Goal: Task Accomplishment & Management: Manage account settings

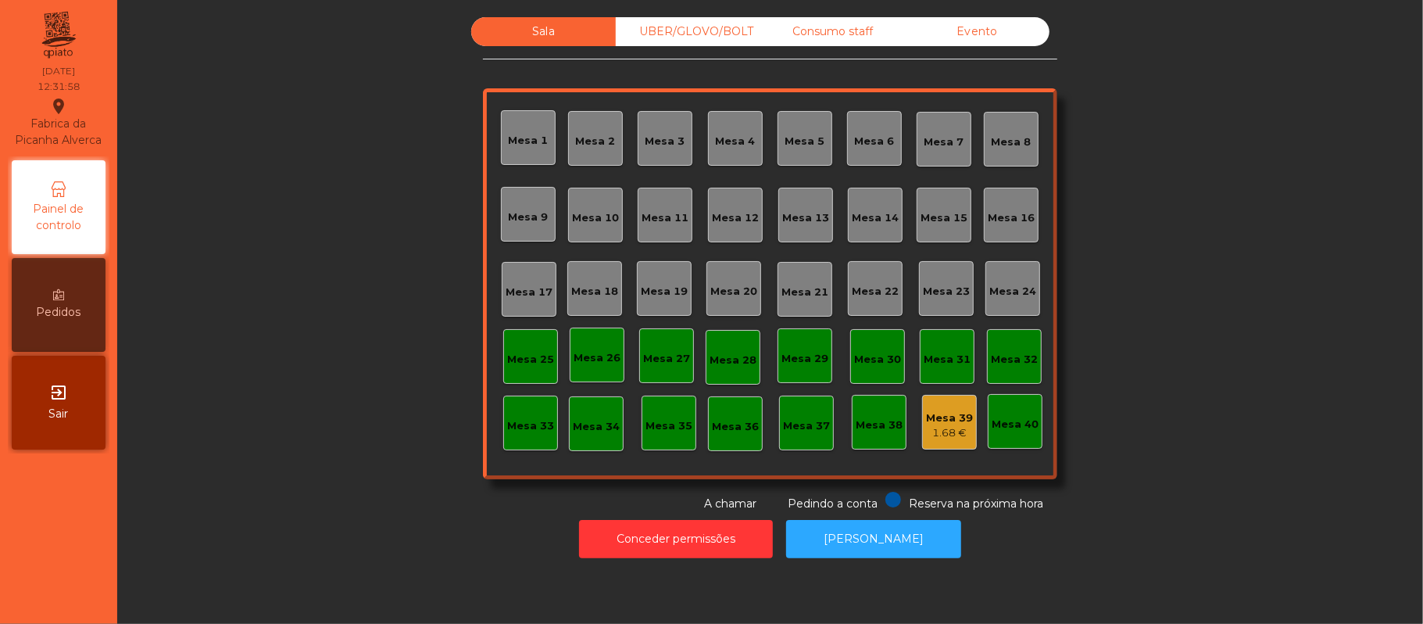
click at [701, 32] on div "UBER/GLOVO/BOLT" at bounding box center [688, 31] width 145 height 29
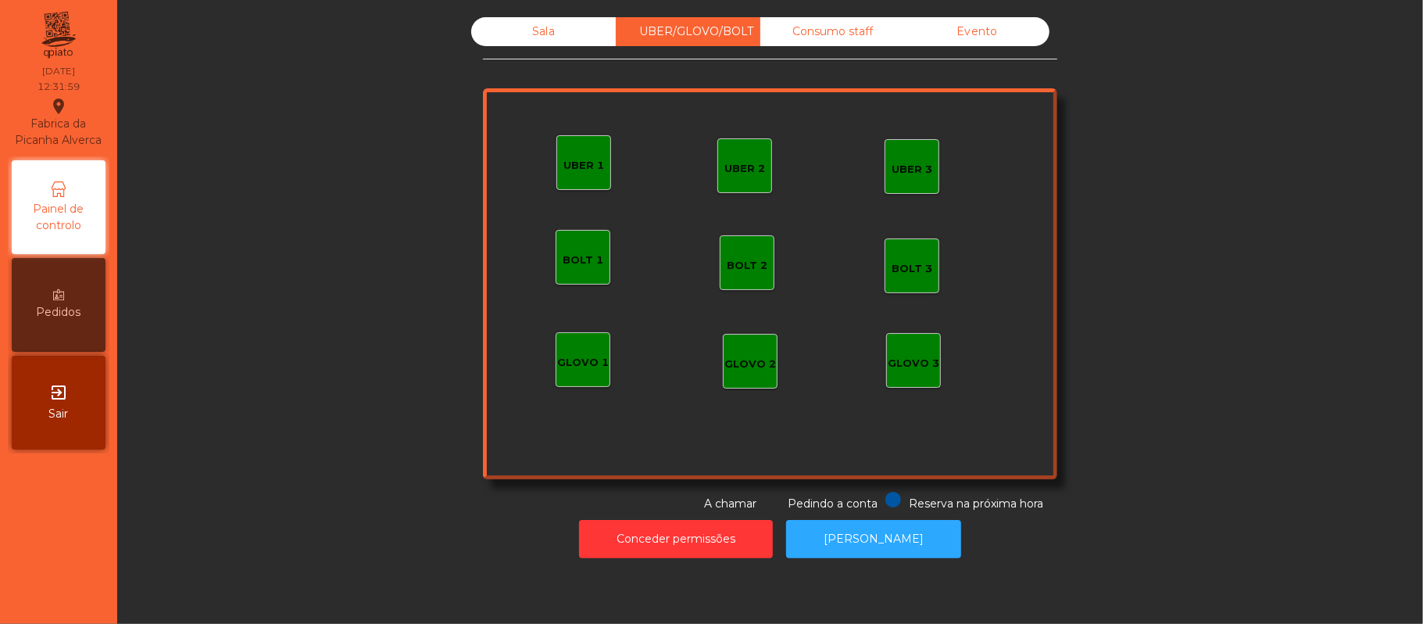
click at [930, 166] on div "UBER 3" at bounding box center [911, 166] width 55 height 55
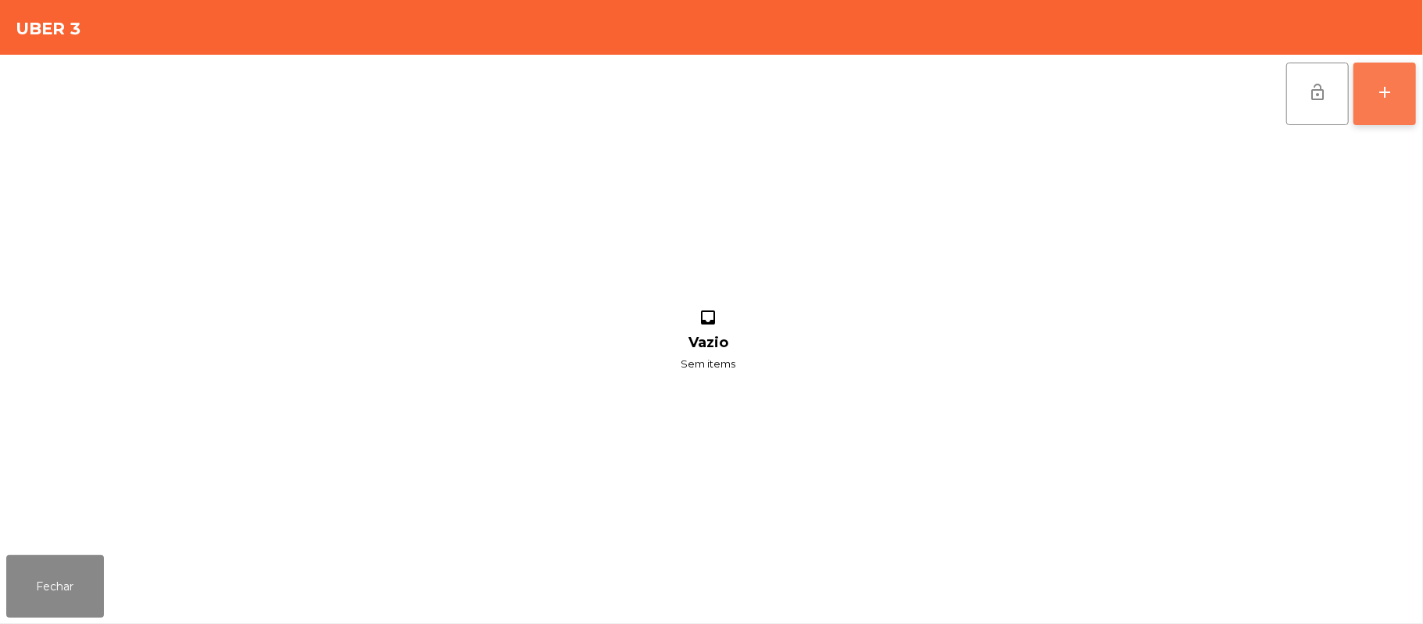
click at [1385, 95] on div "add" at bounding box center [1384, 92] width 19 height 19
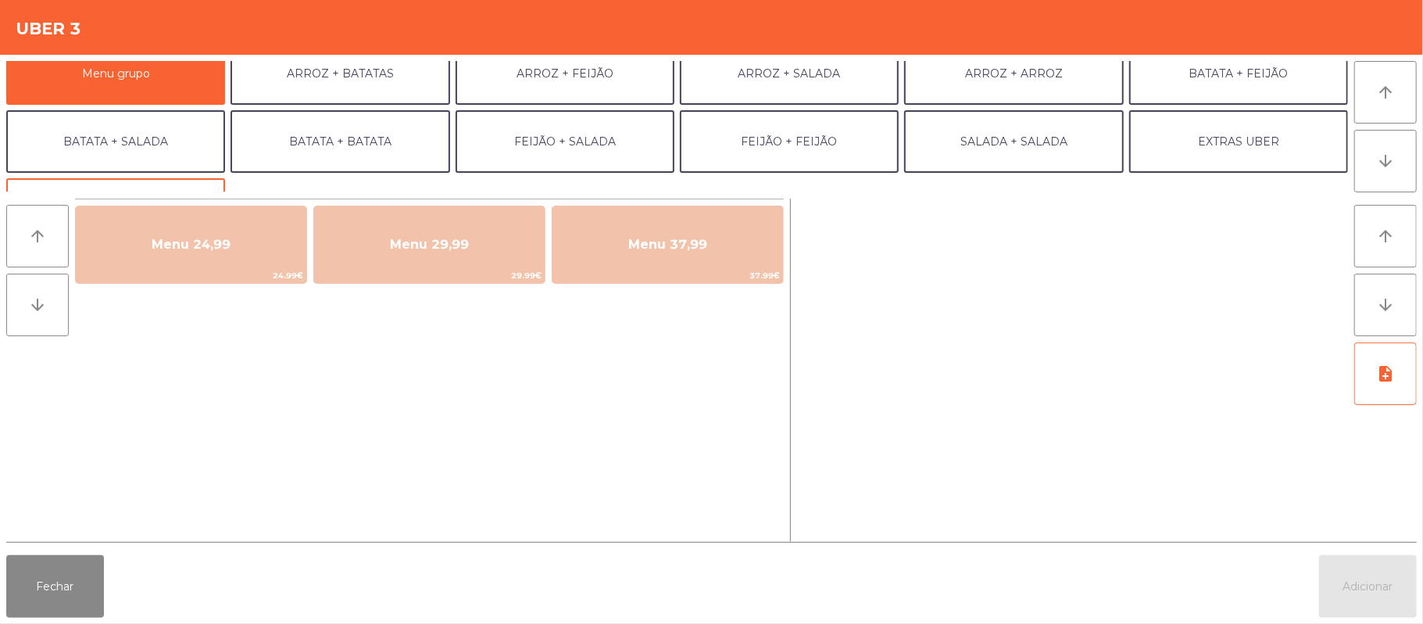
scroll to position [20, 0]
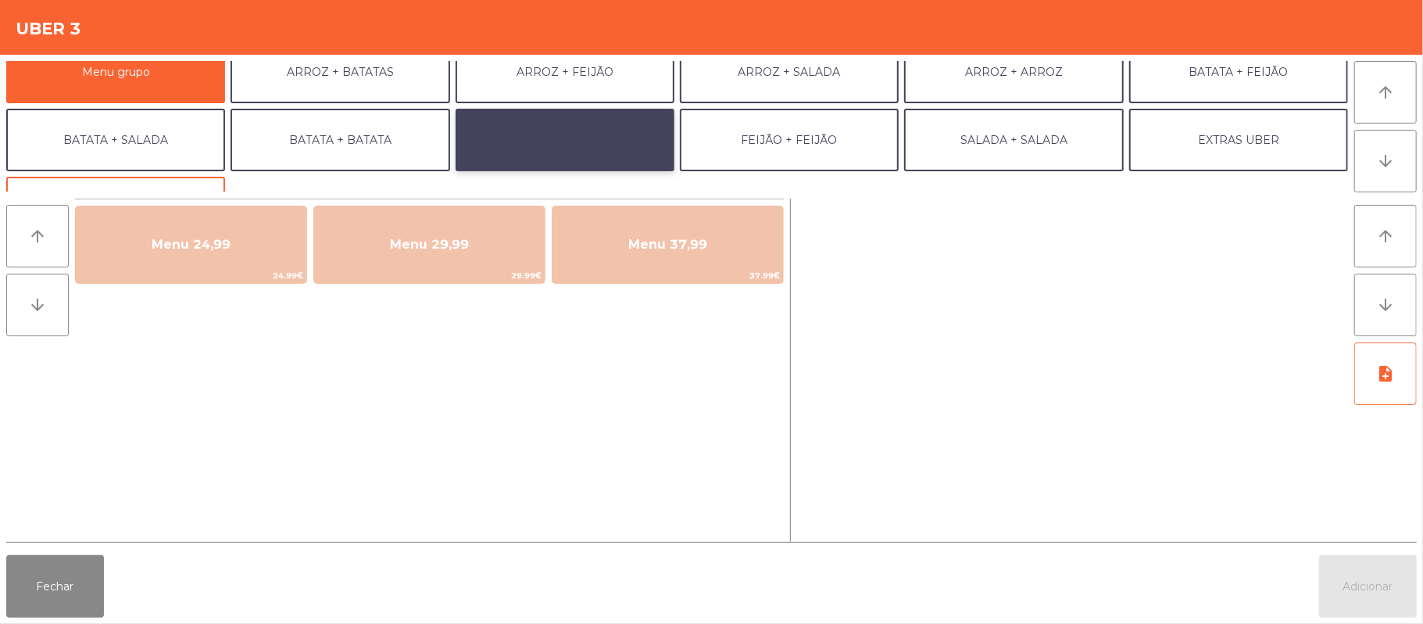
click at [595, 133] on button "FEIJÃO + SALADA" at bounding box center [565, 140] width 219 height 63
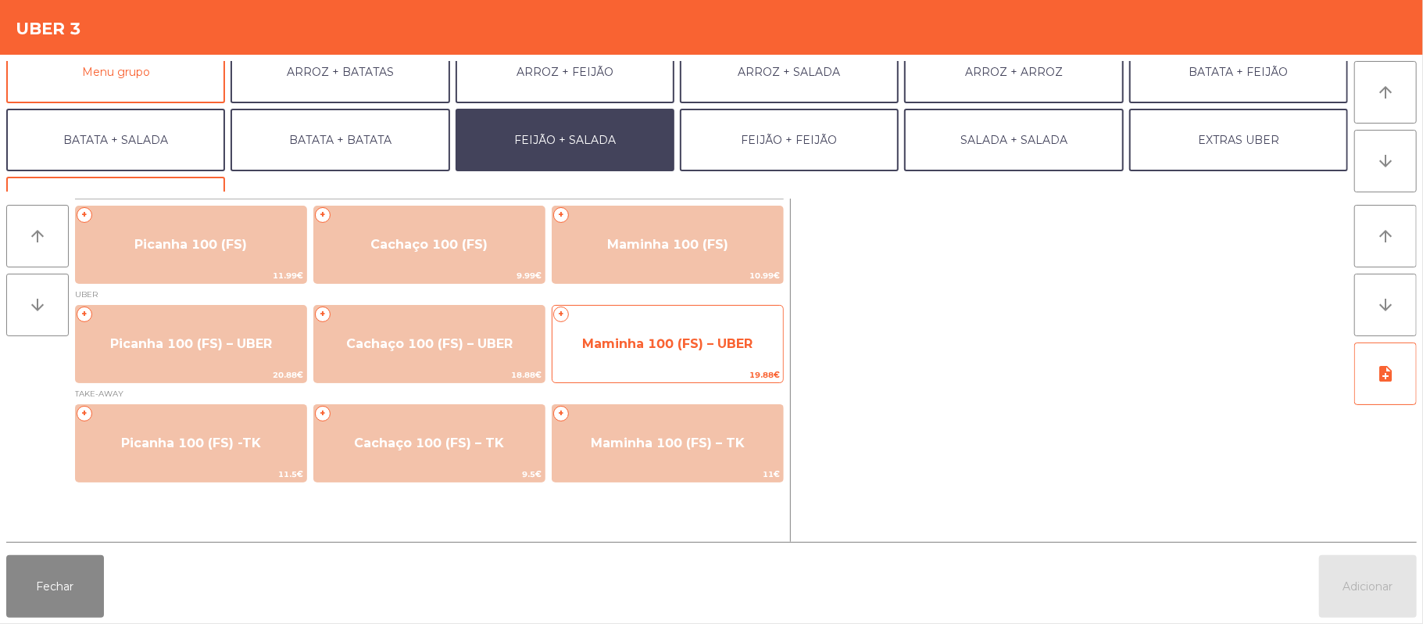
click at [644, 367] on span "19.88€" at bounding box center [667, 374] width 230 height 15
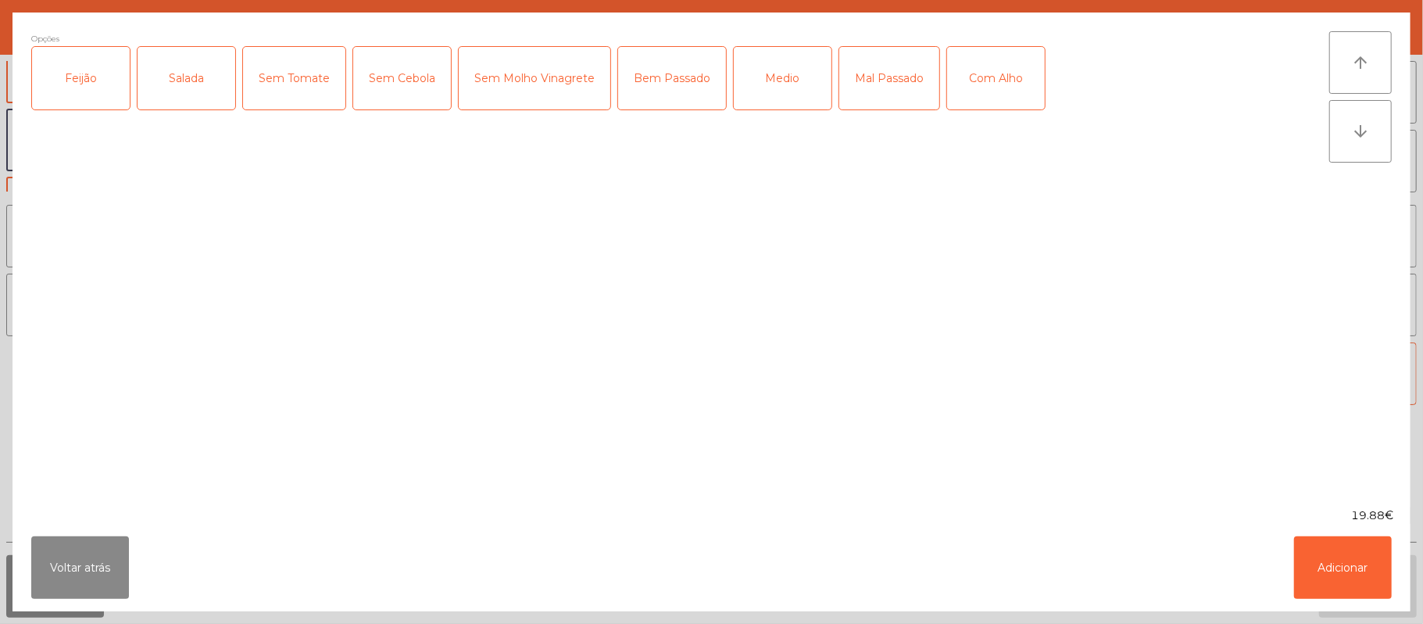
click at [66, 86] on div "Feijão" at bounding box center [81, 78] width 98 height 63
click at [172, 88] on div "Salada" at bounding box center [187, 78] width 98 height 63
click at [682, 94] on div "Bem Passado" at bounding box center [672, 78] width 108 height 63
click at [892, 70] on div "Mal Passado" at bounding box center [889, 78] width 100 height 63
click at [895, 88] on div "Mal Passado" at bounding box center [889, 78] width 100 height 63
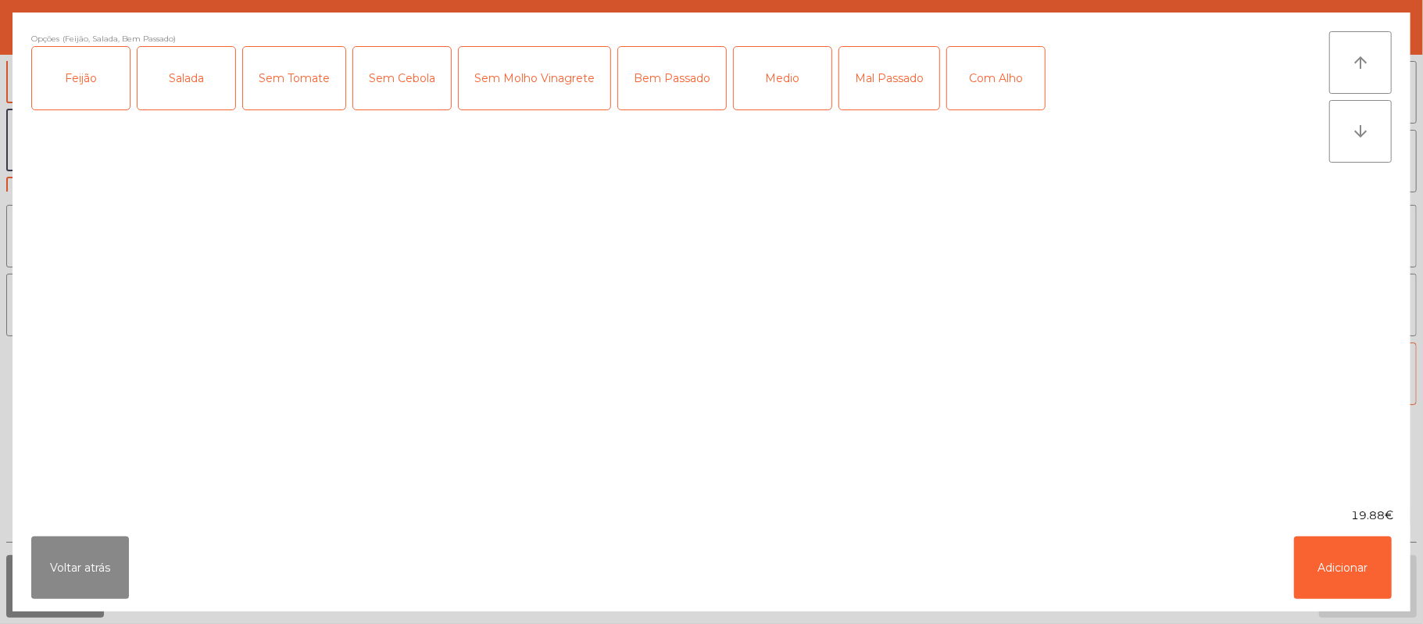
click at [991, 69] on div "Com Alho" at bounding box center [996, 78] width 98 height 63
click at [1339, 585] on button "Adicionar" at bounding box center [1343, 567] width 98 height 63
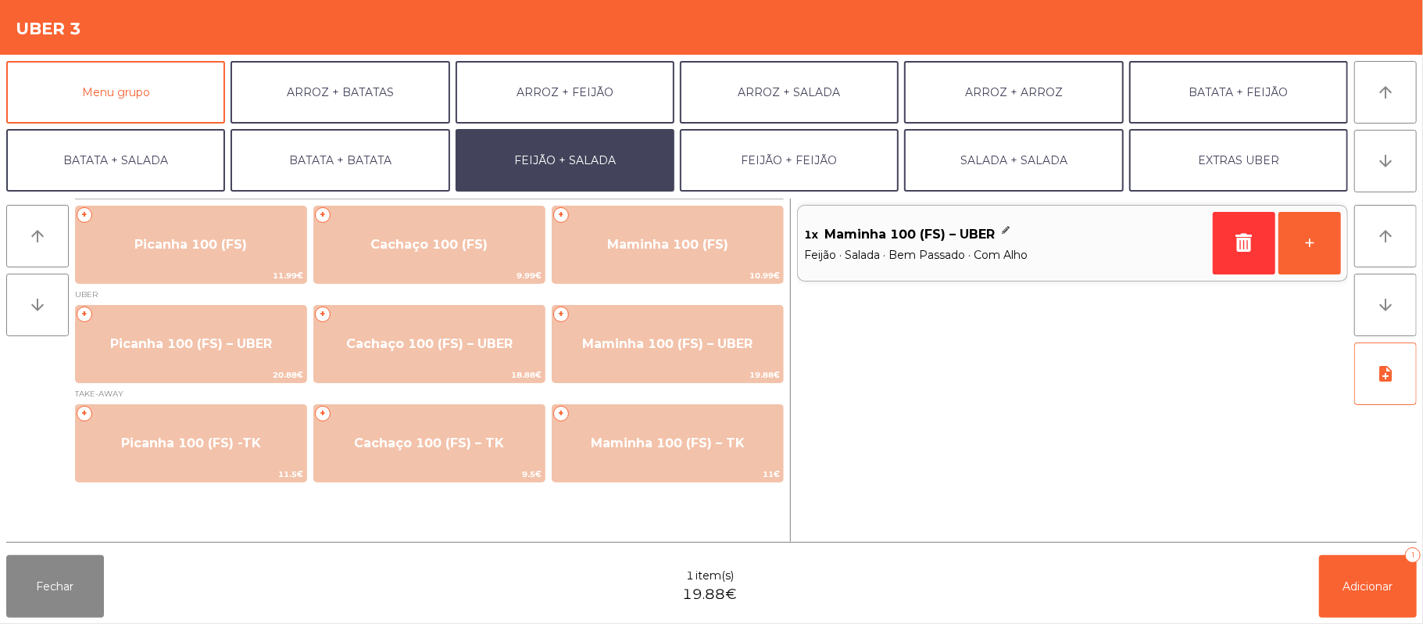
scroll to position [7, 0]
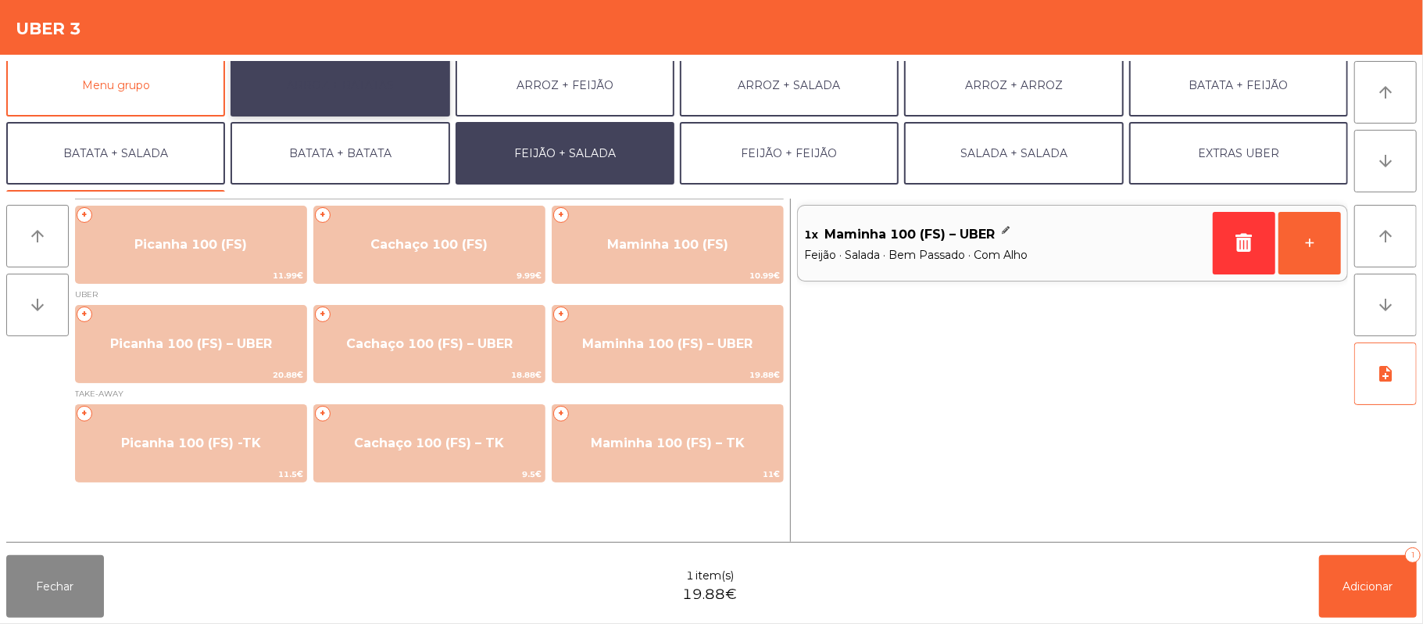
click at [372, 88] on button "ARROZ + BATATAS" at bounding box center [339, 85] width 219 height 63
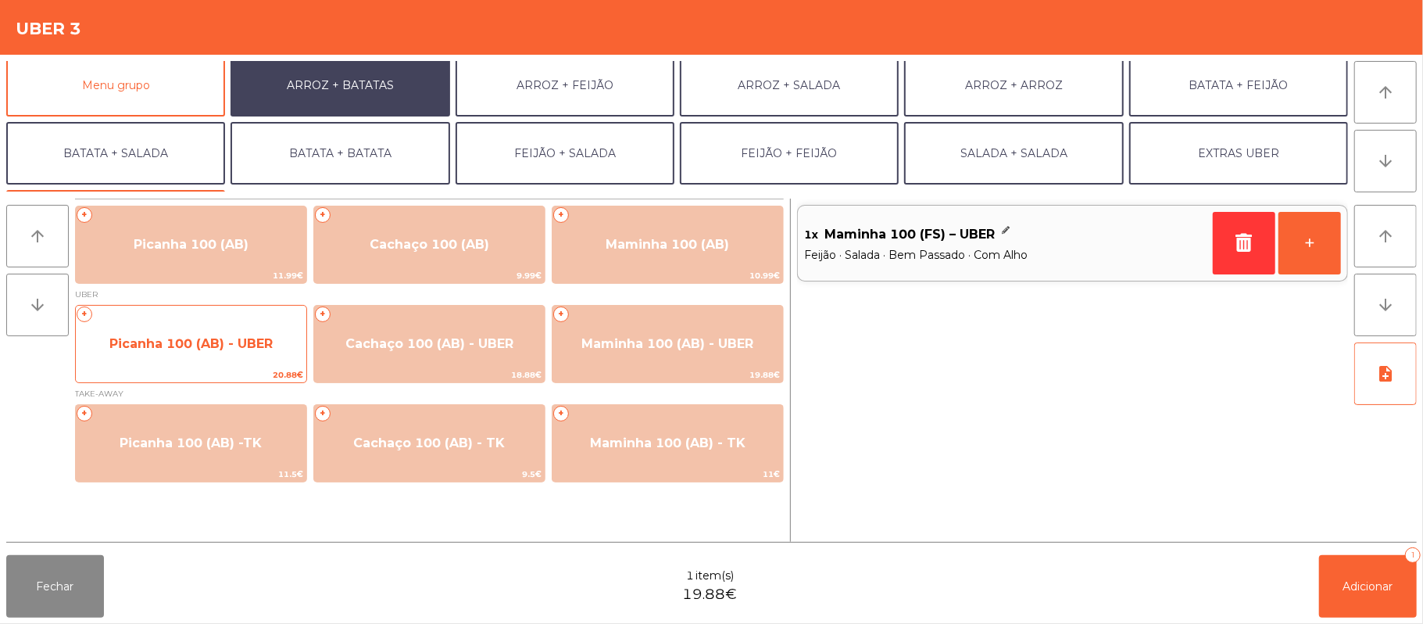
click at [207, 373] on span "20.88€" at bounding box center [191, 374] width 230 height 15
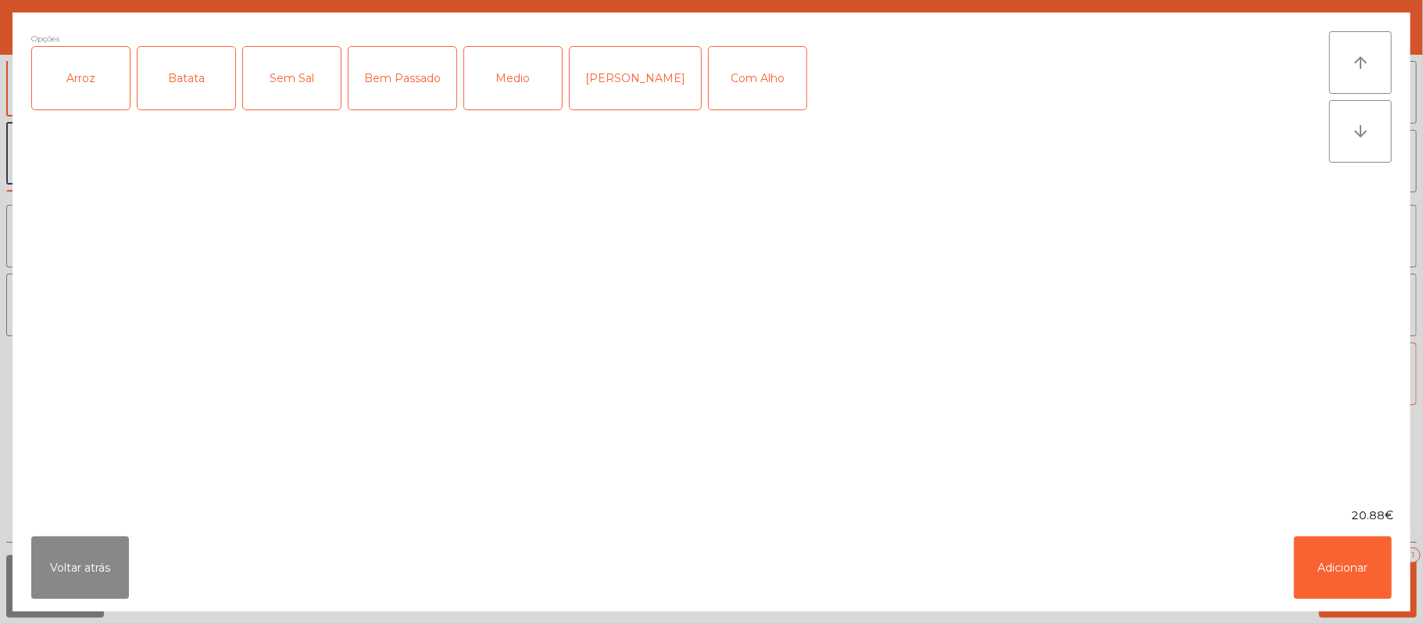
click at [86, 98] on div "Arroz" at bounding box center [81, 78] width 98 height 63
click at [184, 56] on div "Batata" at bounding box center [187, 78] width 98 height 63
click at [404, 91] on div "Bem Passado" at bounding box center [402, 78] width 108 height 63
click at [738, 83] on div "Com Alho" at bounding box center [758, 78] width 98 height 63
click at [1313, 552] on button "Adicionar" at bounding box center [1343, 567] width 98 height 63
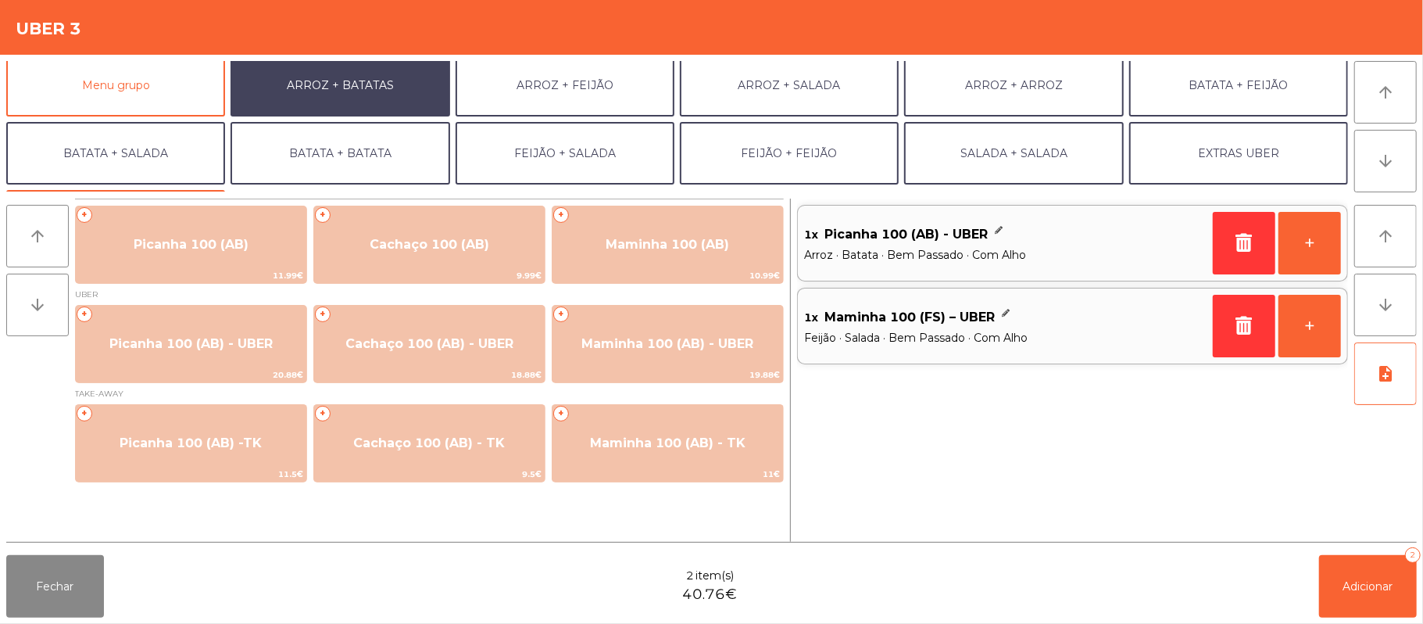
click at [1367, 620] on div "Fechar 2 item(s) 40.76€ Adicionar 2" at bounding box center [711, 585] width 1423 height 75
click at [1361, 589] on span "Adicionar" at bounding box center [1368, 586] width 50 height 14
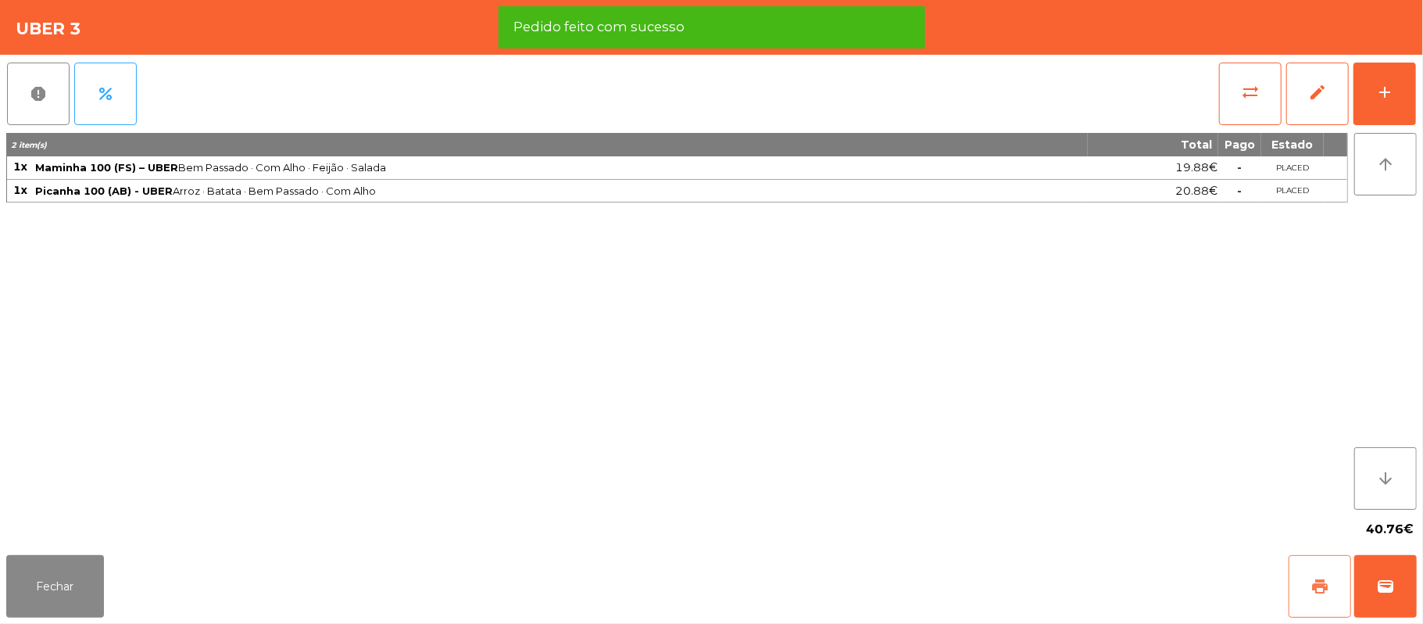
click at [1307, 586] on button "print" at bounding box center [1319, 586] width 63 height 63
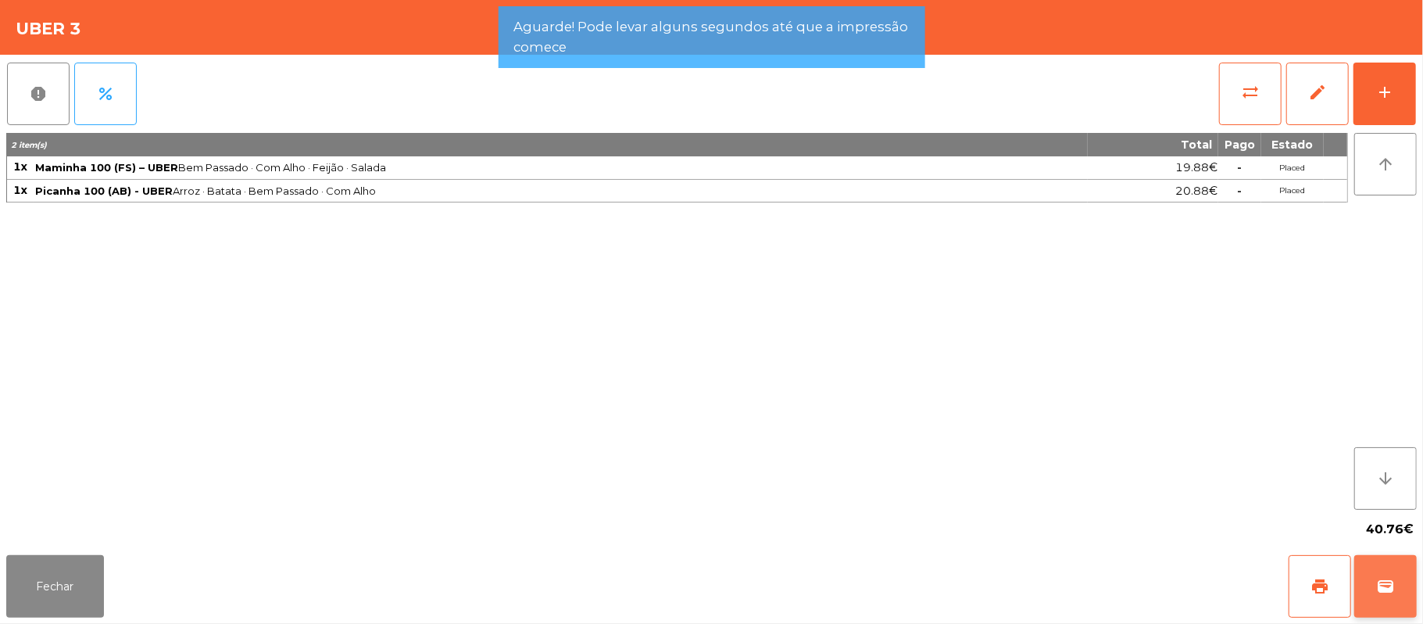
click at [1373, 564] on button "wallet" at bounding box center [1385, 586] width 63 height 63
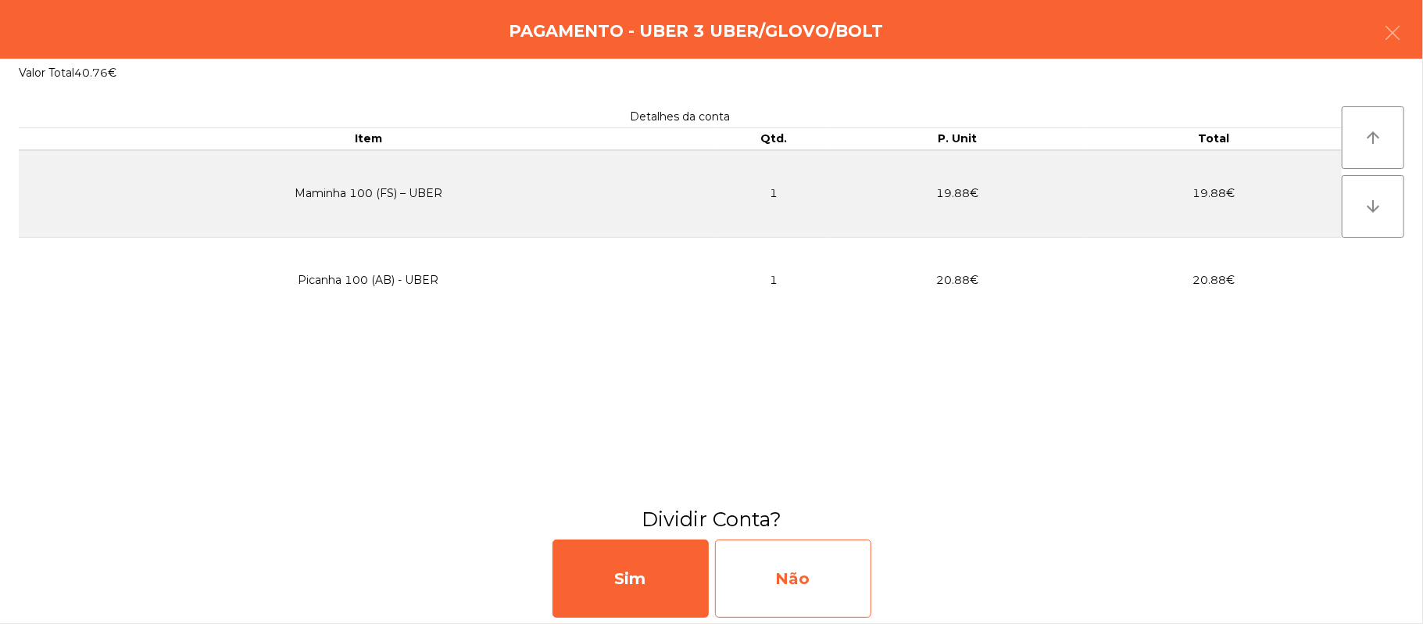
click at [763, 581] on div "Não" at bounding box center [793, 578] width 156 height 78
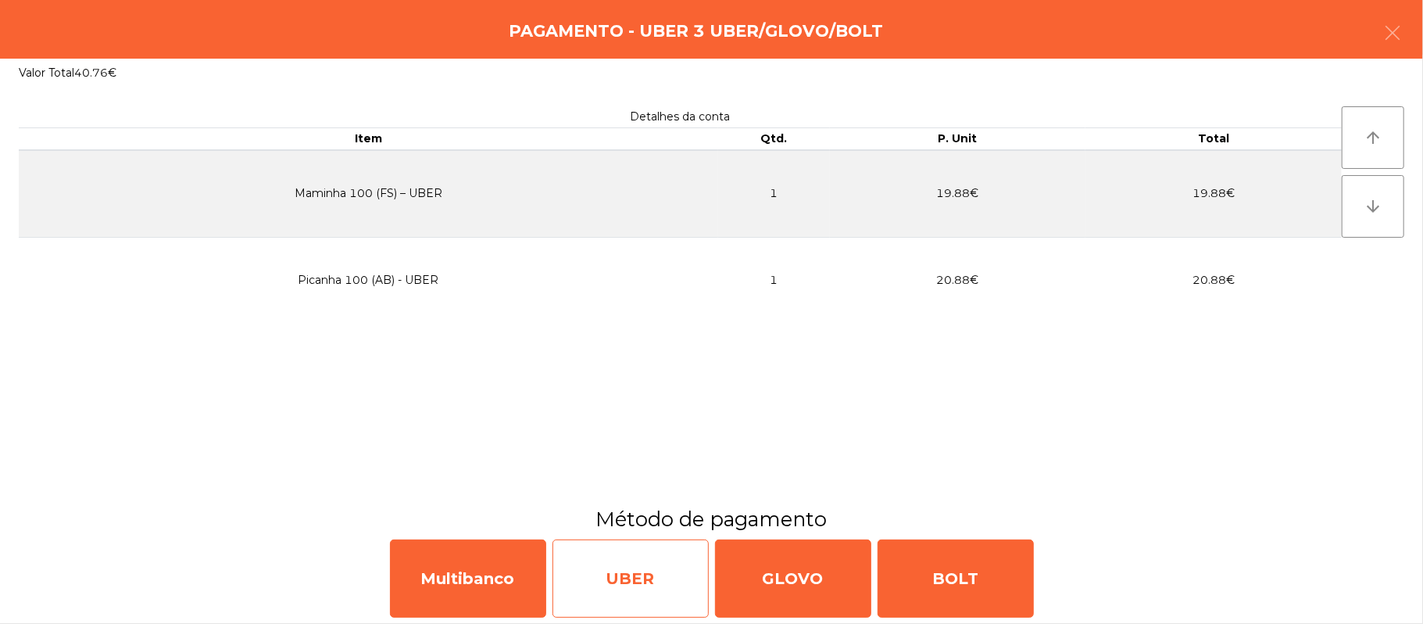
click at [638, 588] on div "UBER" at bounding box center [630, 578] width 156 height 78
select select "**"
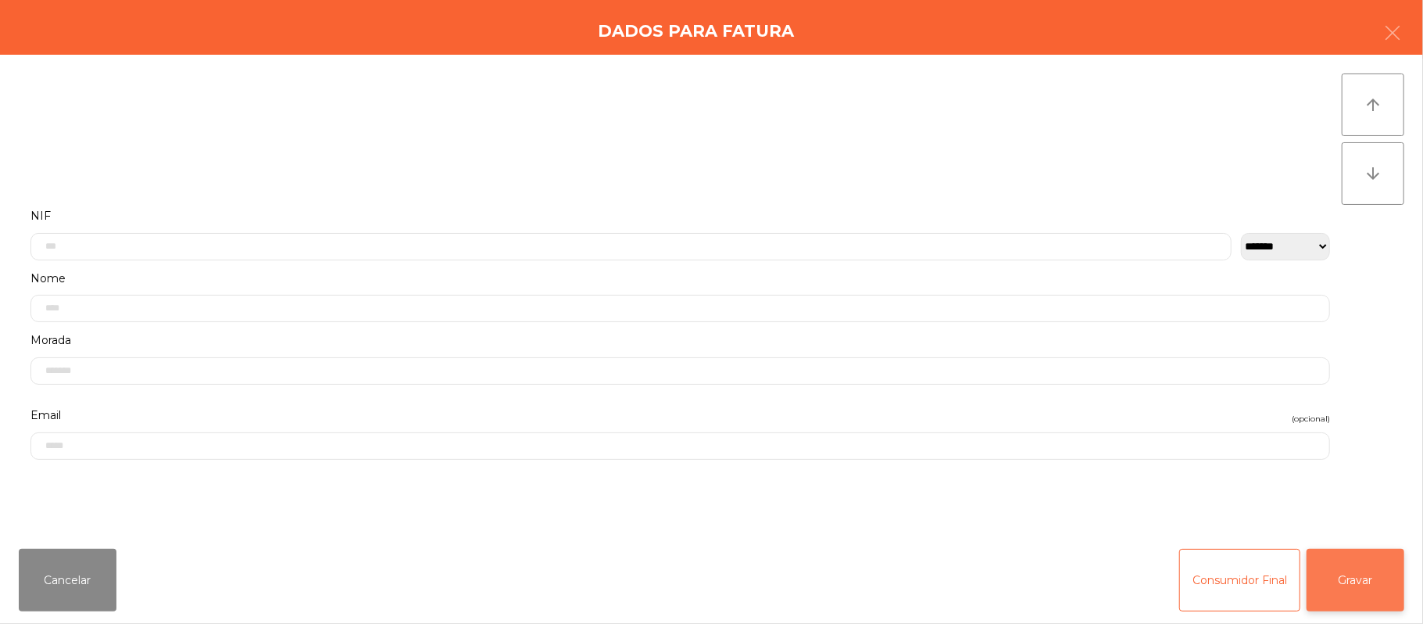
click at [1370, 581] on button "Gravar" at bounding box center [1355, 579] width 98 height 63
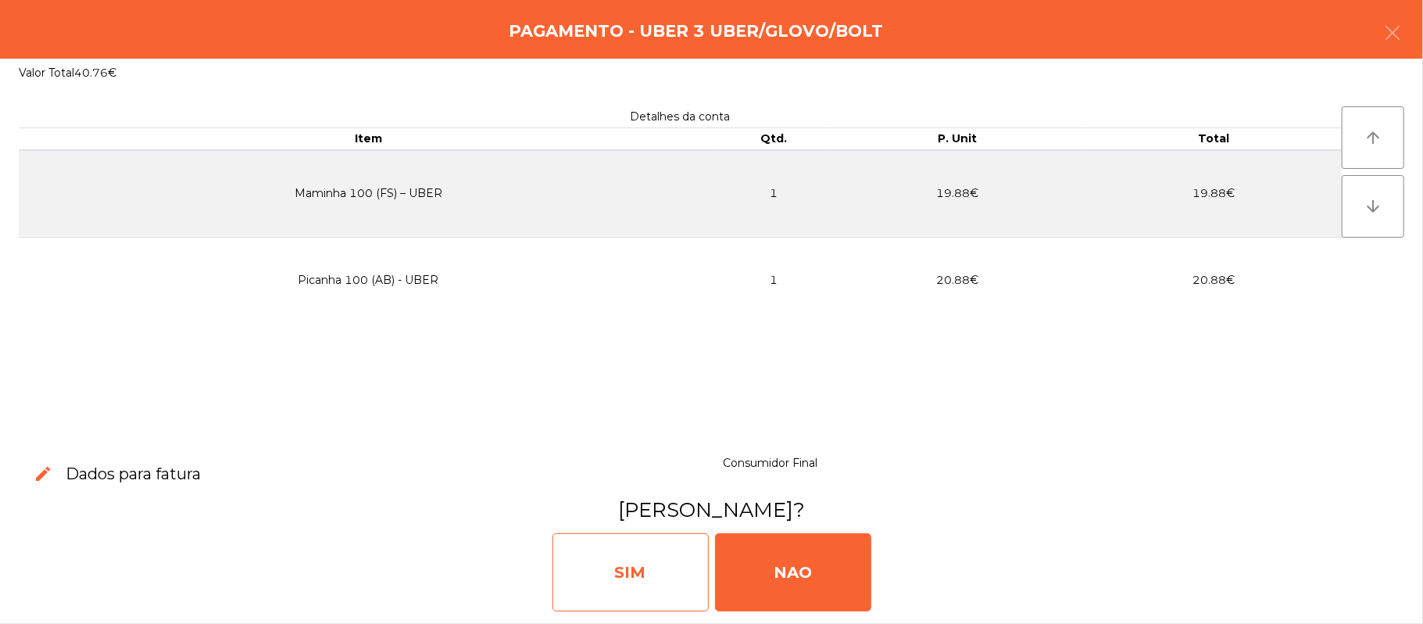
click at [616, 578] on div "SIM" at bounding box center [630, 572] width 156 height 78
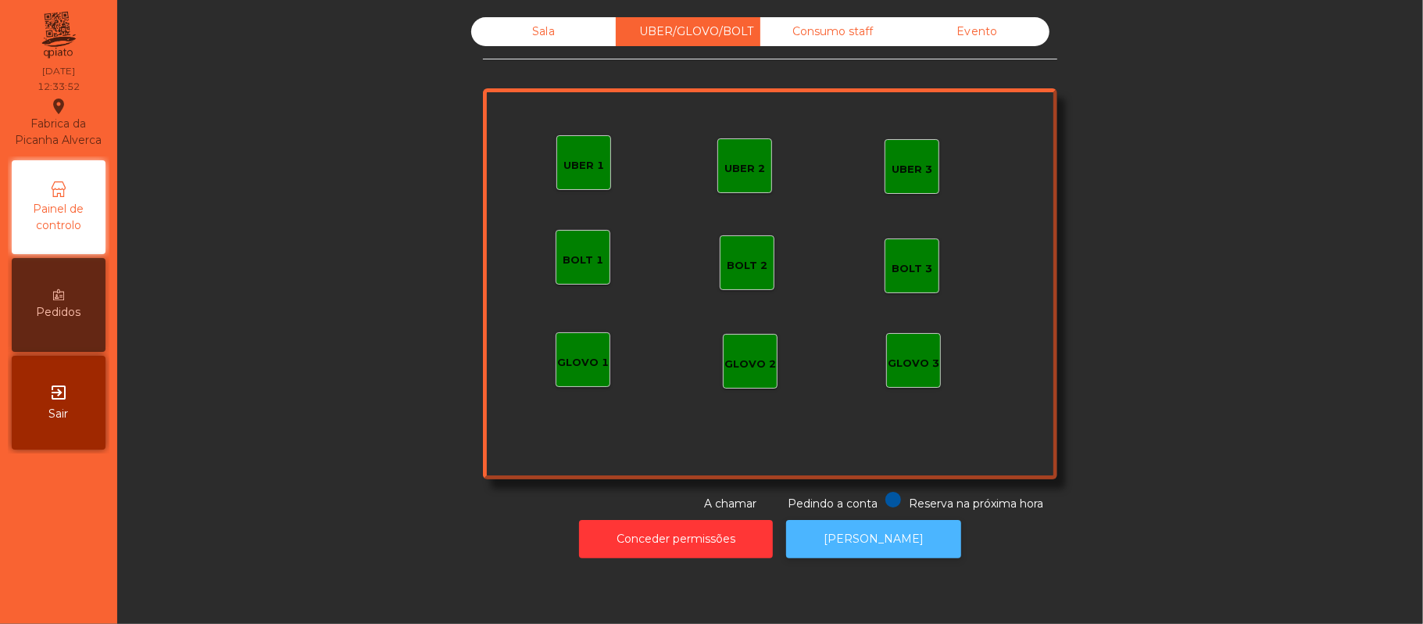
click at [902, 545] on button "[PERSON_NAME]" at bounding box center [873, 539] width 175 height 38
click at [523, 38] on div "Sala" at bounding box center [543, 31] width 145 height 29
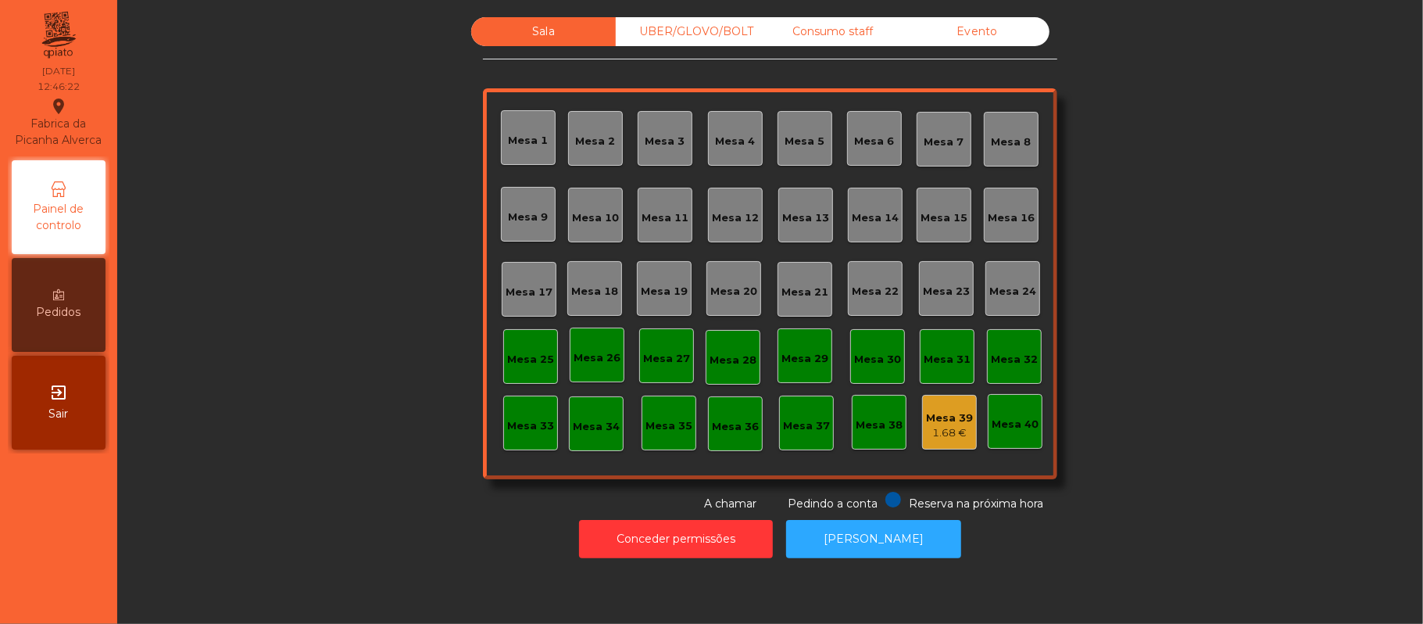
click at [1009, 210] on div "Mesa 16" at bounding box center [1011, 218] width 47 height 16
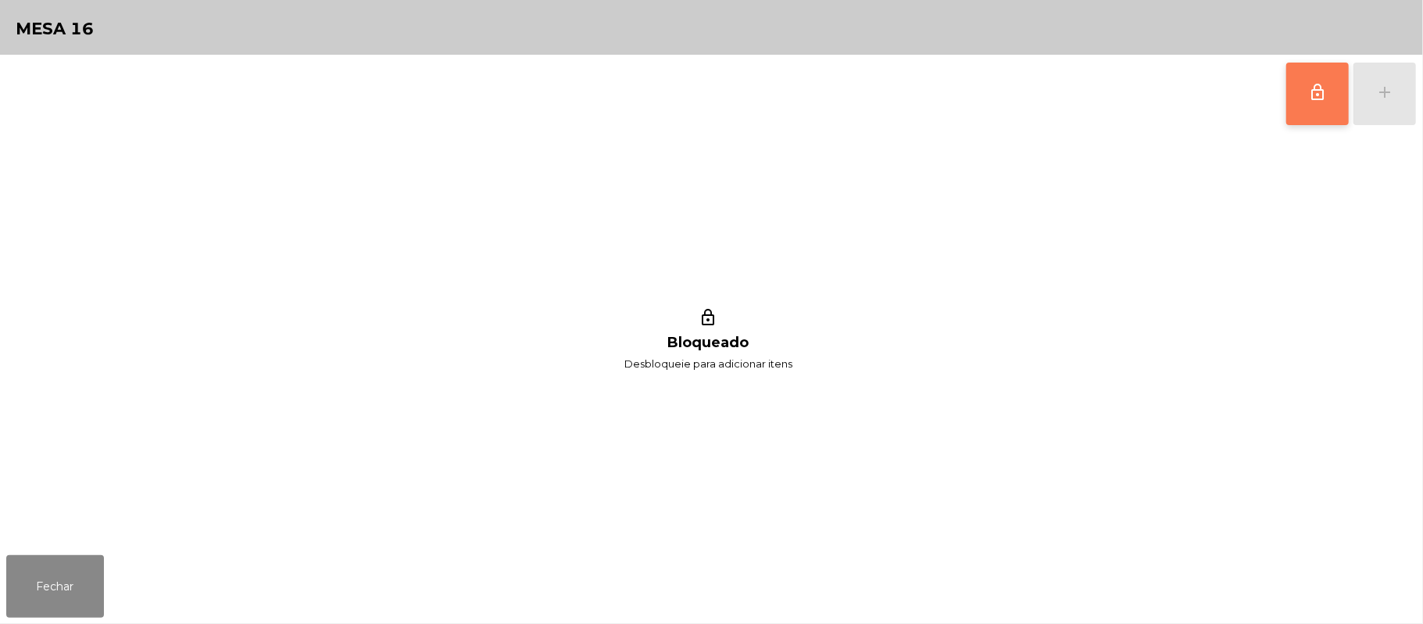
click at [1313, 98] on span "lock_outline" at bounding box center [1317, 92] width 19 height 19
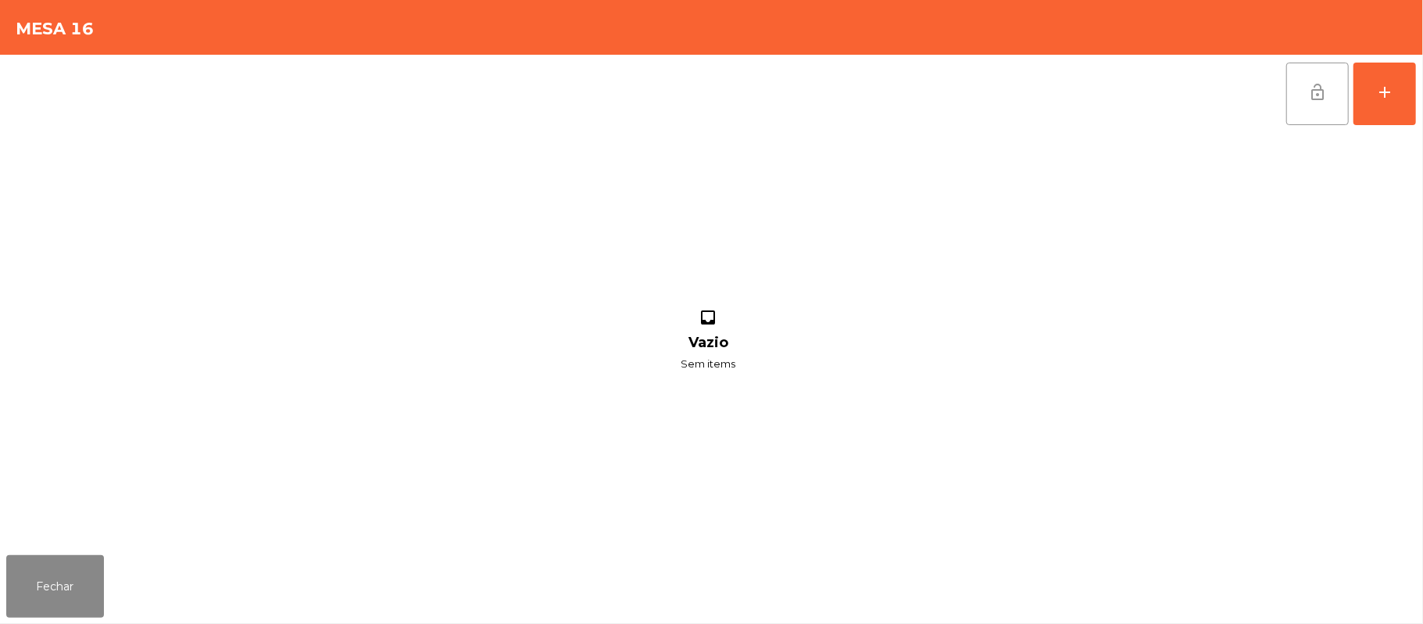
click at [1420, 94] on div "lock_open add inbox Vazio Sem items" at bounding box center [711, 302] width 1423 height 494
click at [1388, 98] on div "add" at bounding box center [1384, 92] width 19 height 19
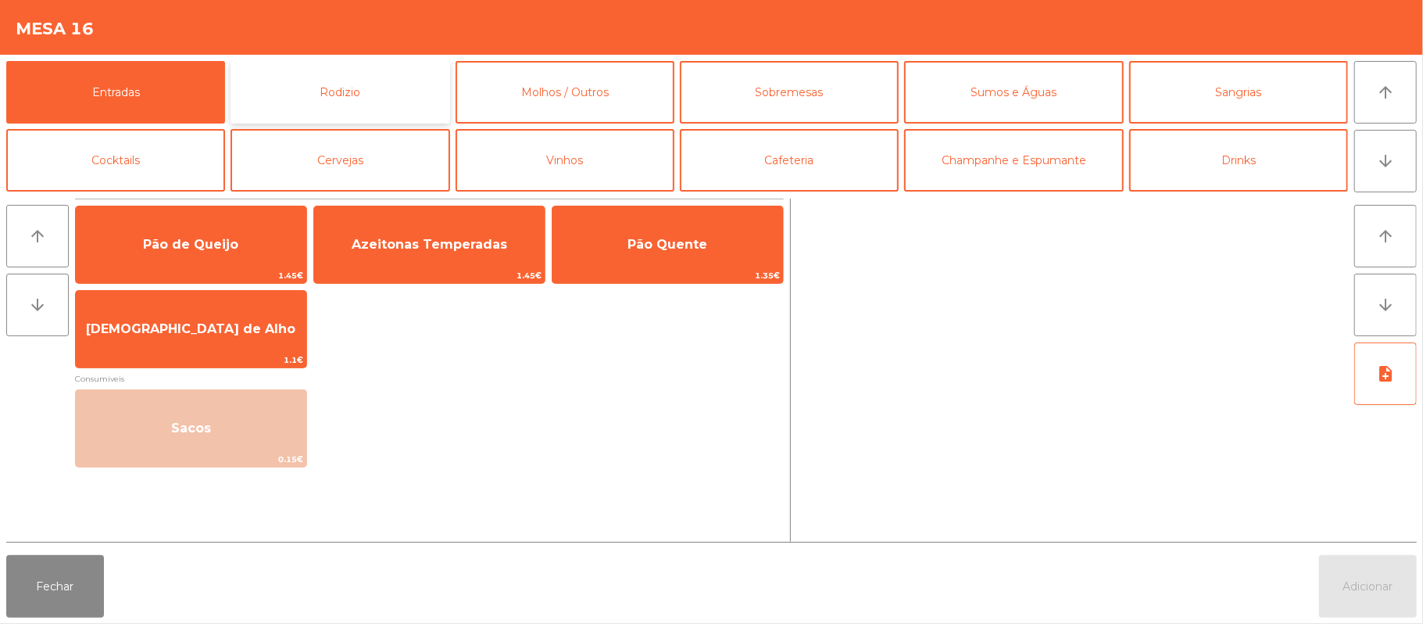
click at [336, 91] on button "Rodizio" at bounding box center [339, 92] width 219 height 63
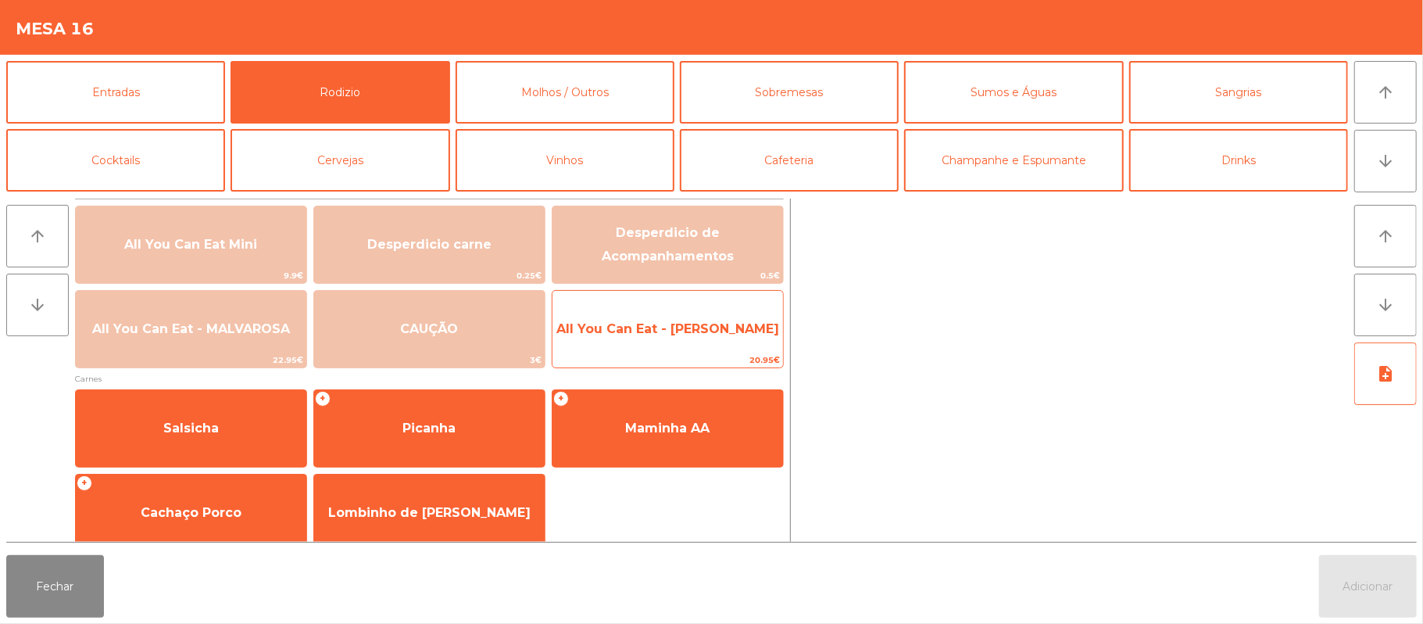
click at [707, 322] on span "All You Can Eat - [PERSON_NAME]" at bounding box center [667, 328] width 223 height 15
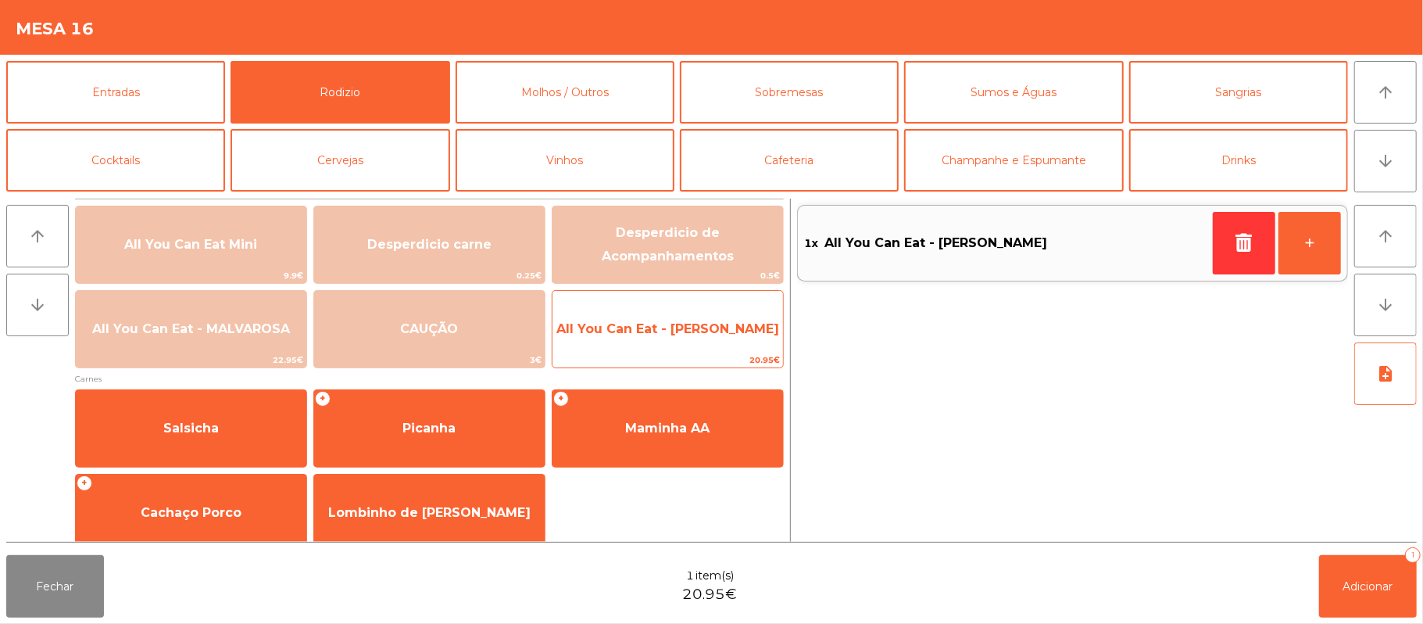
click at [692, 334] on span "All You Can Eat - [PERSON_NAME]" at bounding box center [667, 328] width 223 height 15
click at [695, 347] on span "All You Can Eat - [PERSON_NAME]" at bounding box center [667, 329] width 230 height 42
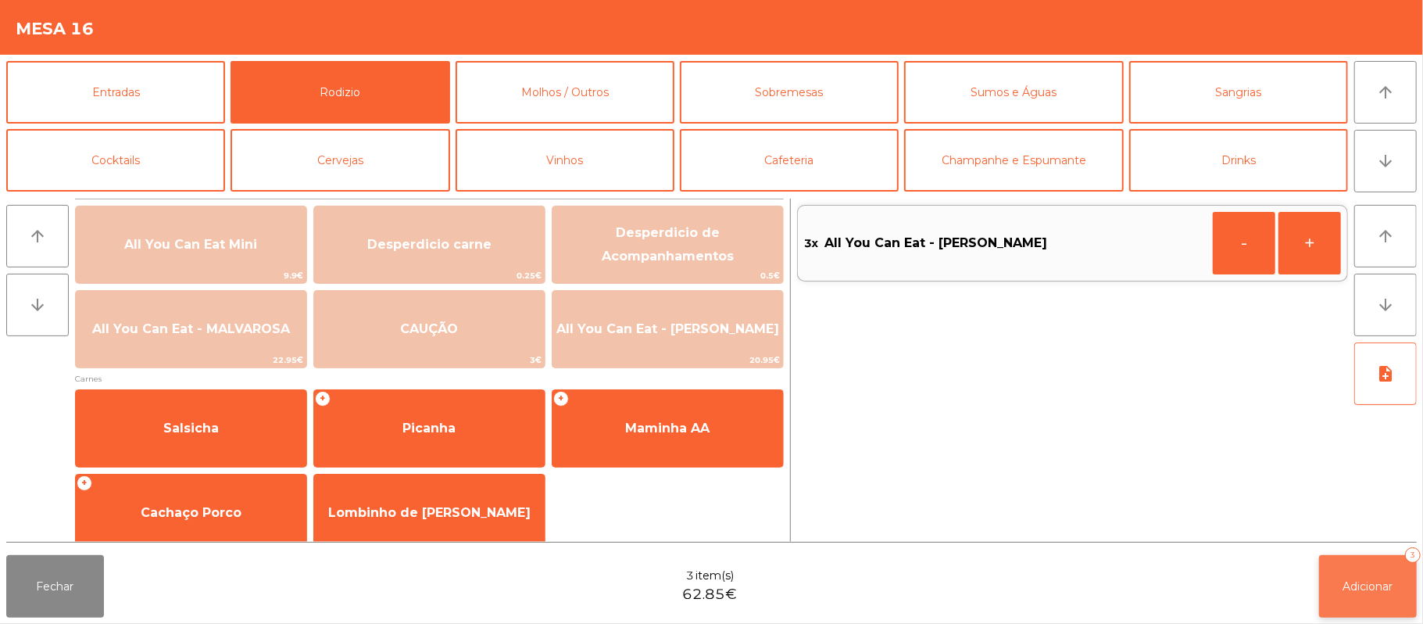
click at [1347, 592] on button "Adicionar 3" at bounding box center [1368, 586] width 98 height 63
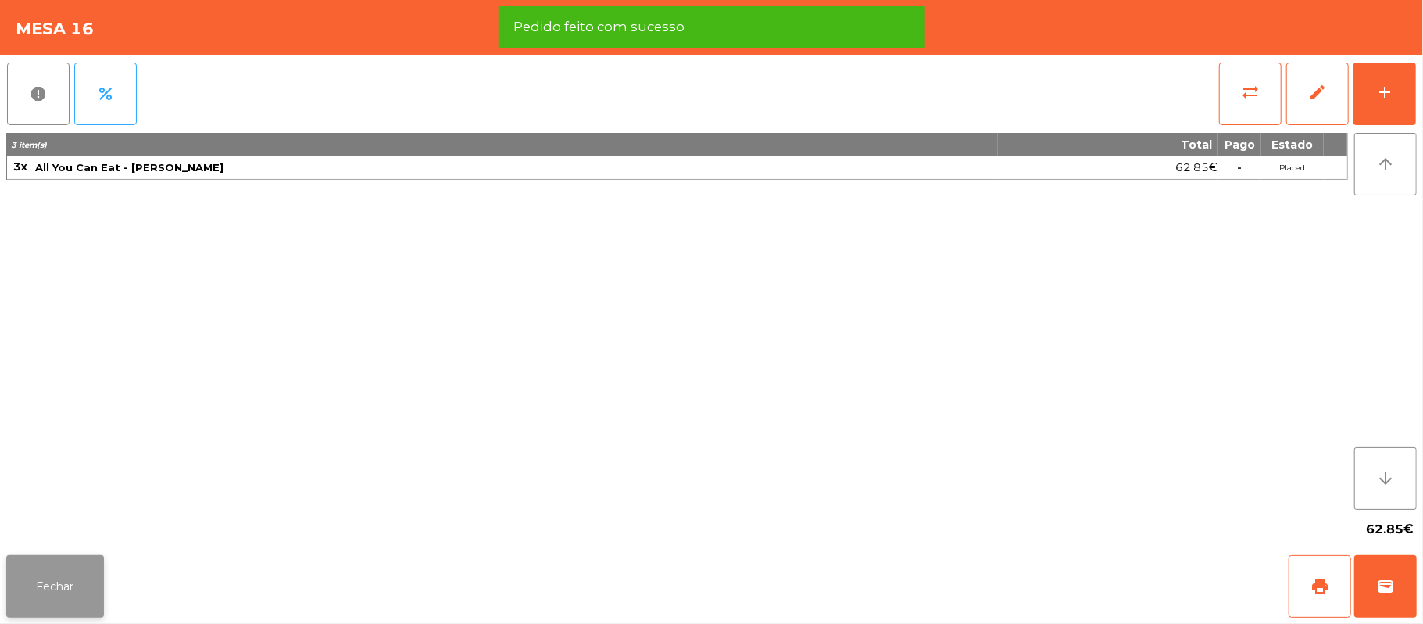
click at [39, 573] on button "Fechar" at bounding box center [55, 586] width 98 height 63
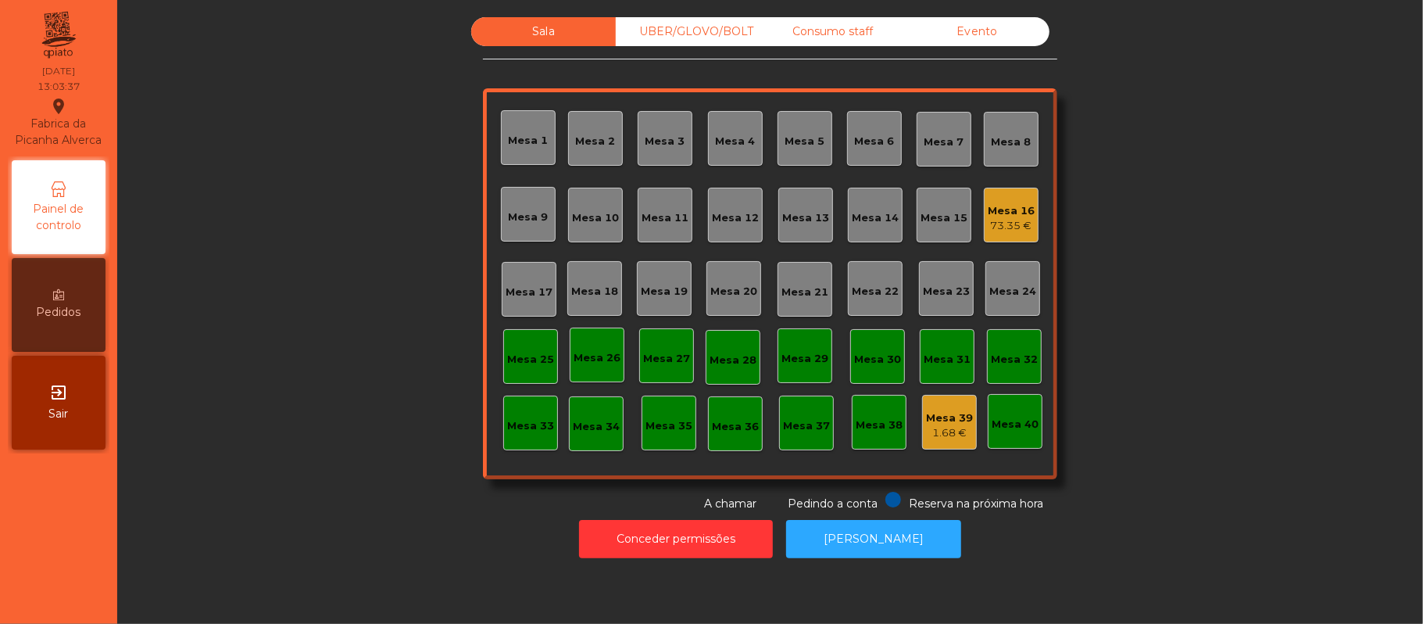
click at [666, 304] on div "Mesa 19" at bounding box center [664, 288] width 55 height 55
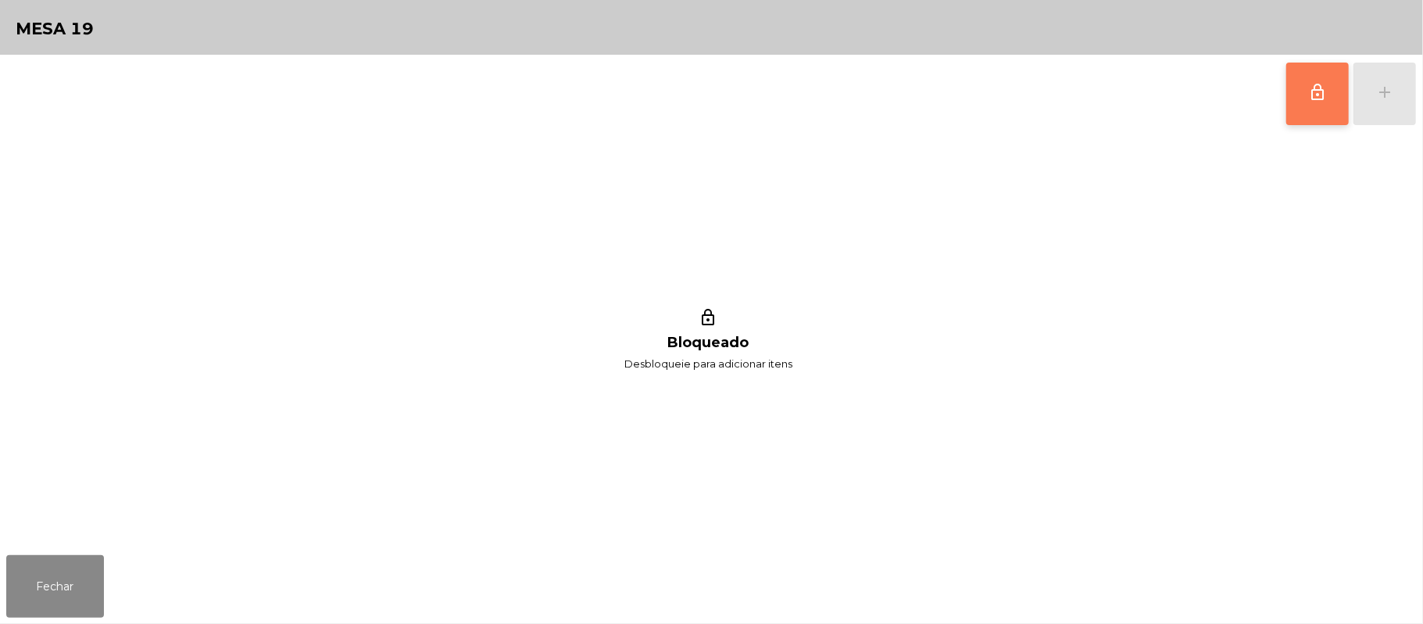
click at [1299, 105] on button "lock_outline" at bounding box center [1317, 94] width 63 height 63
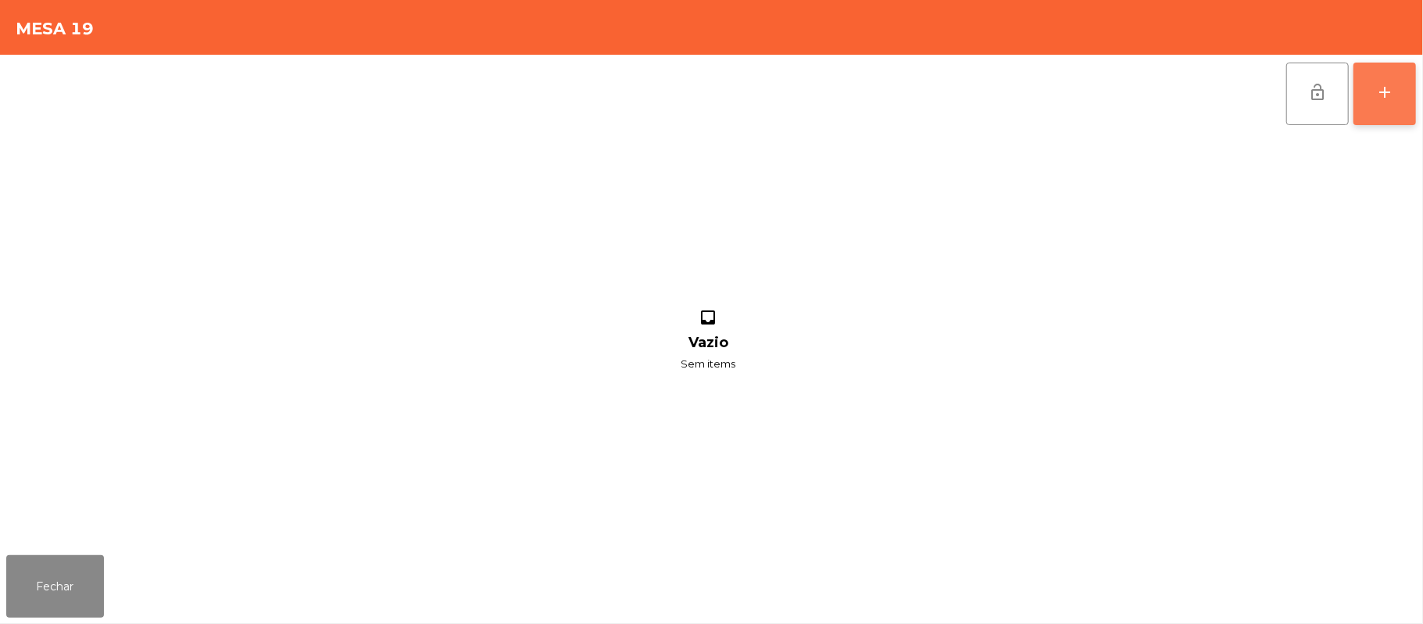
click at [1414, 109] on button "add" at bounding box center [1384, 94] width 63 height 63
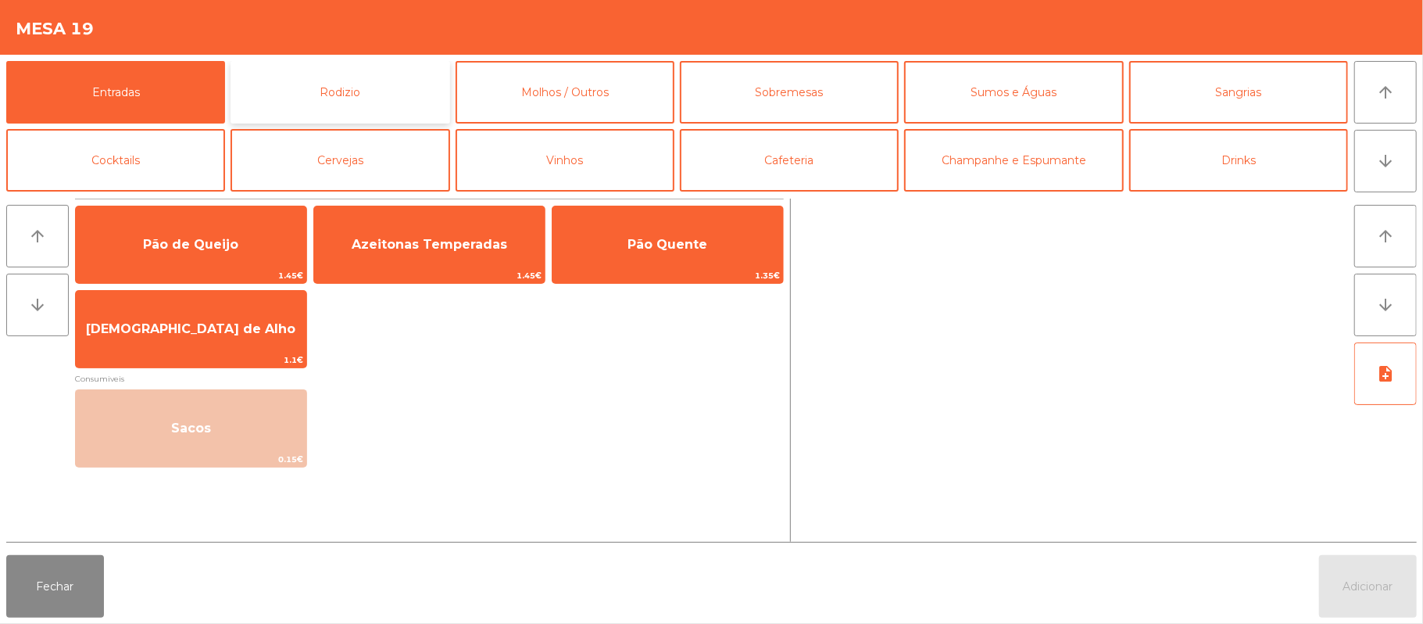
click at [391, 101] on button "Rodizio" at bounding box center [339, 92] width 219 height 63
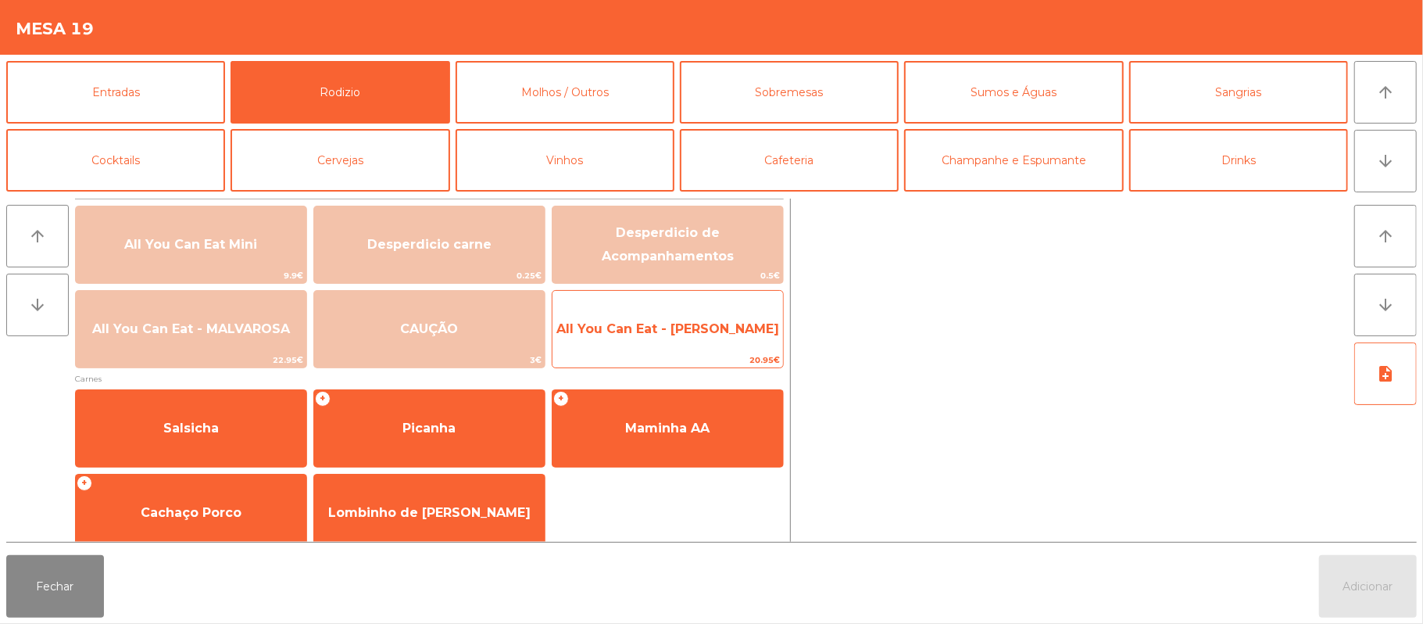
click at [697, 326] on span "All You Can Eat - [PERSON_NAME]" at bounding box center [667, 328] width 223 height 15
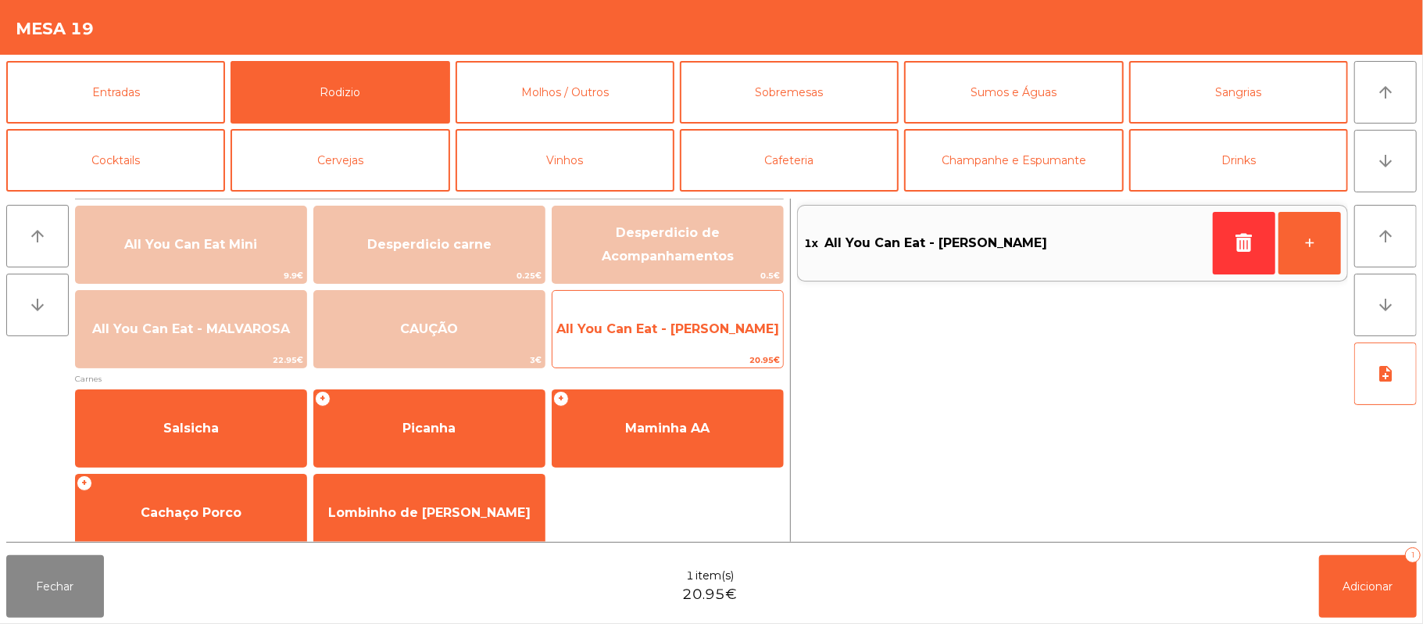
click at [688, 316] on span "All You Can Eat - [PERSON_NAME]" at bounding box center [667, 329] width 230 height 42
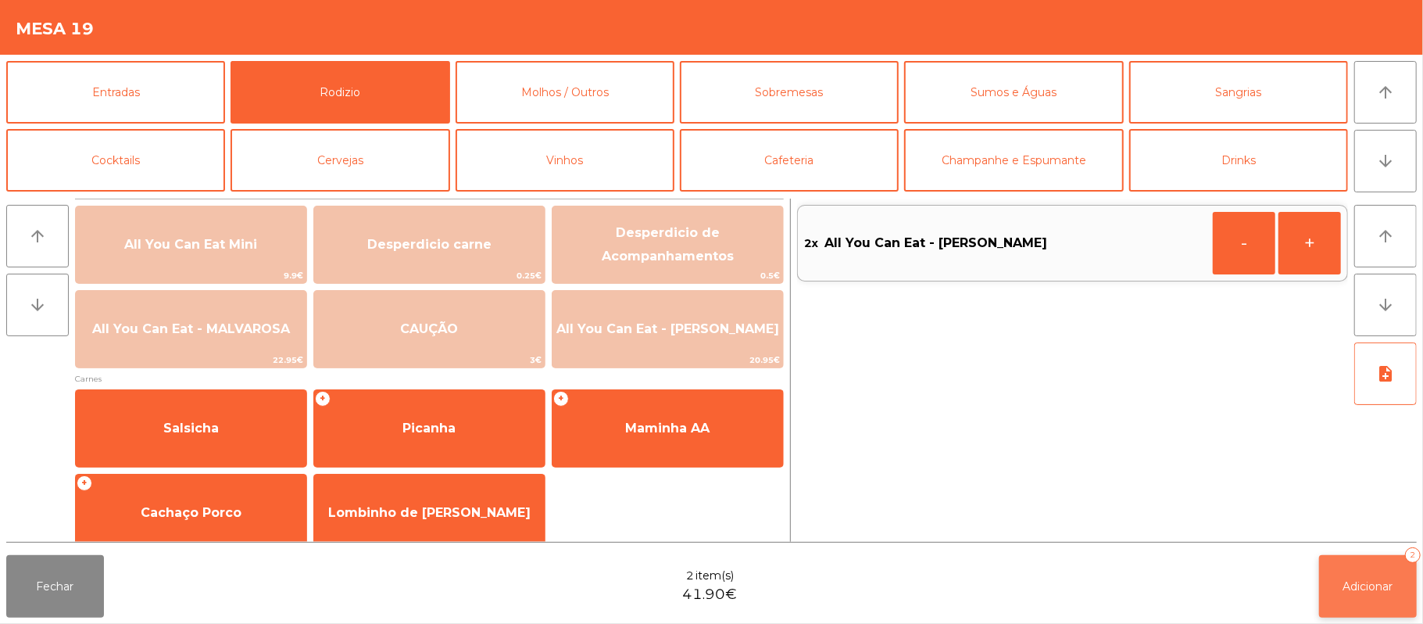
click at [1379, 575] on button "Adicionar 2" at bounding box center [1368, 586] width 98 height 63
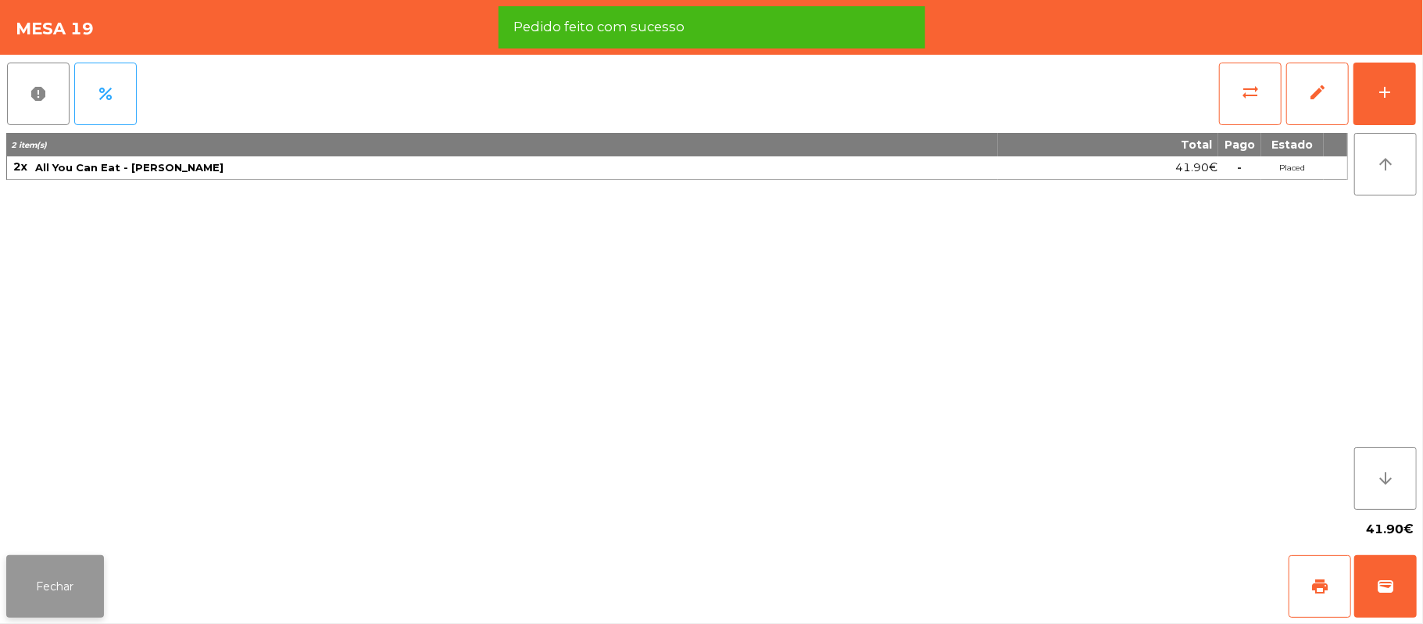
click at [48, 588] on button "Fechar" at bounding box center [55, 586] width 98 height 63
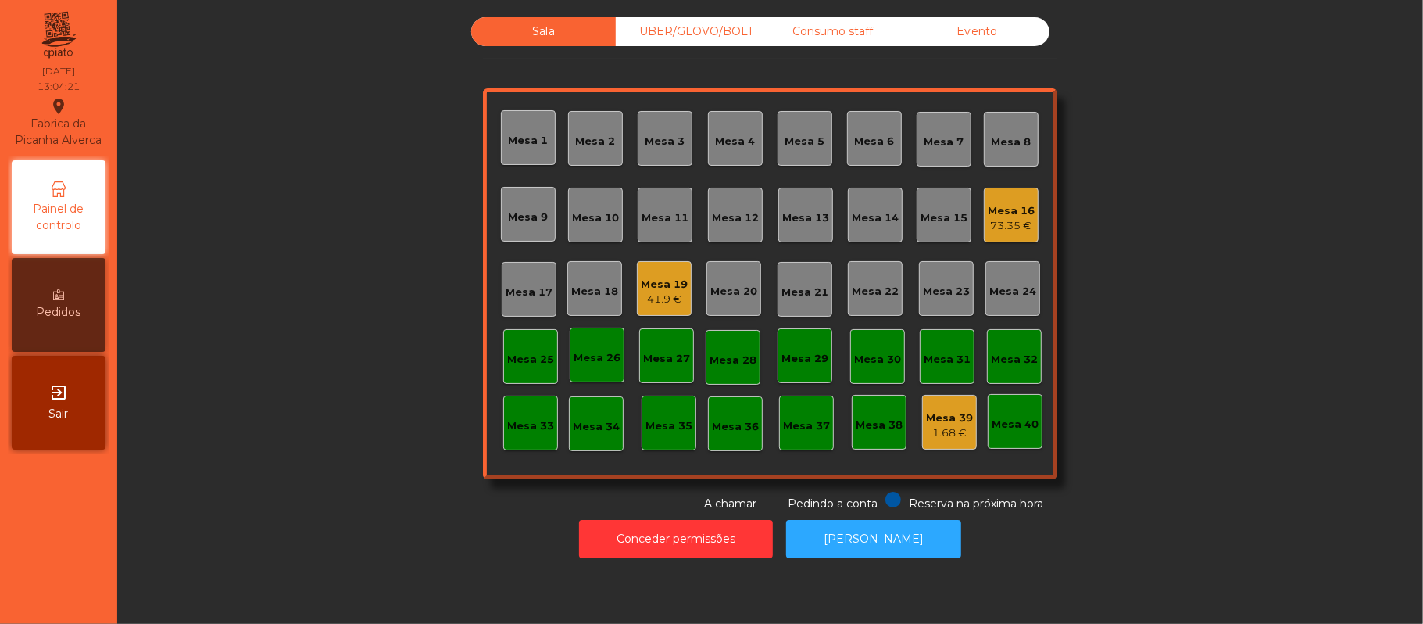
click at [272, 242] on div "Sala UBER/[GEOGRAPHIC_DATA]/BOLT Consumo staff Evento Mesa 1 Mesa 2 [GEOGRAPHIC…" at bounding box center [769, 264] width 1263 height 495
click at [332, 423] on div "Sala UBER/[GEOGRAPHIC_DATA]/BOLT Consumo staff Evento Mesa 1 Mesa 2 [GEOGRAPHIC…" at bounding box center [769, 264] width 1263 height 495
click at [879, 431] on div "Mesa 38" at bounding box center [879, 425] width 47 height 16
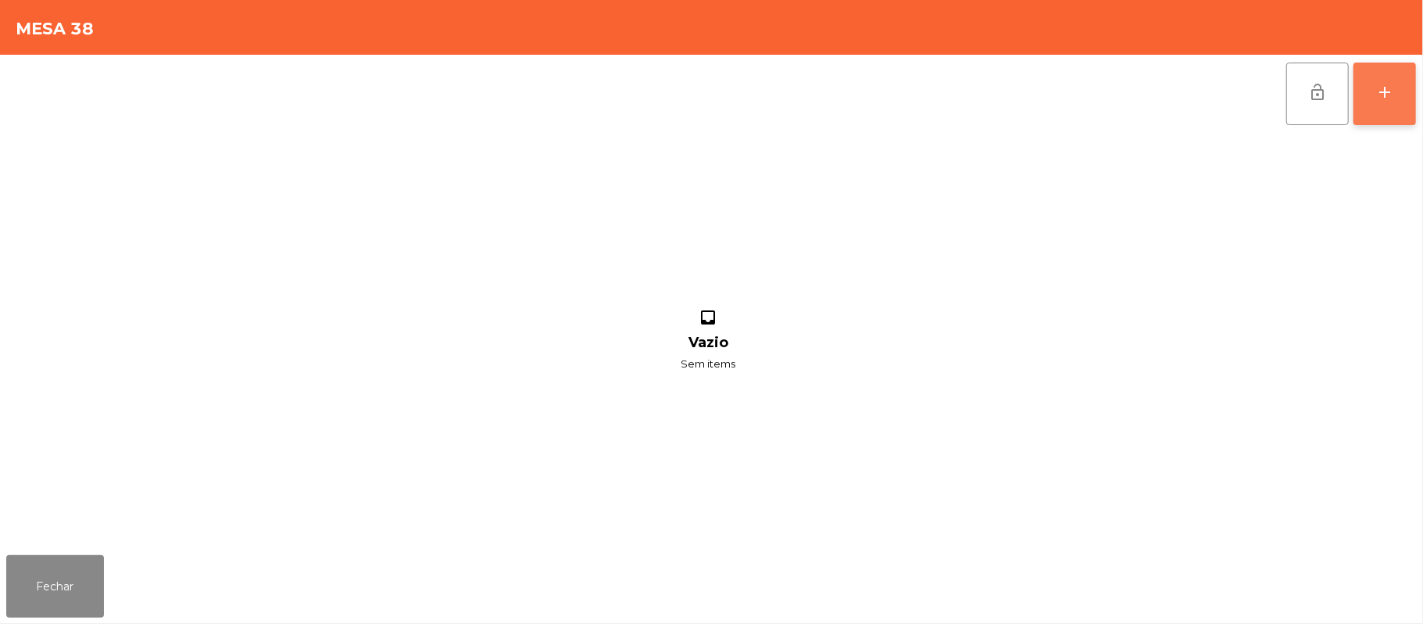
click at [1408, 98] on button "add" at bounding box center [1384, 94] width 63 height 63
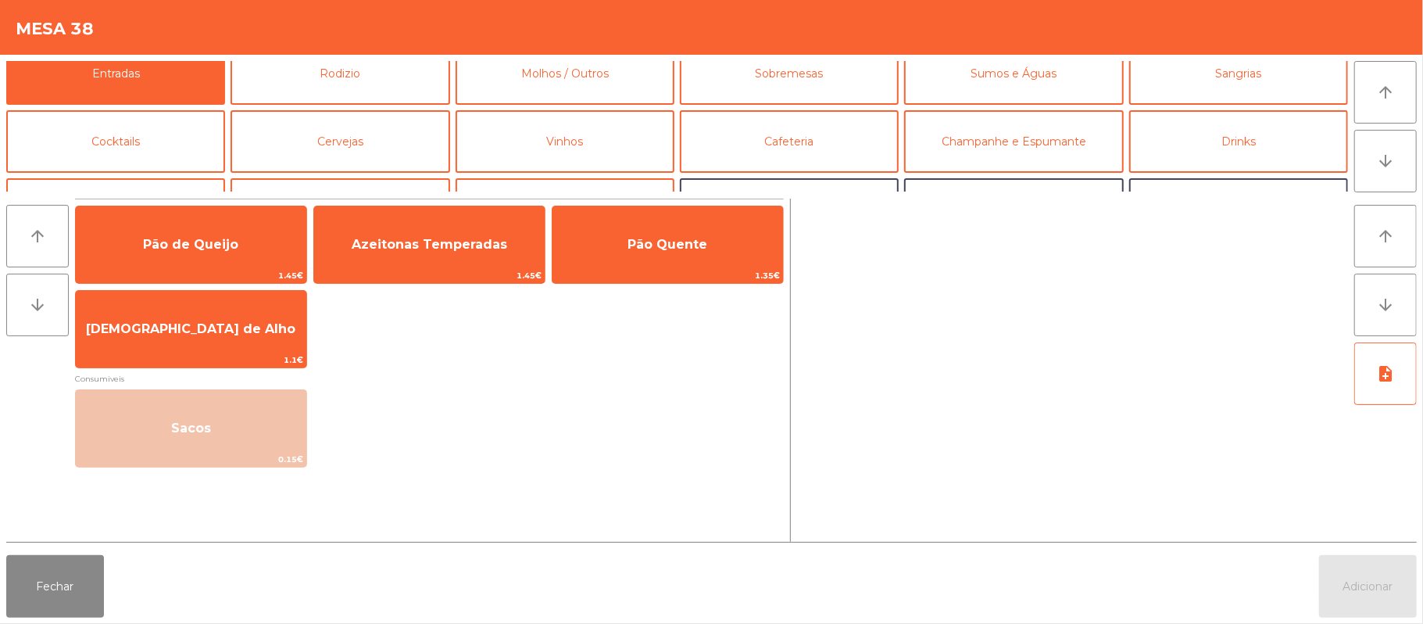
scroll to position [31, 0]
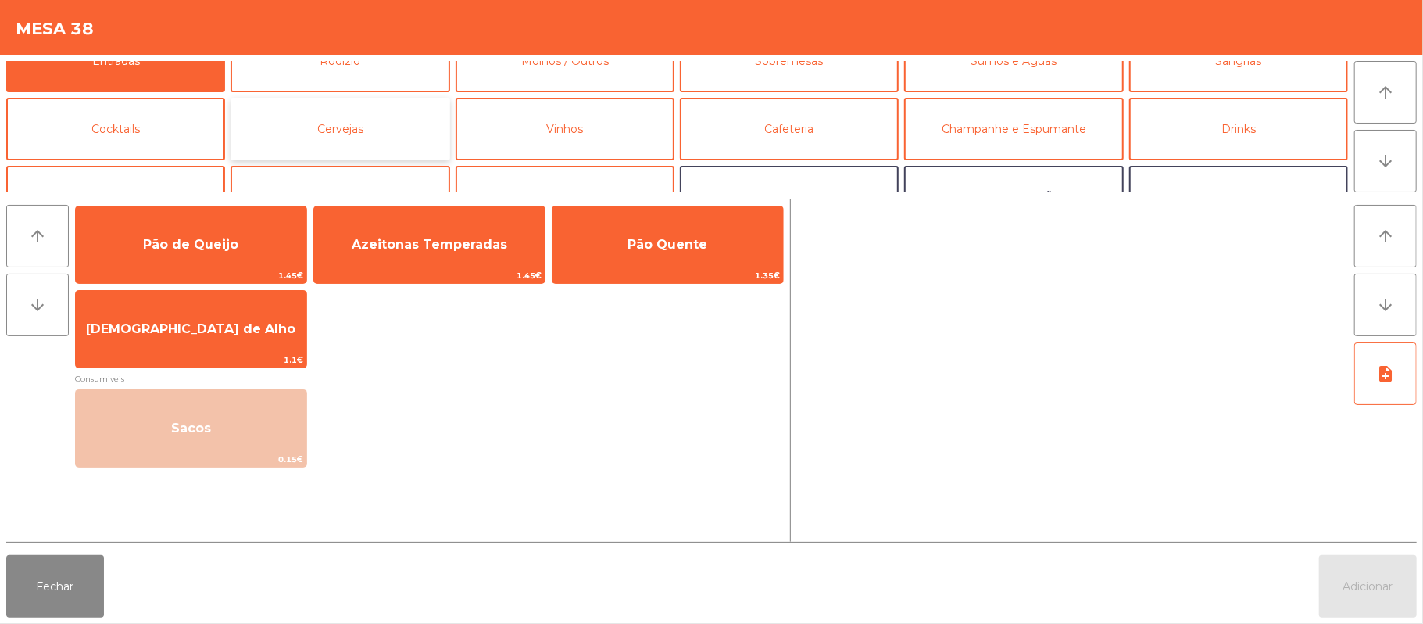
click at [376, 138] on button "Cervejas" at bounding box center [339, 129] width 219 height 63
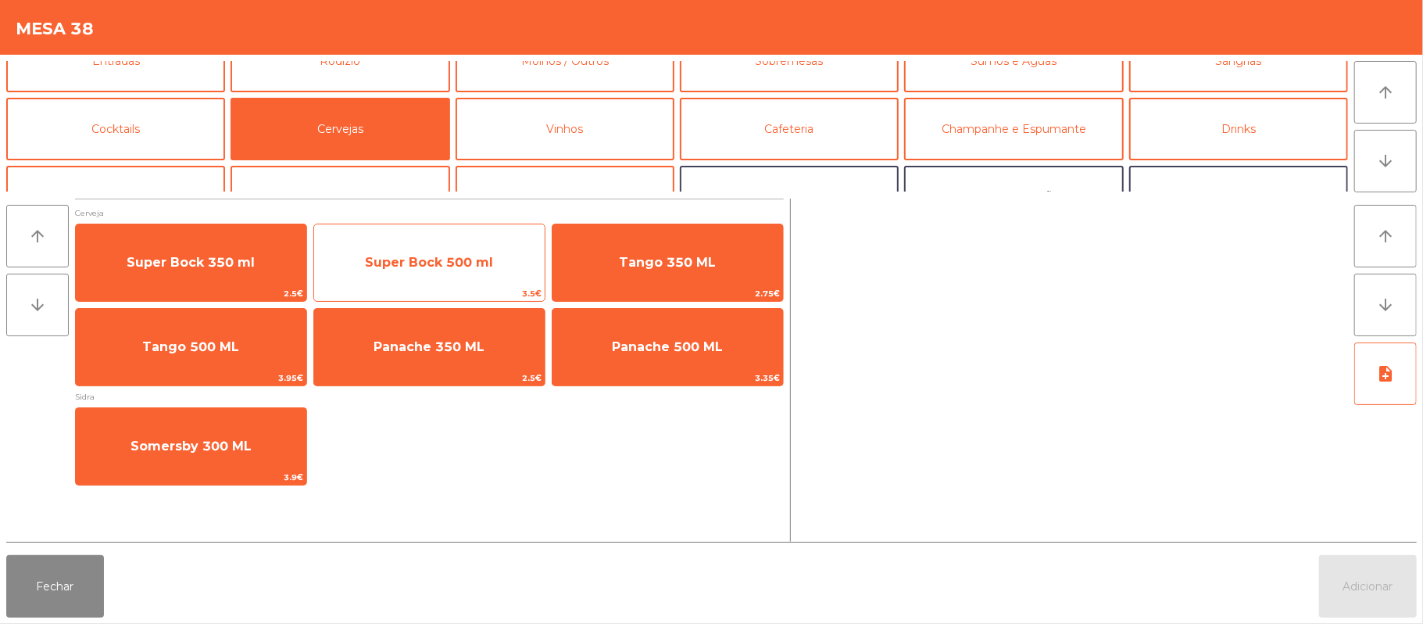
click at [441, 266] on span "Super Bock 500 ml" at bounding box center [429, 262] width 128 height 15
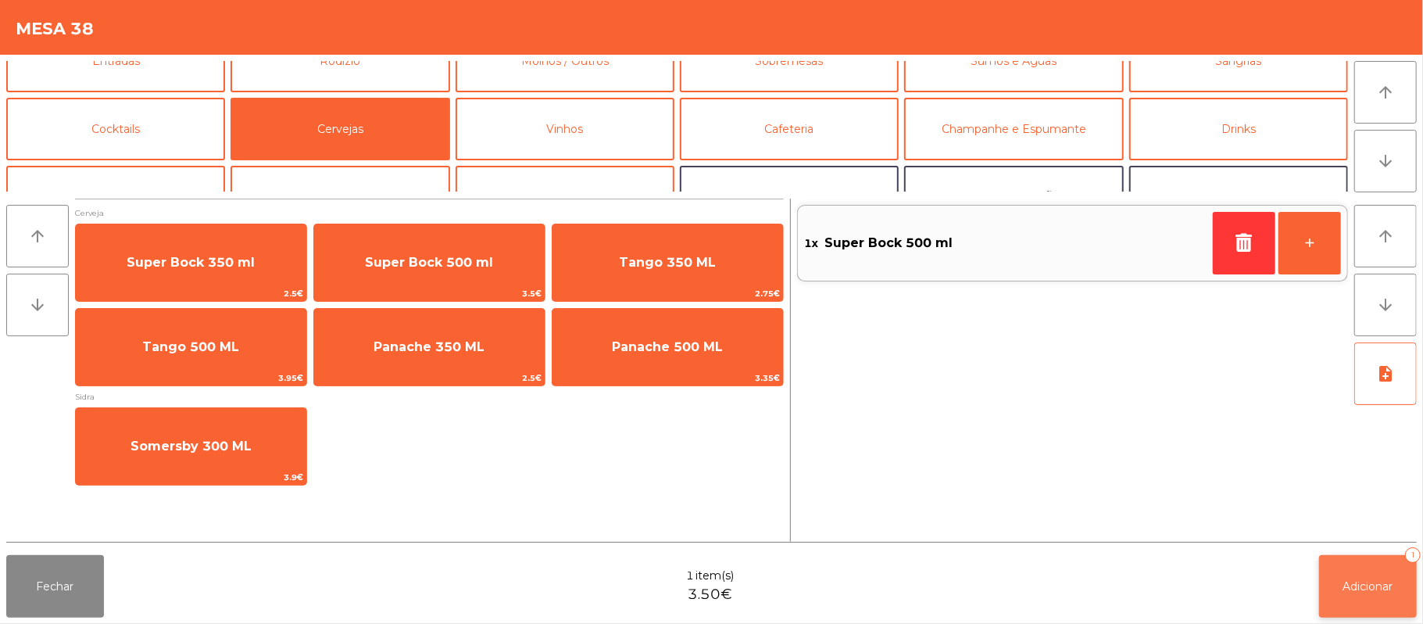
click at [1343, 583] on span "Adicionar" at bounding box center [1368, 586] width 50 height 14
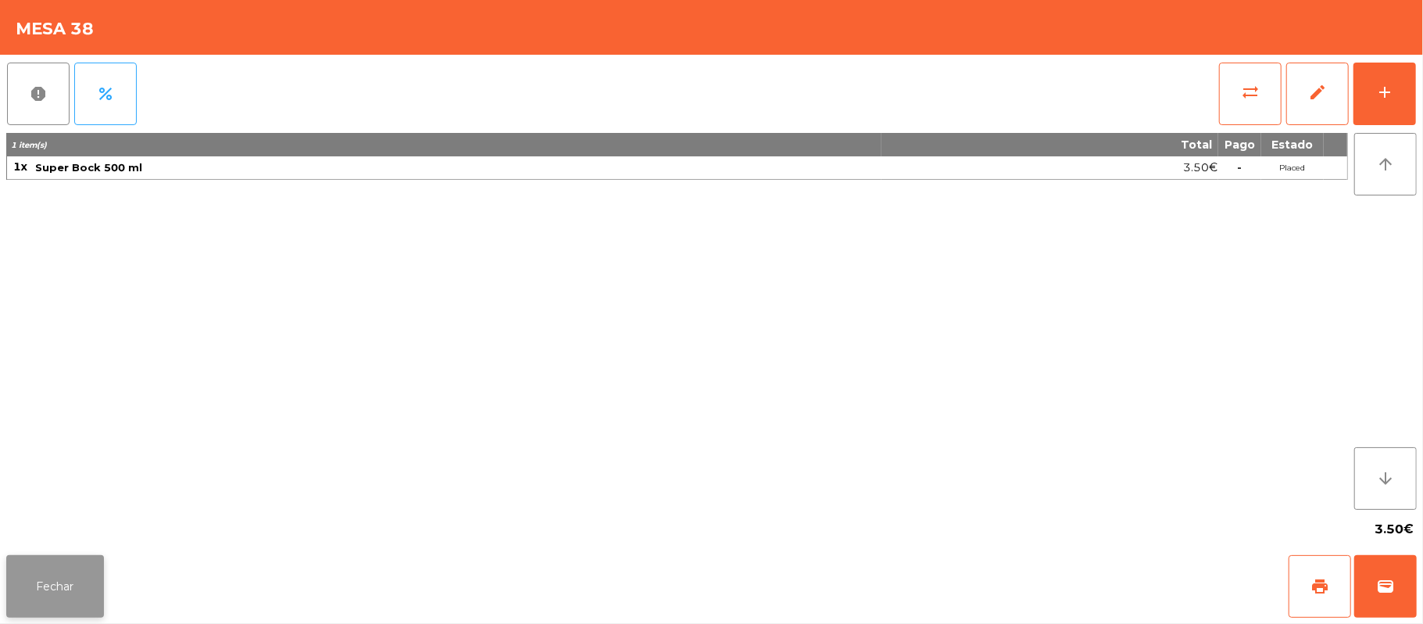
click at [101, 598] on button "Fechar" at bounding box center [55, 586] width 98 height 63
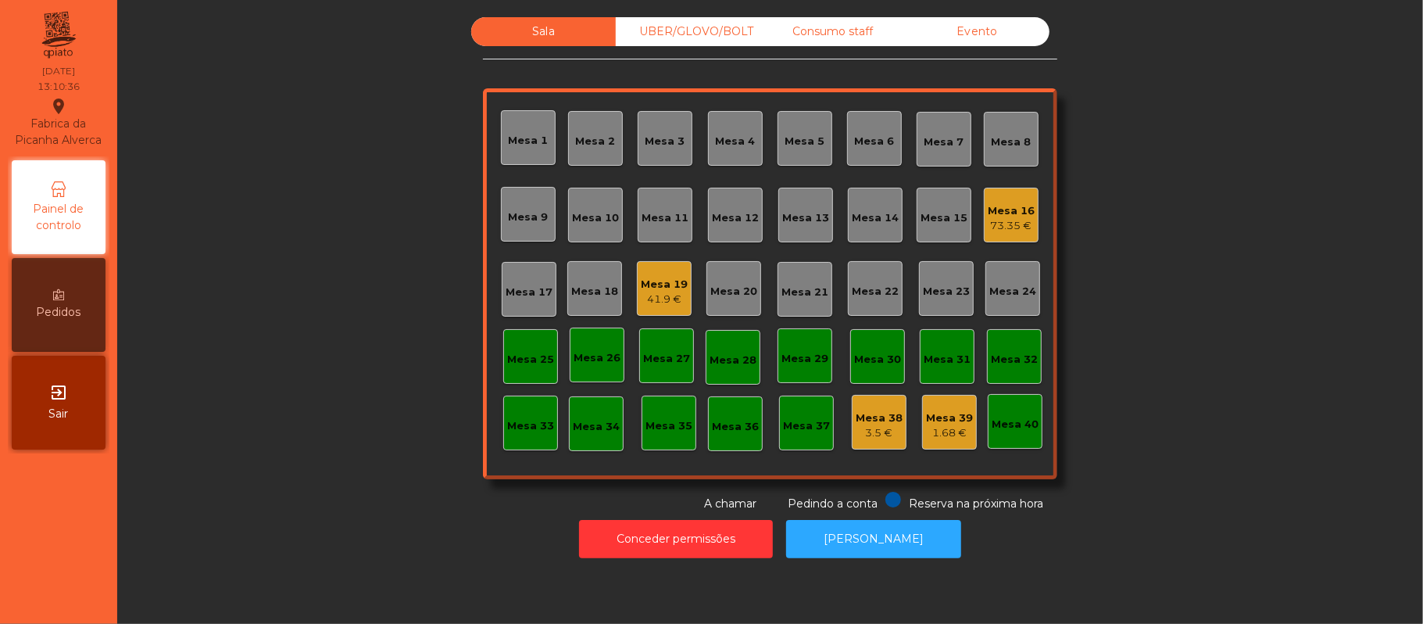
click at [642, 291] on div "41.9 €" at bounding box center [664, 299] width 47 height 16
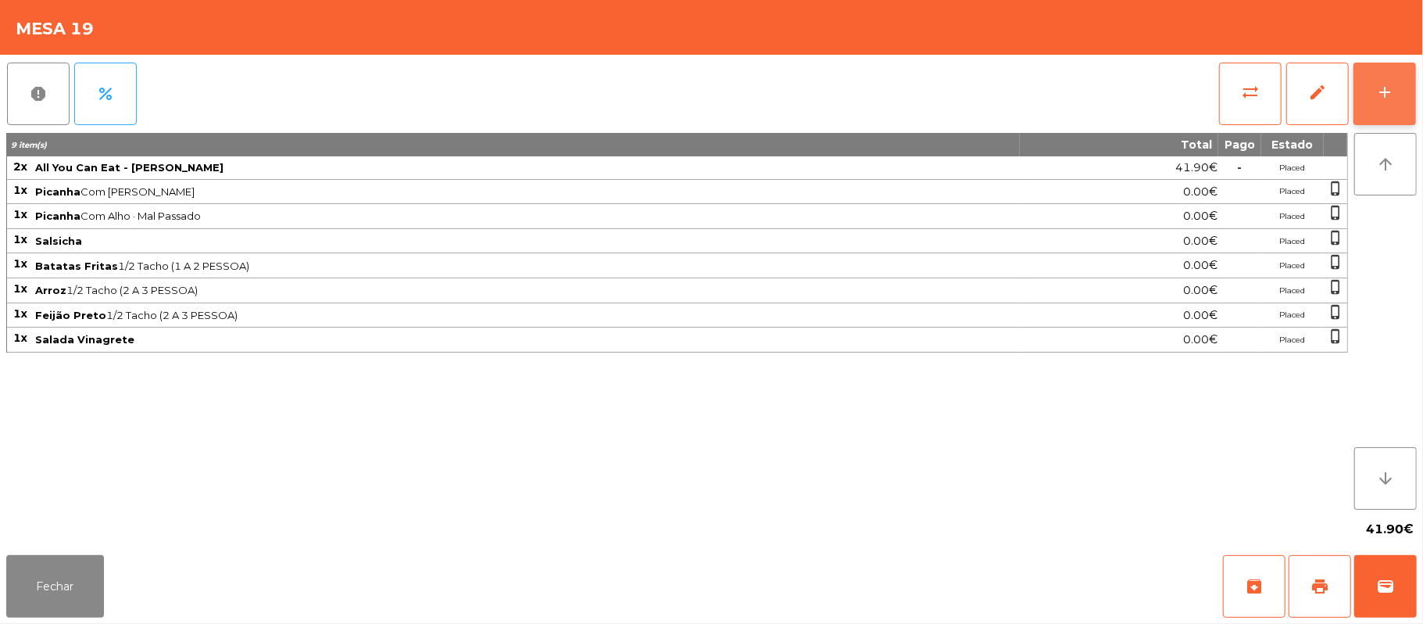
click at [1381, 73] on button "add" at bounding box center [1384, 94] width 63 height 63
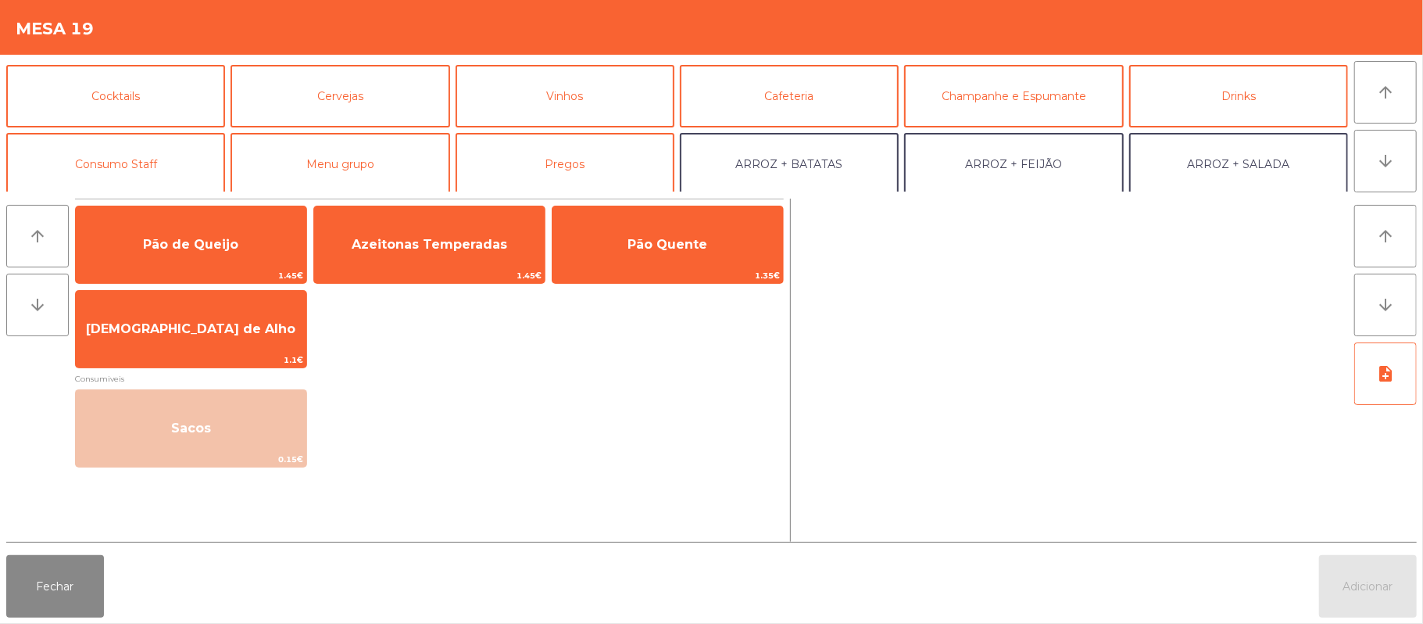
scroll to position [0, 0]
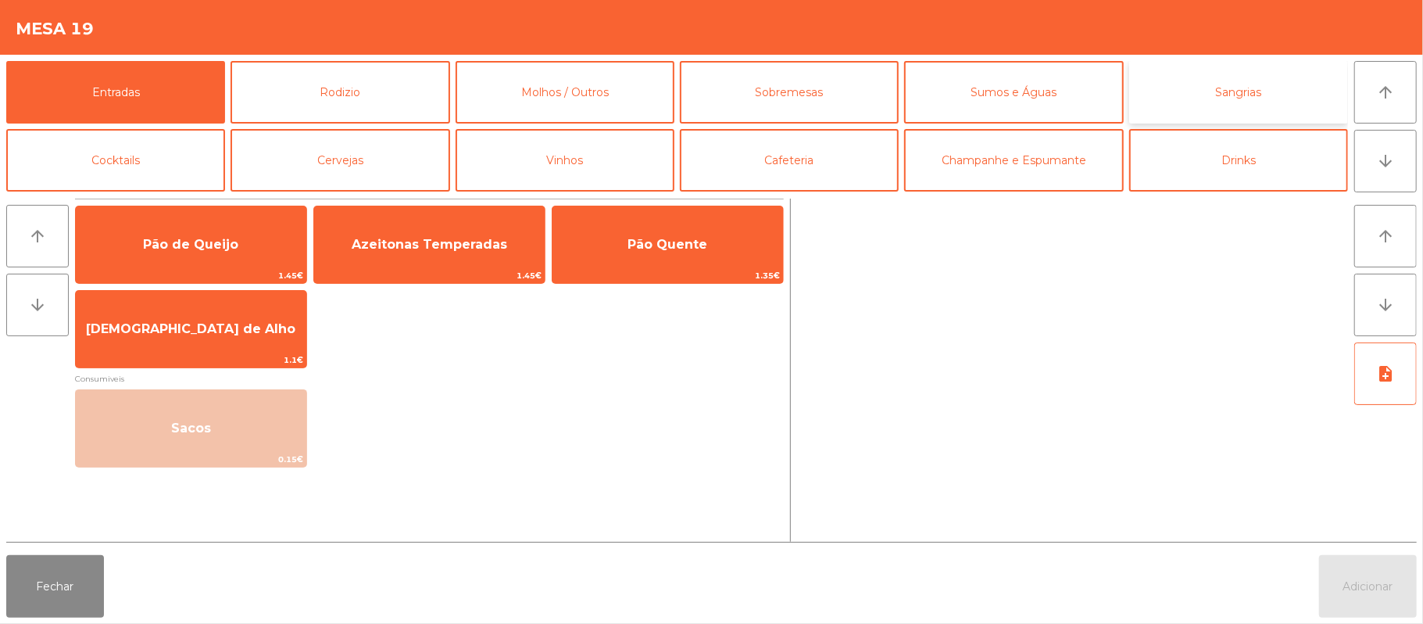
click at [1227, 98] on button "Sangrias" at bounding box center [1238, 92] width 219 height 63
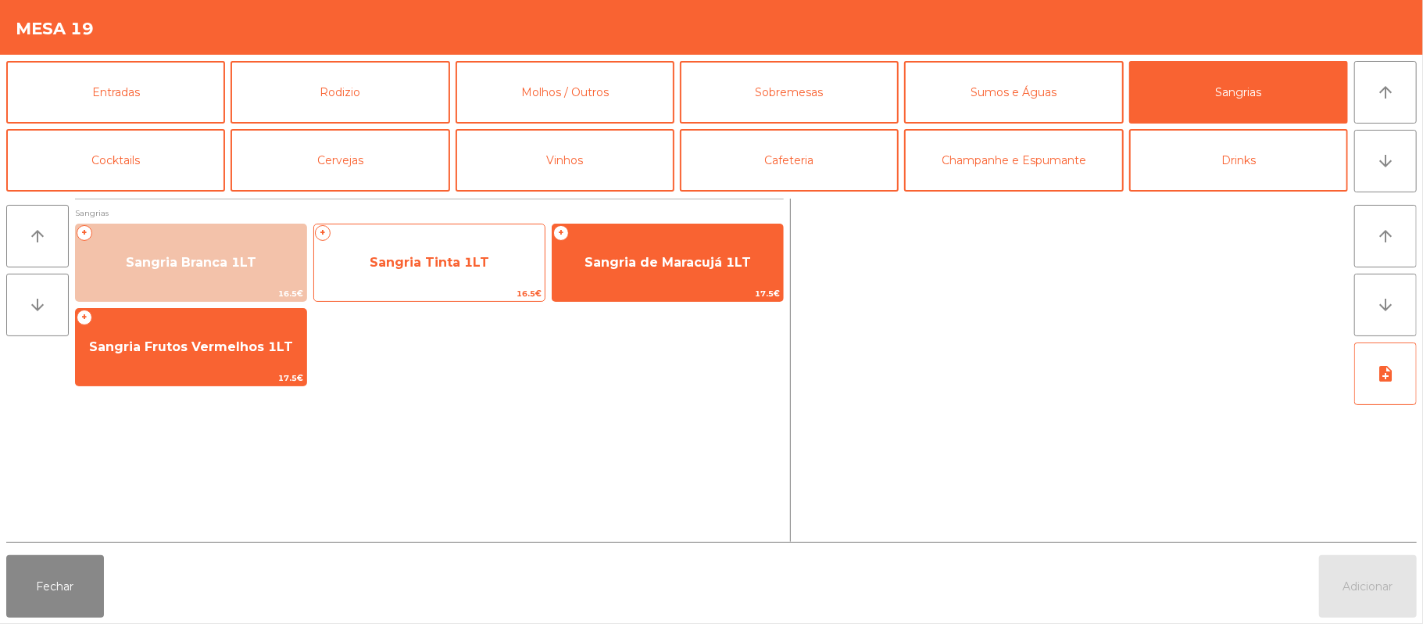
click at [438, 273] on span "Sangria Tinta 1LT" at bounding box center [429, 262] width 230 height 42
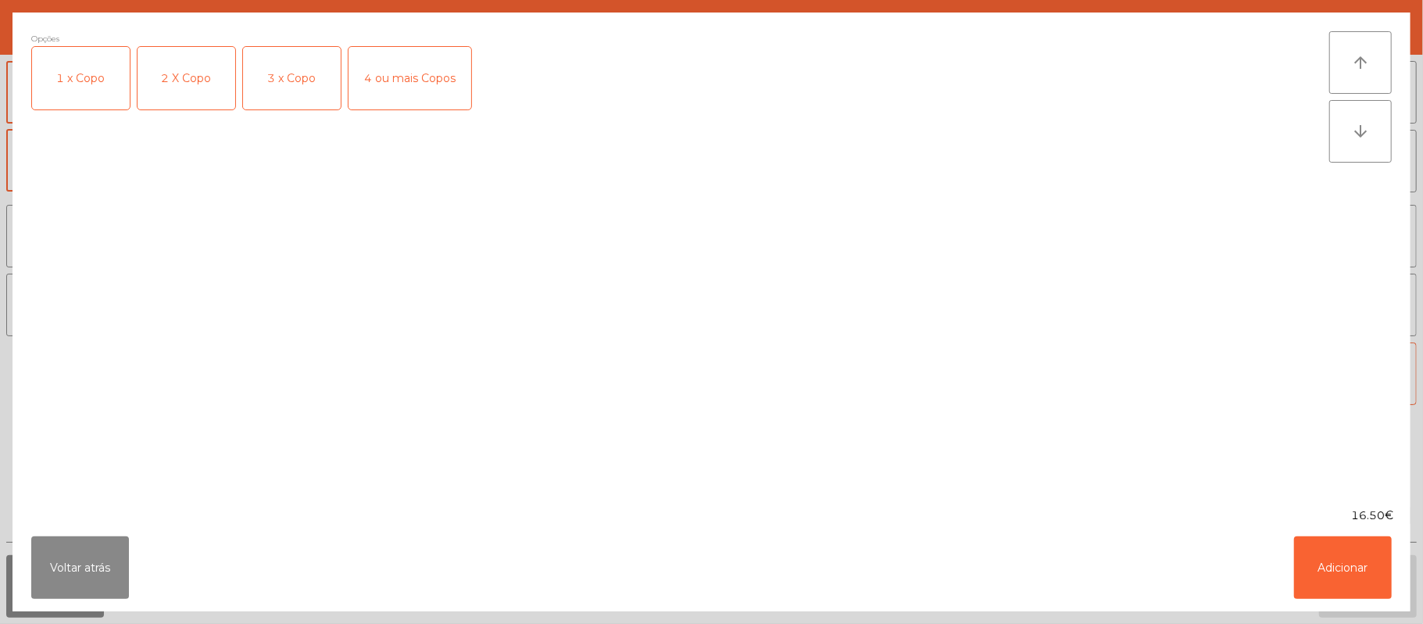
click at [186, 88] on div "2 X Copo" at bounding box center [187, 78] width 98 height 63
click at [1352, 573] on button "Adicionar" at bounding box center [1343, 567] width 98 height 63
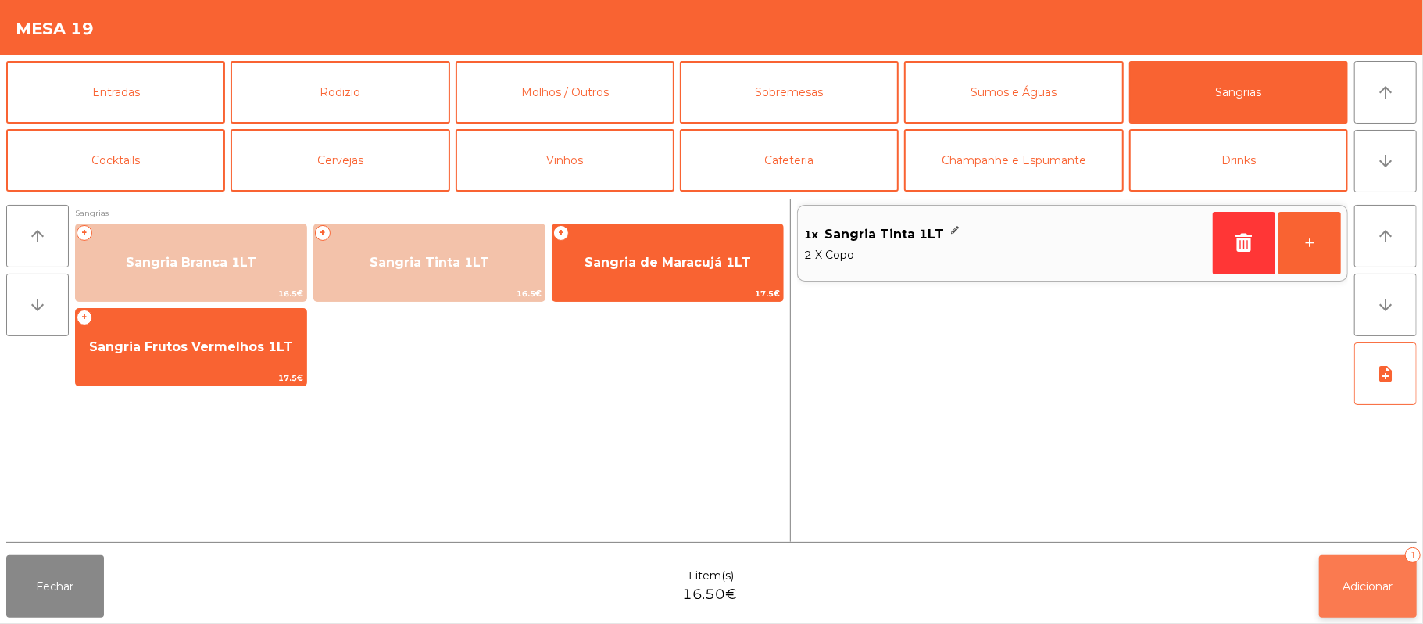
click at [1361, 572] on button "Adicionar 1" at bounding box center [1368, 586] width 98 height 63
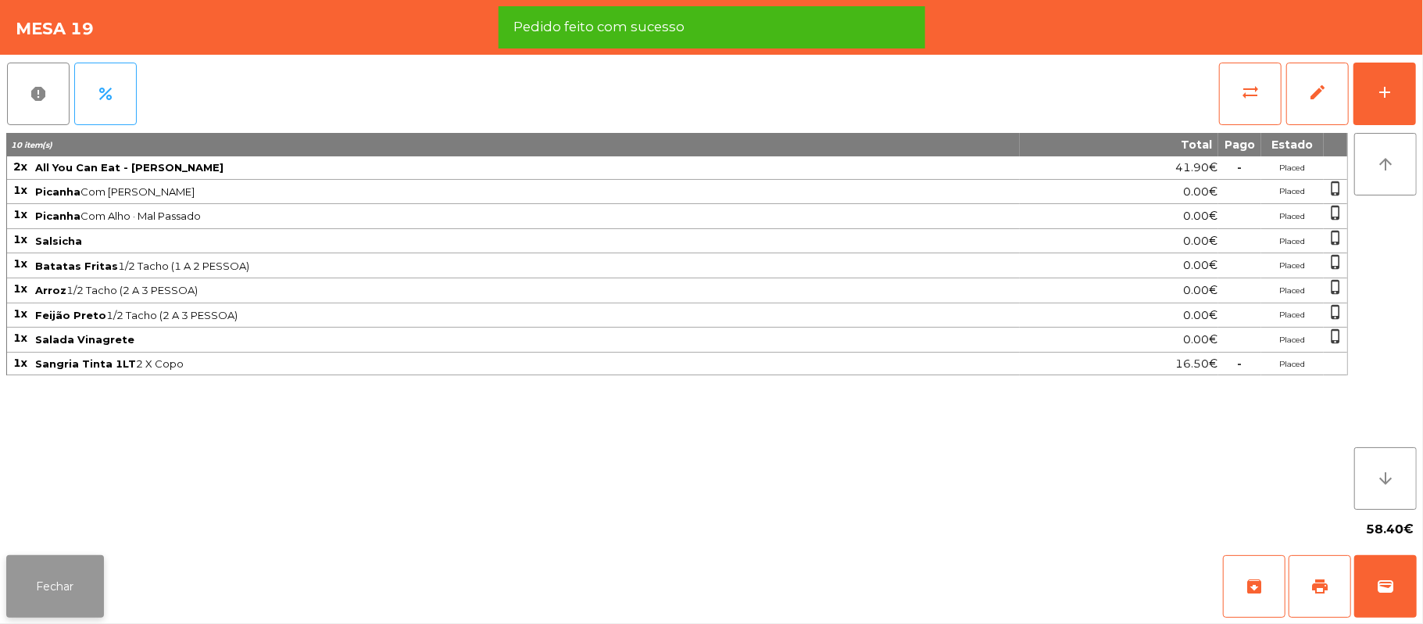
click at [73, 563] on button "Fechar" at bounding box center [55, 586] width 98 height 63
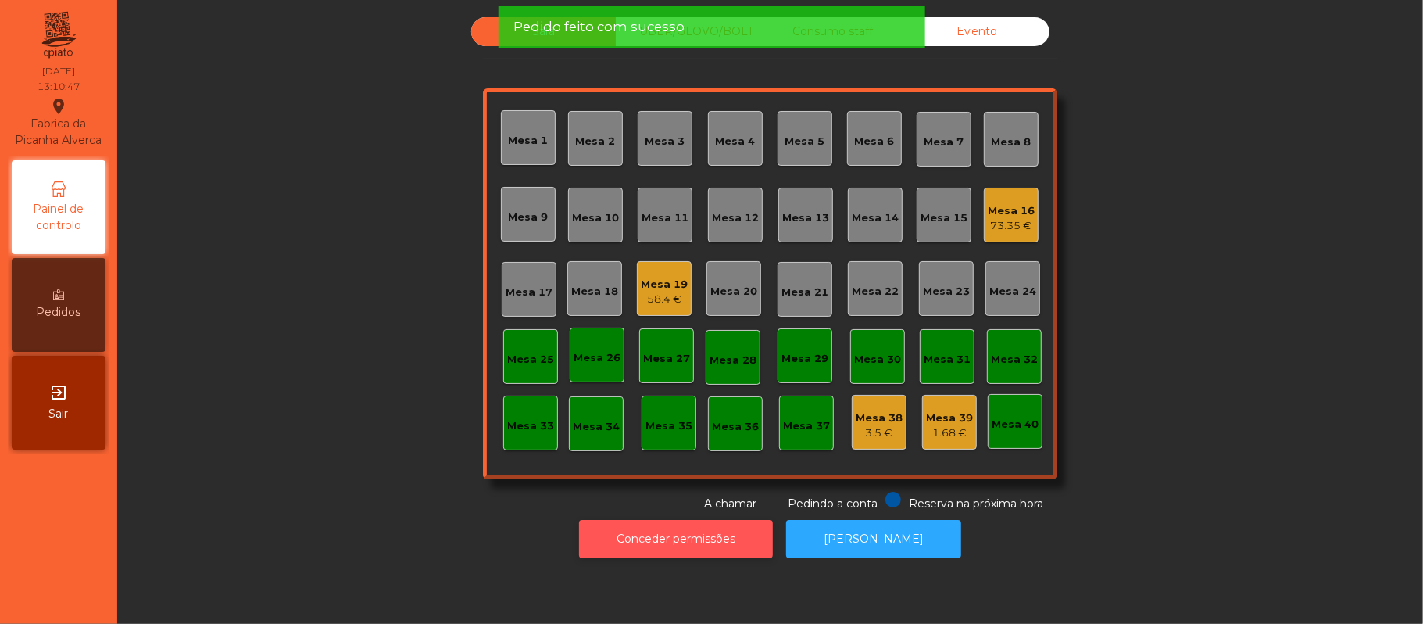
click at [639, 556] on button "Conceder permissões" at bounding box center [676, 539] width 194 height 38
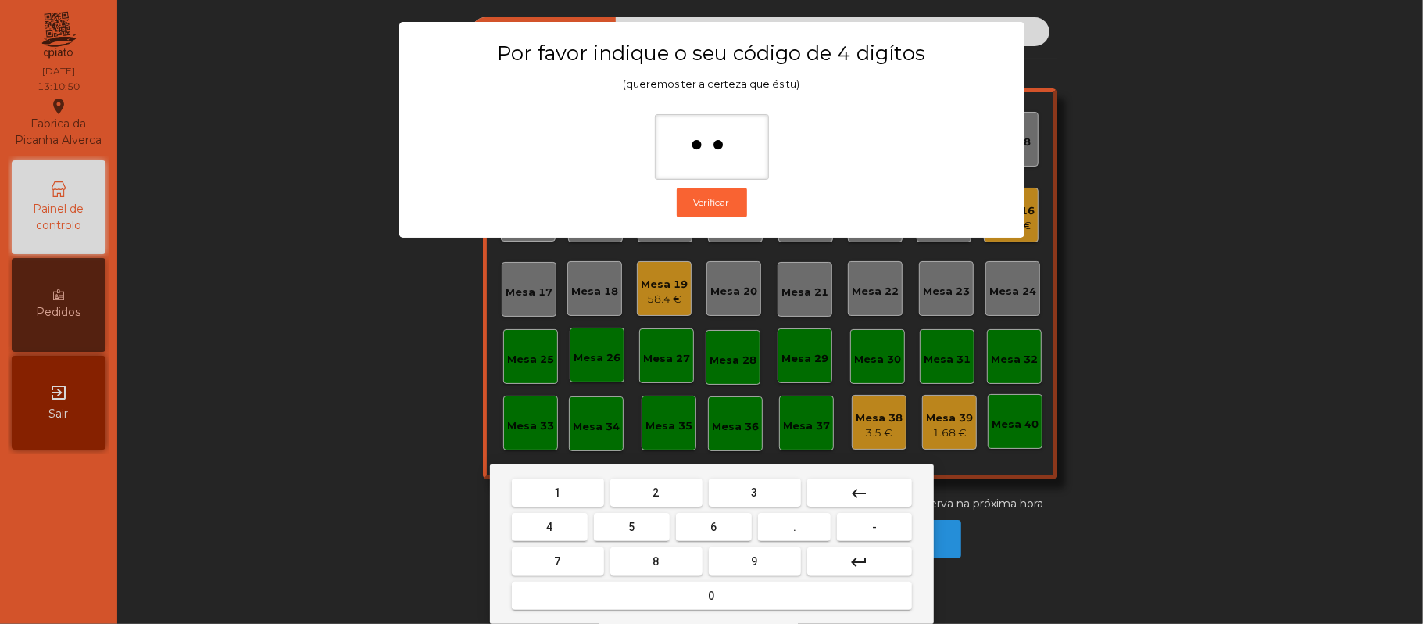
type input "***"
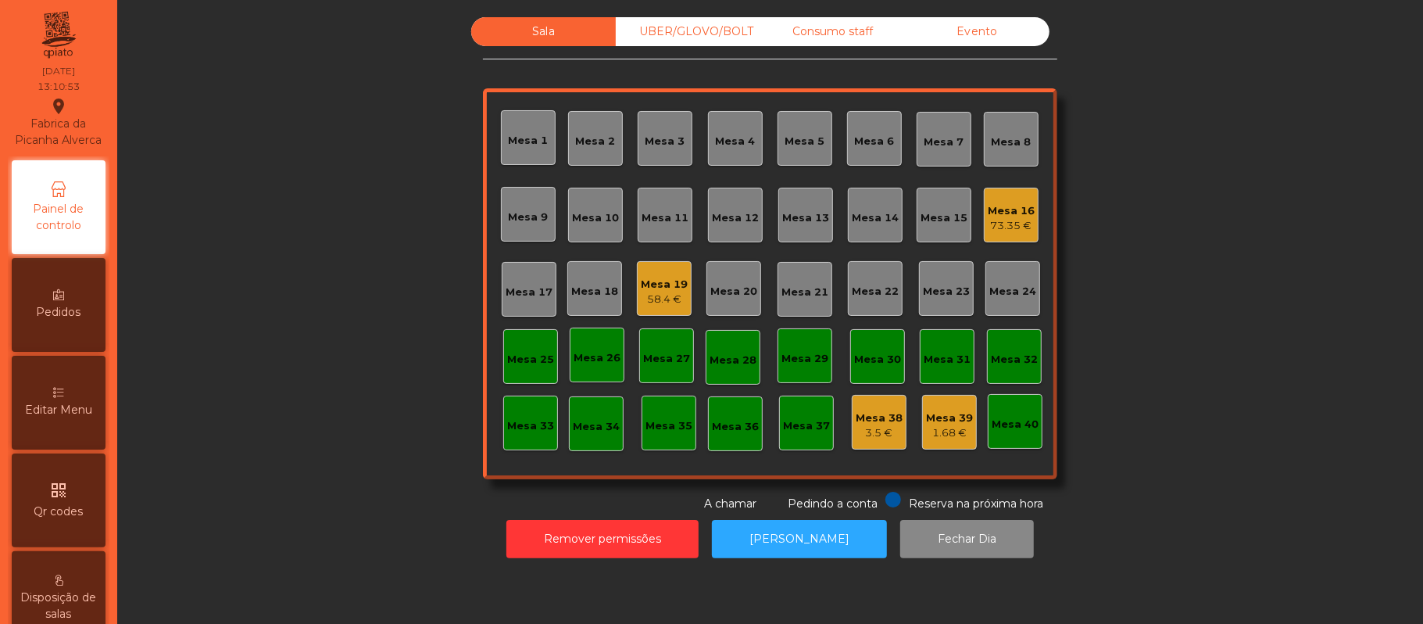
click at [80, 418] on span "Editar Menu" at bounding box center [58, 410] width 67 height 16
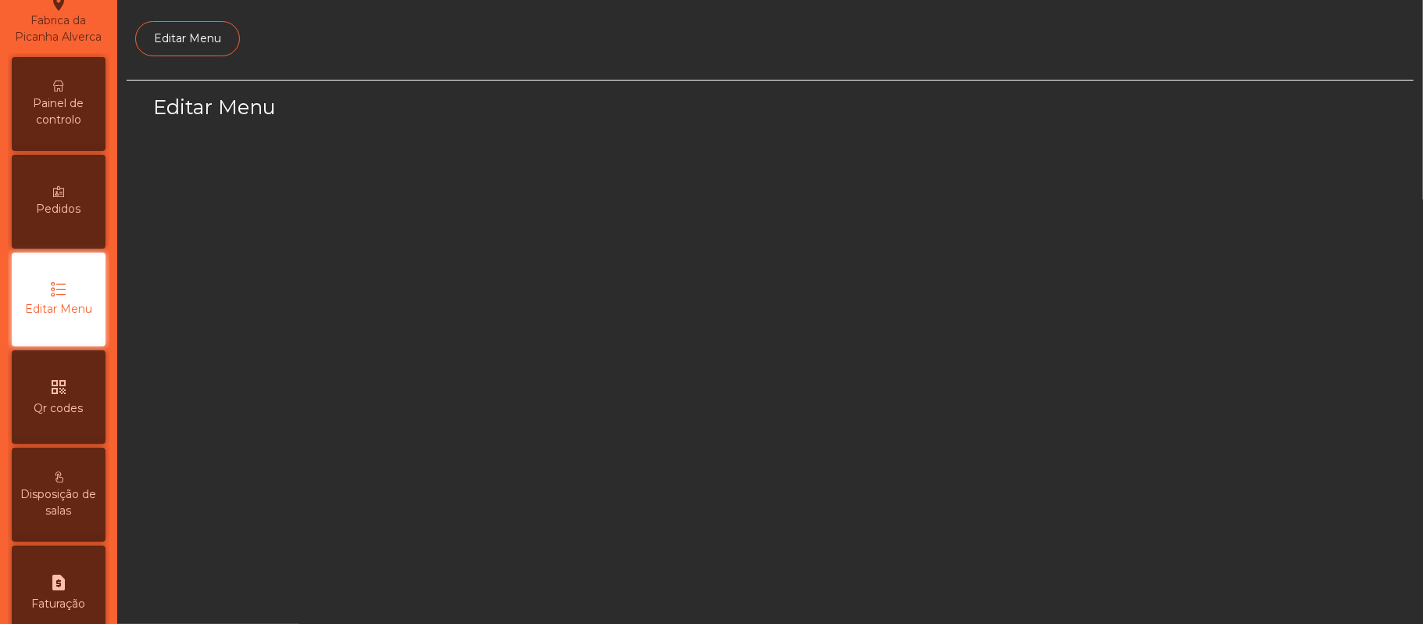
scroll to position [107, 0]
select select "*"
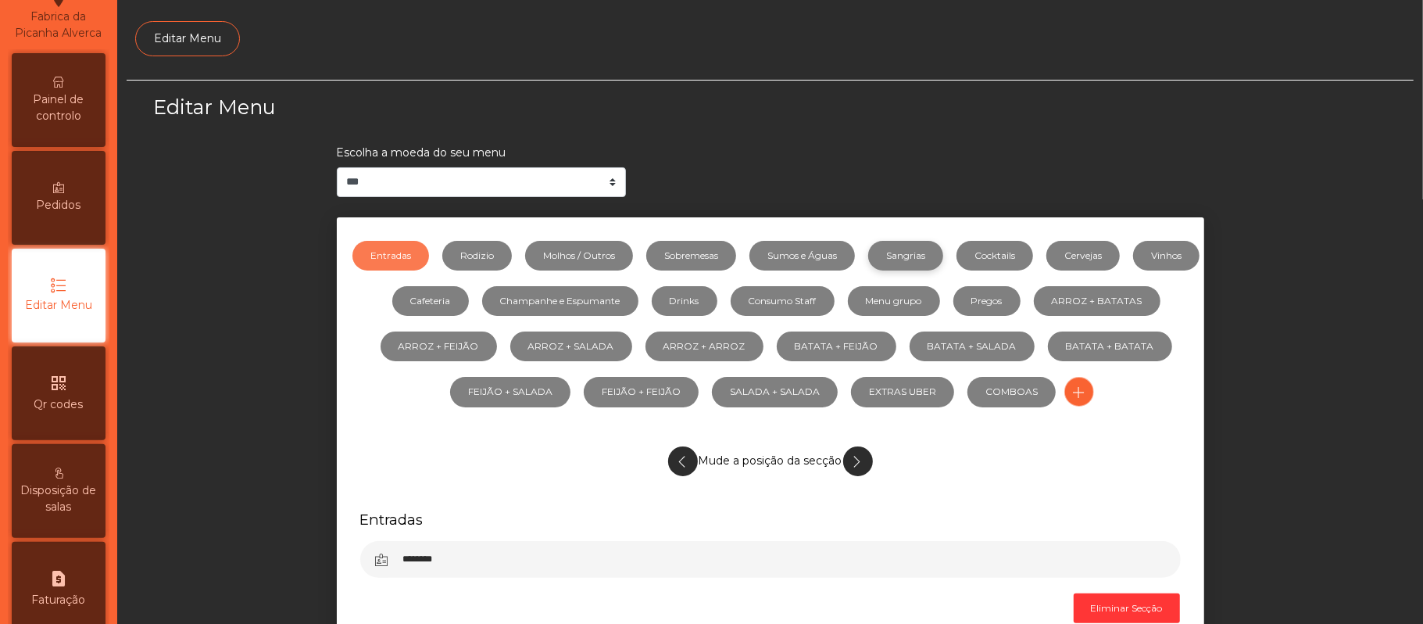
click at [943, 258] on link "Sangrias" at bounding box center [905, 256] width 75 height 30
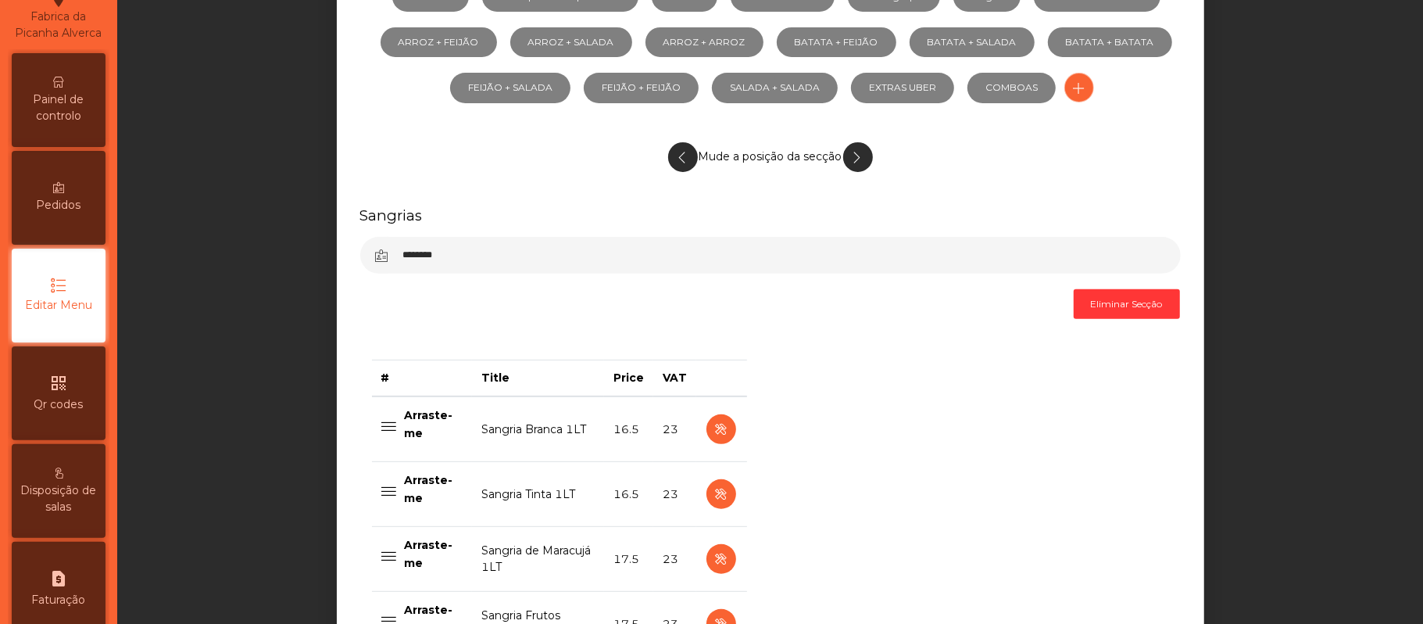
scroll to position [313, 0]
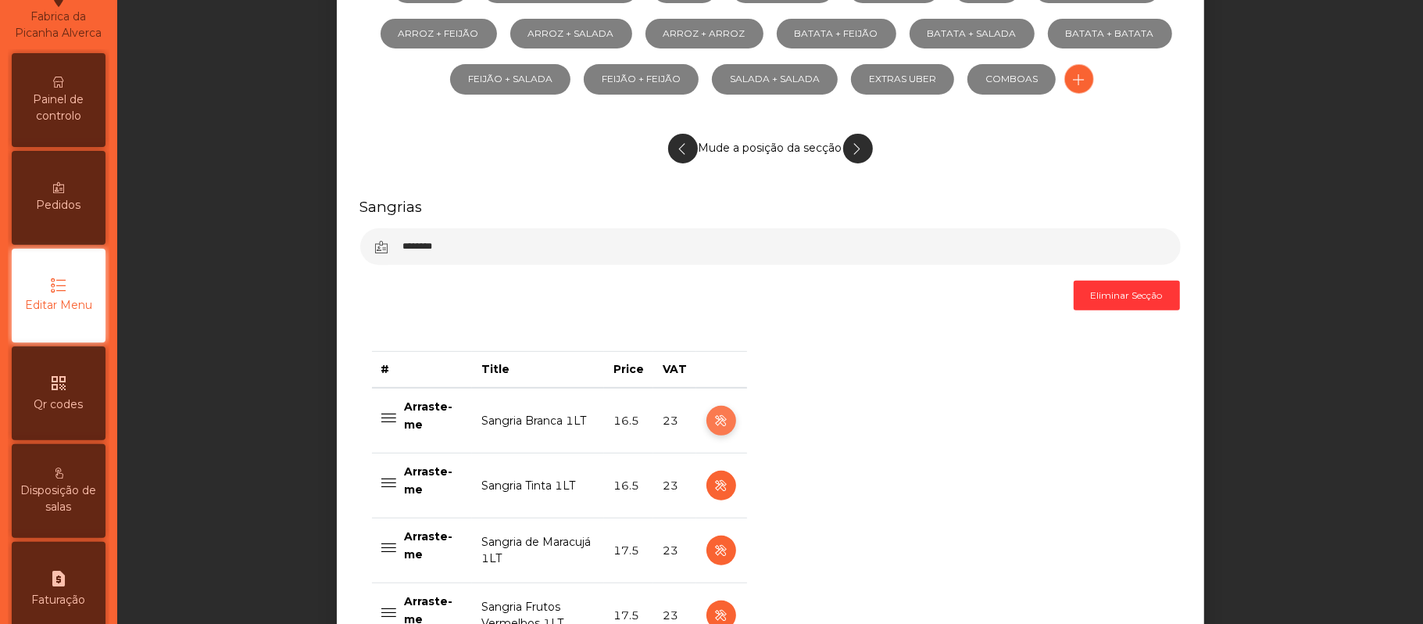
click at [713, 425] on icon "button" at bounding box center [721, 421] width 18 height 20
select select "***"
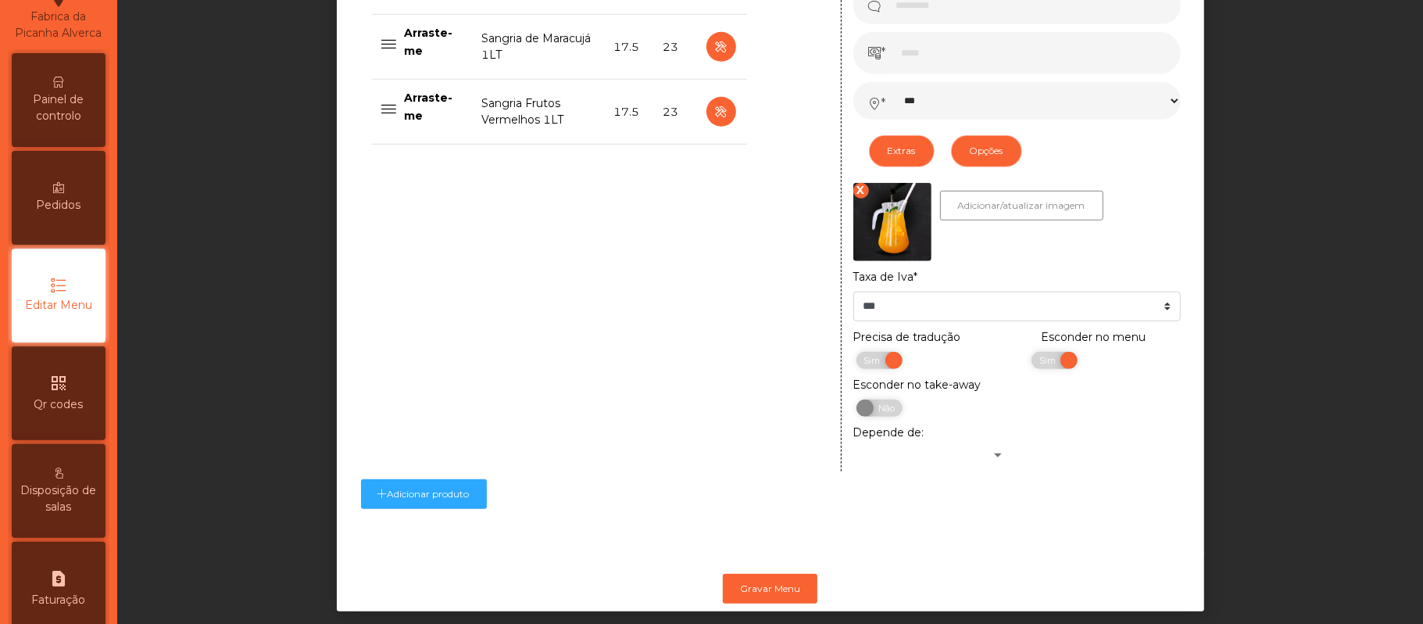
scroll to position [852, 0]
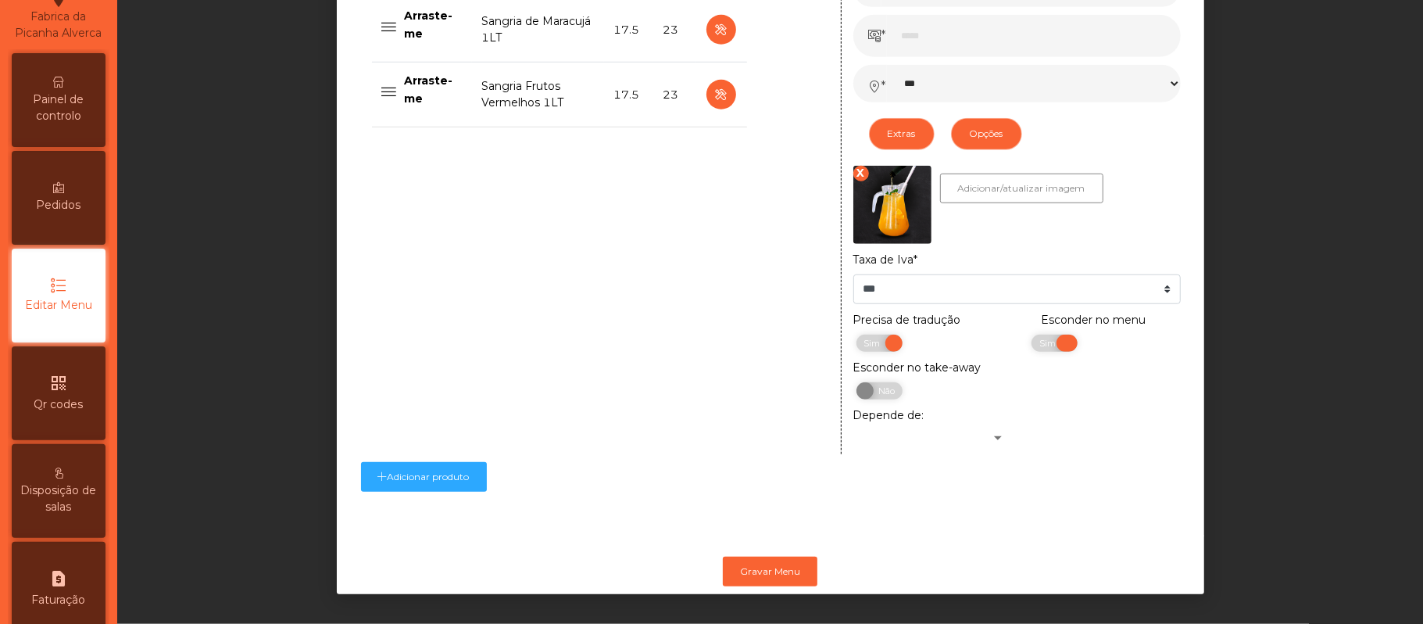
click at [1030, 334] on span "Sim" at bounding box center [1049, 342] width 39 height 17
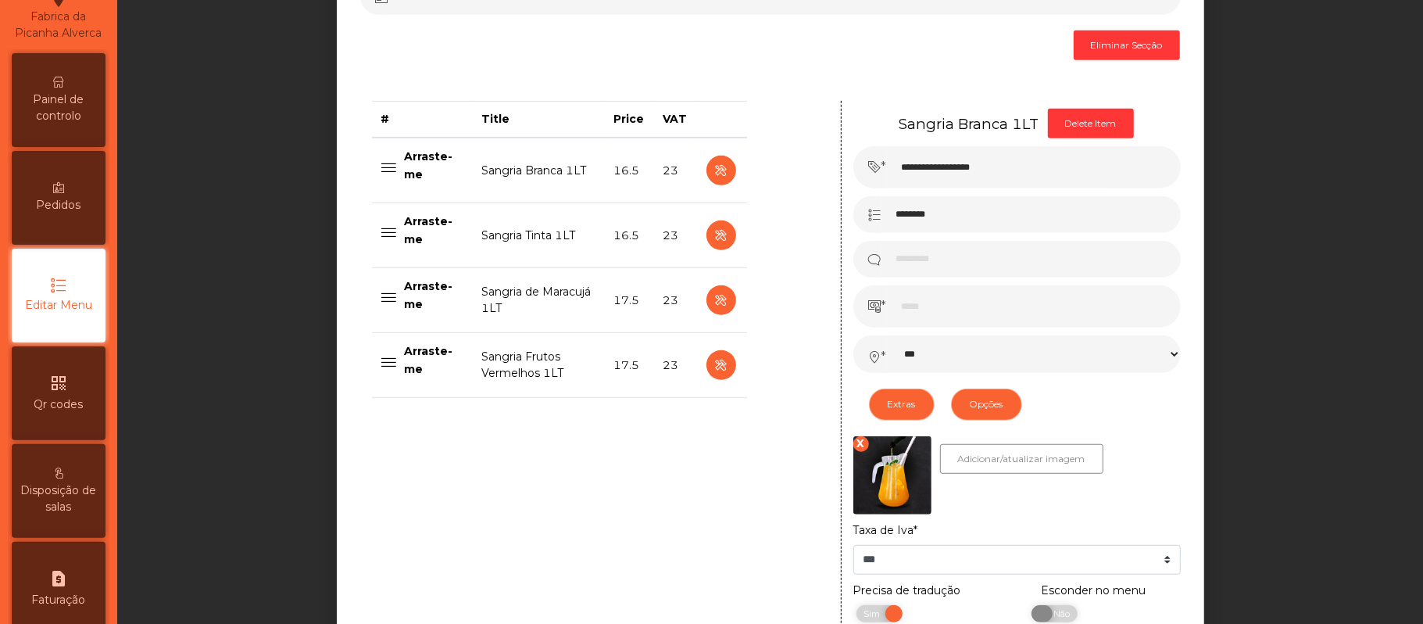
scroll to position [556, 0]
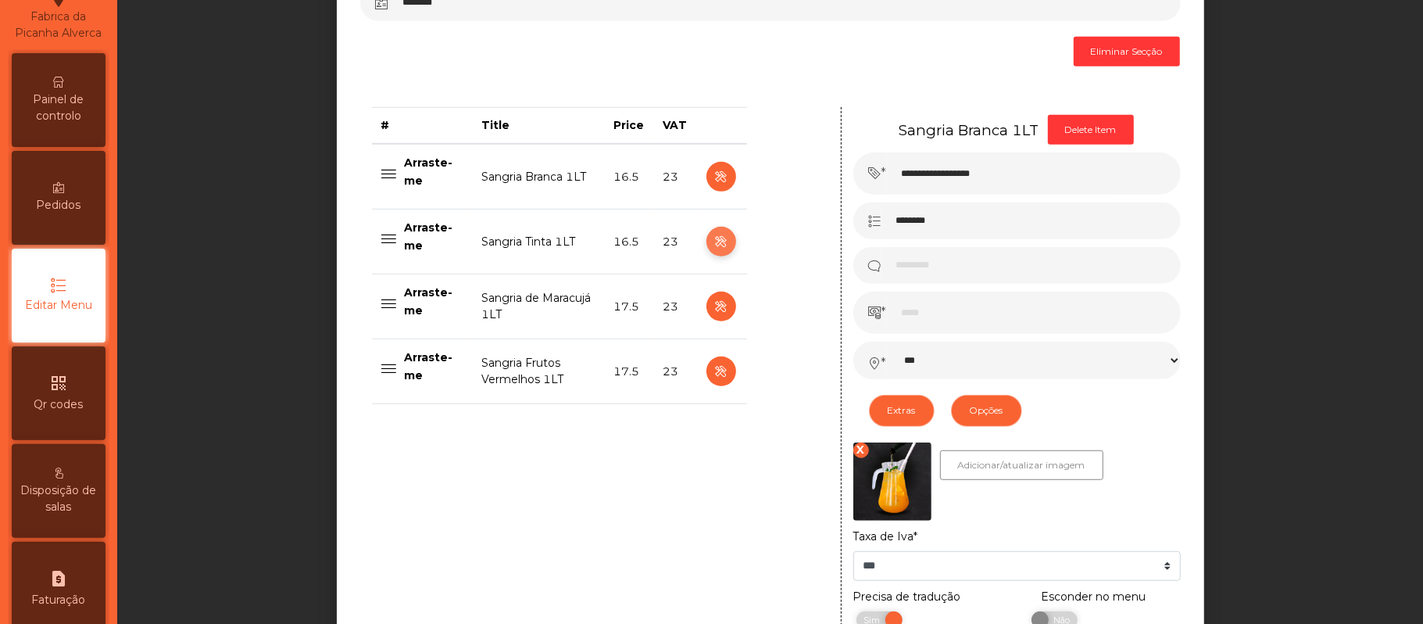
click at [712, 248] on icon "button" at bounding box center [721, 242] width 18 height 20
type input "**********"
select select "***"
select select "**"
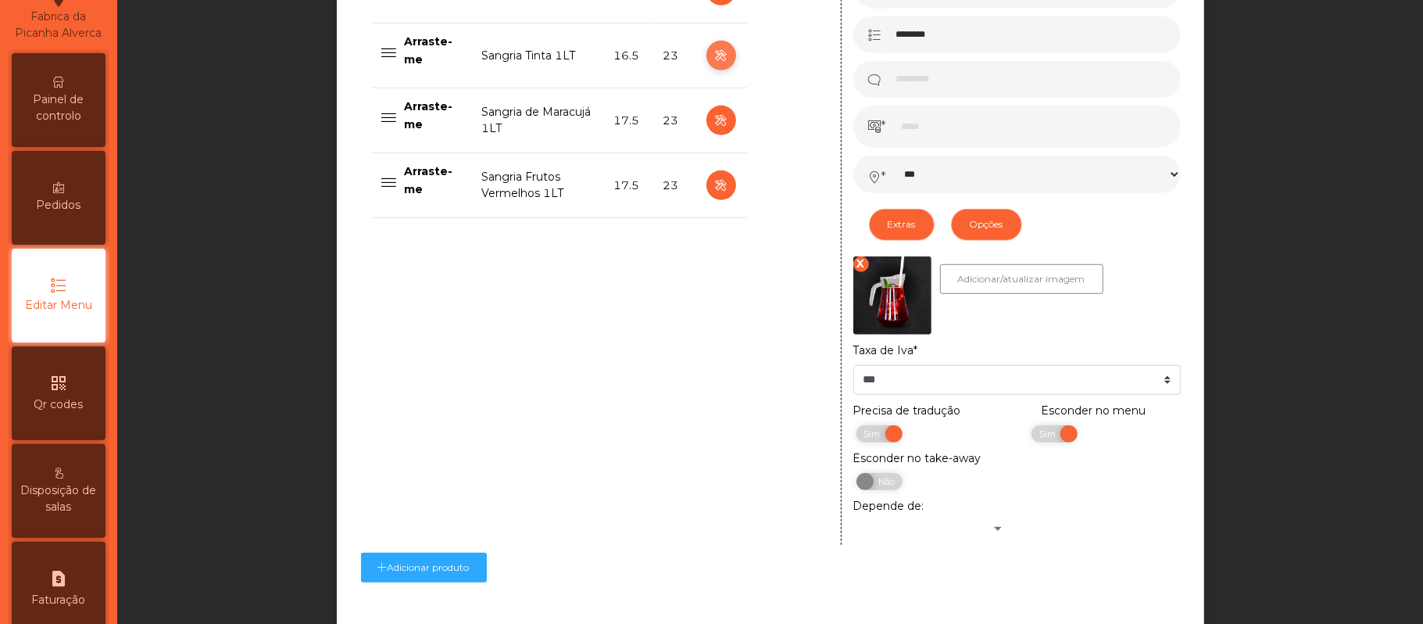
scroll to position [756, 0]
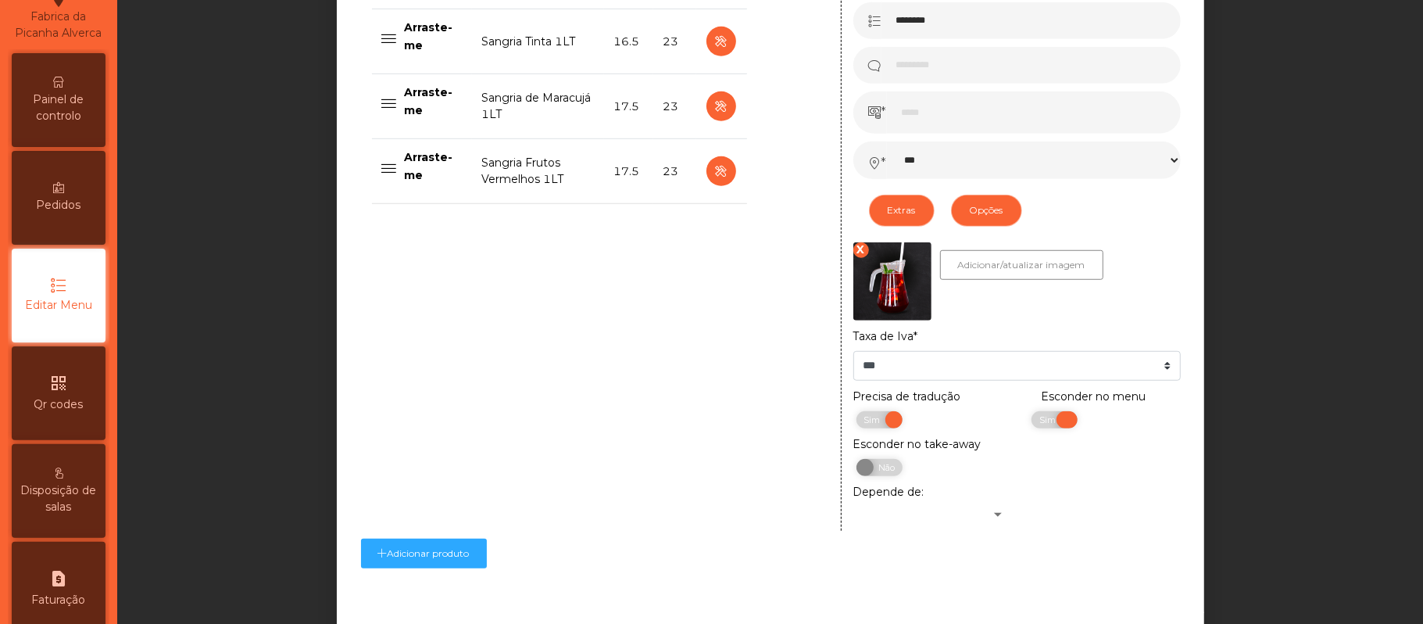
click at [1051, 428] on span "Sim" at bounding box center [1049, 419] width 39 height 17
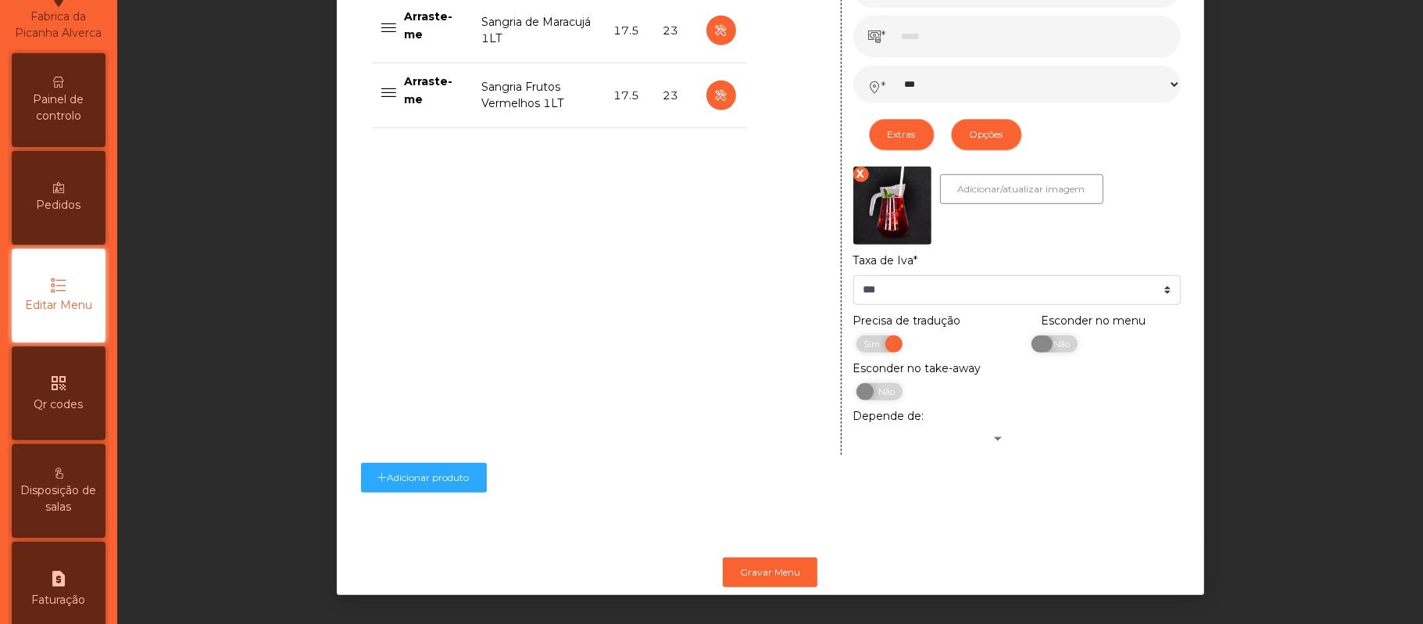
scroll to position [854, 0]
click at [745, 559] on button "Gravar Menu" at bounding box center [770, 571] width 95 height 30
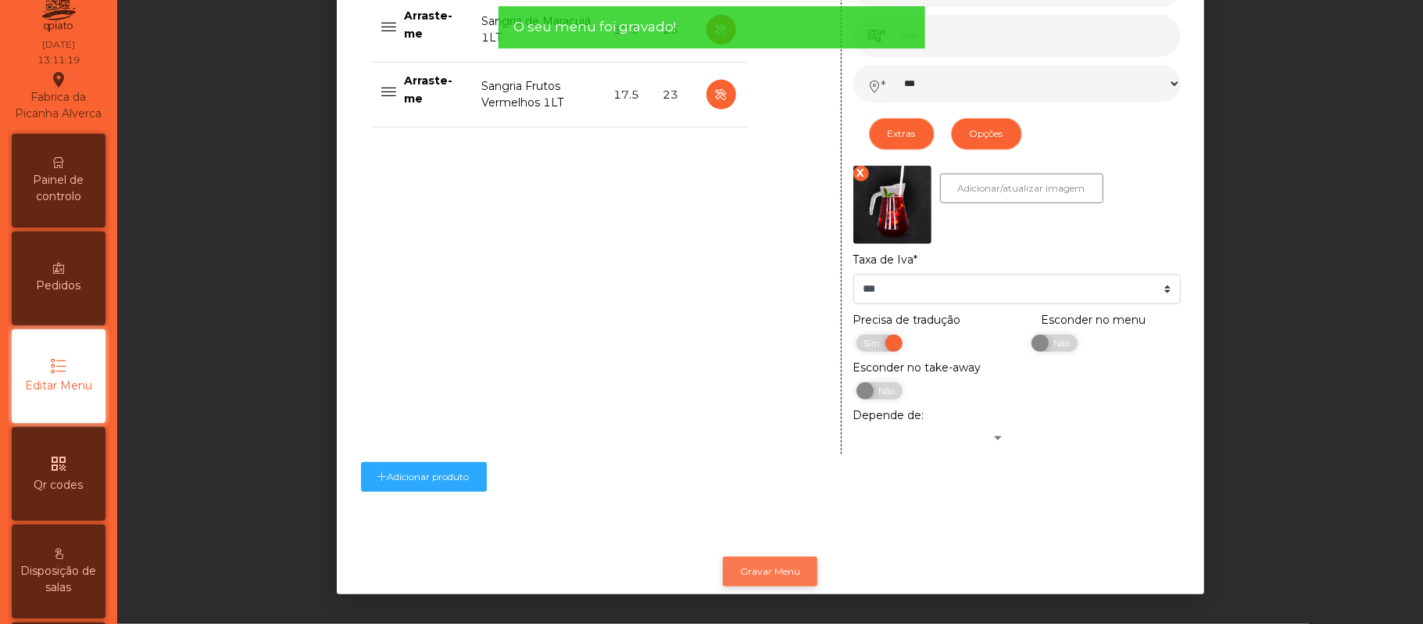
scroll to position [10, 0]
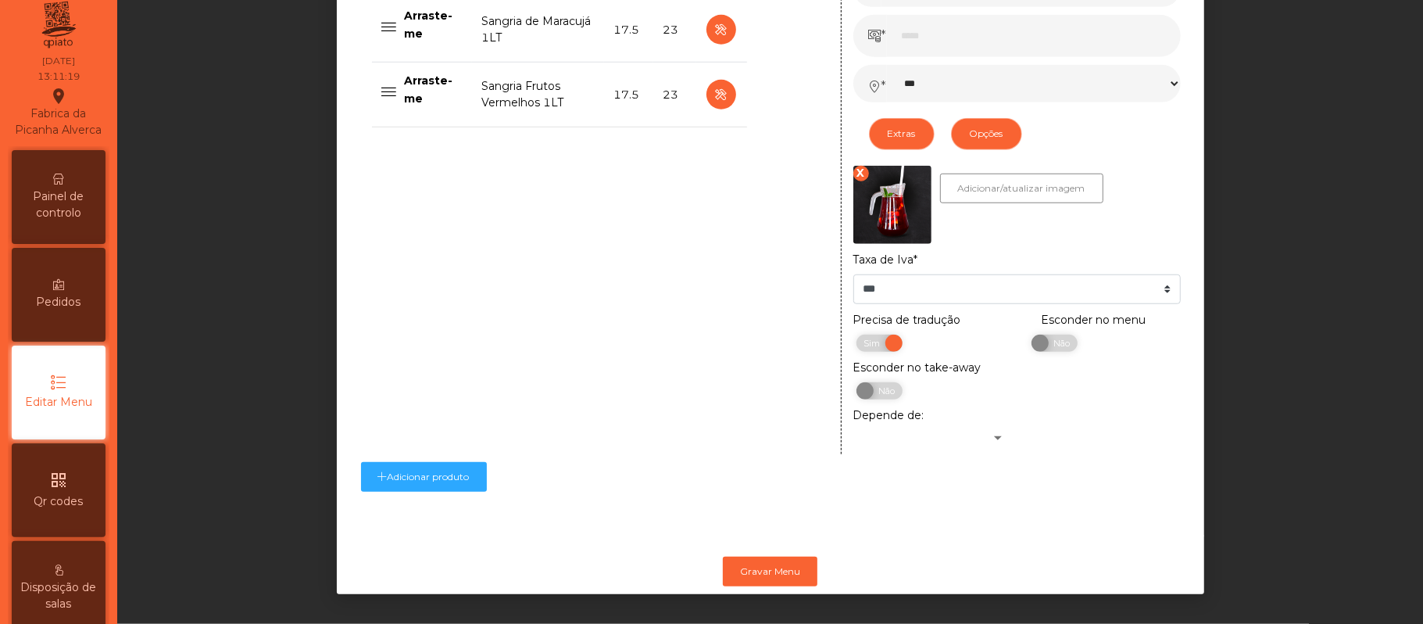
click at [86, 213] on span "Painel de controlo" at bounding box center [59, 204] width 86 height 33
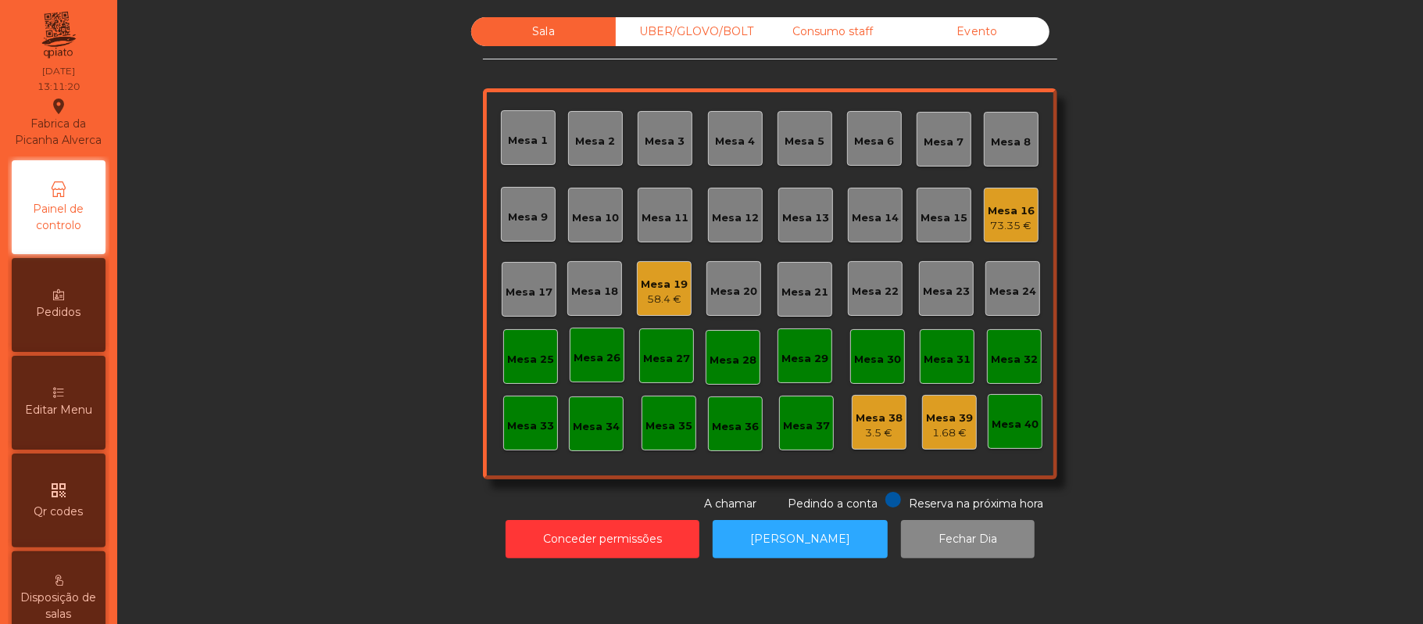
click at [1255, 345] on div "Sala UBER/[GEOGRAPHIC_DATA]/BOLT Consumo staff Evento Mesa 1 Mesa 2 [GEOGRAPHIC…" at bounding box center [769, 264] width 1263 height 495
click at [1310, 320] on div "Sala UBER/[GEOGRAPHIC_DATA]/BOLT Consumo staff Evento Mesa 1 Mesa 2 [GEOGRAPHIC…" at bounding box center [769, 264] width 1263 height 495
click at [1288, 288] on div "Sala UBER/[GEOGRAPHIC_DATA]/BOLT Consumo staff Evento Mesa 1 Mesa 2 [GEOGRAPHIC…" at bounding box center [769, 264] width 1263 height 495
click at [1285, 352] on div "Sala UBER/[GEOGRAPHIC_DATA]/BOLT Consumo staff Evento Mesa 1 Mesa 2 [GEOGRAPHIC…" at bounding box center [769, 264] width 1263 height 495
click at [1267, 283] on div "Sala UBER/[GEOGRAPHIC_DATA]/BOLT Consumo staff Evento Mesa 1 Mesa 2 [GEOGRAPHIC…" at bounding box center [769, 264] width 1263 height 495
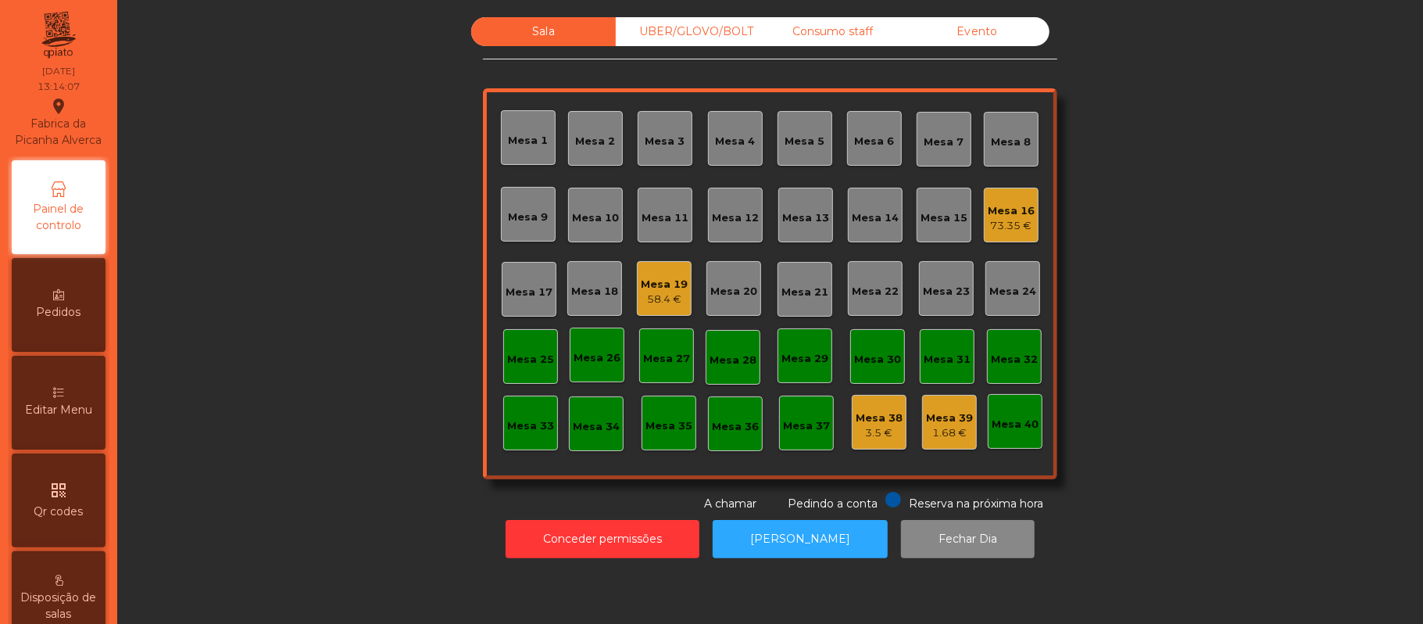
click at [1257, 323] on div "Sala UBER/[GEOGRAPHIC_DATA]/BOLT Consumo staff Evento Mesa 1 Mesa 2 [GEOGRAPHIC…" at bounding box center [769, 264] width 1263 height 495
click at [1255, 370] on div "Sala UBER/[GEOGRAPHIC_DATA]/BOLT Consumo staff Evento Mesa 1 Mesa 2 [GEOGRAPHIC…" at bounding box center [769, 264] width 1263 height 495
click at [1270, 370] on div "Sala UBER/[GEOGRAPHIC_DATA]/BOLT Consumo staff Evento Mesa 1 Mesa 2 [GEOGRAPHIC…" at bounding box center [769, 264] width 1263 height 495
click at [1281, 344] on div "Sala UBER/[GEOGRAPHIC_DATA]/BOLT Consumo staff Evento Mesa 1 Mesa 2 [GEOGRAPHIC…" at bounding box center [769, 264] width 1263 height 495
click at [1116, 129] on div "Sala UBER/[GEOGRAPHIC_DATA]/BOLT Consumo staff Evento Mesa 1 Mesa 2 [GEOGRAPHIC…" at bounding box center [769, 264] width 1263 height 495
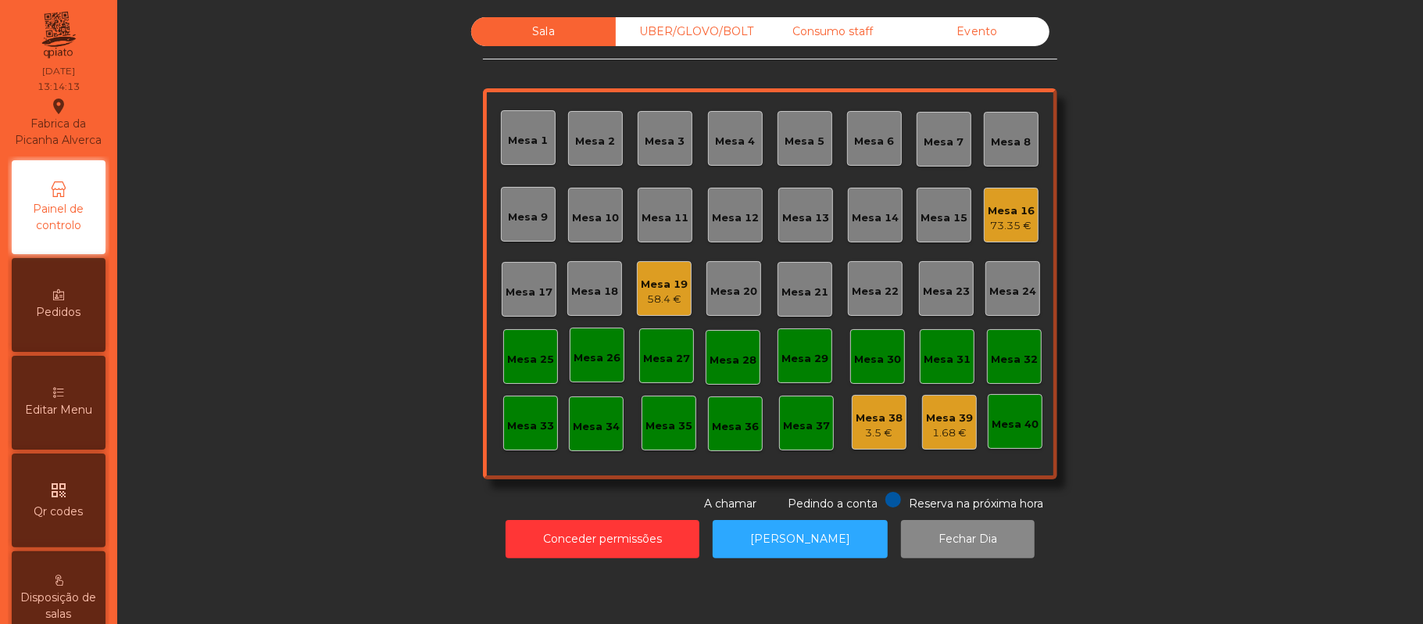
click at [1299, 280] on div "Sala UBER/[GEOGRAPHIC_DATA]/BOLT Consumo staff Evento Mesa 1 Mesa 2 [GEOGRAPHIC…" at bounding box center [769, 264] width 1263 height 495
click at [822, 277] on div "Mesa 21" at bounding box center [804, 289] width 55 height 55
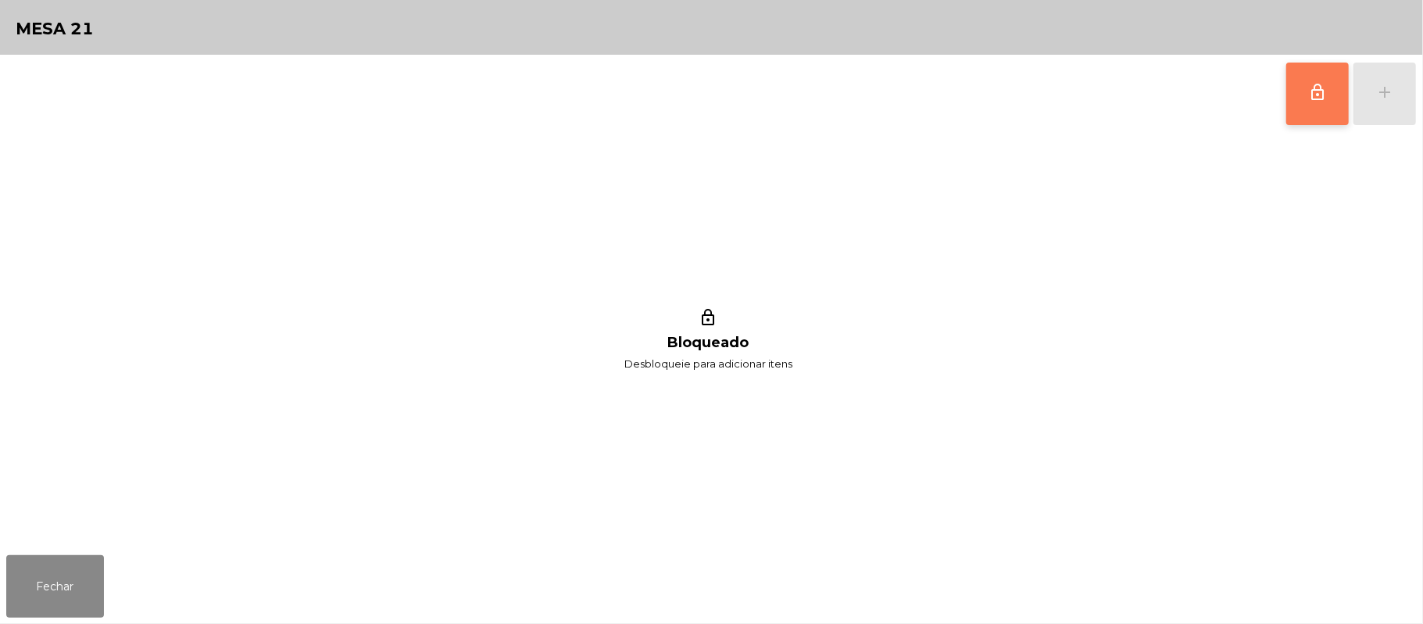
click at [1313, 91] on span "lock_outline" at bounding box center [1317, 92] width 19 height 19
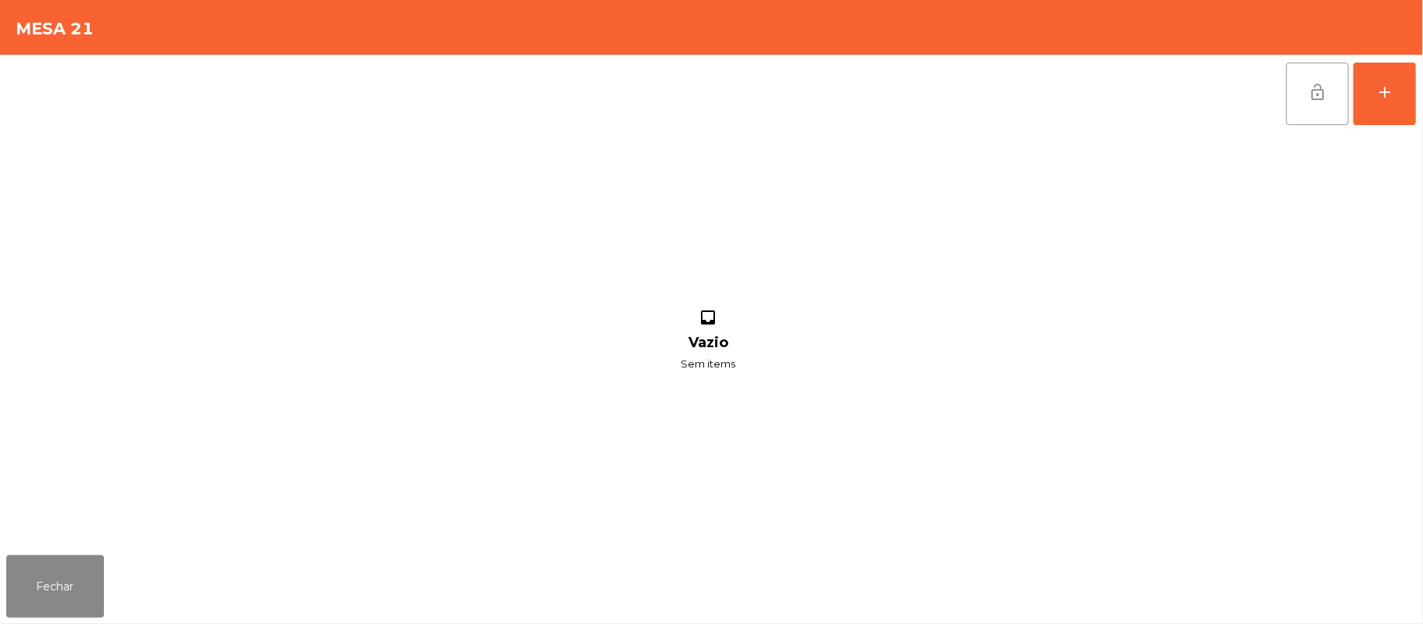
click at [1420, 92] on div "lock_open add inbox Vazio Sem items" at bounding box center [711, 302] width 1423 height 494
click at [1389, 95] on div "add" at bounding box center [1384, 92] width 19 height 19
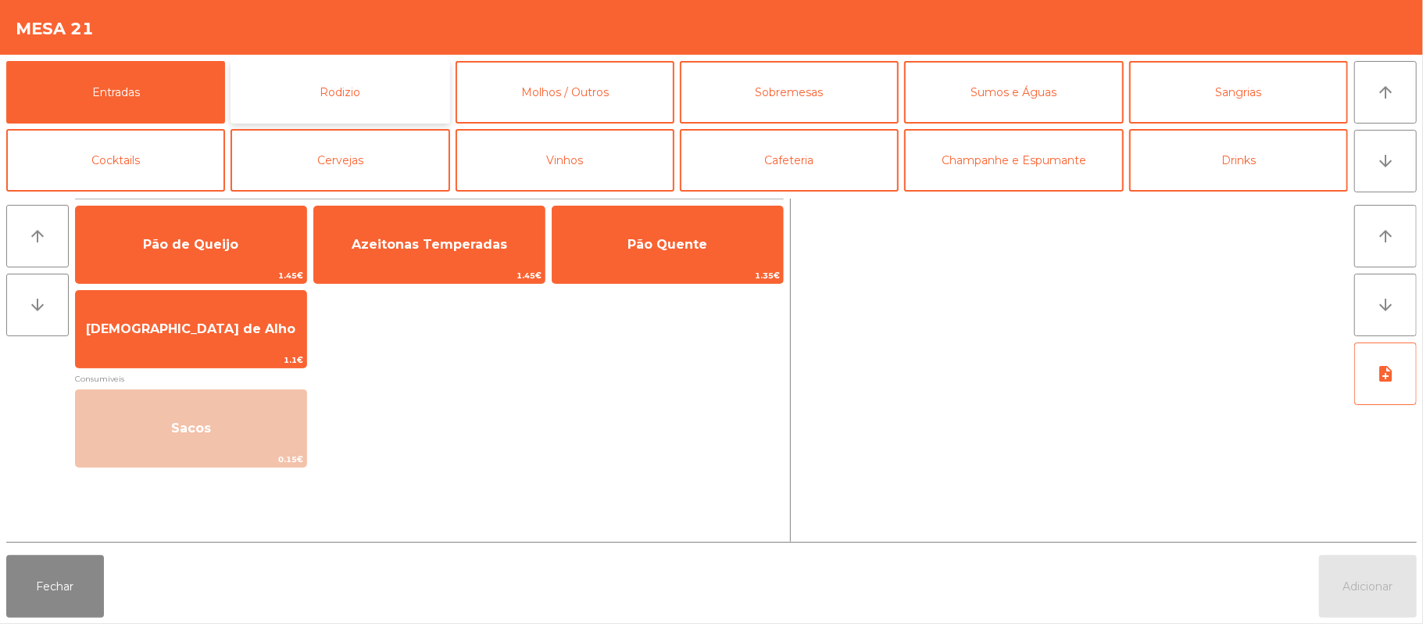
click at [373, 84] on button "Rodizio" at bounding box center [339, 92] width 219 height 63
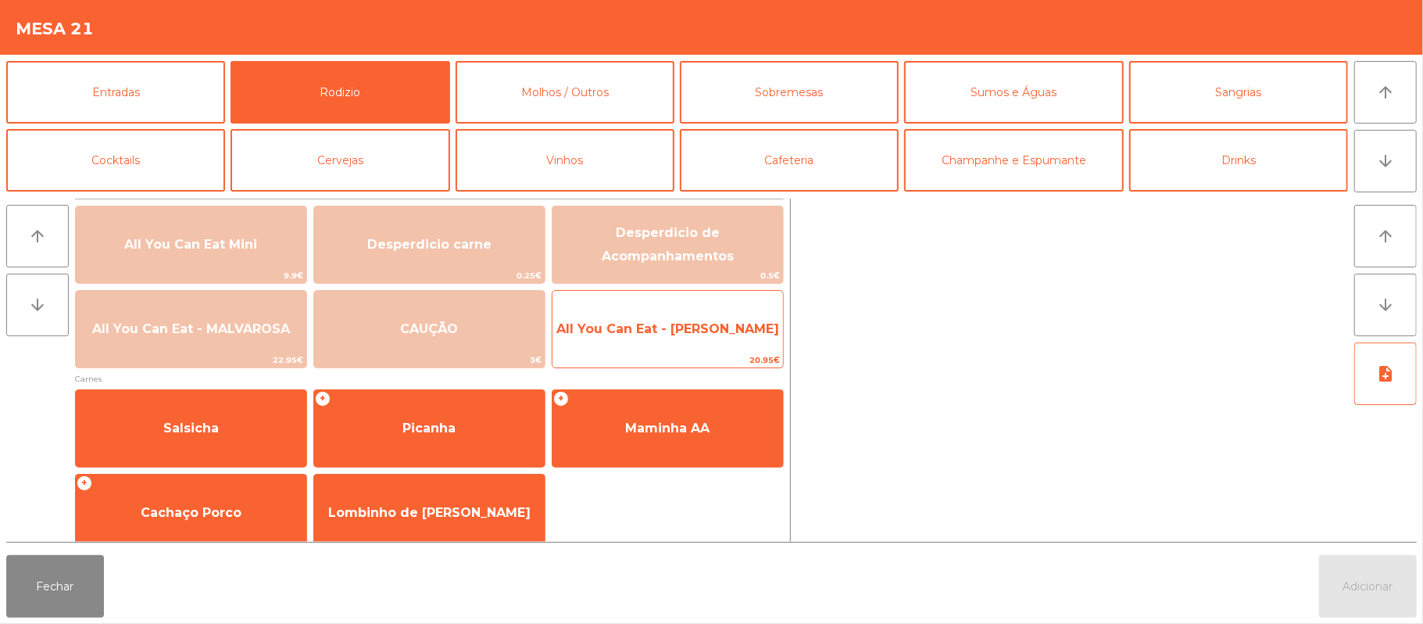
click at [732, 348] on span "All You Can Eat - [PERSON_NAME]" at bounding box center [667, 329] width 230 height 42
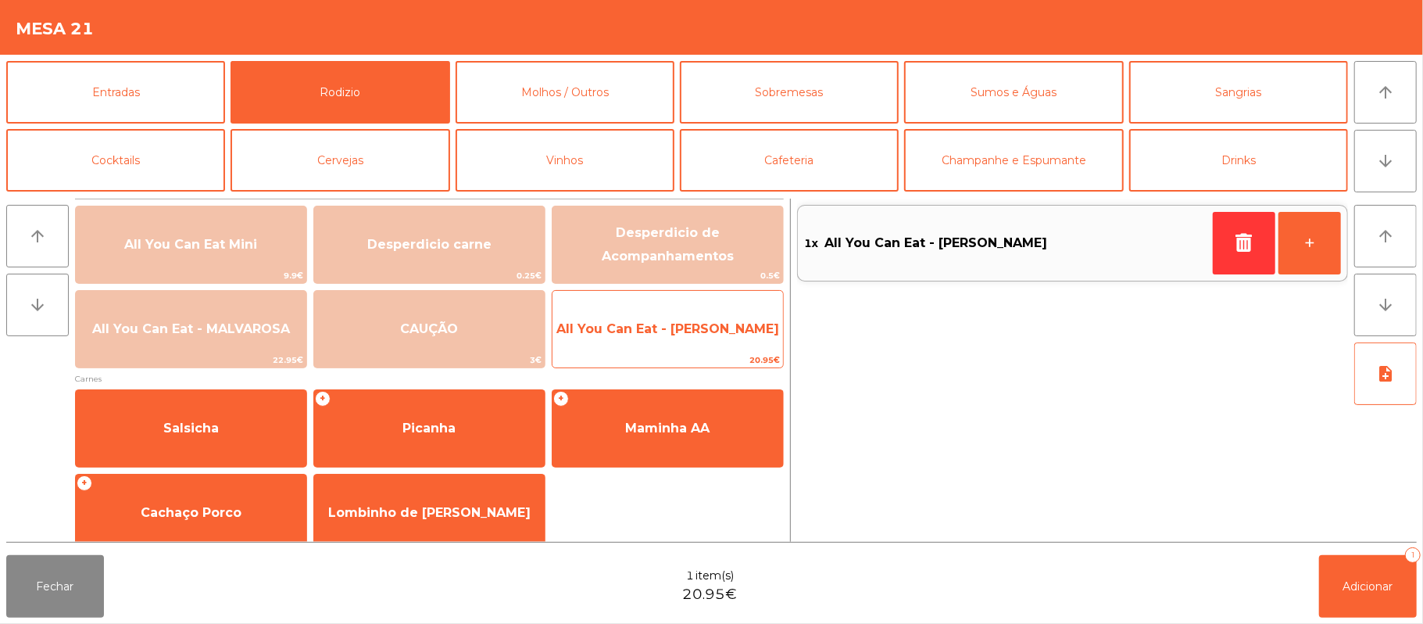
click at [727, 329] on span "All You Can Eat - [PERSON_NAME]" at bounding box center [667, 328] width 223 height 15
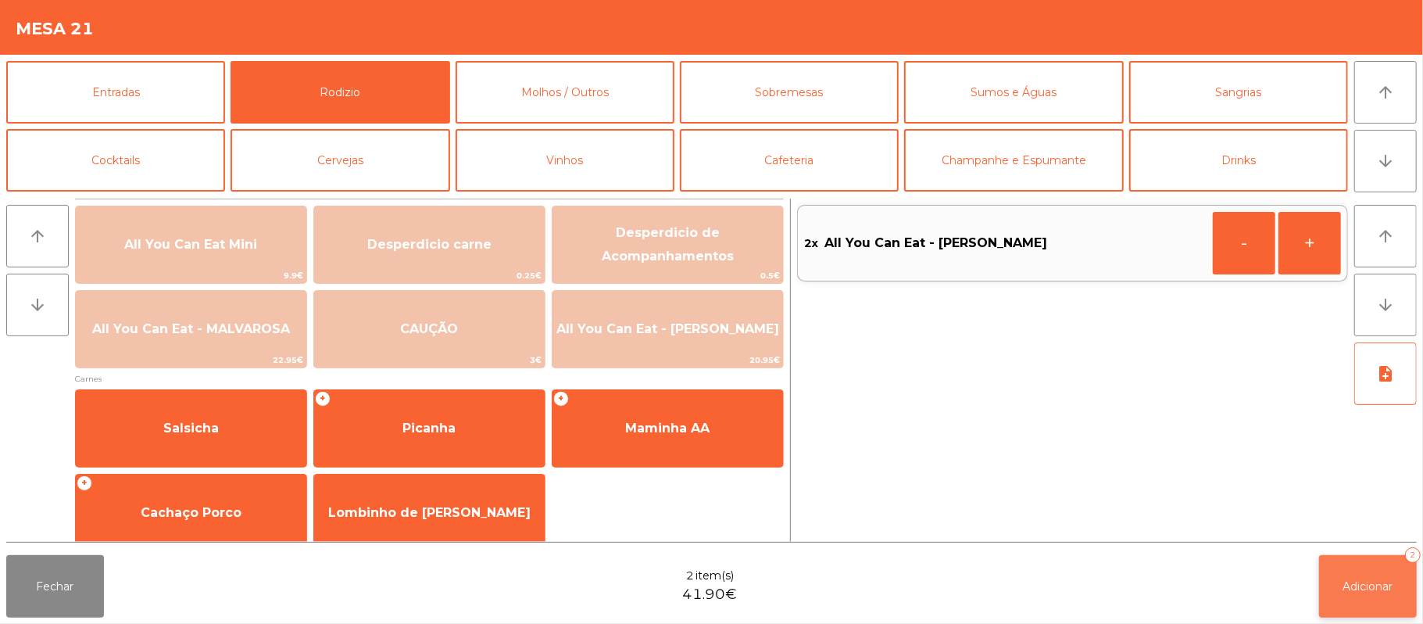
click at [1366, 573] on button "Adicionar 2" at bounding box center [1368, 586] width 98 height 63
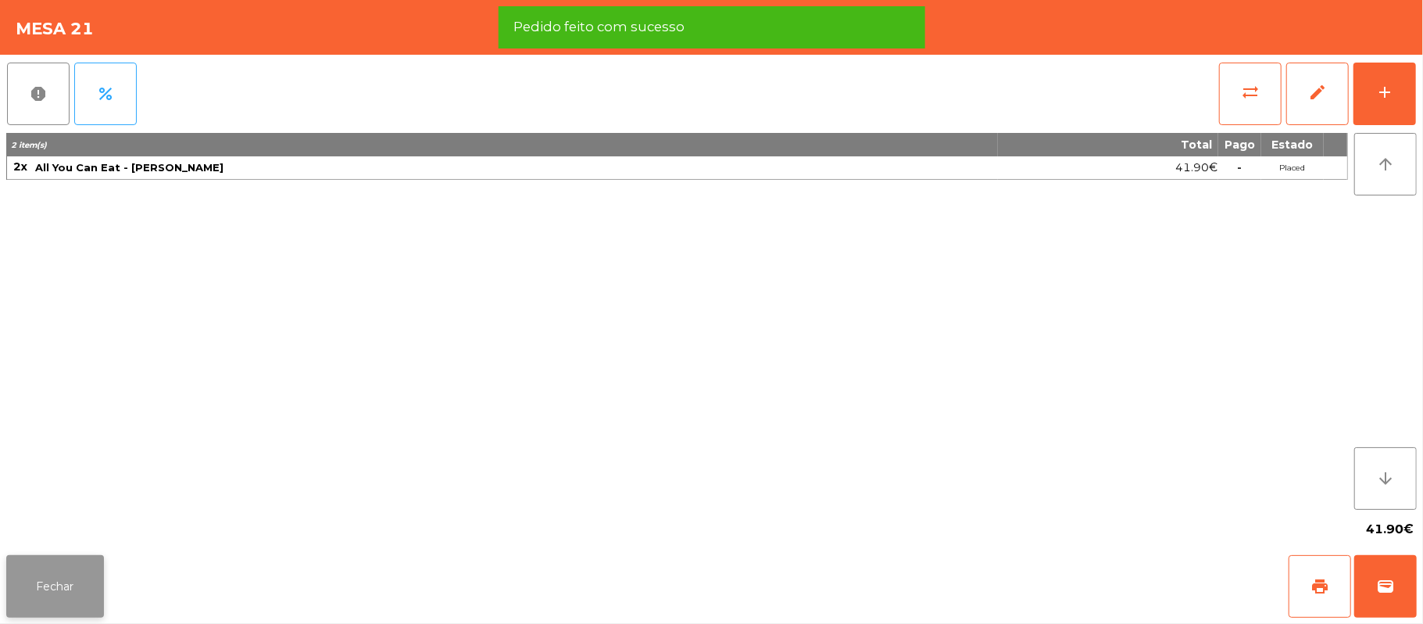
click at [63, 600] on button "Fechar" at bounding box center [55, 586] width 98 height 63
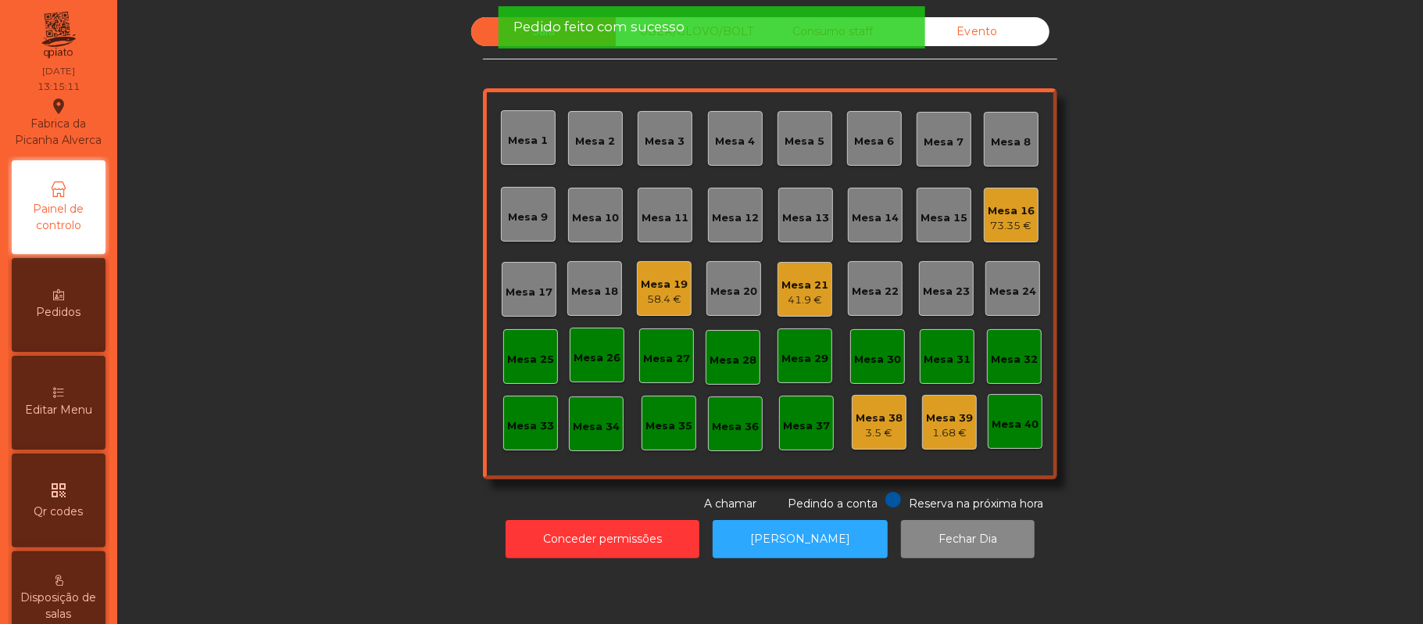
click at [270, 266] on div "Sala UBER/[GEOGRAPHIC_DATA]/BOLT Consumo staff Evento Mesa 1 Mesa 2 Mesa 3 [GEO…" at bounding box center [769, 264] width 1263 height 495
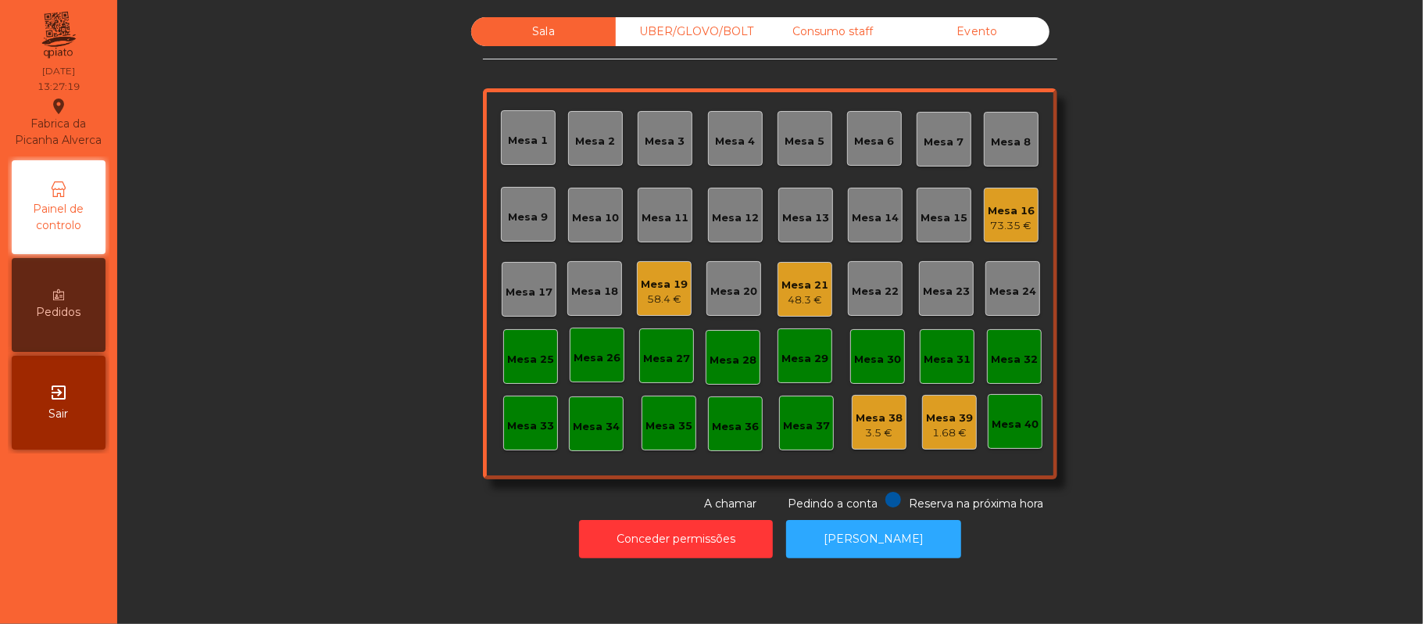
click at [1139, 98] on div "Sala UBER/[GEOGRAPHIC_DATA]/BOLT Consumo staff Evento Mesa 1 Mesa 2 [GEOGRAPHIC…" at bounding box center [769, 264] width 1263 height 495
click at [526, 310] on div "Mesa 17" at bounding box center [529, 289] width 55 height 55
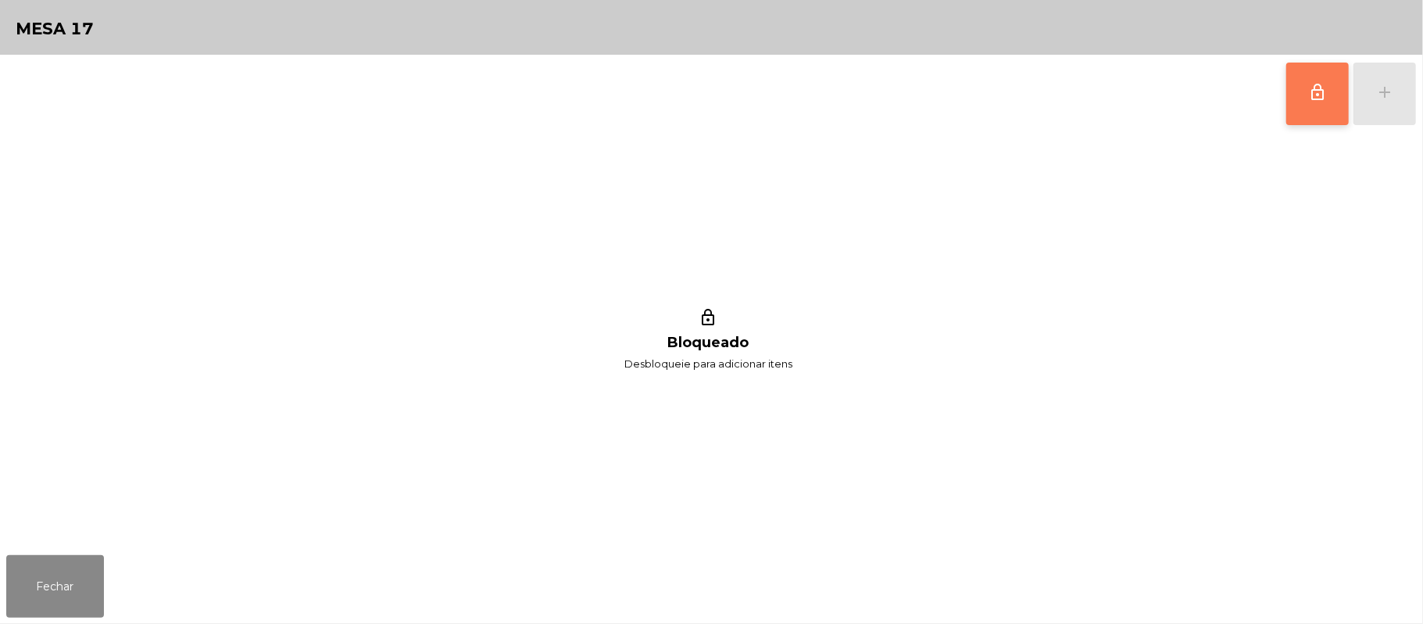
click at [1289, 97] on button "lock_outline" at bounding box center [1317, 94] width 63 height 63
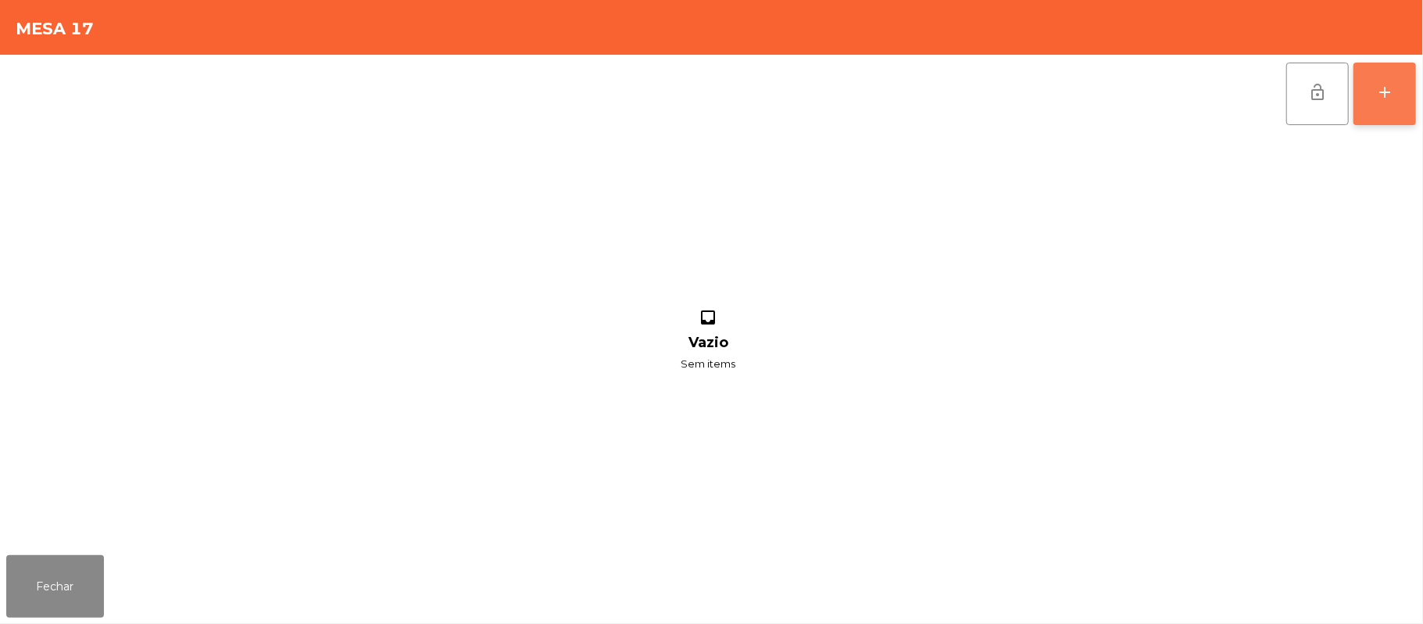
click at [1380, 106] on button "add" at bounding box center [1384, 94] width 63 height 63
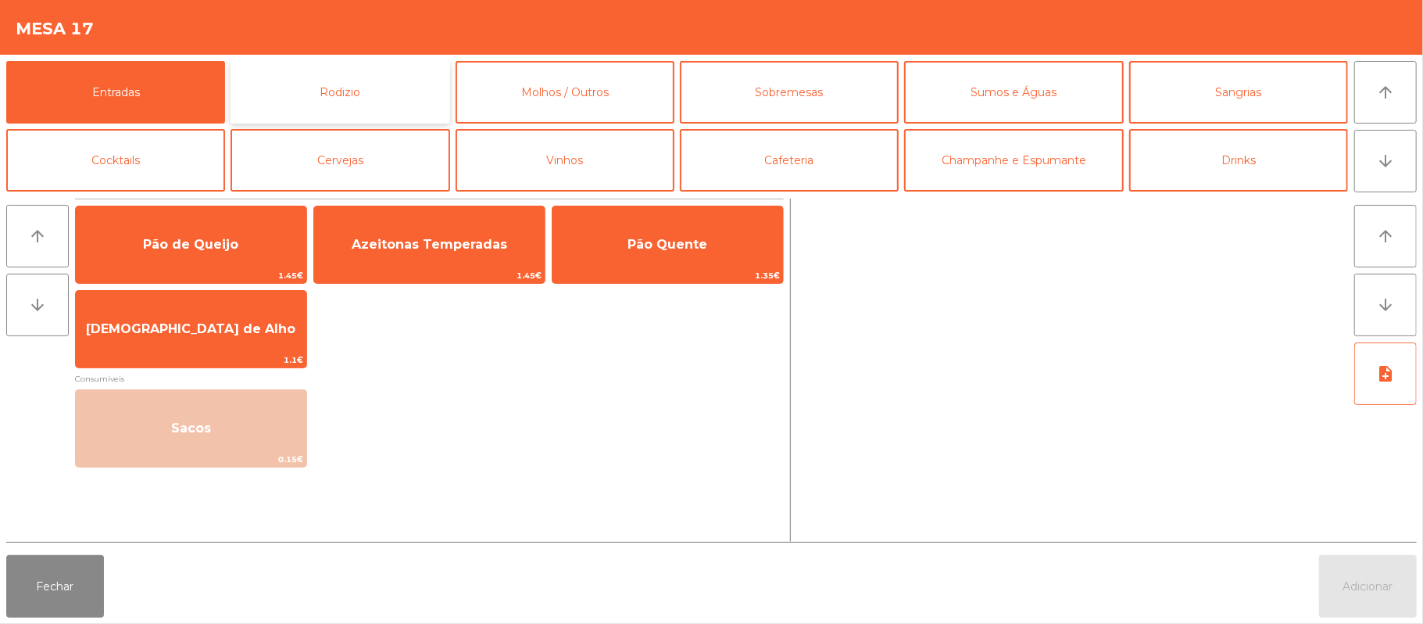
click at [348, 95] on button "Rodizio" at bounding box center [339, 92] width 219 height 63
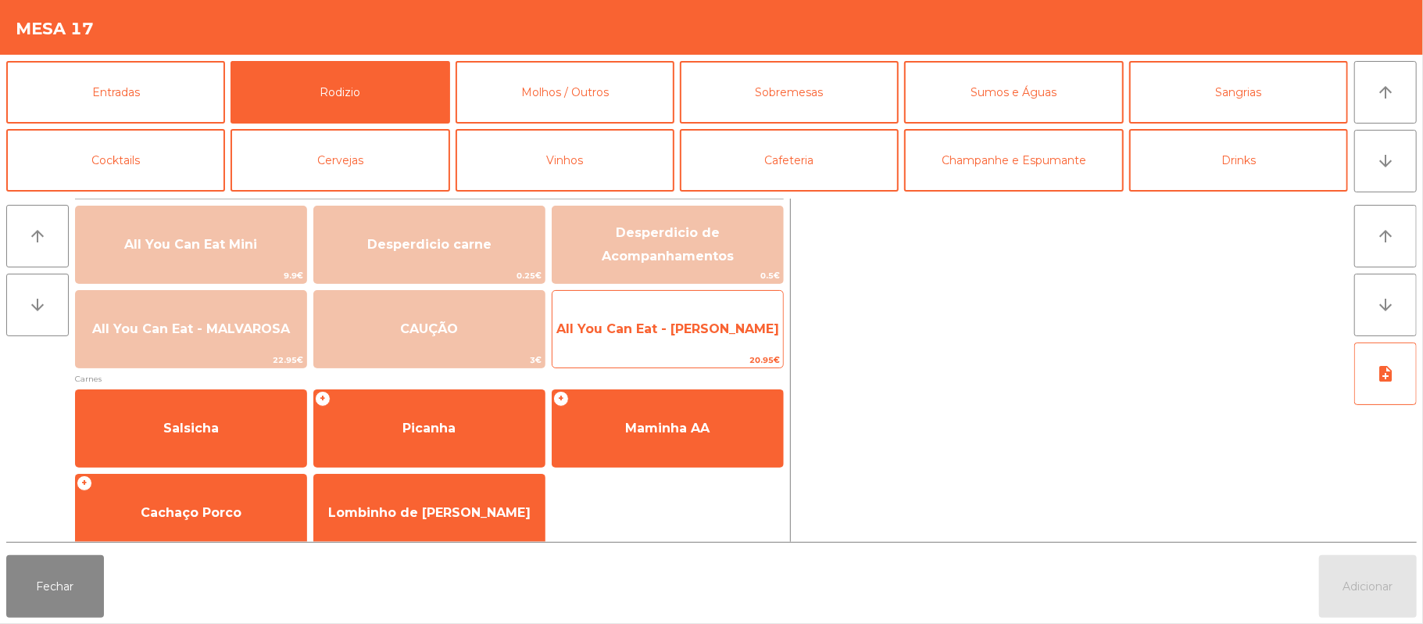
click at [739, 328] on span "All You Can Eat - [PERSON_NAME]" at bounding box center [667, 328] width 223 height 15
click at [741, 332] on span "All You Can Eat - [PERSON_NAME]" at bounding box center [667, 328] width 223 height 15
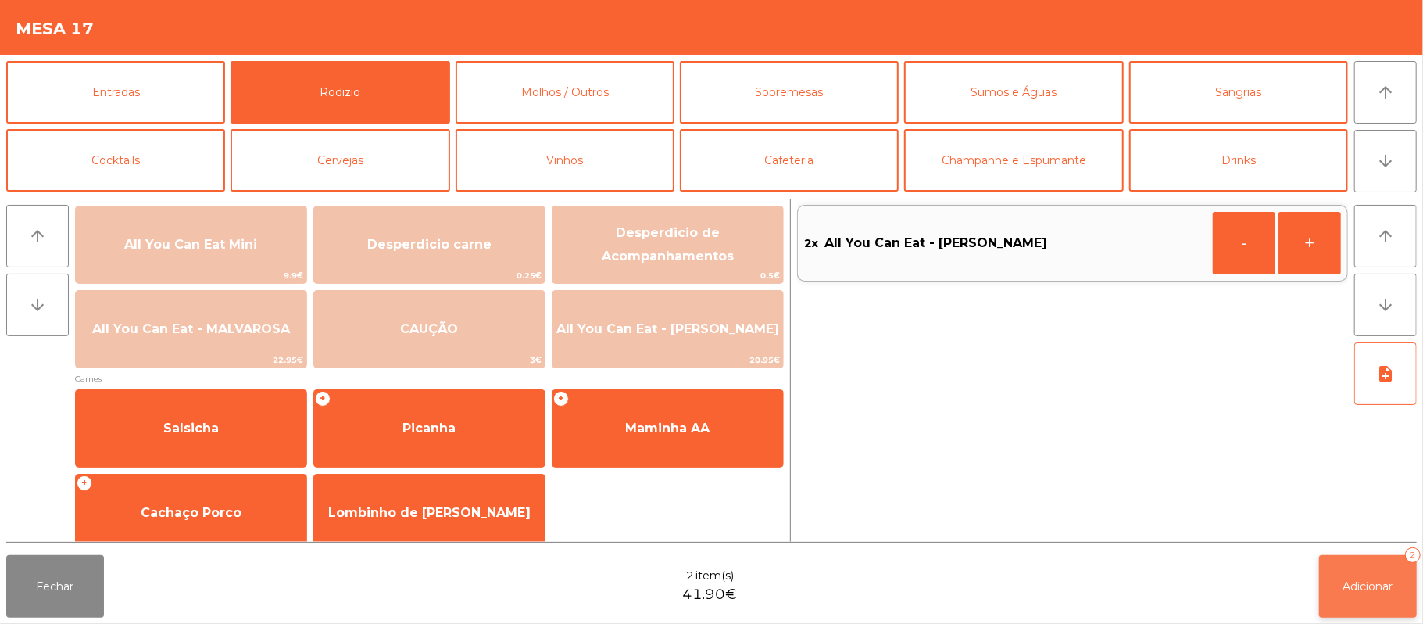
click at [1374, 586] on span "Adicionar" at bounding box center [1368, 586] width 50 height 14
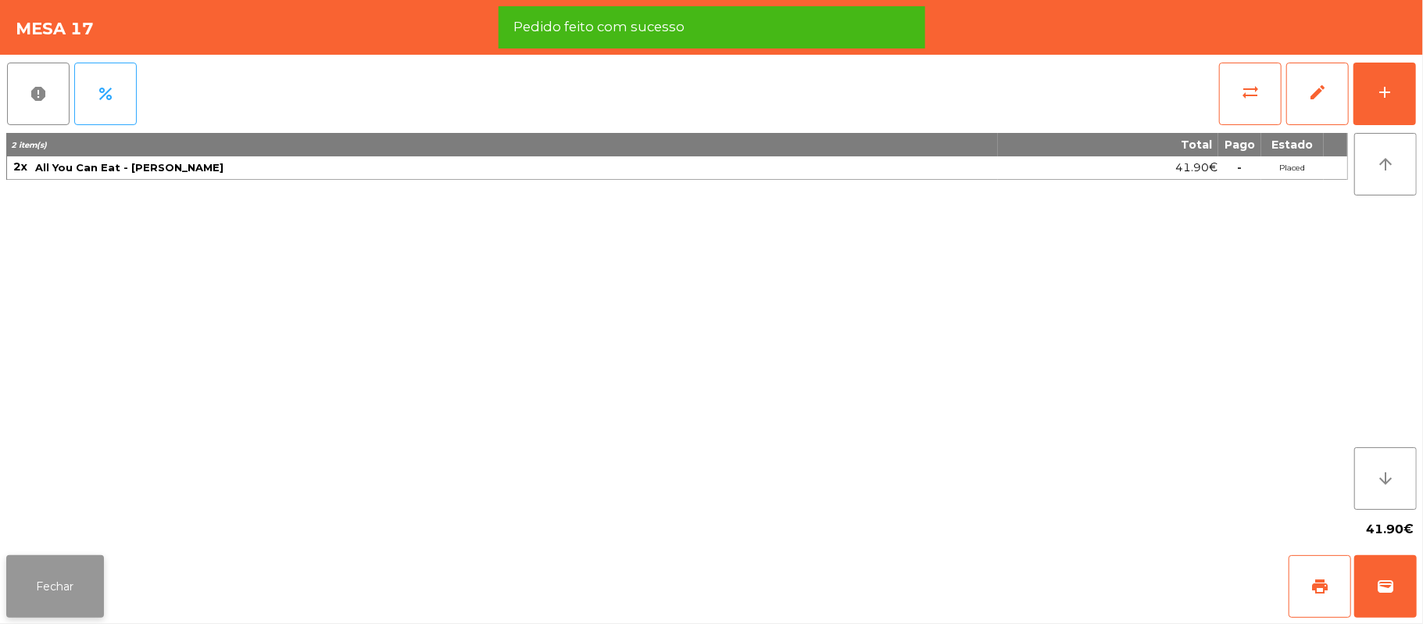
click at [54, 610] on button "Fechar" at bounding box center [55, 586] width 98 height 63
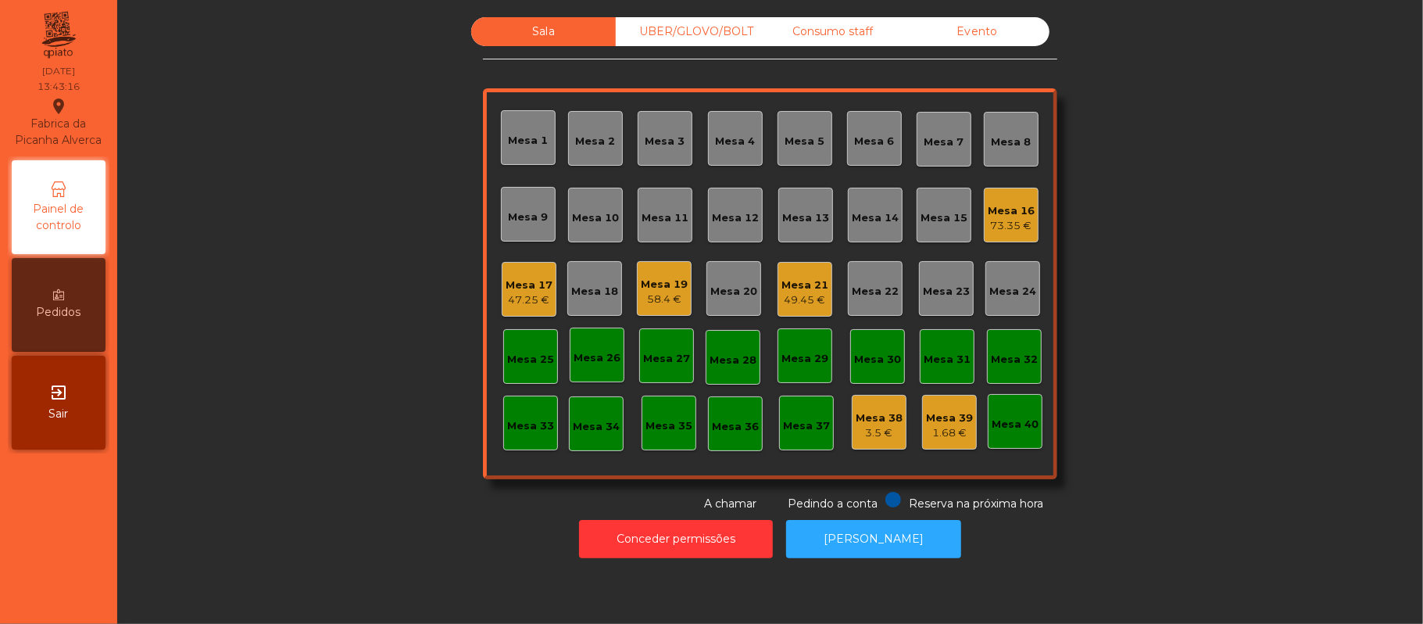
click at [999, 227] on div "73.35 €" at bounding box center [1011, 226] width 47 height 16
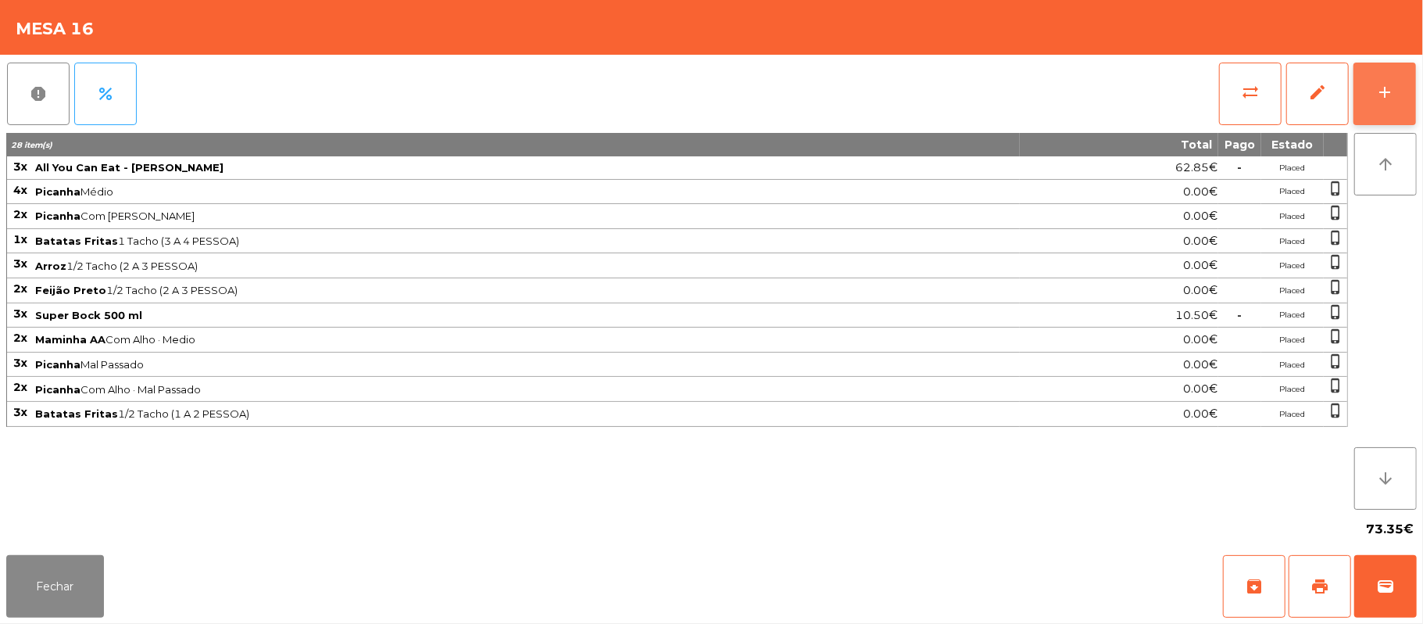
click at [1363, 98] on button "add" at bounding box center [1384, 94] width 63 height 63
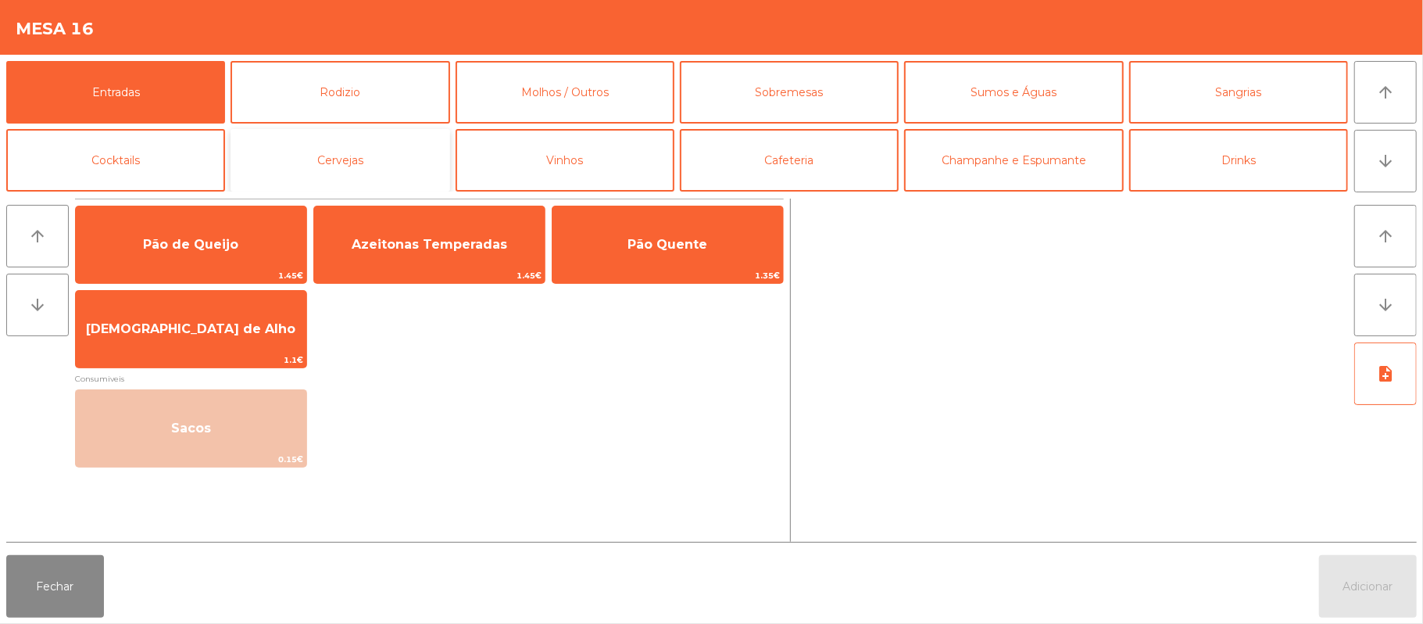
click at [377, 158] on button "Cervejas" at bounding box center [339, 160] width 219 height 63
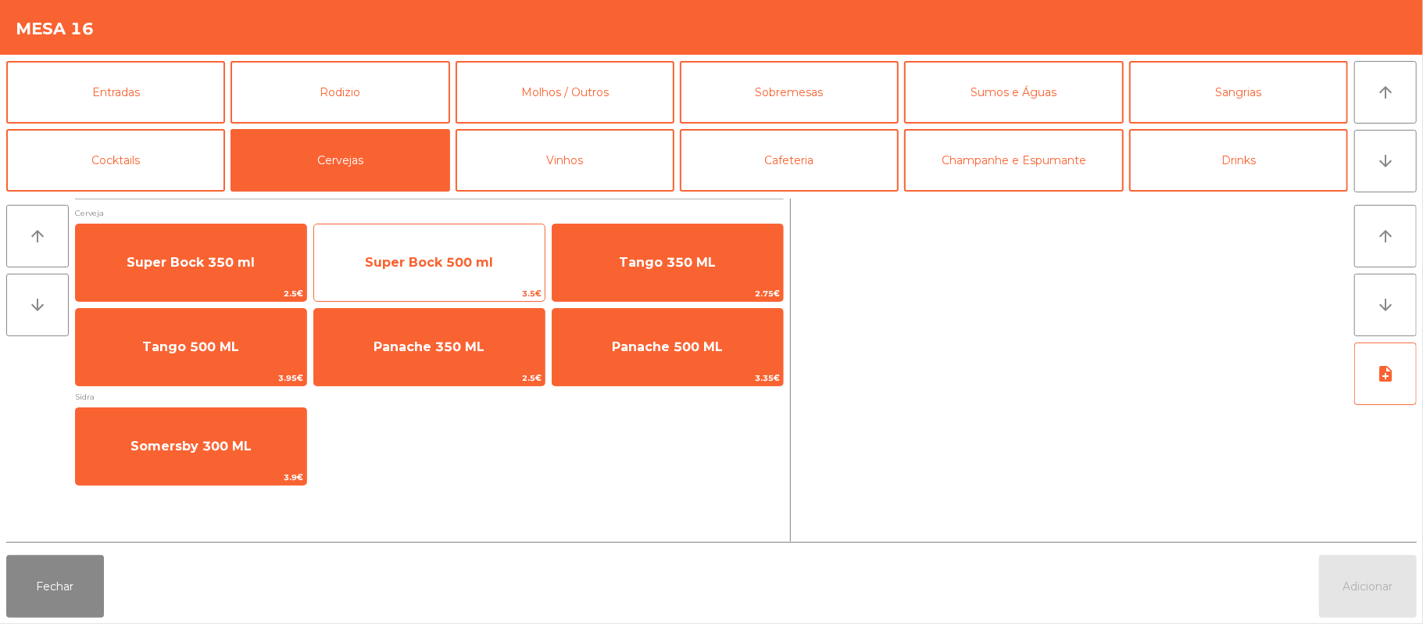
click at [476, 269] on span "Super Bock 500 ml" at bounding box center [429, 262] width 128 height 15
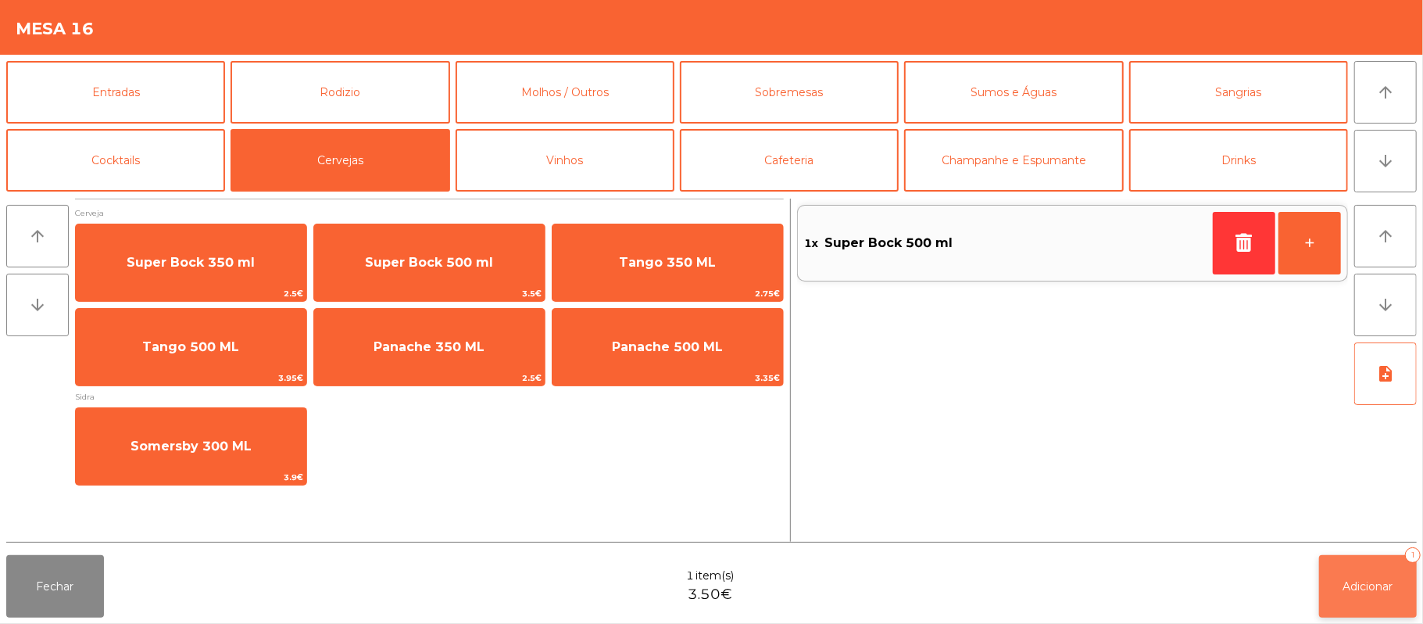
click at [1379, 591] on span "Adicionar" at bounding box center [1368, 586] width 50 height 14
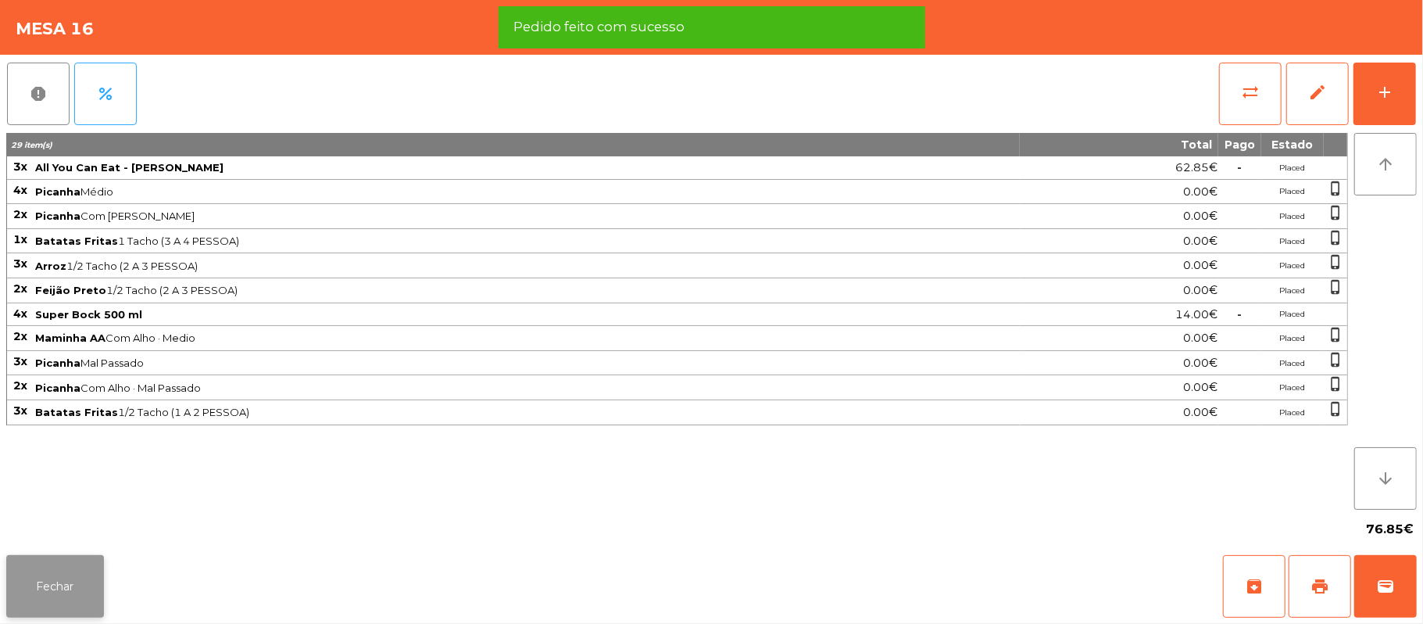
click at [82, 591] on button "Fechar" at bounding box center [55, 586] width 98 height 63
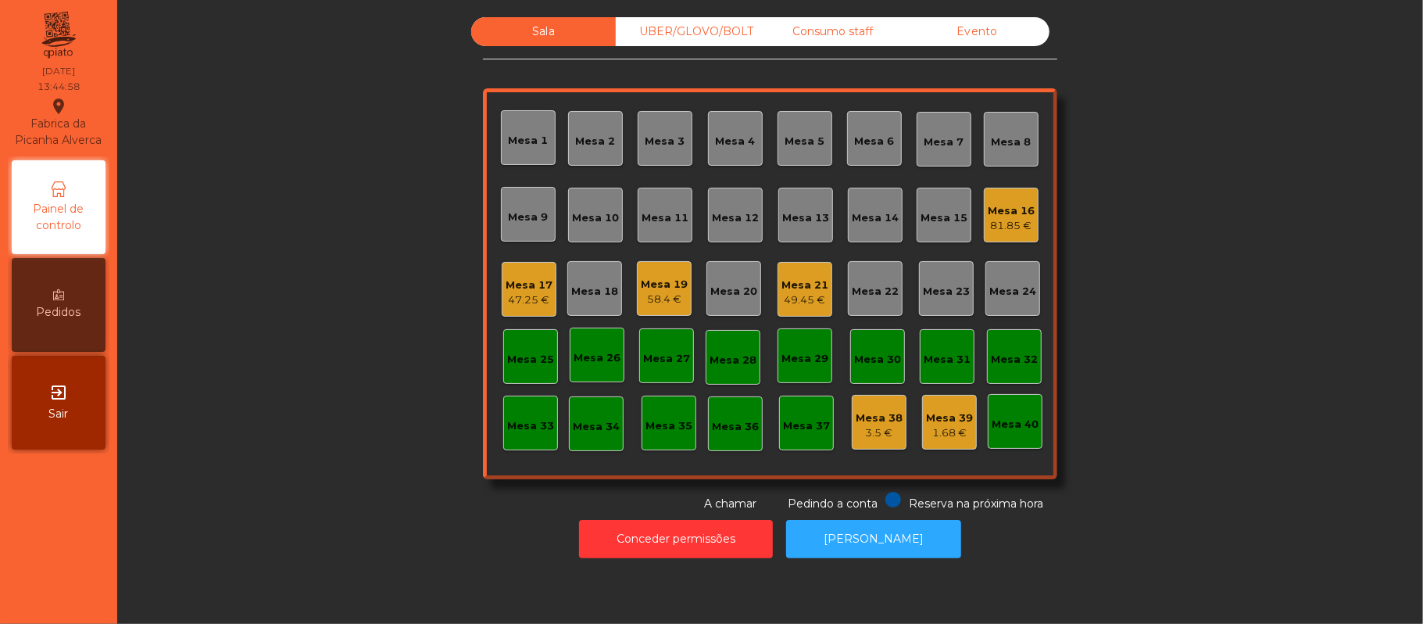
click at [882, 295] on div "Mesa 22" at bounding box center [875, 292] width 47 height 16
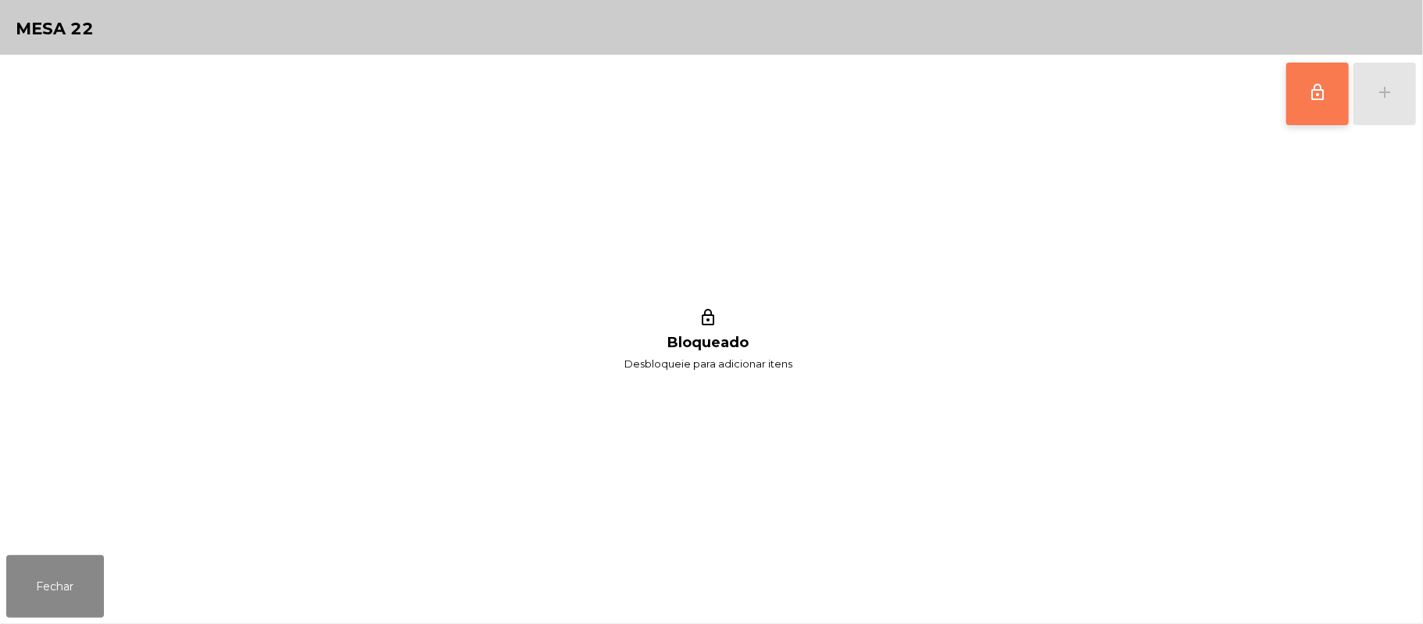
click at [1332, 95] on button "lock_outline" at bounding box center [1317, 94] width 63 height 63
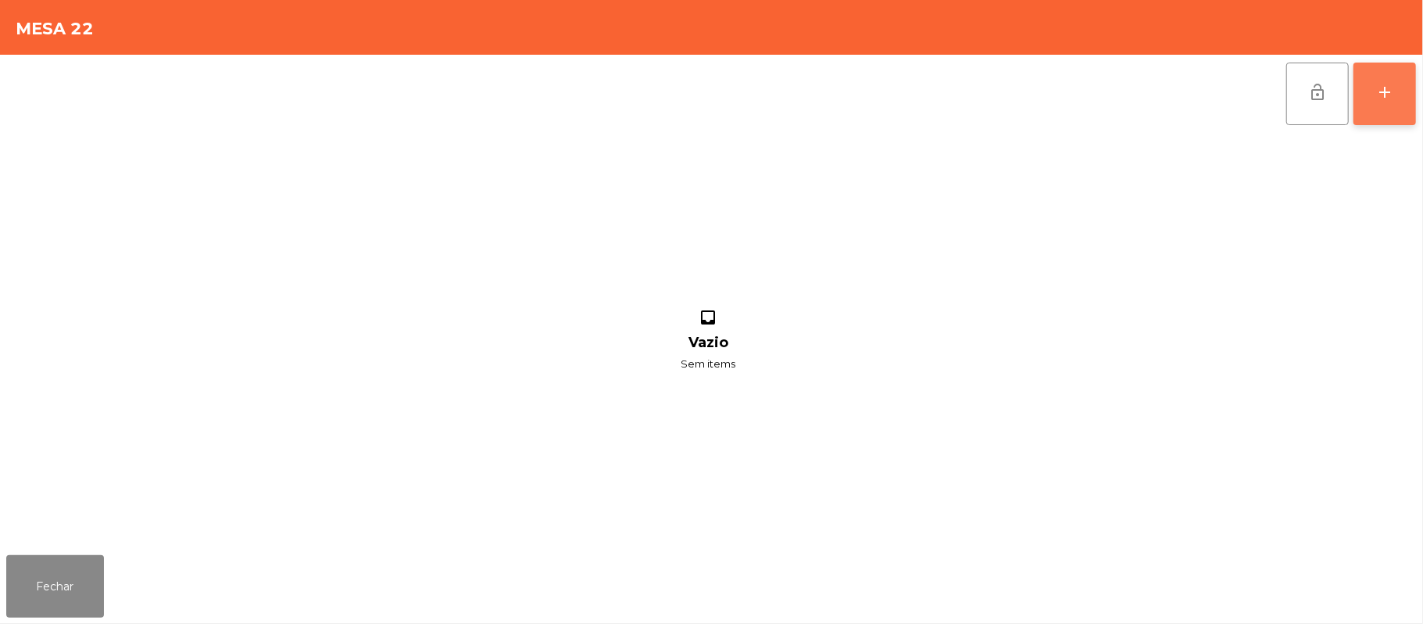
click at [1405, 113] on button "add" at bounding box center [1384, 94] width 63 height 63
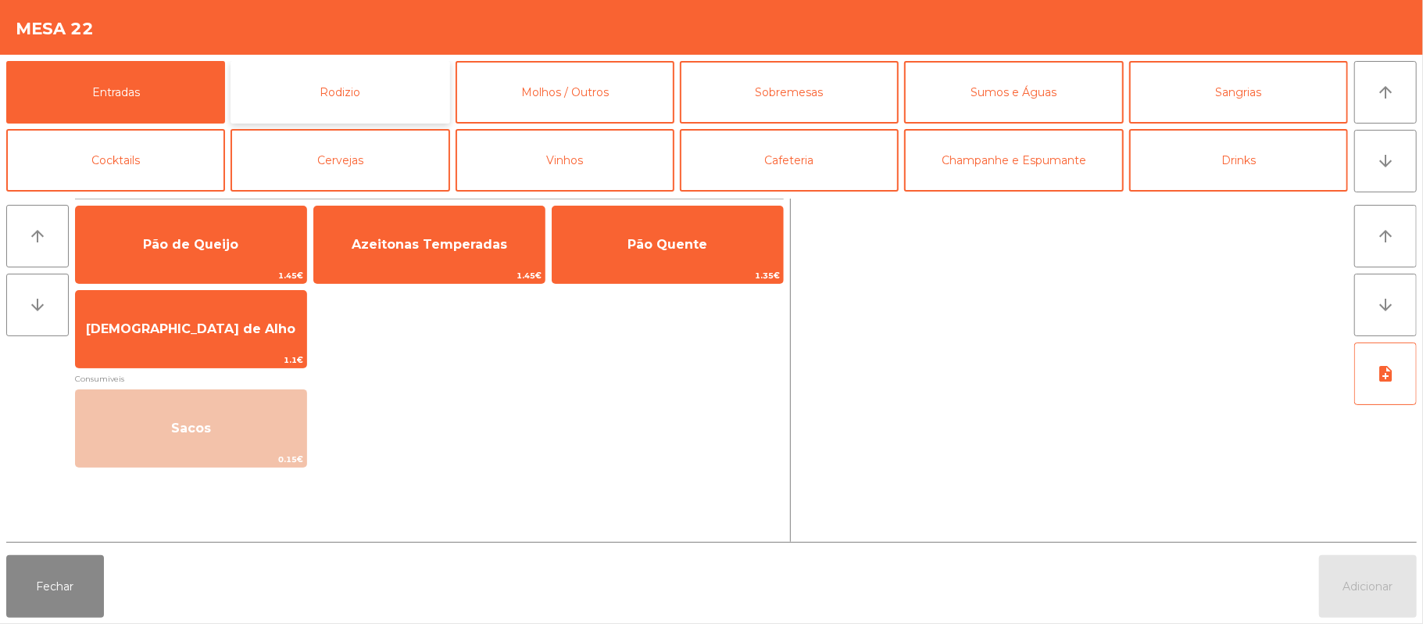
click at [388, 89] on button "Rodizio" at bounding box center [339, 92] width 219 height 63
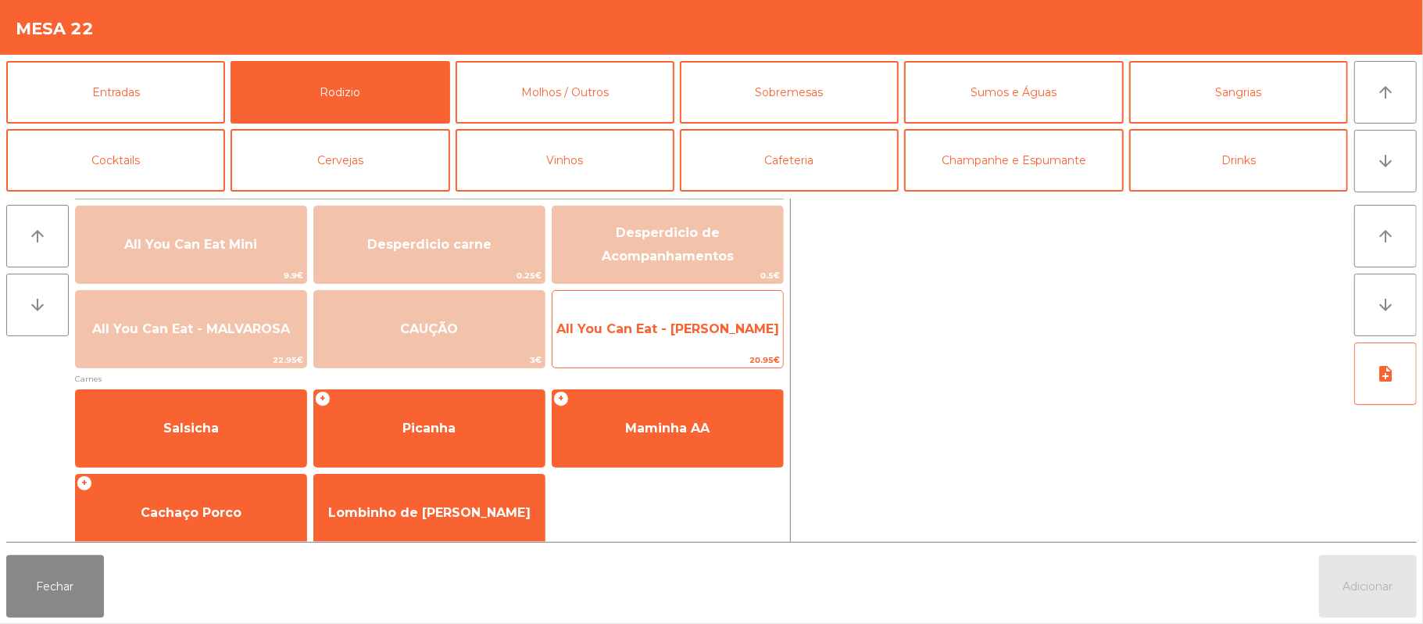
click at [683, 298] on div "All You Can Eat - Malva Almoço 20.95€" at bounding box center [668, 329] width 232 height 78
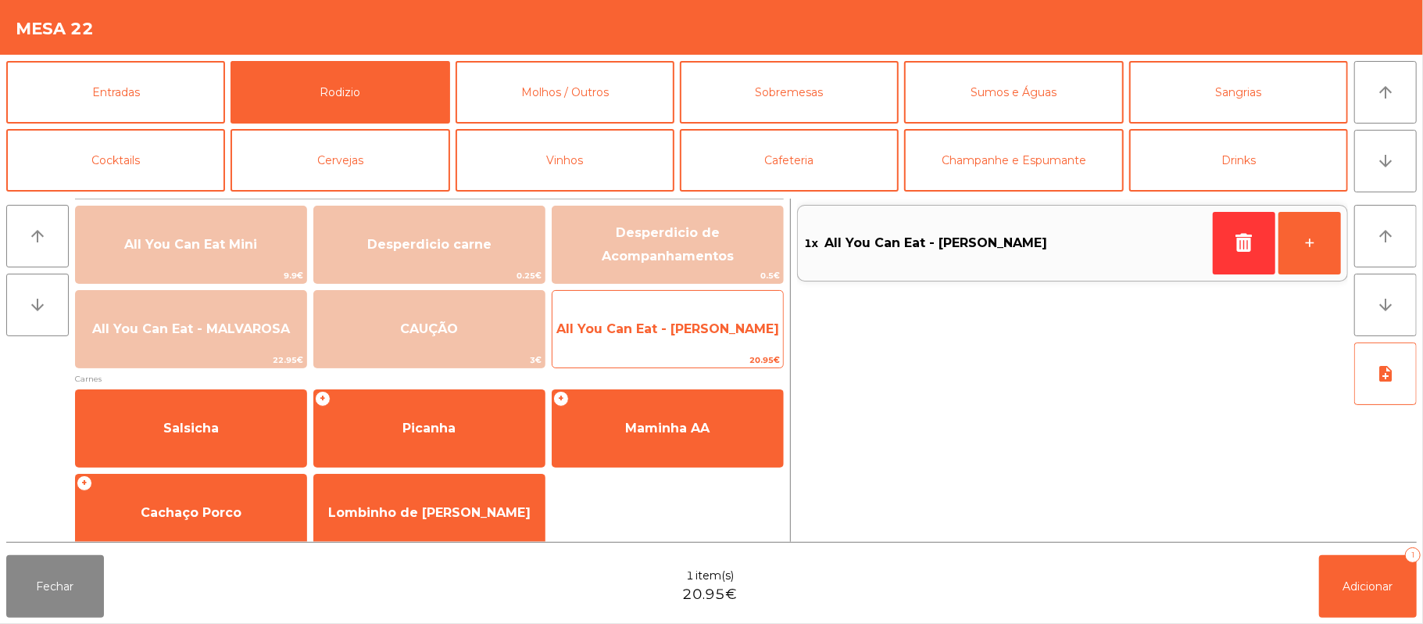
click at [664, 316] on span "All You Can Eat - [PERSON_NAME]" at bounding box center [667, 329] width 230 height 42
click at [651, 335] on span "All You Can Eat - [PERSON_NAME]" at bounding box center [667, 328] width 223 height 15
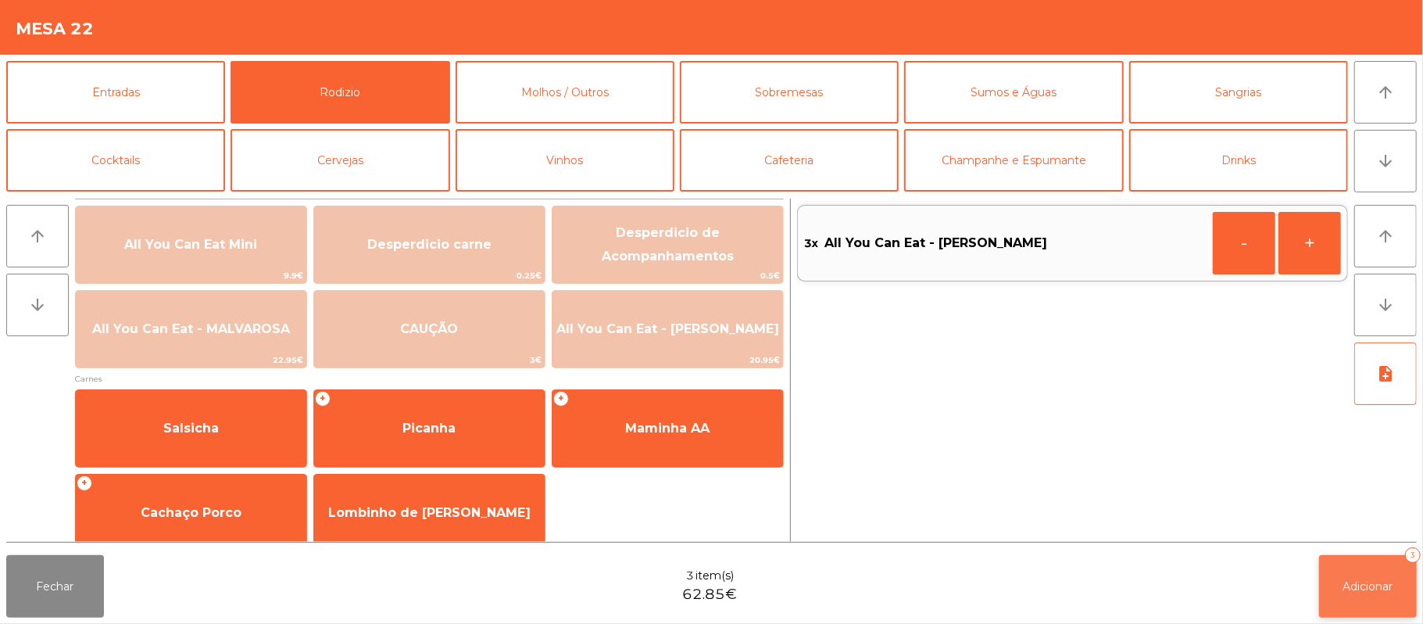
click at [1363, 581] on span "Adicionar" at bounding box center [1368, 586] width 50 height 14
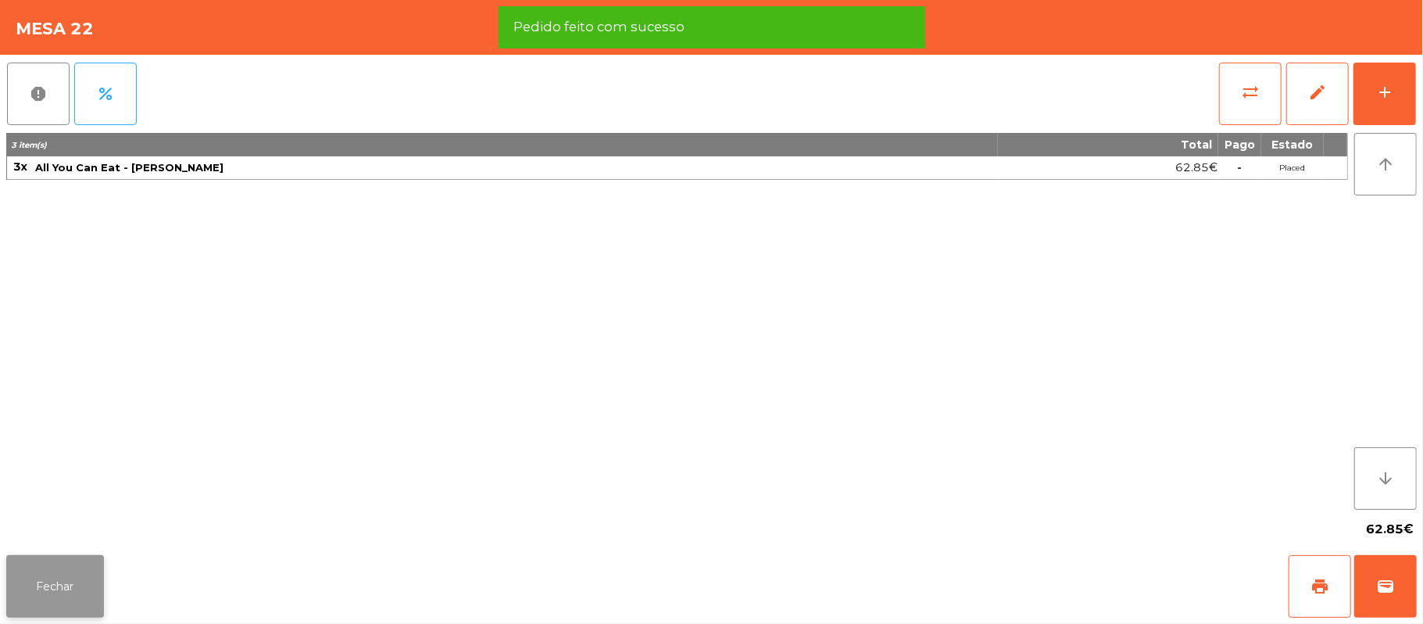
click at [33, 577] on button "Fechar" at bounding box center [55, 586] width 98 height 63
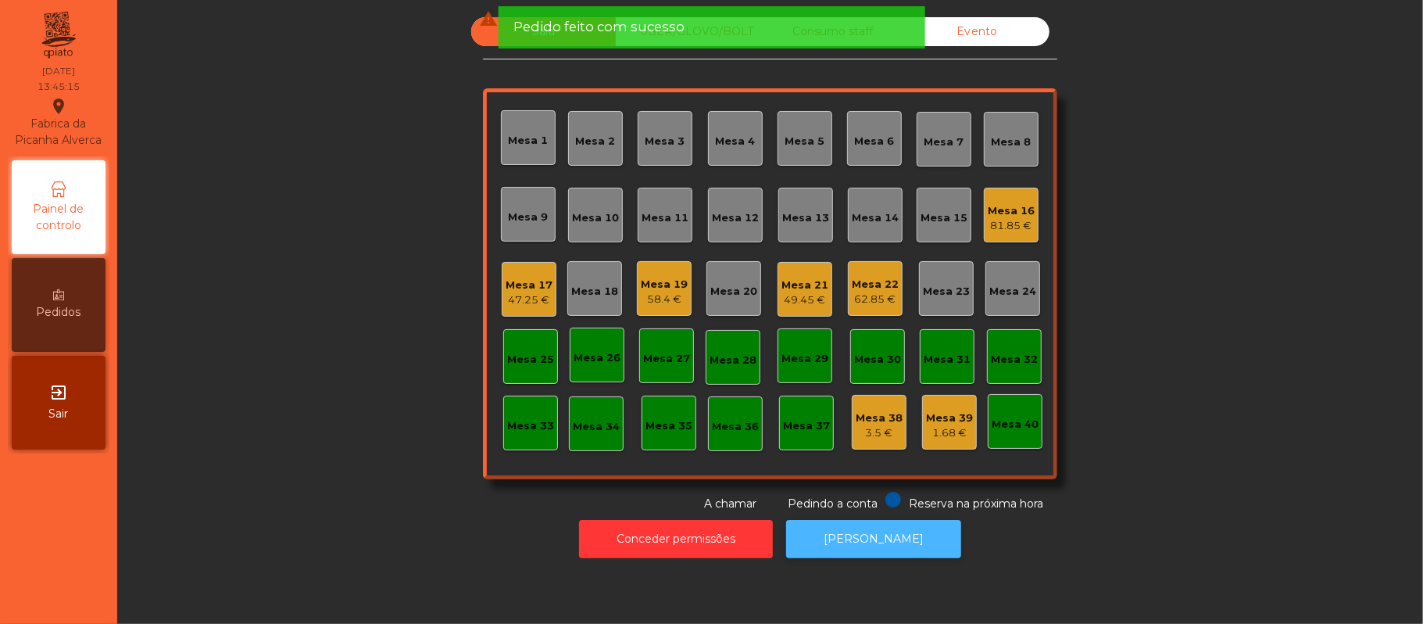
click at [870, 552] on button "[PERSON_NAME]" at bounding box center [873, 539] width 175 height 38
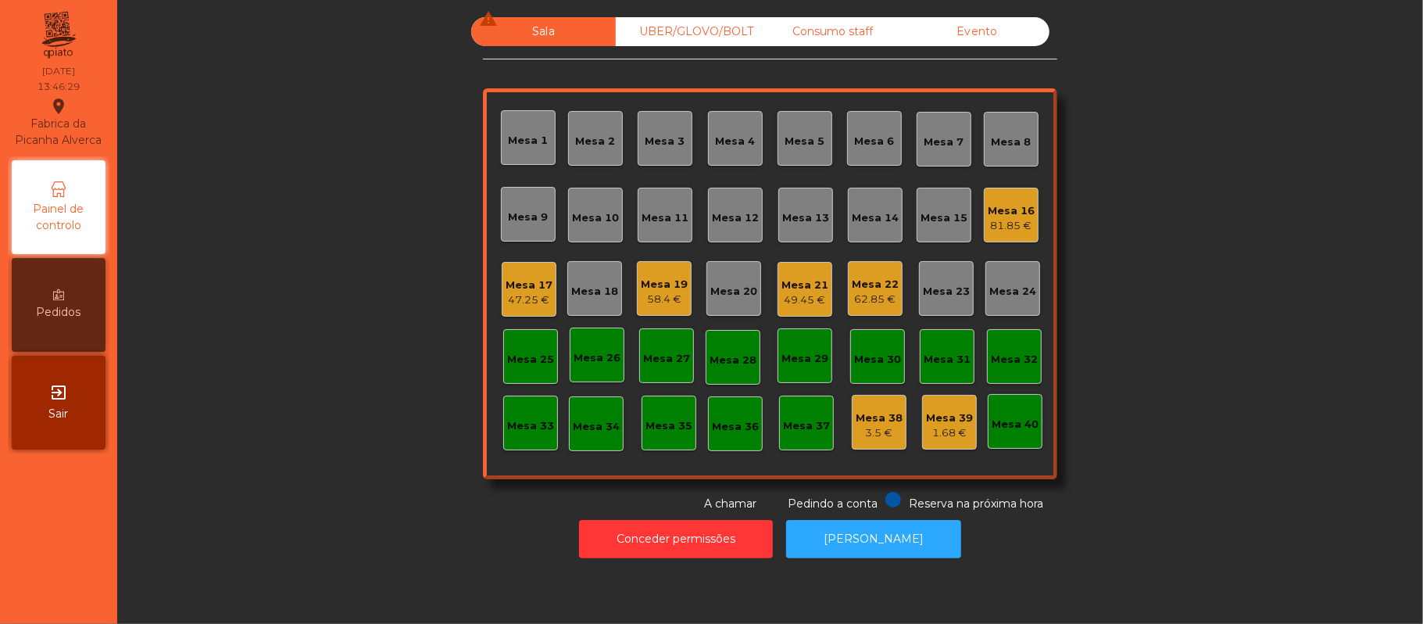
click at [795, 295] on div "49.45 €" at bounding box center [804, 300] width 47 height 16
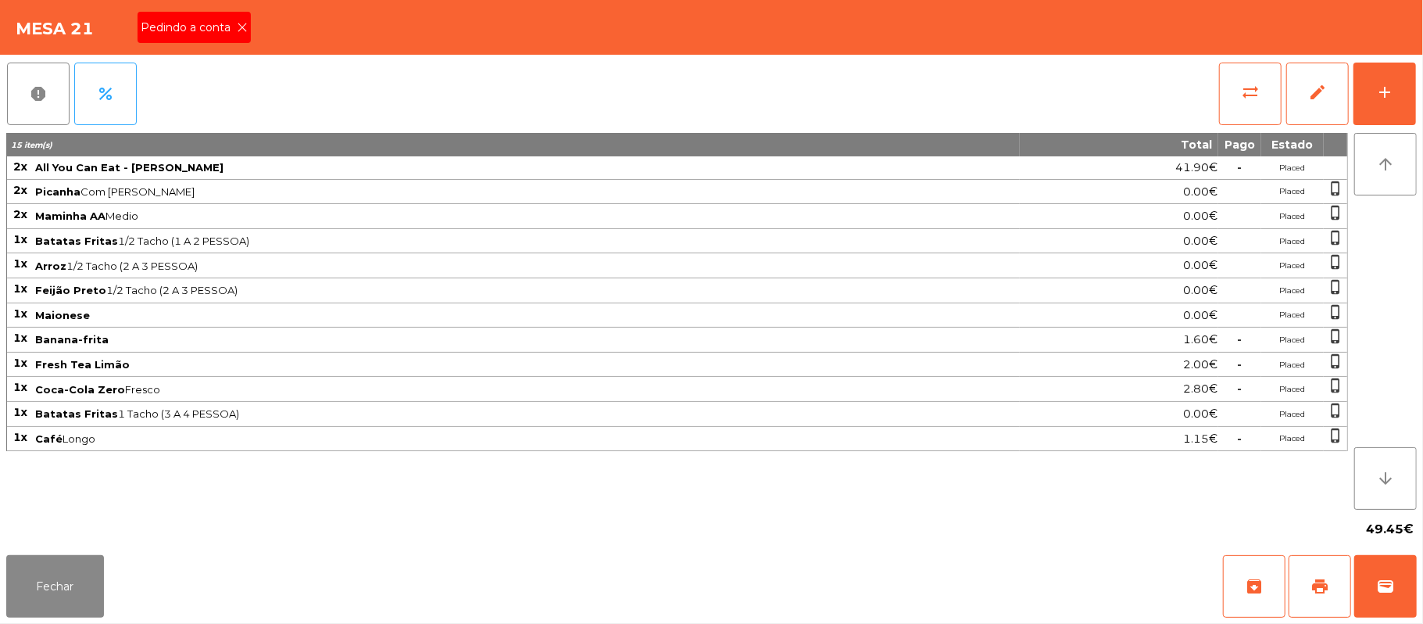
click at [202, 27] on span "Pedindo a conta" at bounding box center [189, 28] width 96 height 16
click at [1302, 595] on button "print" at bounding box center [1319, 586] width 63 height 63
click at [58, 611] on button "Fechar" at bounding box center [55, 586] width 98 height 63
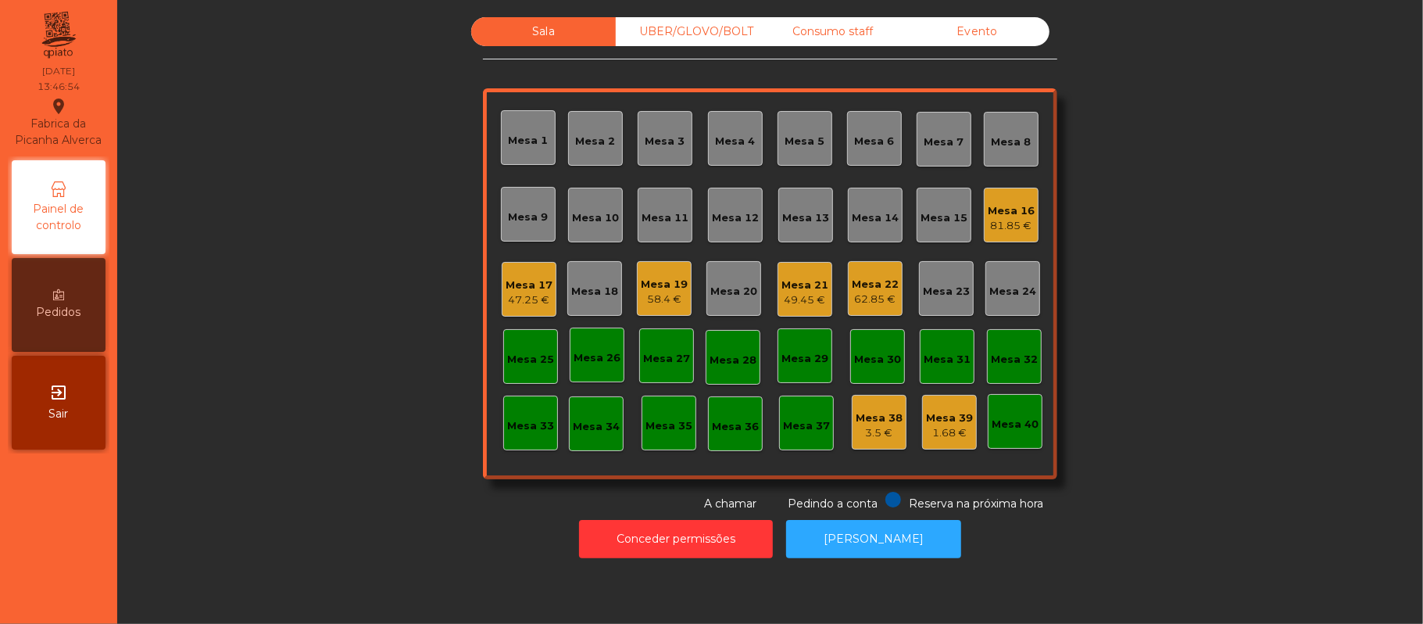
click at [663, 220] on div "Mesa 11" at bounding box center [664, 218] width 47 height 16
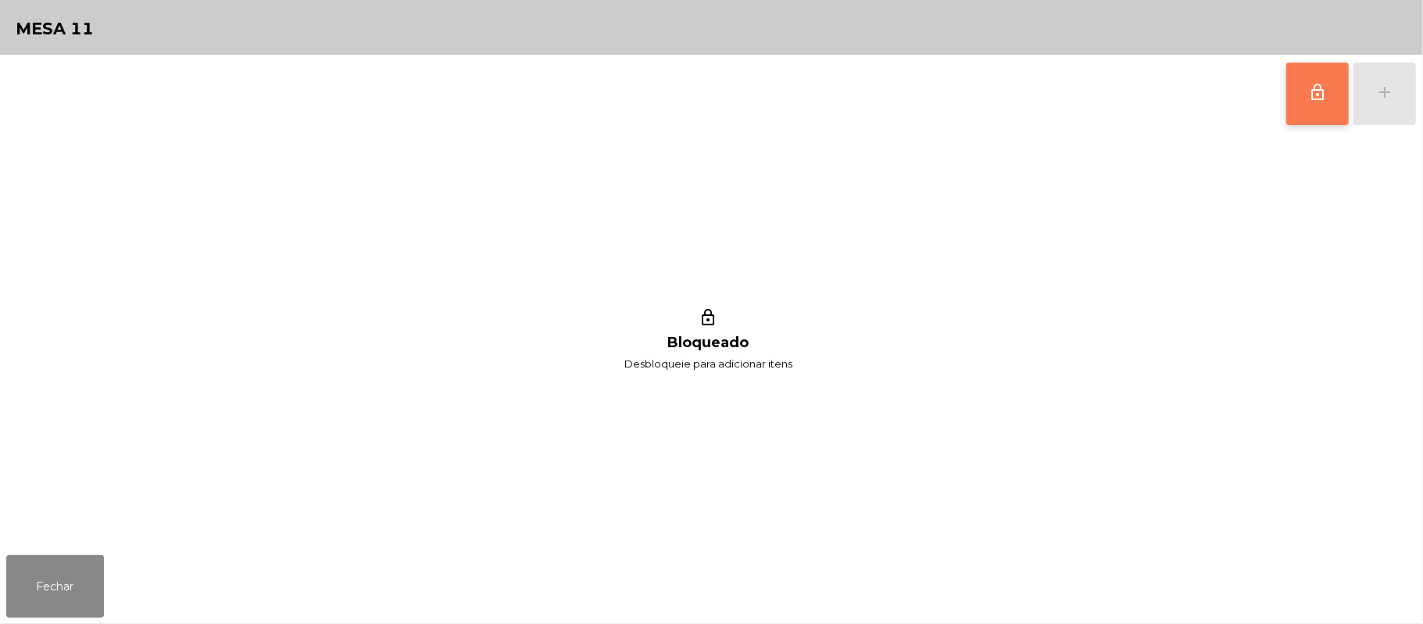
click at [1320, 94] on span "lock_outline" at bounding box center [1317, 92] width 19 height 19
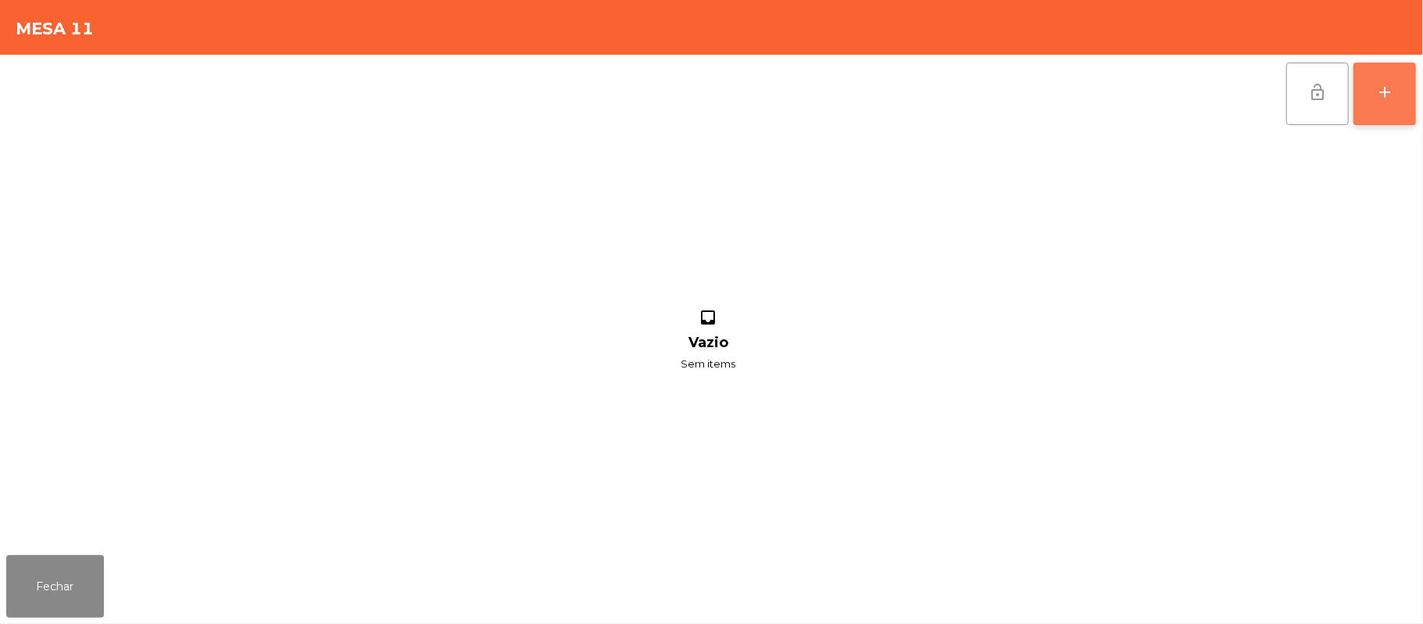
click at [1394, 103] on button "add" at bounding box center [1384, 94] width 63 height 63
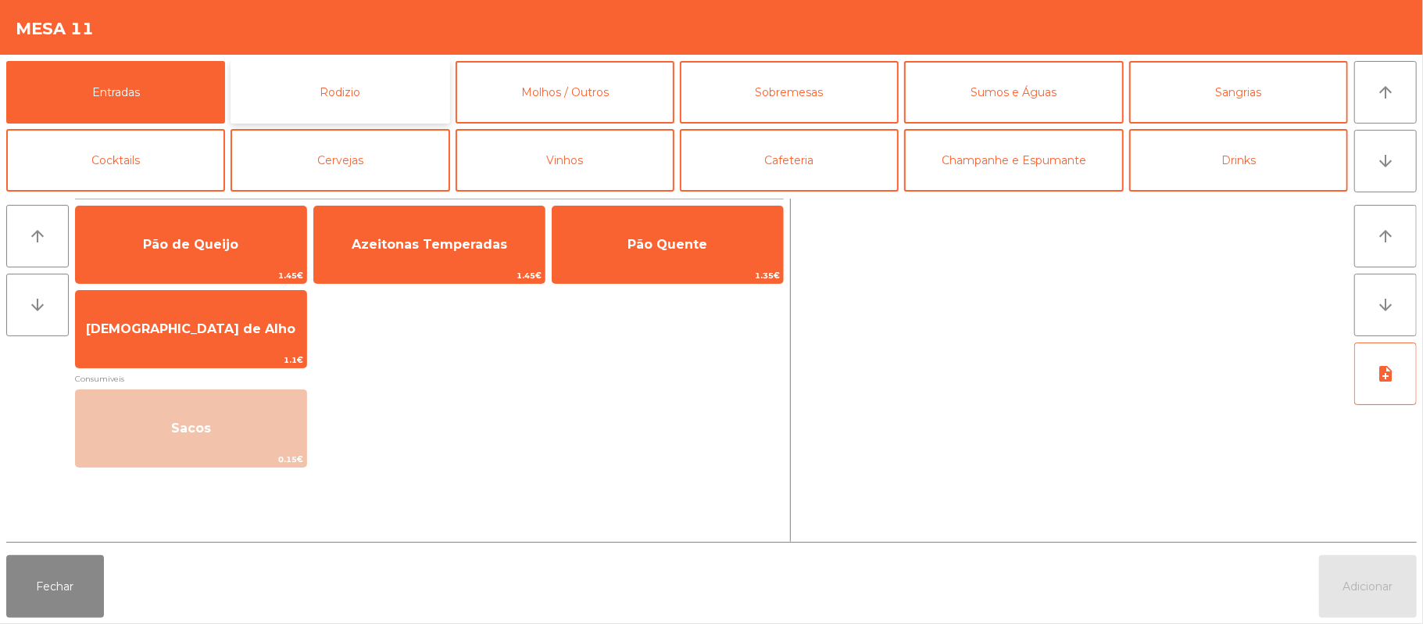
click at [339, 97] on button "Rodizio" at bounding box center [339, 92] width 219 height 63
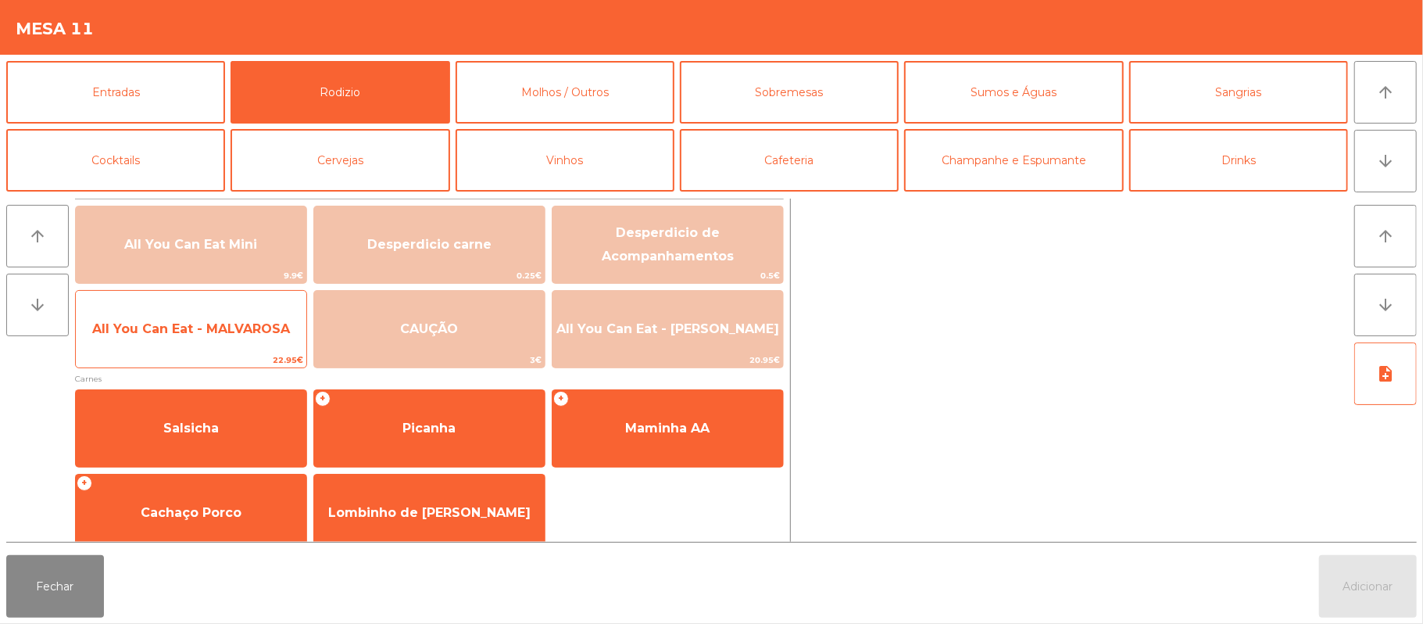
click at [236, 330] on span "All You Can Eat - MALVAROSA" at bounding box center [191, 328] width 198 height 15
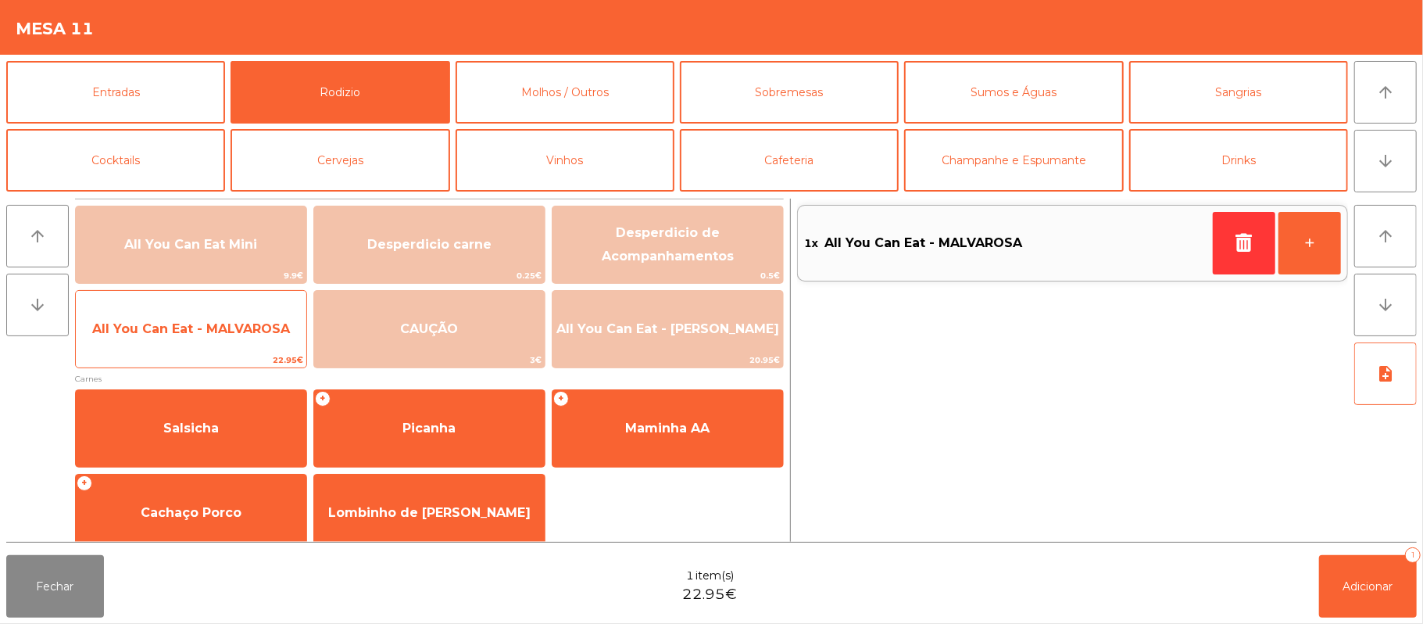
click at [235, 345] on span "All You Can Eat - MALVAROSA" at bounding box center [191, 329] width 230 height 42
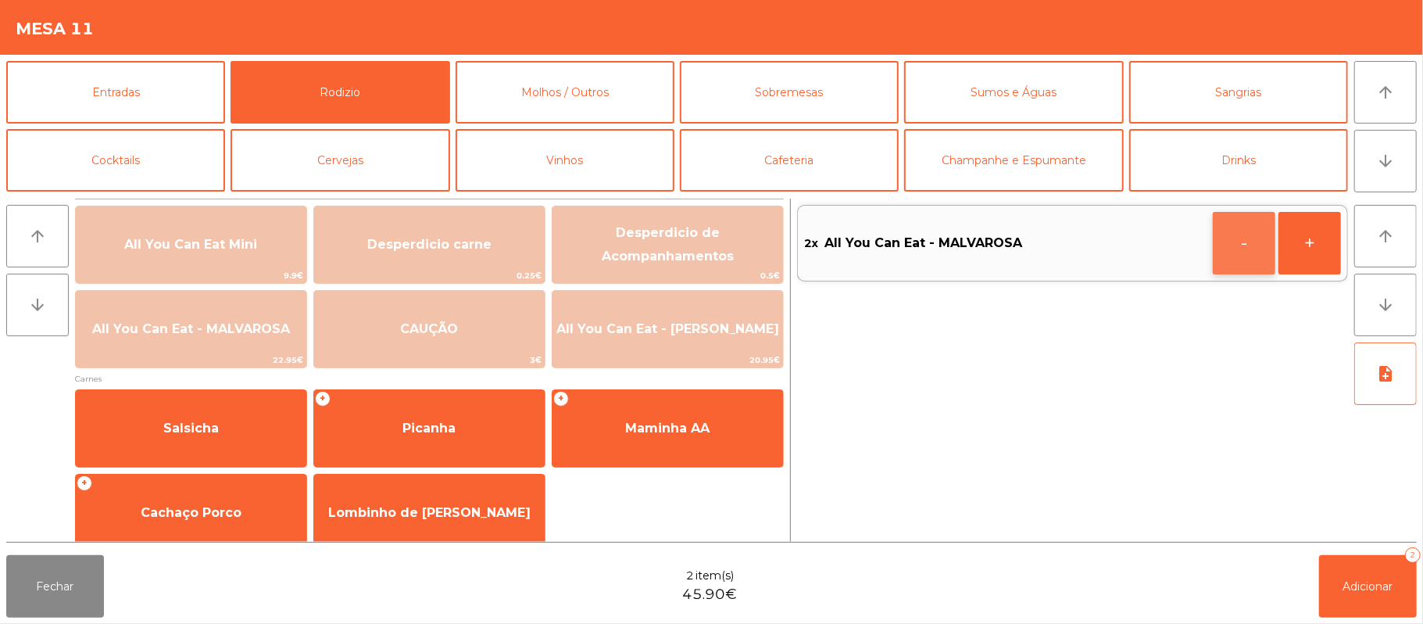
click at [1226, 238] on button "-" at bounding box center [1244, 243] width 63 height 63
click at [1226, 244] on button "button" at bounding box center [1244, 243] width 63 height 63
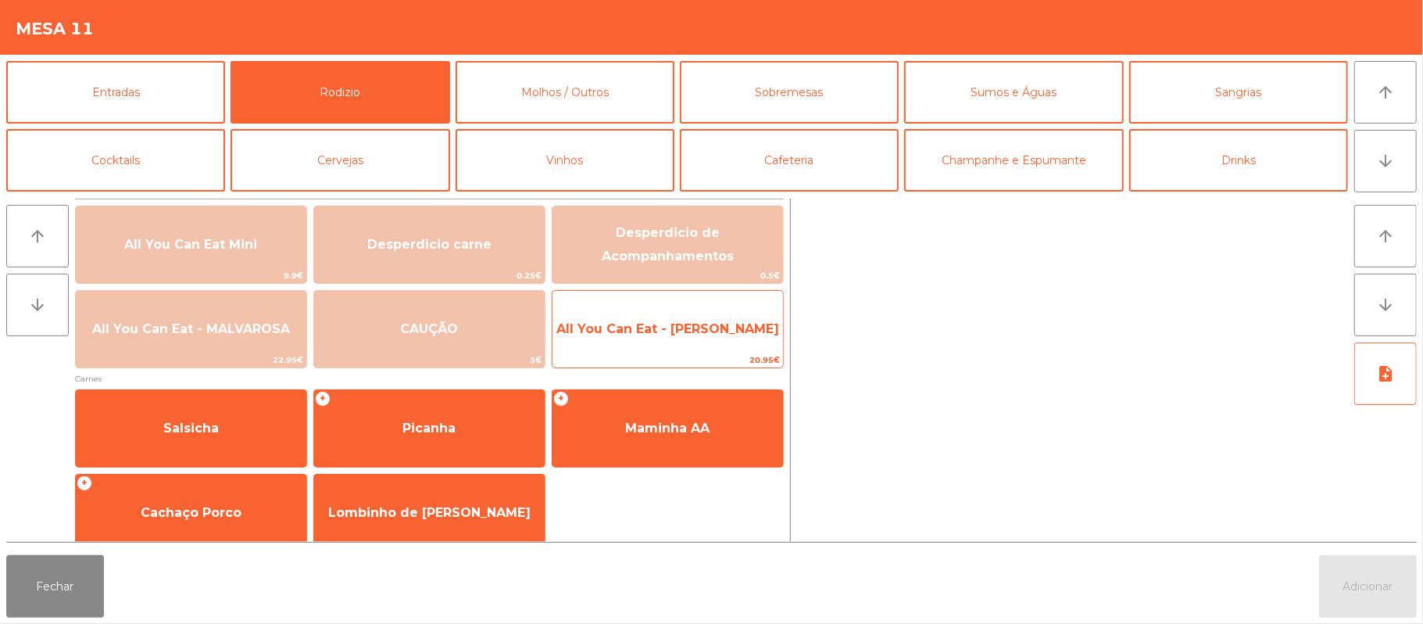
click at [710, 339] on span "All You Can Eat - [PERSON_NAME]" at bounding box center [667, 329] width 230 height 42
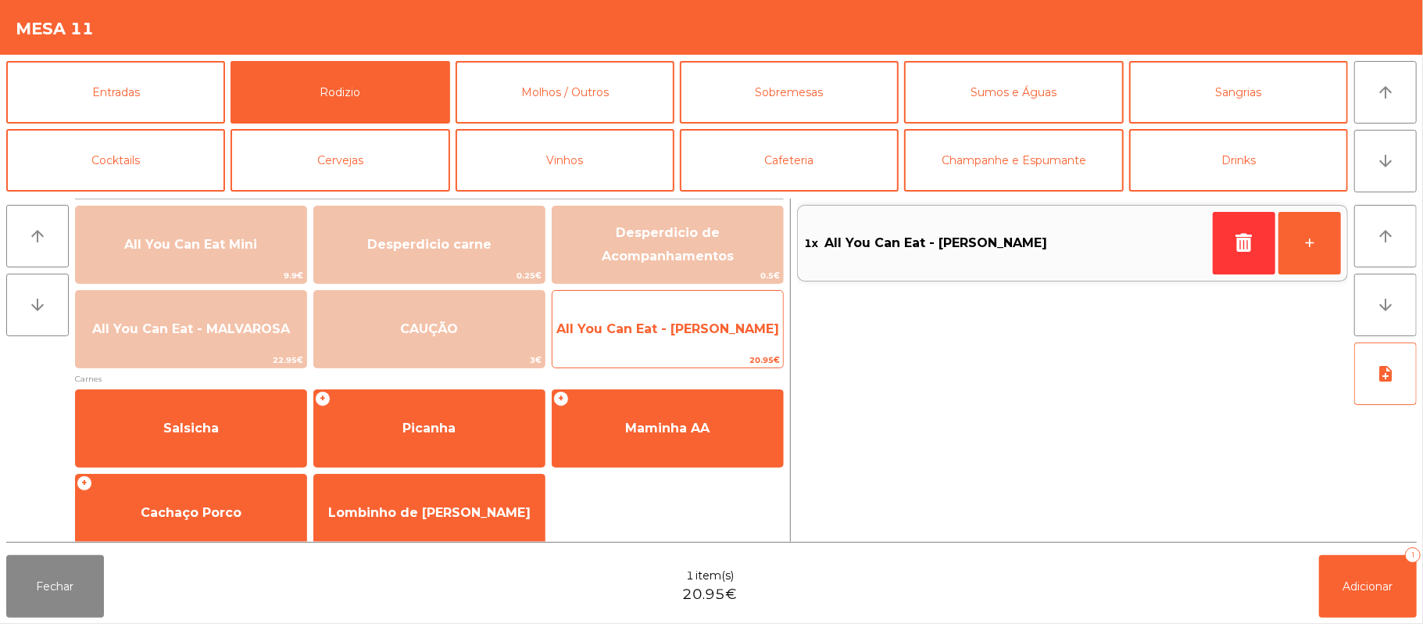
click at [691, 345] on span "All You Can Eat - [PERSON_NAME]" at bounding box center [667, 329] width 230 height 42
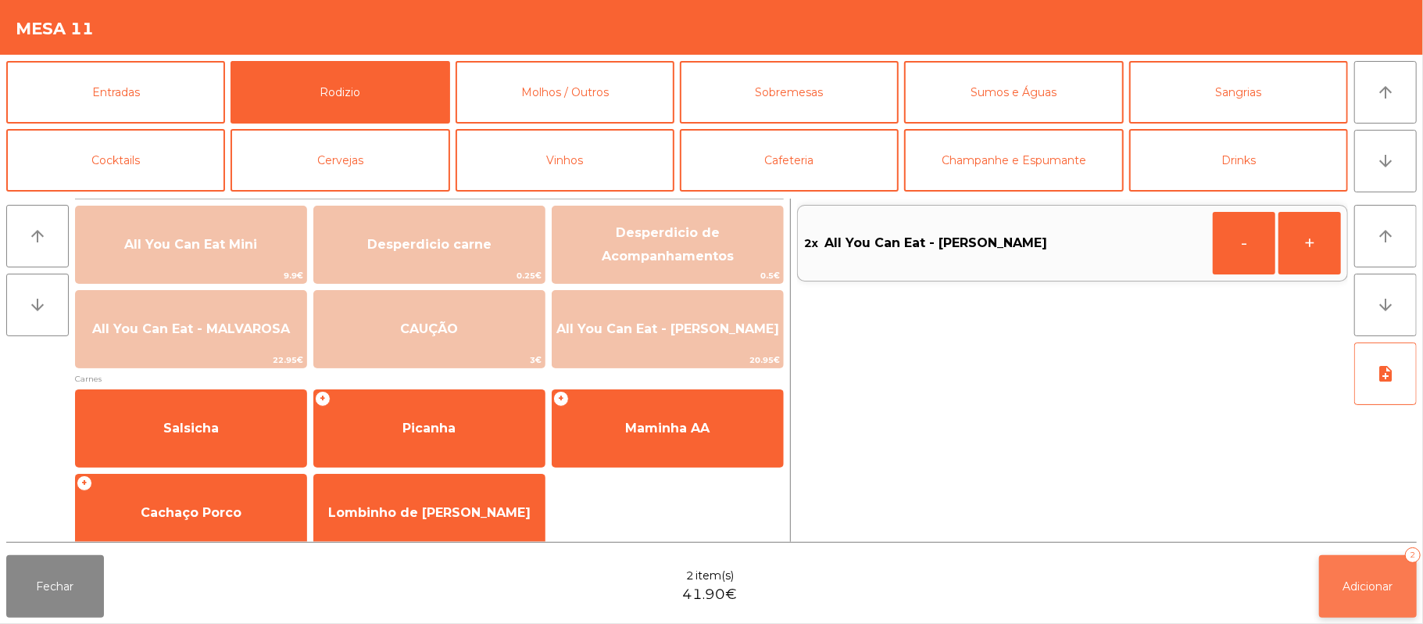
click at [1356, 599] on button "Adicionar 2" at bounding box center [1368, 586] width 98 height 63
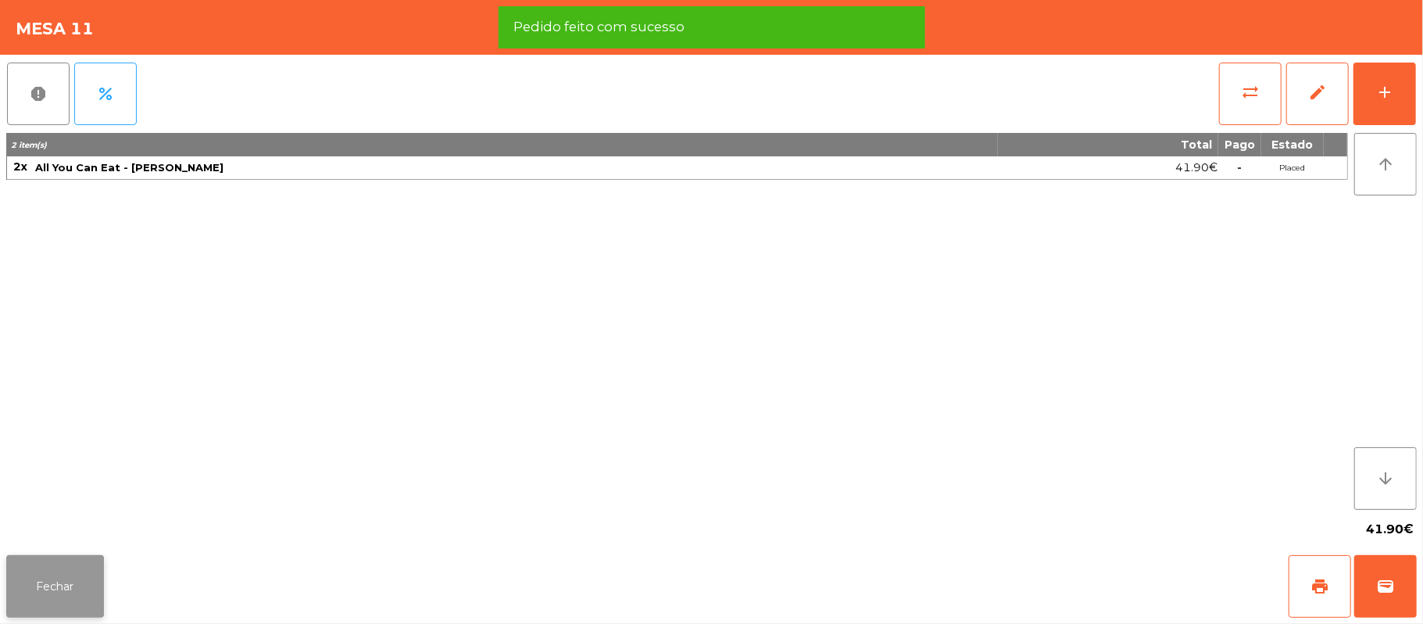
click at [91, 570] on button "Fechar" at bounding box center [55, 586] width 98 height 63
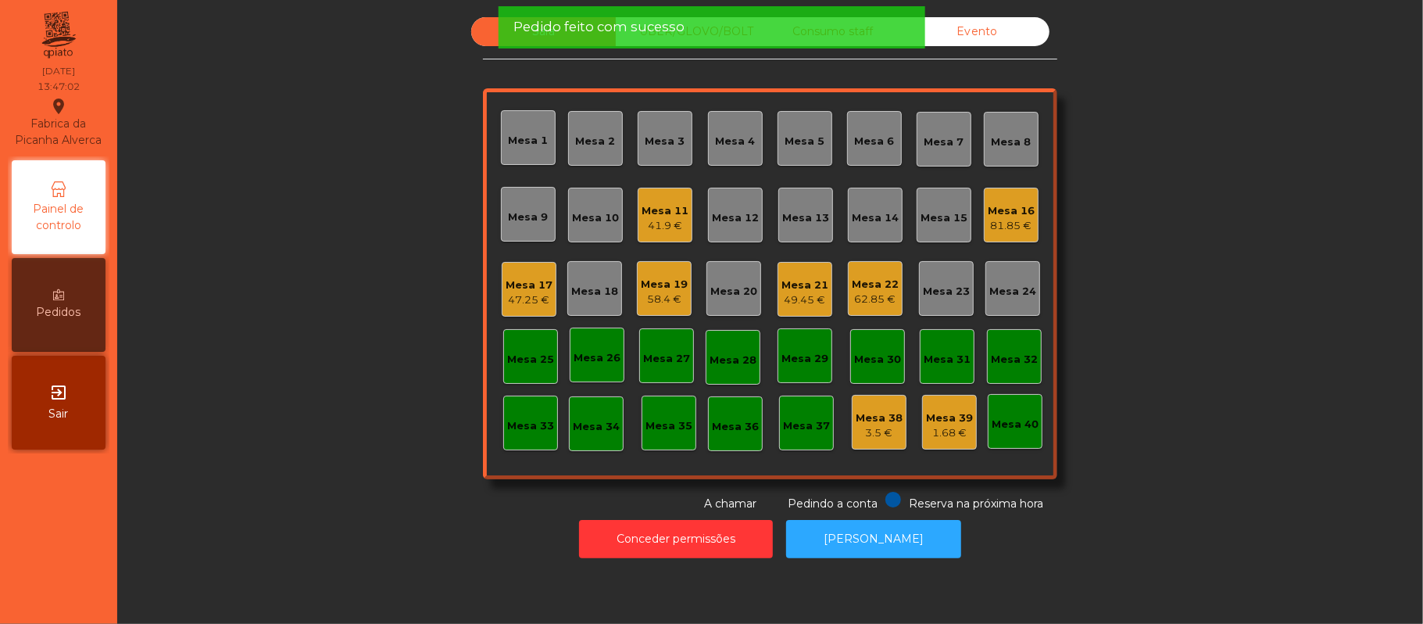
click at [854, 283] on div "Mesa 22" at bounding box center [875, 285] width 47 height 16
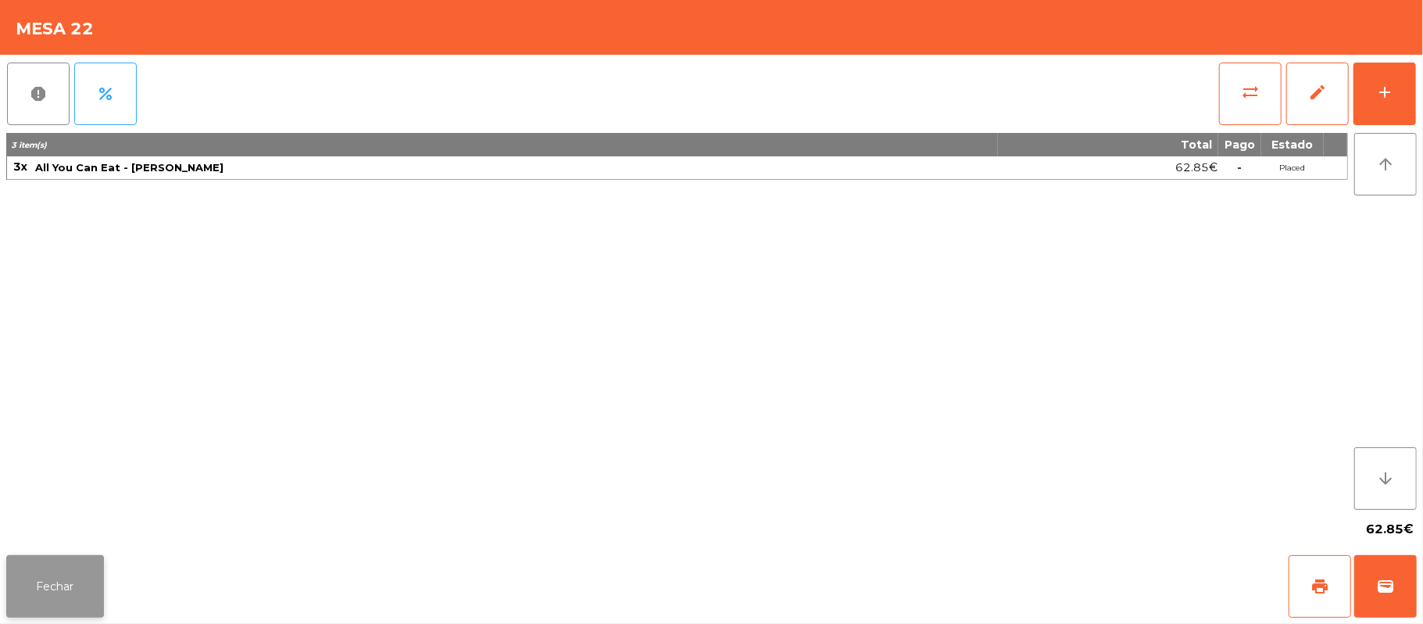
click at [60, 575] on button "Fechar" at bounding box center [55, 586] width 98 height 63
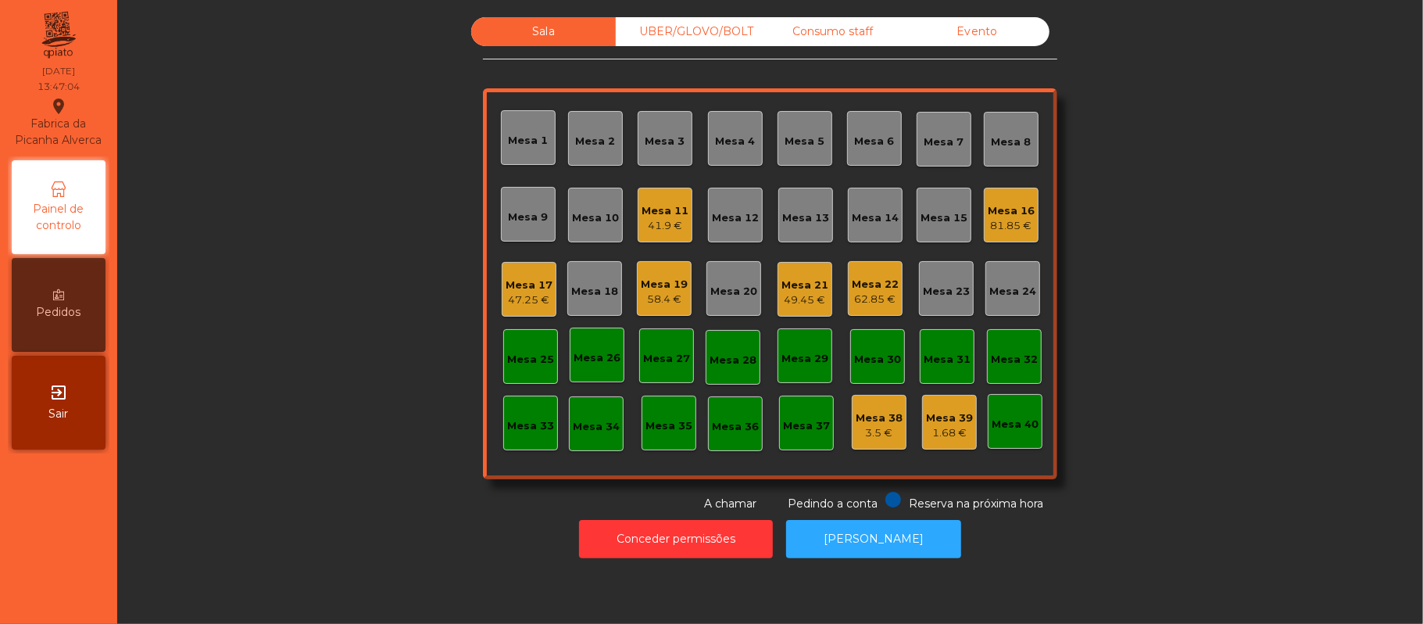
click at [788, 281] on div "Mesa 21" at bounding box center [804, 285] width 47 height 16
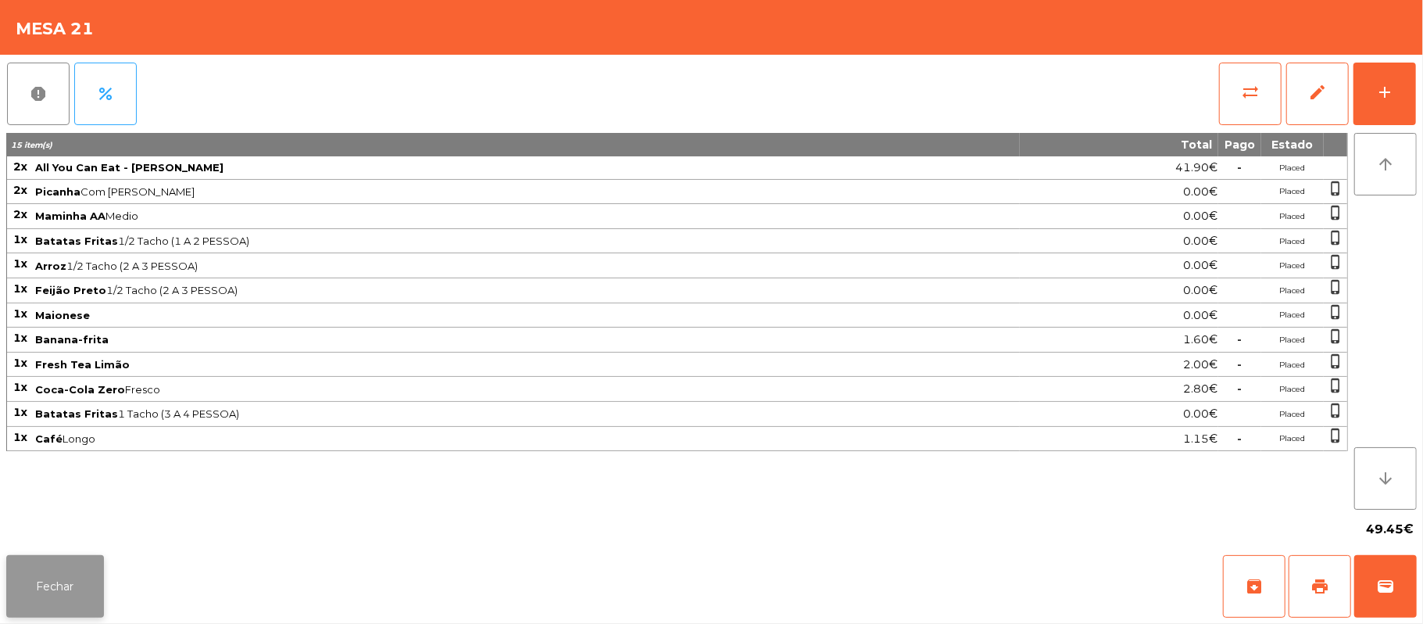
click at [58, 581] on button "Fechar" at bounding box center [55, 586] width 98 height 63
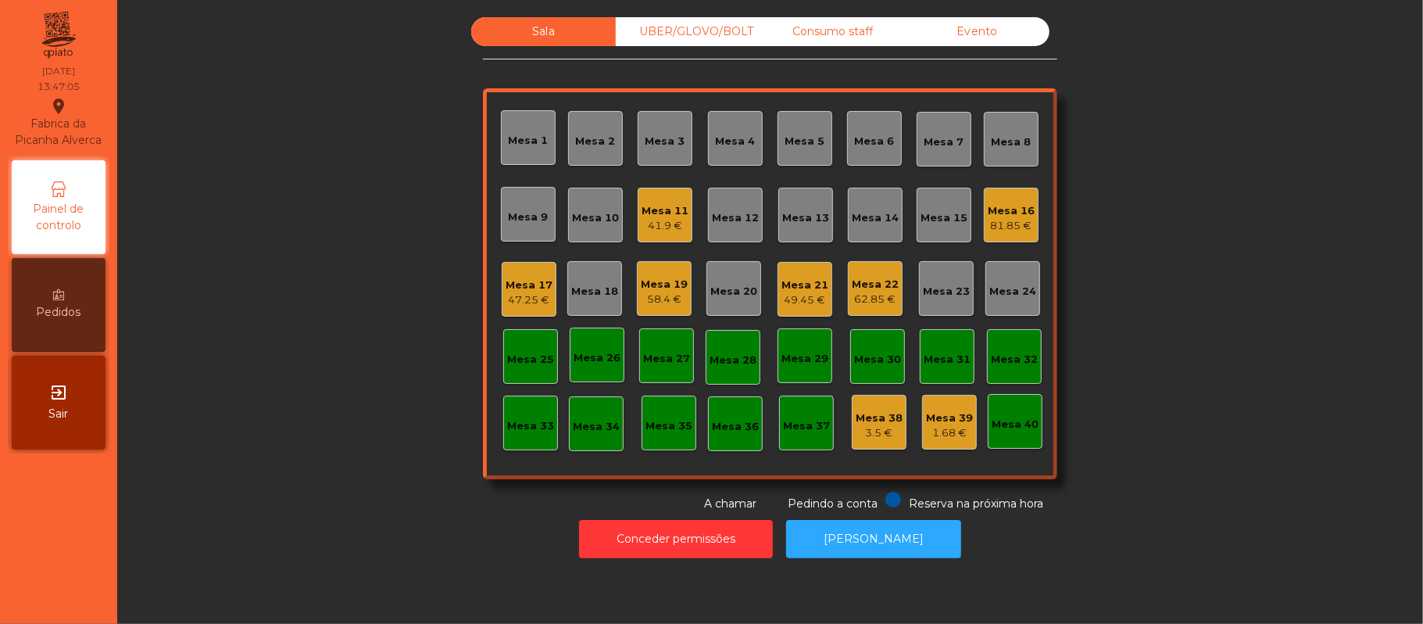
click at [641, 305] on div "58.4 €" at bounding box center [664, 299] width 47 height 16
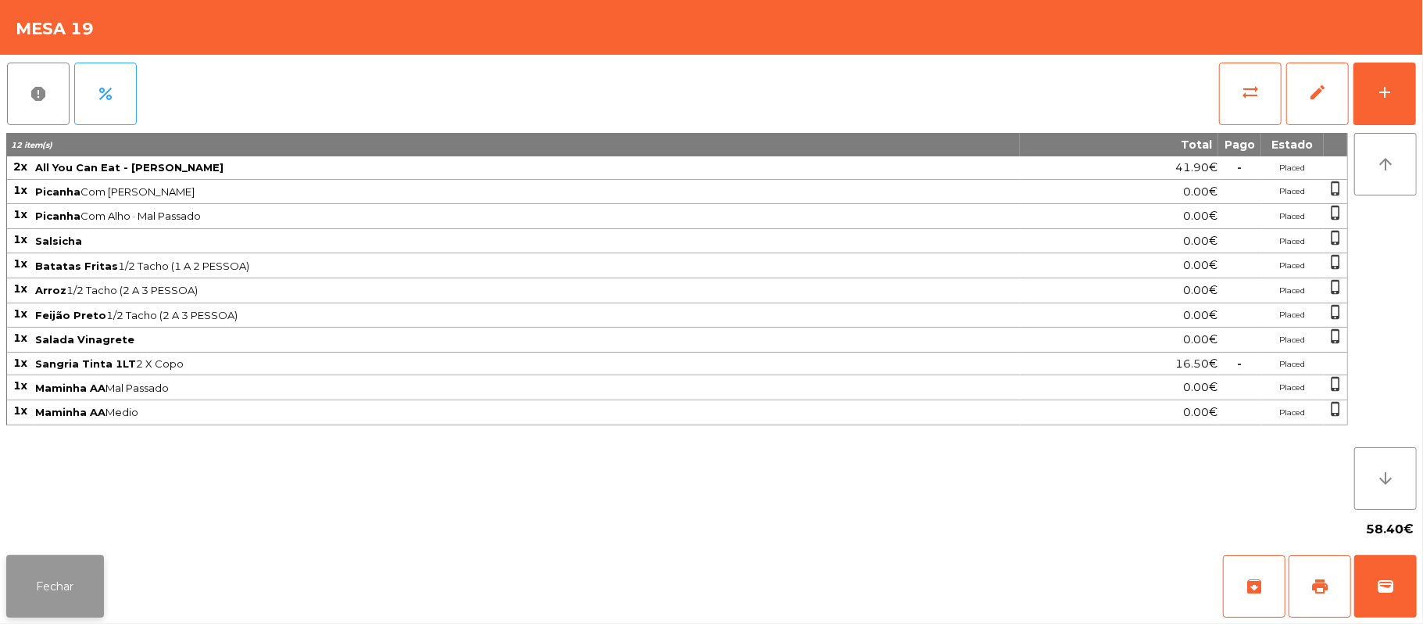
click at [69, 603] on button "Fechar" at bounding box center [55, 586] width 98 height 63
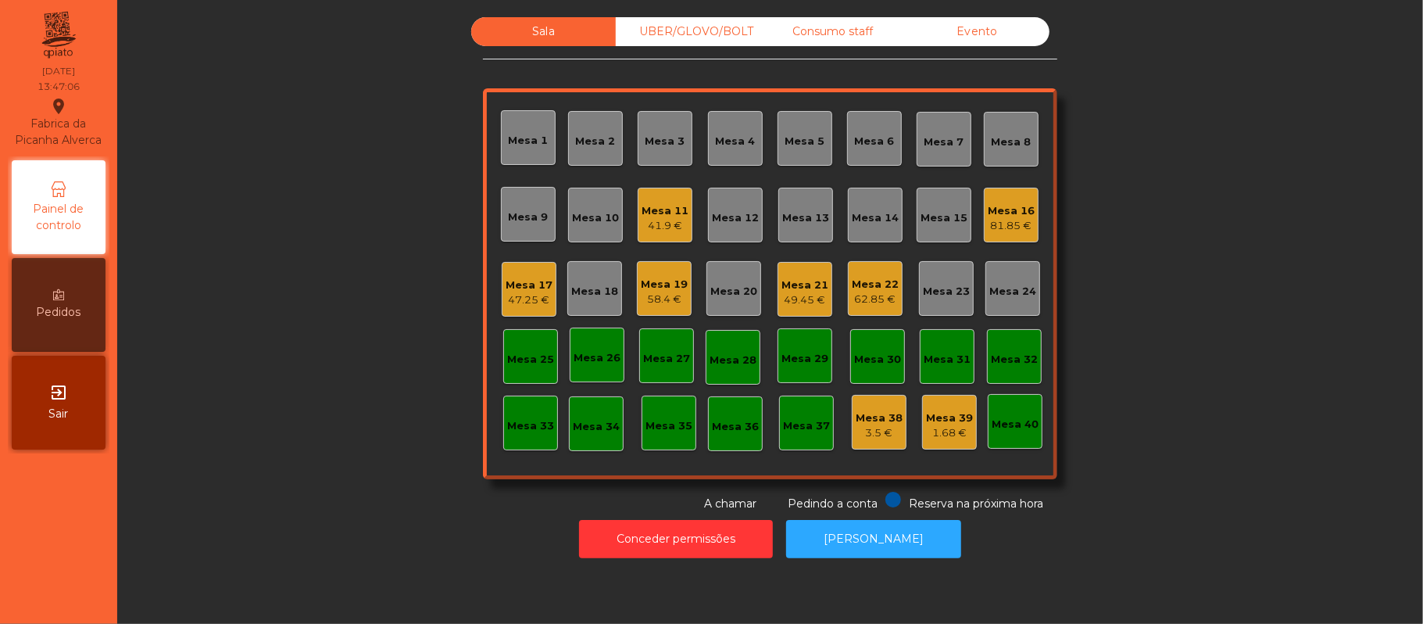
click at [645, 226] on div "41.9 €" at bounding box center [664, 226] width 47 height 16
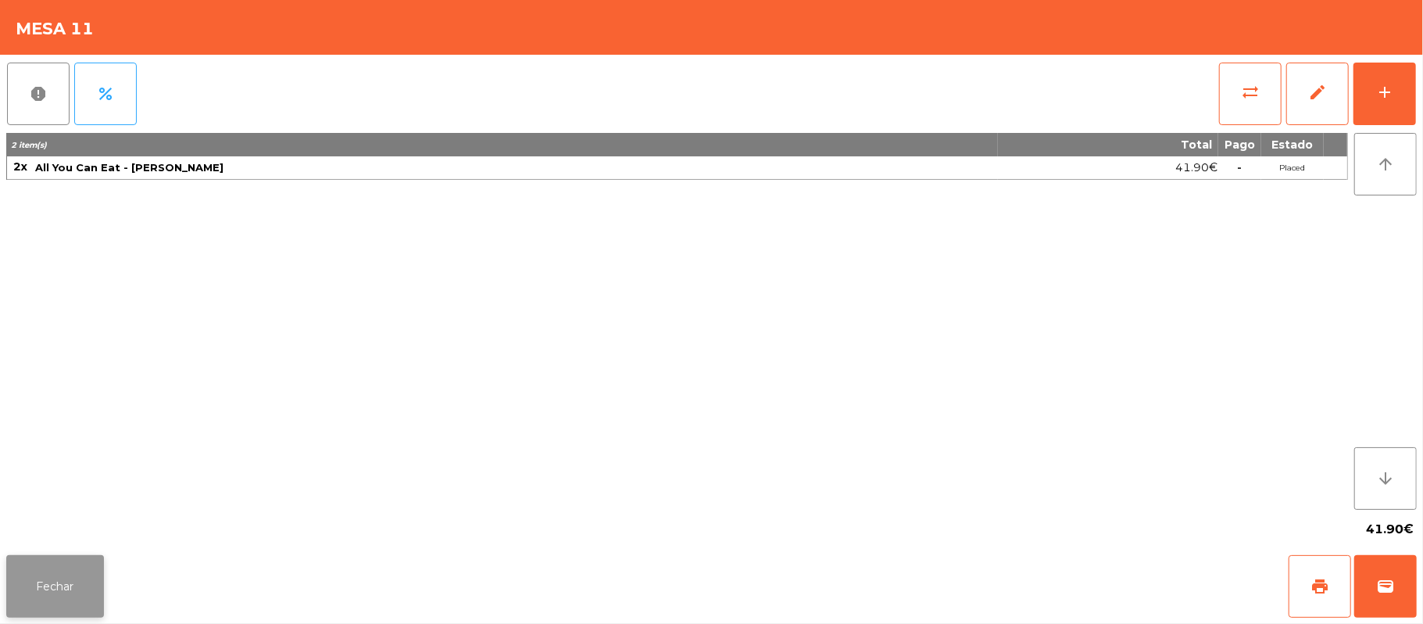
click at [53, 564] on button "Fechar" at bounding box center [55, 586] width 98 height 63
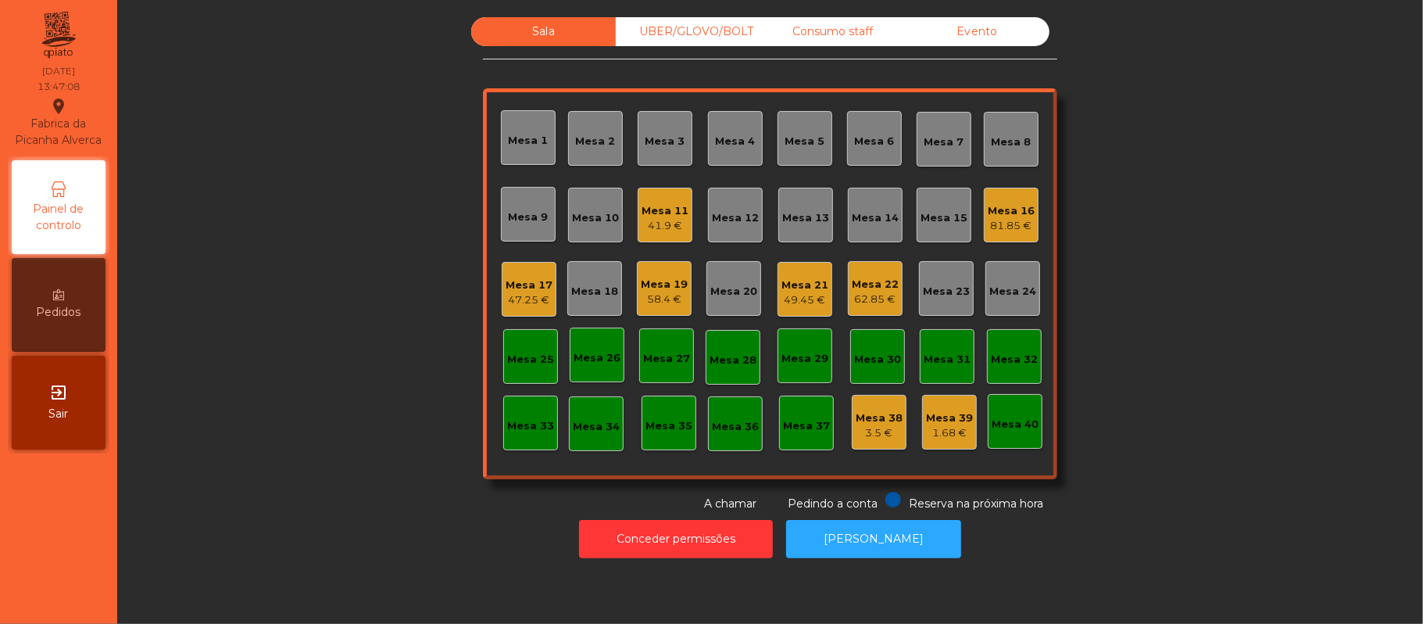
click at [541, 302] on div "47.25 €" at bounding box center [529, 300] width 47 height 16
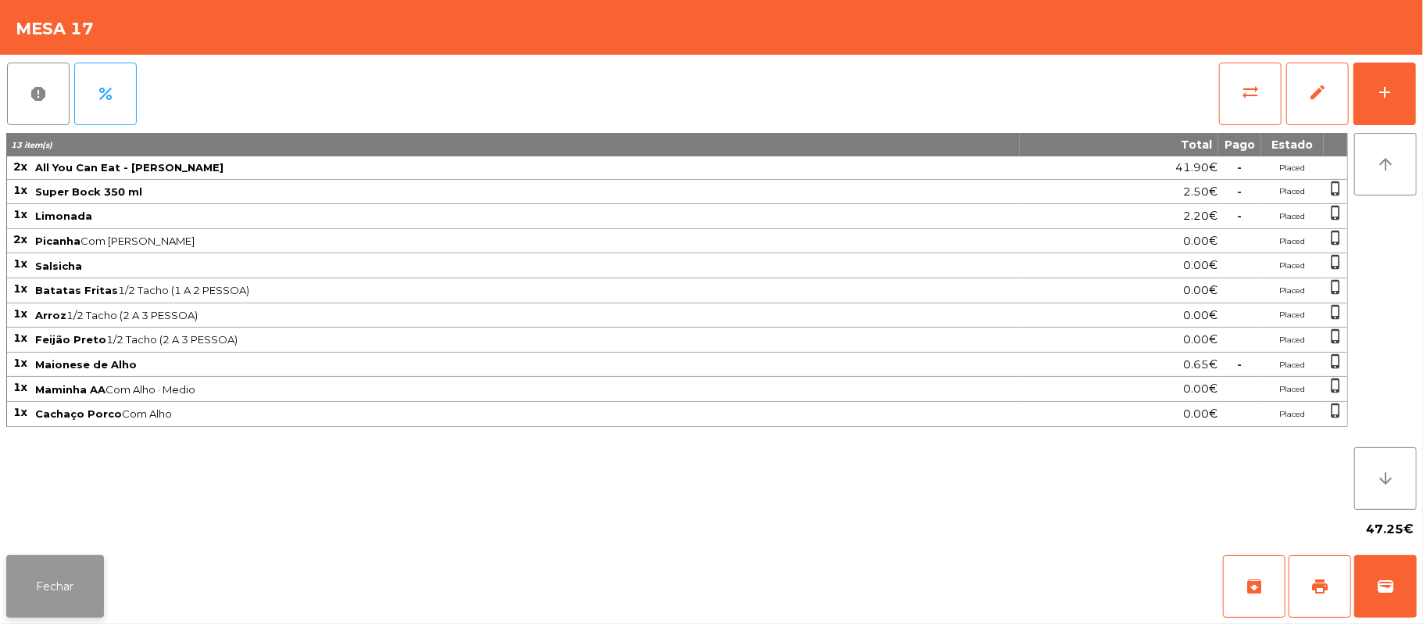
click at [42, 591] on button "Fechar" at bounding box center [55, 586] width 98 height 63
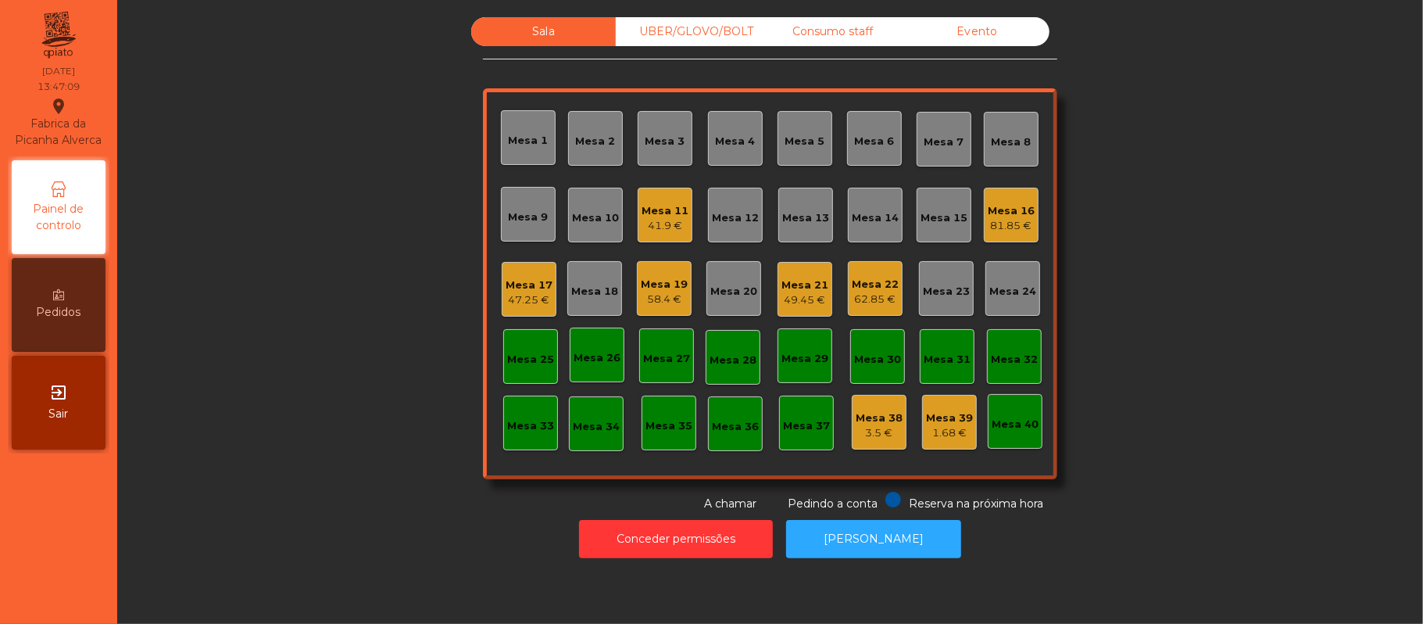
click at [992, 231] on div "81.85 €" at bounding box center [1011, 226] width 47 height 16
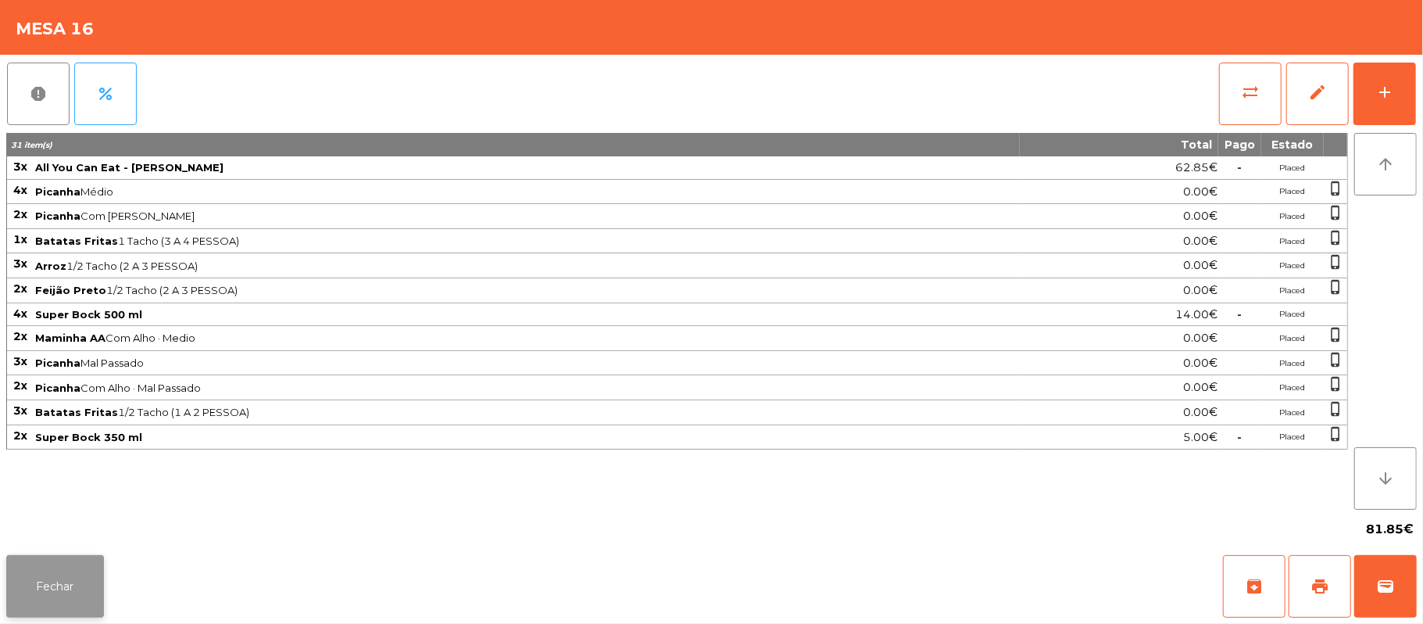
click at [66, 585] on button "Fechar" at bounding box center [55, 586] width 98 height 63
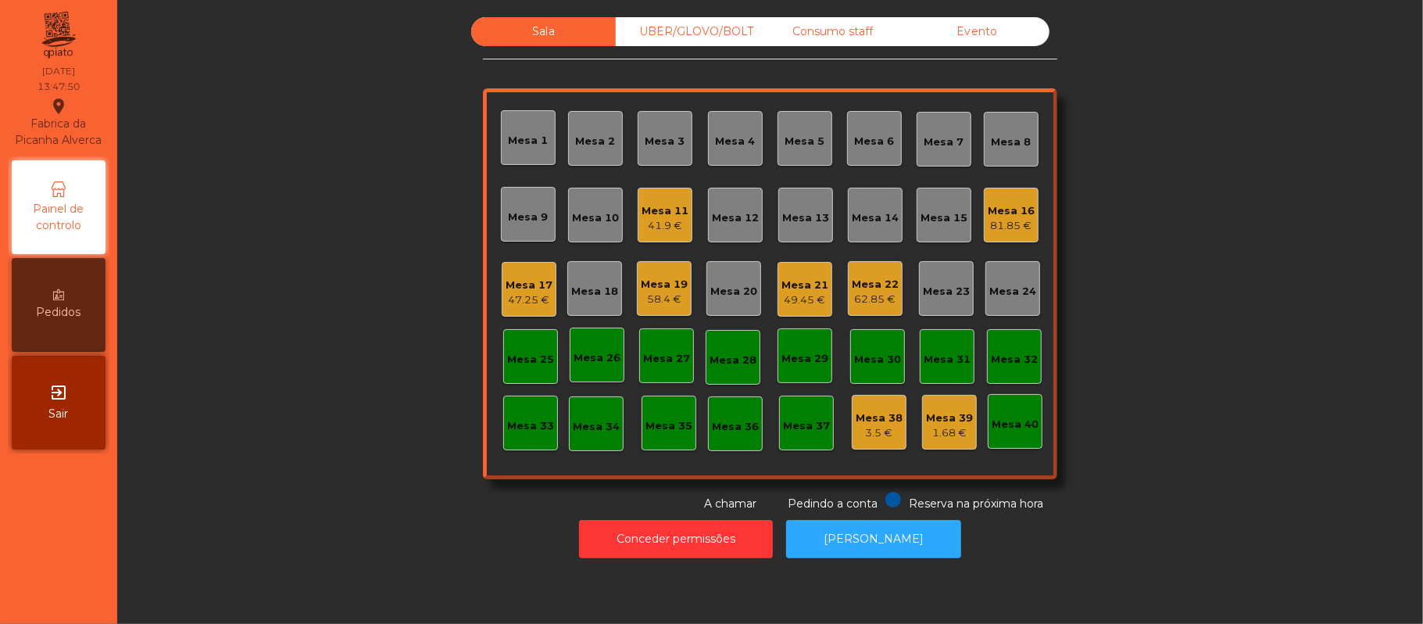
click at [810, 294] on div "49.45 €" at bounding box center [804, 300] width 47 height 16
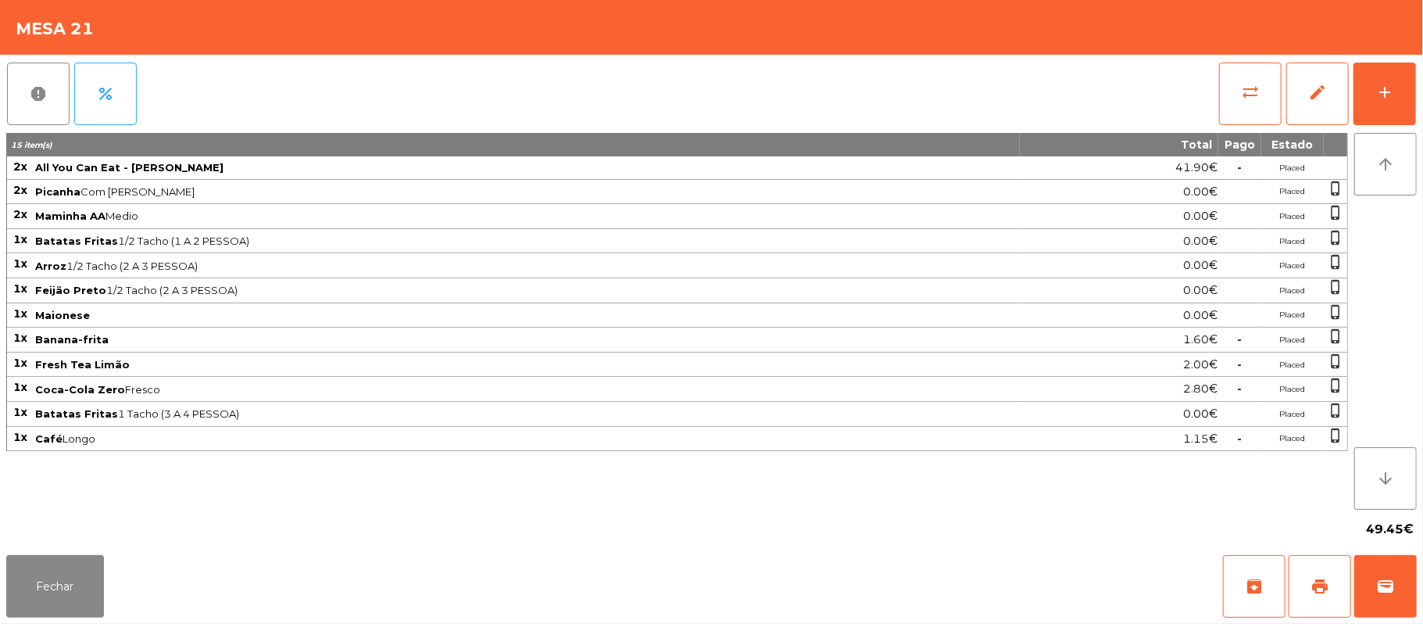
click at [7, 63] on button "report" at bounding box center [38, 94] width 63 height 63
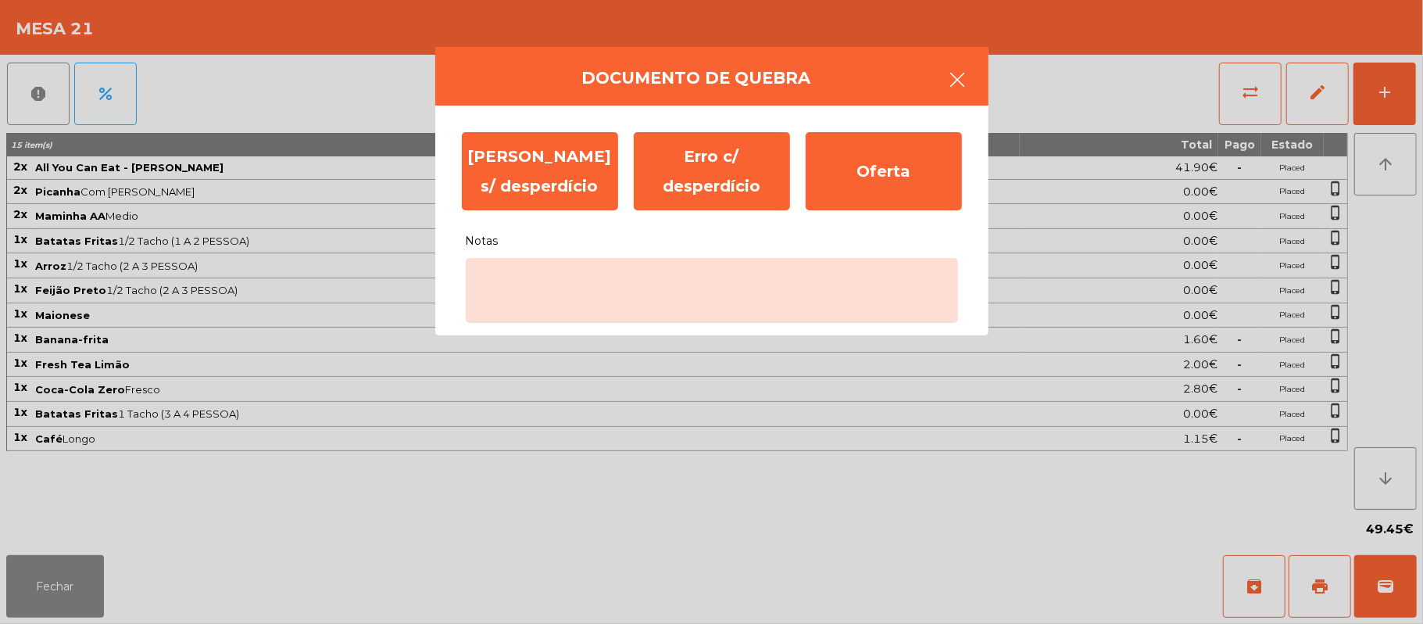
click at [958, 79] on icon "button" at bounding box center [958, 79] width 19 height 19
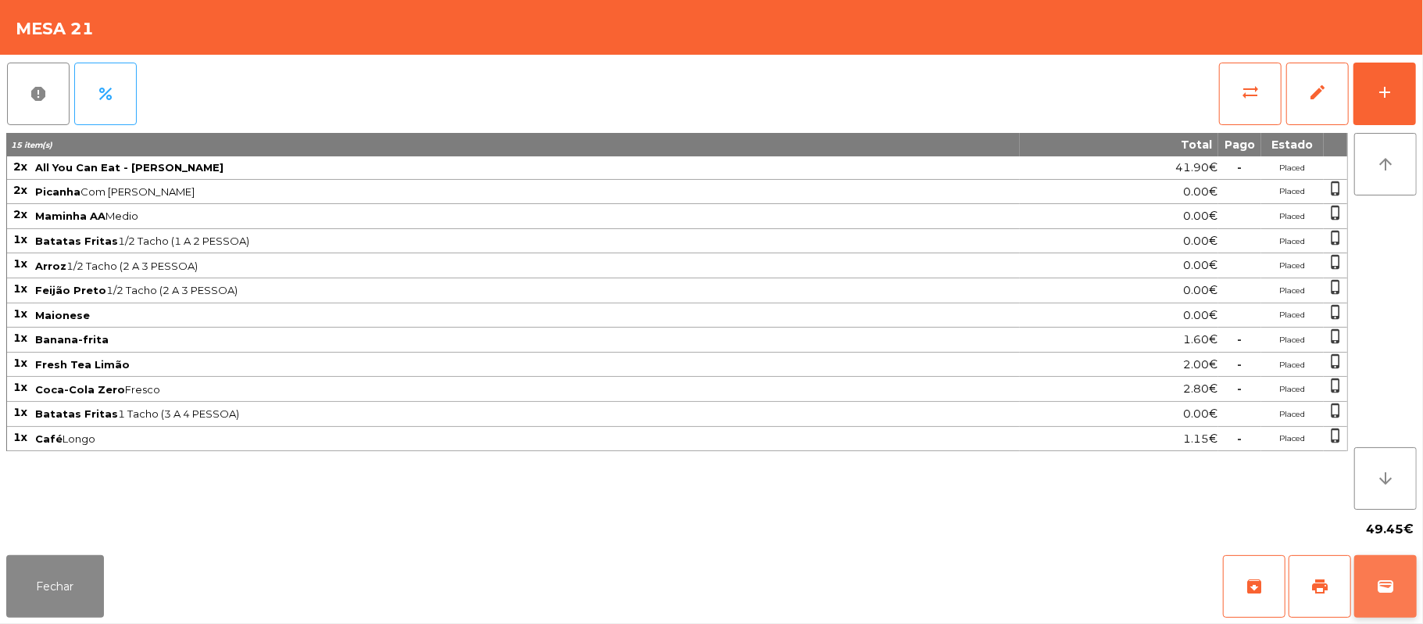
click at [1377, 588] on span "wallet" at bounding box center [1385, 586] width 19 height 19
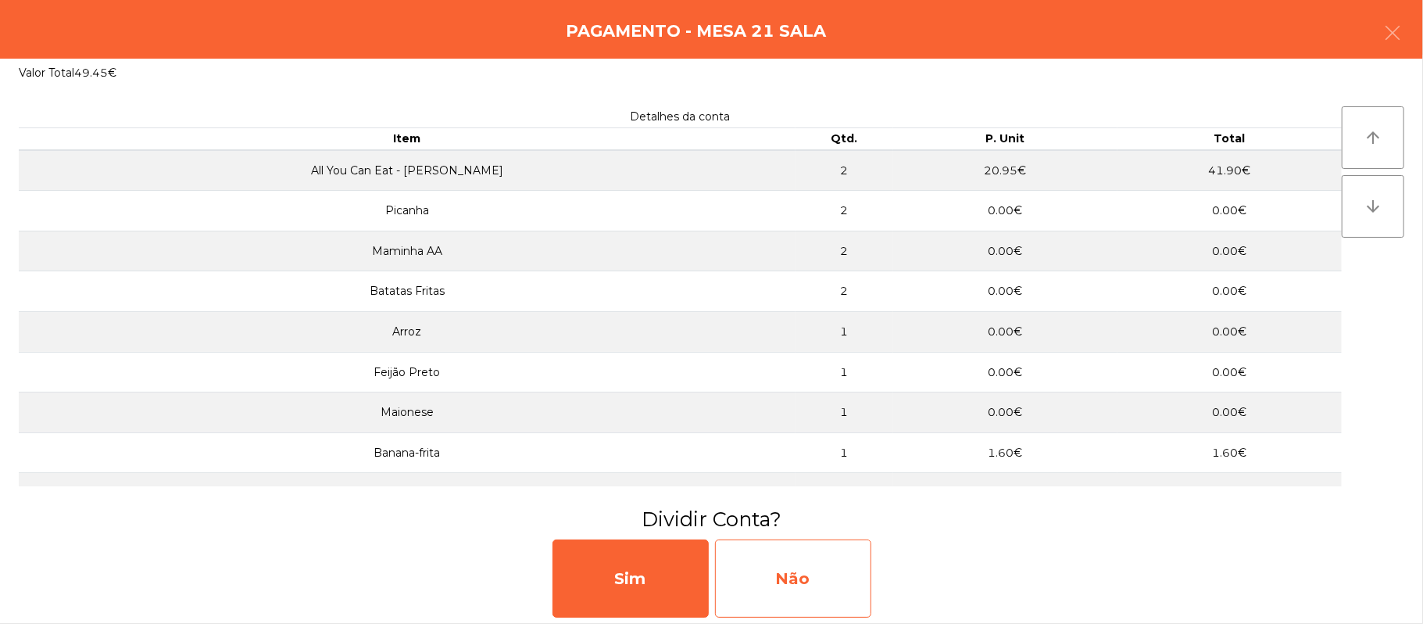
click at [791, 545] on div "Não" at bounding box center [793, 578] width 156 height 78
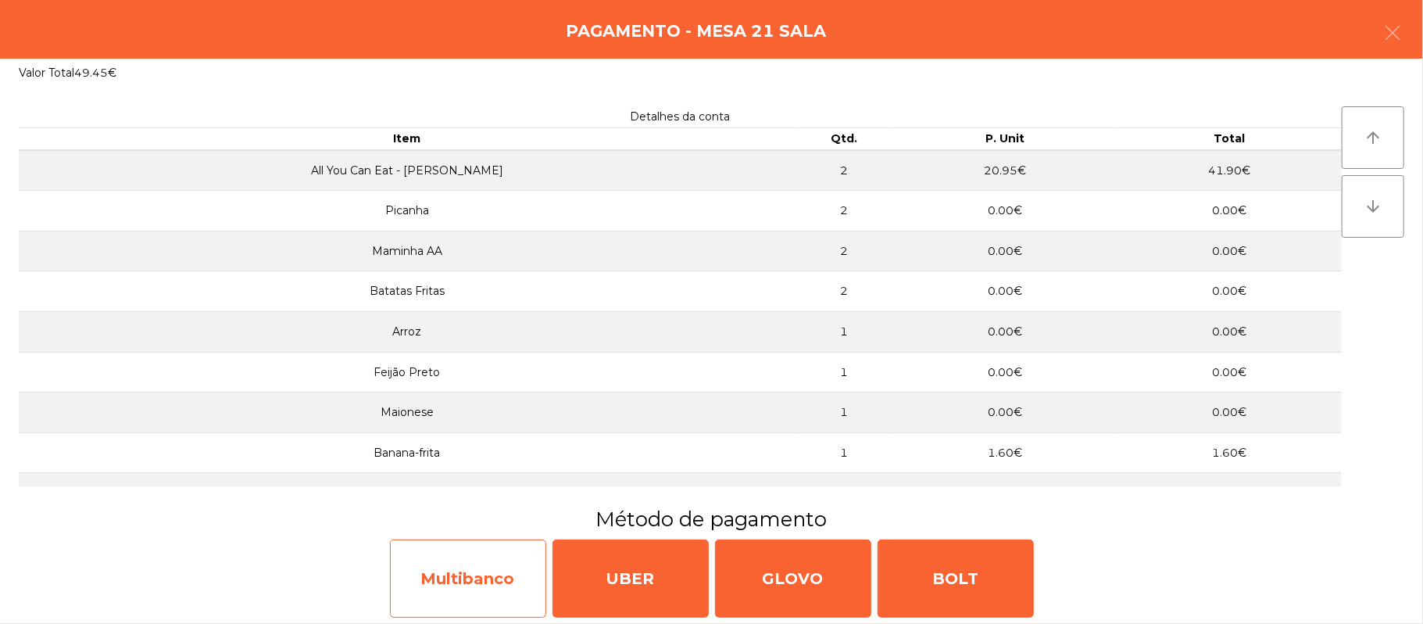
click at [491, 583] on div "Multibanco" at bounding box center [468, 578] width 156 height 78
select select "**"
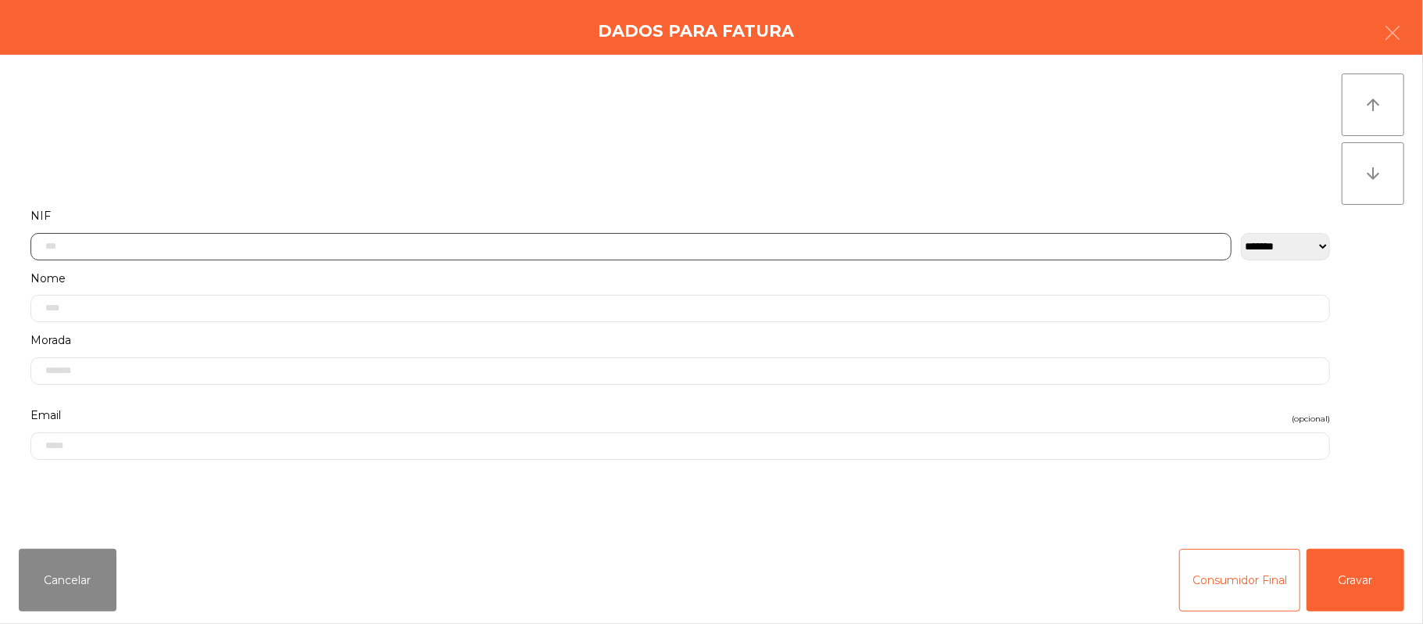
click at [523, 245] on input "text" at bounding box center [630, 246] width 1201 height 27
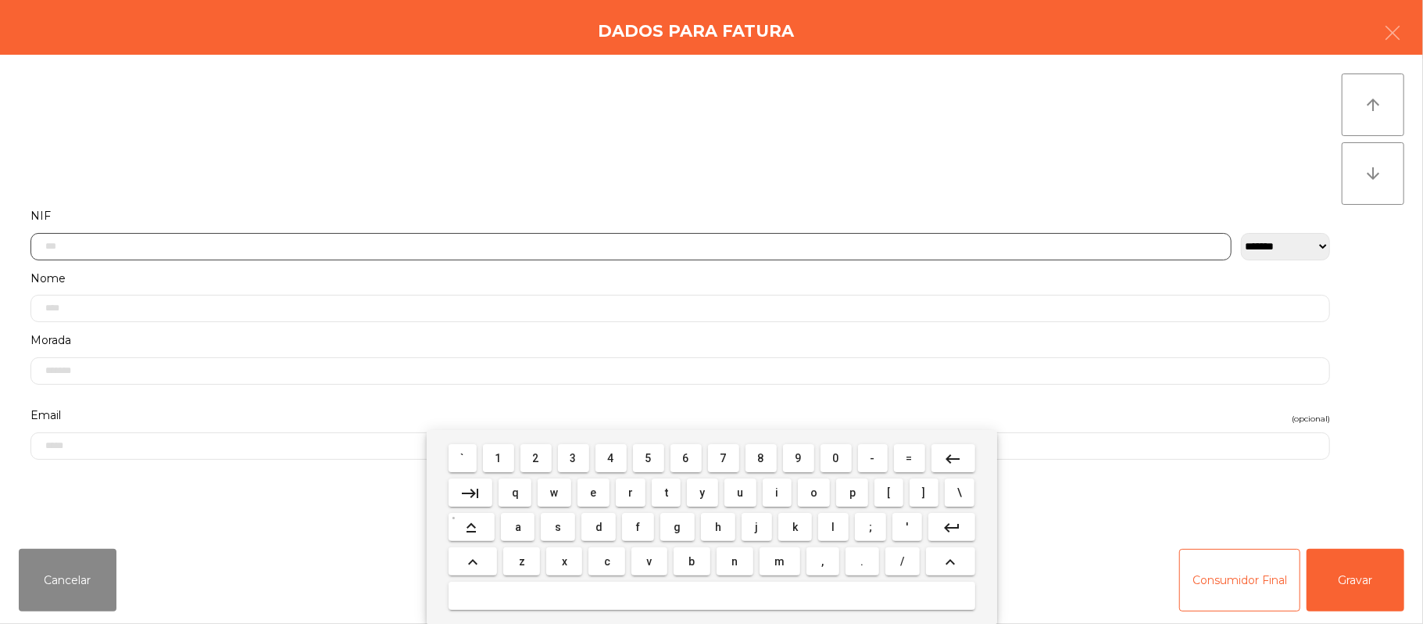
scroll to position [131, 0]
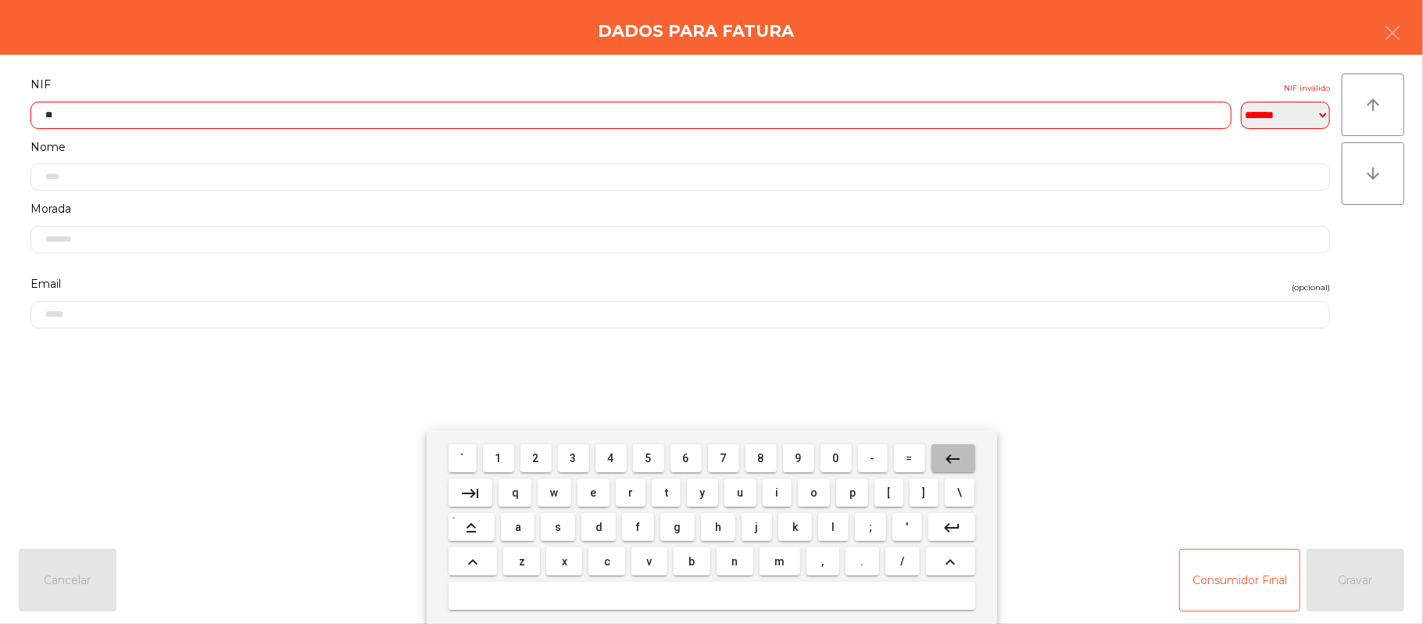
type input "*"
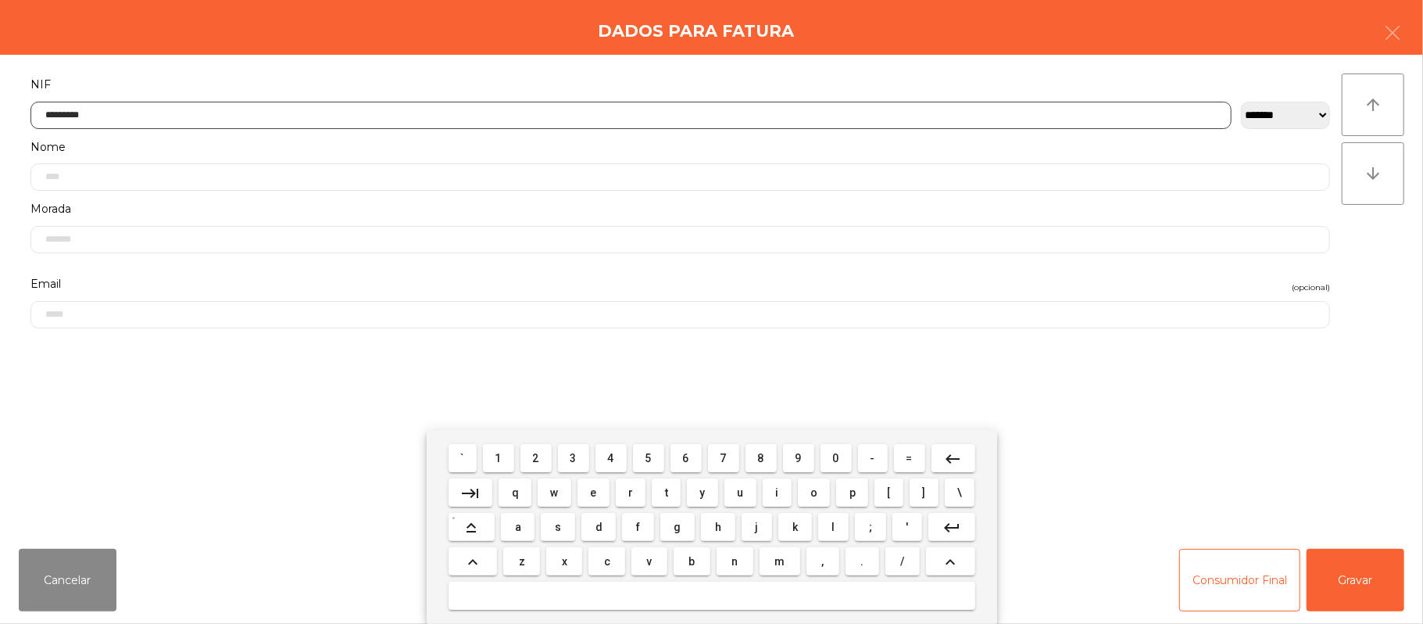
type input "*********"
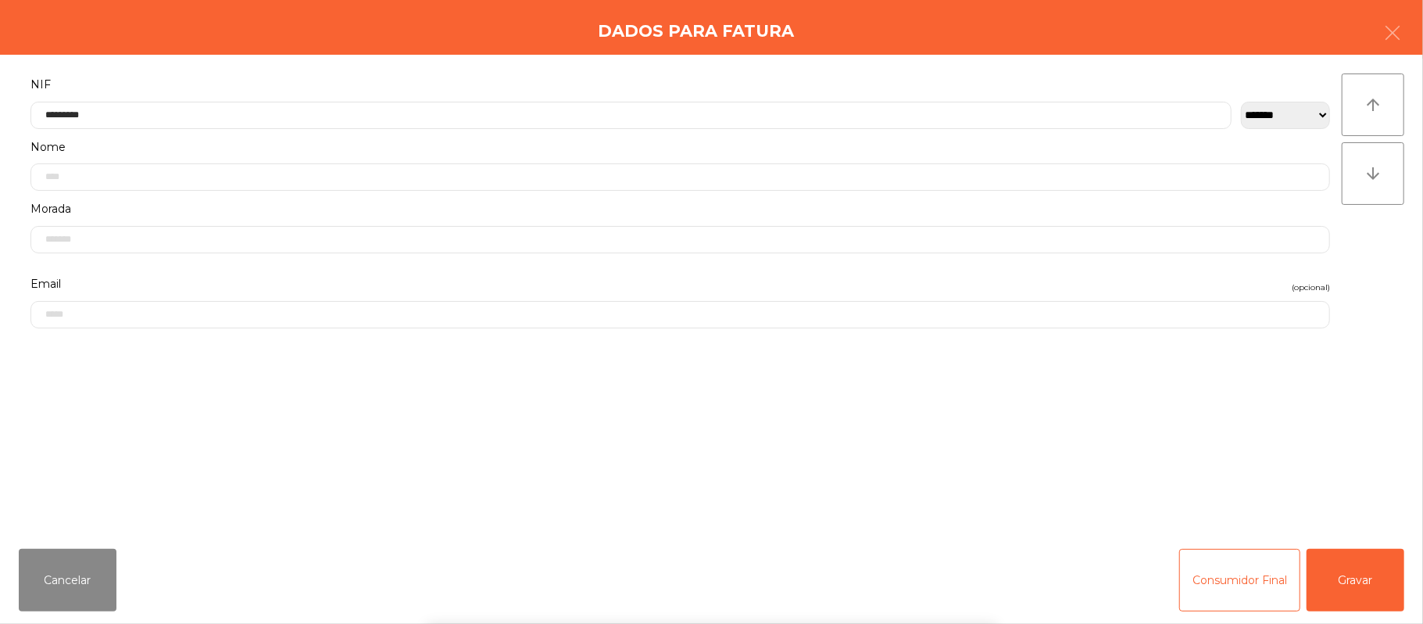
click at [1349, 566] on div "` 1 2 3 4 5 6 7 8 9 0 - = keyboard_backspace keyboard_tab q w e r t y u i o p […" at bounding box center [711, 527] width 1423 height 194
click at [1353, 581] on button "Gravar" at bounding box center [1355, 579] width 98 height 63
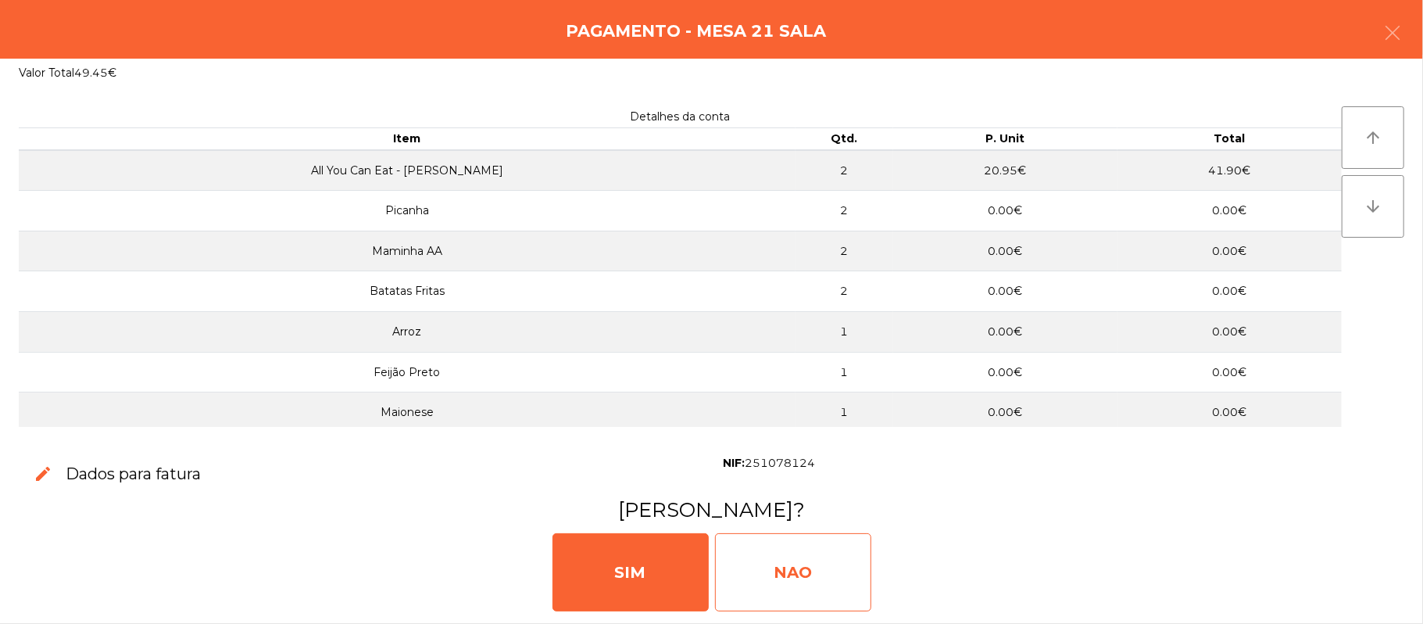
click at [823, 559] on div "NAO" at bounding box center [793, 572] width 156 height 78
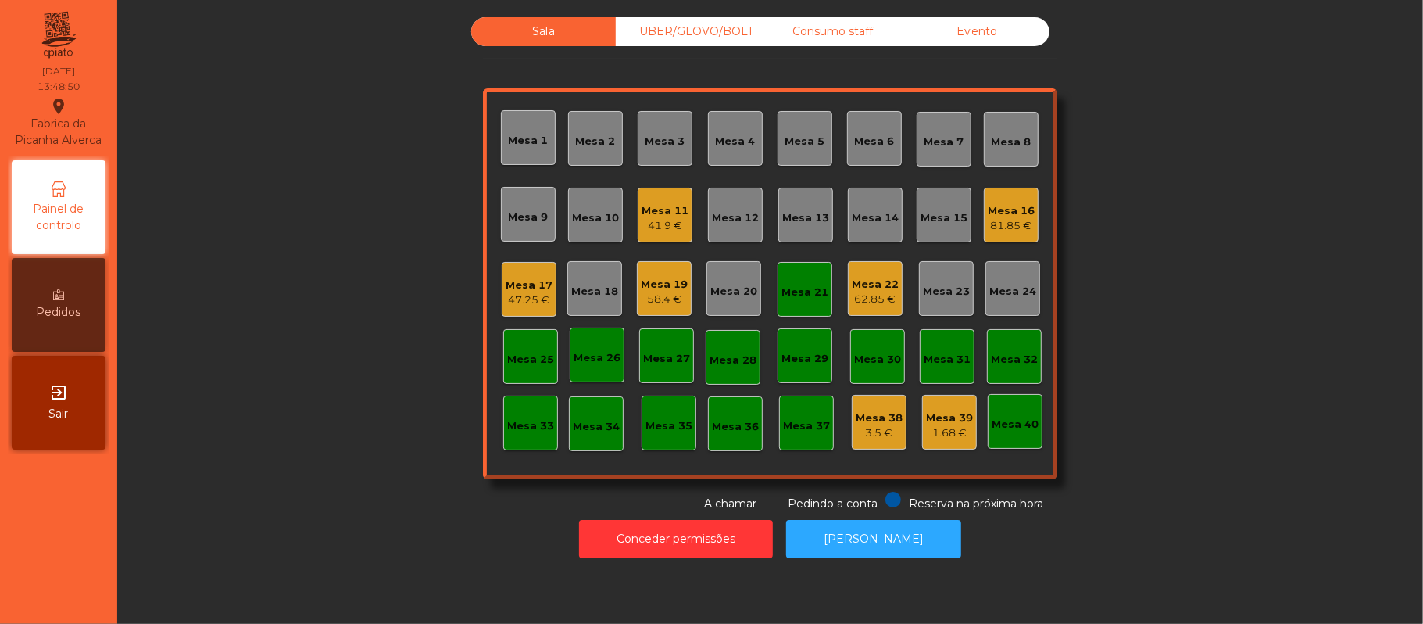
click at [806, 313] on div "Mesa 21" at bounding box center [804, 289] width 55 height 55
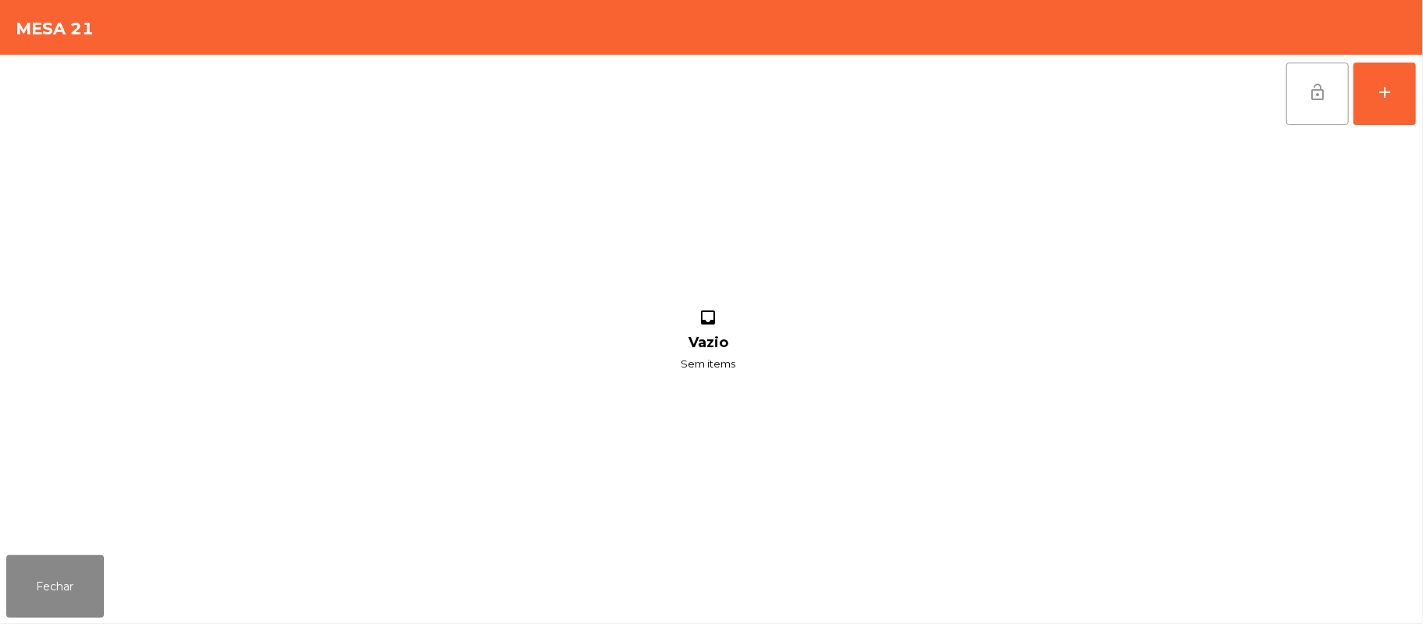
click at [1294, 95] on button "lock_open" at bounding box center [1317, 94] width 63 height 63
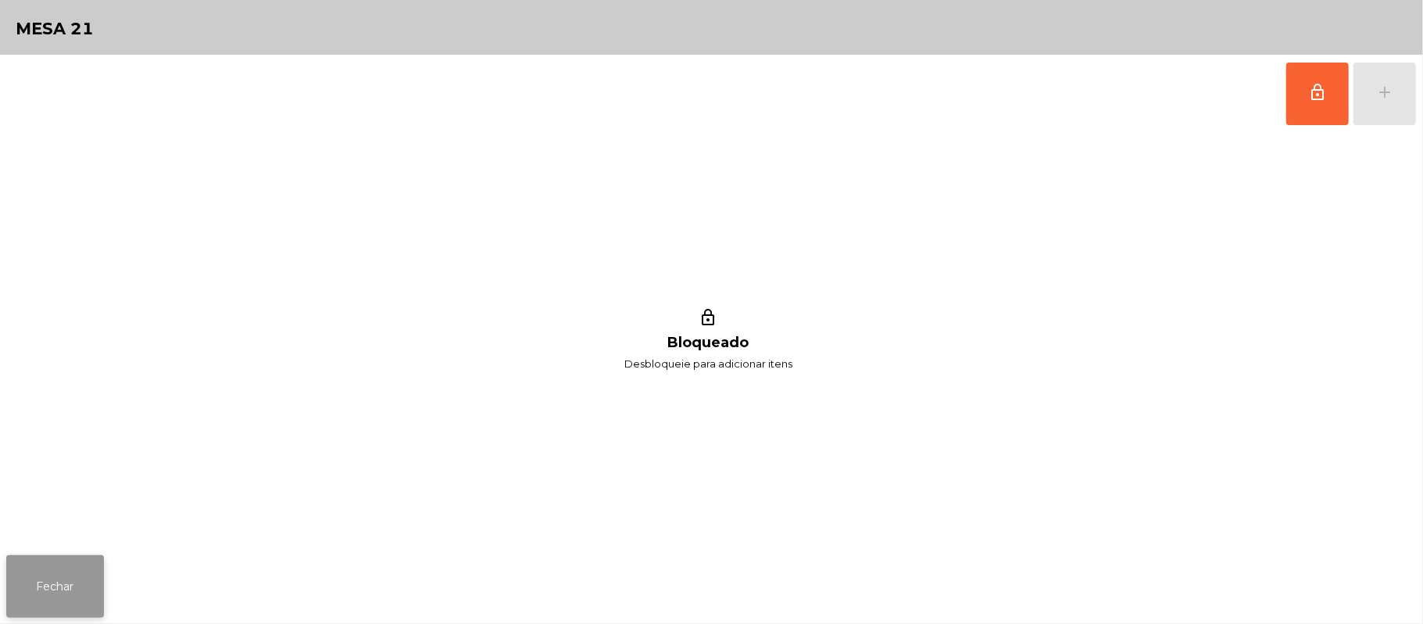
click at [98, 570] on button "Fechar" at bounding box center [55, 586] width 98 height 63
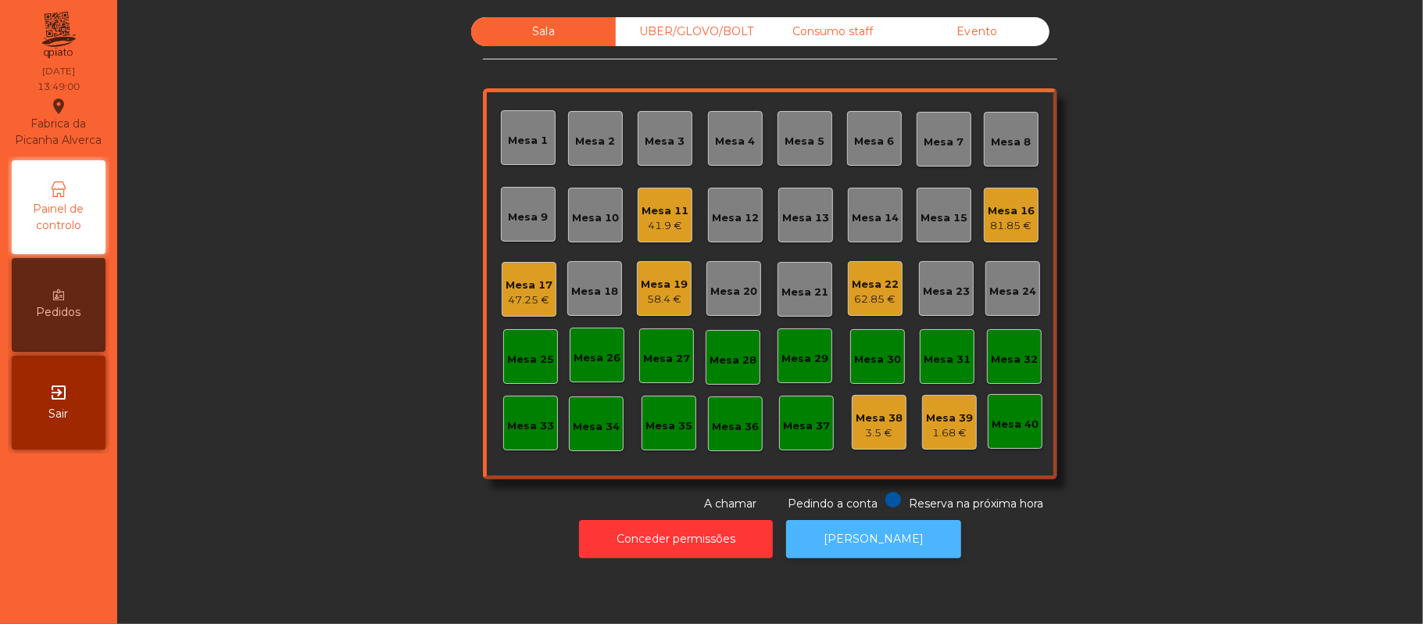
click at [881, 545] on button "[PERSON_NAME]" at bounding box center [873, 539] width 175 height 38
click at [672, 31] on div "UBER/GLOVO/BOLT" at bounding box center [688, 31] width 145 height 29
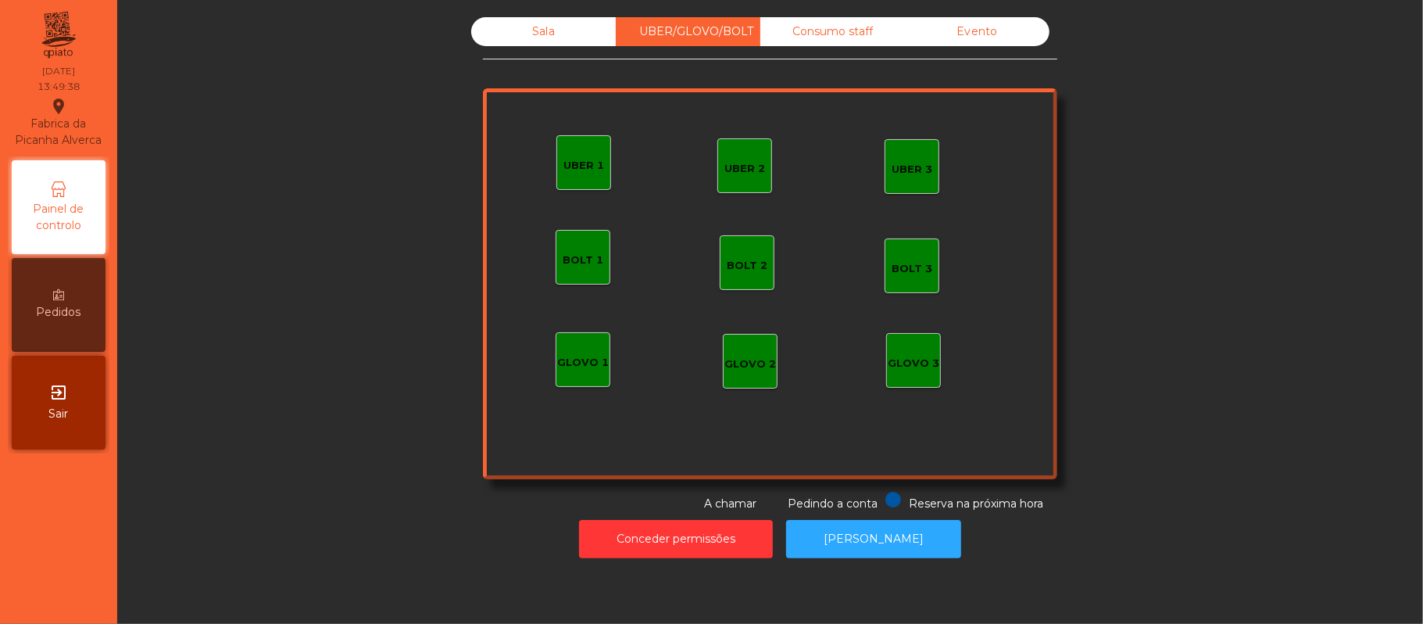
click at [594, 173] on div "UBER 1" at bounding box center [583, 162] width 55 height 55
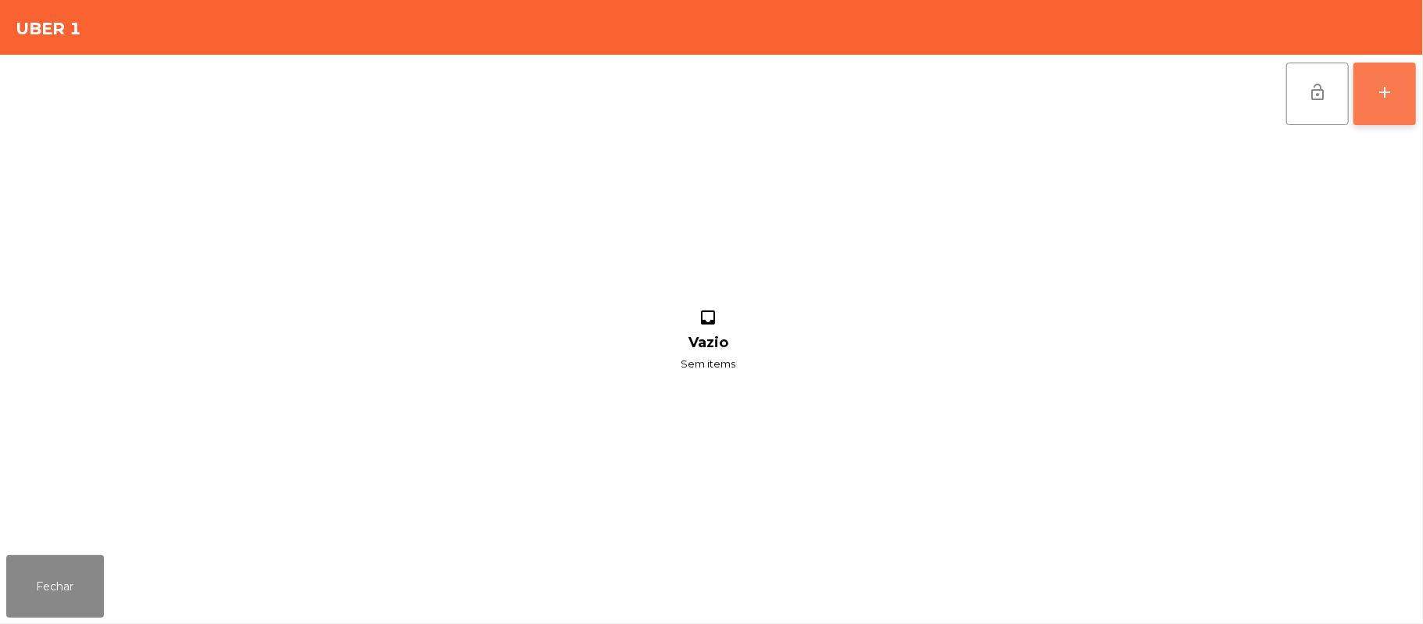
click at [1410, 100] on button "add" at bounding box center [1384, 94] width 63 height 63
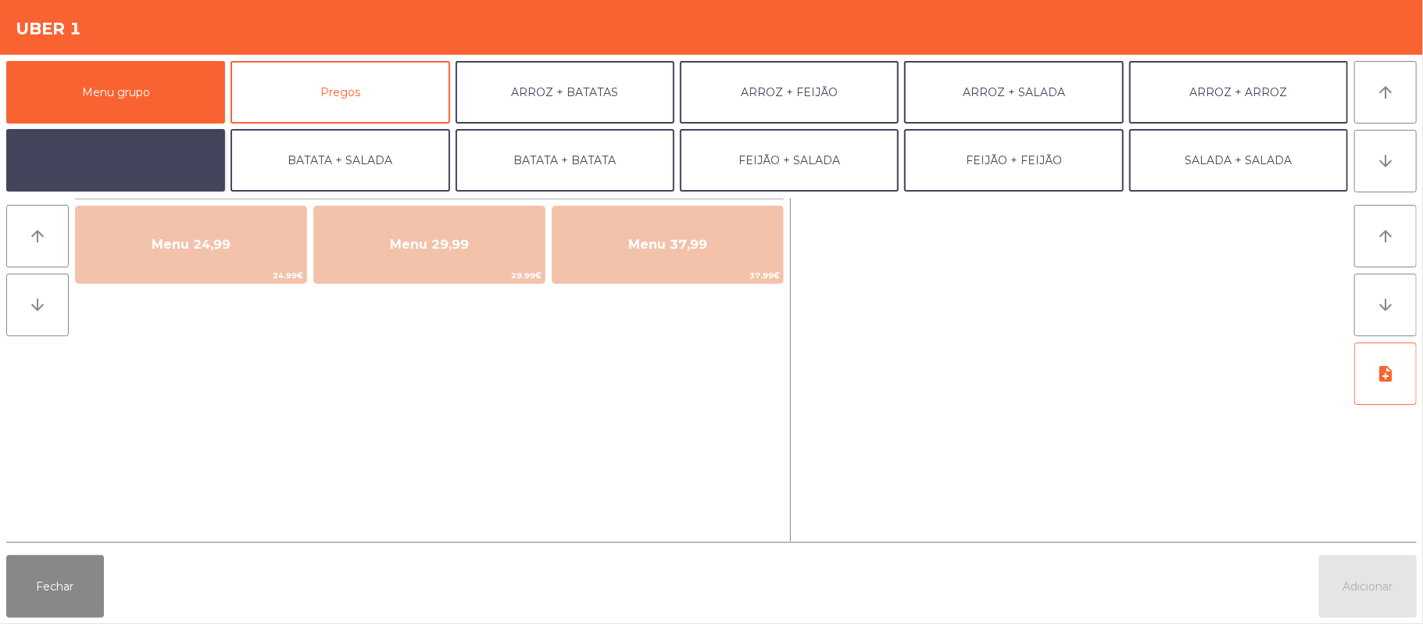
click at [155, 172] on button "BATATA + FEIJÃO" at bounding box center [115, 160] width 219 height 63
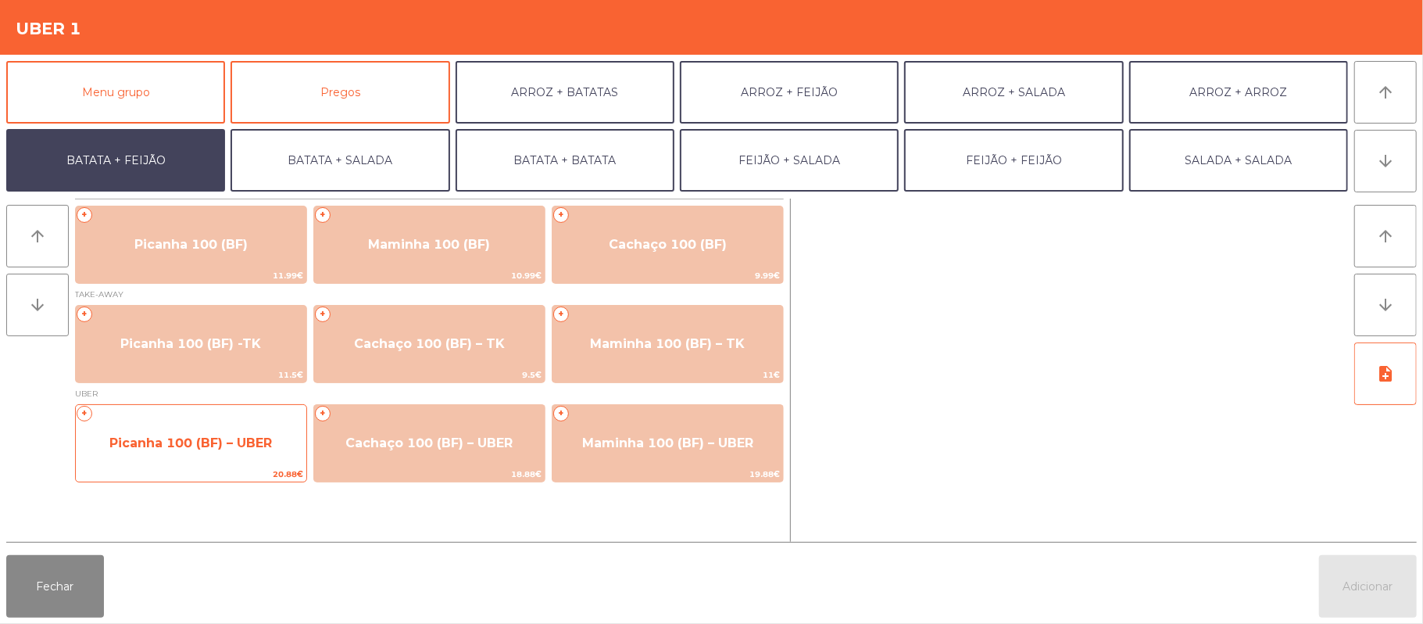
click at [227, 454] on span "Picanha 100 (BF) – UBER" at bounding box center [191, 443] width 230 height 42
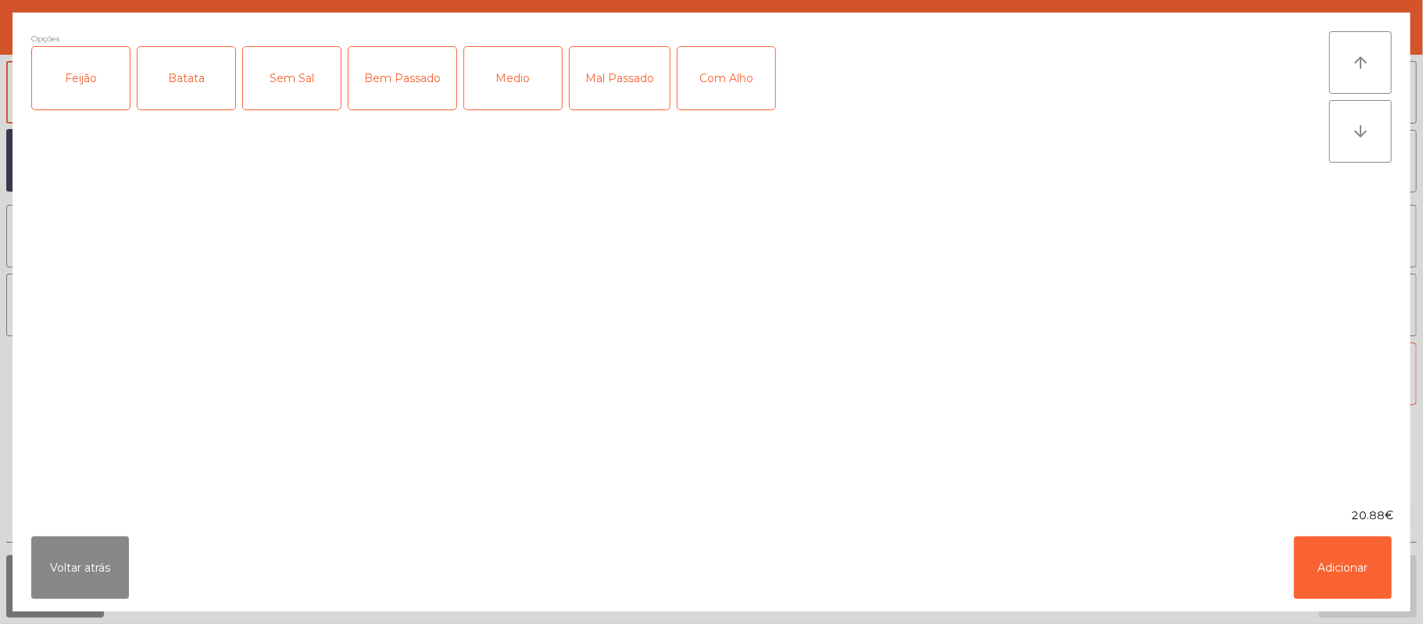
click at [76, 85] on div "Feijão" at bounding box center [81, 78] width 98 height 63
click at [181, 91] on div "Batata" at bounding box center [187, 78] width 98 height 63
click at [544, 83] on div "Medio" at bounding box center [513, 78] width 98 height 63
click at [749, 73] on div "Com Alho" at bounding box center [726, 78] width 98 height 63
click at [1336, 563] on button "Adicionar" at bounding box center [1343, 567] width 98 height 63
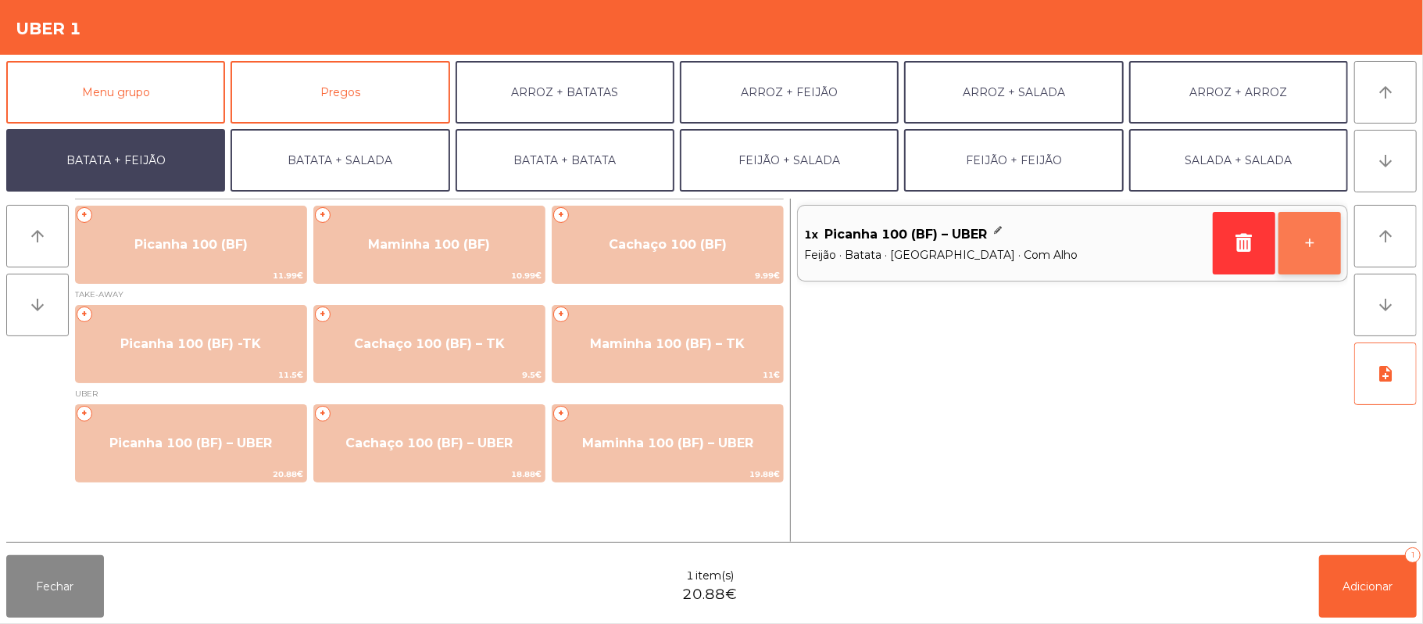
click at [1316, 232] on button "+" at bounding box center [1309, 243] width 63 height 63
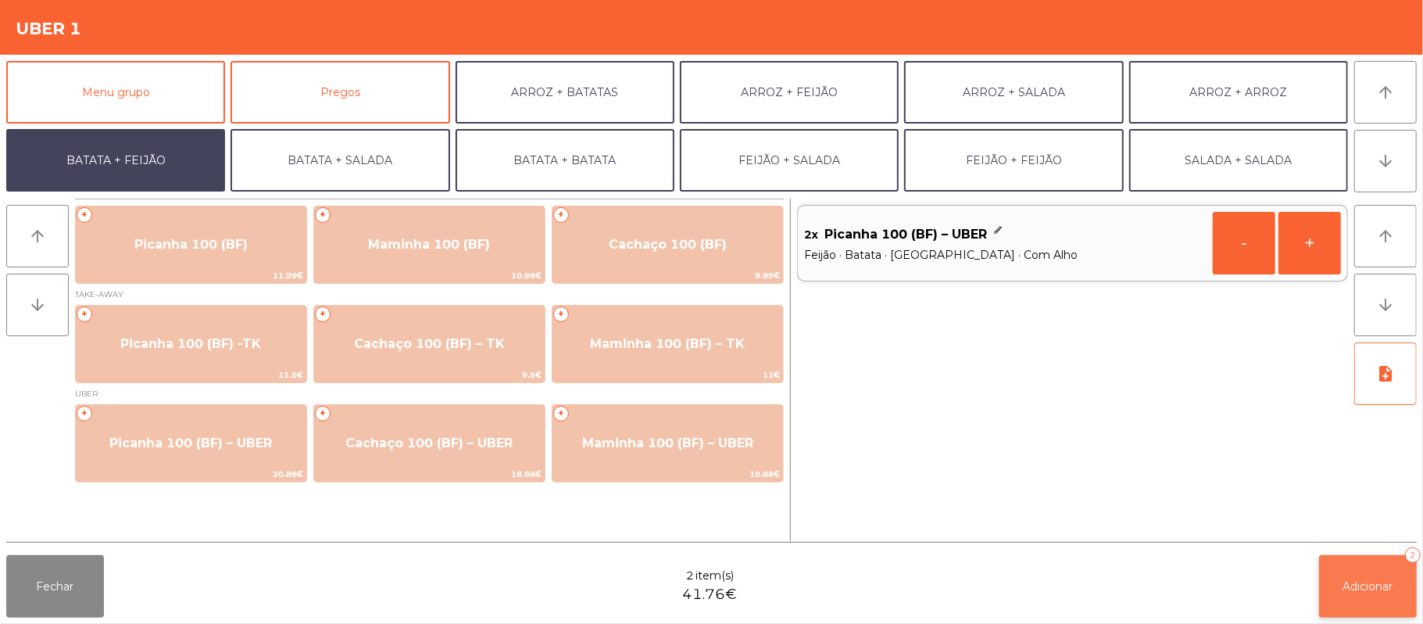
click at [1345, 594] on button "Adicionar 2" at bounding box center [1368, 586] width 98 height 63
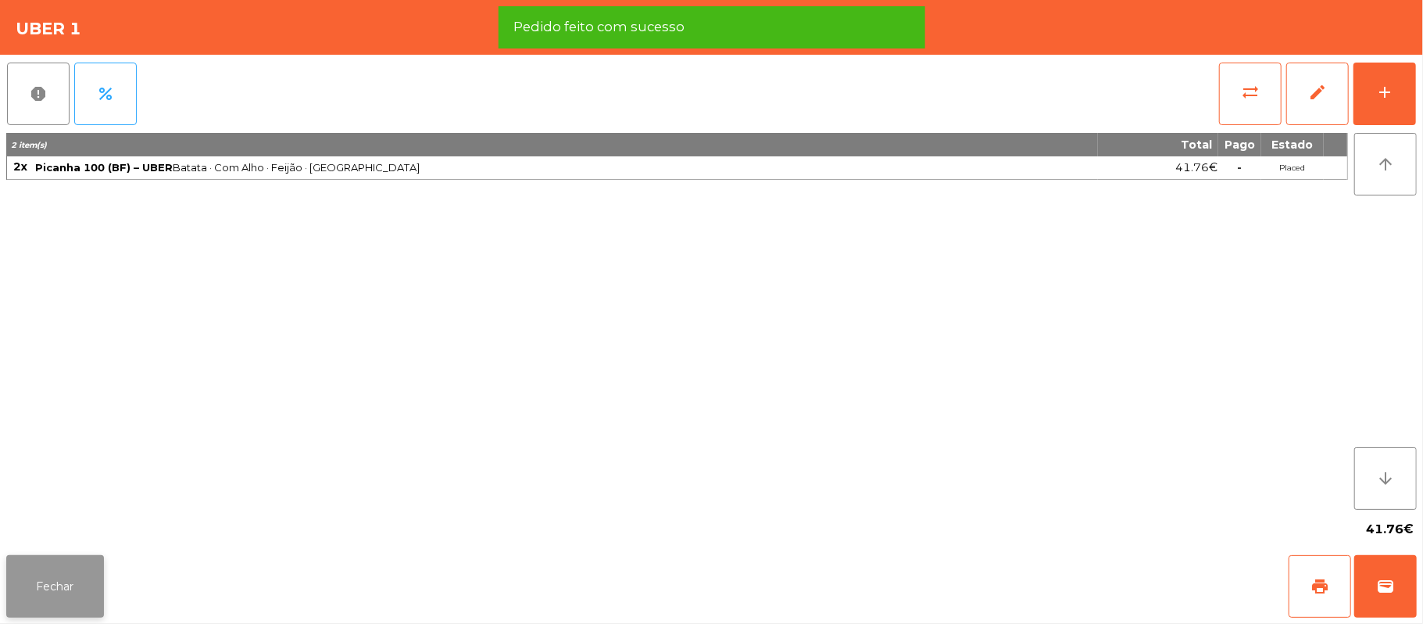
click at [63, 578] on button "Fechar" at bounding box center [55, 586] width 98 height 63
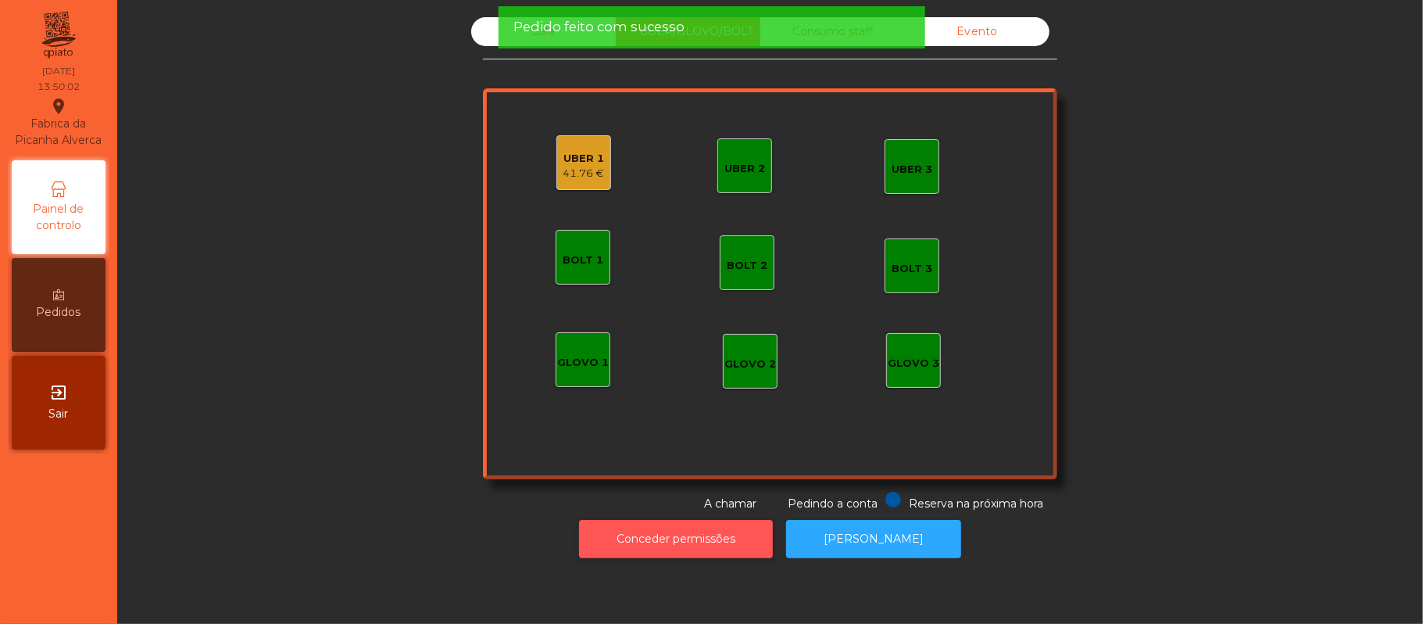
click at [689, 538] on button "Conceder permissões" at bounding box center [676, 539] width 194 height 38
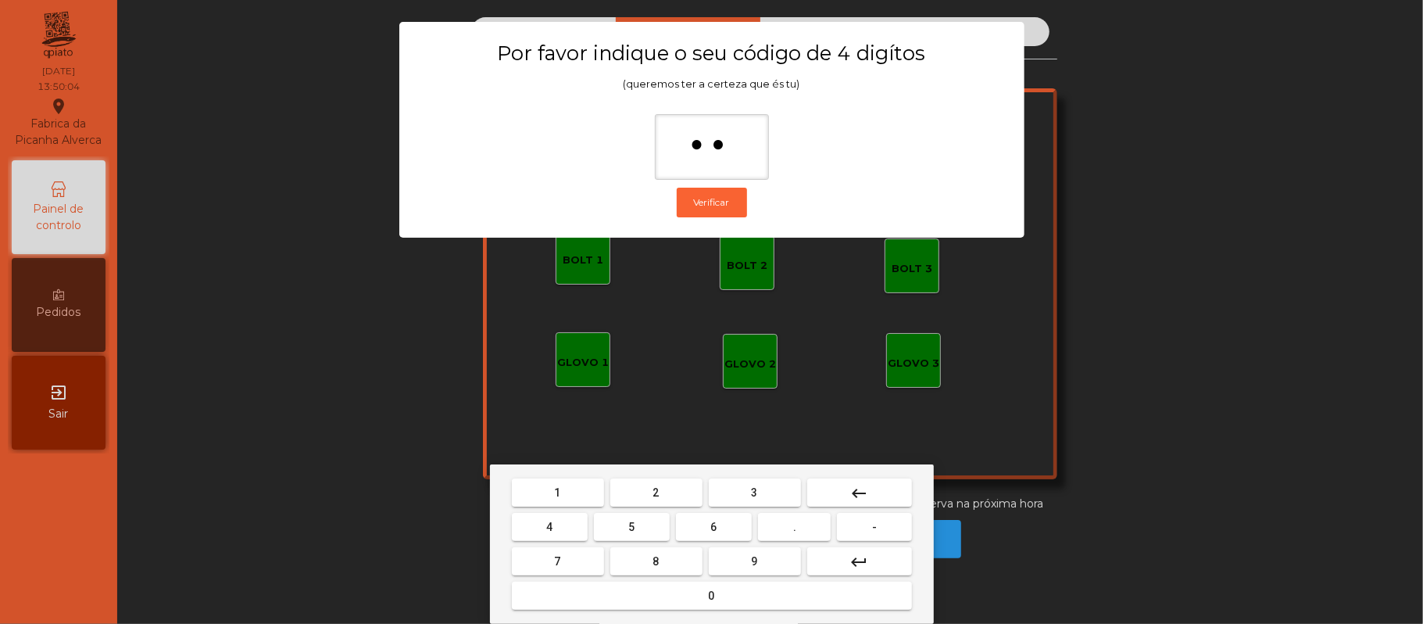
type input "***"
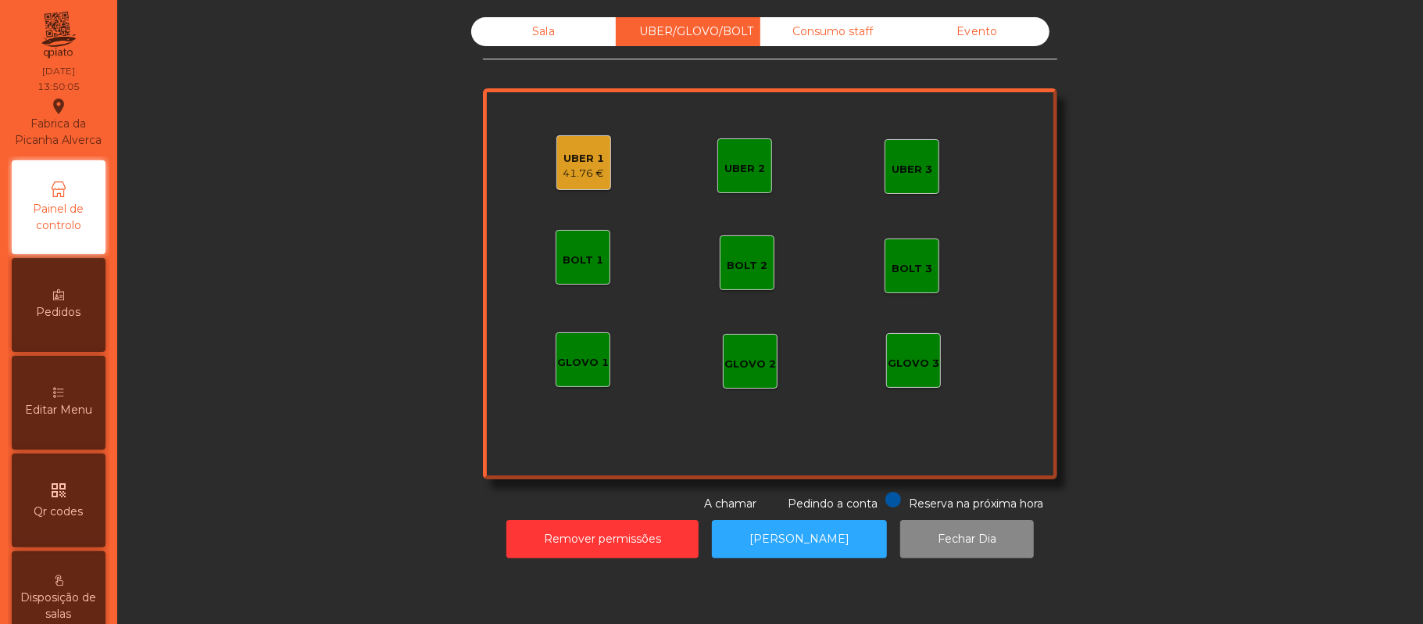
click at [570, 172] on div "41.76 €" at bounding box center [583, 174] width 41 height 16
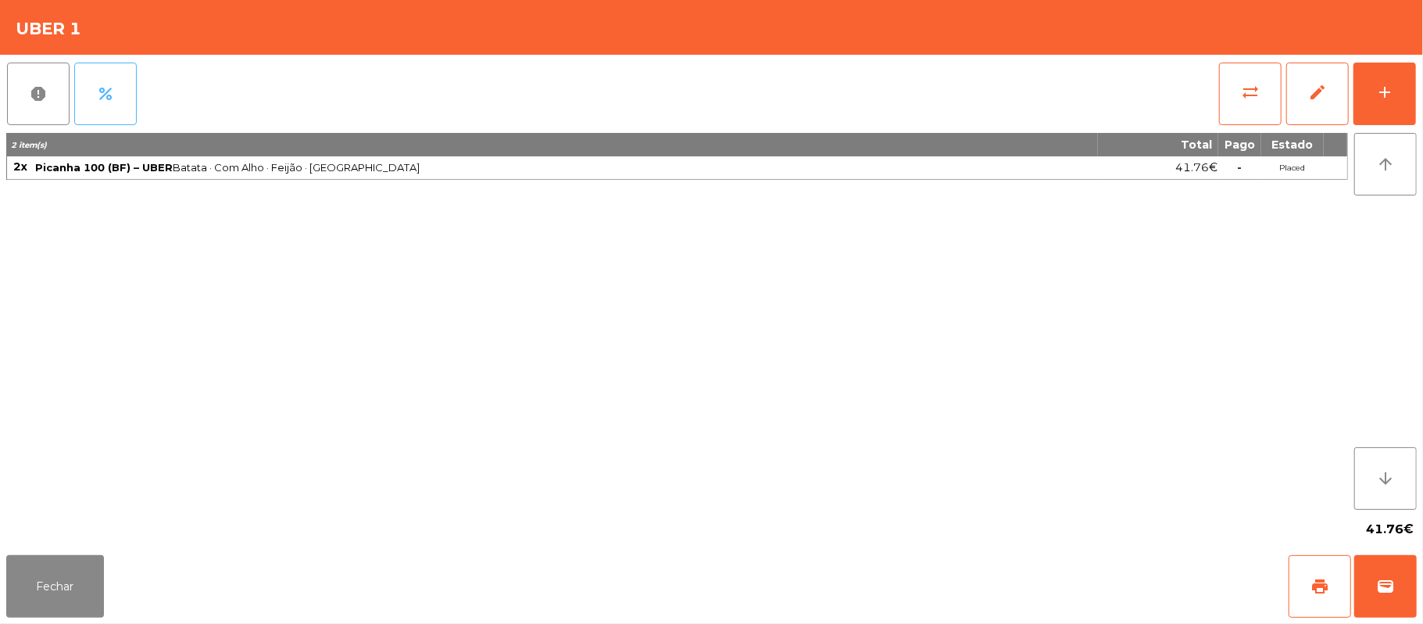
click at [107, 102] on span "percent" at bounding box center [105, 93] width 19 height 19
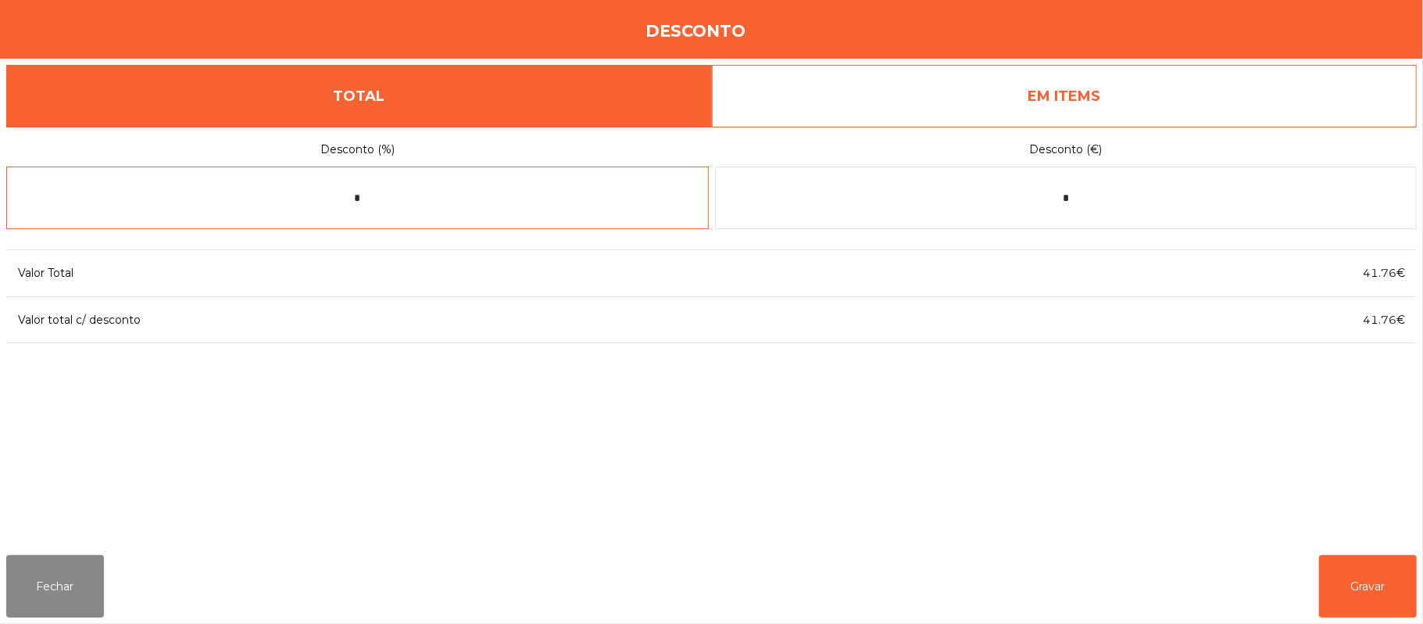
click at [411, 198] on input "*" at bounding box center [357, 197] width 702 height 63
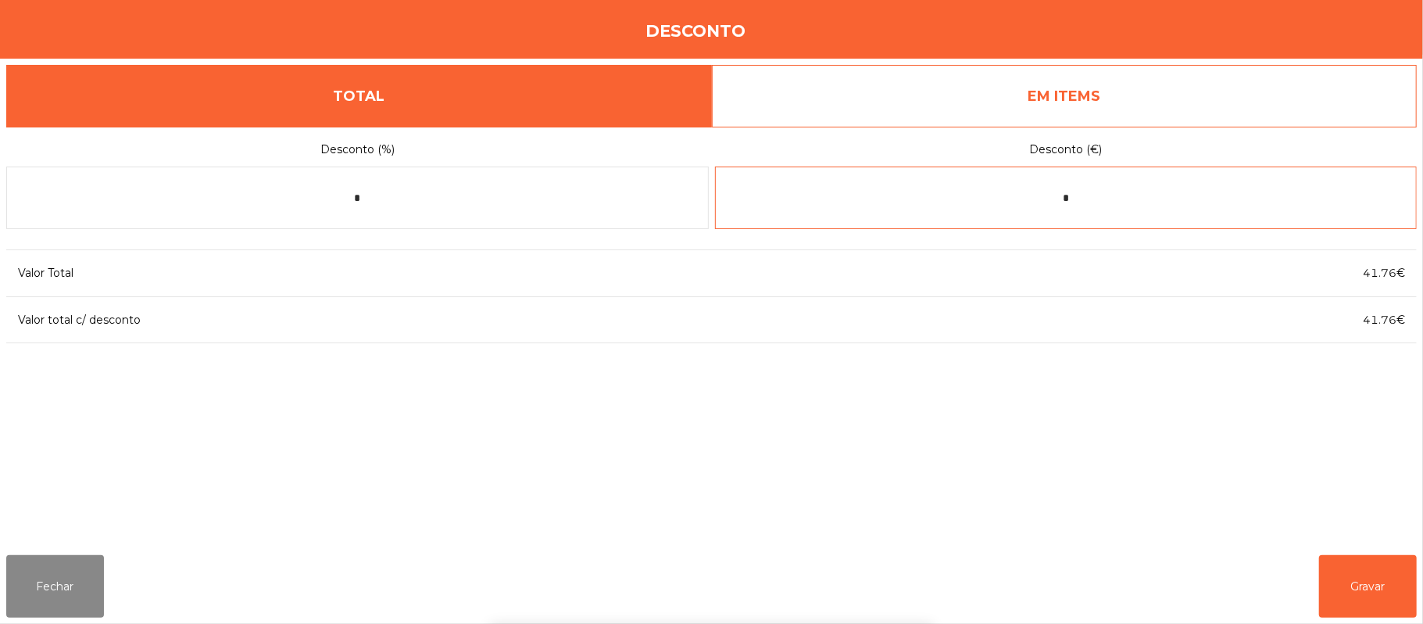
click at [1133, 201] on input "*" at bounding box center [1066, 197] width 702 height 63
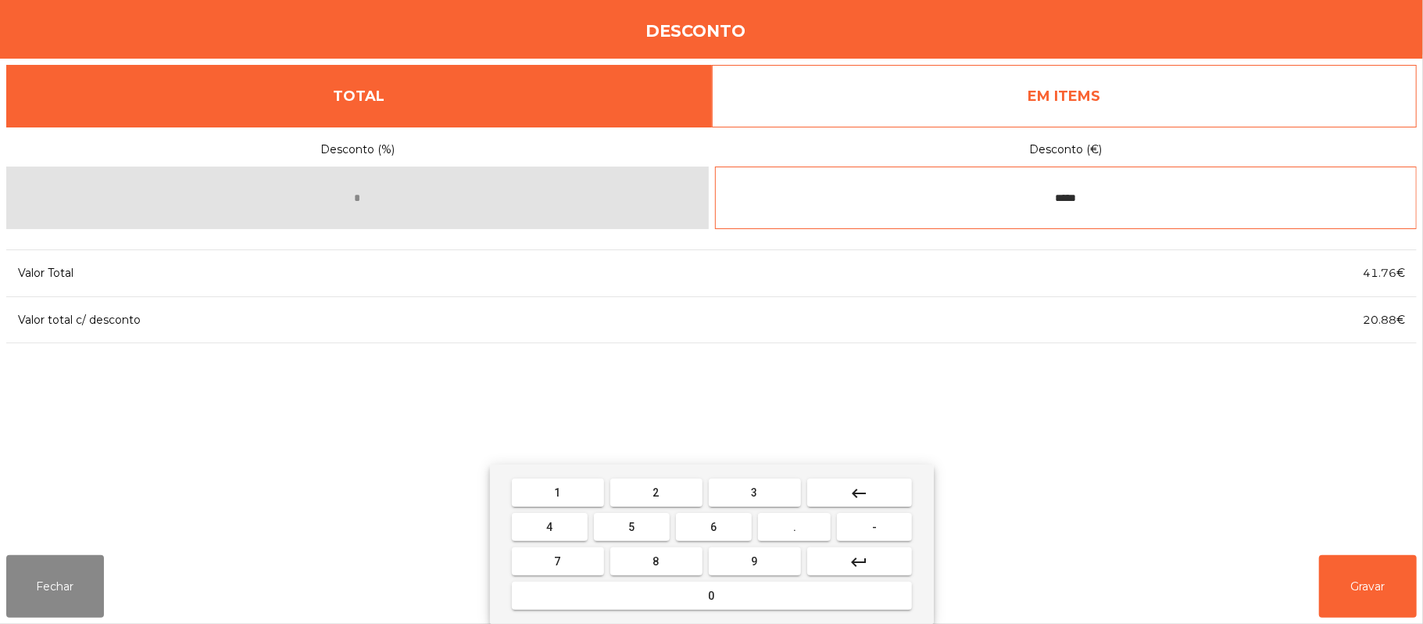
type input "*****"
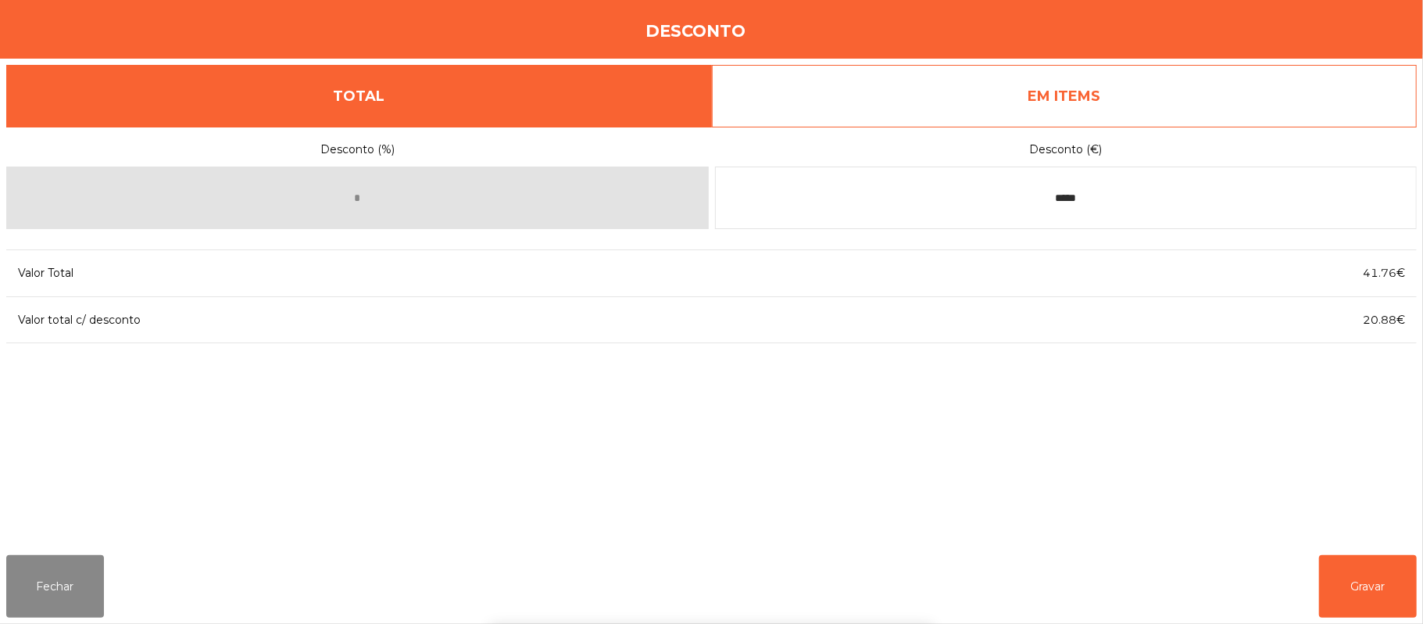
click at [1373, 564] on div "1 2 3 keyboard_backspace 4 5 6 . - 7 8 9 keyboard_return 0" at bounding box center [711, 543] width 1423 height 159
click at [1367, 564] on button "Gravar" at bounding box center [1368, 586] width 98 height 63
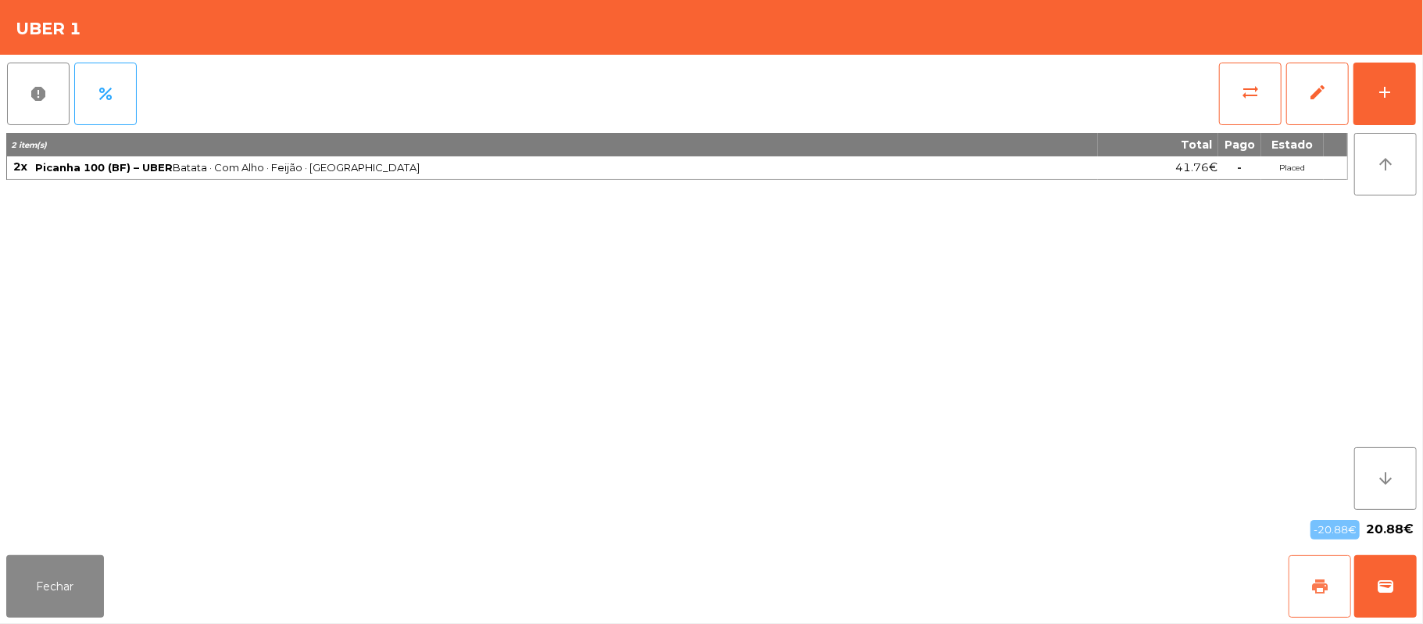
click at [1289, 592] on button "print" at bounding box center [1319, 586] width 63 height 63
click at [1417, 599] on div "Fechar print wallet" at bounding box center [711, 585] width 1423 height 75
click at [1413, 583] on button "wallet" at bounding box center [1385, 586] width 63 height 63
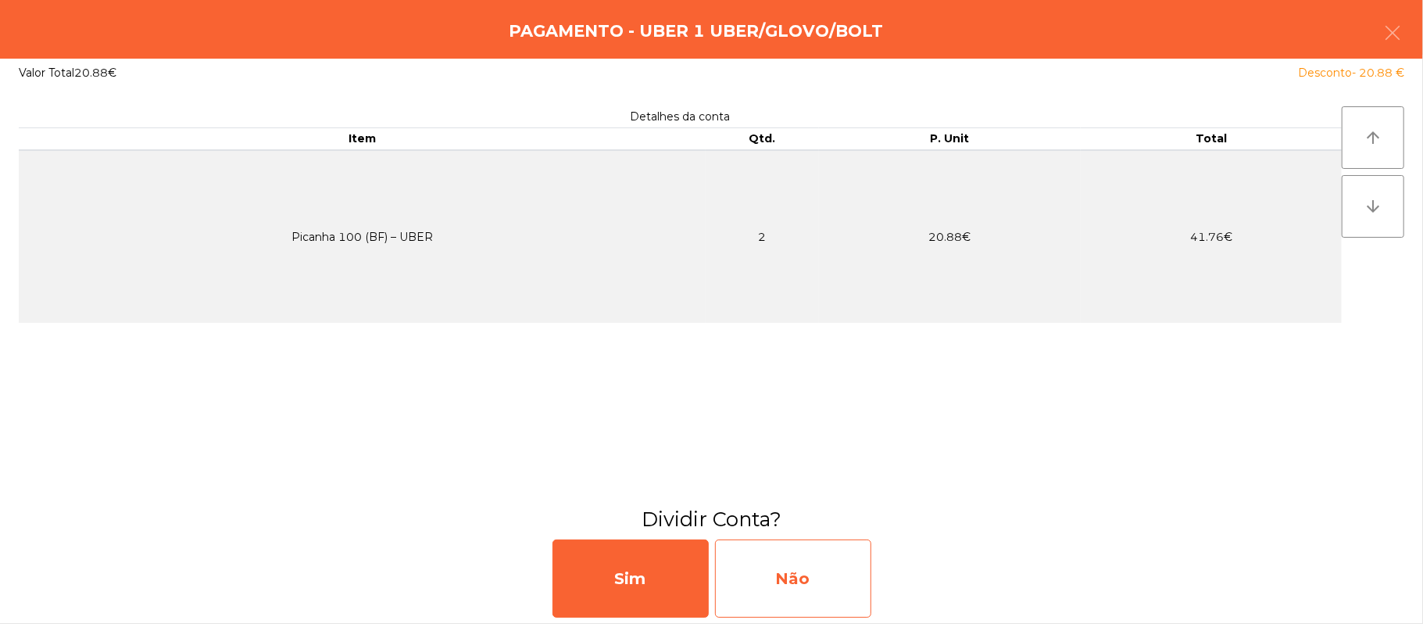
click at [755, 569] on div "Não" at bounding box center [793, 578] width 156 height 78
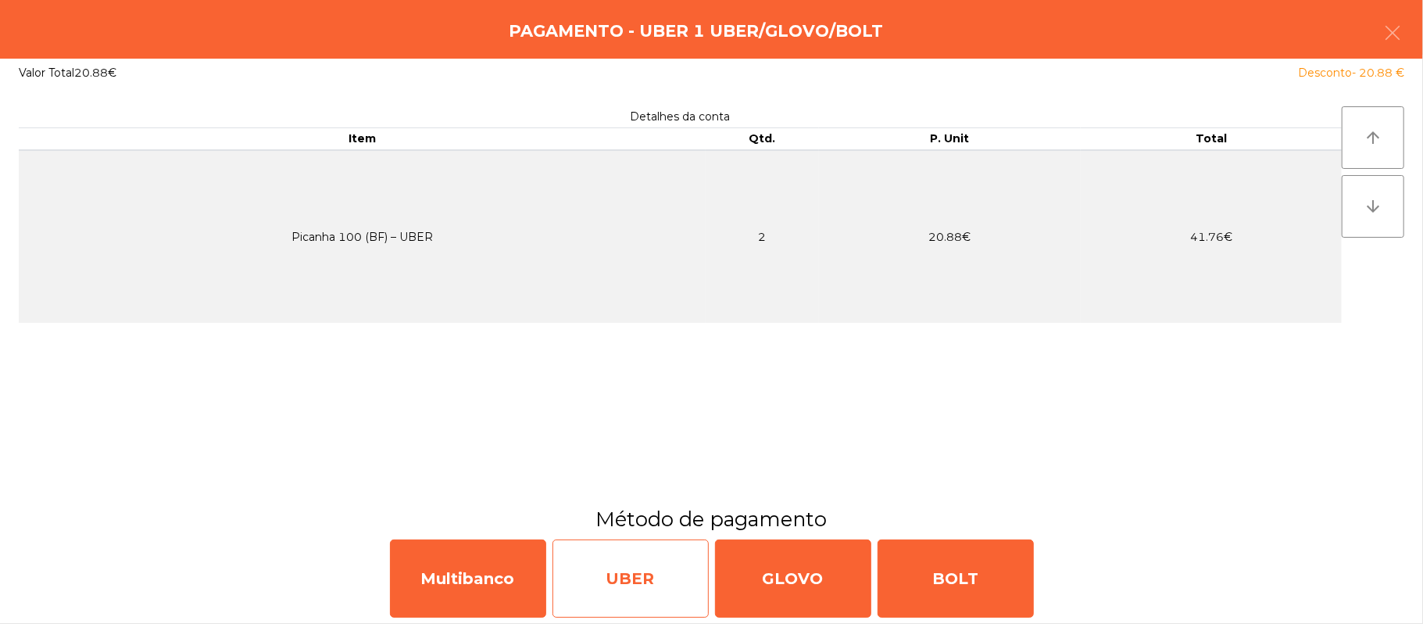
click at [638, 579] on div "UBER" at bounding box center [630, 578] width 156 height 78
select select "**"
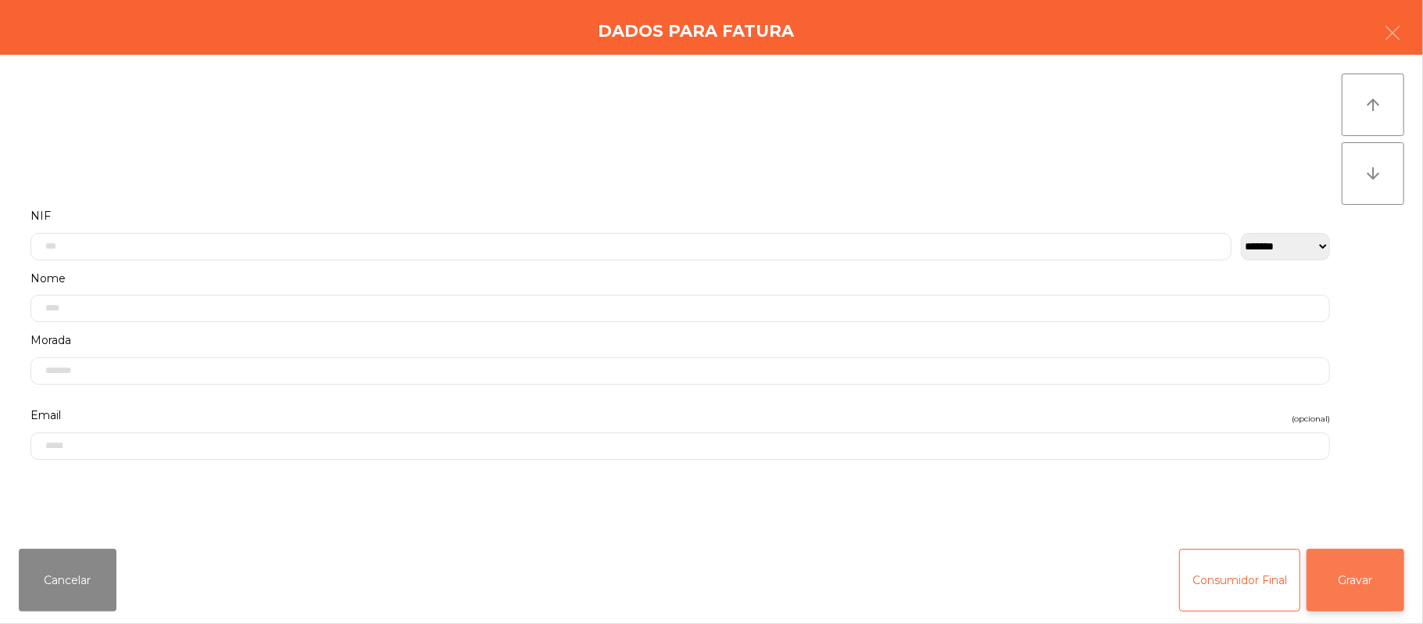
click at [1361, 575] on button "Gravar" at bounding box center [1355, 579] width 98 height 63
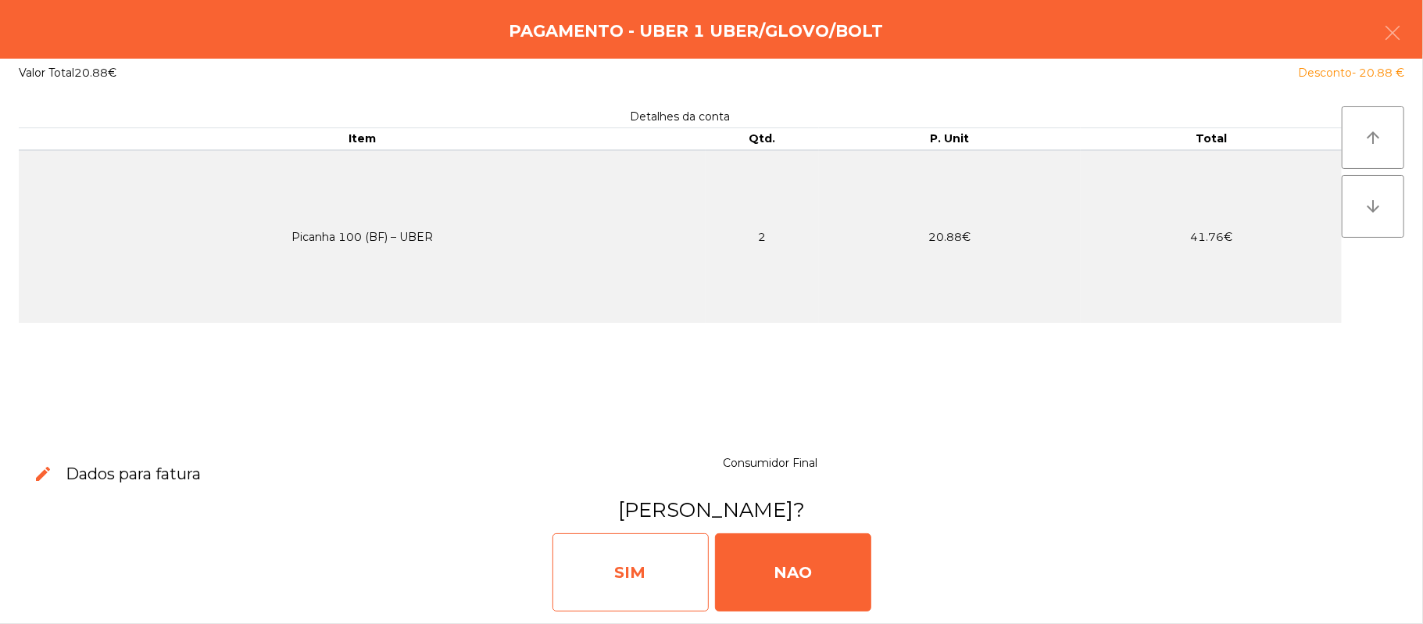
click at [625, 570] on div "SIM" at bounding box center [630, 572] width 156 height 78
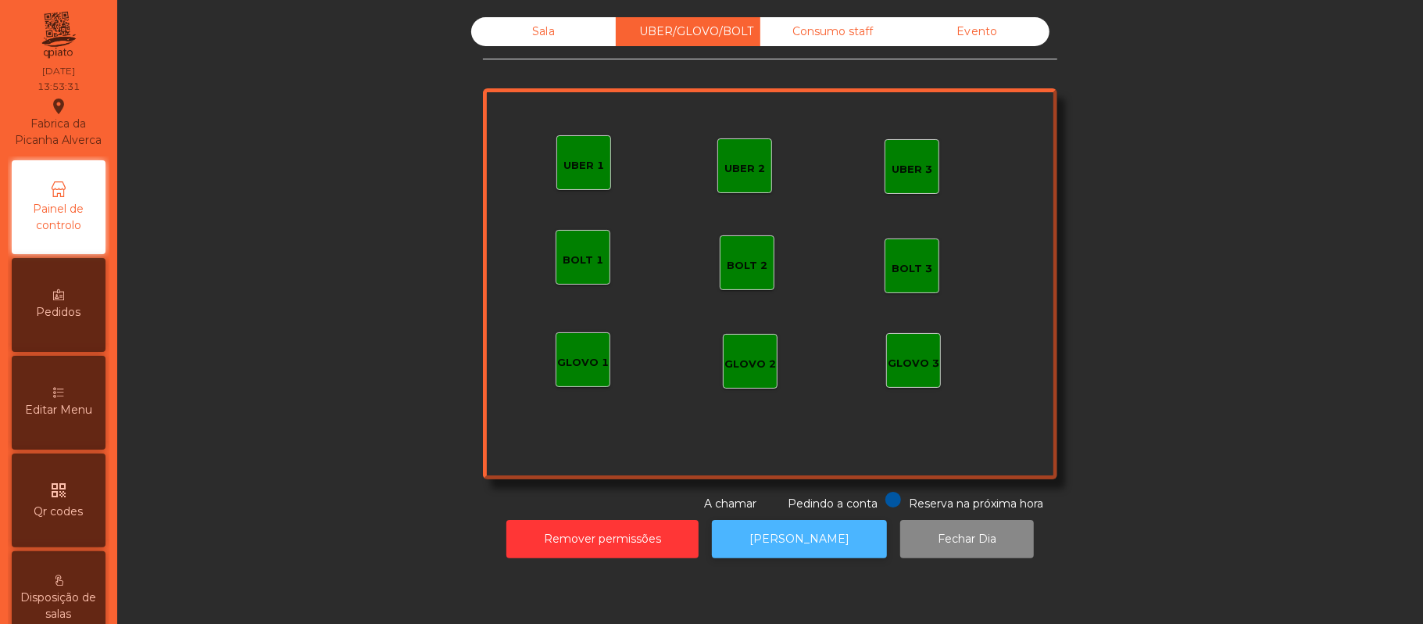
click at [772, 538] on button "[PERSON_NAME]" at bounding box center [799, 539] width 175 height 38
click at [547, 31] on div "Sala" at bounding box center [543, 31] width 145 height 29
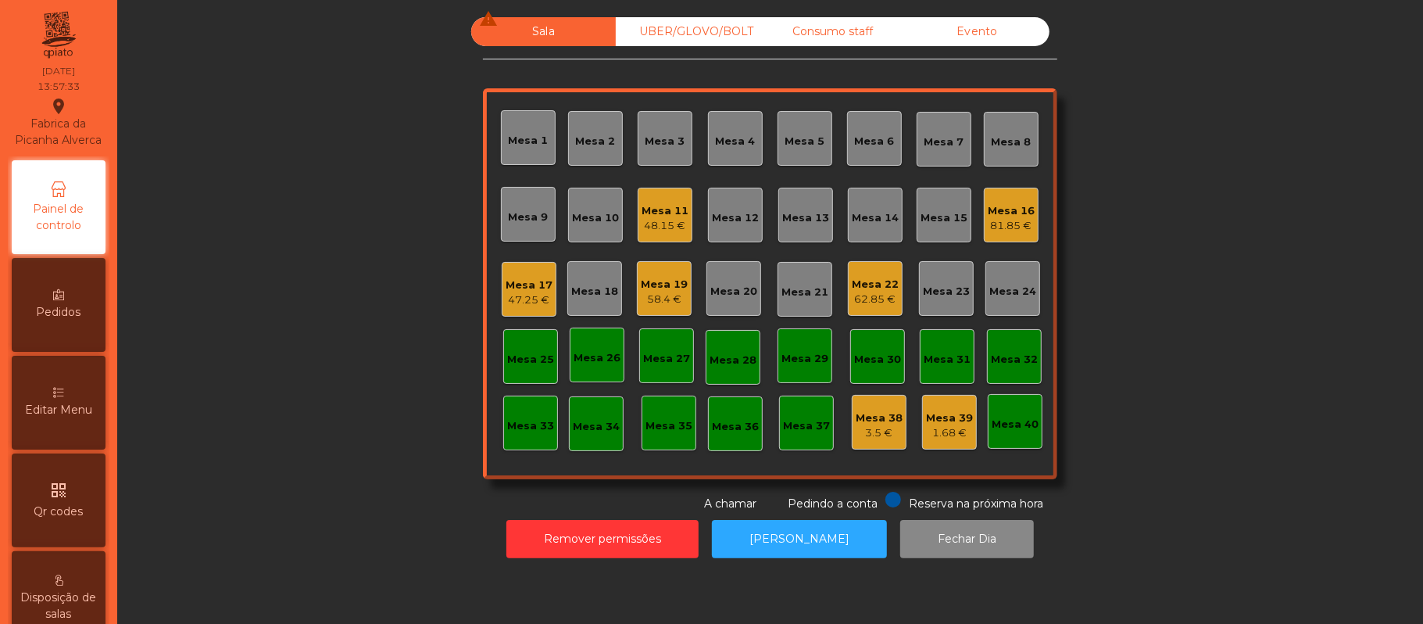
click at [645, 298] on div "58.4 €" at bounding box center [664, 299] width 47 height 16
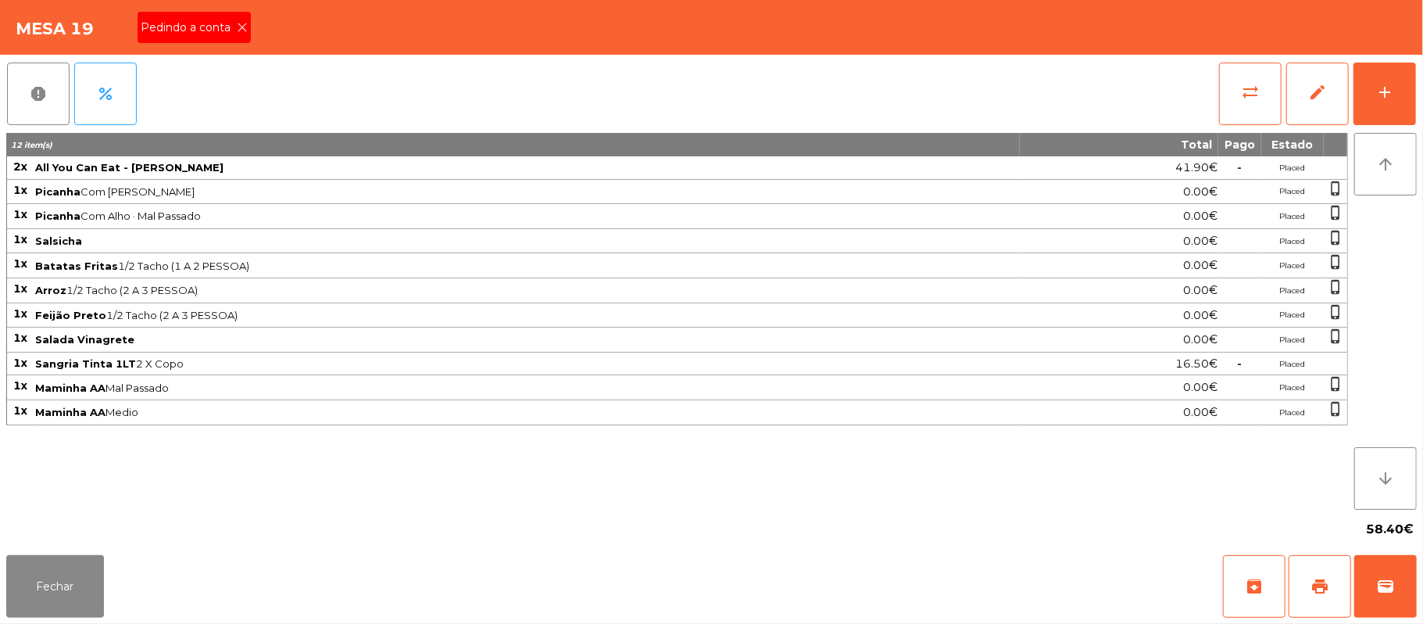
click at [216, 35] on span "Pedindo a conta" at bounding box center [189, 28] width 96 height 16
click at [1304, 591] on button "print" at bounding box center [1319, 586] width 63 height 63
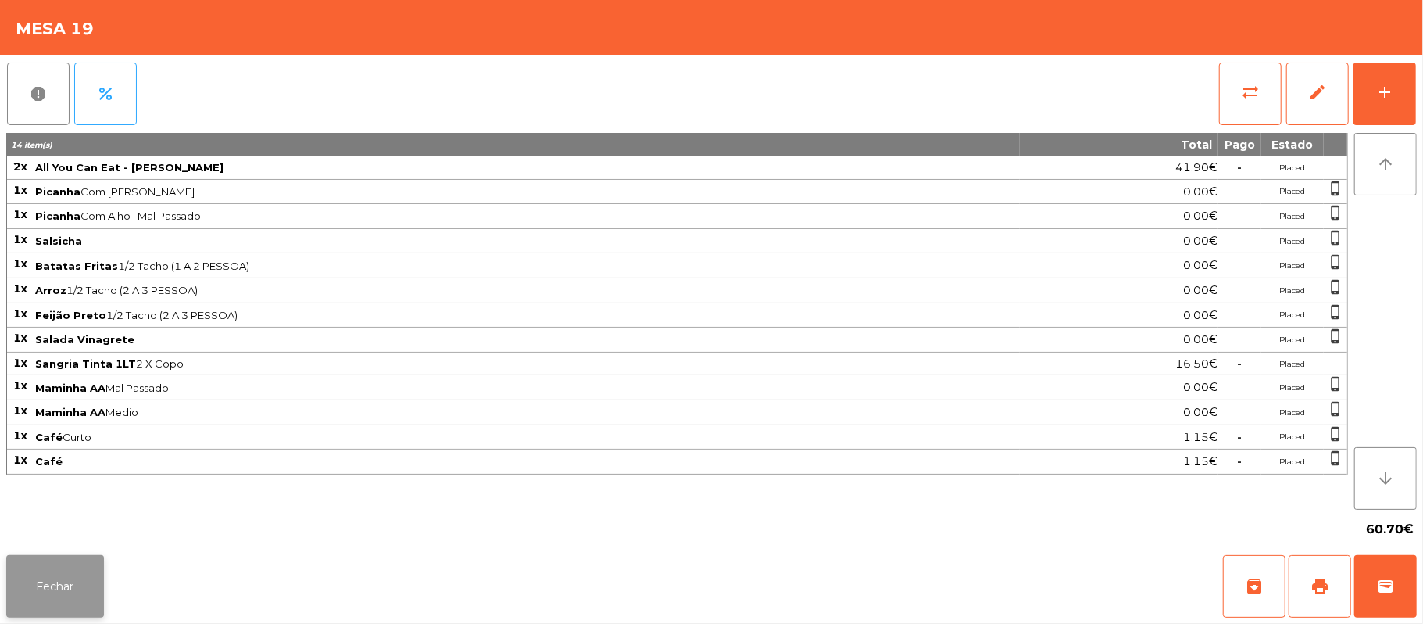
click at [98, 581] on button "Fechar" at bounding box center [55, 586] width 98 height 63
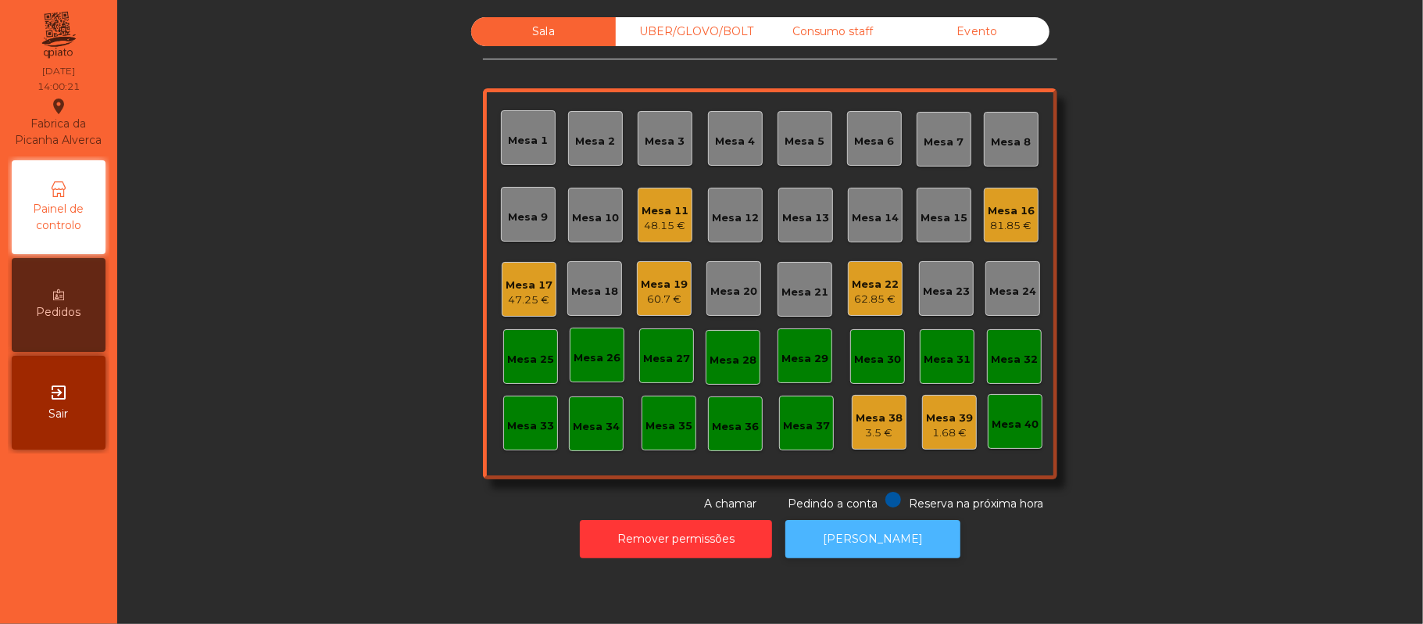
click at [858, 538] on button "[PERSON_NAME]" at bounding box center [872, 539] width 175 height 38
click at [660, 291] on div "60.7 €" at bounding box center [664, 299] width 47 height 16
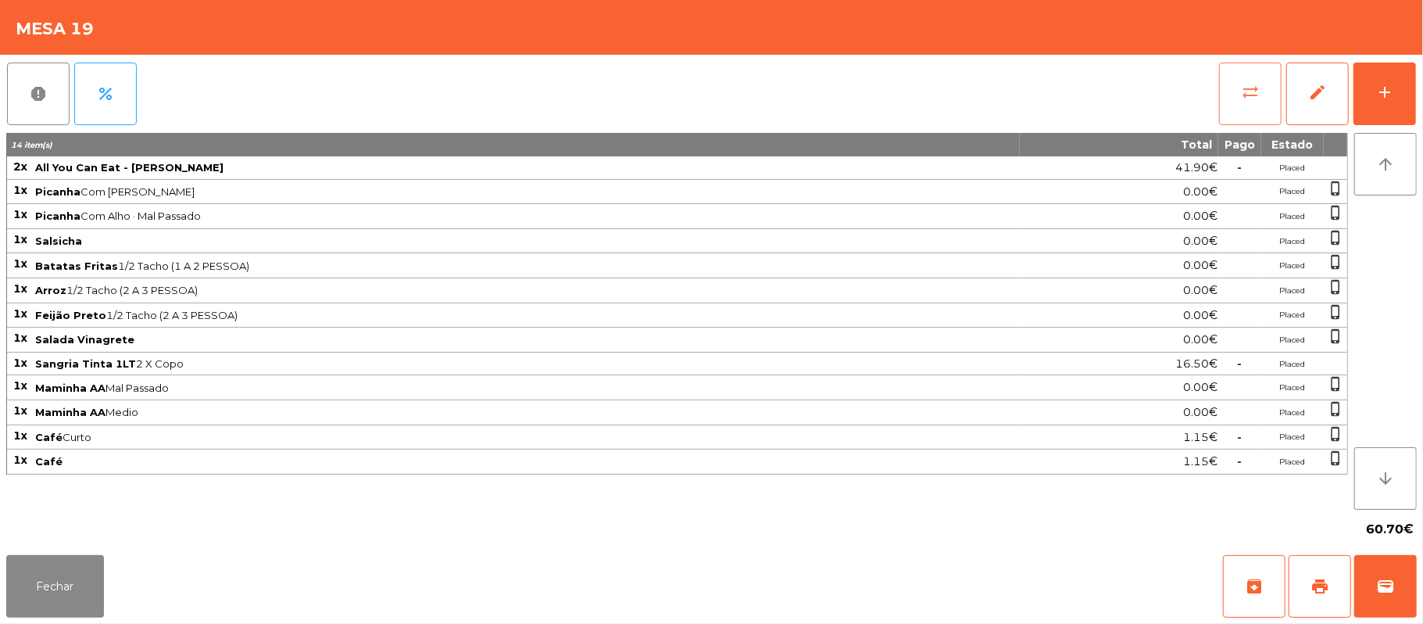
click at [1236, 104] on button "sync_alt" at bounding box center [1250, 94] width 63 height 63
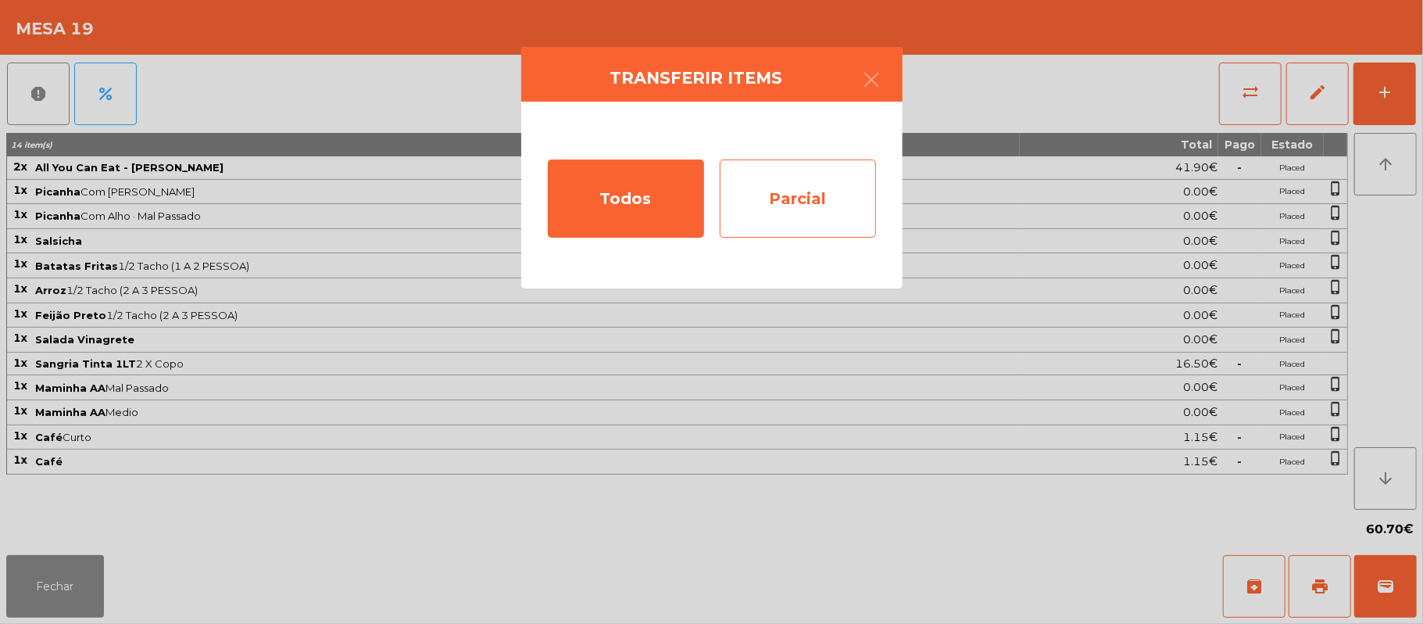
click at [841, 201] on div "Parcial" at bounding box center [798, 198] width 156 height 78
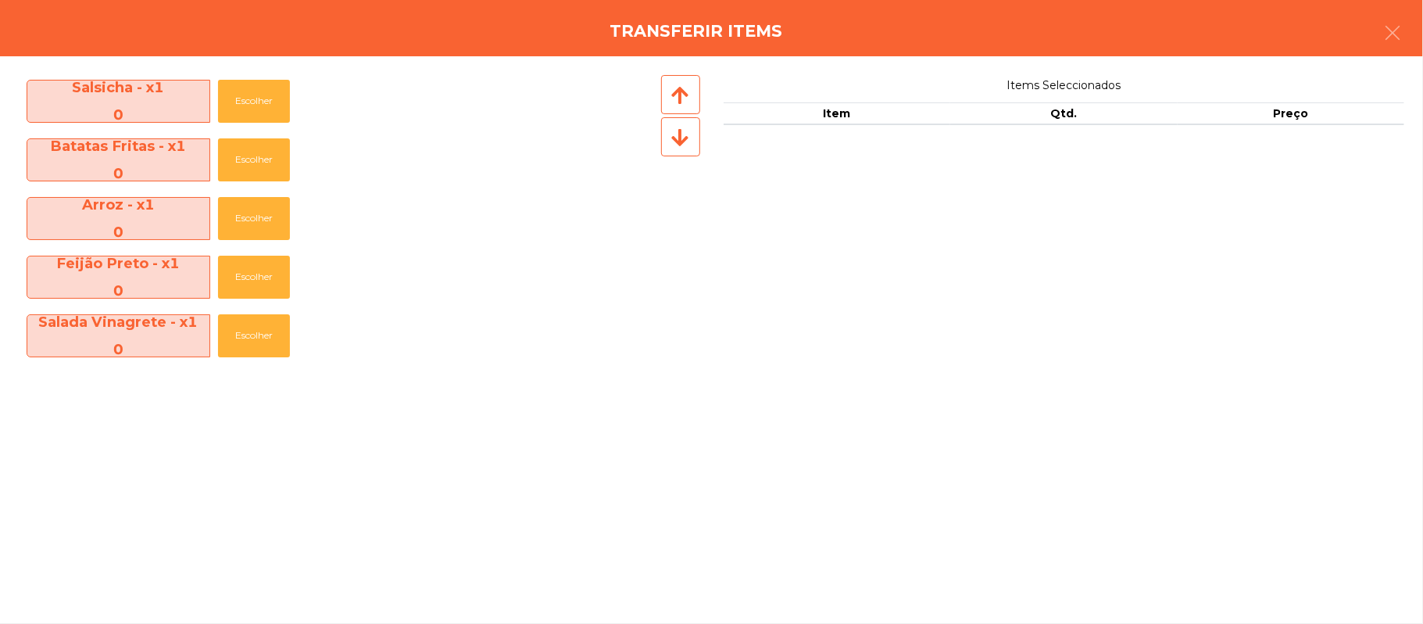
scroll to position [289, 0]
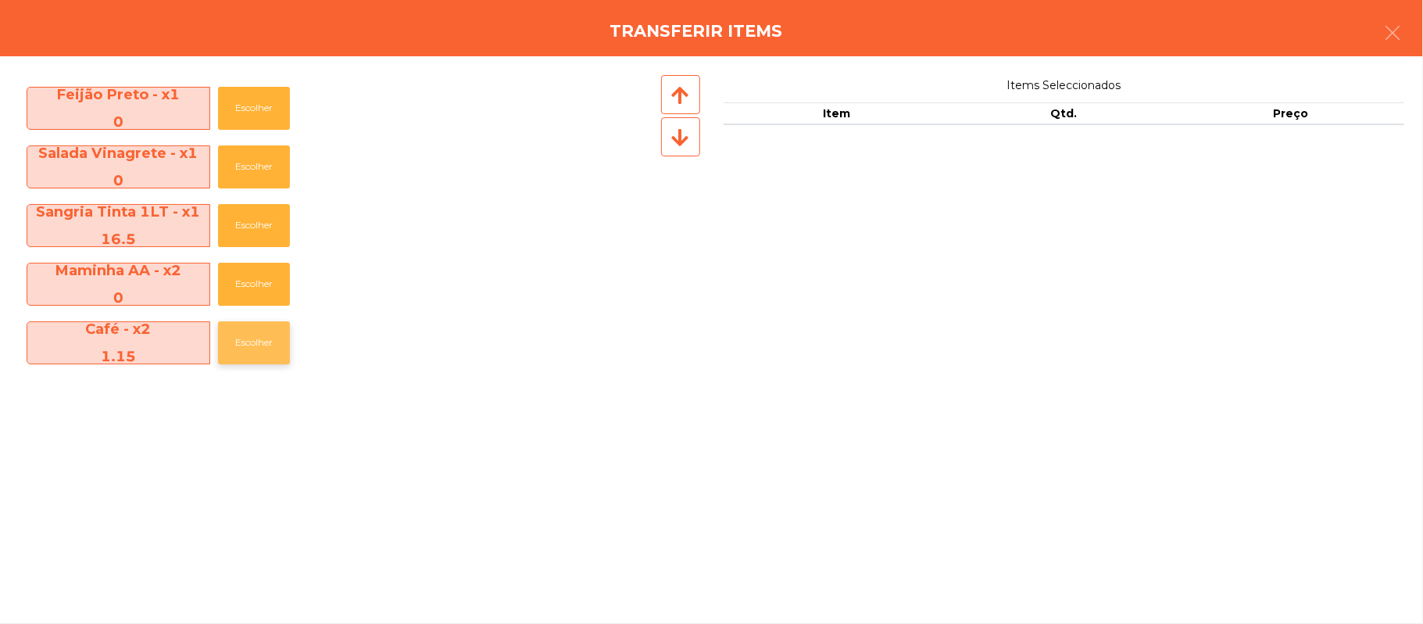
click at [255, 341] on button "Escolher" at bounding box center [254, 342] width 72 height 43
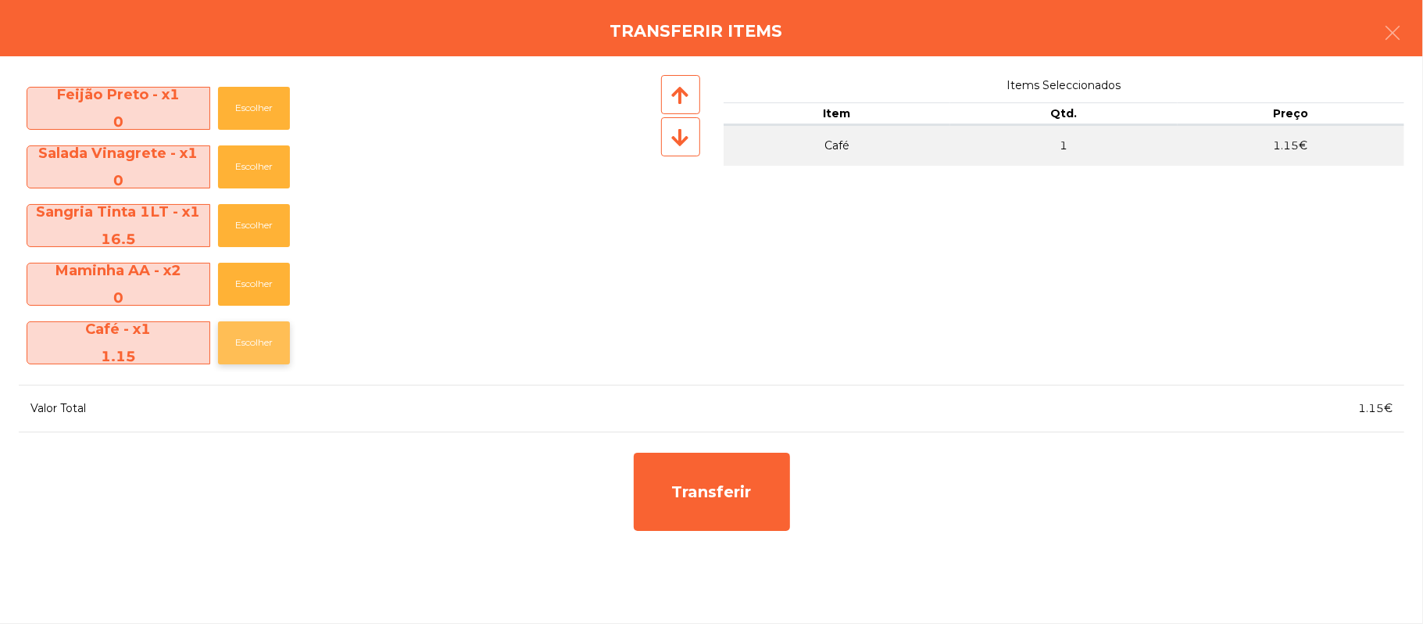
click at [256, 338] on button "Escolher" at bounding box center [254, 342] width 72 height 43
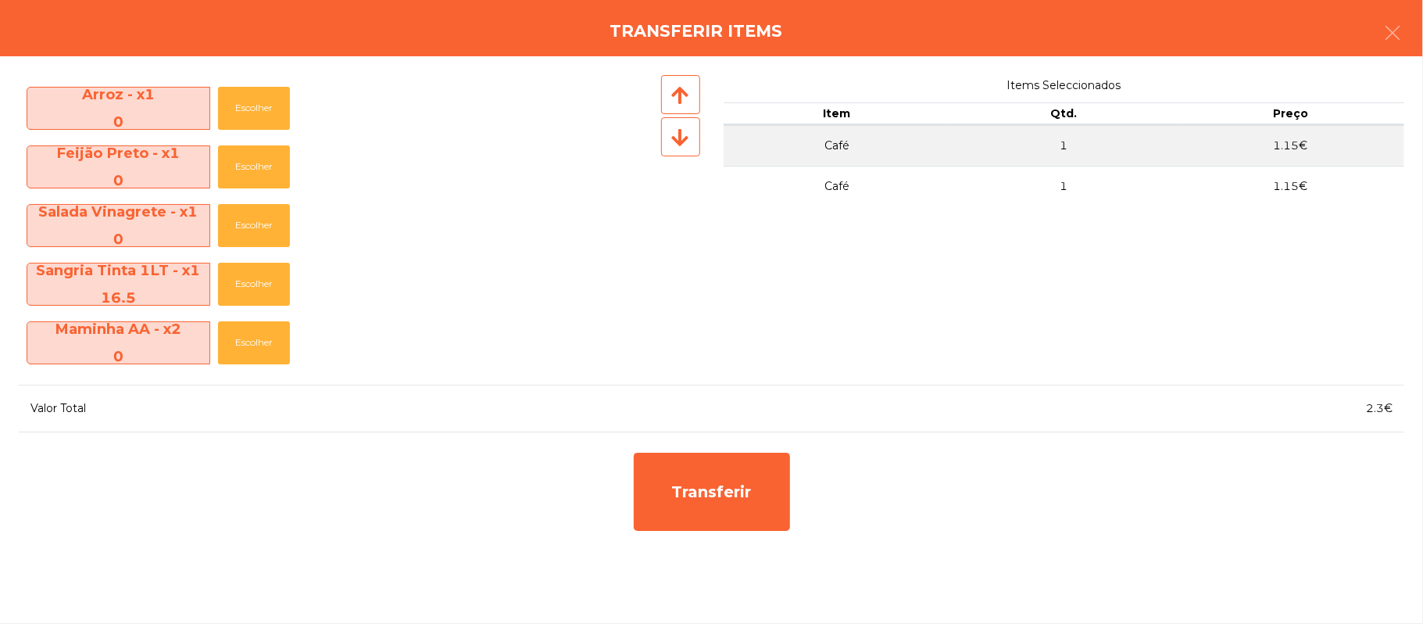
scroll to position [230, 0]
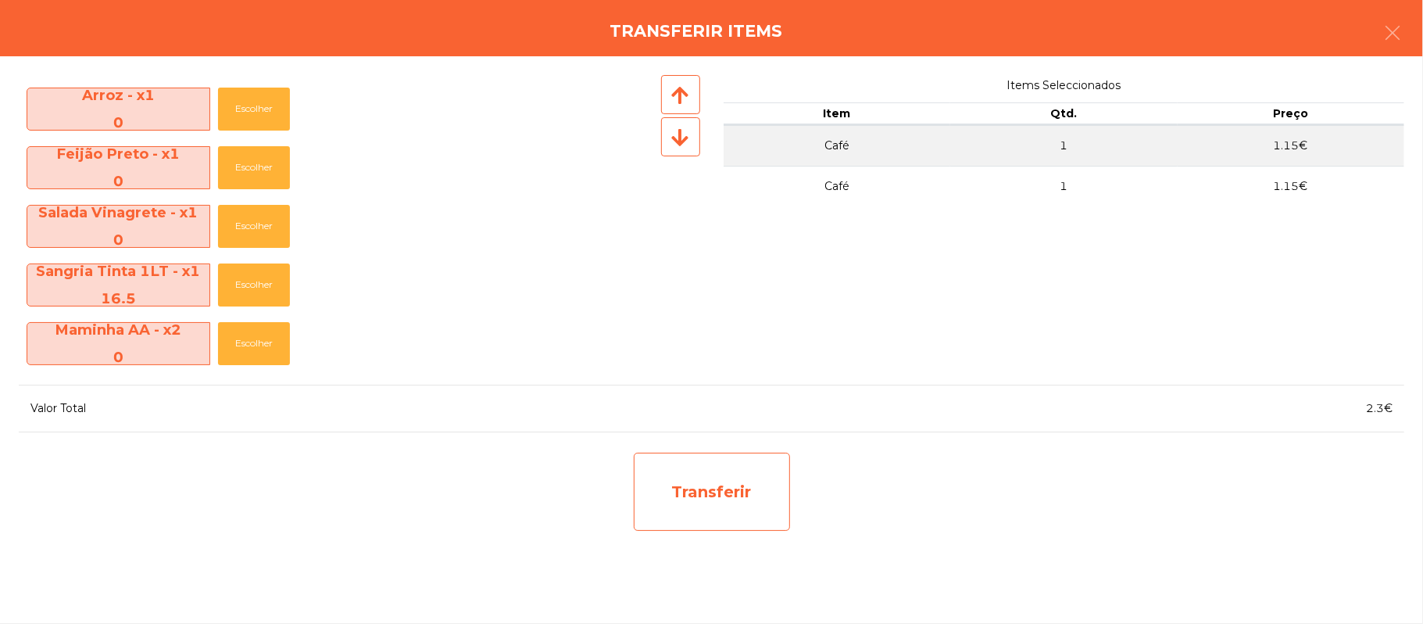
click at [748, 472] on div "Transferir" at bounding box center [712, 491] width 156 height 78
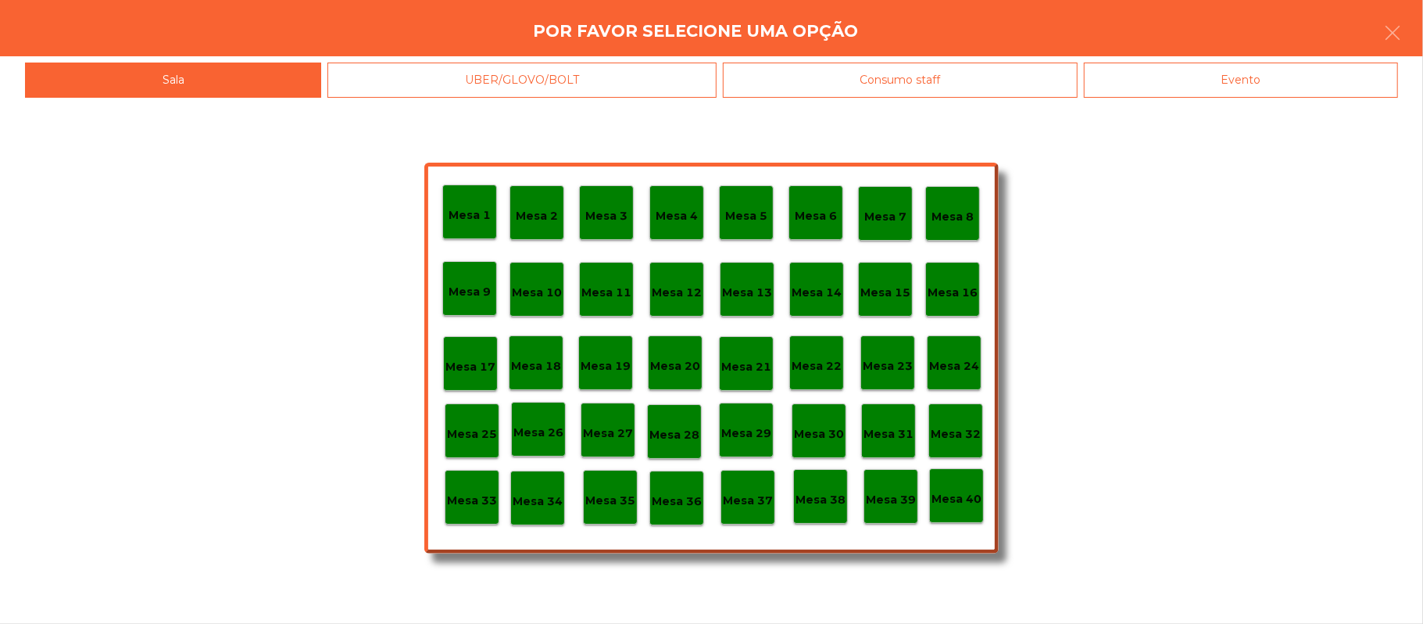
click at [906, 510] on div "Mesa 39" at bounding box center [890, 496] width 55 height 55
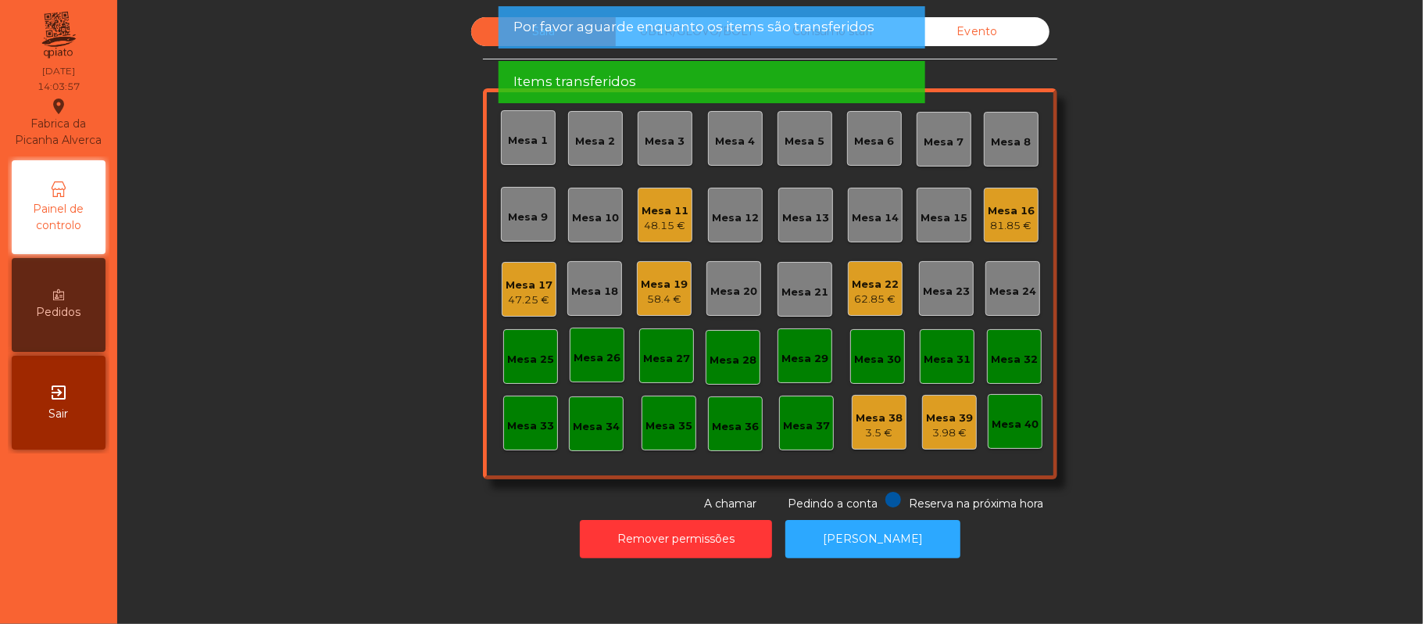
click at [1195, 436] on div "Sala UBER/[GEOGRAPHIC_DATA]/BOLT Consumo staff Evento Mesa 1 Mesa 2 Mesa 3 [GEO…" at bounding box center [769, 264] width 1263 height 495
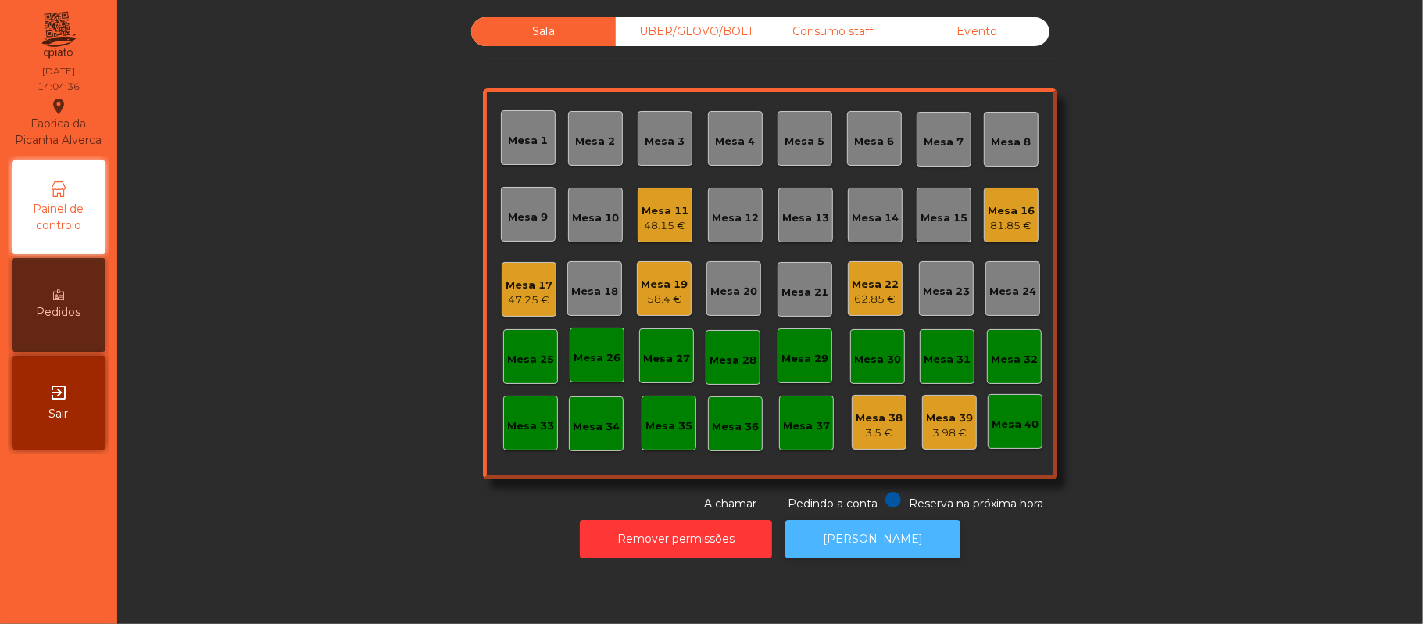
click at [823, 541] on button "[PERSON_NAME]" at bounding box center [872, 539] width 175 height 38
click at [879, 286] on div "Mesa 22" at bounding box center [875, 285] width 47 height 16
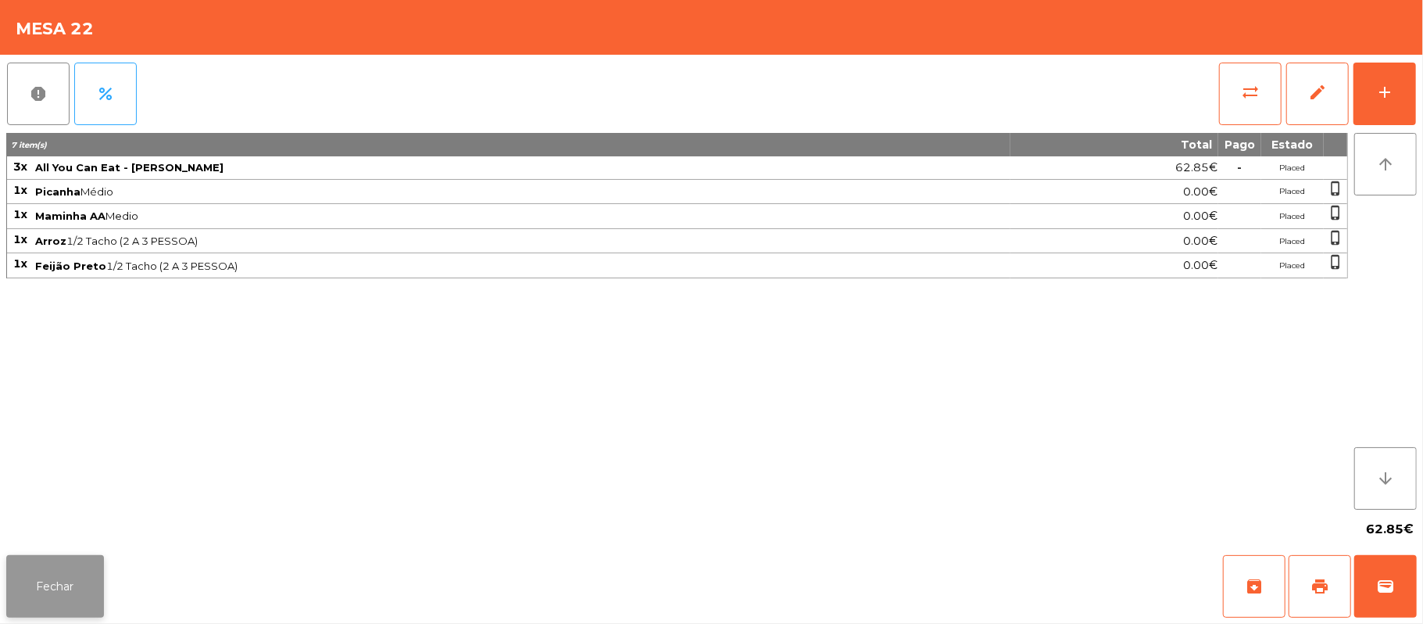
click at [66, 588] on button "Fechar" at bounding box center [55, 586] width 98 height 63
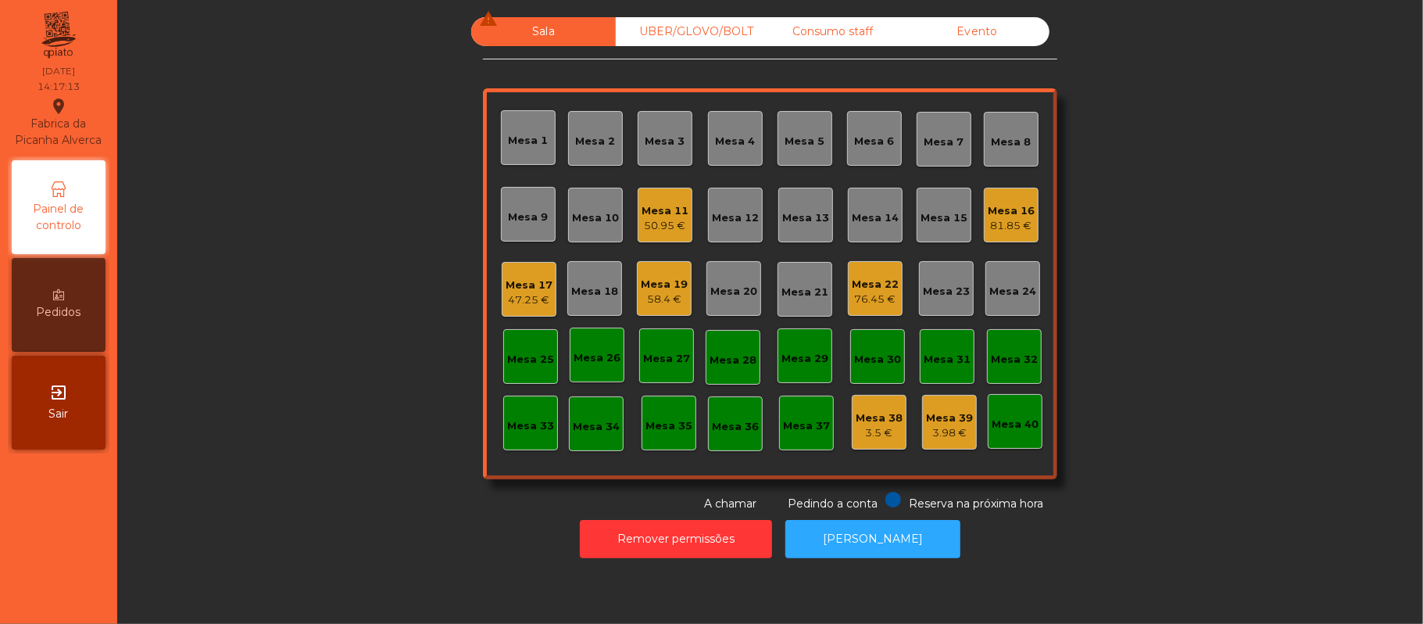
click at [506, 275] on div "Mesa 17 47.25 €" at bounding box center [529, 289] width 47 height 37
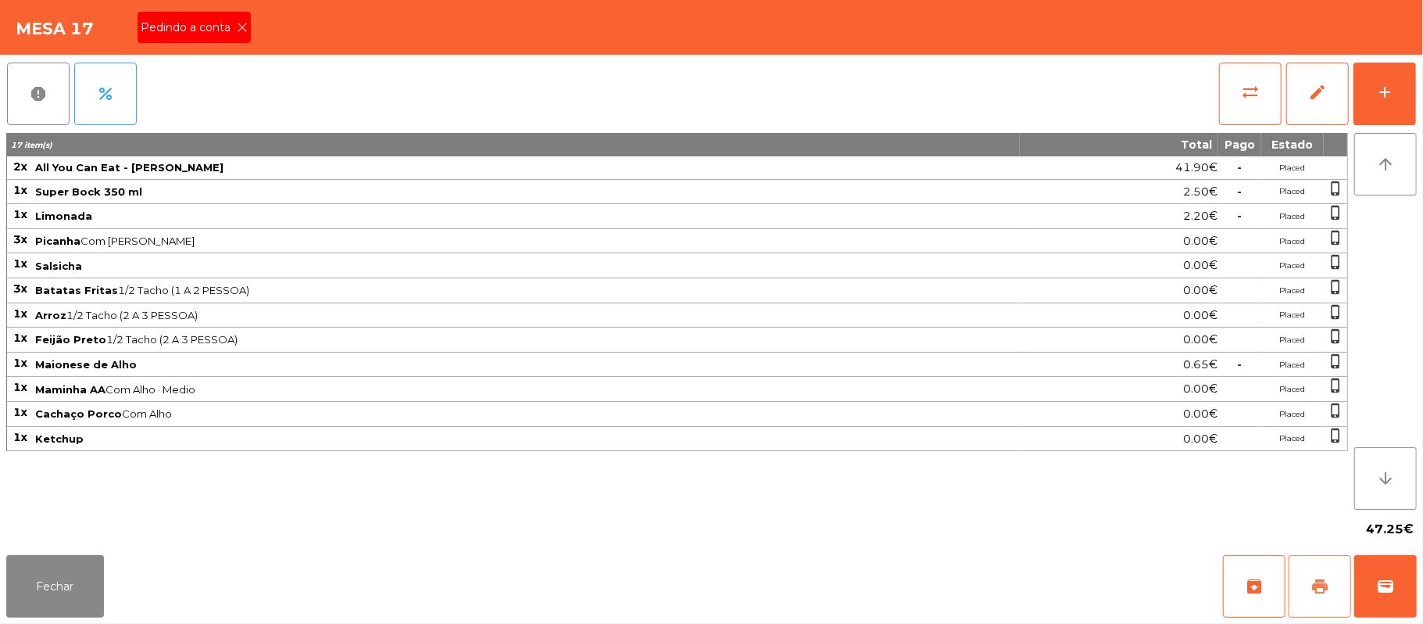
click at [1301, 579] on button "print" at bounding box center [1319, 586] width 63 height 63
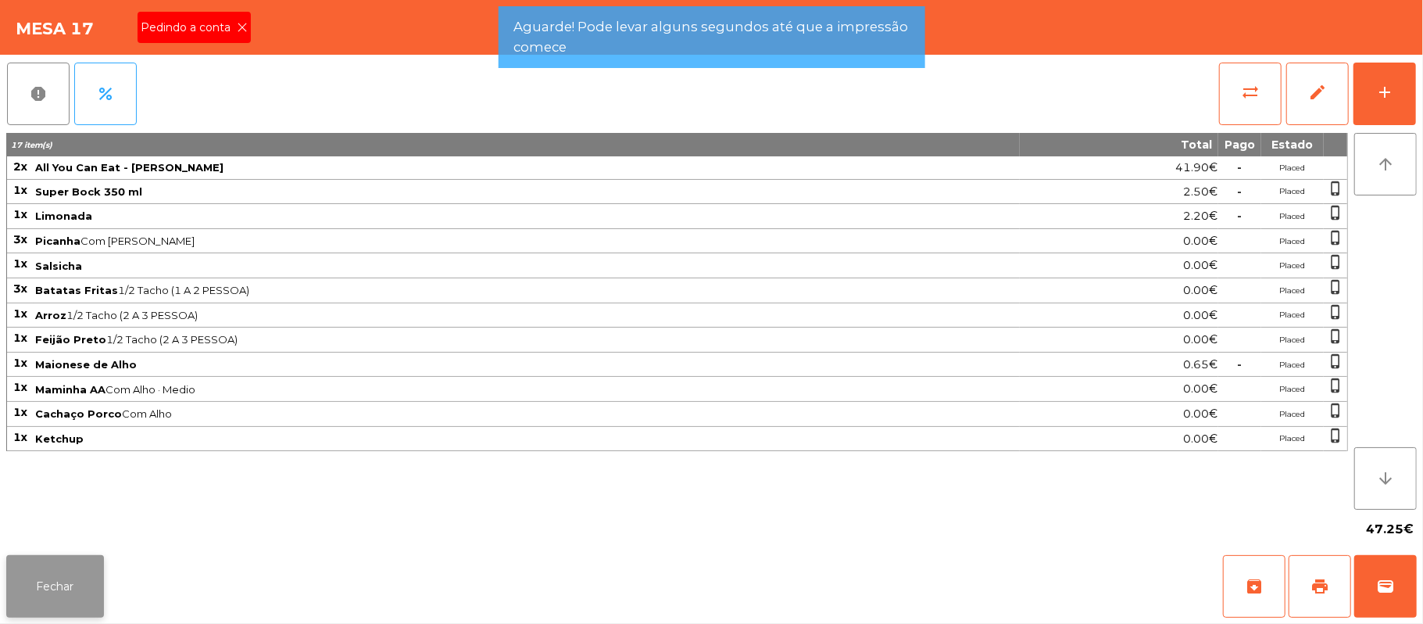
click at [29, 582] on button "Fechar" at bounding box center [55, 586] width 98 height 63
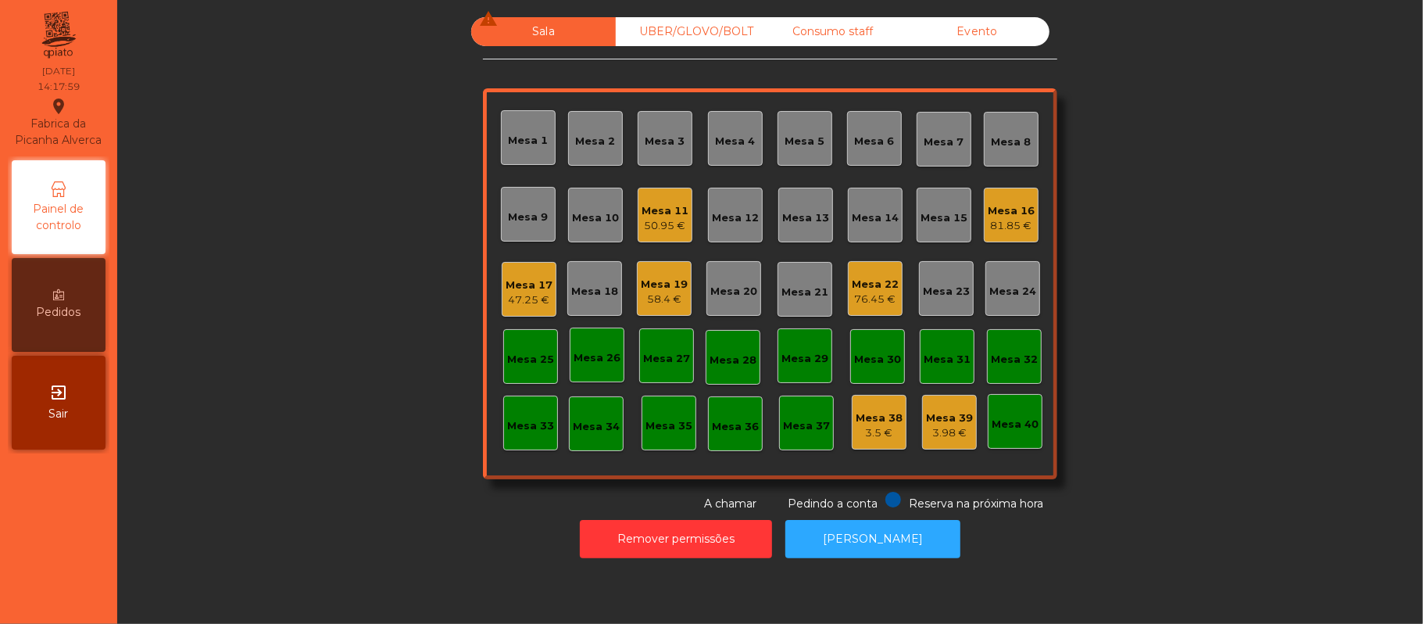
click at [516, 262] on div "Mesa 17 47.25 €" at bounding box center [529, 289] width 55 height 55
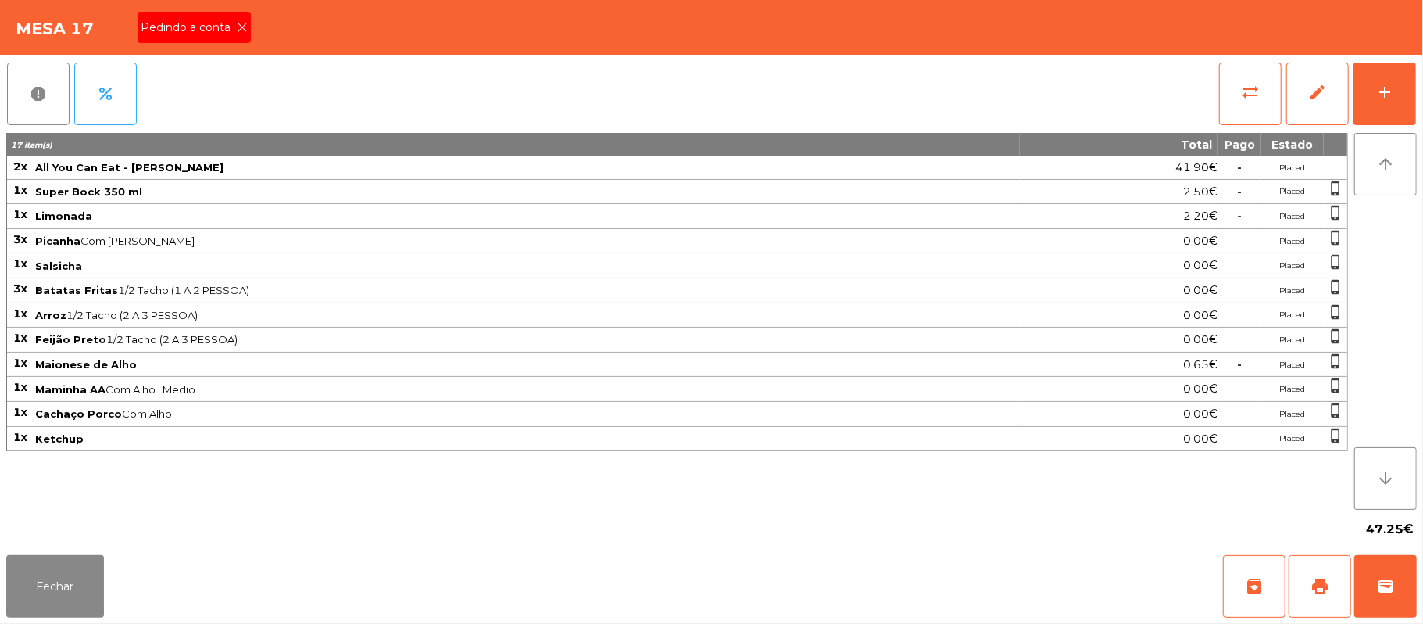
click at [237, 28] on icon at bounding box center [242, 27] width 11 height 11
click at [1416, 604] on button "wallet" at bounding box center [1385, 586] width 63 height 63
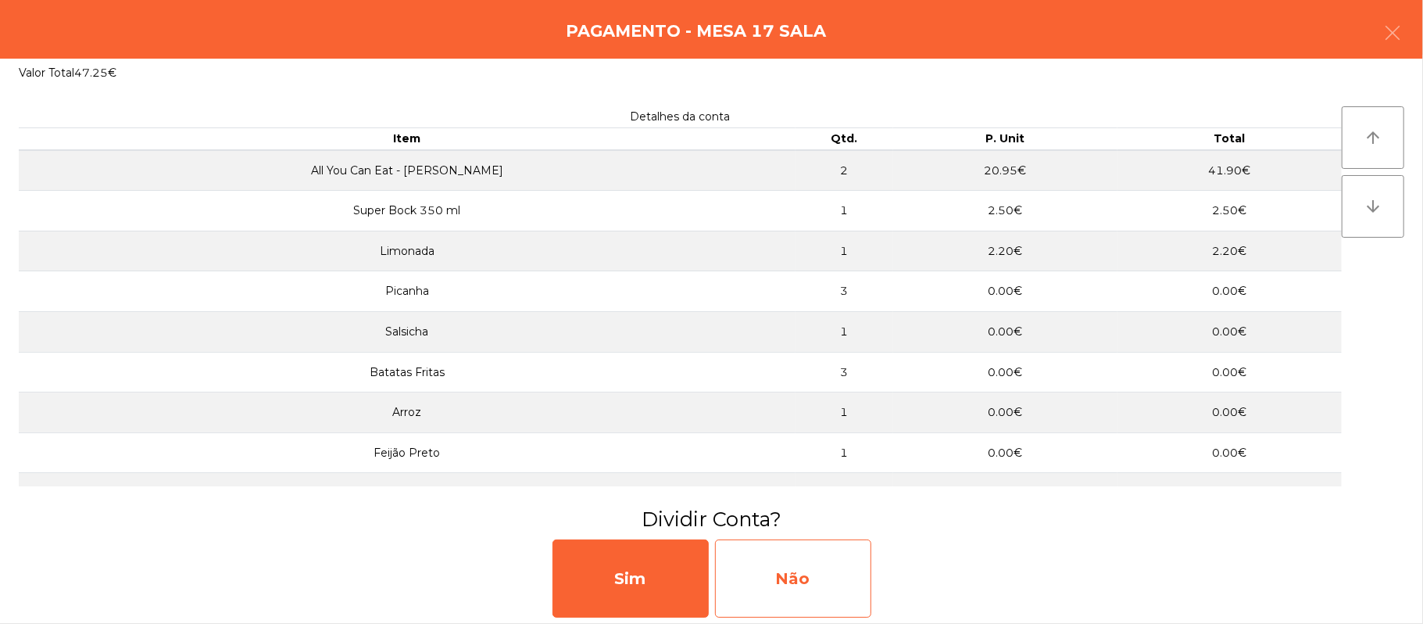
click at [806, 569] on div "Não" at bounding box center [793, 578] width 156 height 78
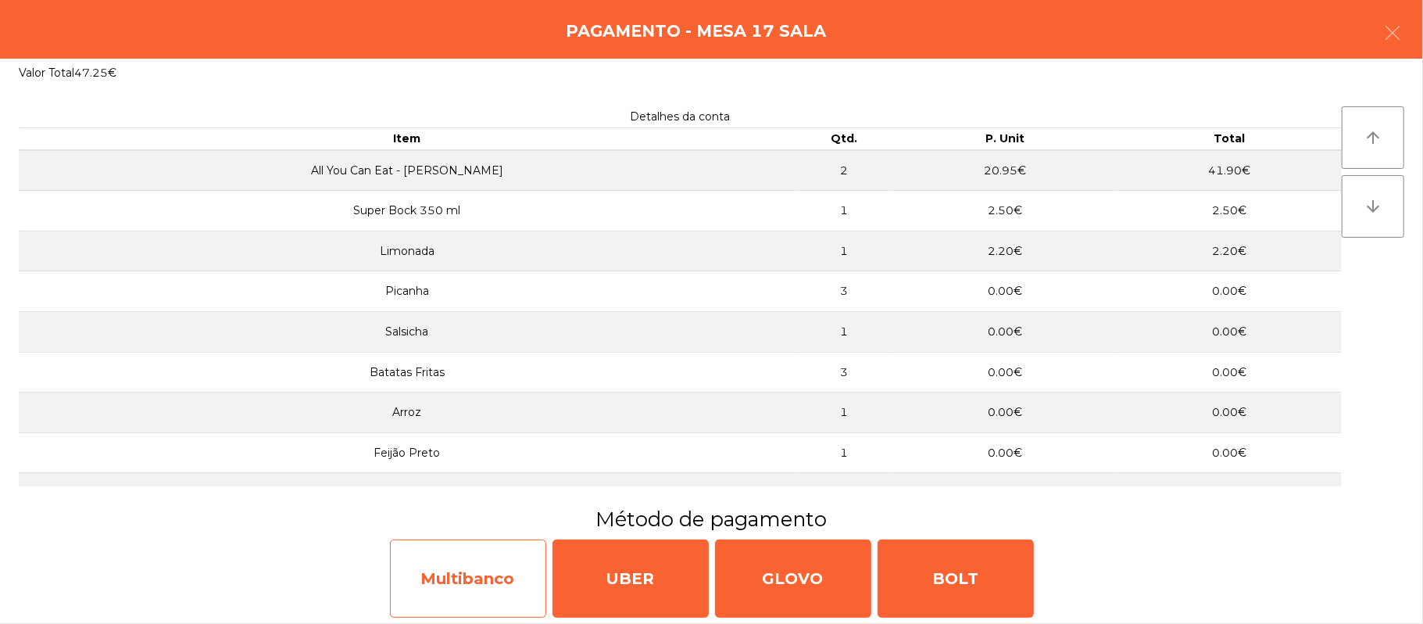
click at [425, 591] on div "Multibanco" at bounding box center [468, 578] width 156 height 78
select select "**"
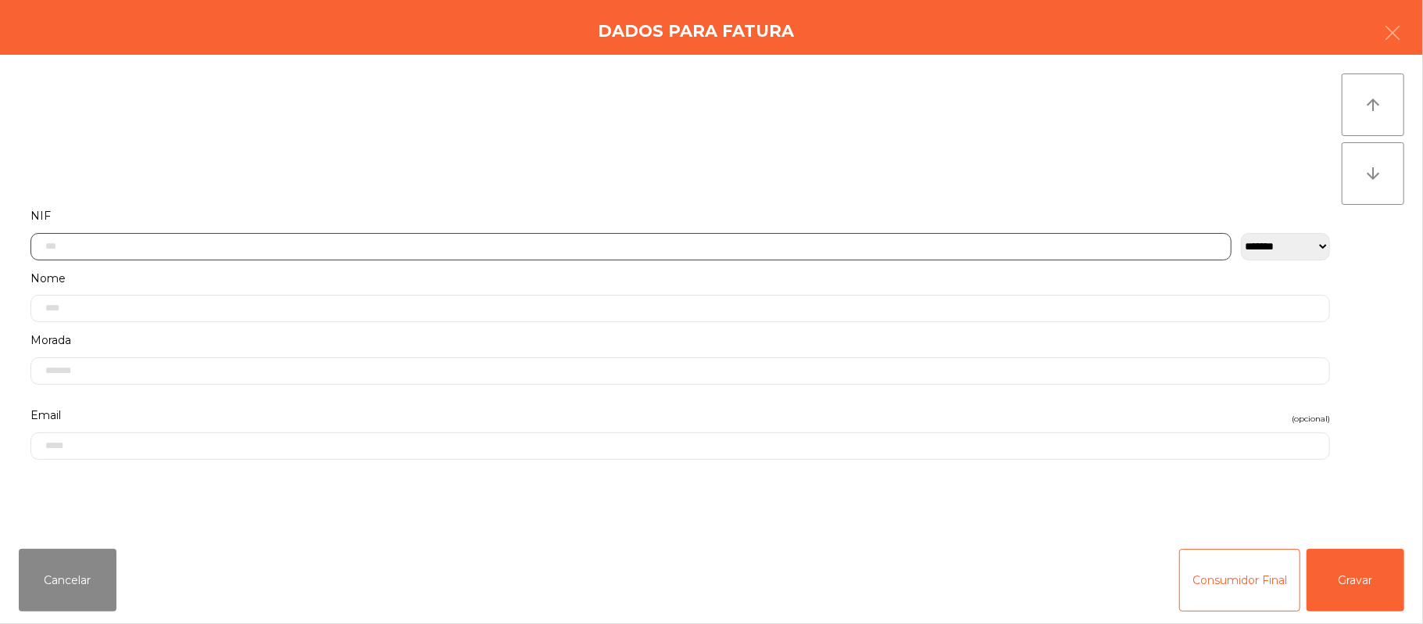
click at [679, 245] on input "text" at bounding box center [630, 246] width 1201 height 27
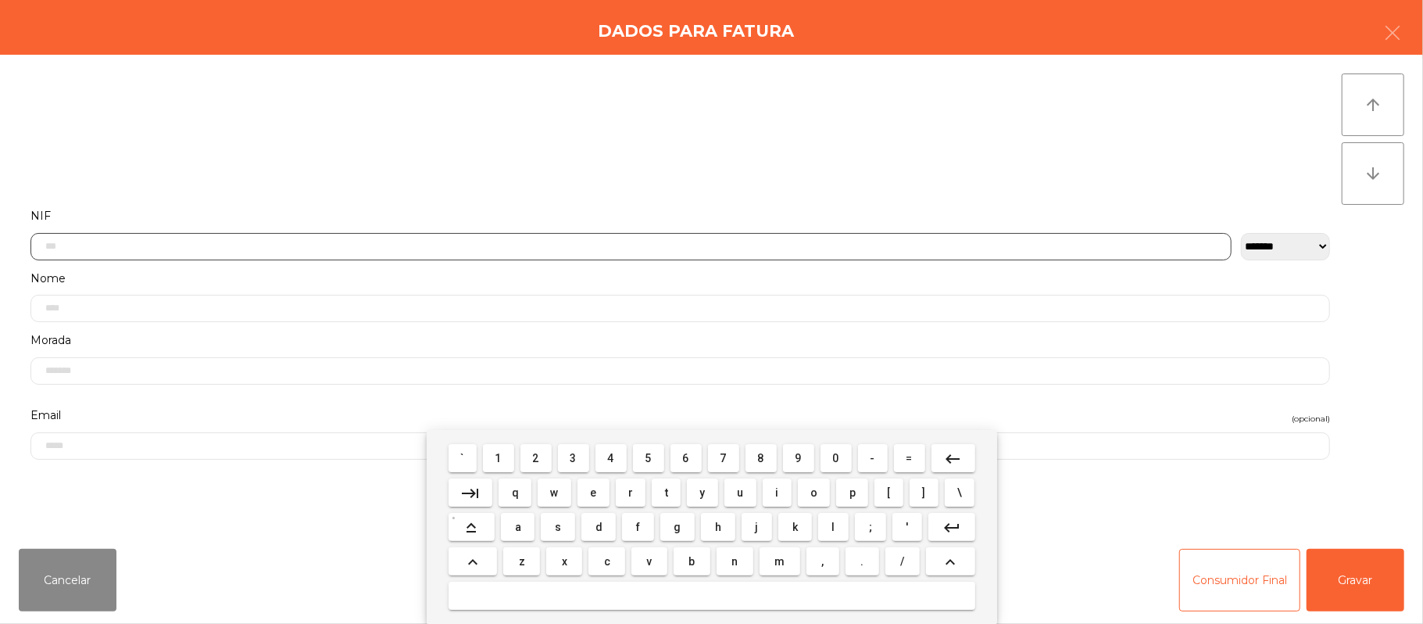
scroll to position [131, 0]
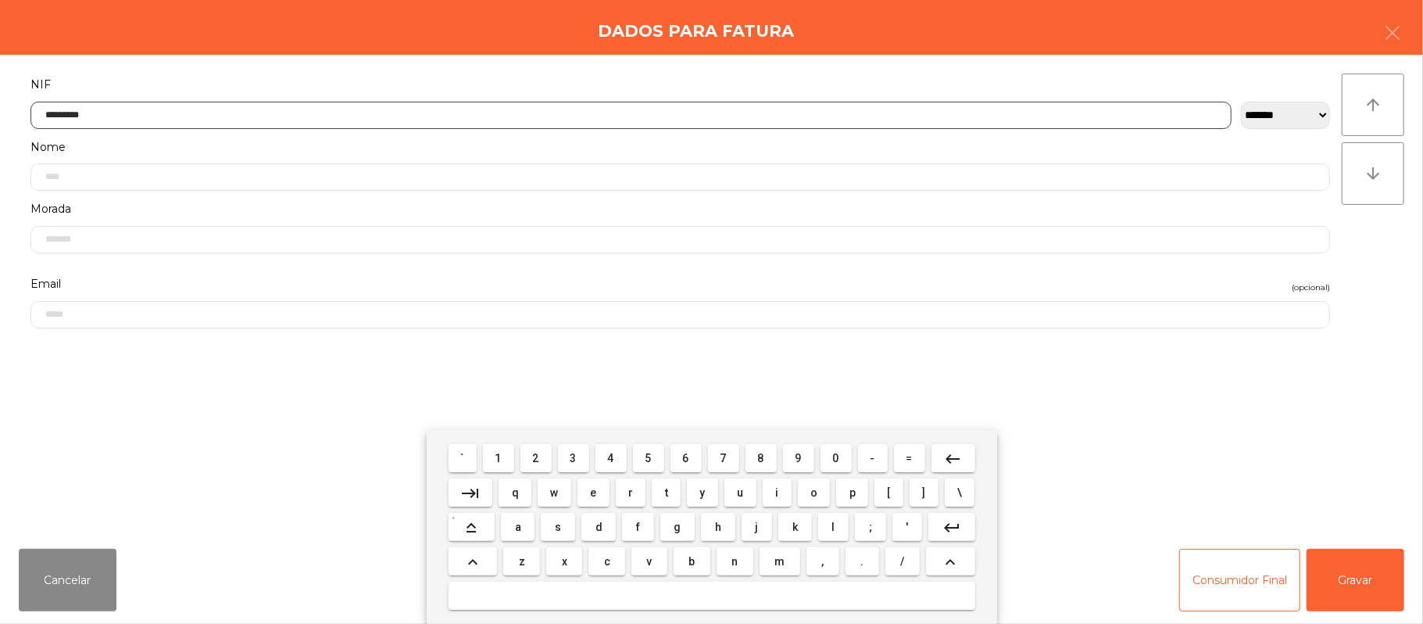
type input "*********"
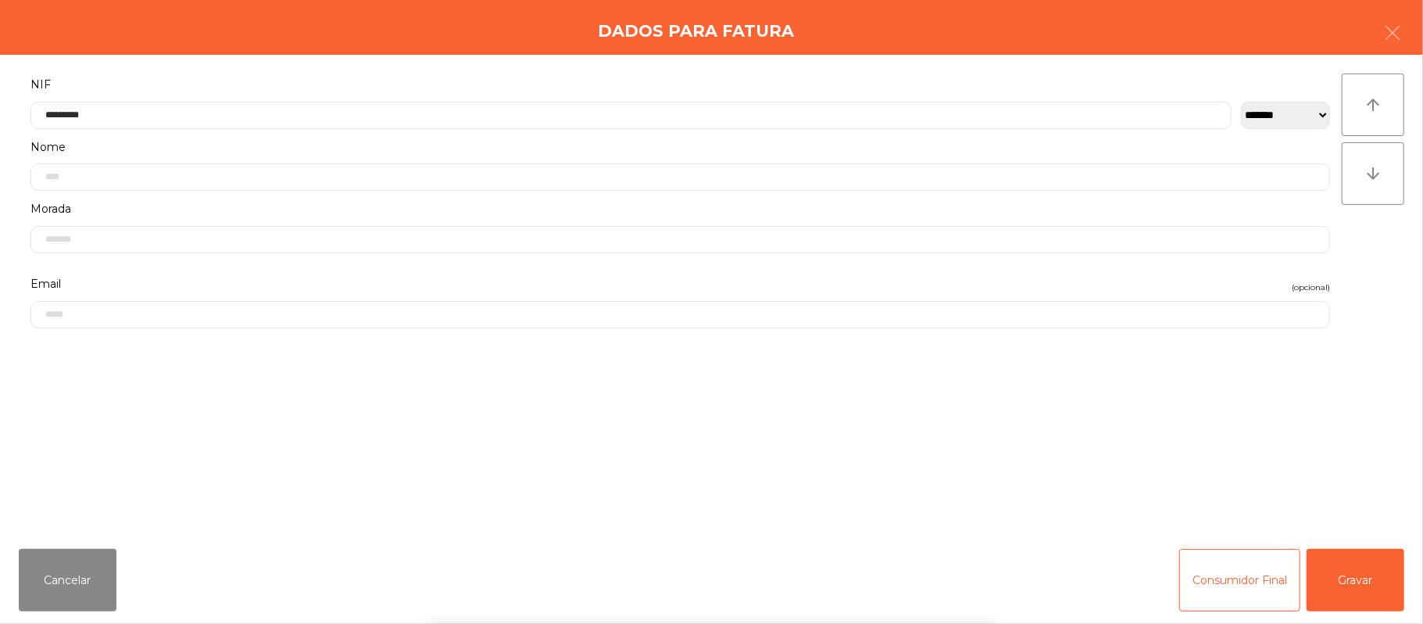
click at [1347, 595] on div "` 1 2 3 4 5 6 7 8 9 0 - = keyboard_backspace keyboard_tab q w e r t y u i o p […" at bounding box center [711, 527] width 1423 height 194
click at [1335, 577] on button "Gravar" at bounding box center [1355, 579] width 98 height 63
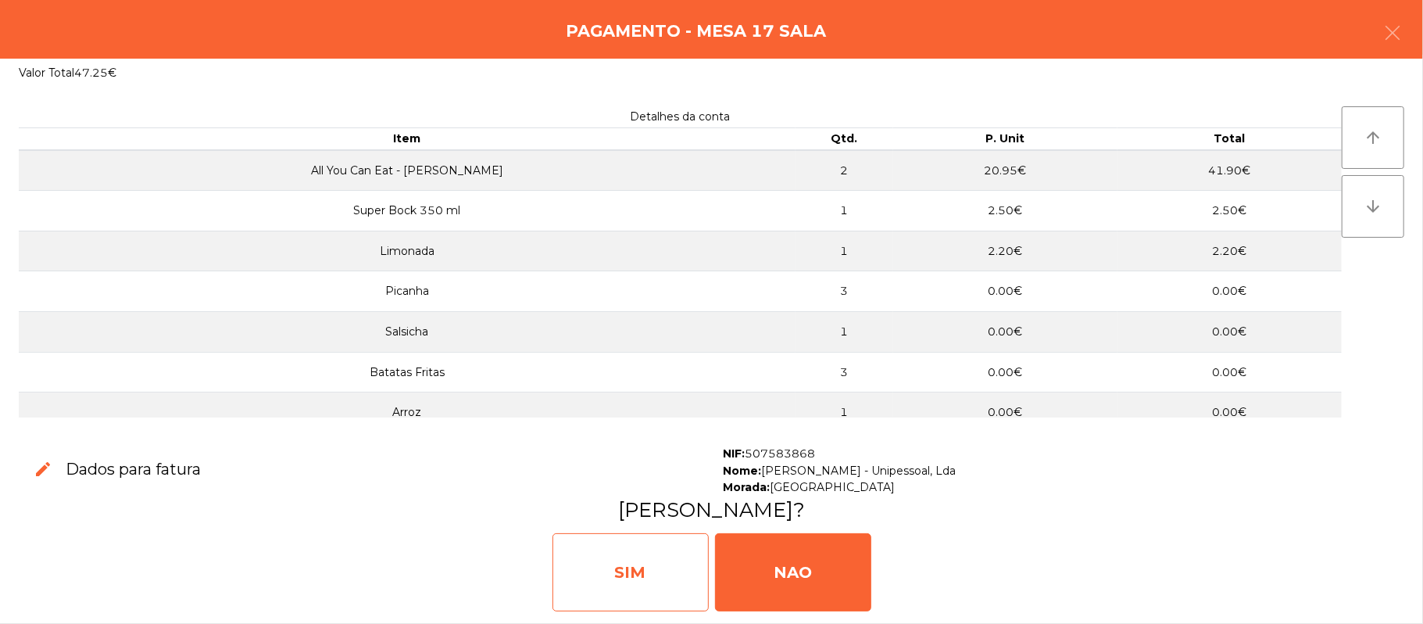
click at [635, 564] on div "SIM" at bounding box center [630, 572] width 156 height 78
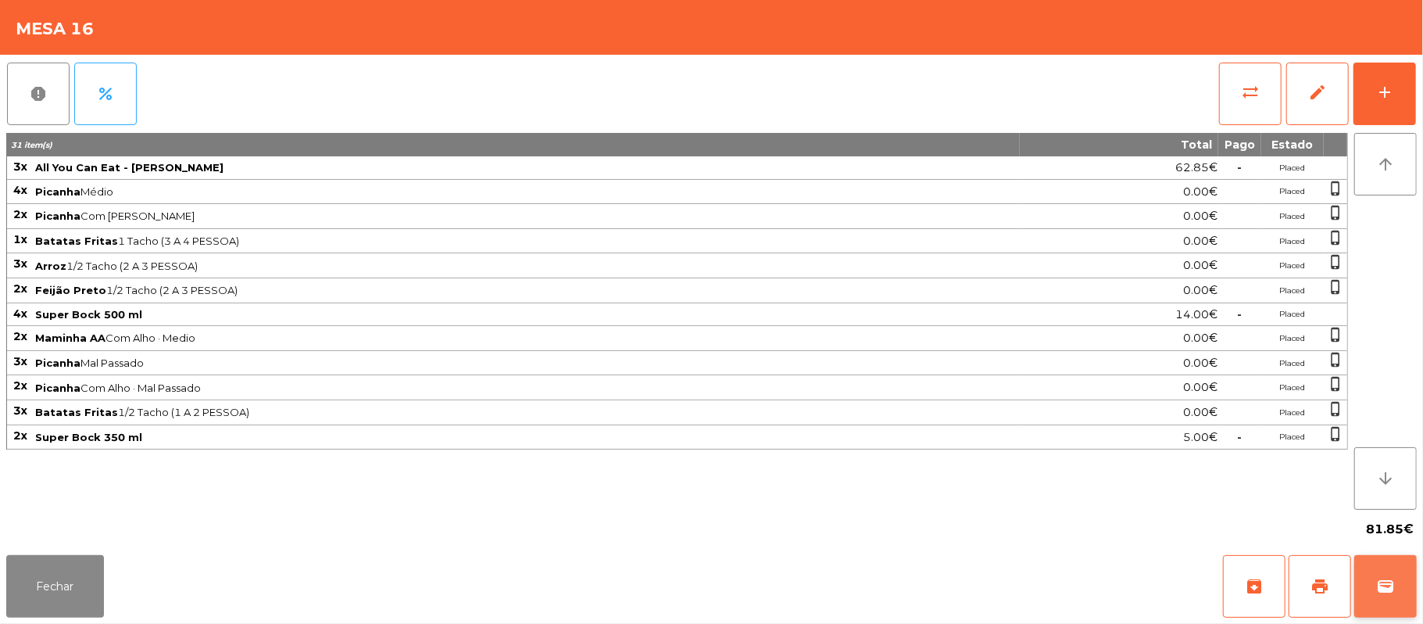
click at [1406, 585] on button "wallet" at bounding box center [1385, 586] width 63 height 63
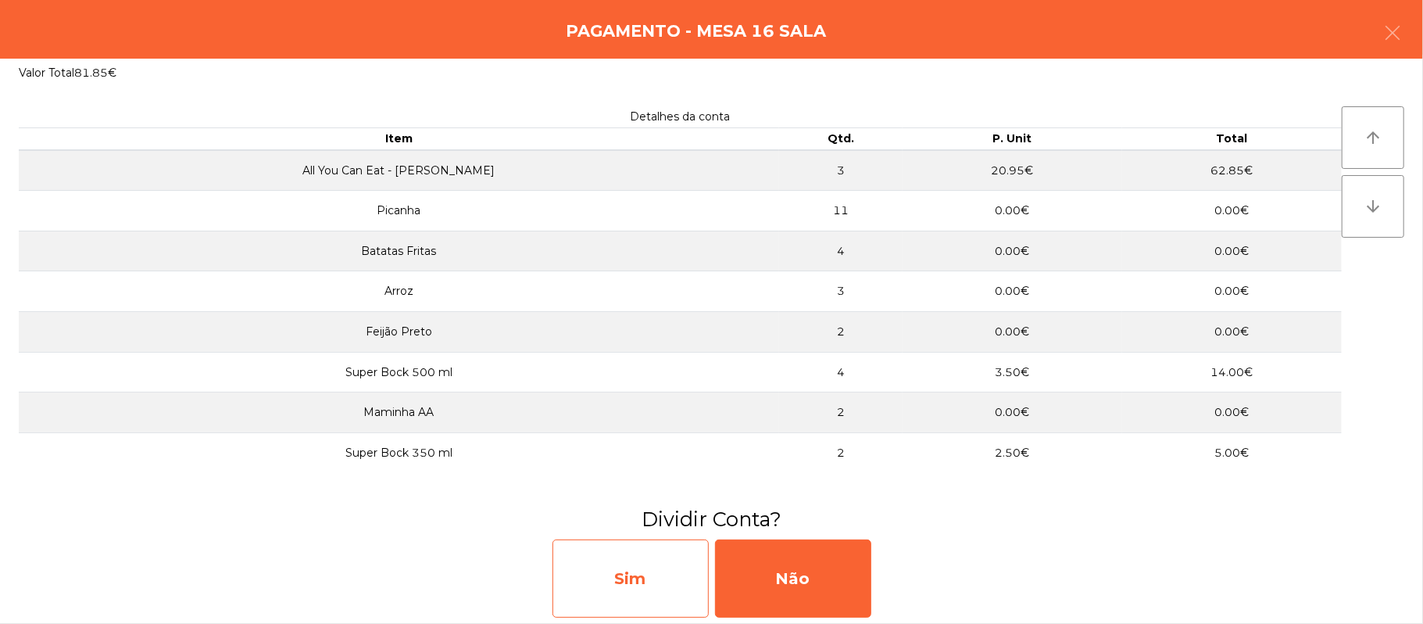
click at [623, 597] on div "Sim" at bounding box center [630, 578] width 156 height 78
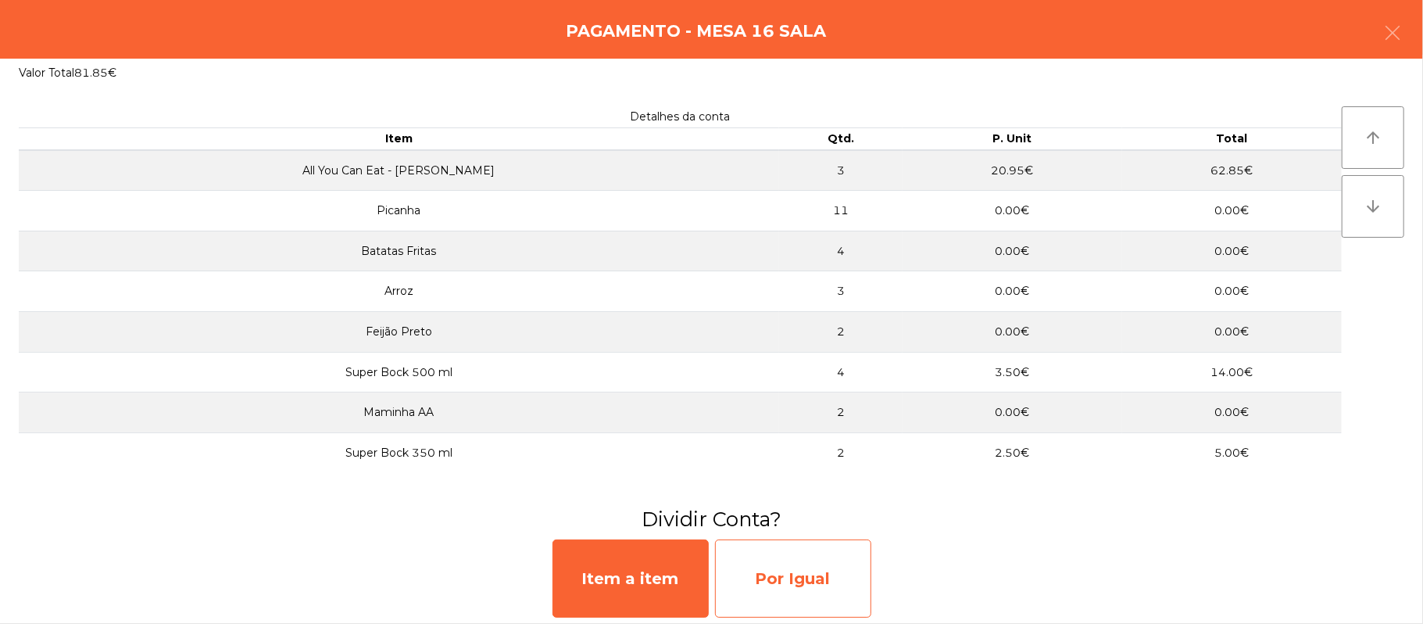
click at [772, 585] on div "Por Igual" at bounding box center [793, 578] width 156 height 78
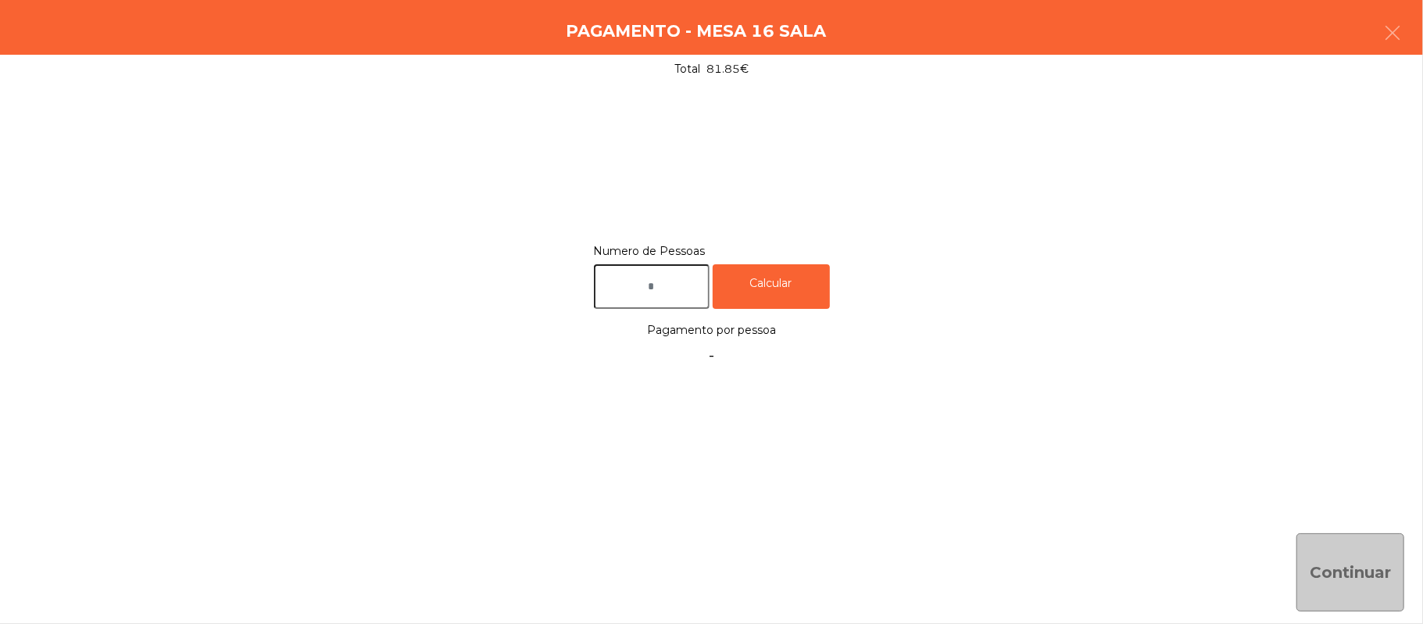
click at [695, 288] on input "text" at bounding box center [652, 286] width 116 height 45
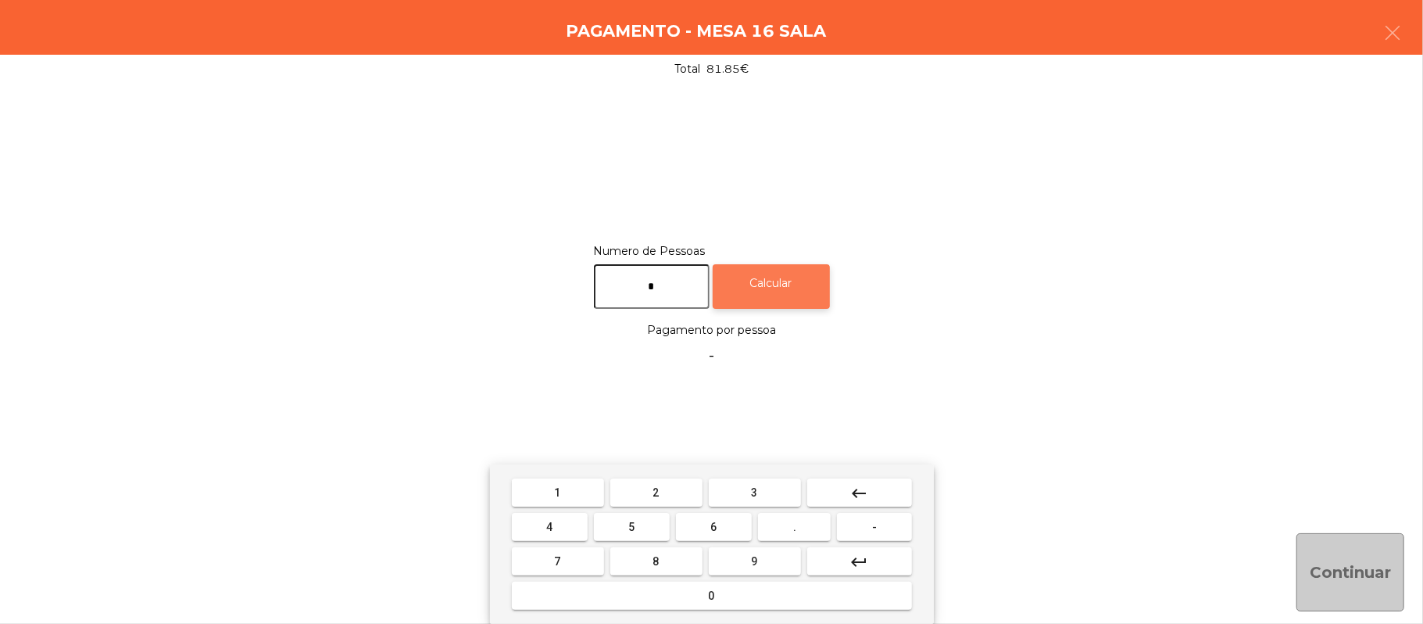
type input "*"
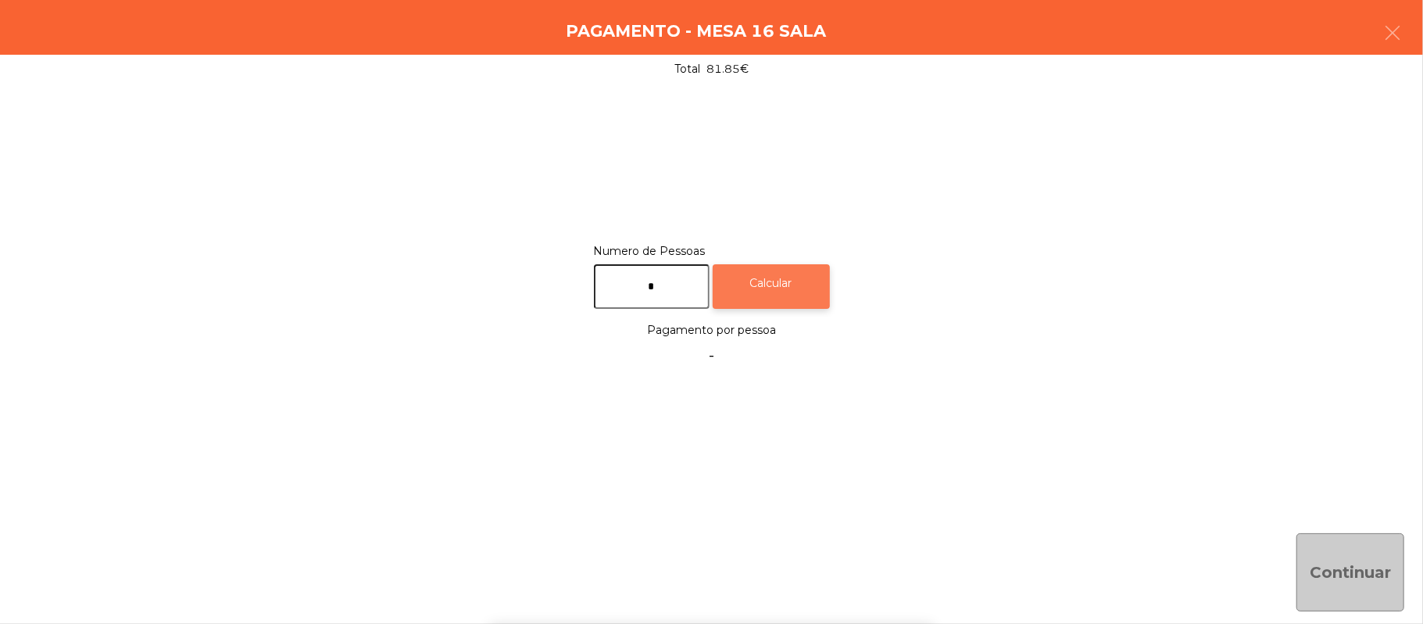
click at [781, 283] on div "Calcular" at bounding box center [771, 286] width 117 height 45
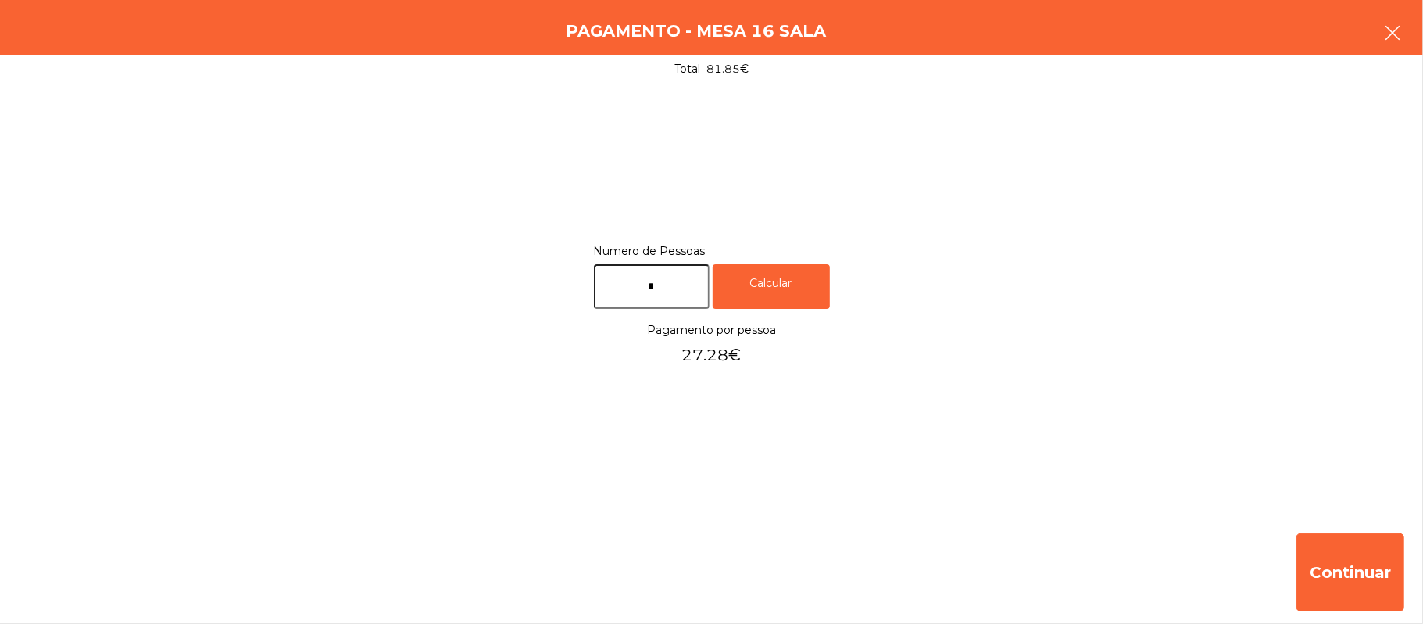
click at [1404, 41] on button "button" at bounding box center [1392, 34] width 44 height 47
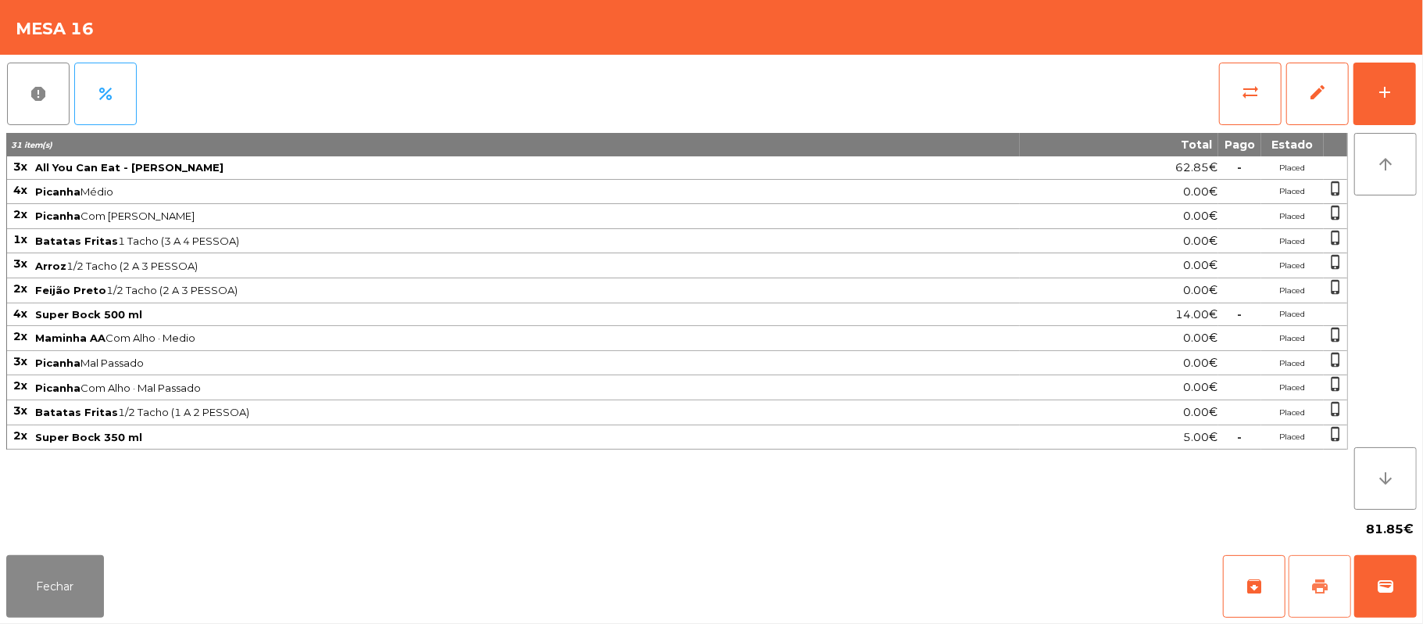
click at [1314, 588] on span "print" at bounding box center [1319, 586] width 19 height 19
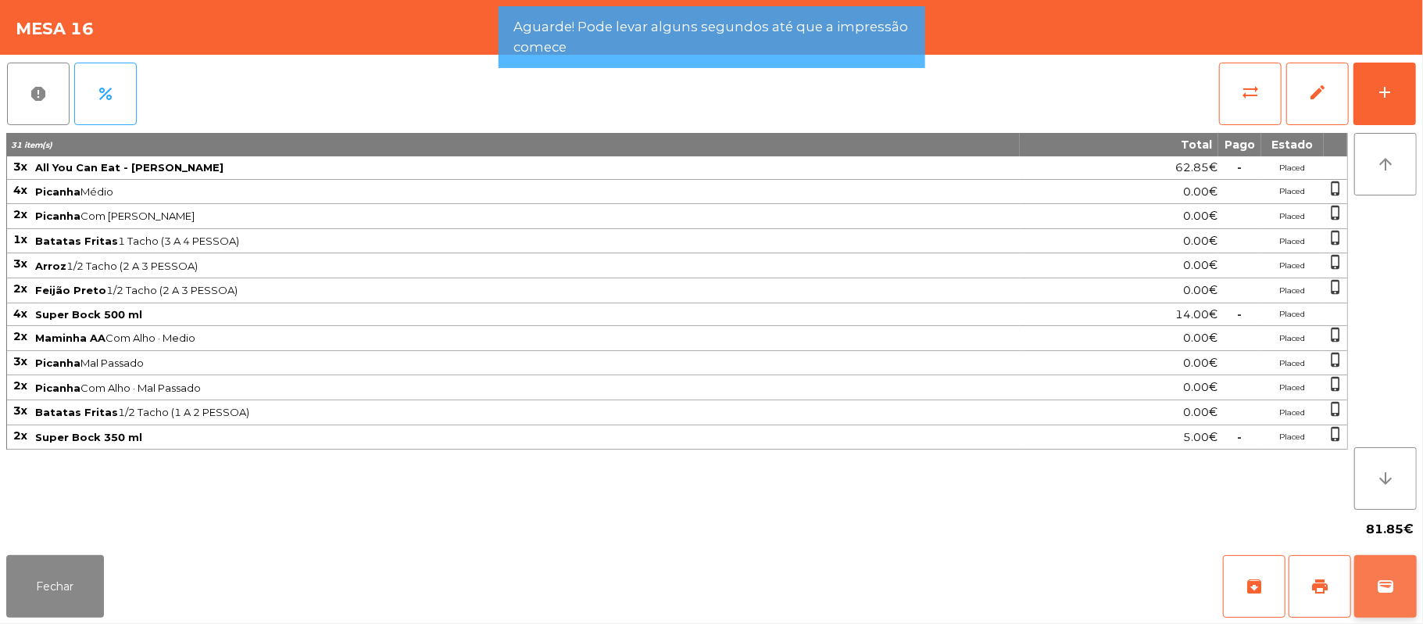
click at [1378, 586] on span "wallet" at bounding box center [1385, 586] width 19 height 19
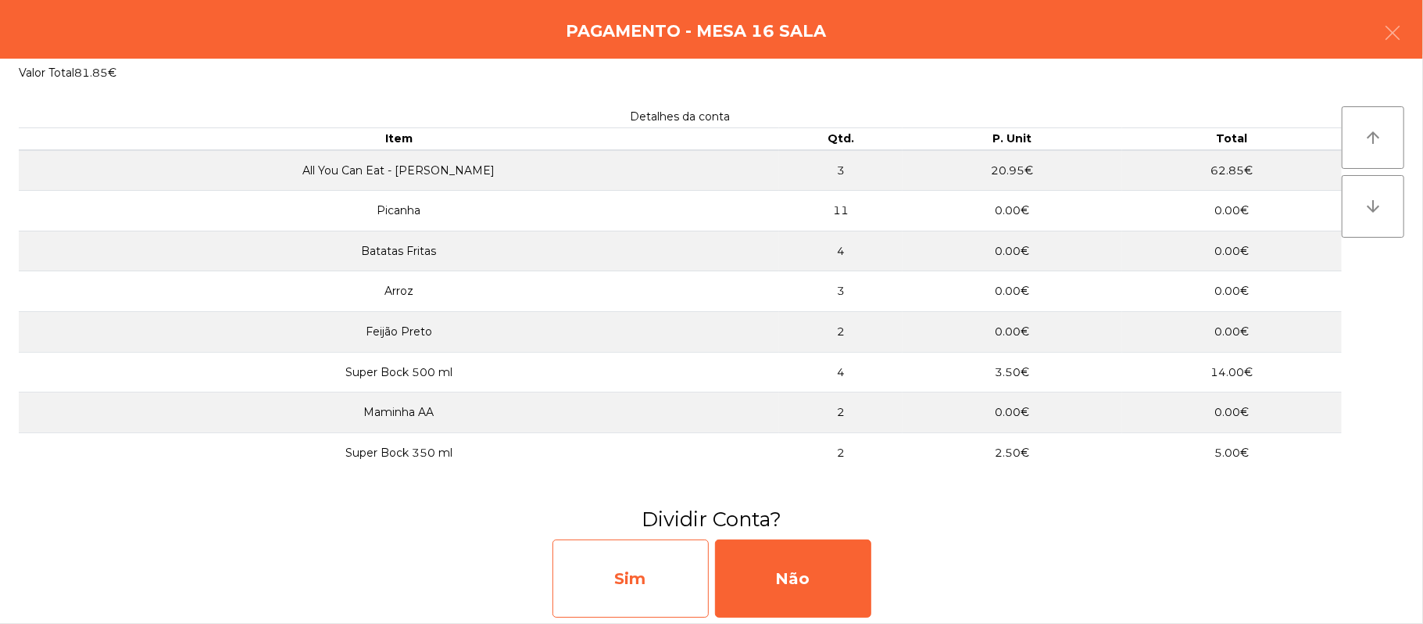
click at [608, 586] on div "Sim" at bounding box center [630, 578] width 156 height 78
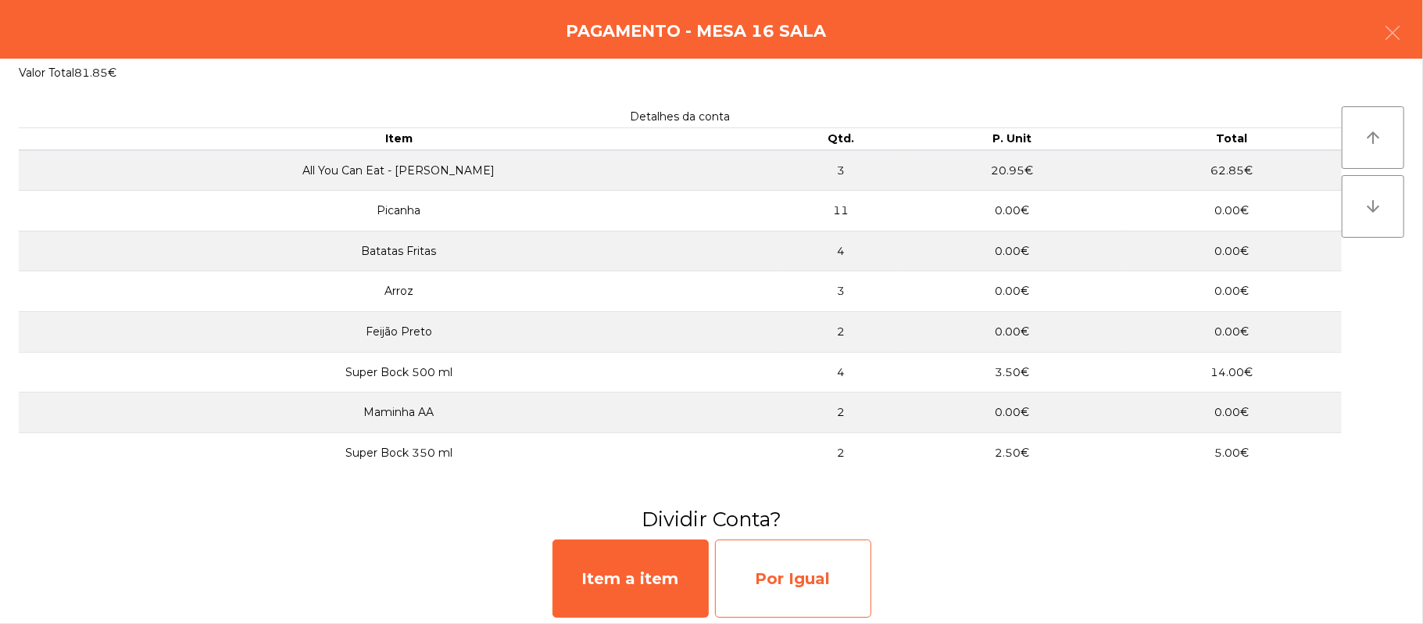
click at [811, 575] on div "Por Igual" at bounding box center [793, 578] width 156 height 78
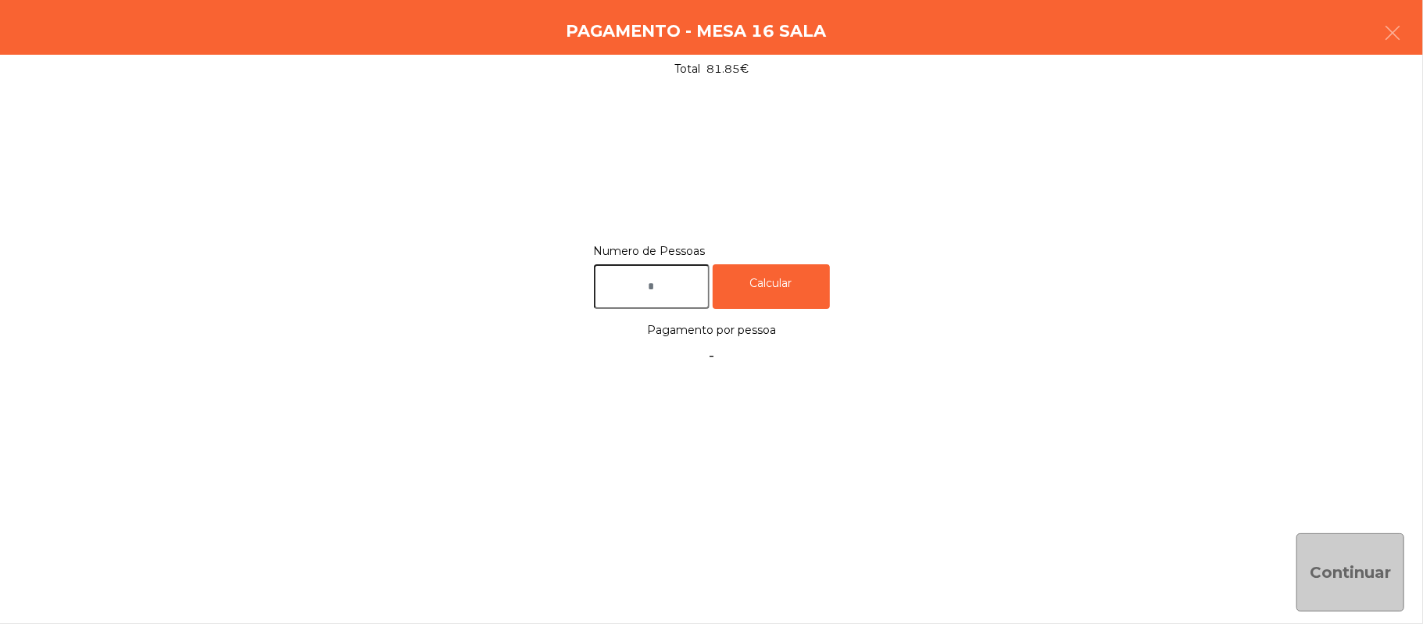
click at [683, 280] on input "text" at bounding box center [652, 286] width 116 height 45
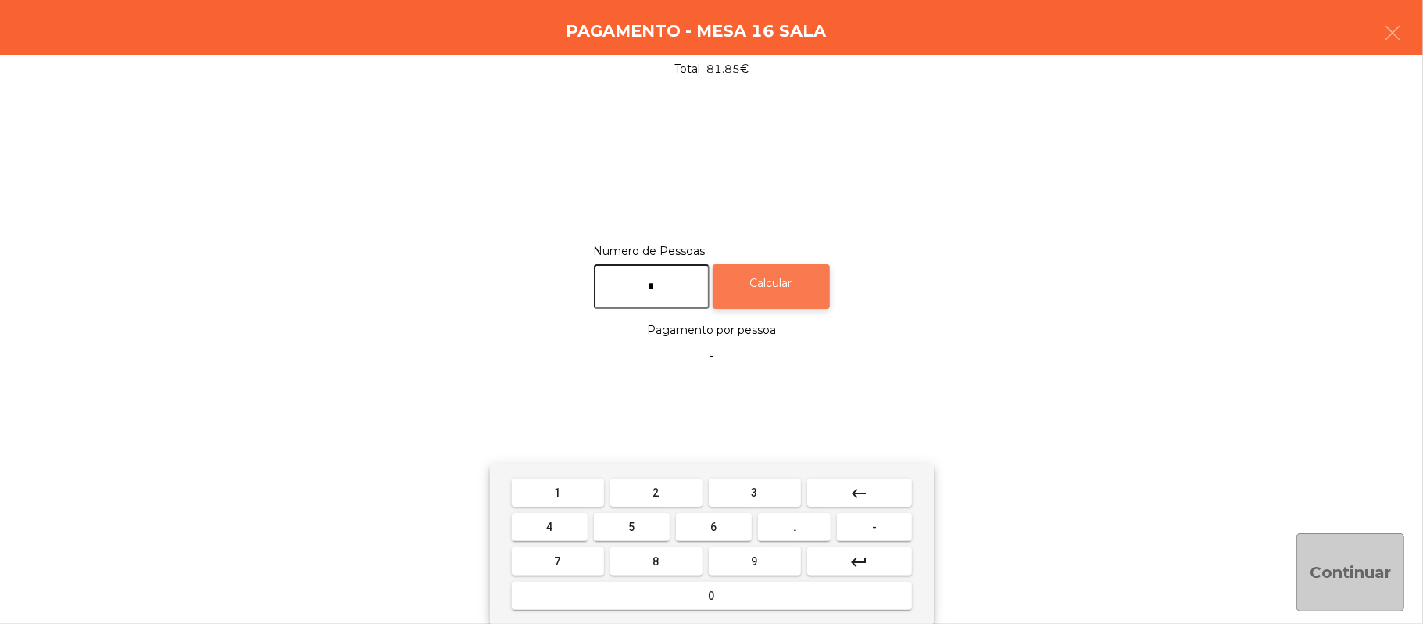
type input "*"
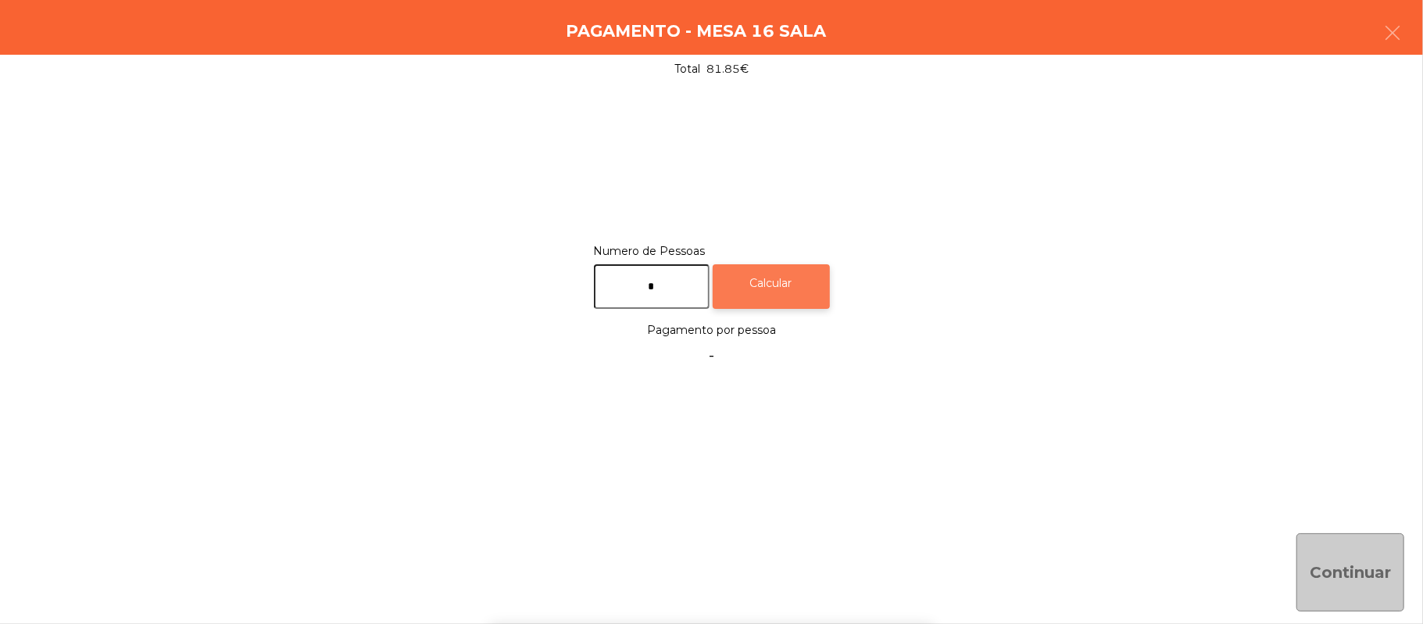
click at [797, 284] on div "Calcular" at bounding box center [771, 286] width 117 height 45
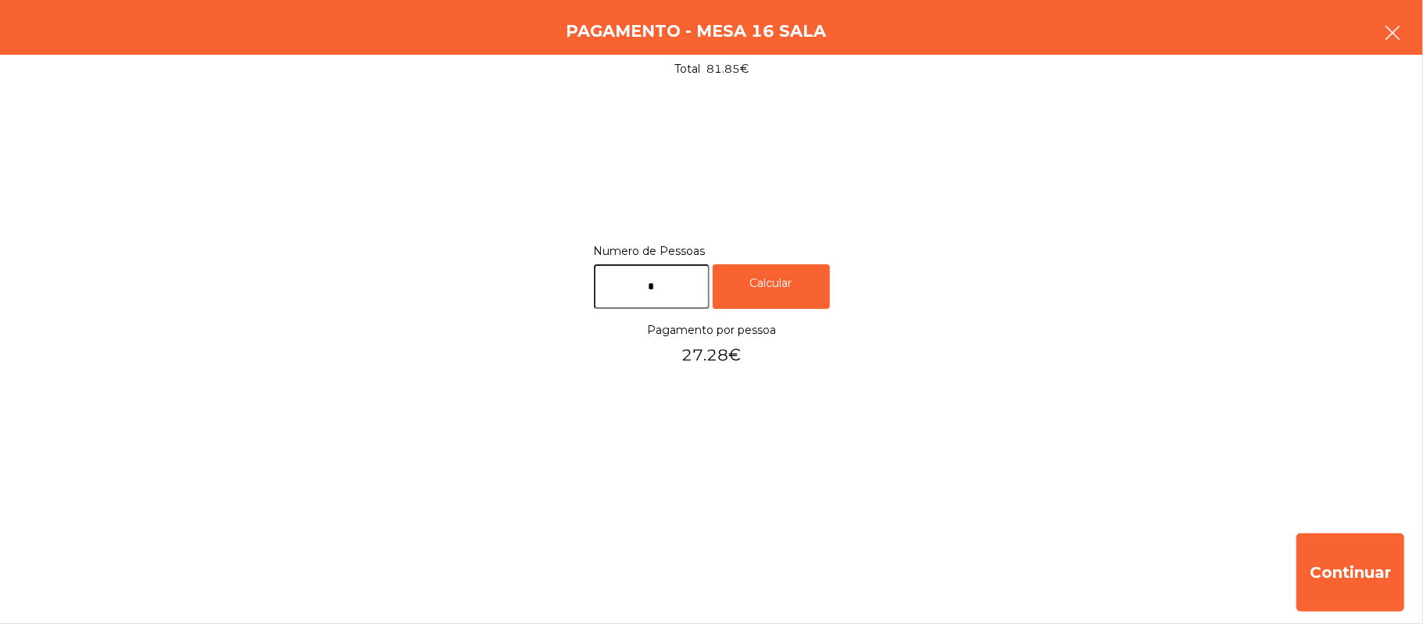
click at [1375, 41] on button "button" at bounding box center [1392, 34] width 44 height 47
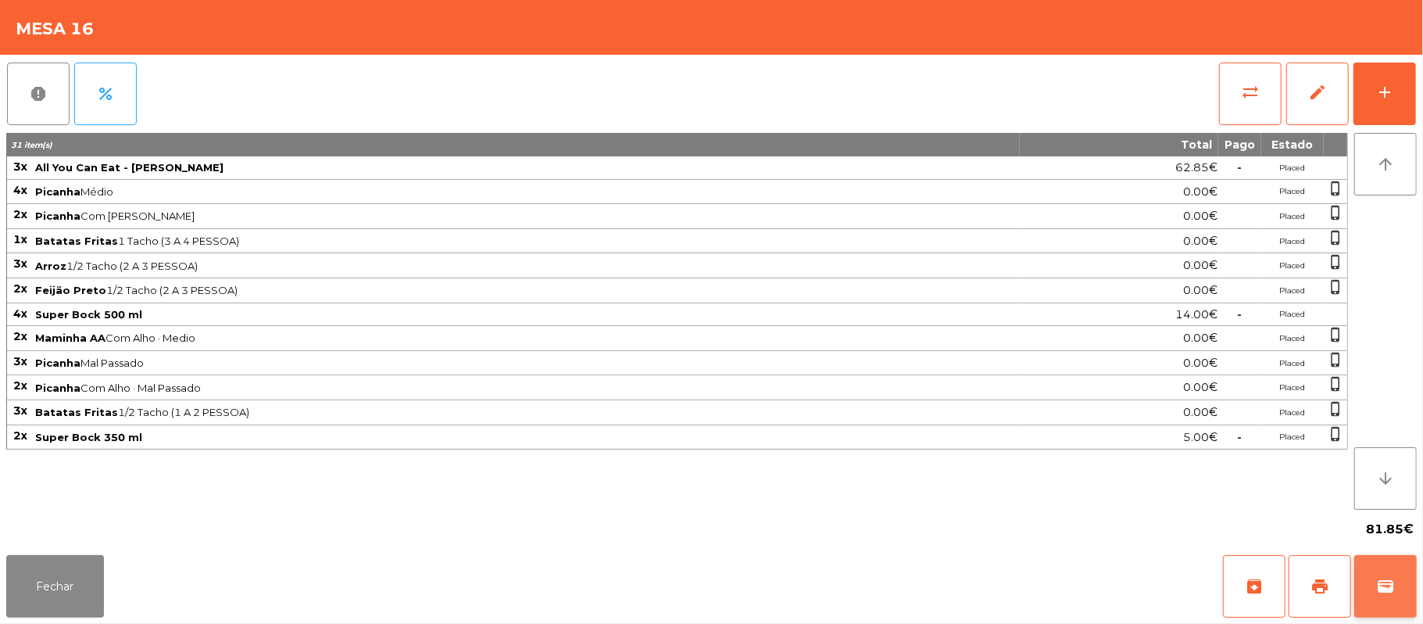
click at [1392, 589] on span "wallet" at bounding box center [1385, 586] width 19 height 19
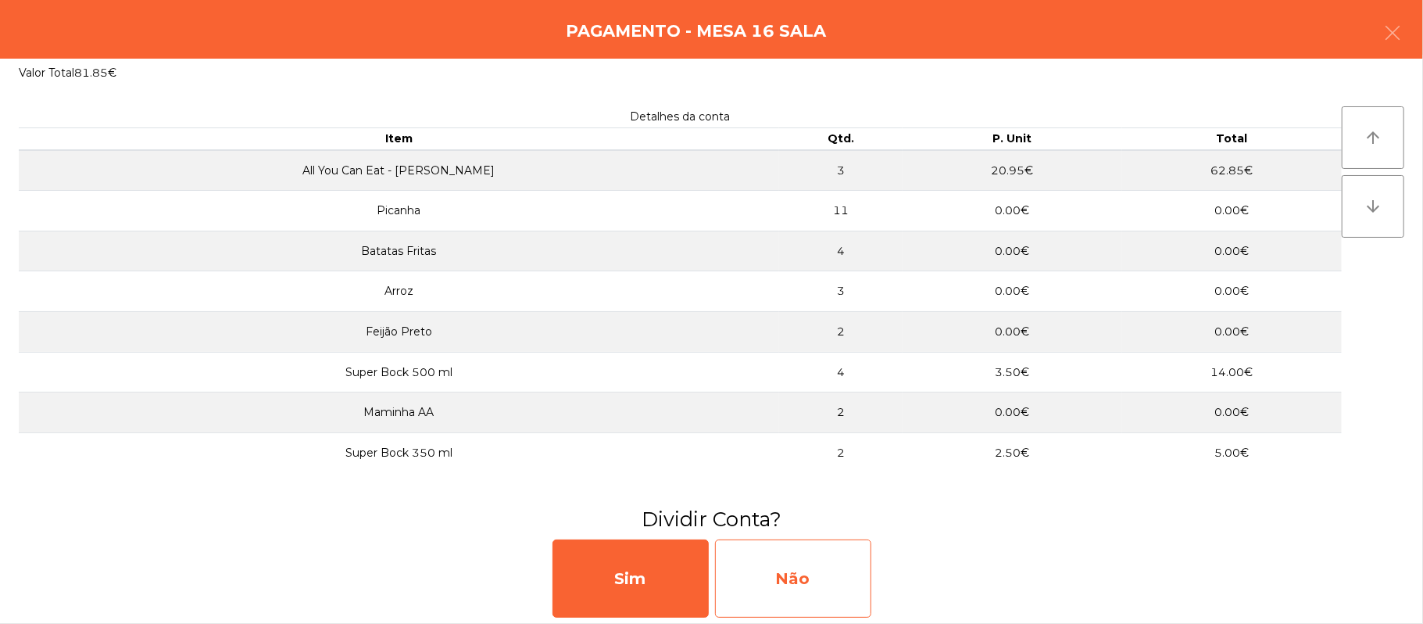
click at [781, 591] on div "Não" at bounding box center [793, 578] width 156 height 78
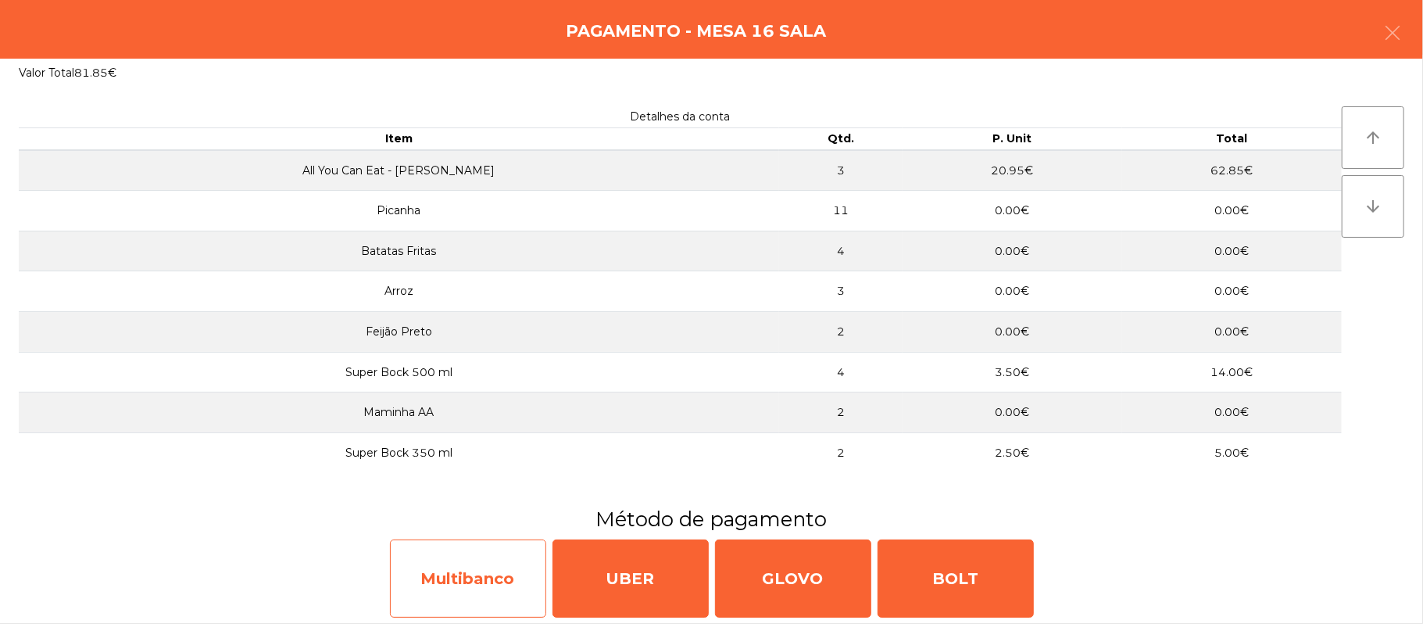
click at [497, 584] on div "Multibanco" at bounding box center [468, 578] width 156 height 78
select select "**"
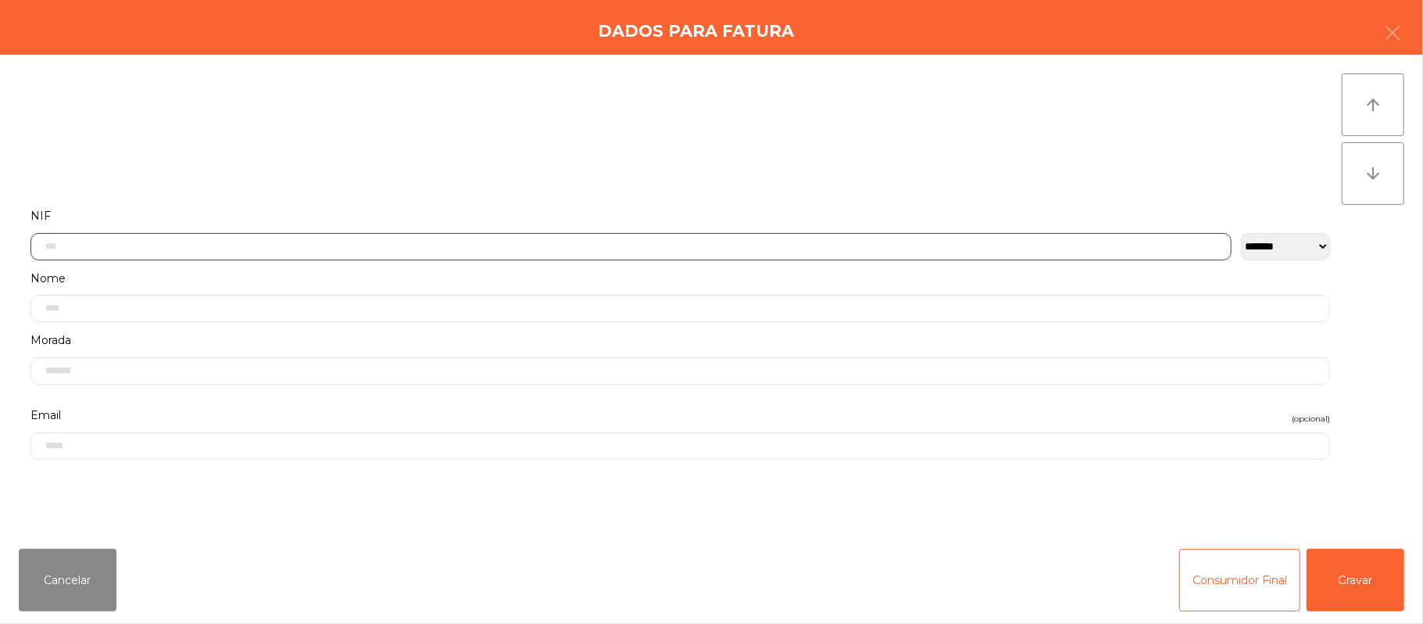
click at [557, 241] on input "text" at bounding box center [630, 246] width 1201 height 27
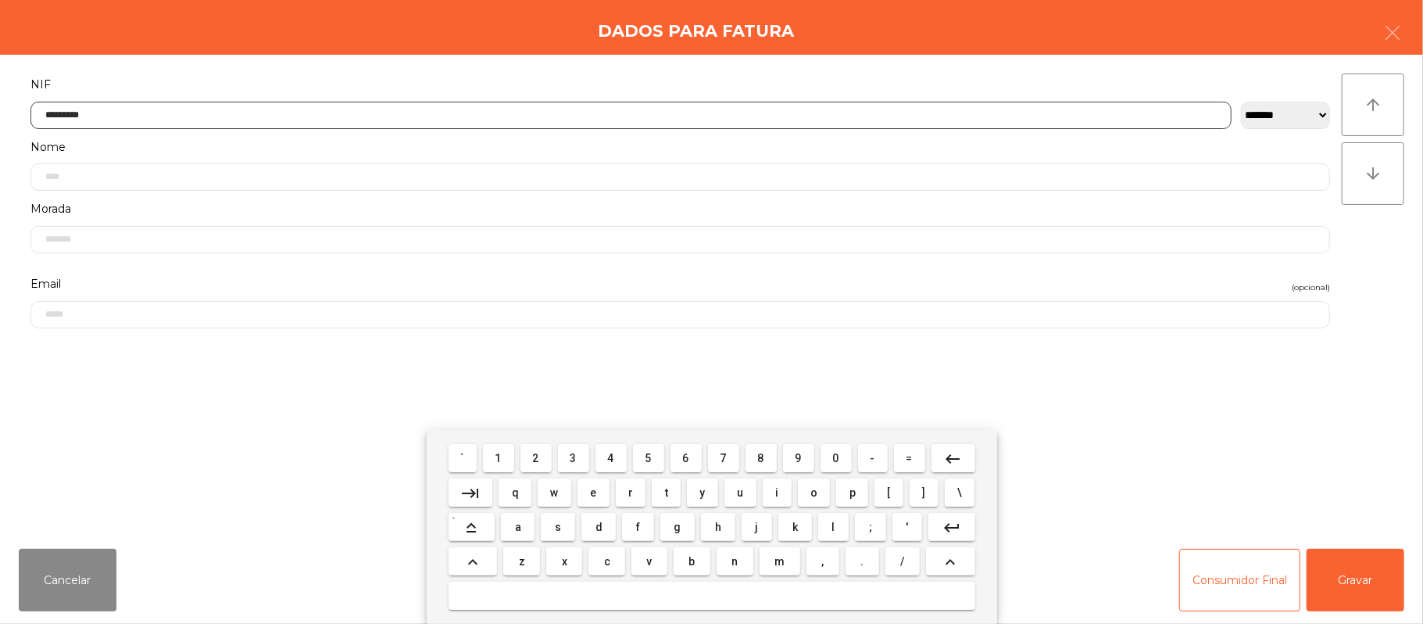
type input "*********"
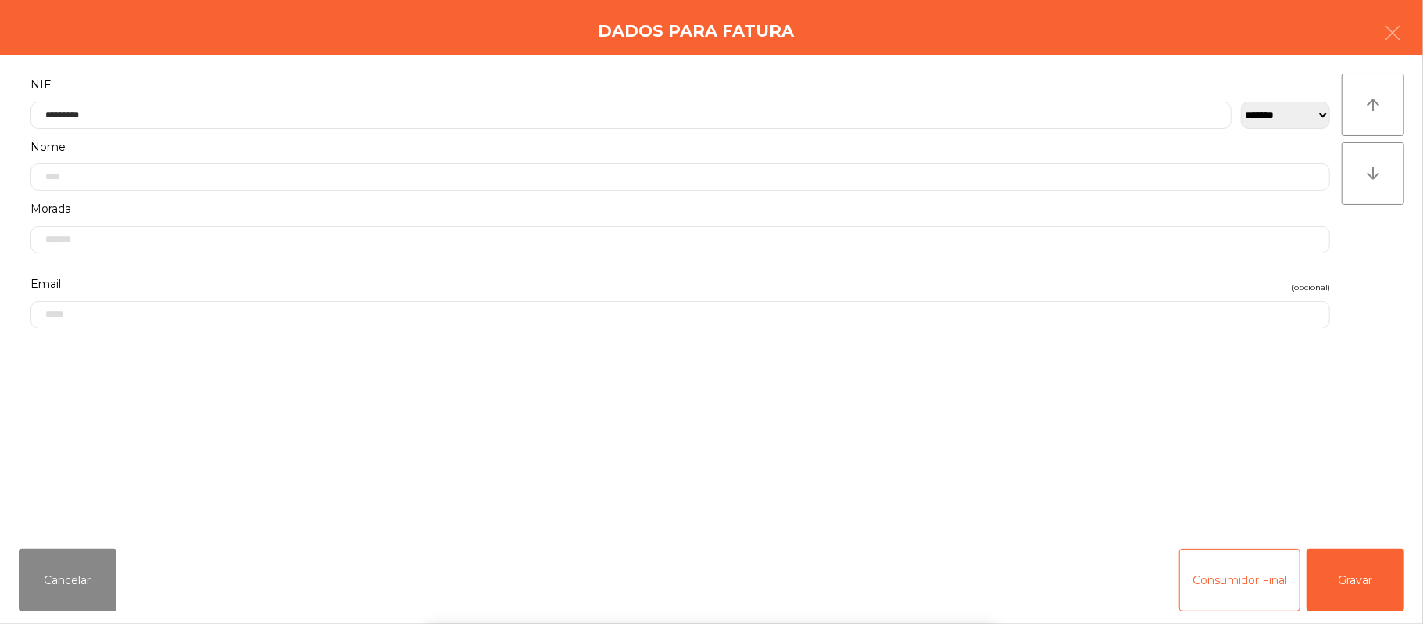
click at [1336, 572] on div "` 1 2 3 4 5 6 7 8 9 0 - = keyboard_backspace keyboard_tab q w e r t y u i o p […" at bounding box center [711, 527] width 1423 height 194
click at [1339, 553] on button "Gravar" at bounding box center [1355, 579] width 98 height 63
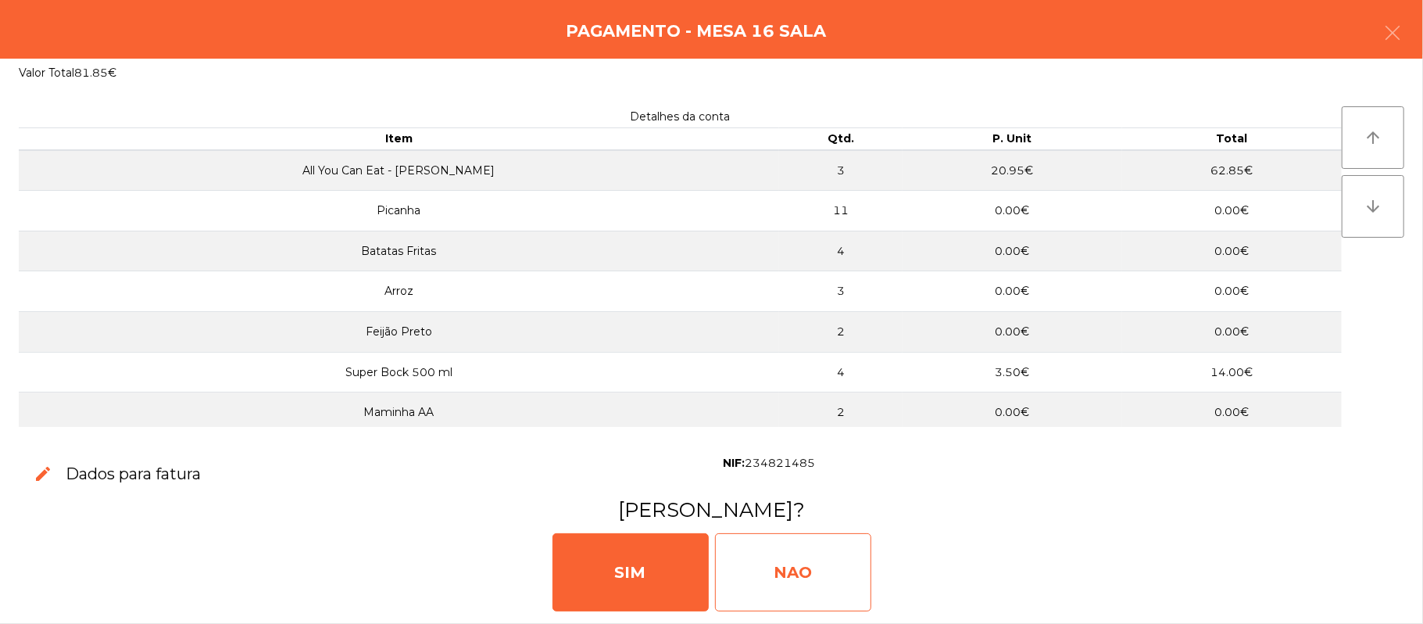
click at [780, 569] on div "NAO" at bounding box center [793, 572] width 156 height 78
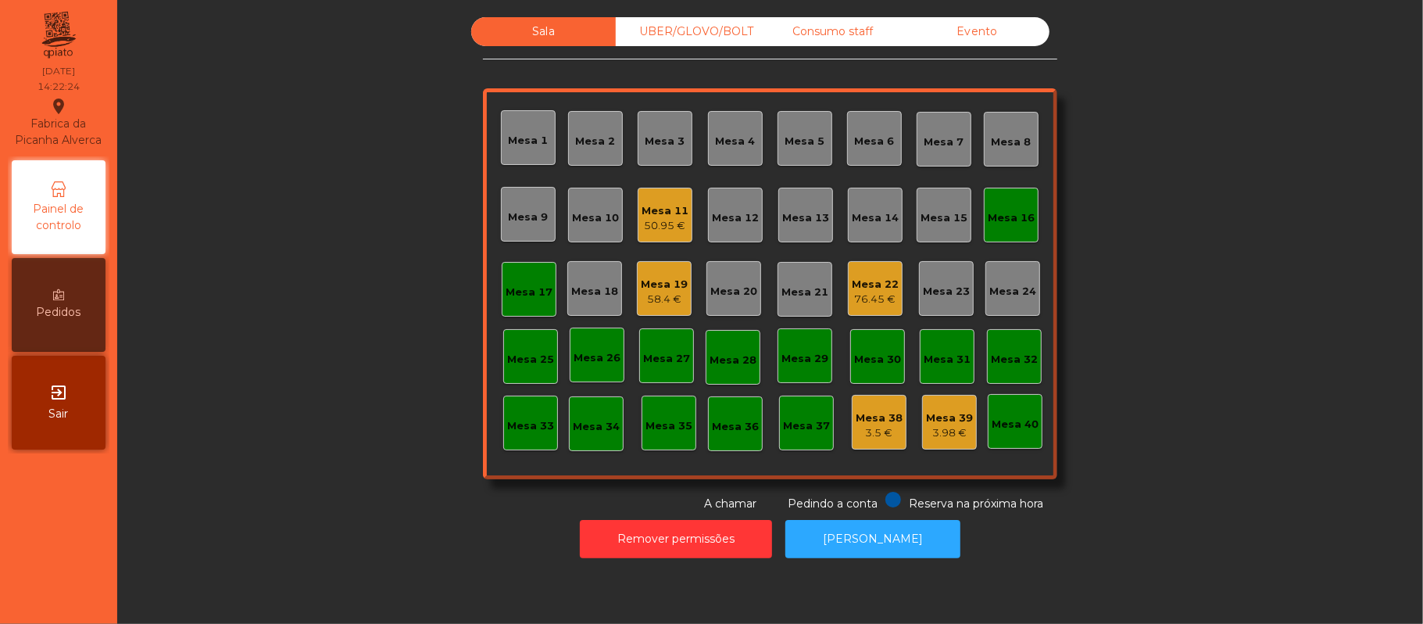
click at [652, 279] on div "Mesa 19" at bounding box center [664, 285] width 47 height 16
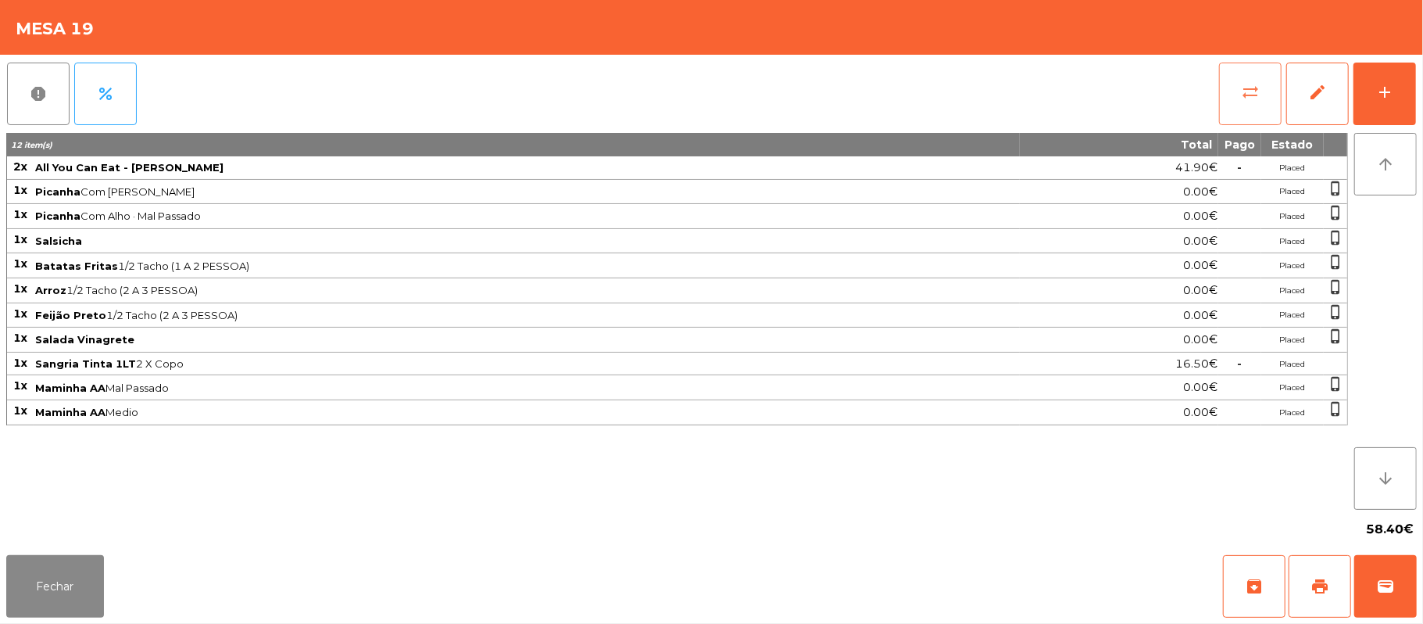
click at [1235, 103] on button "sync_alt" at bounding box center [1250, 94] width 63 height 63
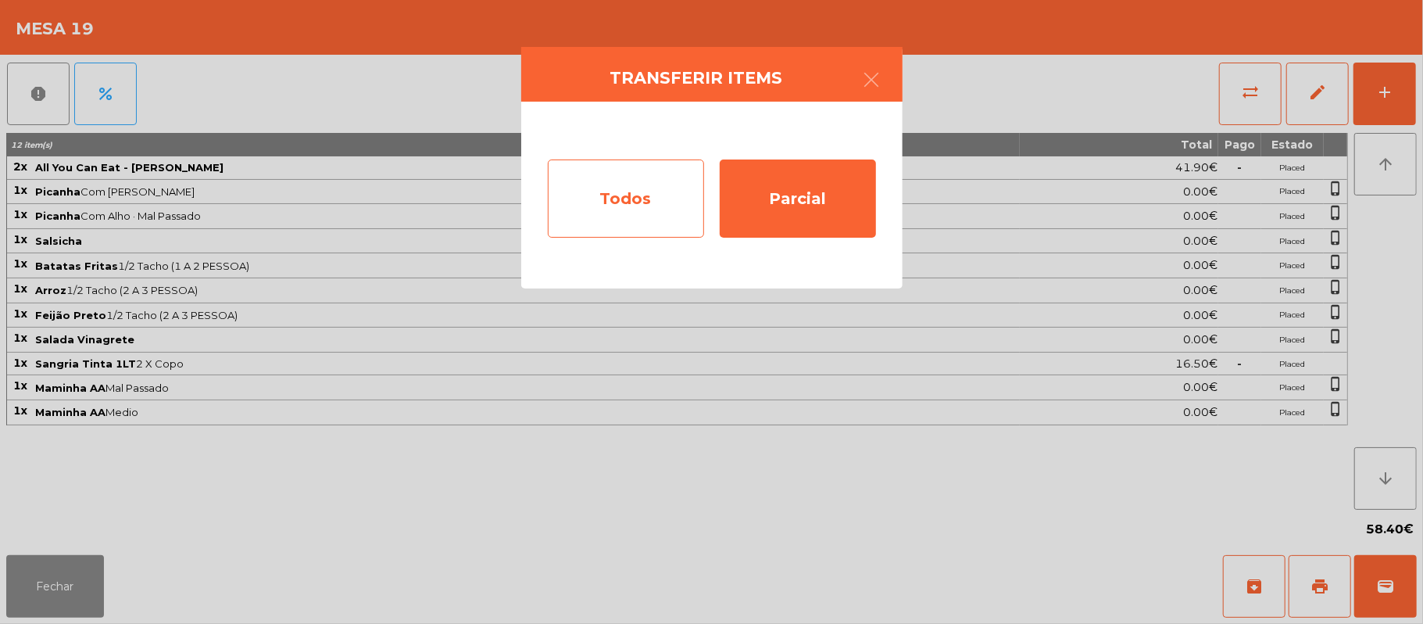
click at [616, 210] on div "Todos" at bounding box center [626, 198] width 156 height 78
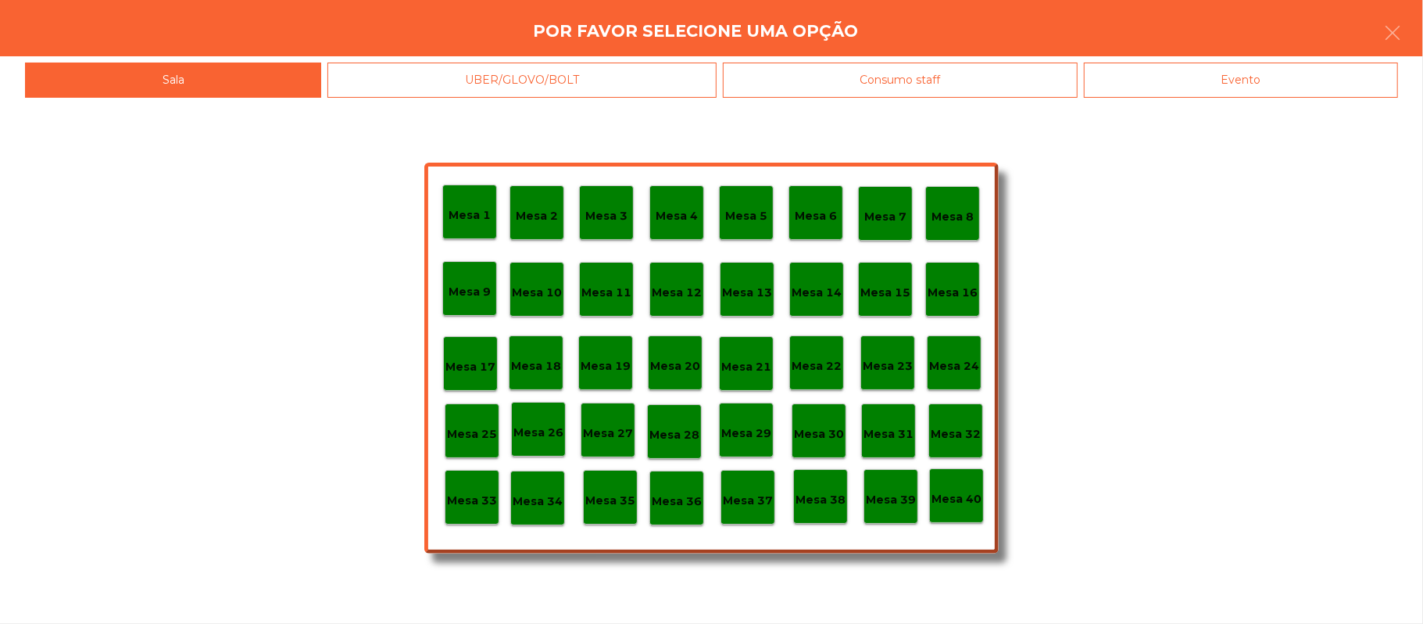
click at [1294, 95] on div "Evento" at bounding box center [1241, 80] width 314 height 35
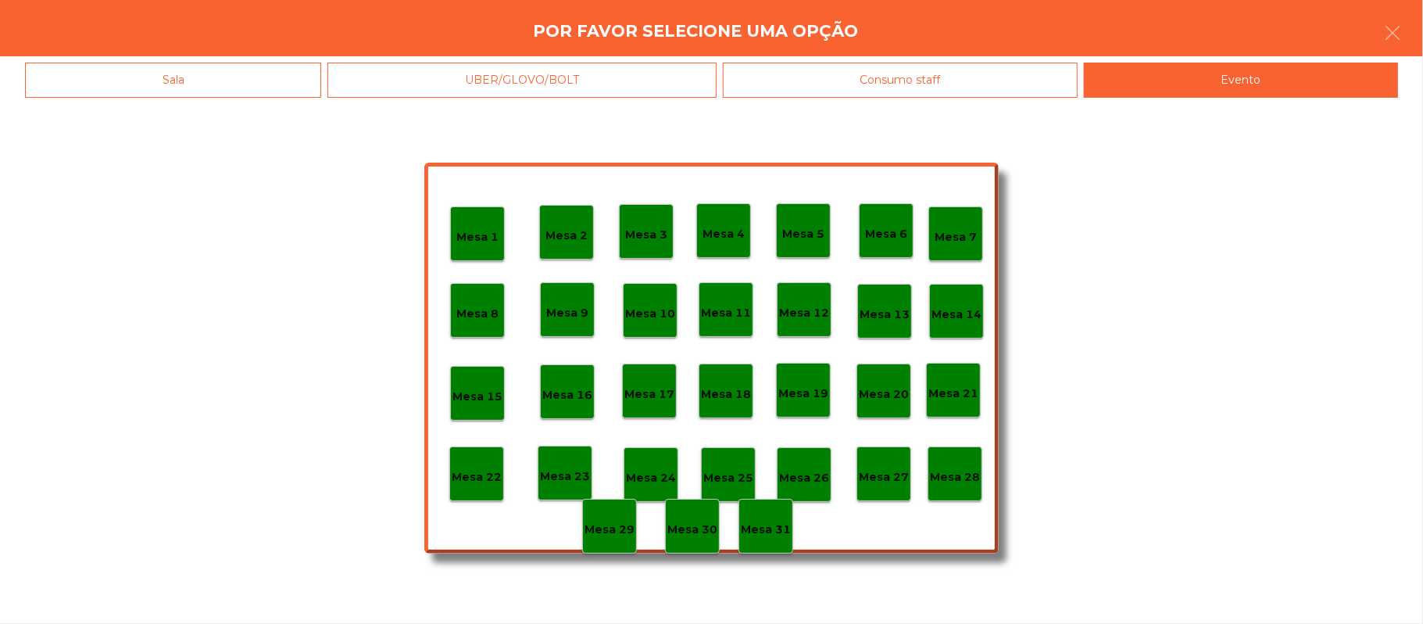
click at [975, 478] on p "Mesa 28" at bounding box center [955, 477] width 50 height 18
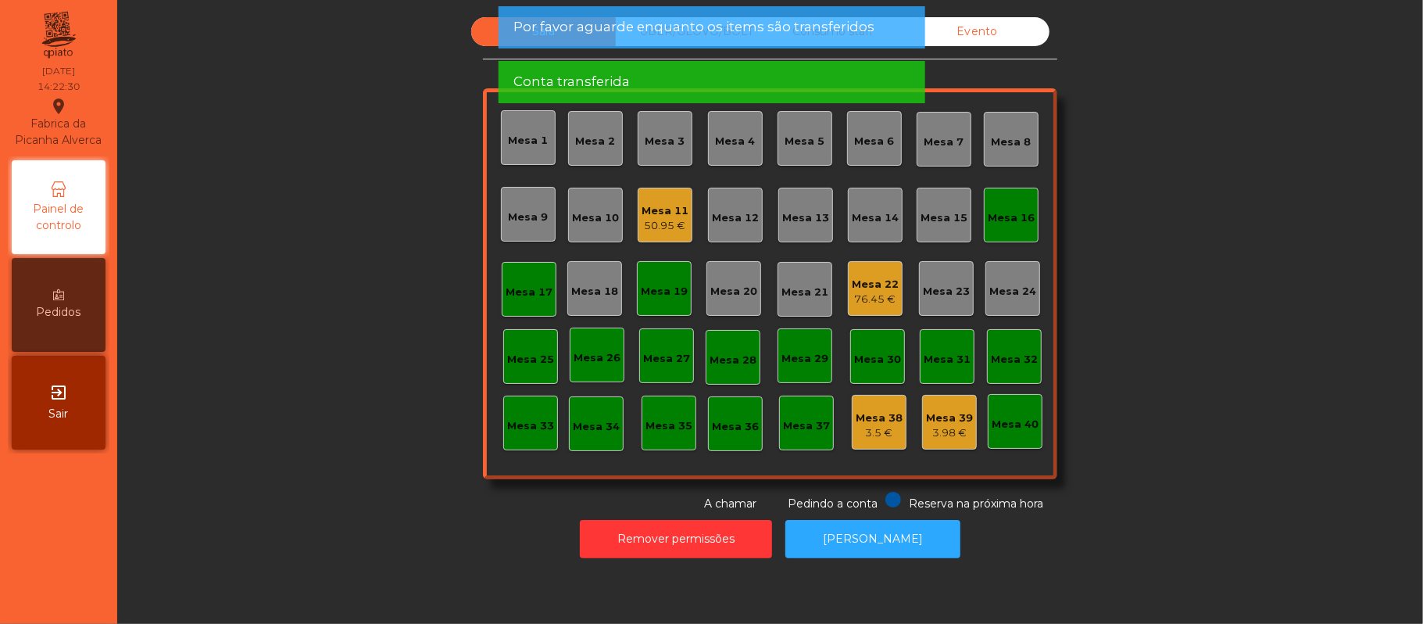
click at [988, 213] on div "Mesa 16" at bounding box center [1011, 218] width 47 height 16
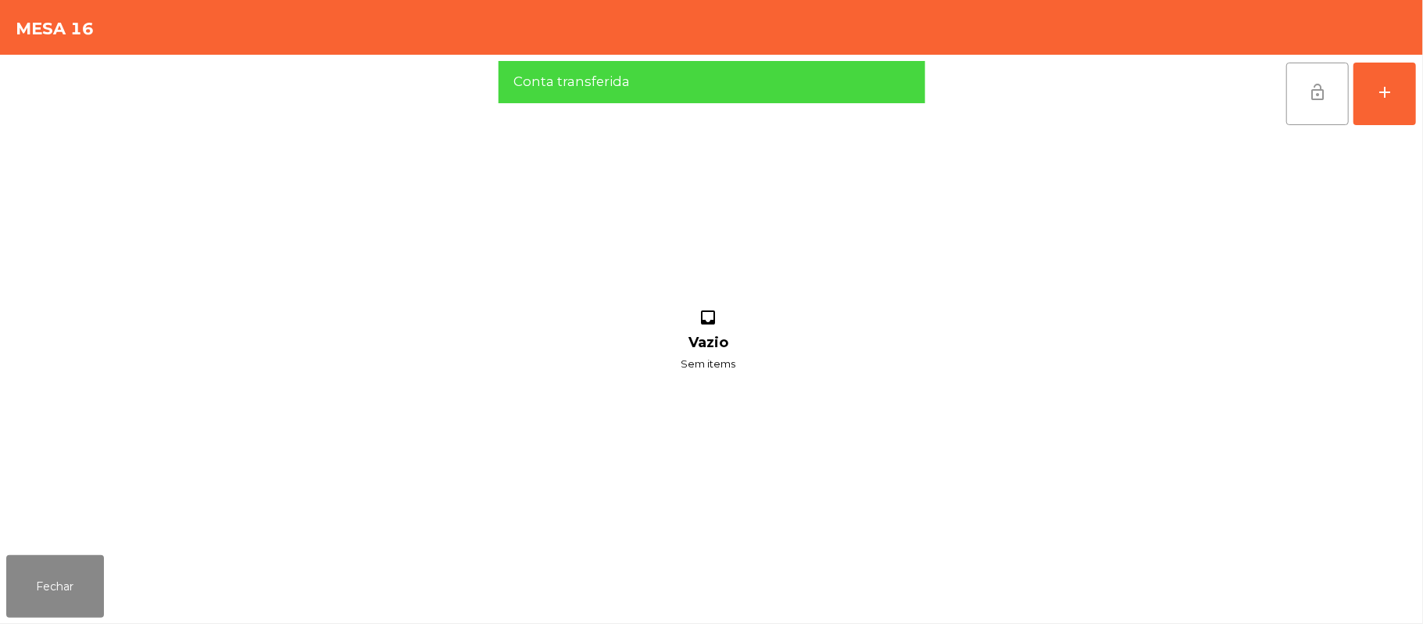
click at [1303, 102] on button "lock_open" at bounding box center [1317, 94] width 63 height 63
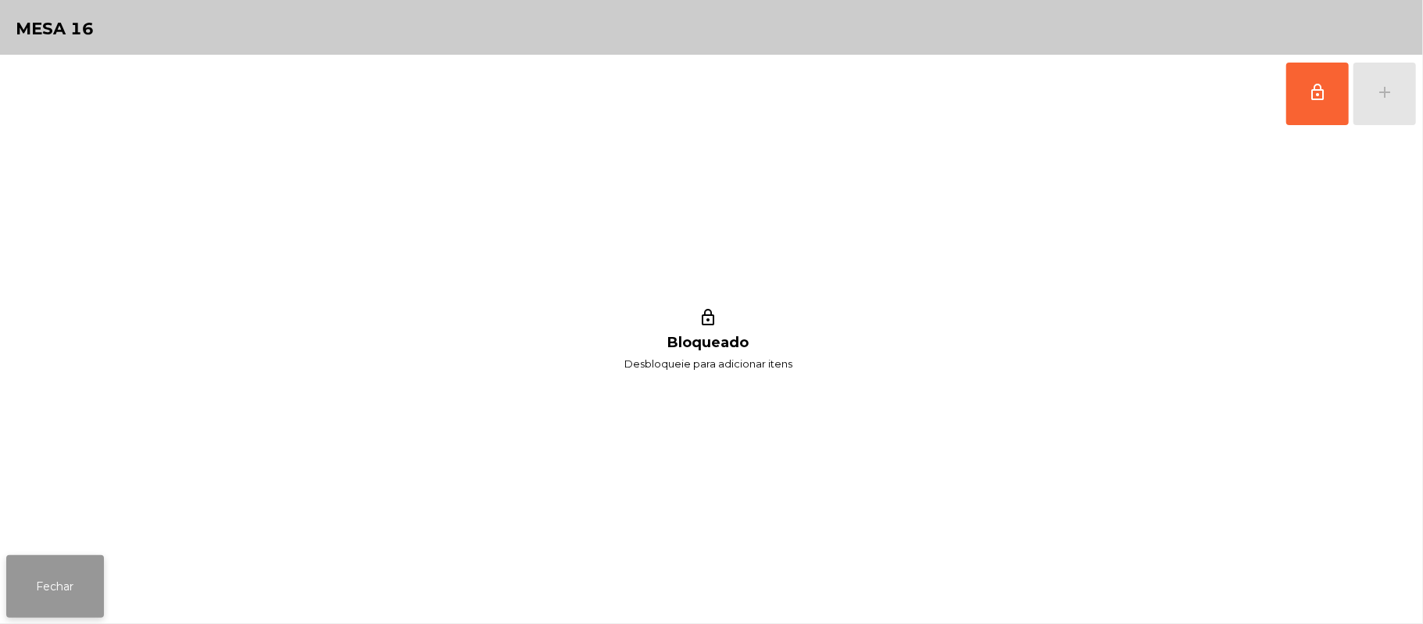
click at [79, 589] on button "Fechar" at bounding box center [55, 586] width 98 height 63
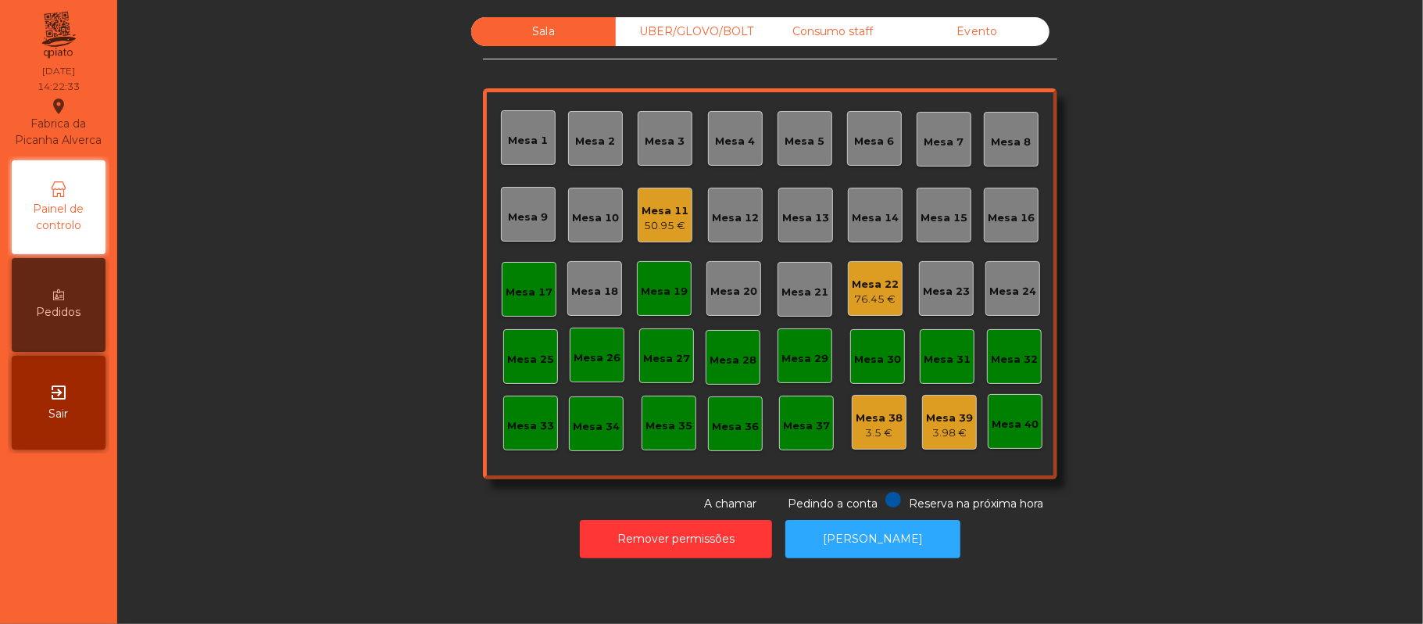
click at [672, 298] on div "Mesa 19" at bounding box center [664, 292] width 47 height 16
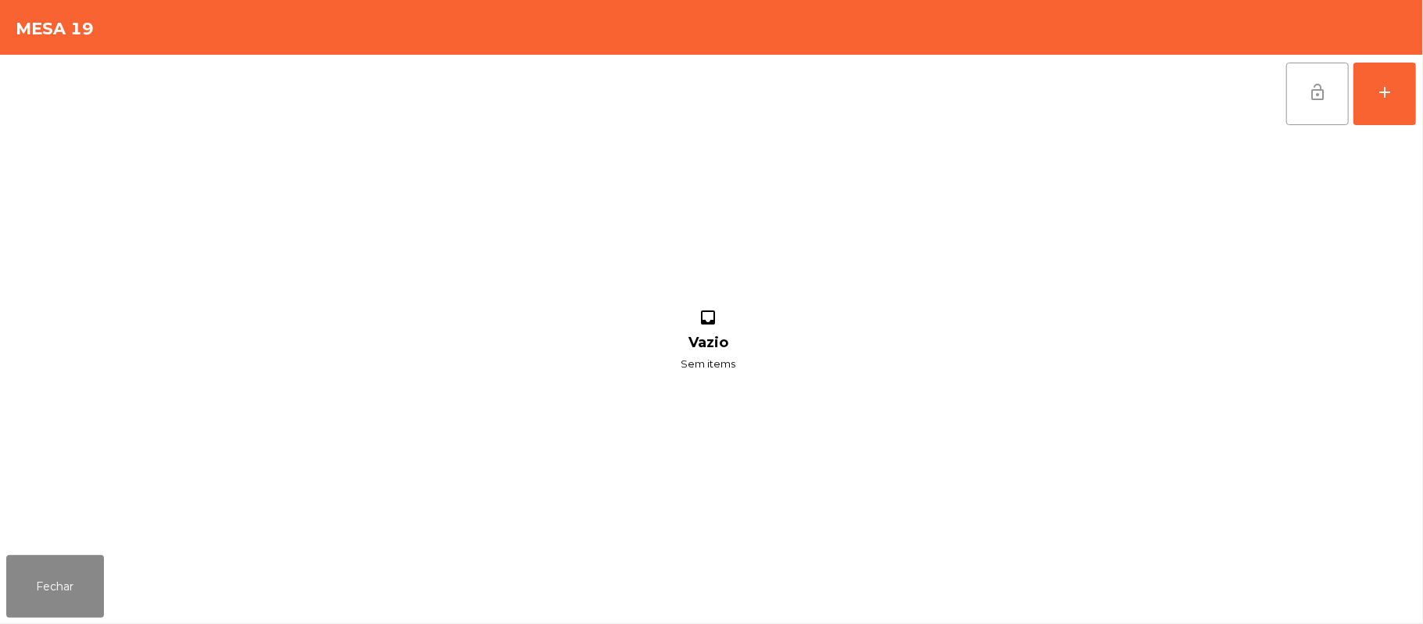
click at [1300, 88] on button "lock_open" at bounding box center [1317, 94] width 63 height 63
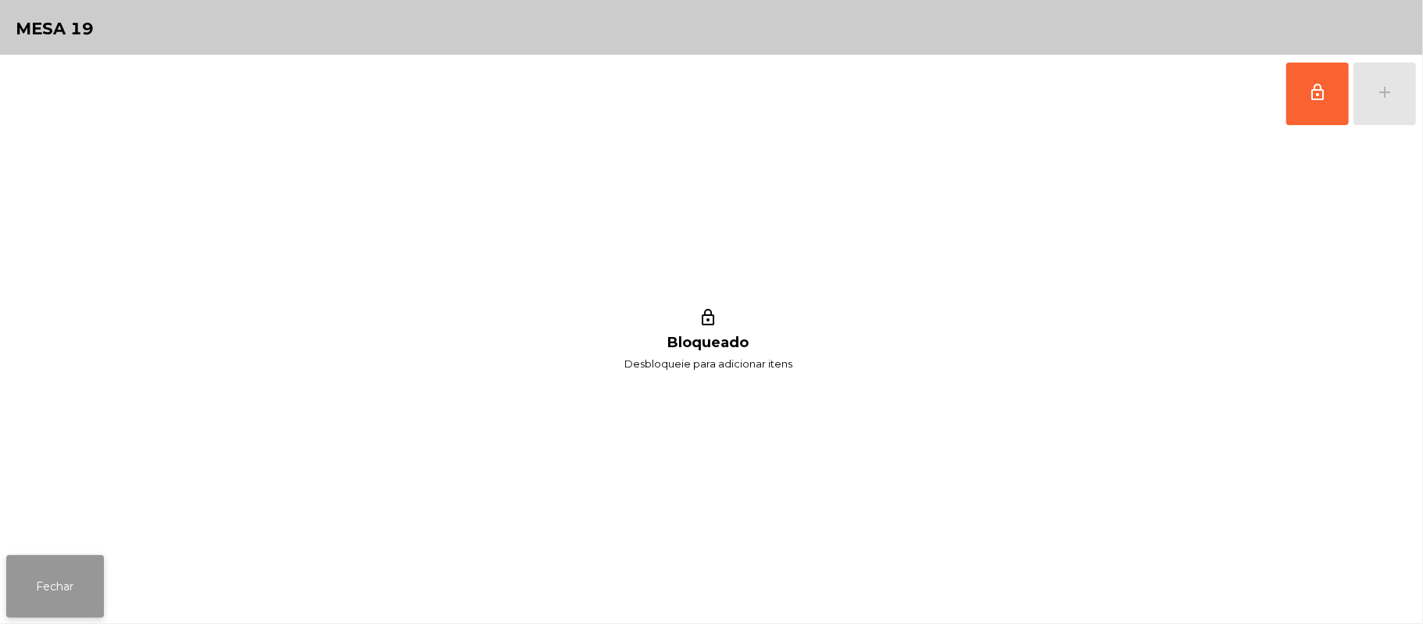
click at [44, 609] on button "Fechar" at bounding box center [55, 586] width 98 height 63
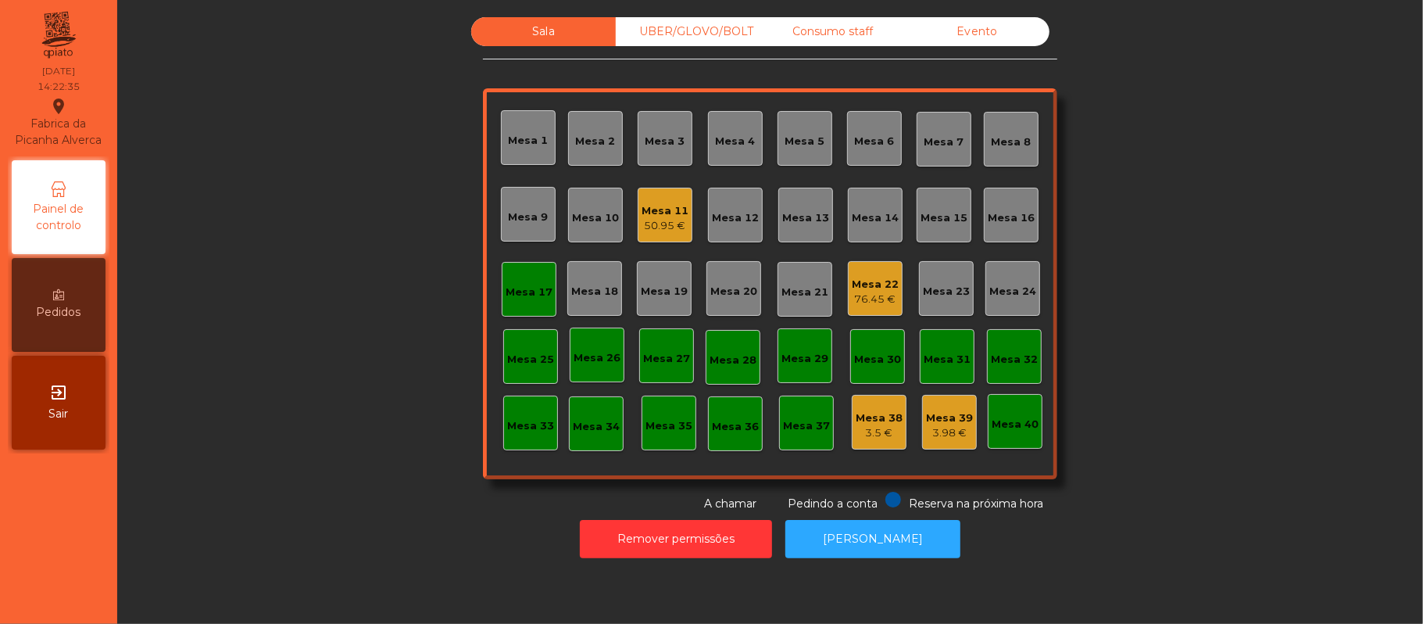
click at [517, 309] on div "Mesa 17" at bounding box center [529, 289] width 55 height 55
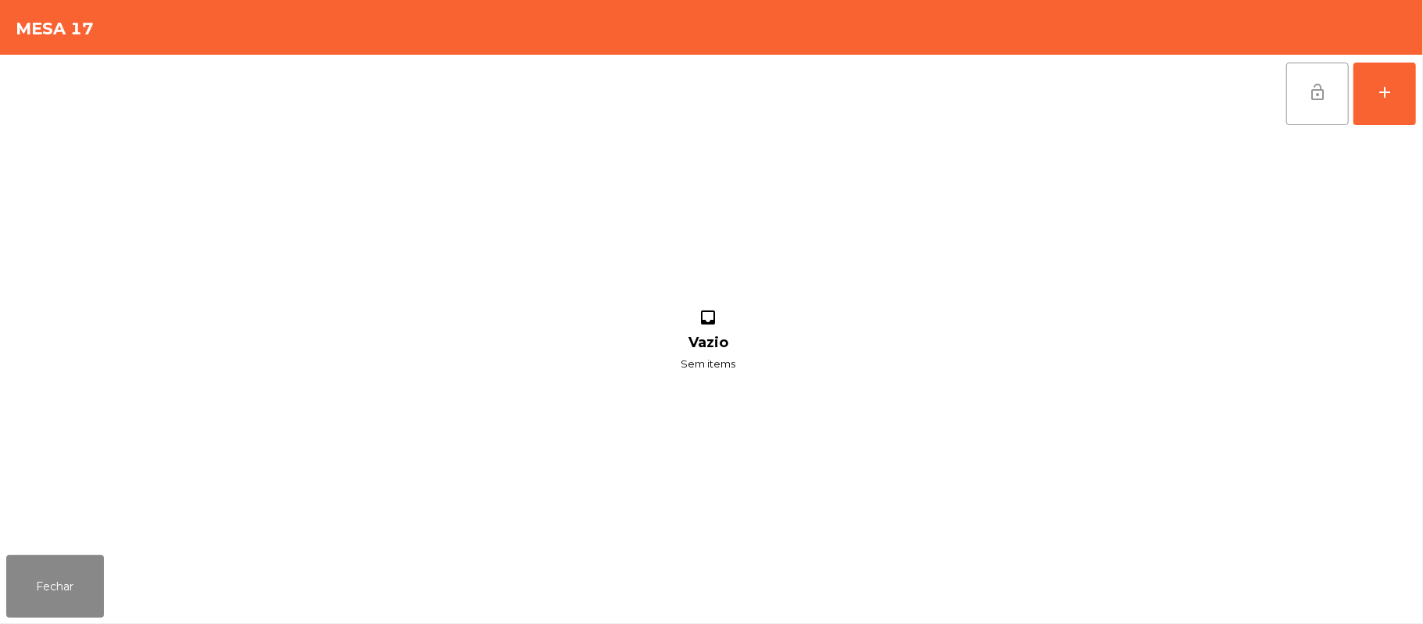
click at [1319, 98] on span "lock_open" at bounding box center [1317, 92] width 19 height 19
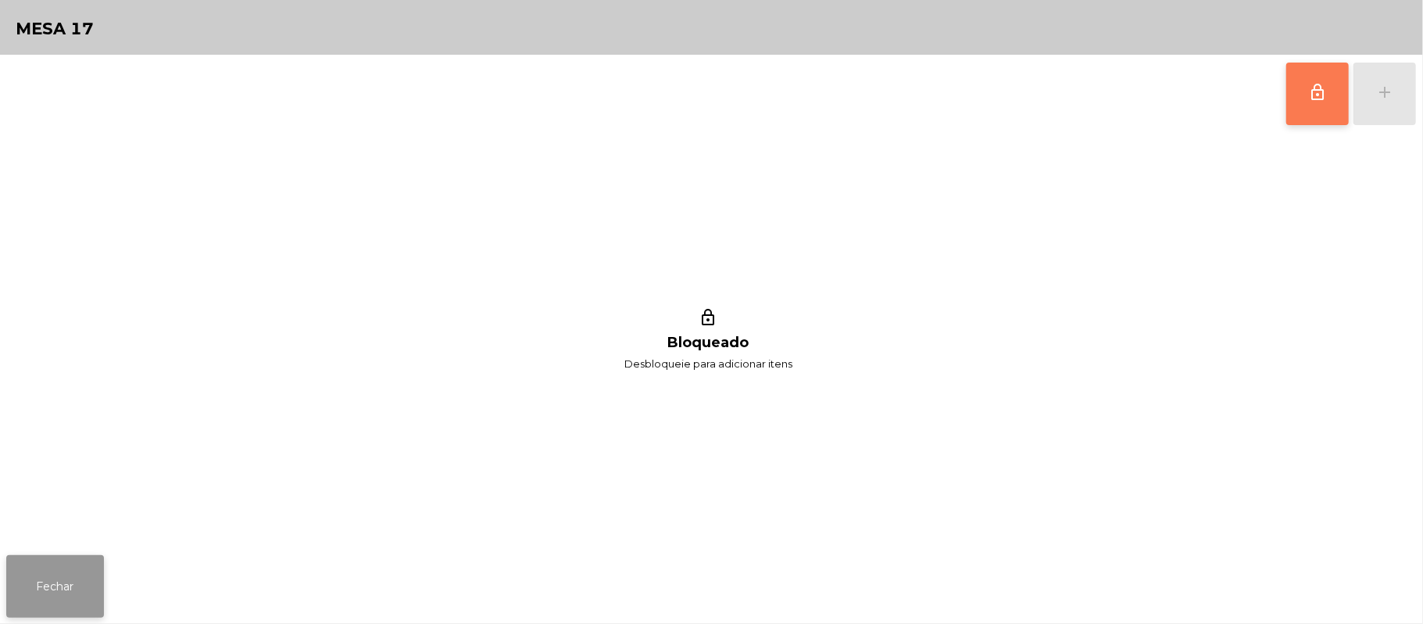
click at [61, 614] on button "Fechar" at bounding box center [55, 586] width 98 height 63
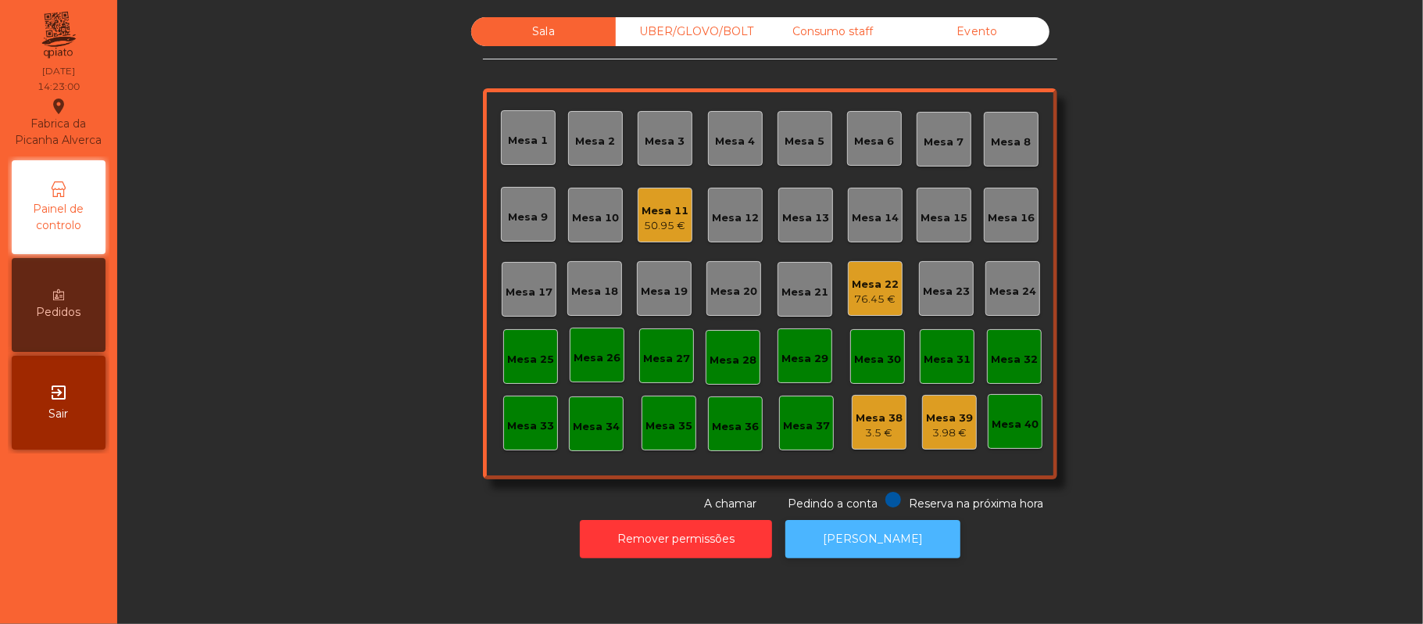
click at [870, 556] on button "[PERSON_NAME]" at bounding box center [872, 539] width 175 height 38
click at [1105, 254] on div "Sala UBER/GLOVO/BOLT Consumo staff Evento Mesa 1 Mesa 2 [GEOGRAPHIC_DATA] 4 [GE…" at bounding box center [769, 264] width 1263 height 495
click at [676, 231] on div "50.95 €" at bounding box center [664, 226] width 47 height 16
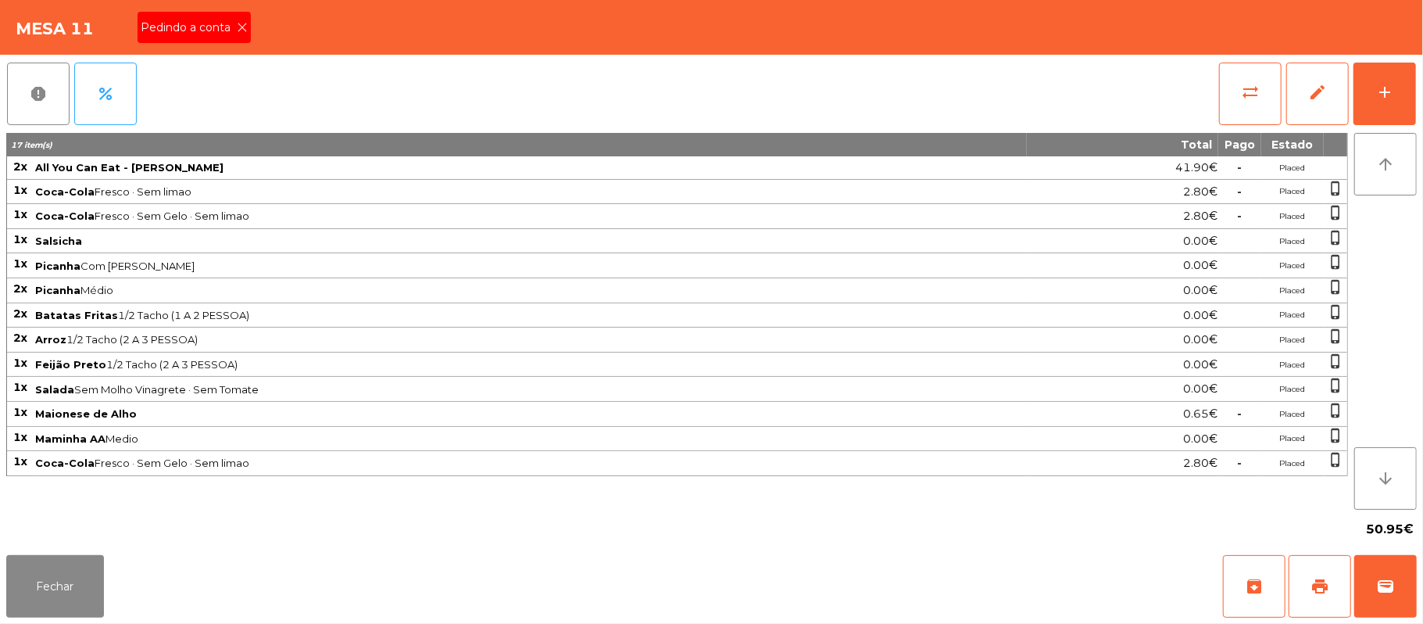
click at [206, 33] on span "Pedindo a conta" at bounding box center [189, 28] width 96 height 16
click at [1310, 597] on button "print" at bounding box center [1319, 586] width 63 height 63
click at [1379, 585] on span "wallet" at bounding box center [1385, 586] width 19 height 19
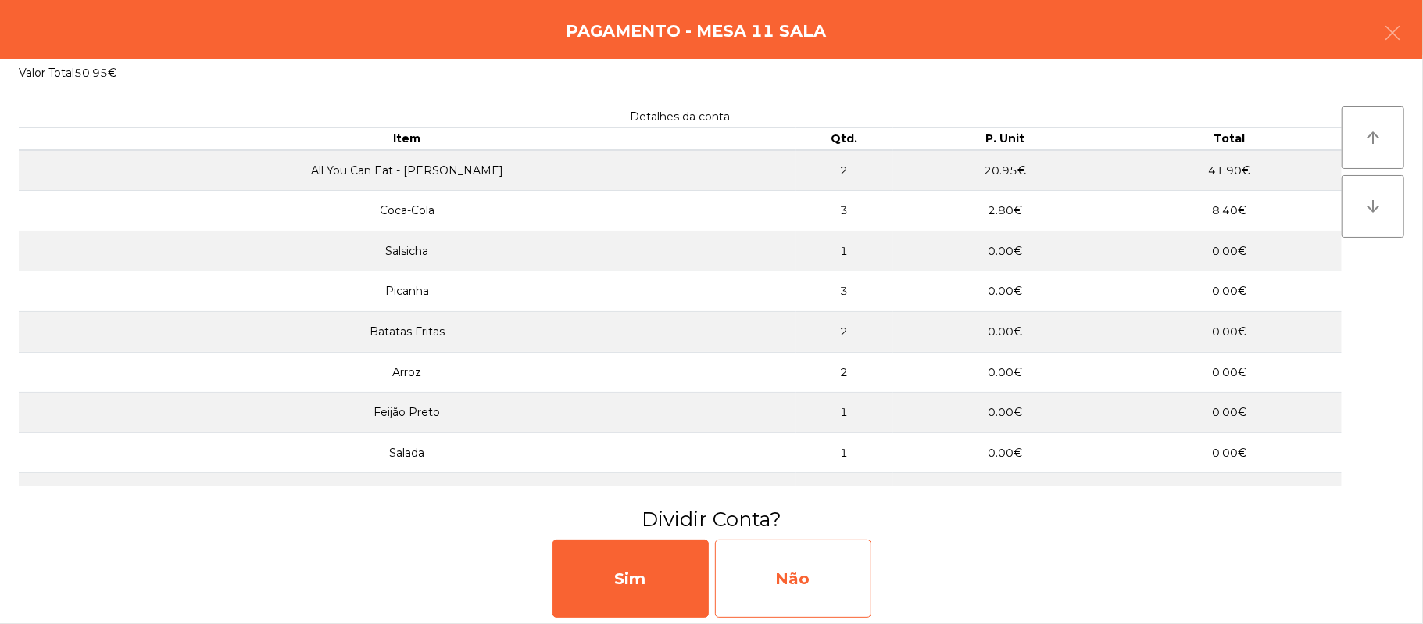
click at [786, 566] on div "Não" at bounding box center [793, 578] width 156 height 78
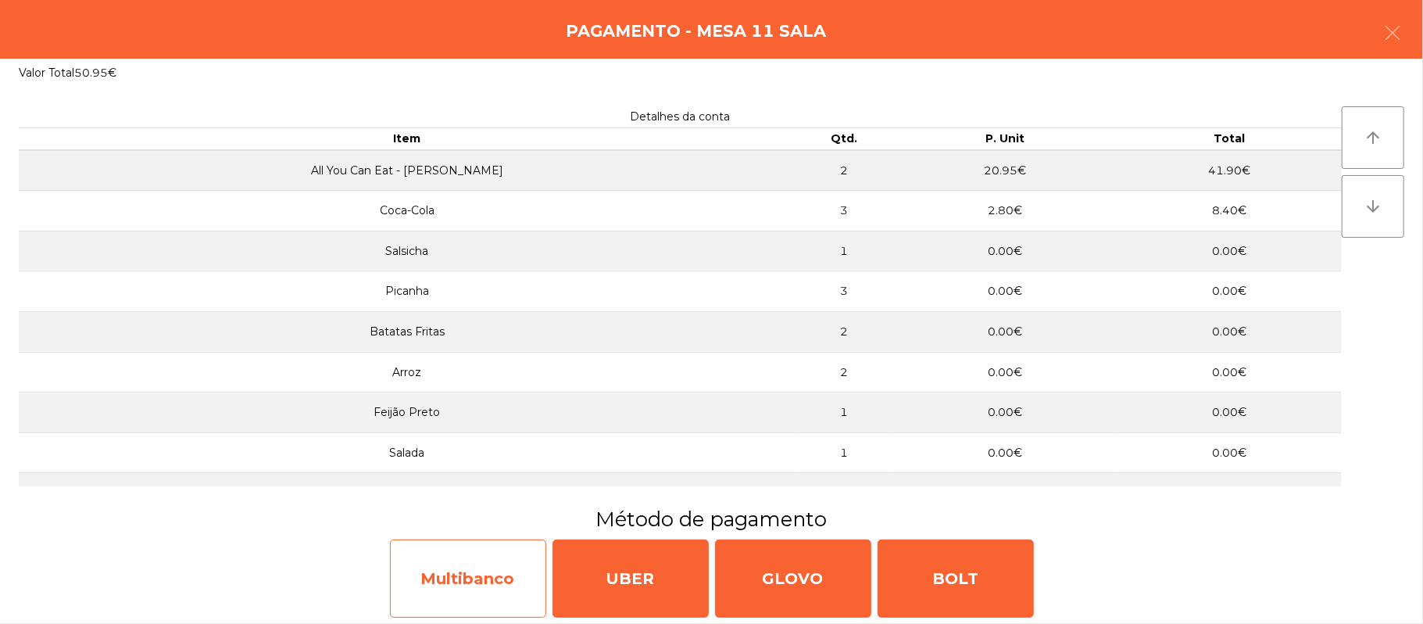
click at [464, 566] on div "Multibanco" at bounding box center [468, 578] width 156 height 78
select select "**"
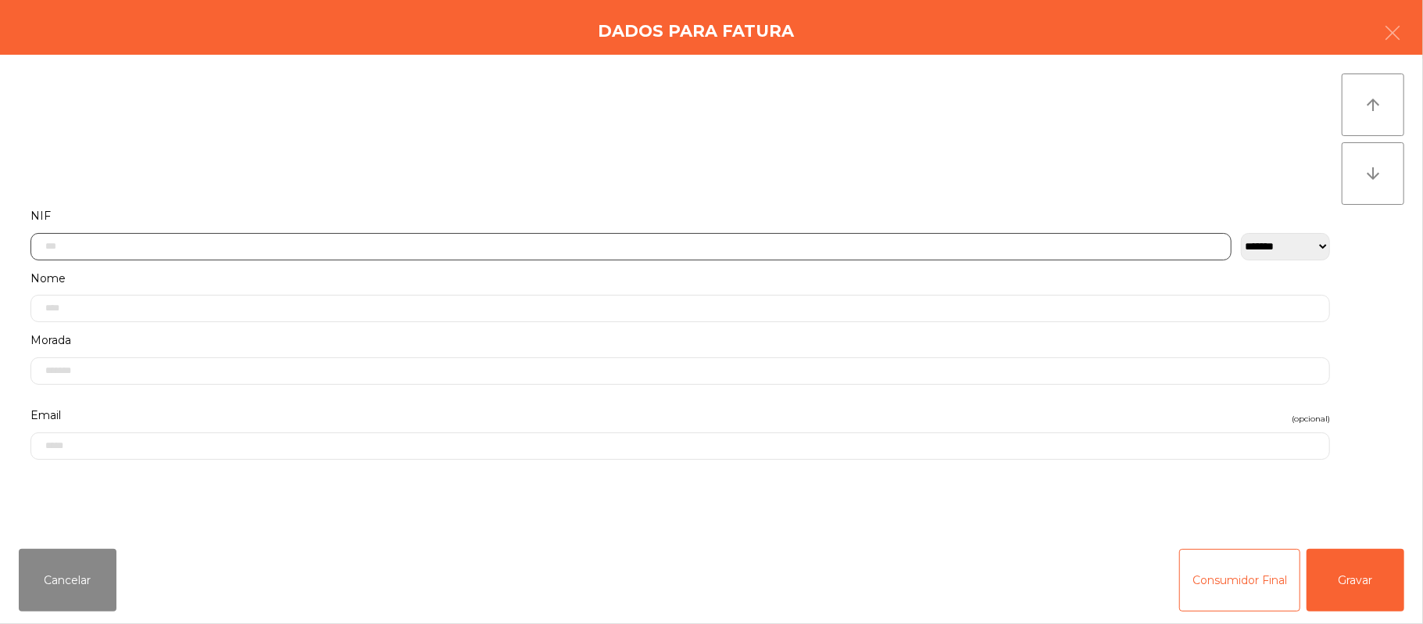
click at [597, 234] on input "text" at bounding box center [630, 246] width 1201 height 27
click at [1422, 30] on div "Dados para Fatura" at bounding box center [711, 27] width 1423 height 55
click at [1381, 41] on button "button" at bounding box center [1392, 34] width 44 height 47
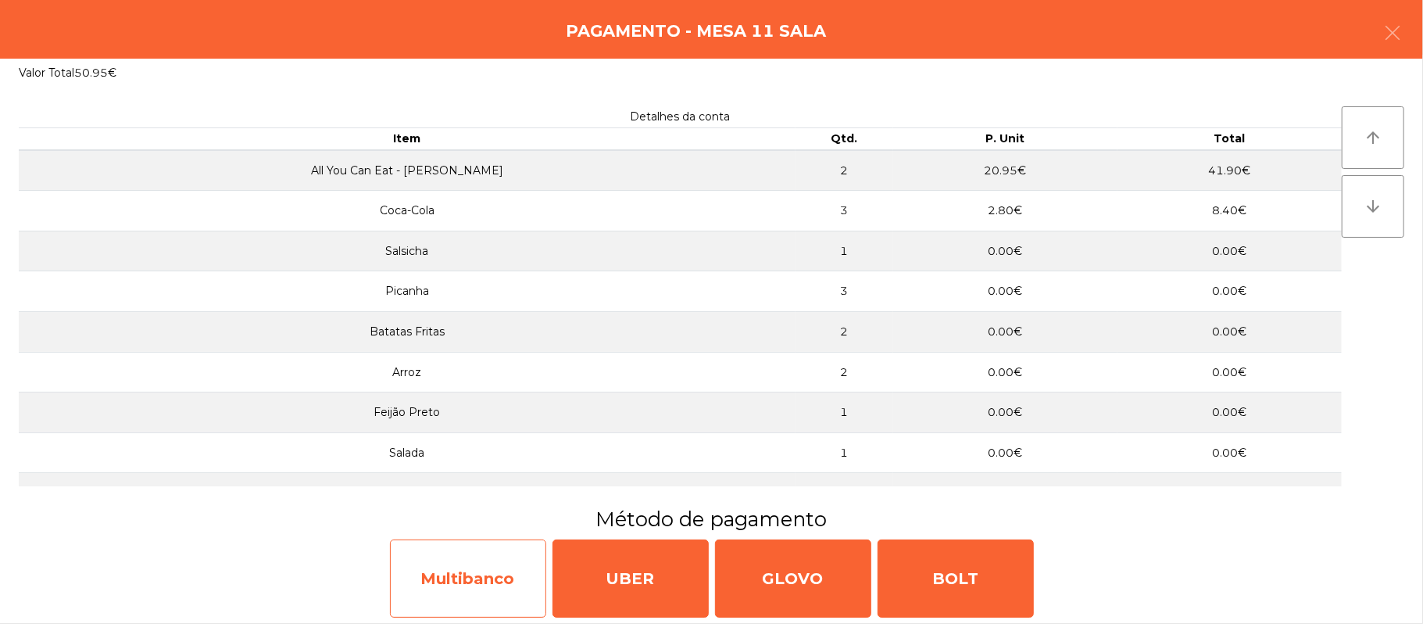
click at [478, 579] on div "Multibanco" at bounding box center [468, 578] width 156 height 78
select select "**"
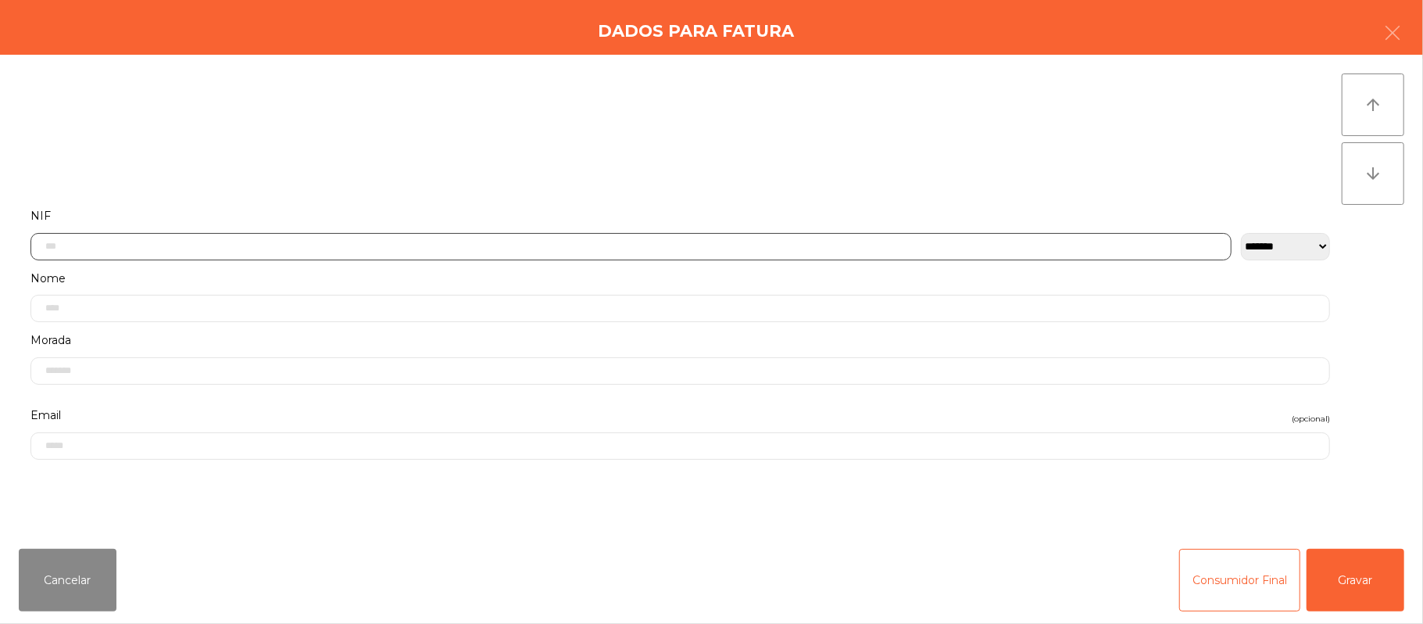
click at [704, 248] on input "text" at bounding box center [630, 246] width 1201 height 27
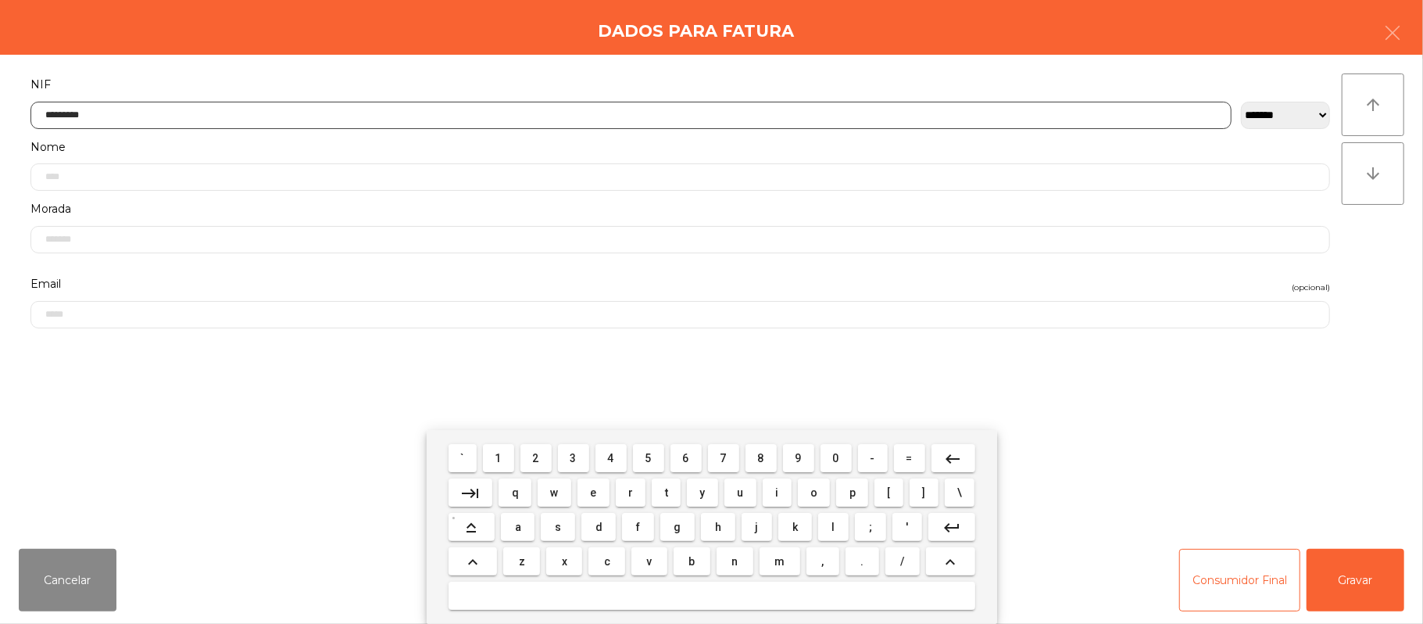
type input "*********"
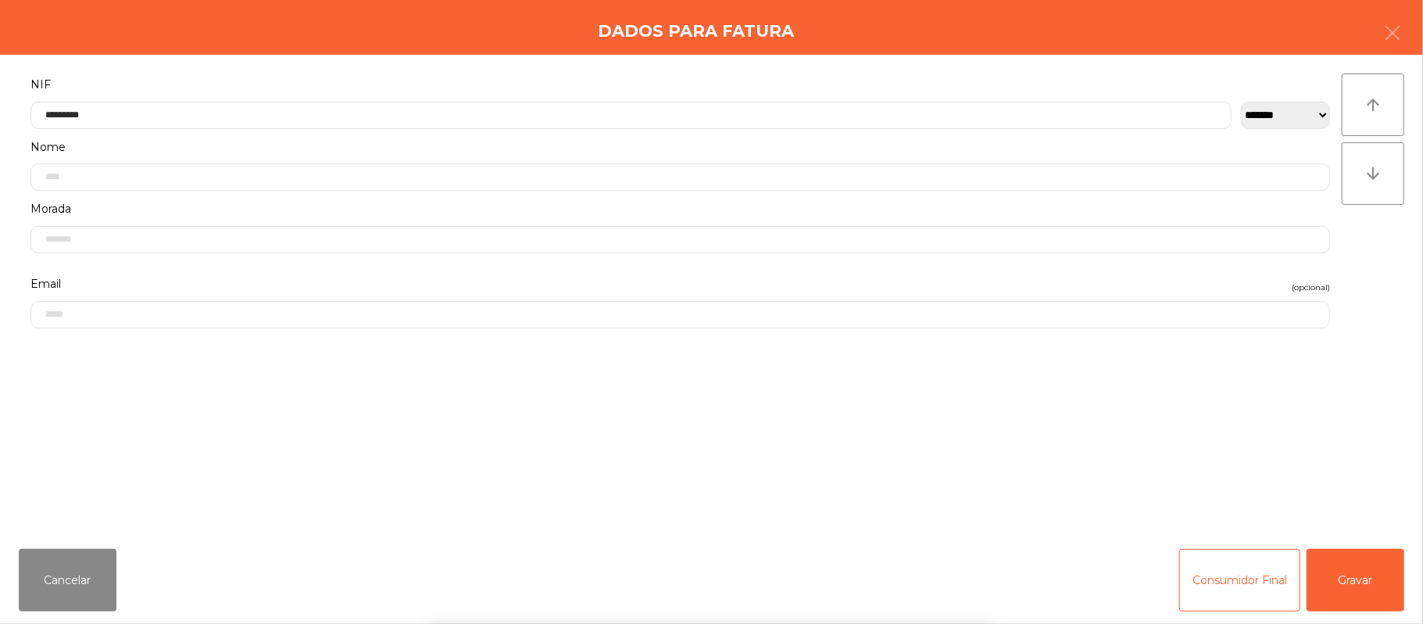
click at [1342, 563] on div "` 1 2 3 4 5 6 7 8 9 0 - = keyboard_backspace keyboard_tab q w e r t y u i o p […" at bounding box center [711, 527] width 1423 height 194
click at [1345, 585] on button "Gravar" at bounding box center [1355, 579] width 98 height 63
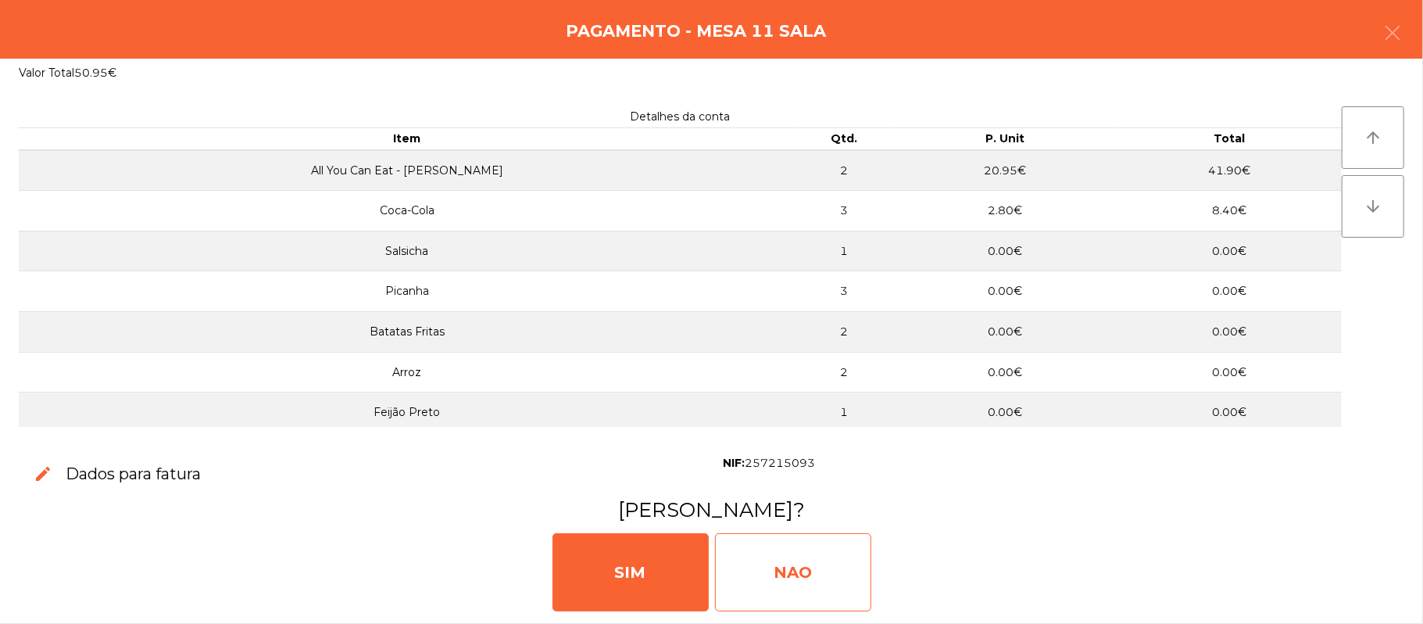
click at [842, 572] on div "NAO" at bounding box center [793, 572] width 156 height 78
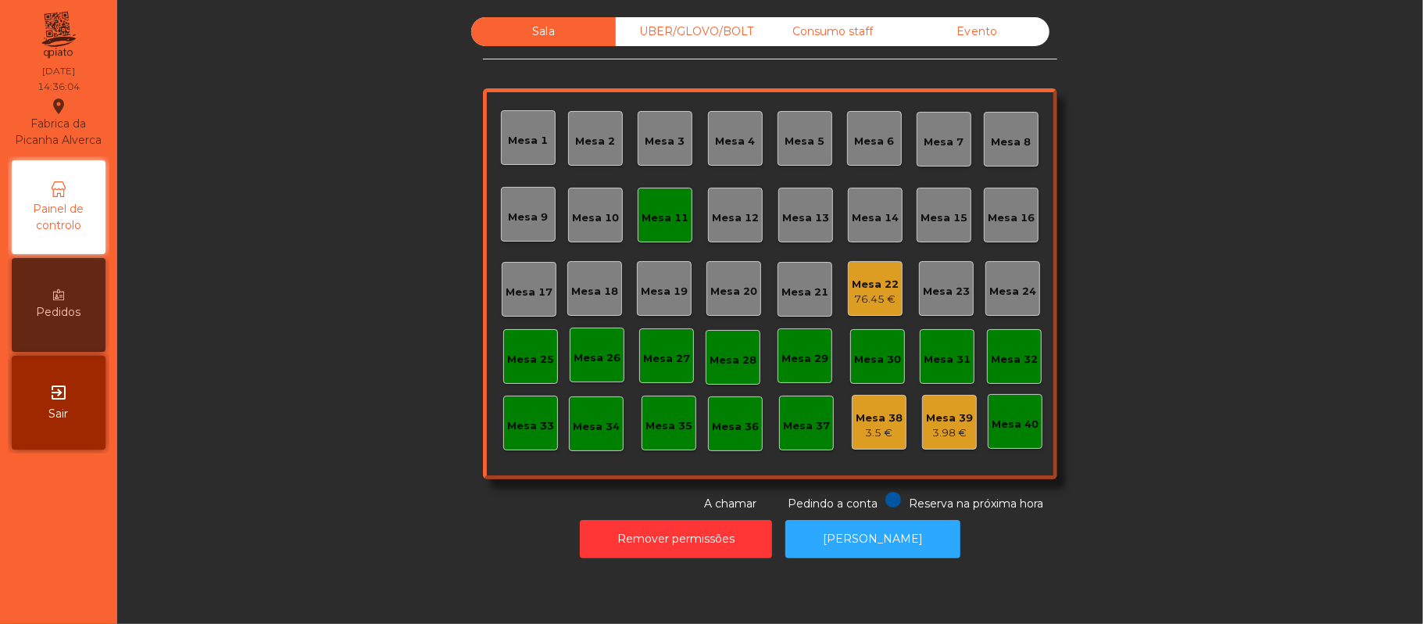
click at [648, 216] on div "Mesa 11" at bounding box center [664, 218] width 47 height 16
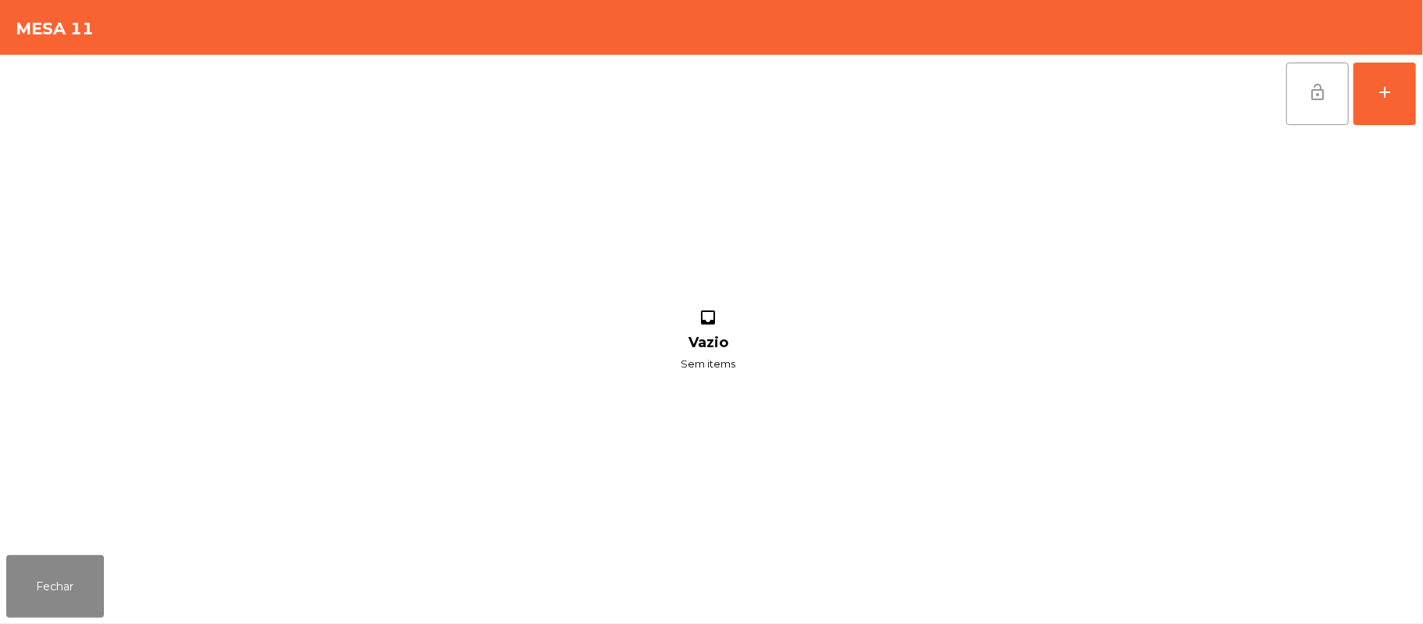
click at [1292, 95] on button "lock_open" at bounding box center [1317, 94] width 63 height 63
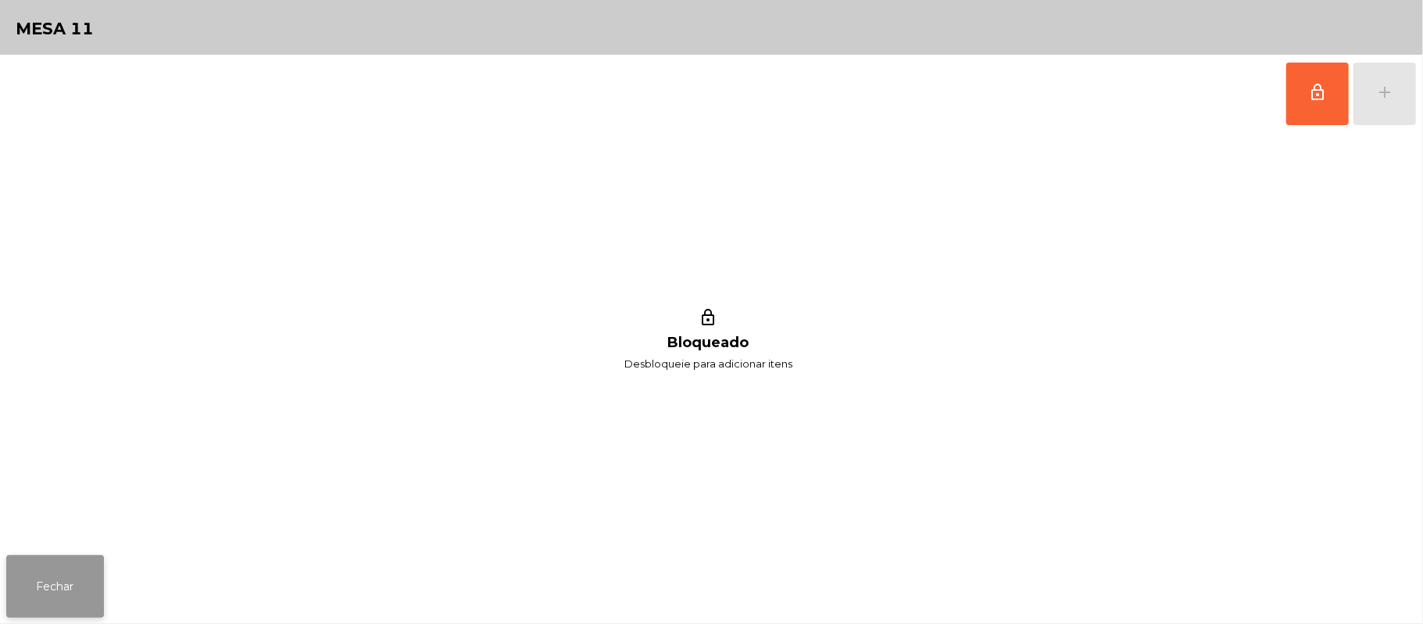
click at [56, 609] on button "Fechar" at bounding box center [55, 586] width 98 height 63
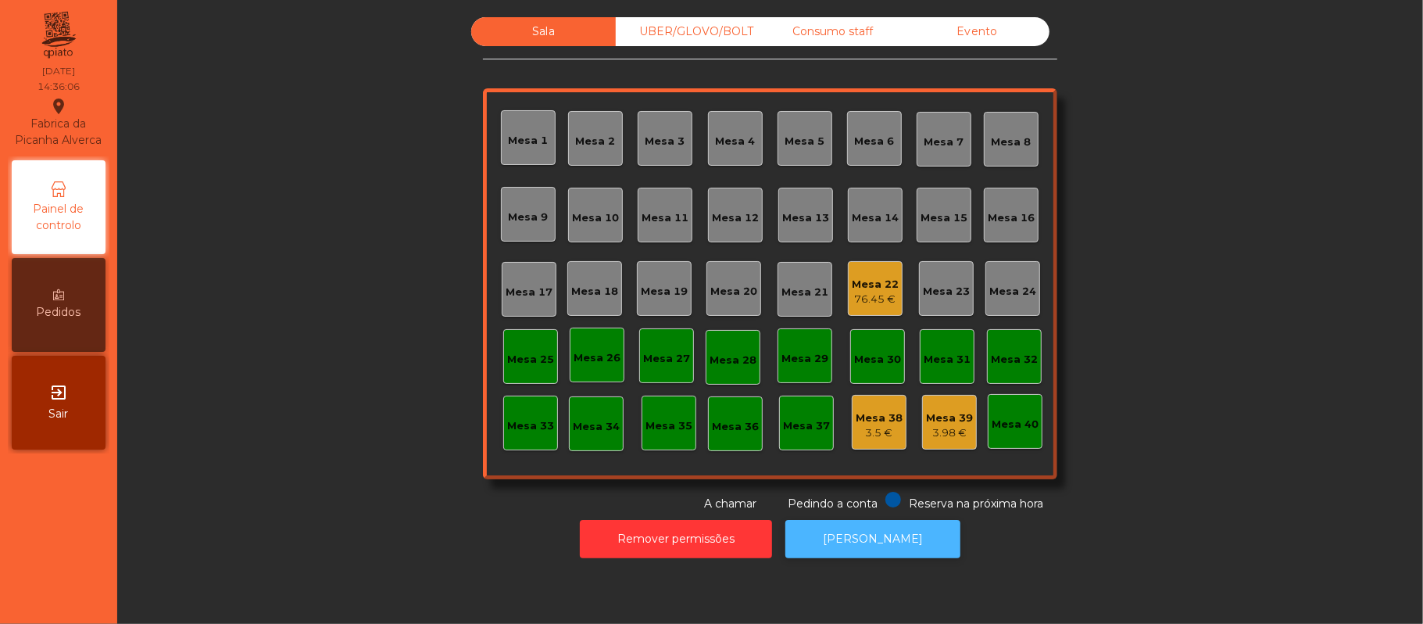
click at [861, 538] on button "[PERSON_NAME]" at bounding box center [872, 539] width 175 height 38
click at [1170, 263] on div "Sala UBER/GLOVO/BOLT Consumo staff Evento Mesa 1 Mesa 2 [GEOGRAPHIC_DATA] 4 [GE…" at bounding box center [769, 264] width 1263 height 495
click at [831, 29] on div "Consumo staff" at bounding box center [832, 31] width 145 height 29
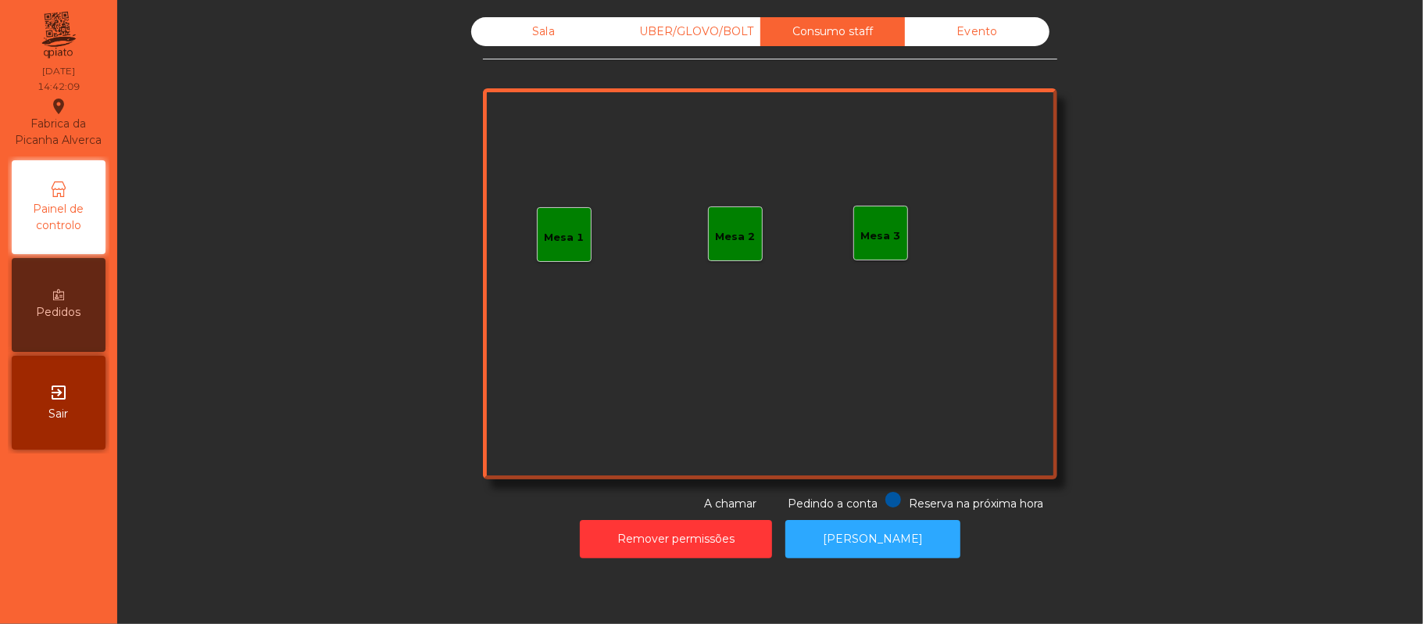
click at [894, 216] on div "Mesa 3" at bounding box center [880, 232] width 55 height 55
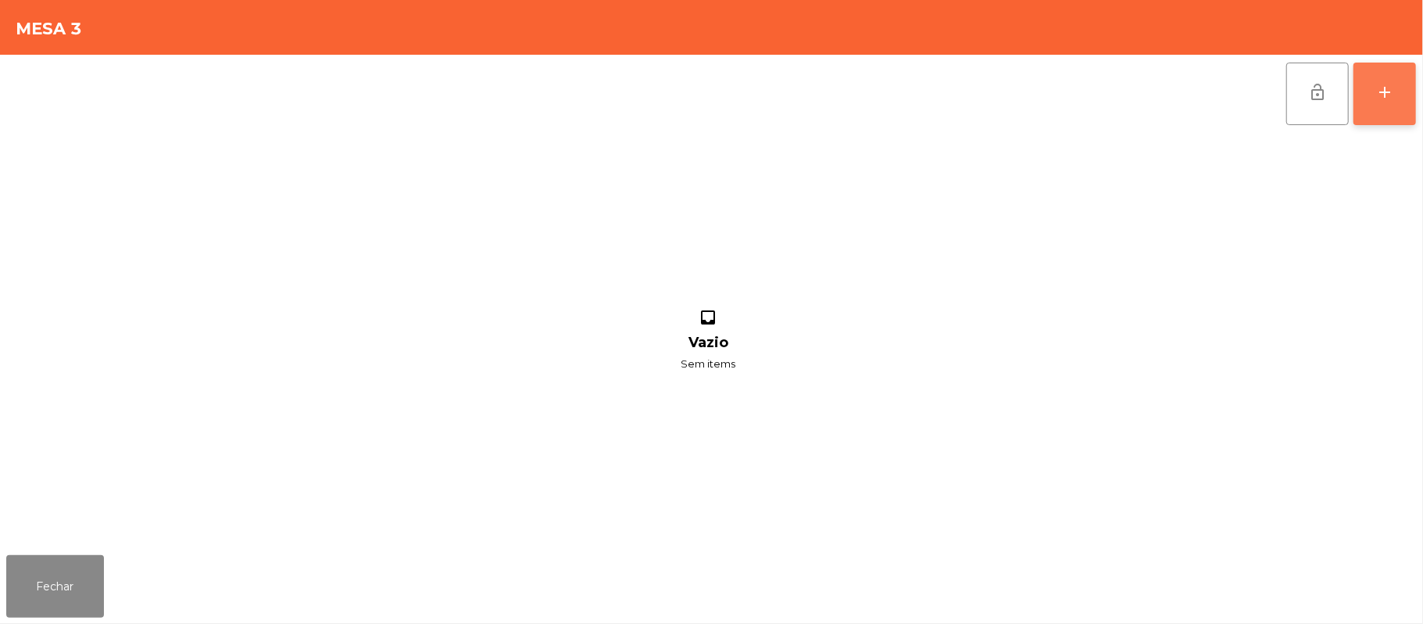
click at [1410, 85] on button "add" at bounding box center [1384, 94] width 63 height 63
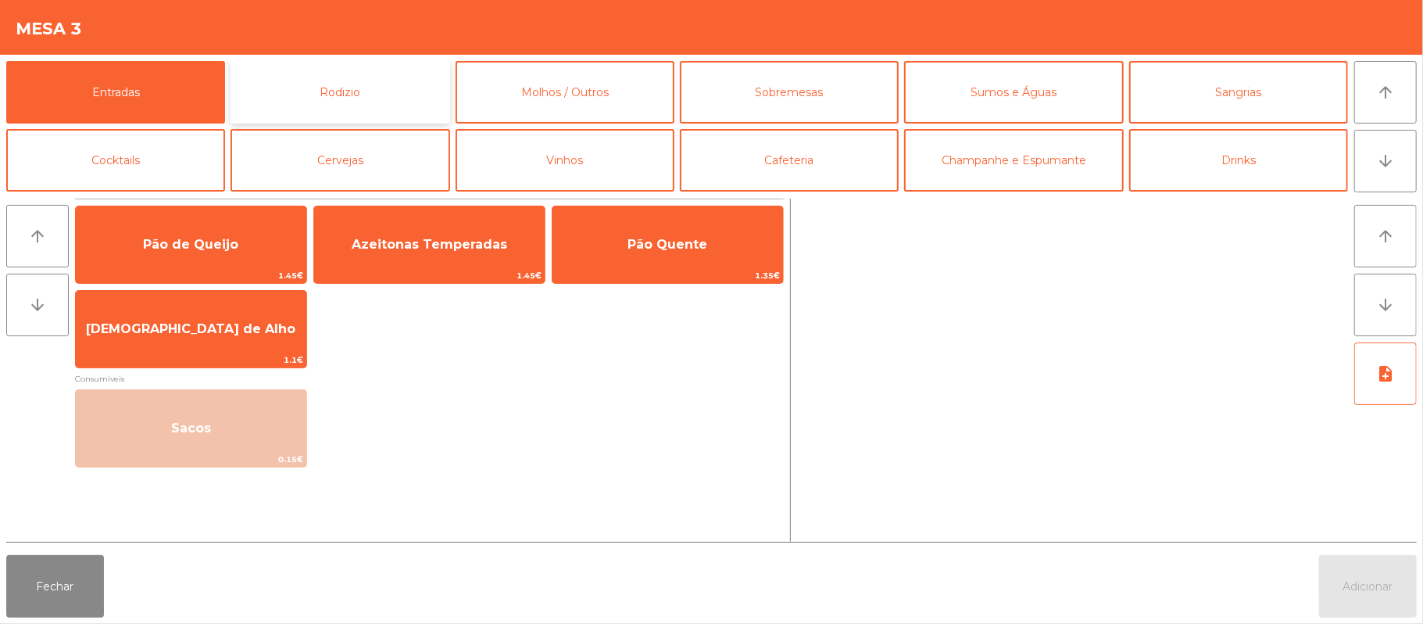
click at [414, 84] on button "Rodizio" at bounding box center [339, 92] width 219 height 63
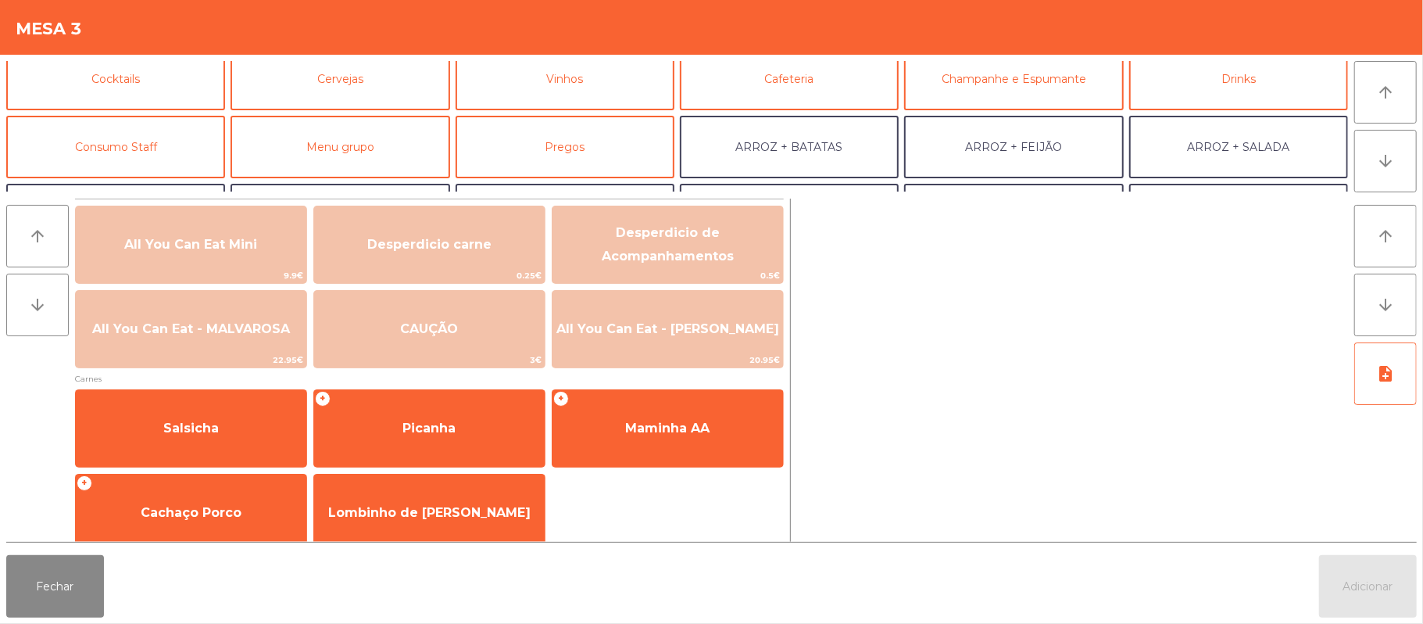
scroll to position [83, 0]
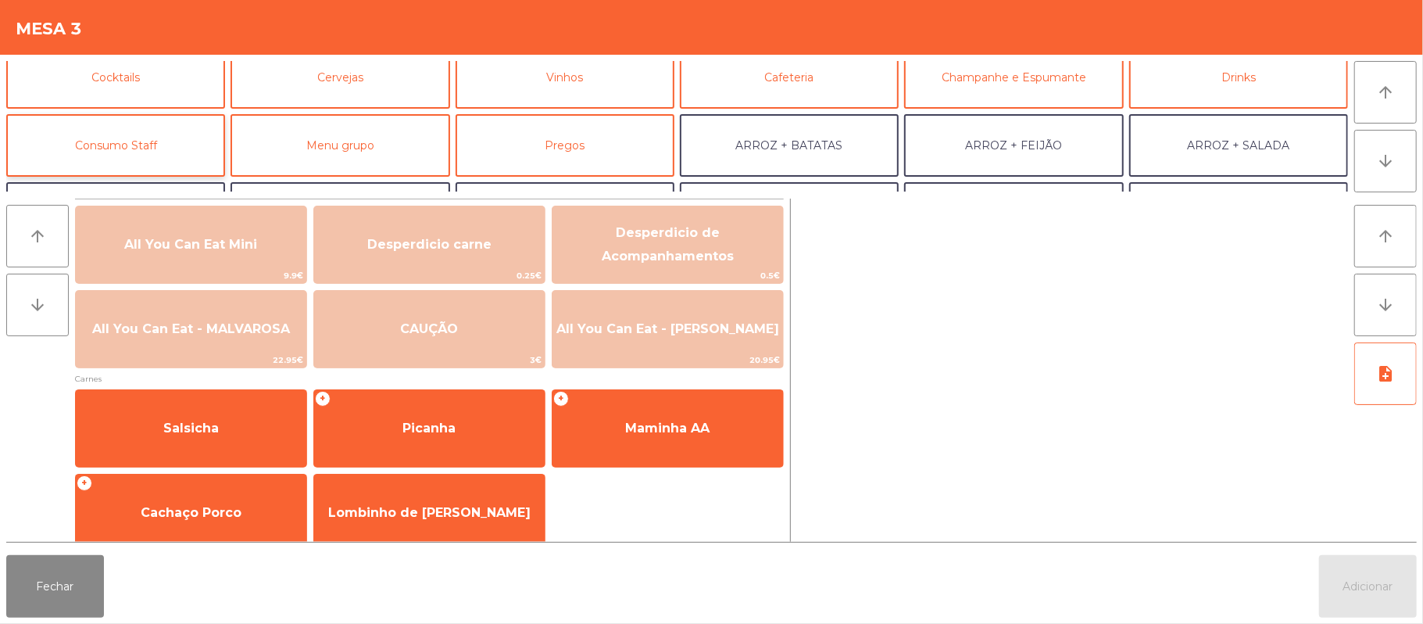
click at [159, 148] on button "Consumo Staff" at bounding box center [115, 145] width 219 height 63
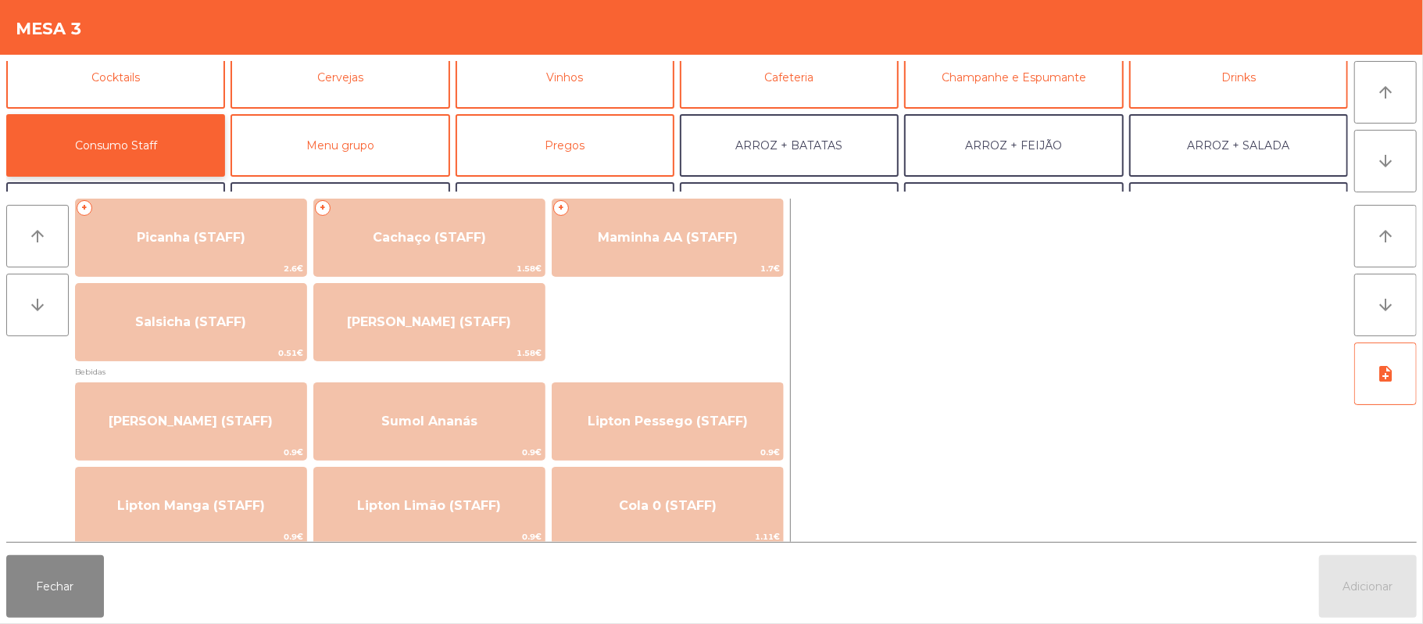
scroll to position [23, 0]
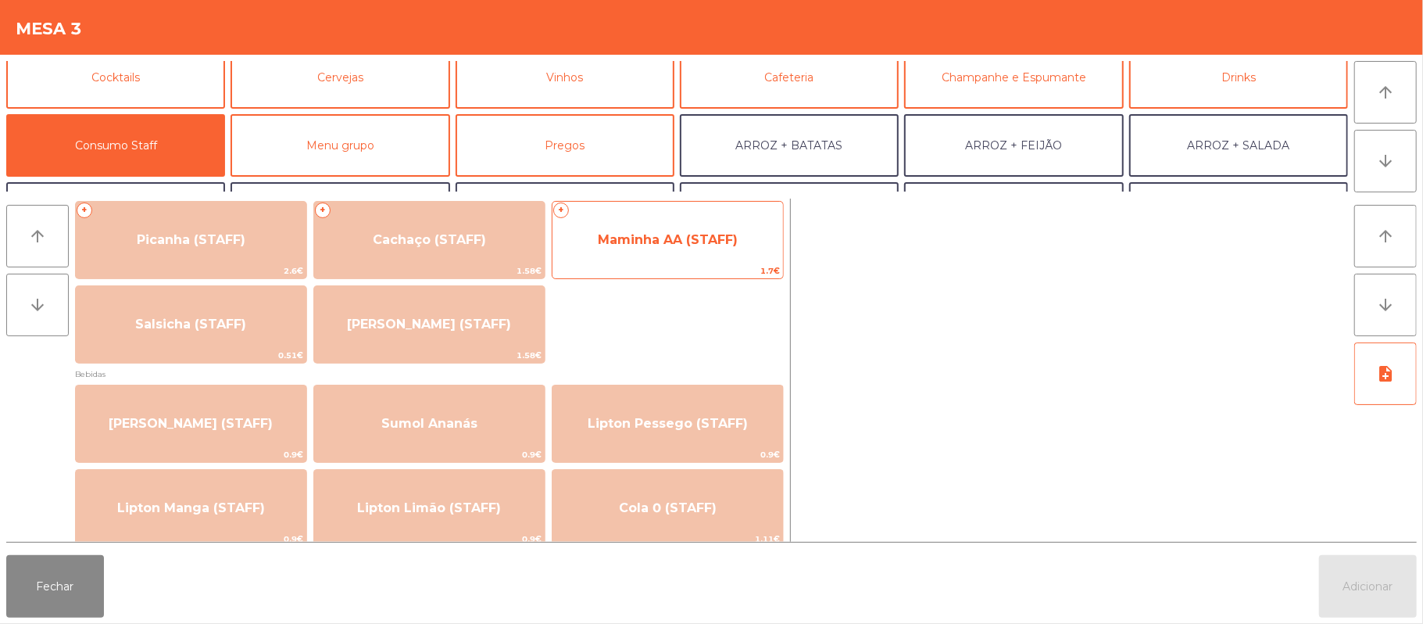
click at [722, 275] on span "1.7€" at bounding box center [667, 270] width 230 height 15
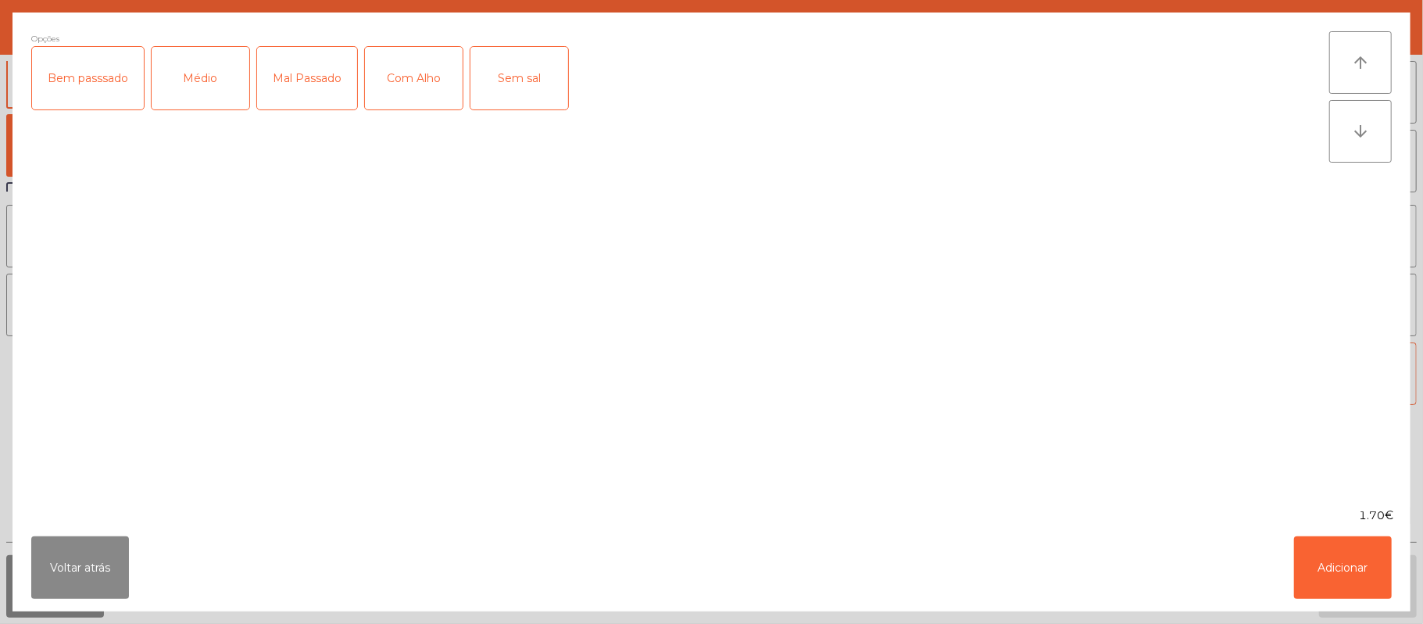
click at [164, 66] on div "Médio" at bounding box center [201, 78] width 98 height 63
click at [432, 82] on div "Com Alho" at bounding box center [414, 78] width 98 height 63
click at [1355, 582] on button "Adicionar" at bounding box center [1343, 567] width 98 height 63
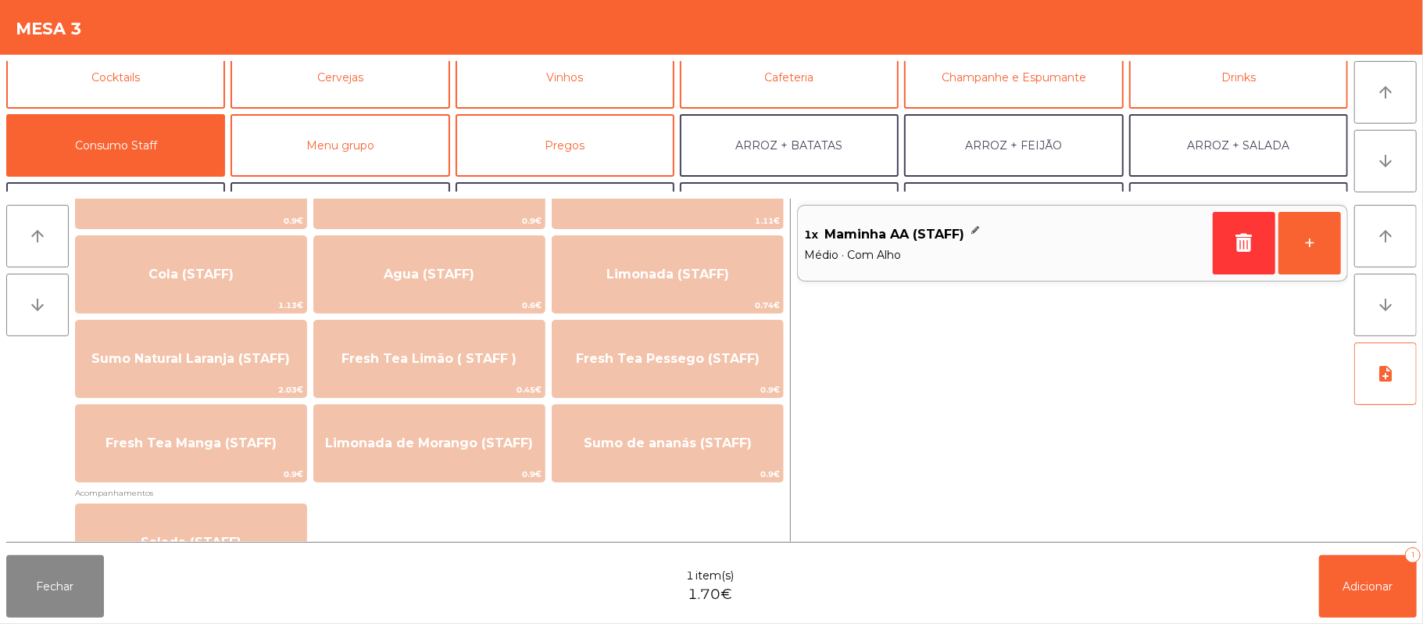
scroll to position [342, 0]
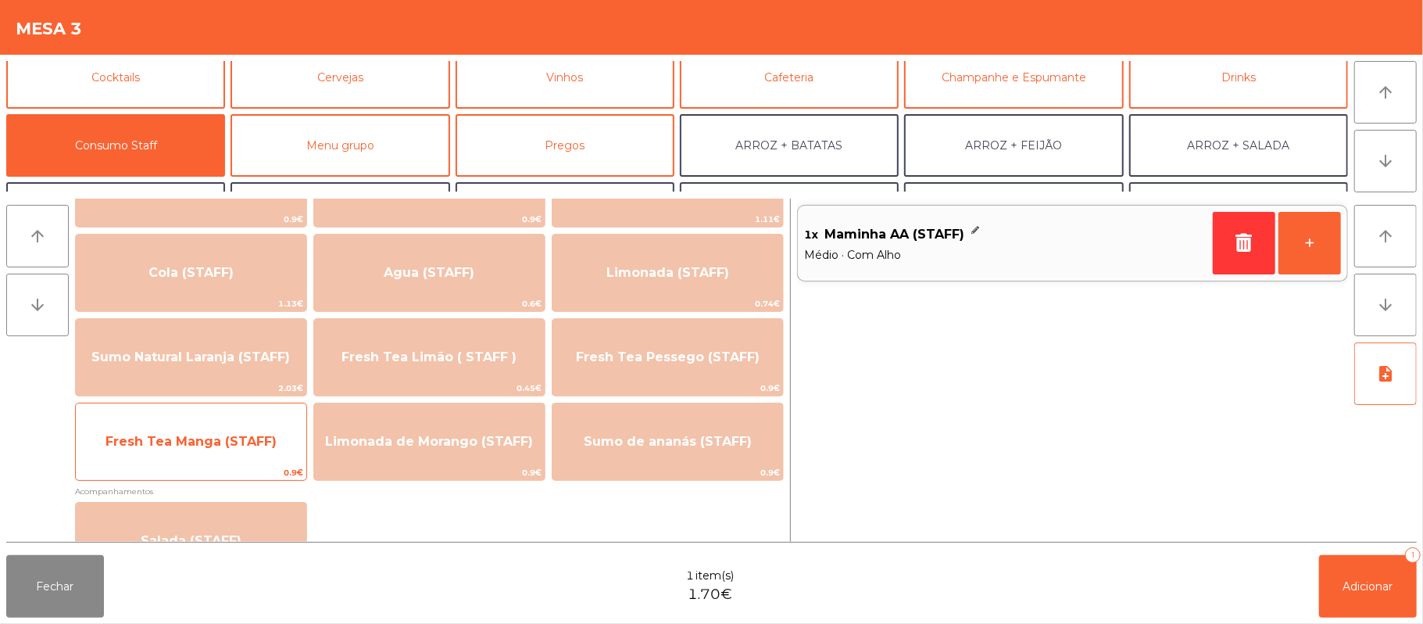
click at [235, 441] on span "Fresh Tea Manga (STAFF)" at bounding box center [190, 441] width 171 height 15
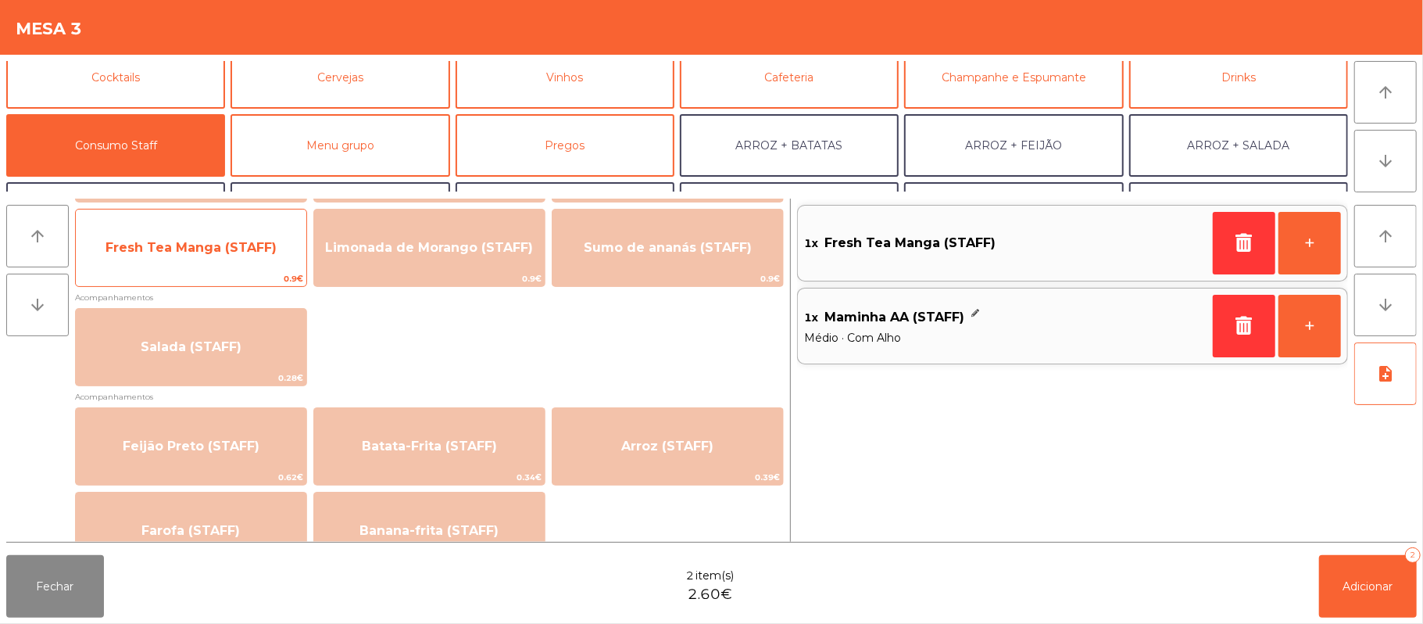
scroll to position [558, 0]
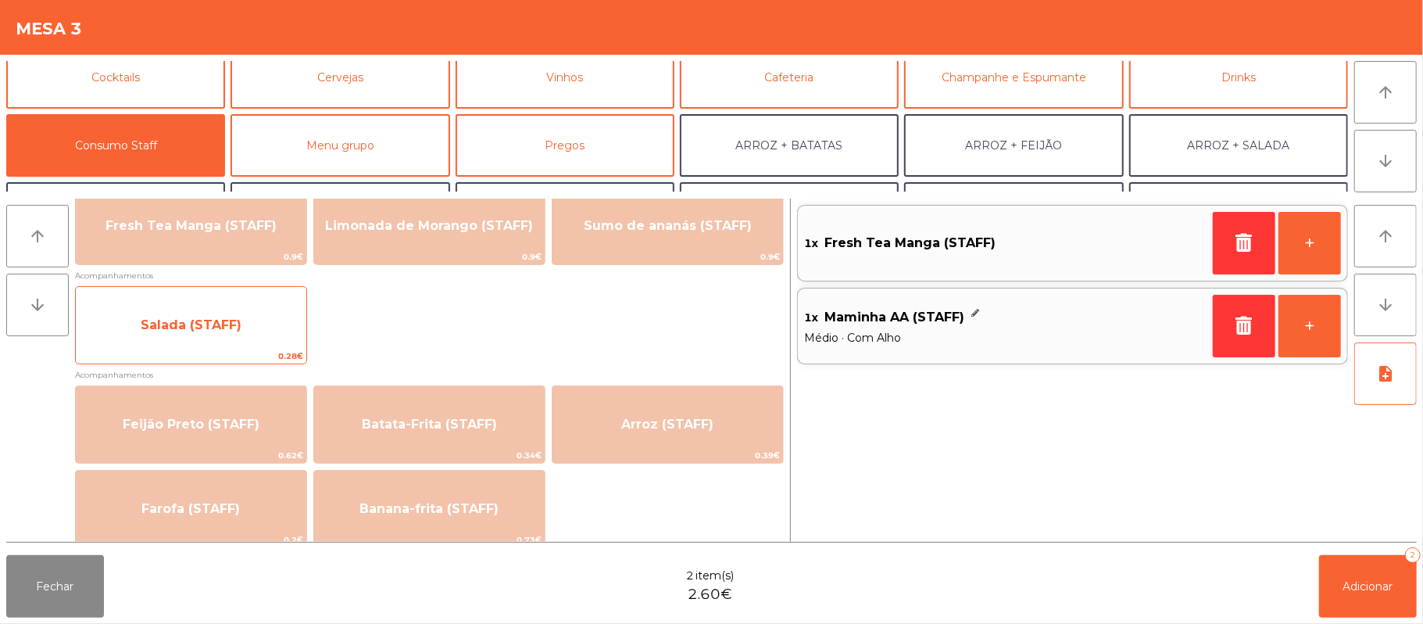
click at [273, 329] on span "Salada (STAFF)" at bounding box center [191, 325] width 230 height 42
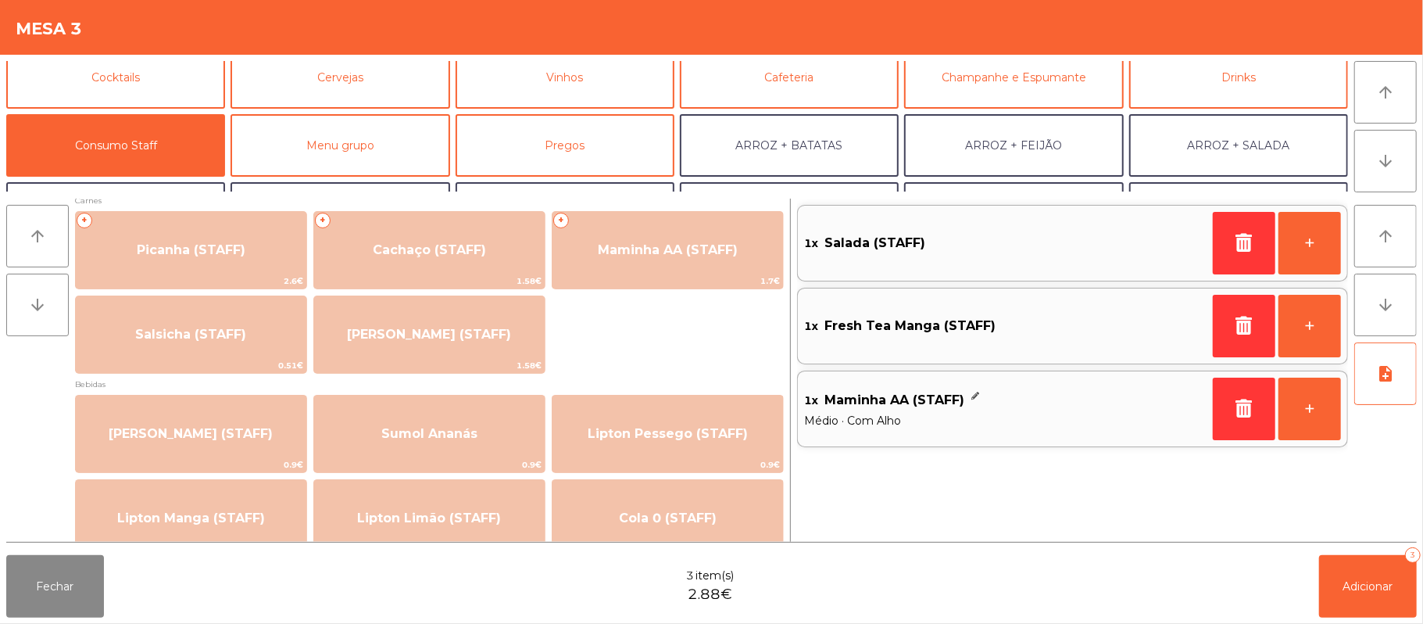
scroll to position [0, 0]
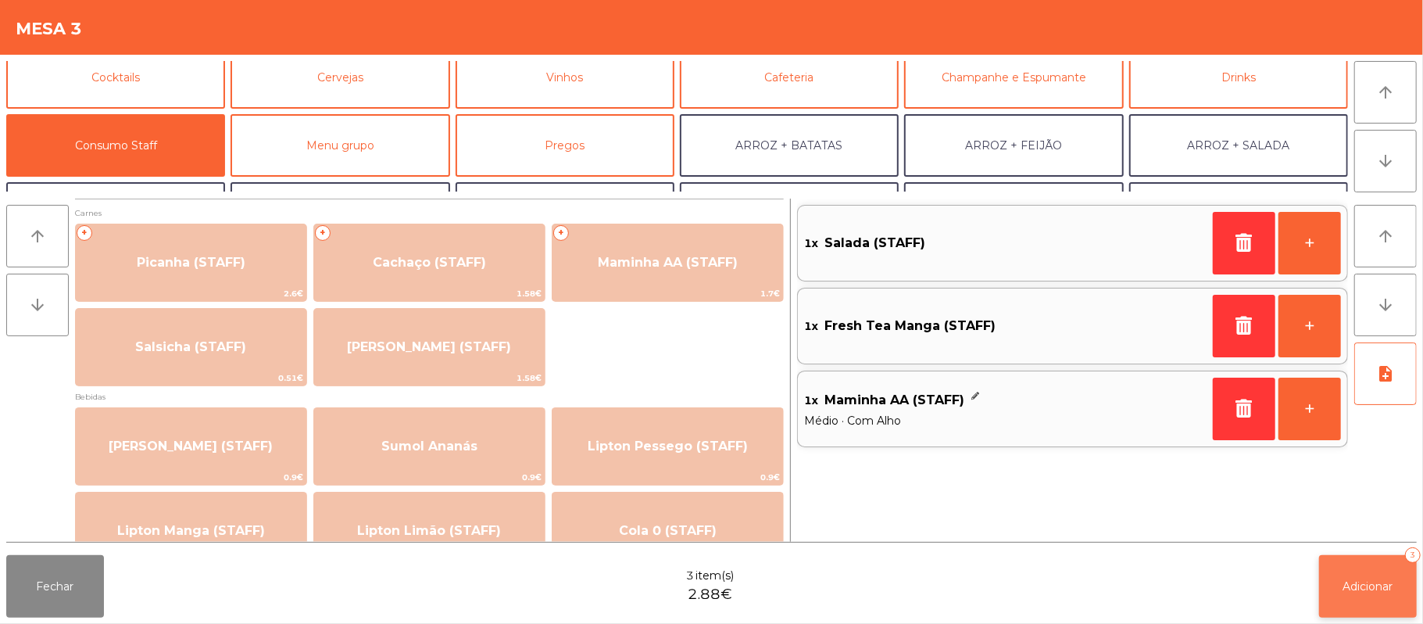
click at [1372, 579] on span "Adicionar" at bounding box center [1368, 586] width 50 height 14
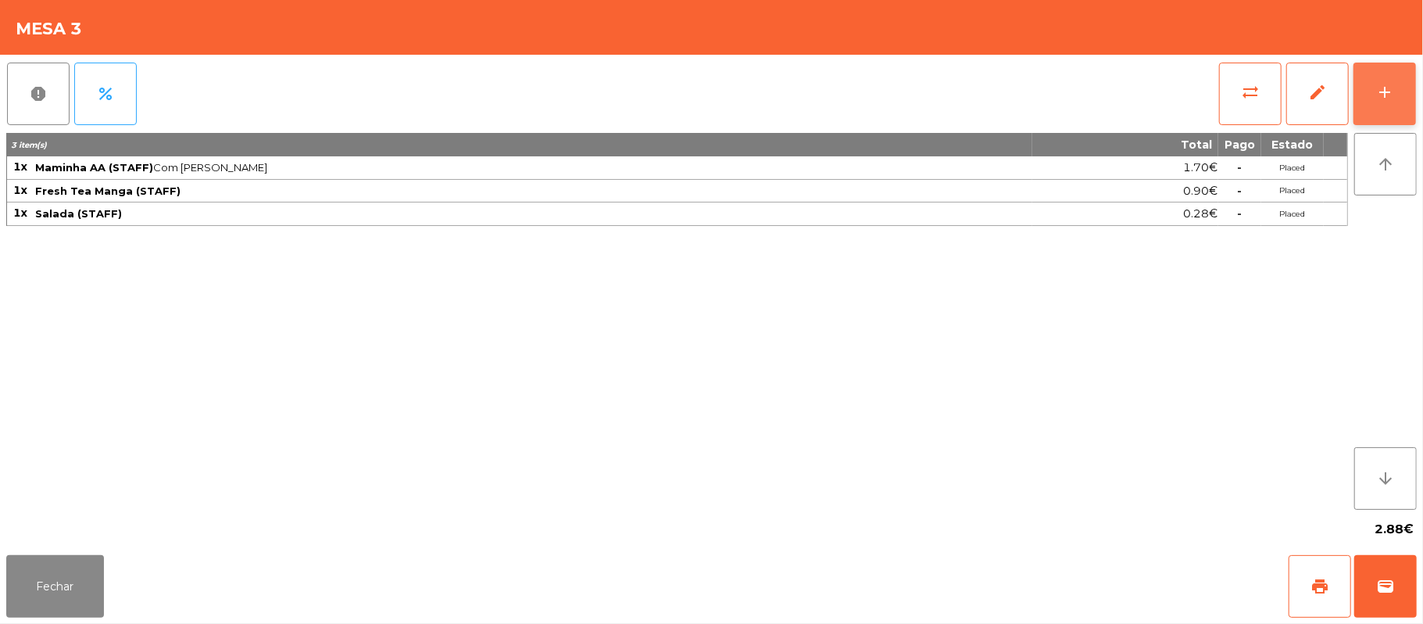
click at [1395, 88] on button "add" at bounding box center [1384, 94] width 63 height 63
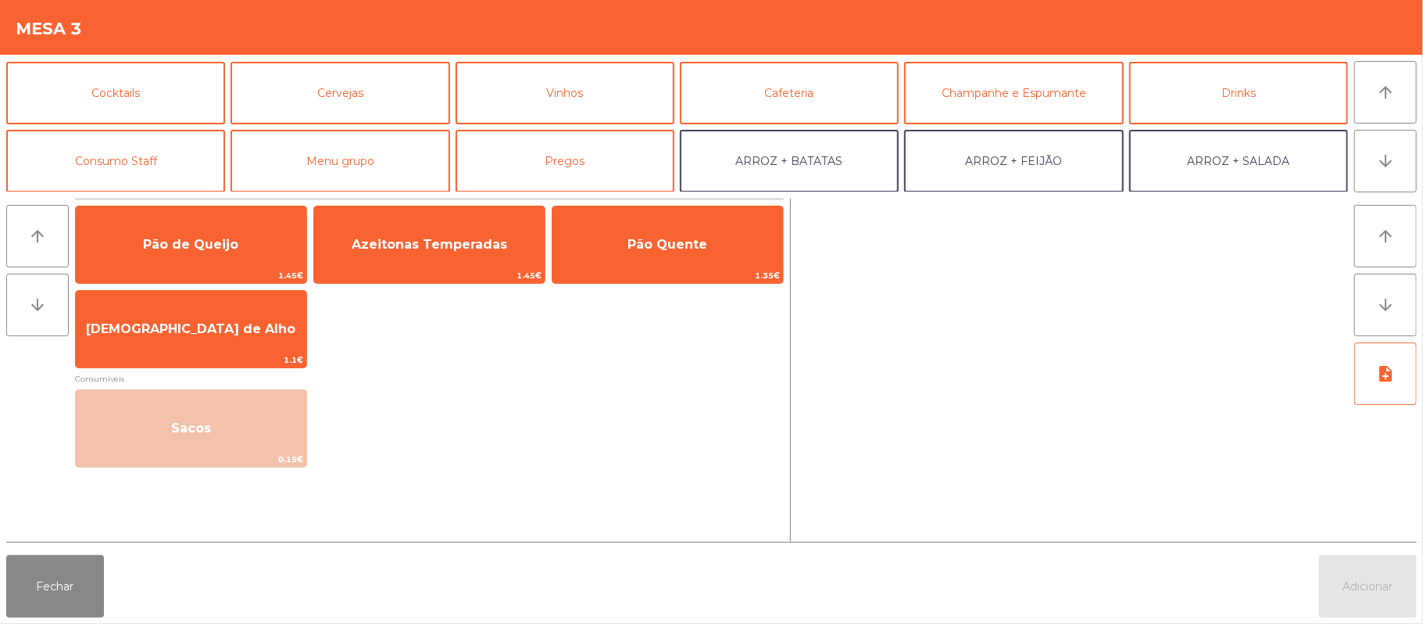
scroll to position [70, 0]
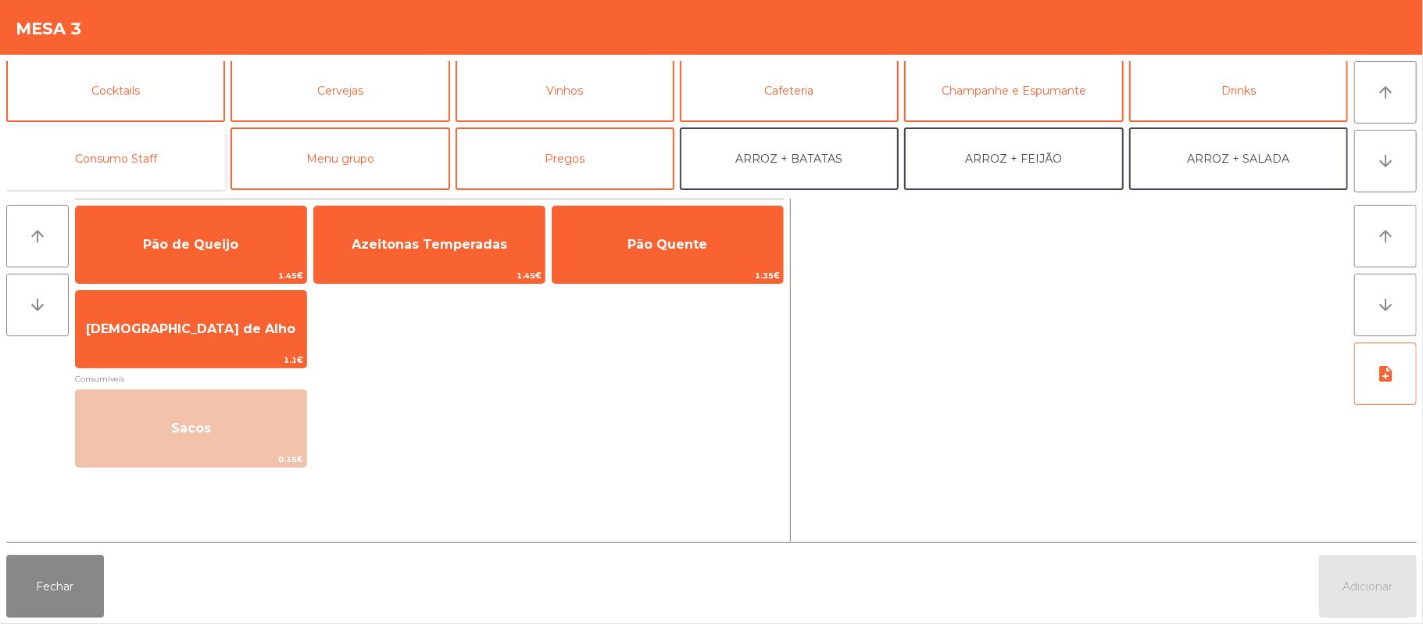
click at [186, 138] on button "Consumo Staff" at bounding box center [115, 158] width 219 height 63
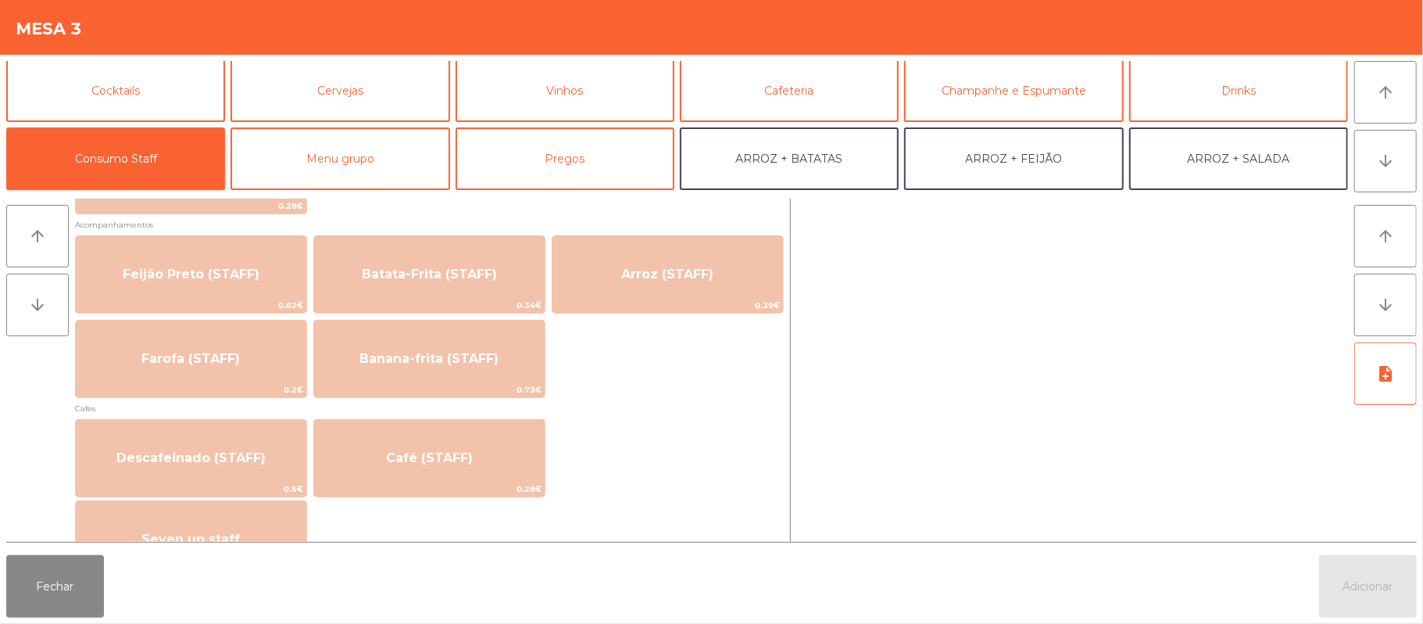
scroll to position [706, 0]
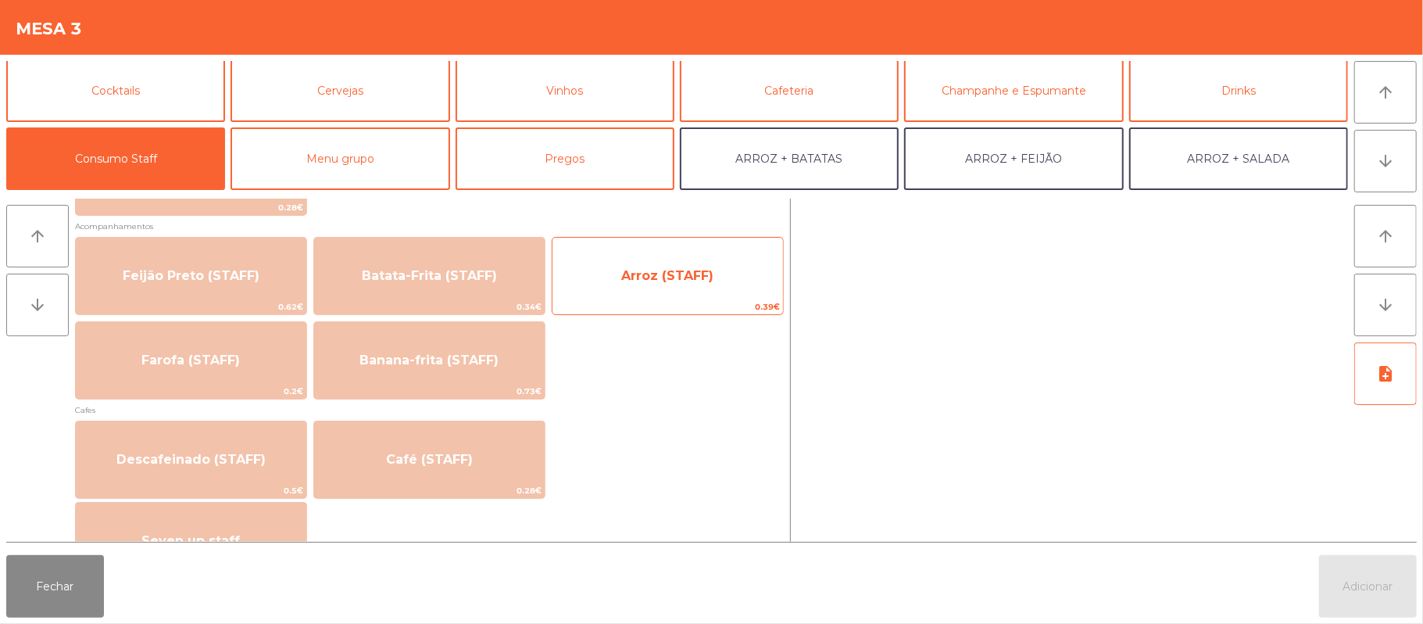
click at [678, 307] on span "0.39€" at bounding box center [667, 306] width 230 height 15
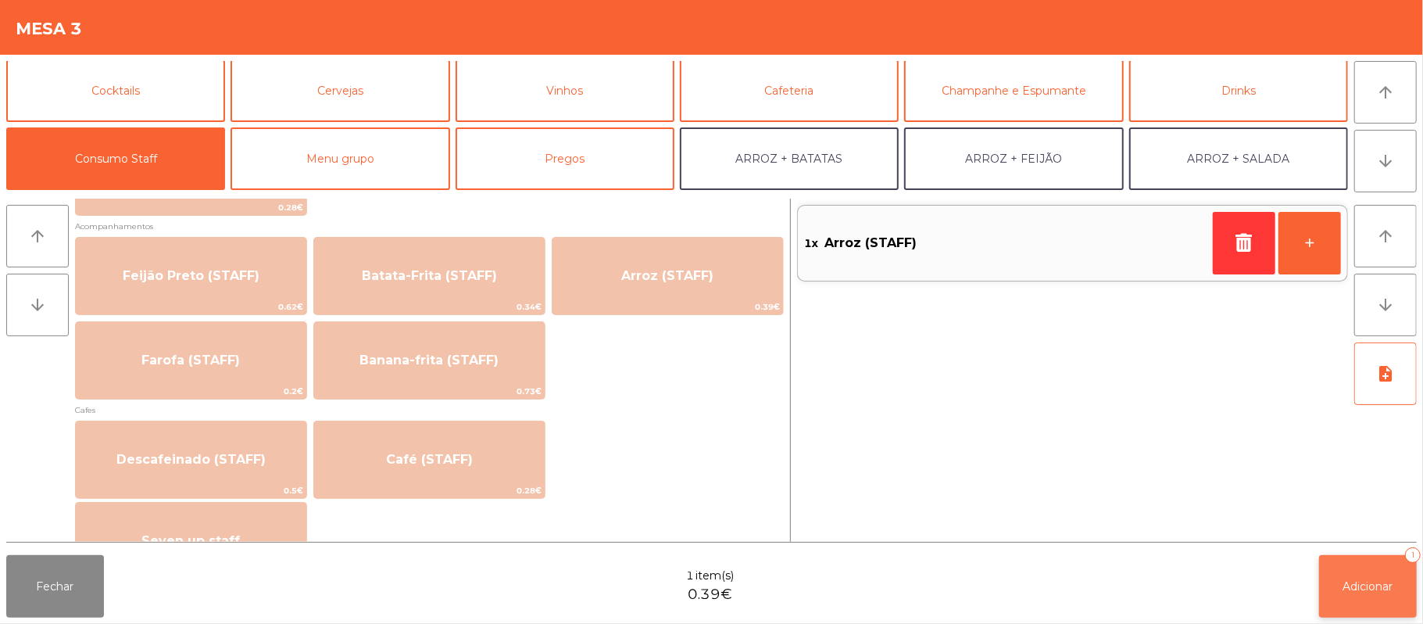
click at [1410, 609] on button "Adicionar 1" at bounding box center [1368, 586] width 98 height 63
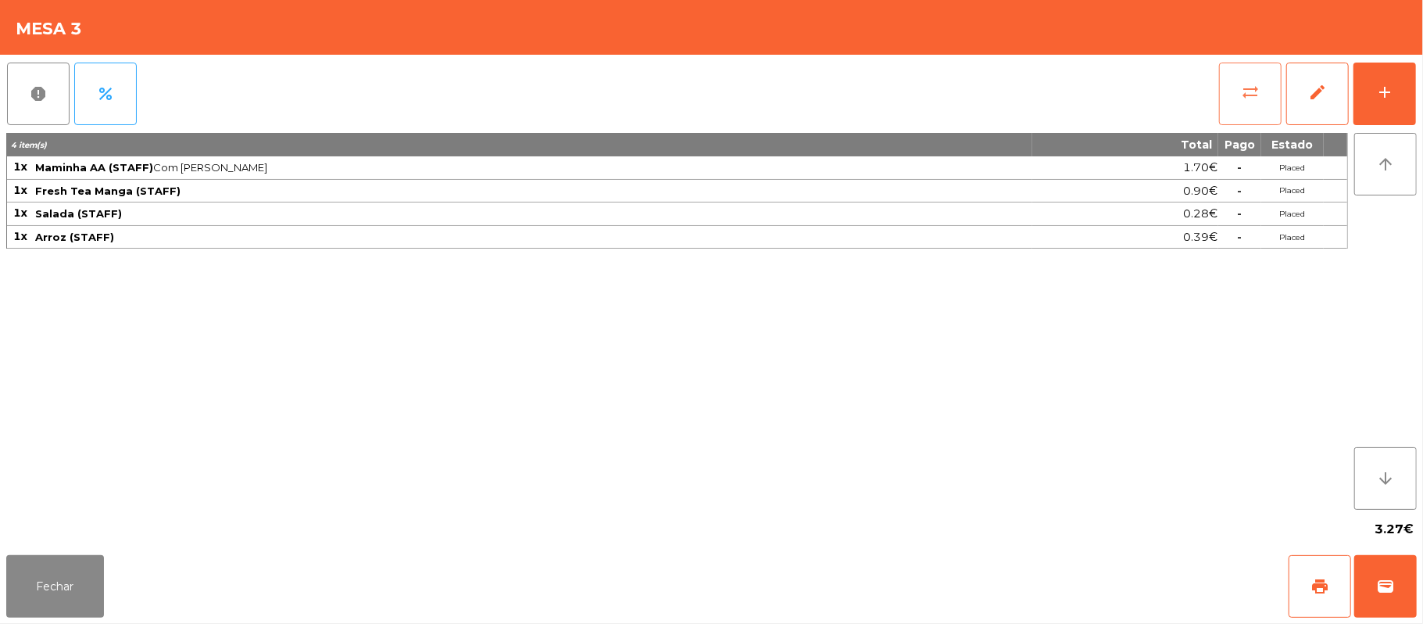
click at [1232, 83] on button "sync_alt" at bounding box center [1250, 94] width 63 height 63
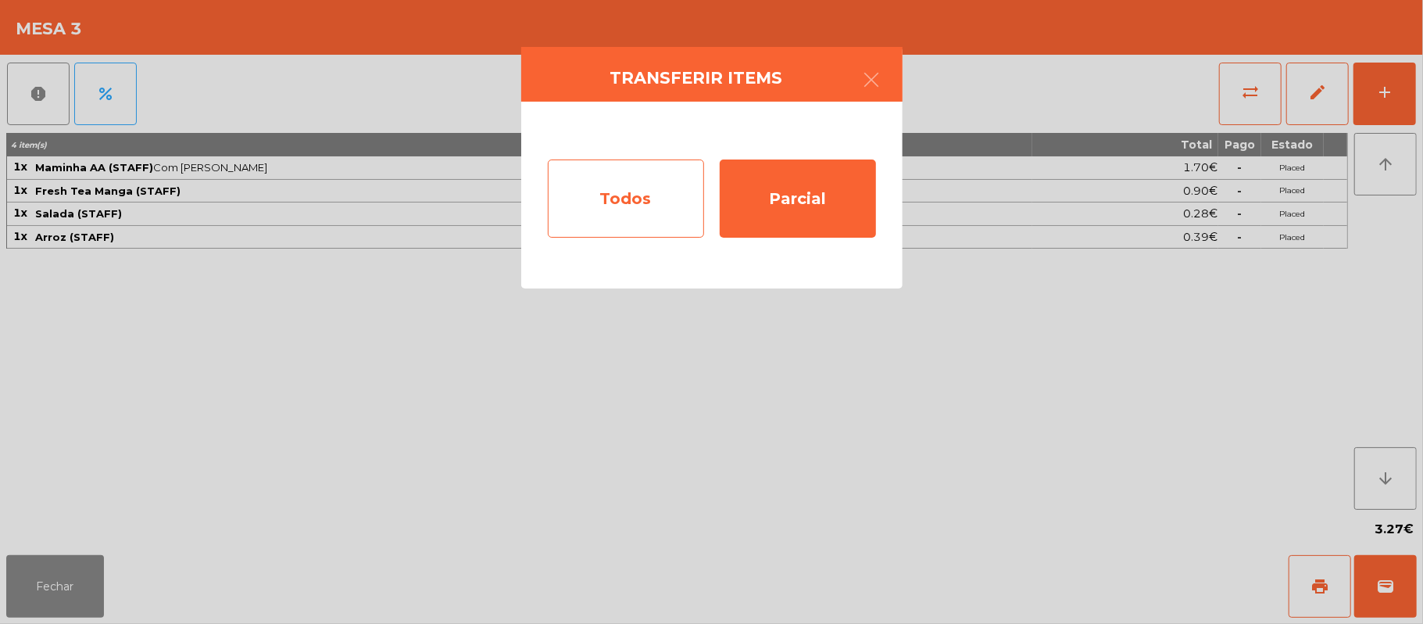
click at [639, 180] on div "Todos" at bounding box center [626, 198] width 156 height 78
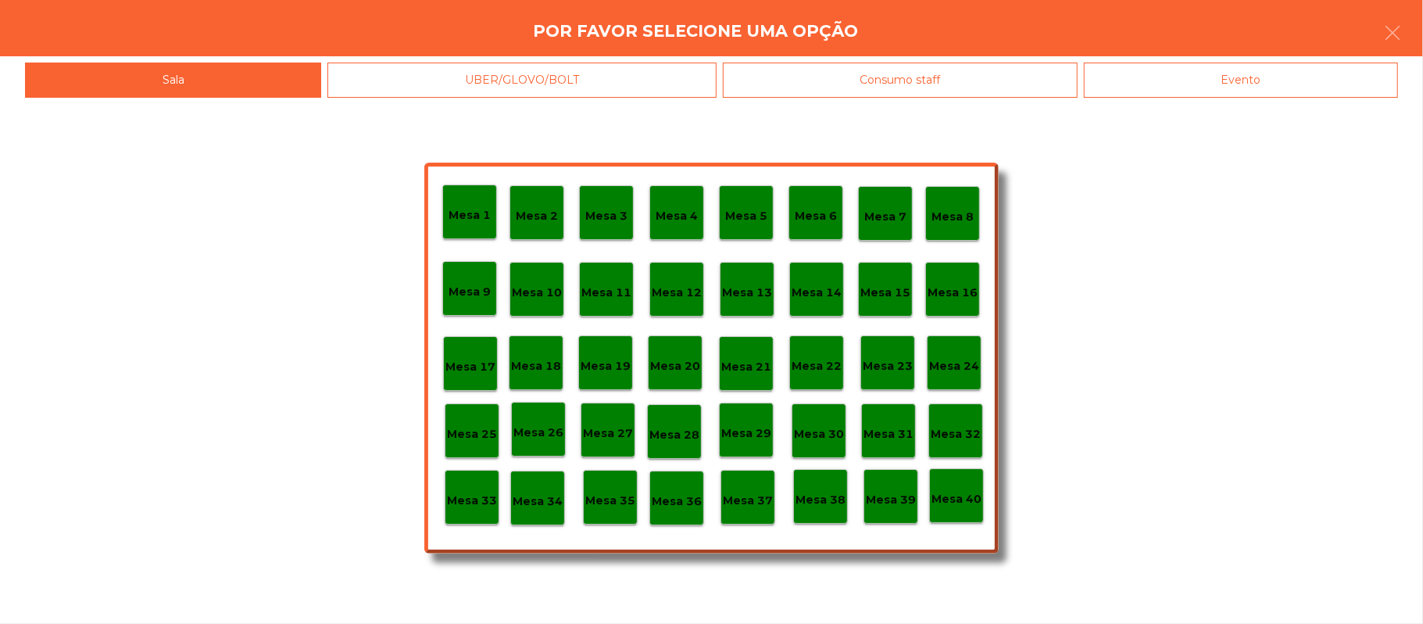
click at [1256, 91] on div "Evento" at bounding box center [1241, 80] width 314 height 35
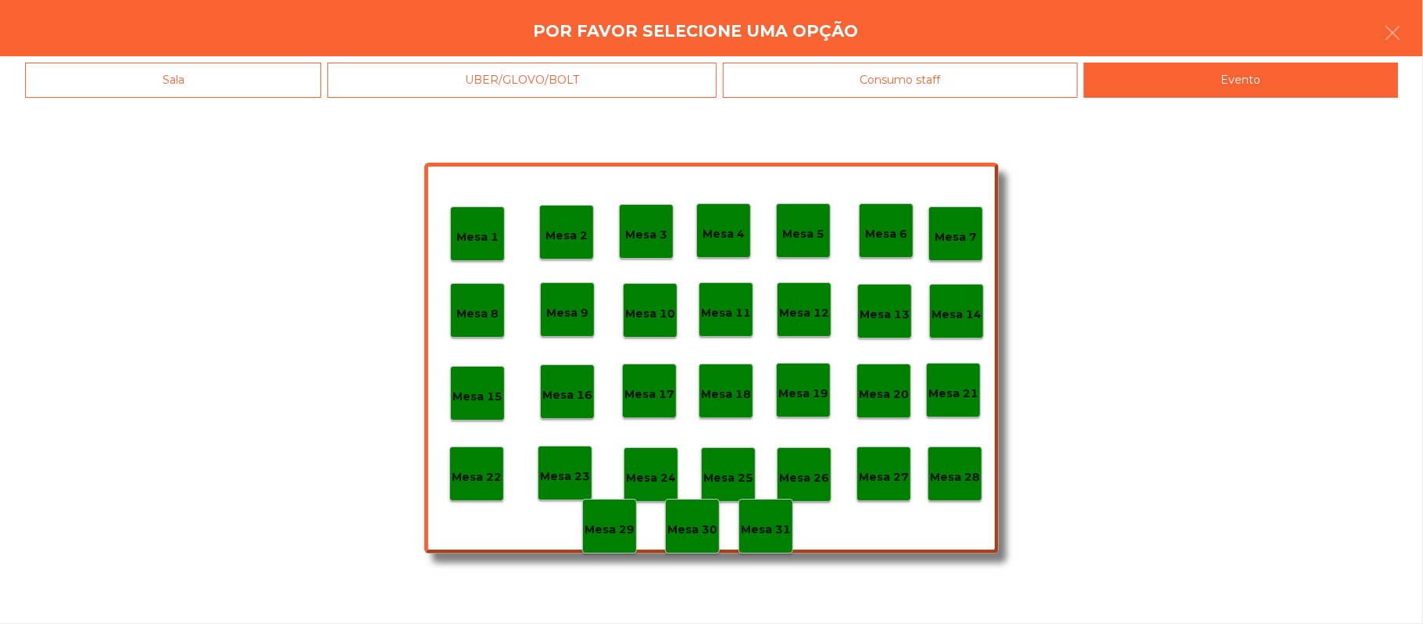
click at [967, 476] on p "Mesa 28" at bounding box center [955, 477] width 50 height 18
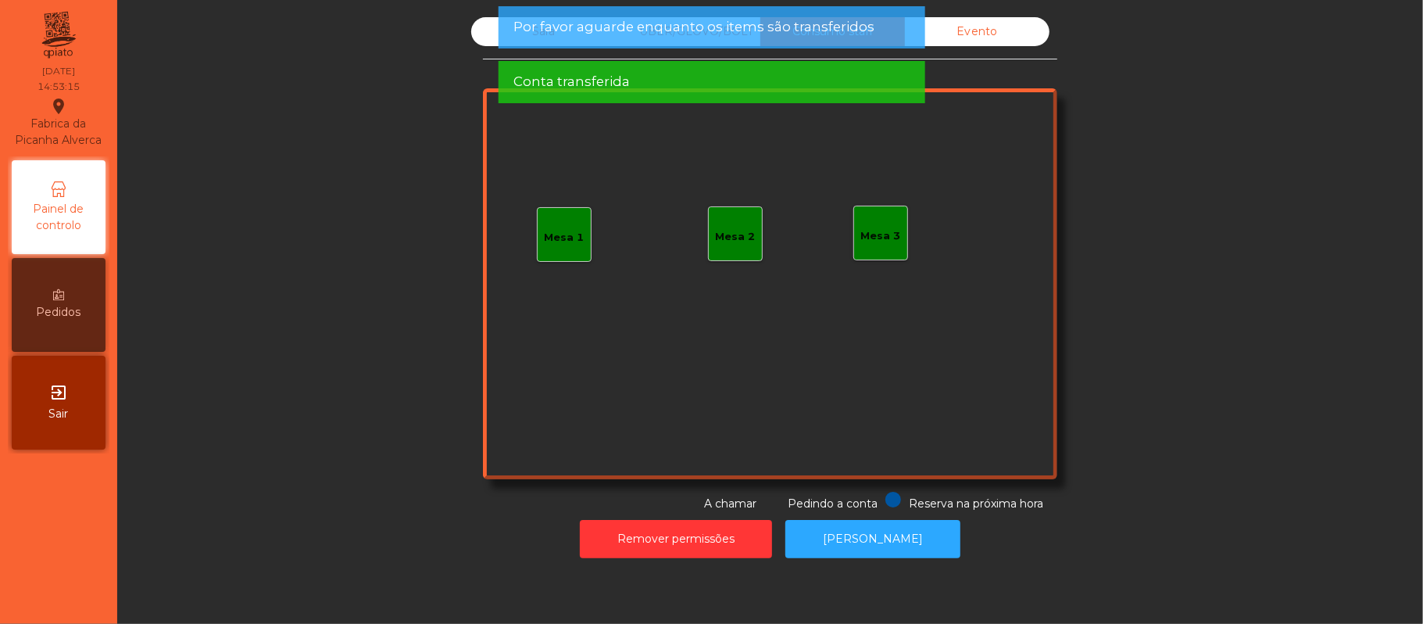
click at [505, 42] on div "Por favor aguarde enquanto os items são transferidos" at bounding box center [711, 27] width 427 height 42
click at [498, 36] on div "Por favor aguarde enquanto os items são transferidos" at bounding box center [711, 27] width 427 height 42
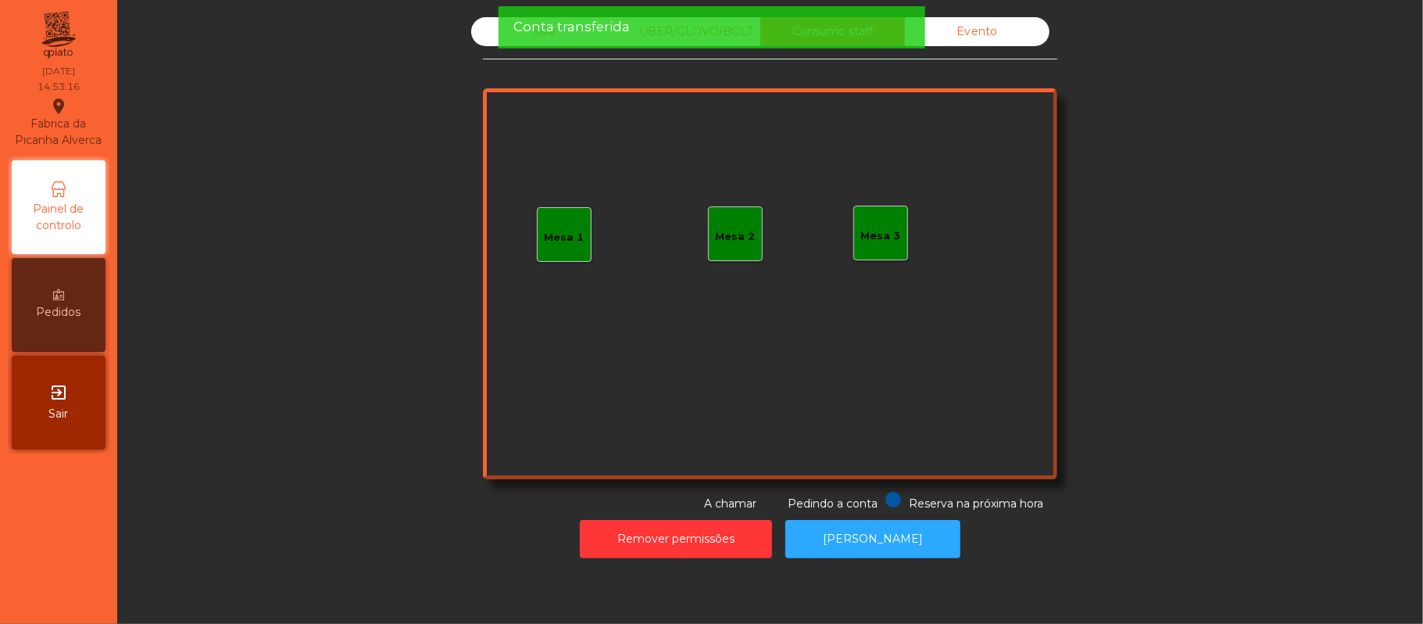
click at [471, 36] on div "Sala" at bounding box center [543, 31] width 145 height 29
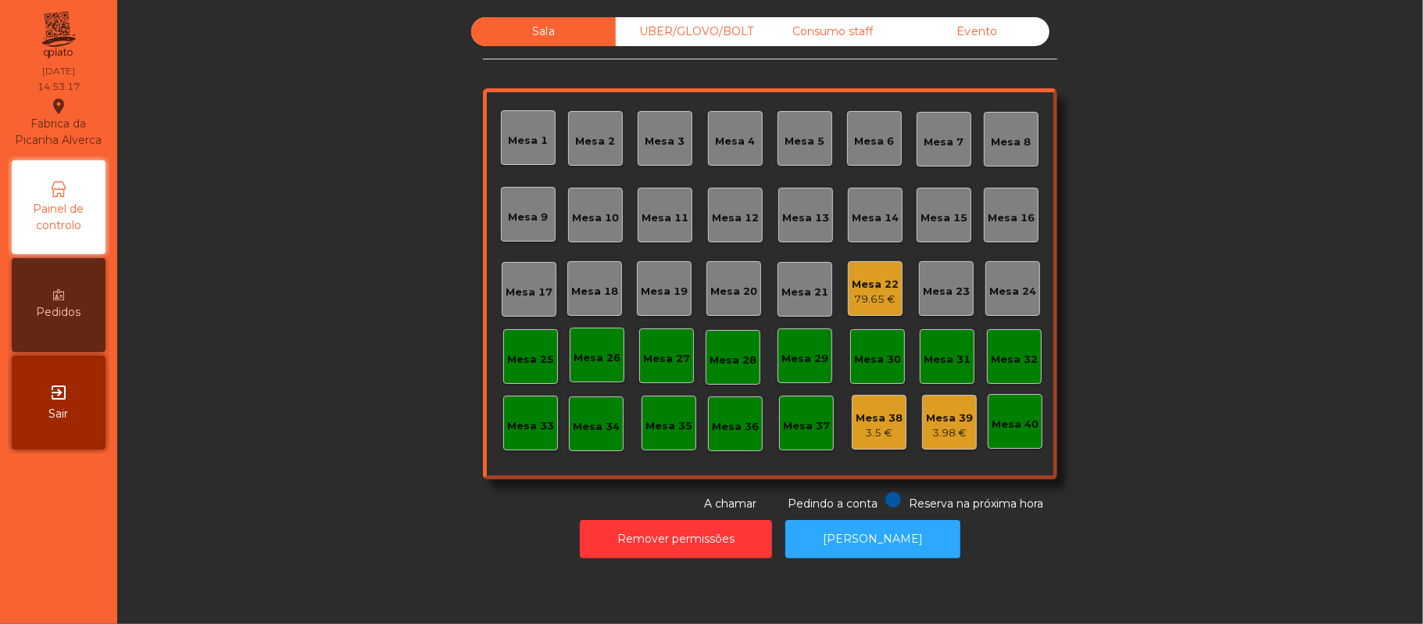
click at [867, 281] on div "Mesa 22" at bounding box center [875, 285] width 47 height 16
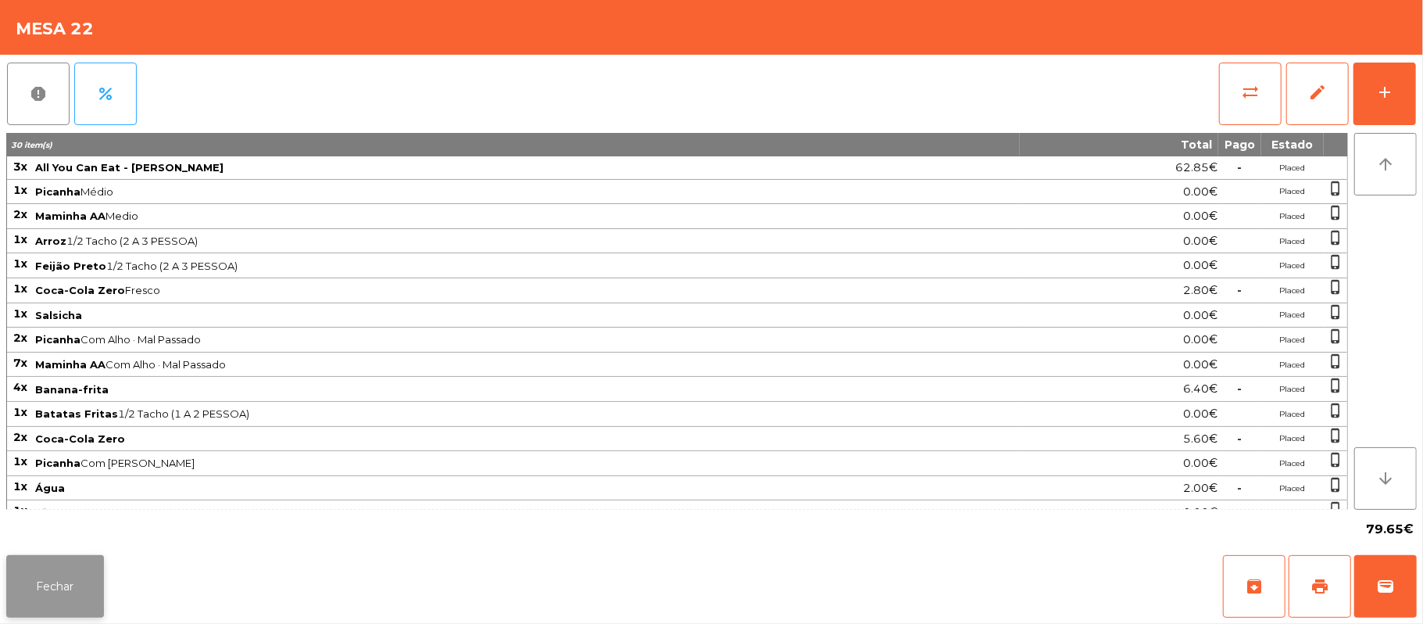
click at [84, 589] on button "Fechar" at bounding box center [55, 586] width 98 height 63
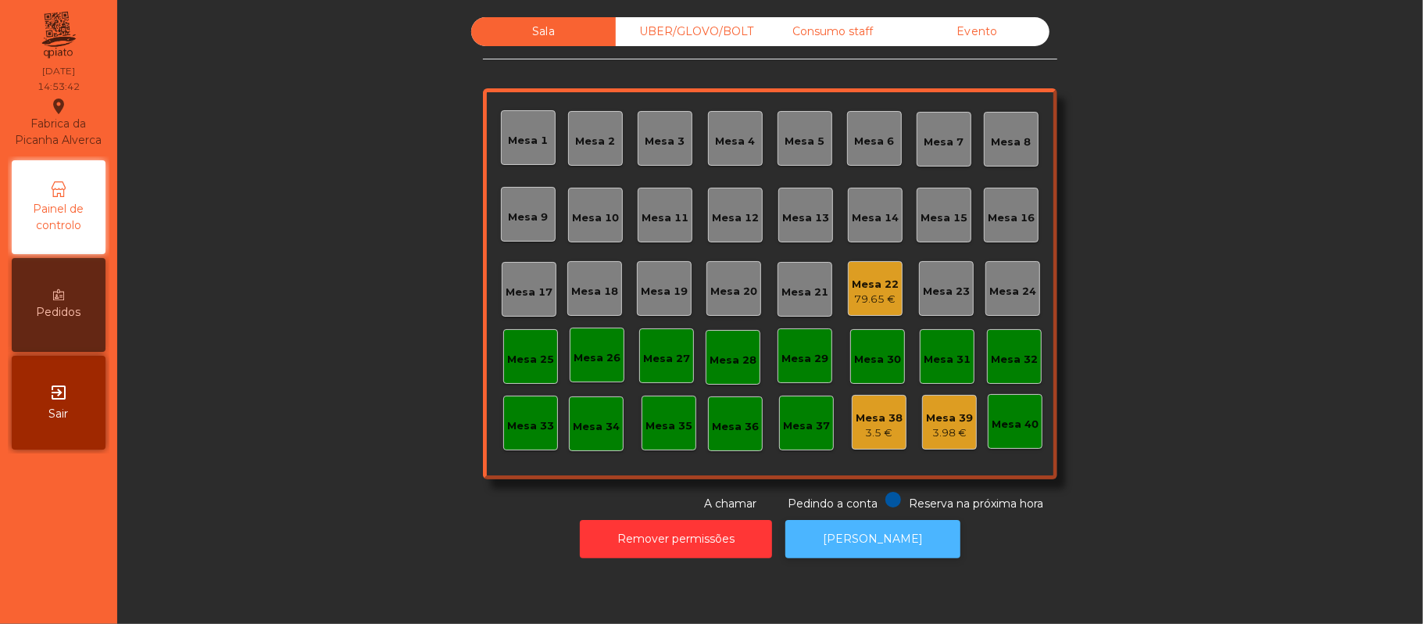
click at [870, 539] on button "[PERSON_NAME]" at bounding box center [872, 539] width 175 height 38
click at [869, 279] on div "Mesa 22" at bounding box center [875, 285] width 47 height 16
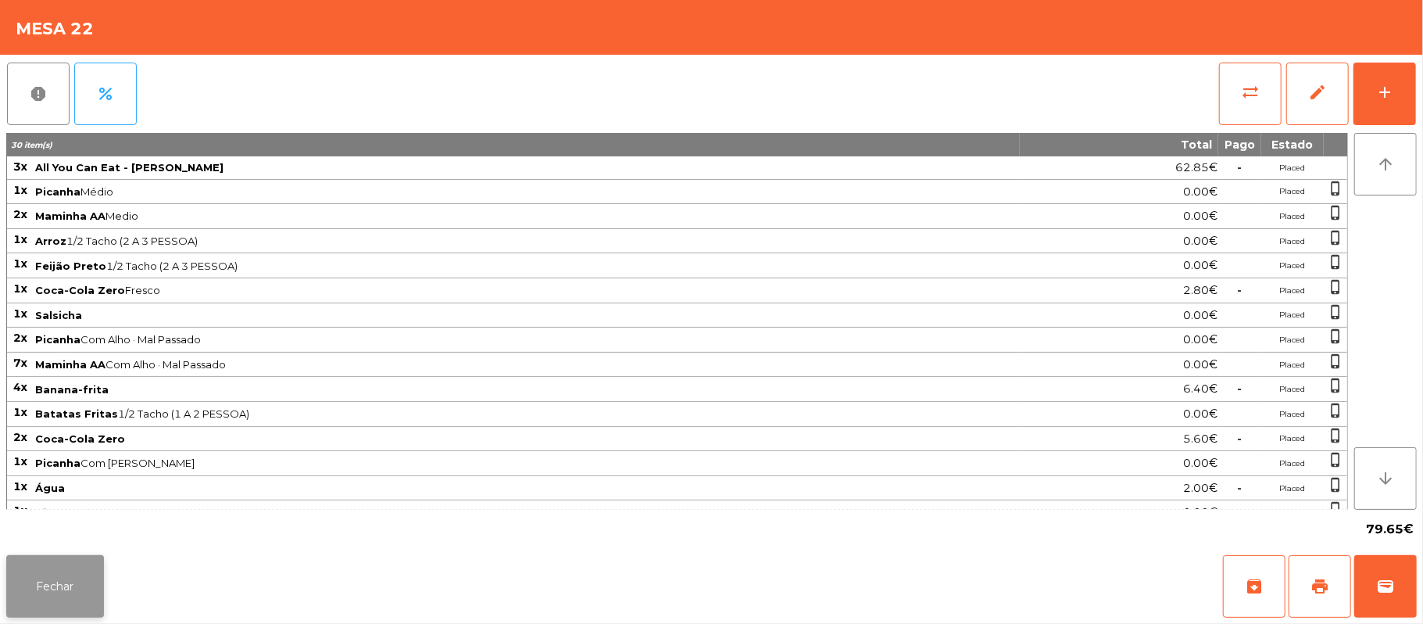
click at [88, 585] on button "Fechar" at bounding box center [55, 586] width 98 height 63
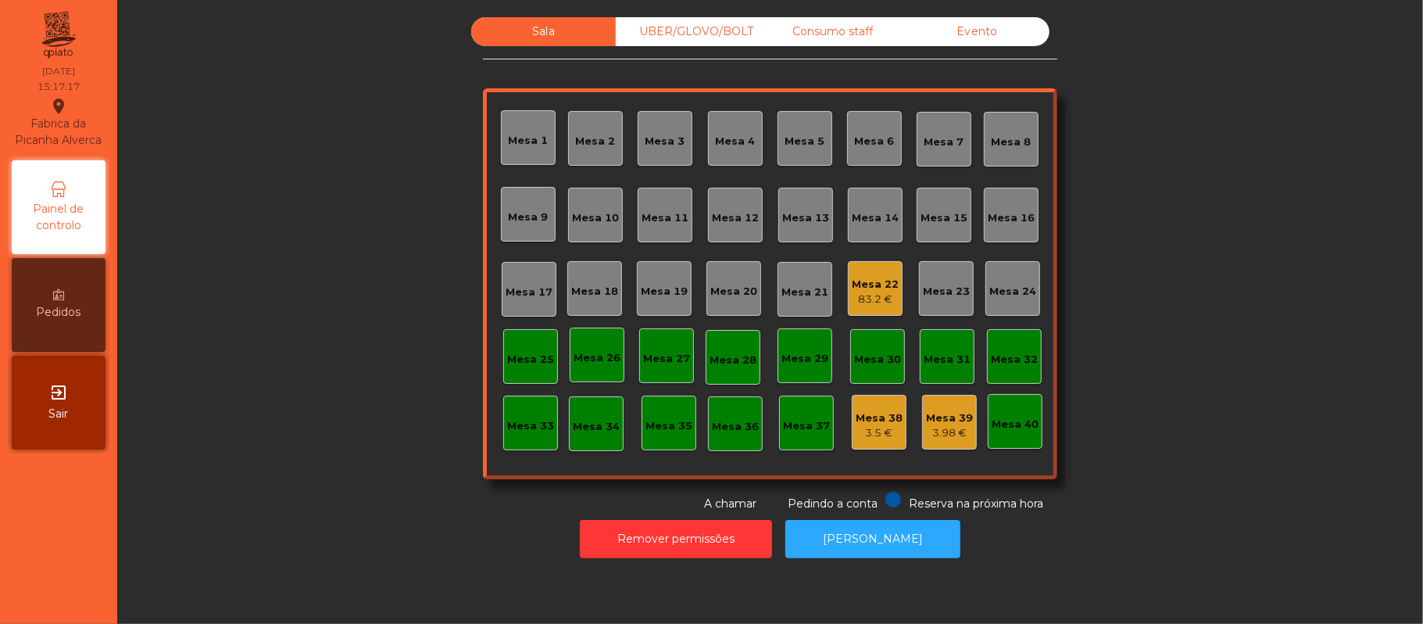
click at [875, 285] on div "Mesa 22" at bounding box center [875, 285] width 47 height 16
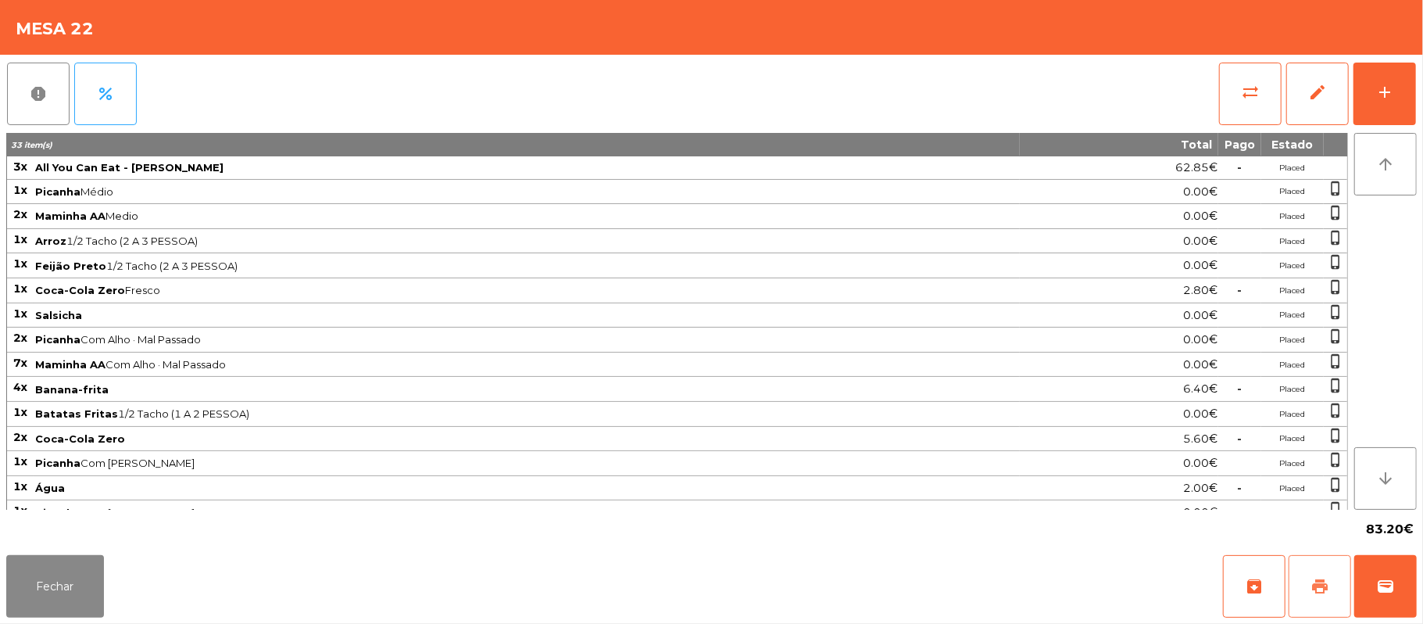
click at [1316, 567] on button "print" at bounding box center [1319, 586] width 63 height 63
click at [1245, 113] on button "sync_alt" at bounding box center [1250, 94] width 63 height 63
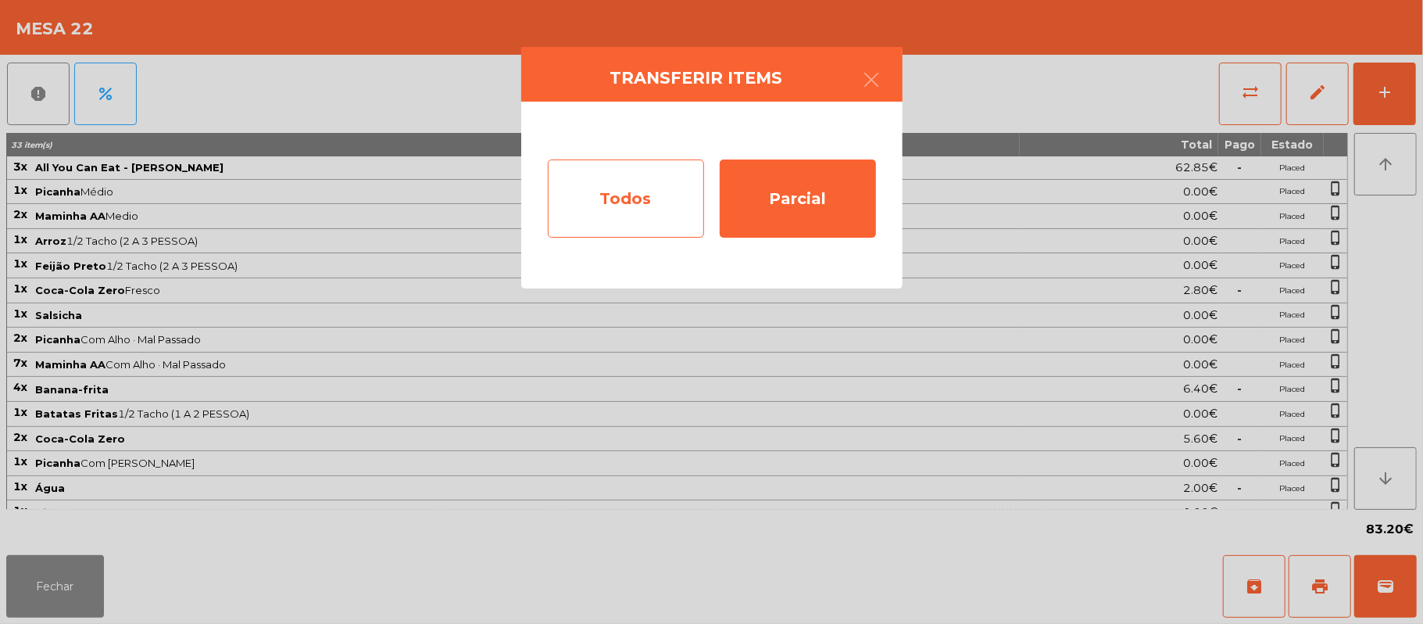
click at [608, 184] on div "Todos" at bounding box center [626, 198] width 156 height 78
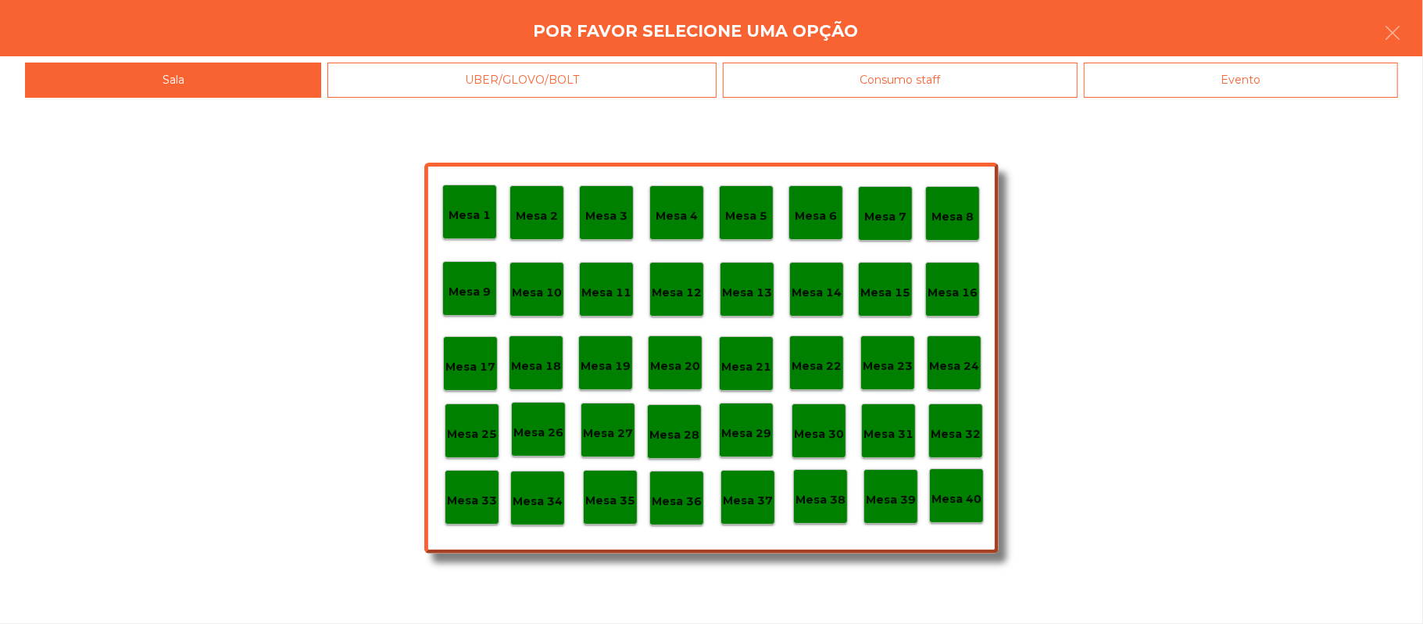
click at [1245, 80] on div "Evento" at bounding box center [1241, 80] width 314 height 35
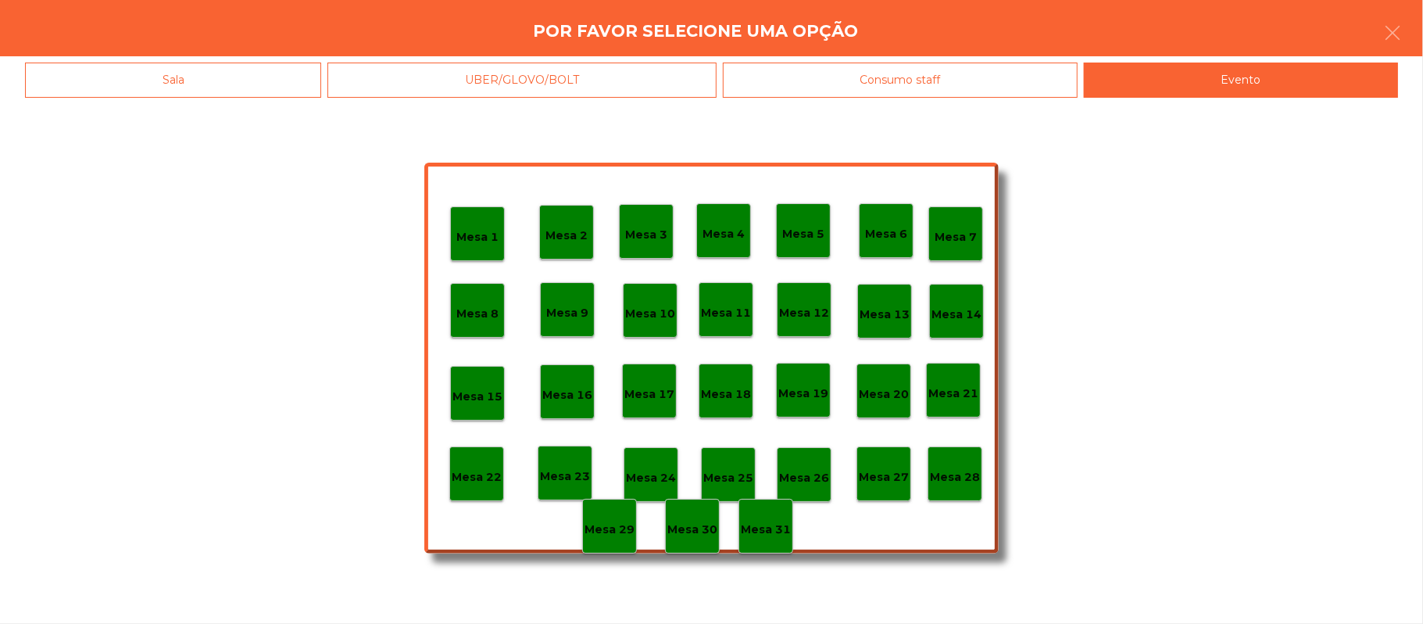
click at [964, 494] on div "Mesa 28" at bounding box center [954, 473] width 55 height 55
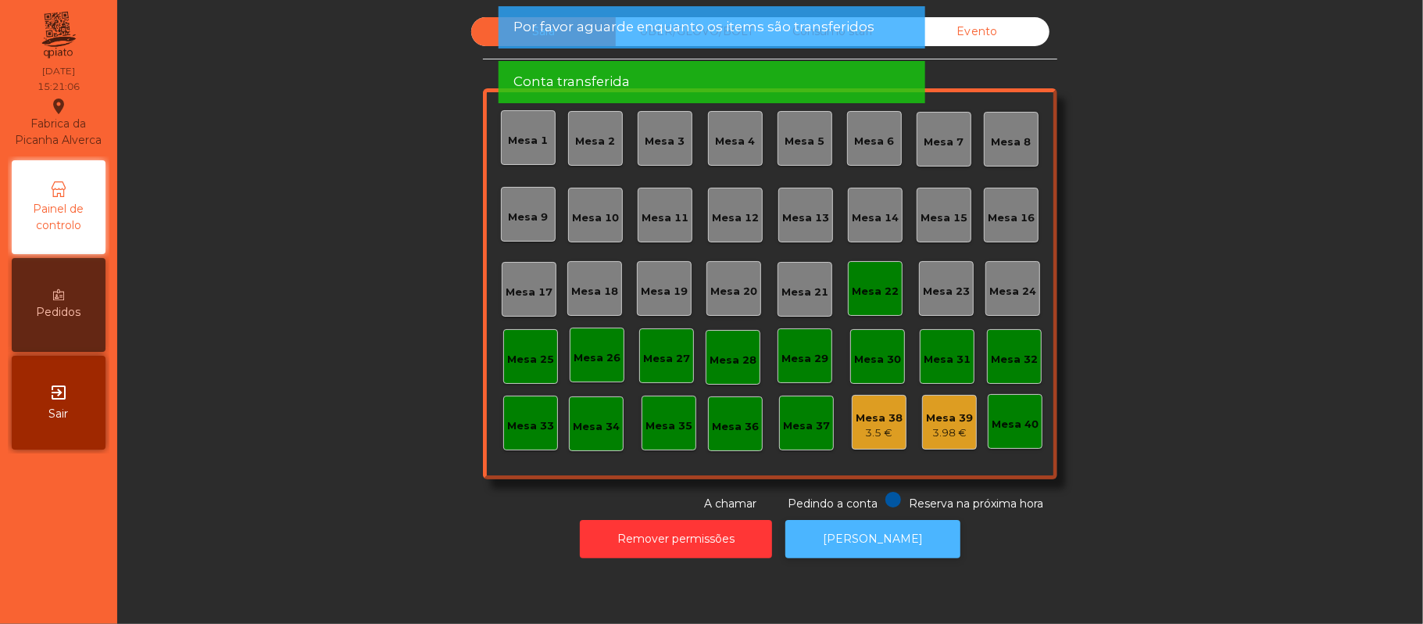
click at [853, 535] on button "[PERSON_NAME]" at bounding box center [872, 539] width 175 height 38
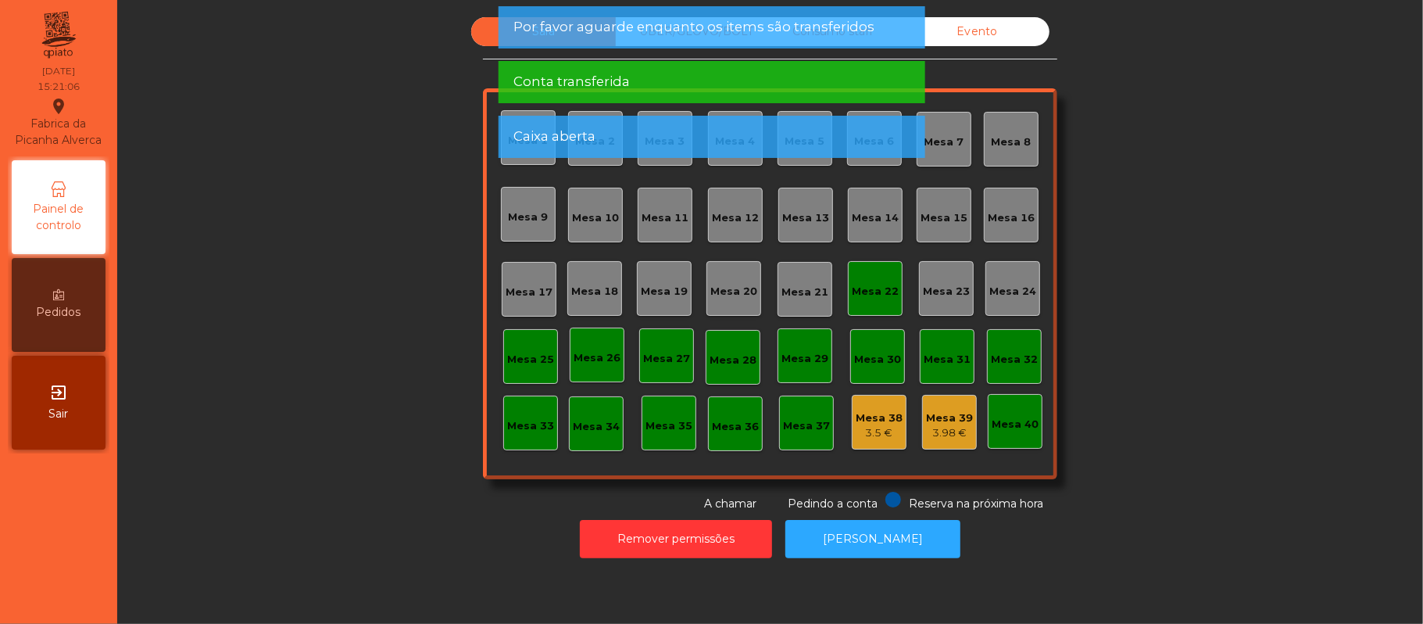
click at [860, 280] on div "Mesa 22" at bounding box center [875, 288] width 47 height 22
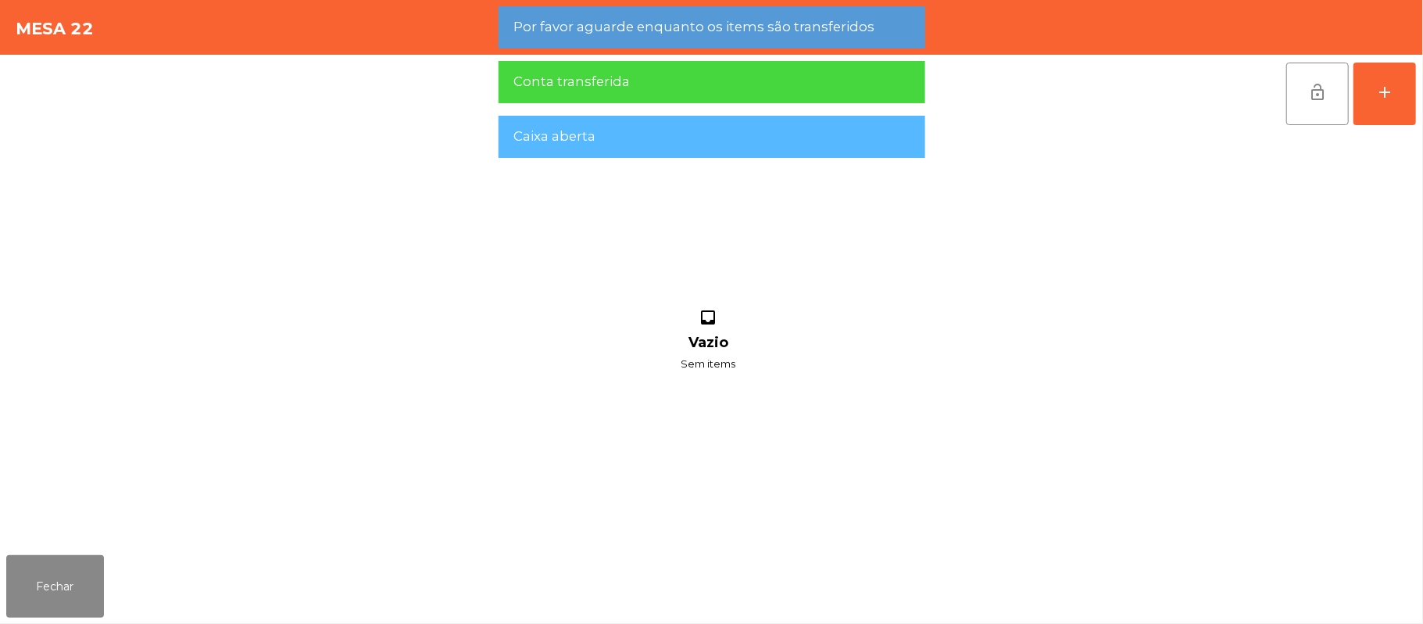
click at [1320, 103] on button "lock_open" at bounding box center [1317, 94] width 63 height 63
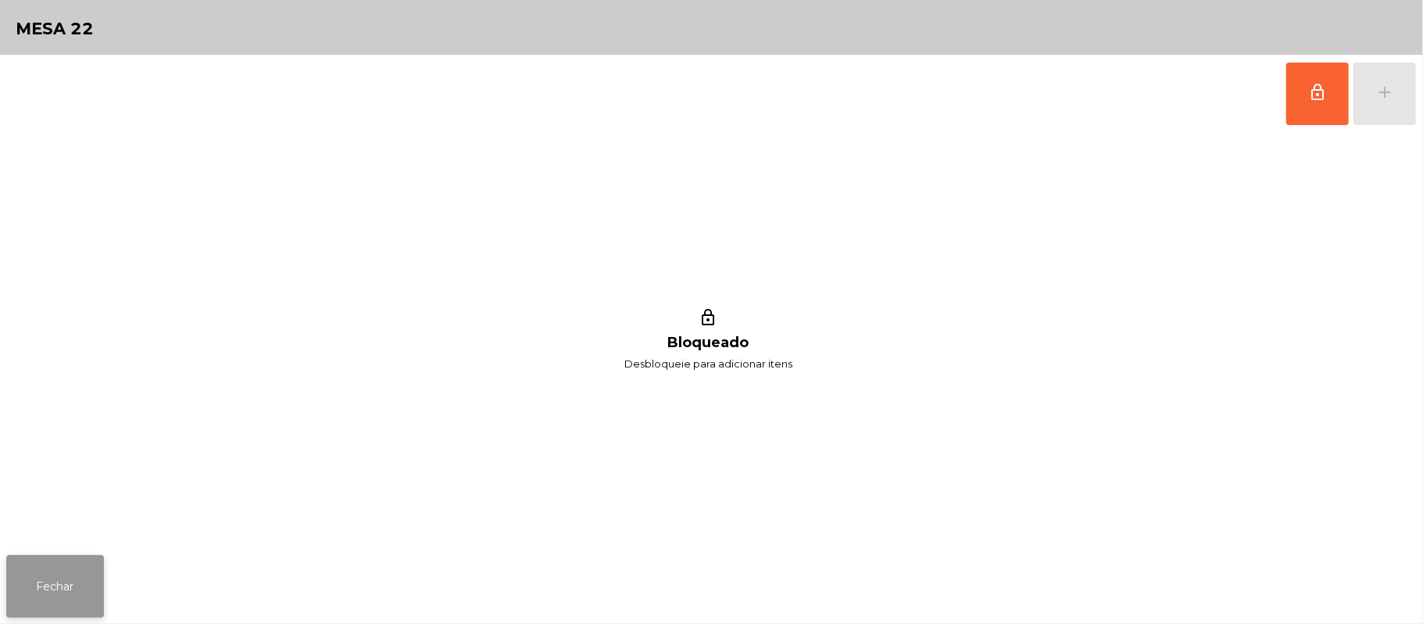
click at [60, 573] on button "Fechar" at bounding box center [55, 586] width 98 height 63
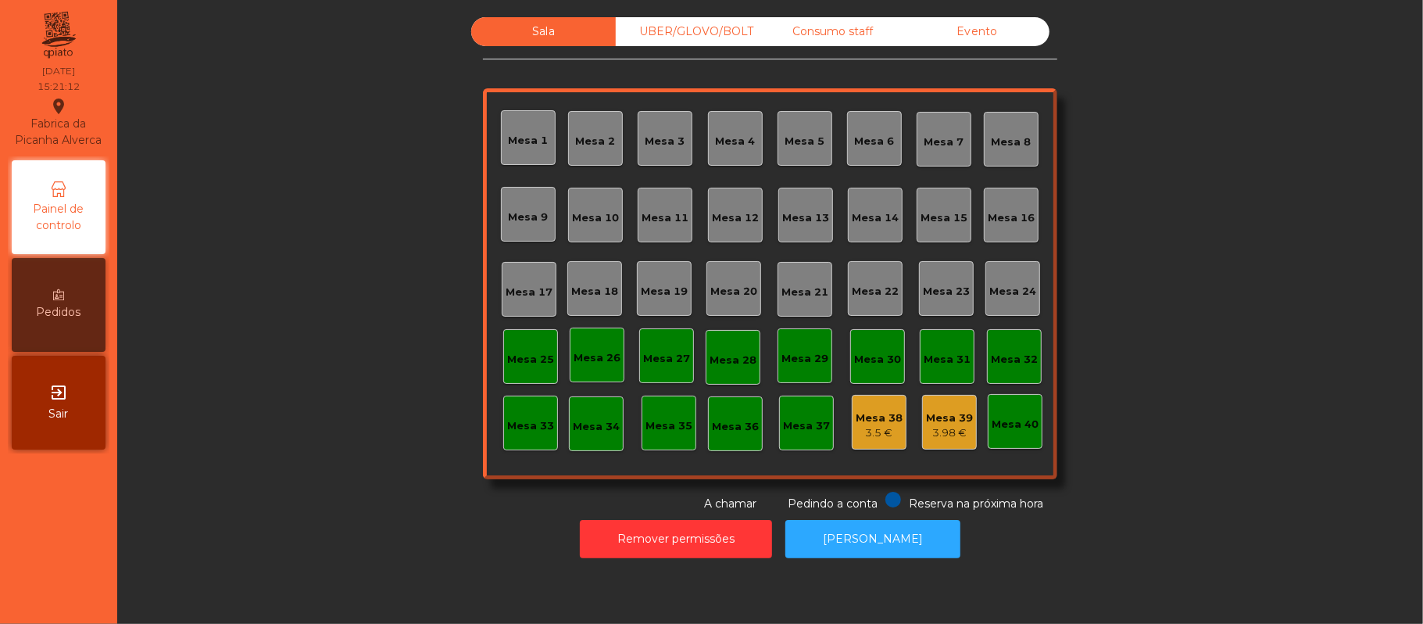
click at [651, 45] on div "UBER/GLOVO/BOLT" at bounding box center [688, 31] width 145 height 29
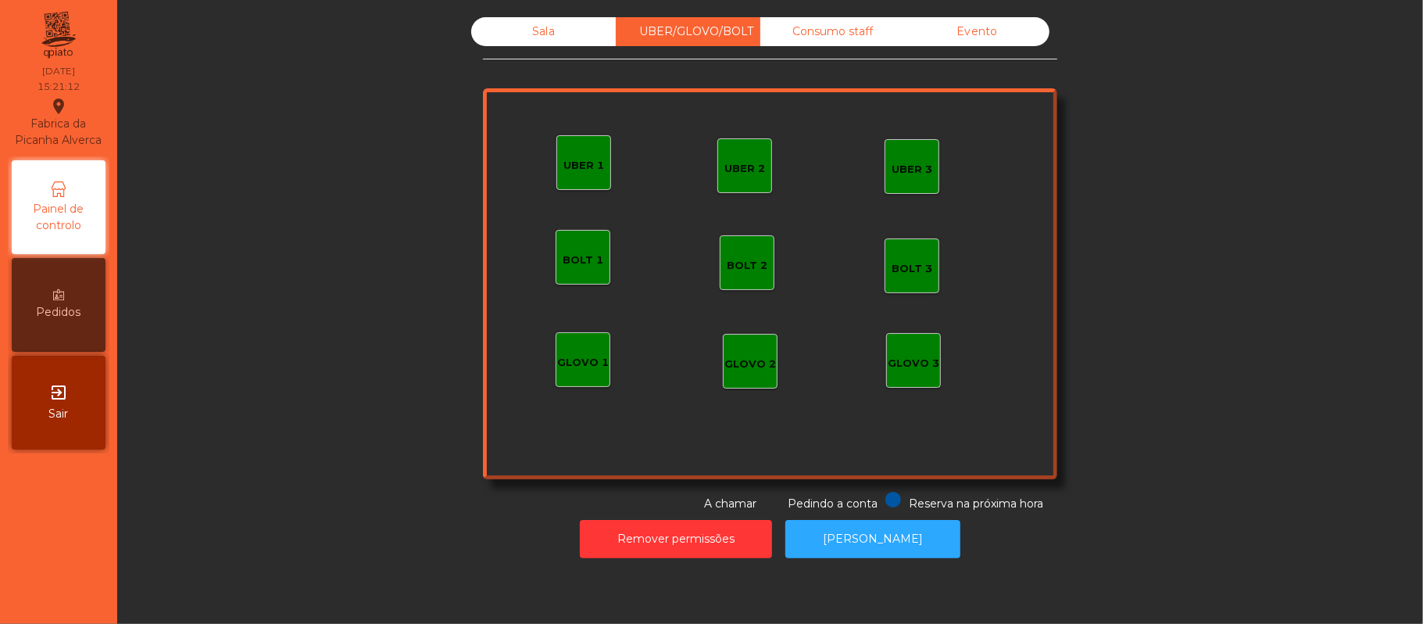
click at [832, 34] on div "Consumo staff" at bounding box center [832, 31] width 145 height 29
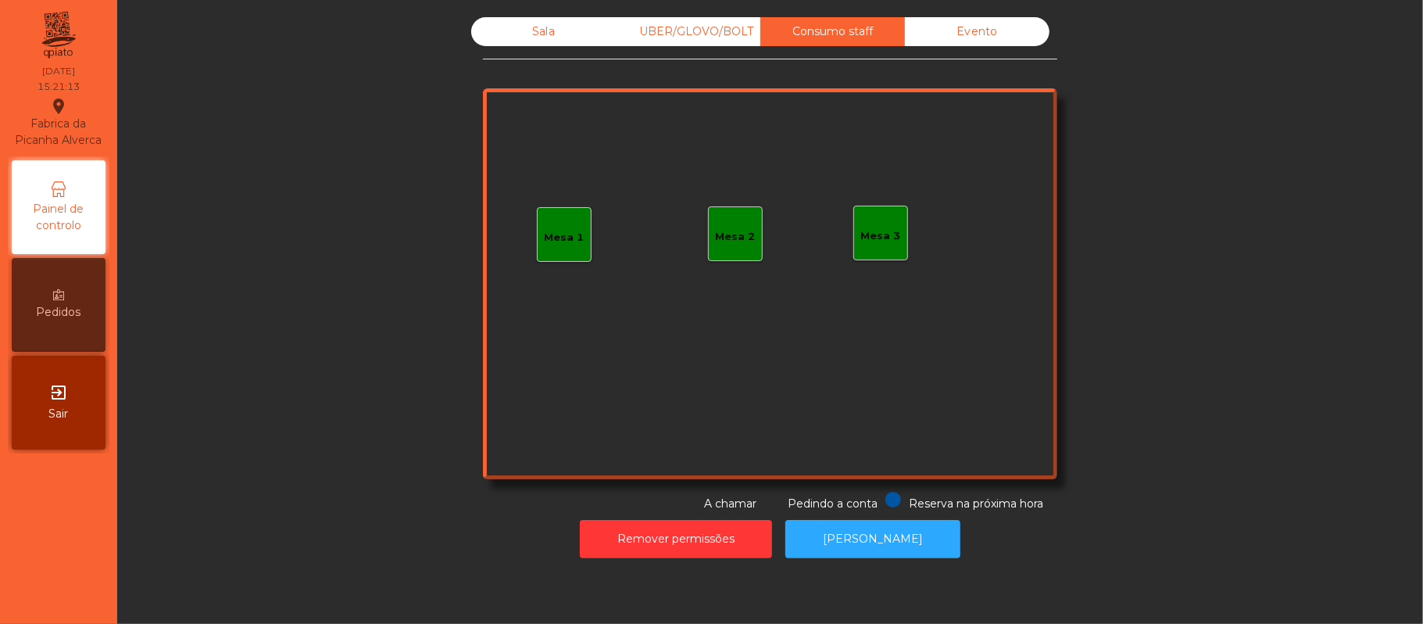
click at [529, 31] on div "Sala" at bounding box center [543, 31] width 145 height 29
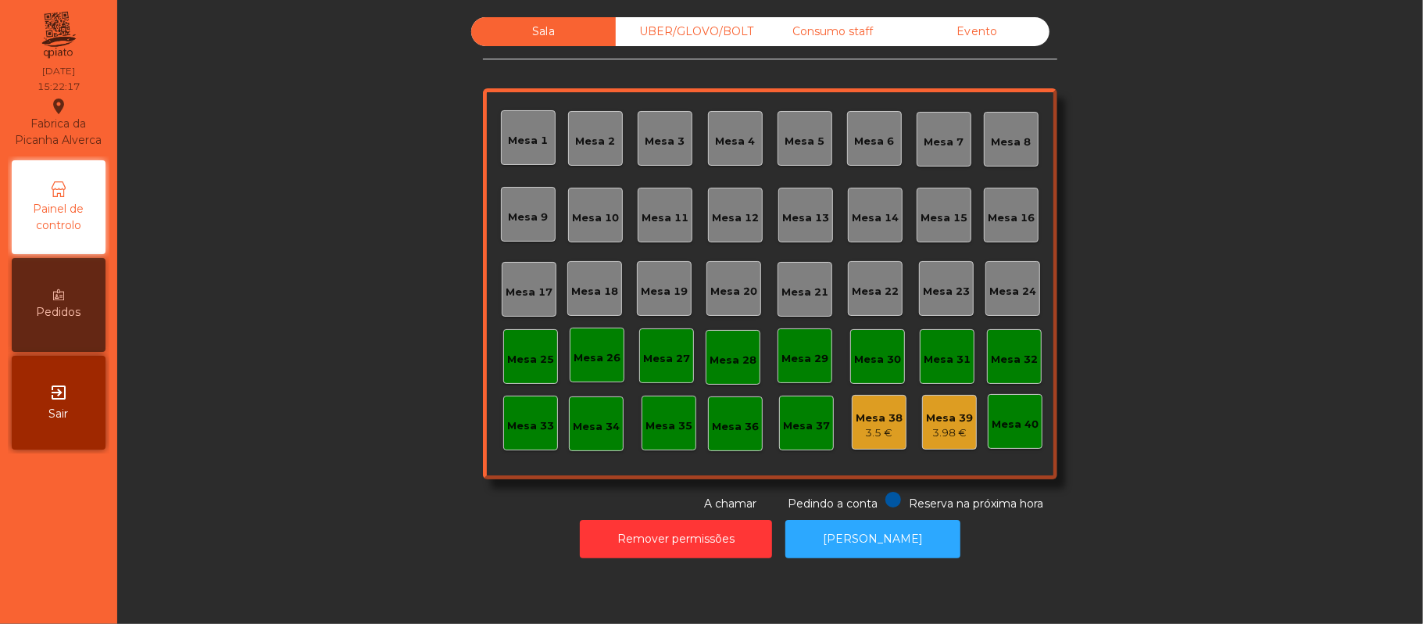
click at [811, 428] on div "Mesa 37" at bounding box center [806, 426] width 47 height 16
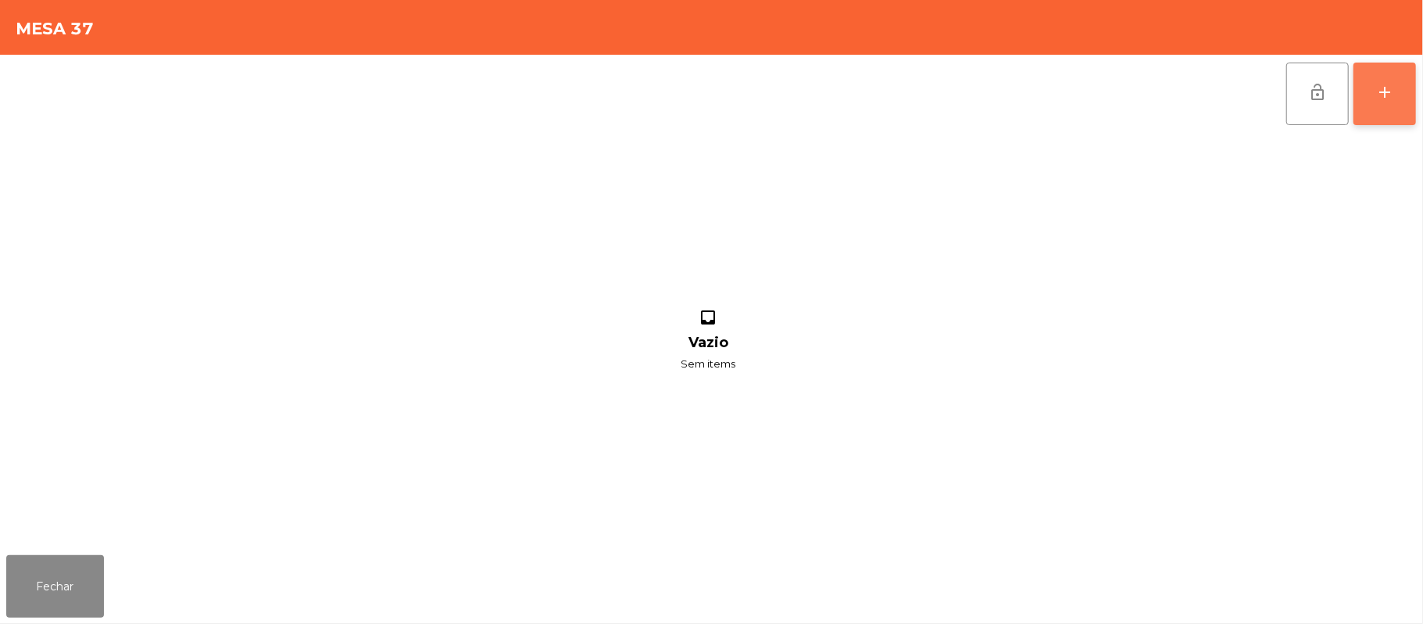
click at [1402, 102] on button "add" at bounding box center [1384, 94] width 63 height 63
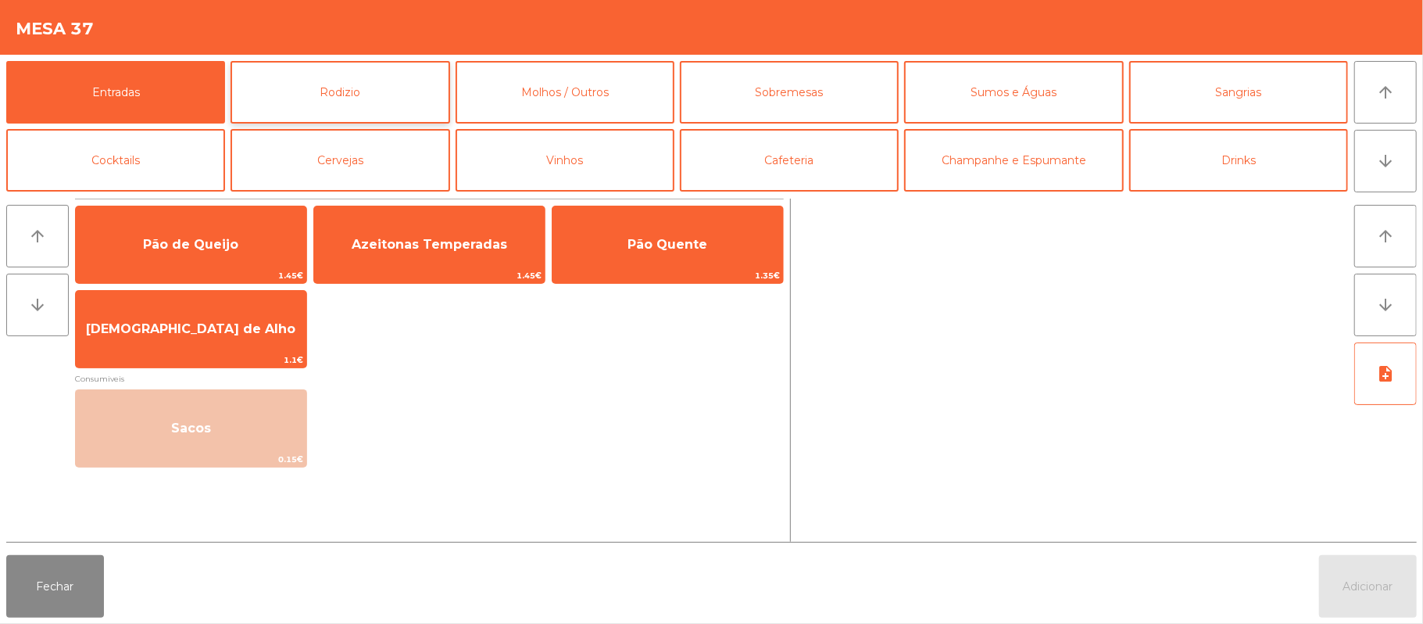
click at [316, 81] on button "Rodizio" at bounding box center [339, 92] width 219 height 63
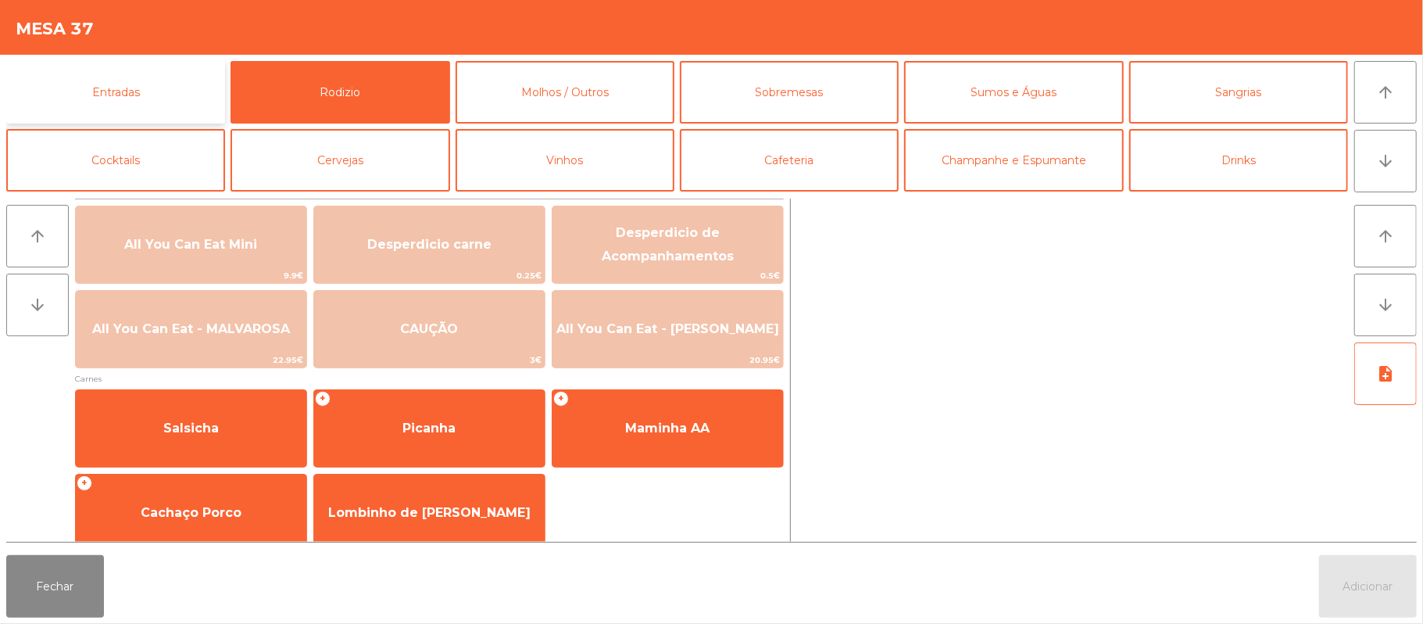
click at [202, 86] on button "Entradas" at bounding box center [115, 92] width 219 height 63
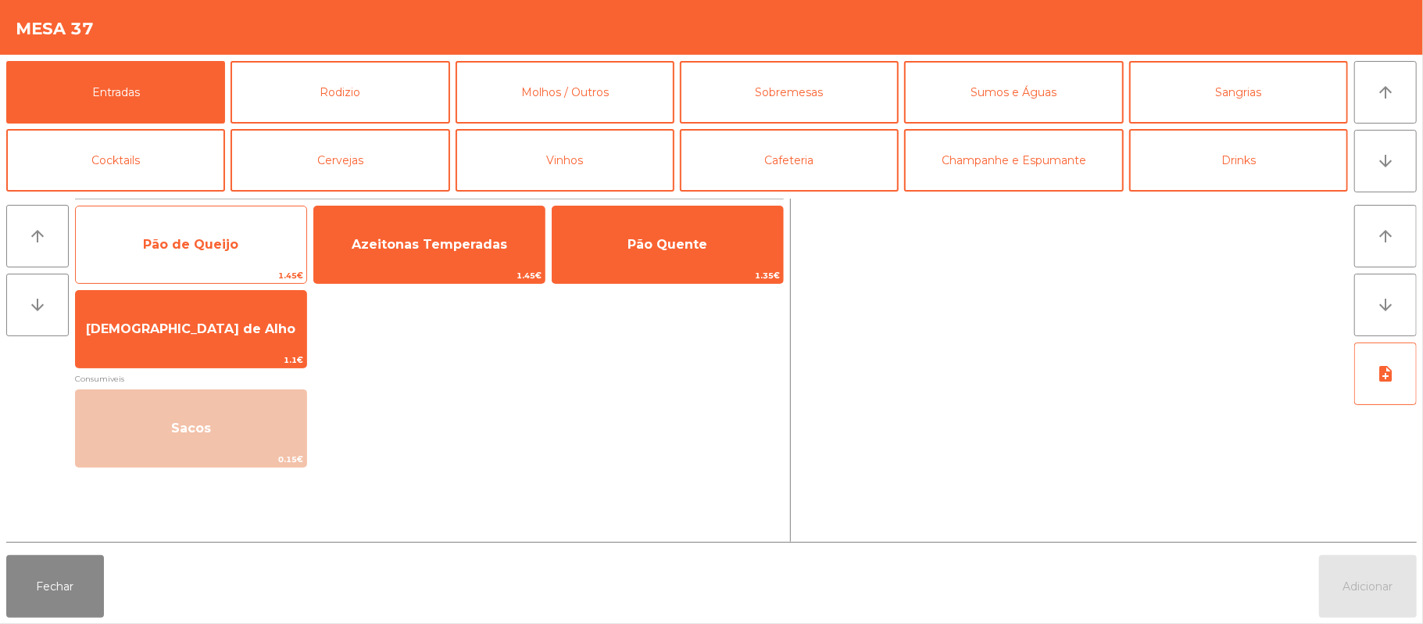
click at [216, 269] on span "1.45€" at bounding box center [191, 275] width 230 height 15
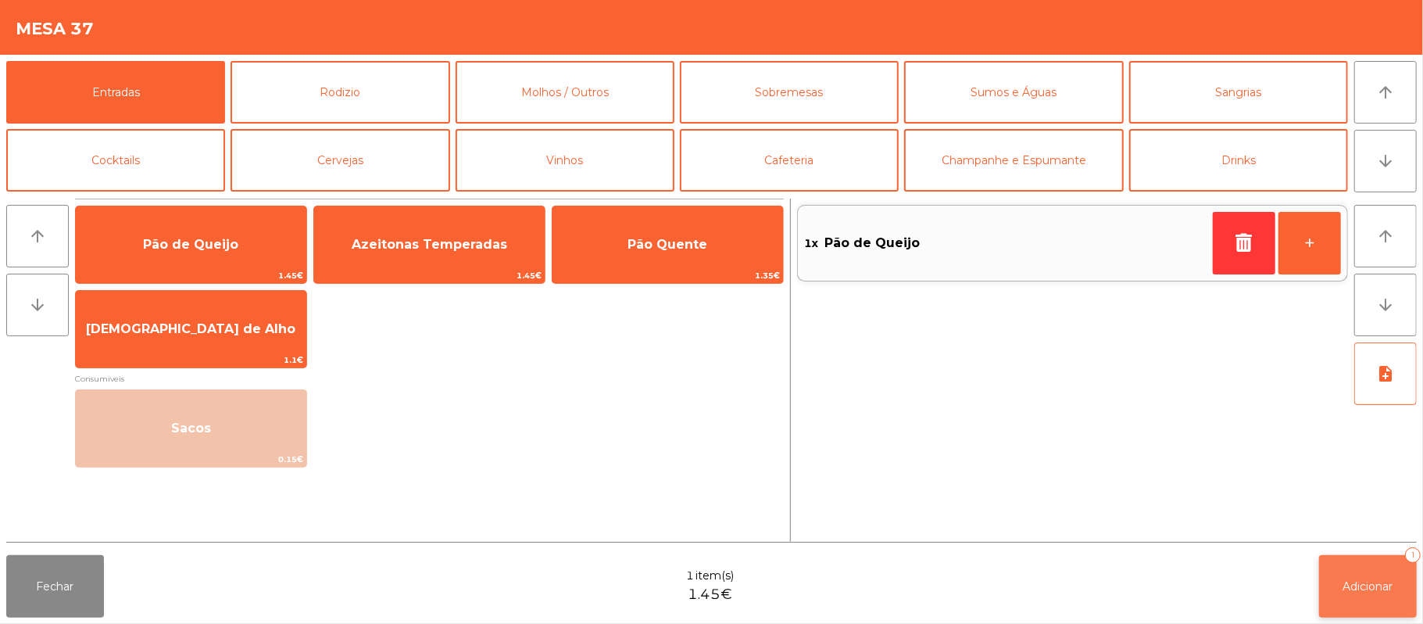
click at [1379, 586] on span "Adicionar" at bounding box center [1368, 586] width 50 height 14
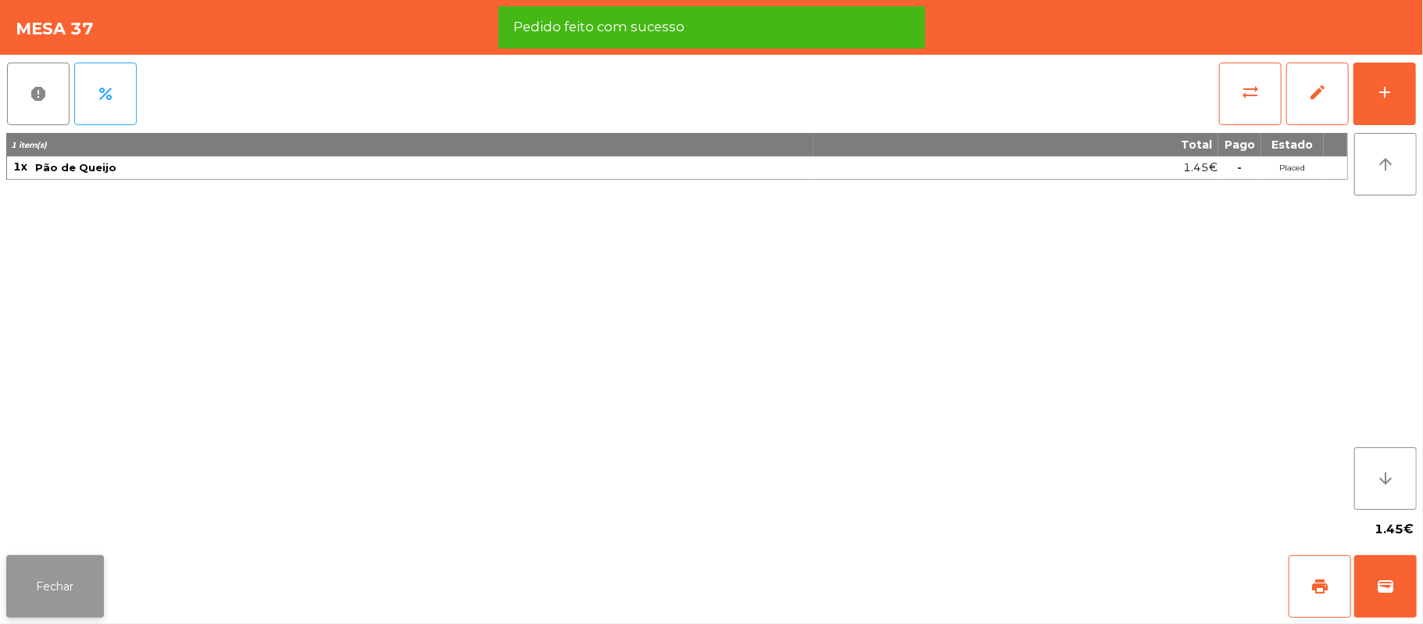
click at [88, 601] on button "Fechar" at bounding box center [55, 586] width 98 height 63
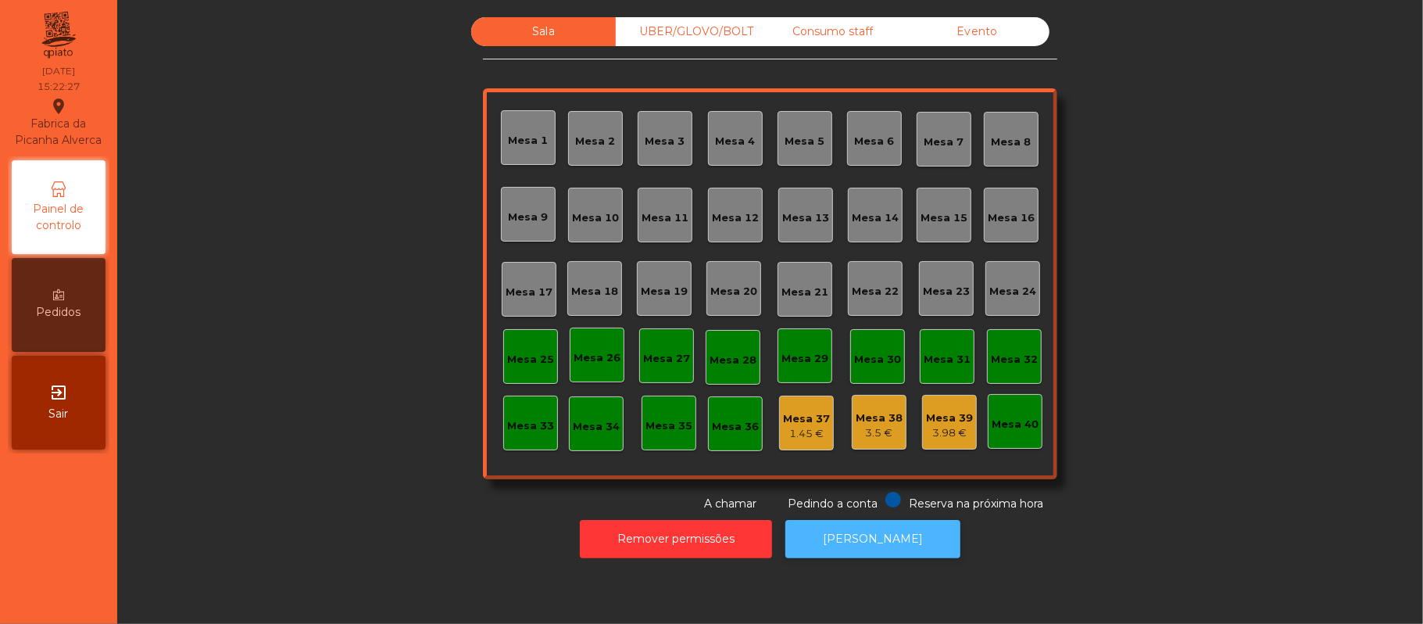
click at [917, 542] on button "[PERSON_NAME]" at bounding box center [872, 539] width 175 height 38
click at [813, 420] on div "Mesa 37" at bounding box center [806, 419] width 47 height 16
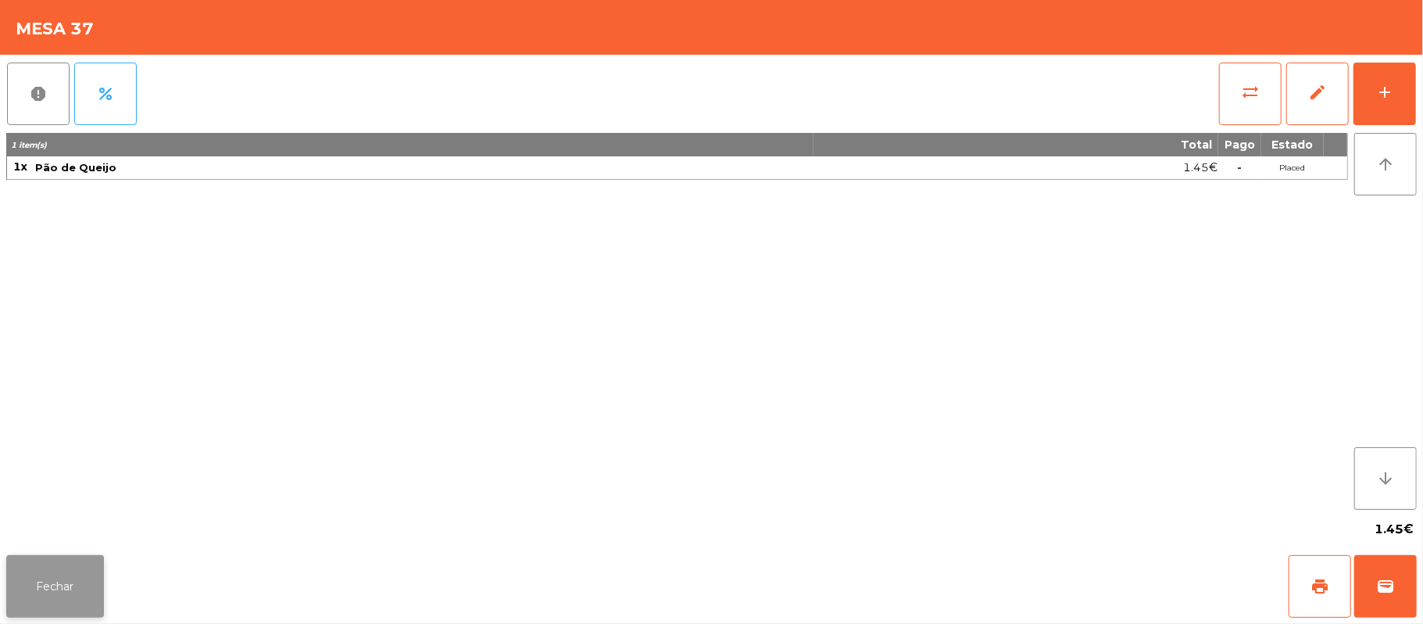
click at [50, 600] on button "Fechar" at bounding box center [55, 586] width 98 height 63
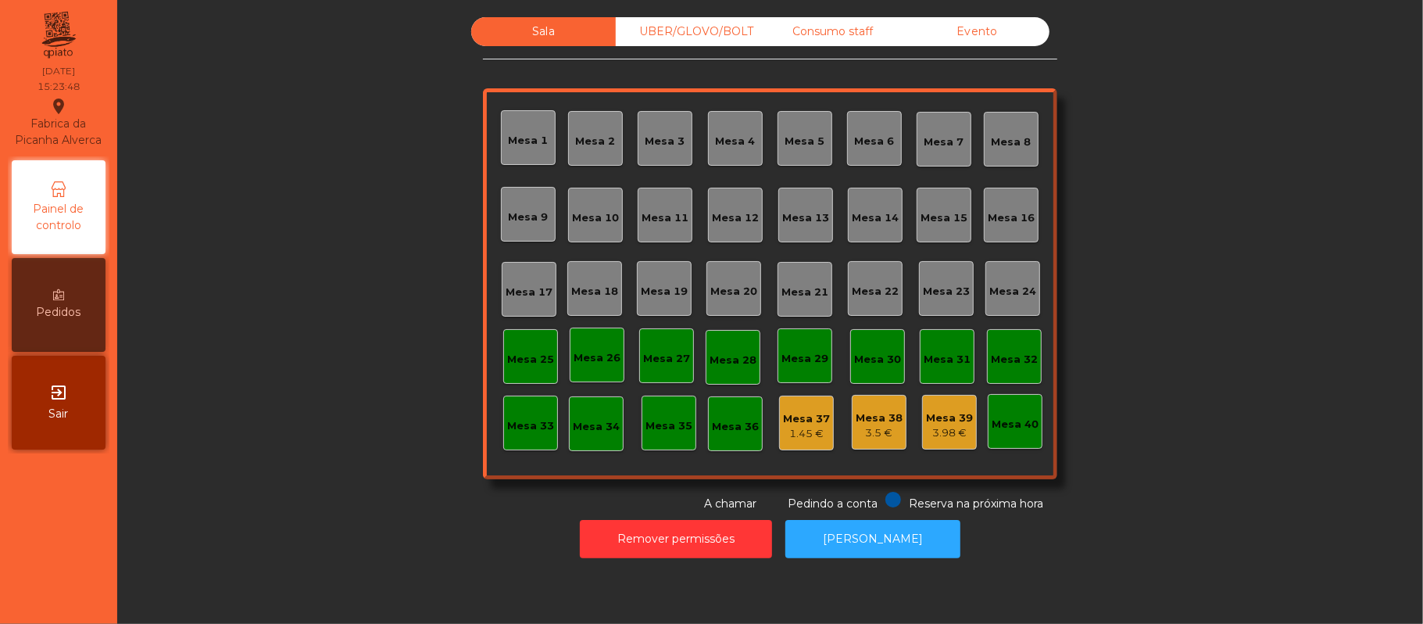
click at [875, 416] on div "Mesa 38" at bounding box center [879, 418] width 47 height 16
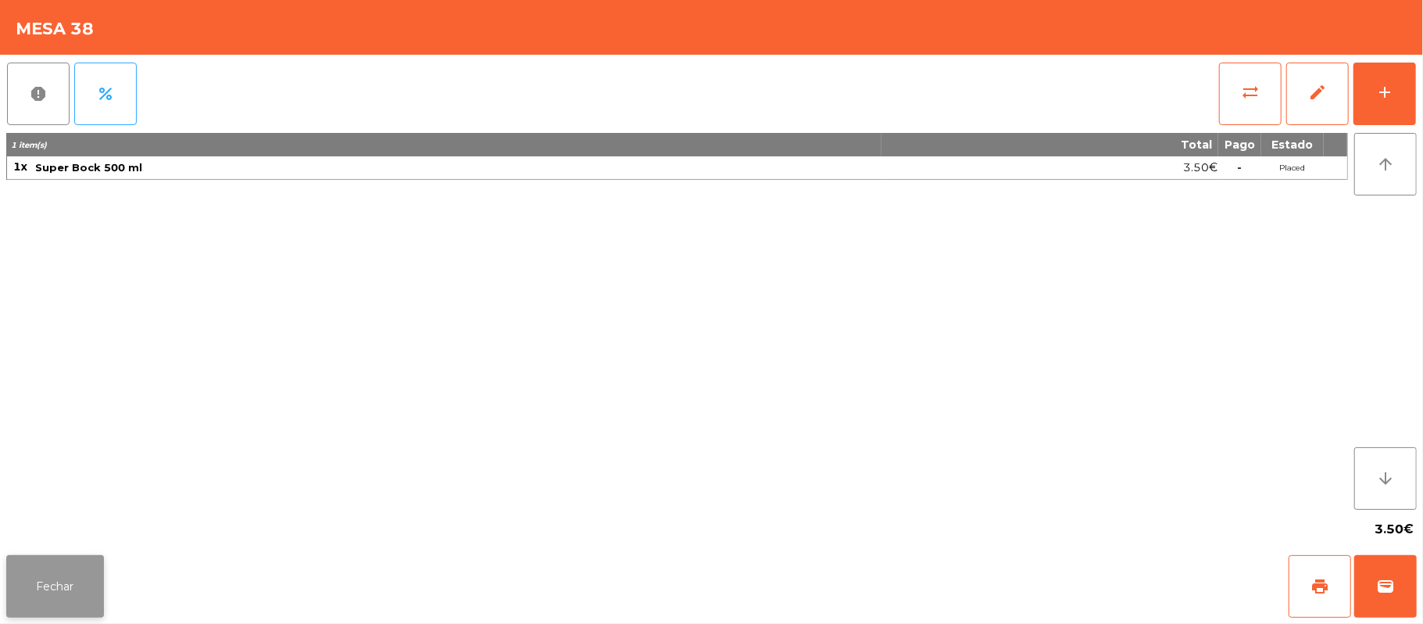
click at [57, 572] on button "Fechar" at bounding box center [55, 586] width 98 height 63
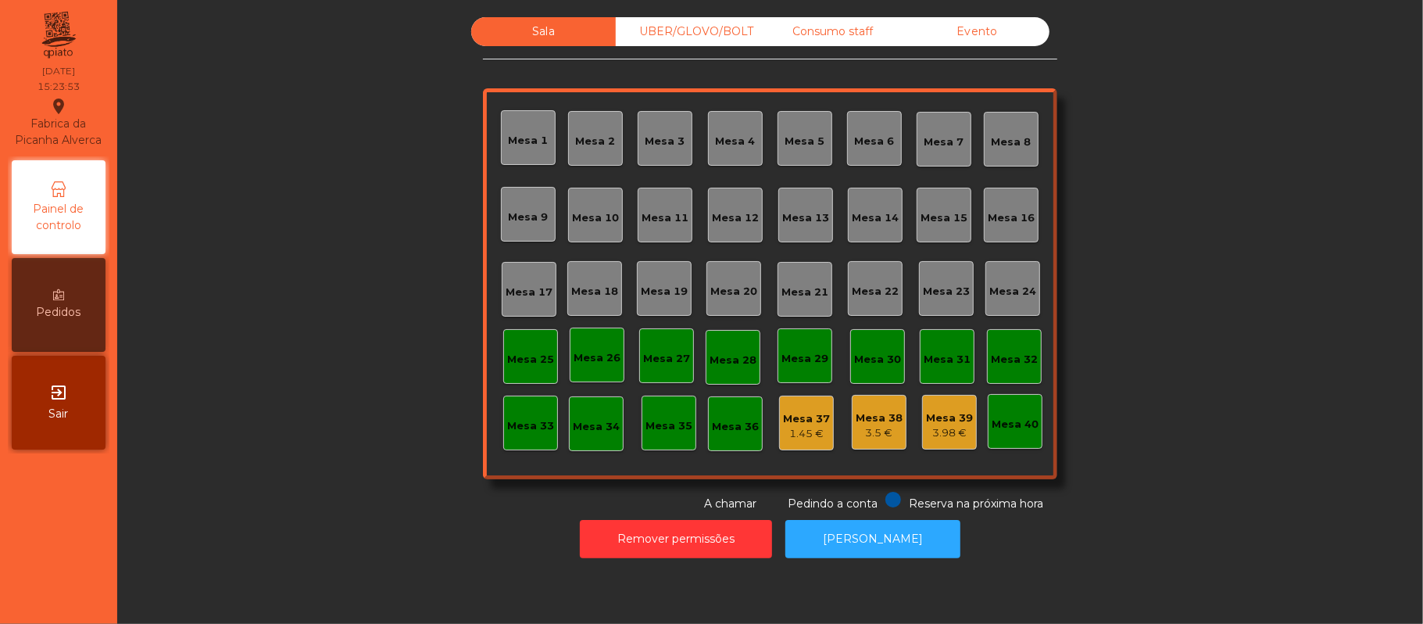
click at [877, 420] on div "Mesa 38" at bounding box center [879, 418] width 47 height 16
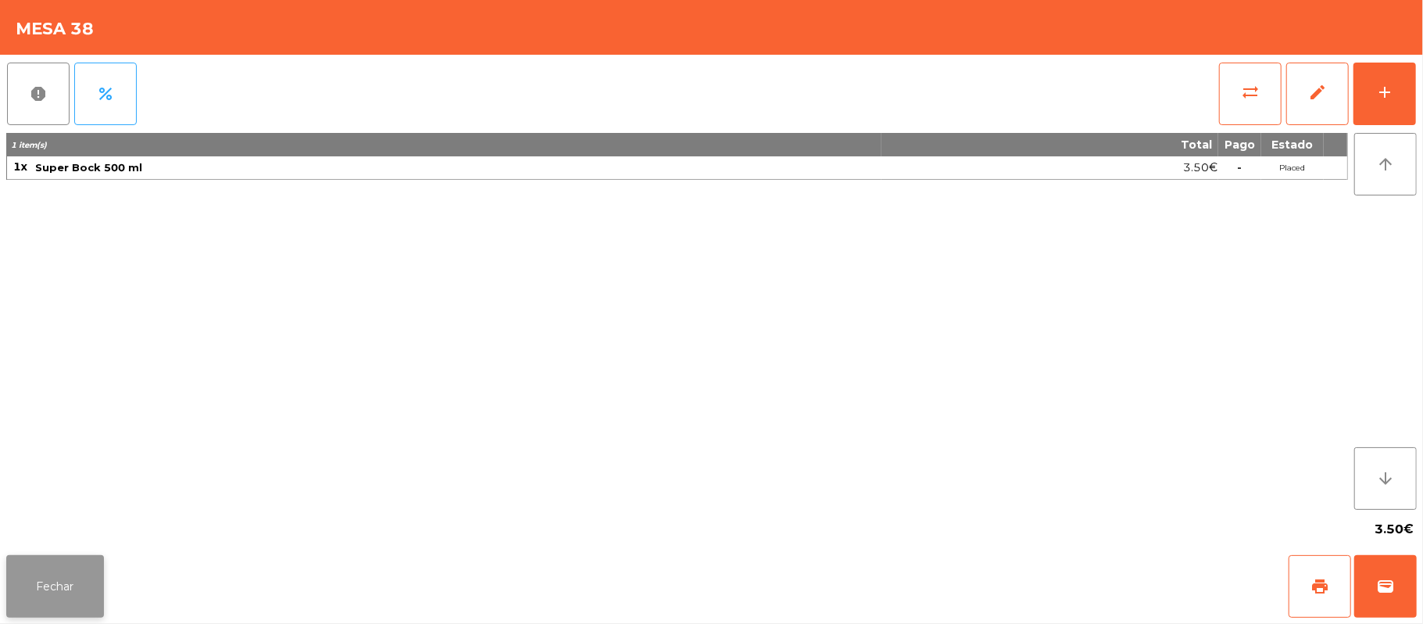
click at [79, 574] on button "Fechar" at bounding box center [55, 586] width 98 height 63
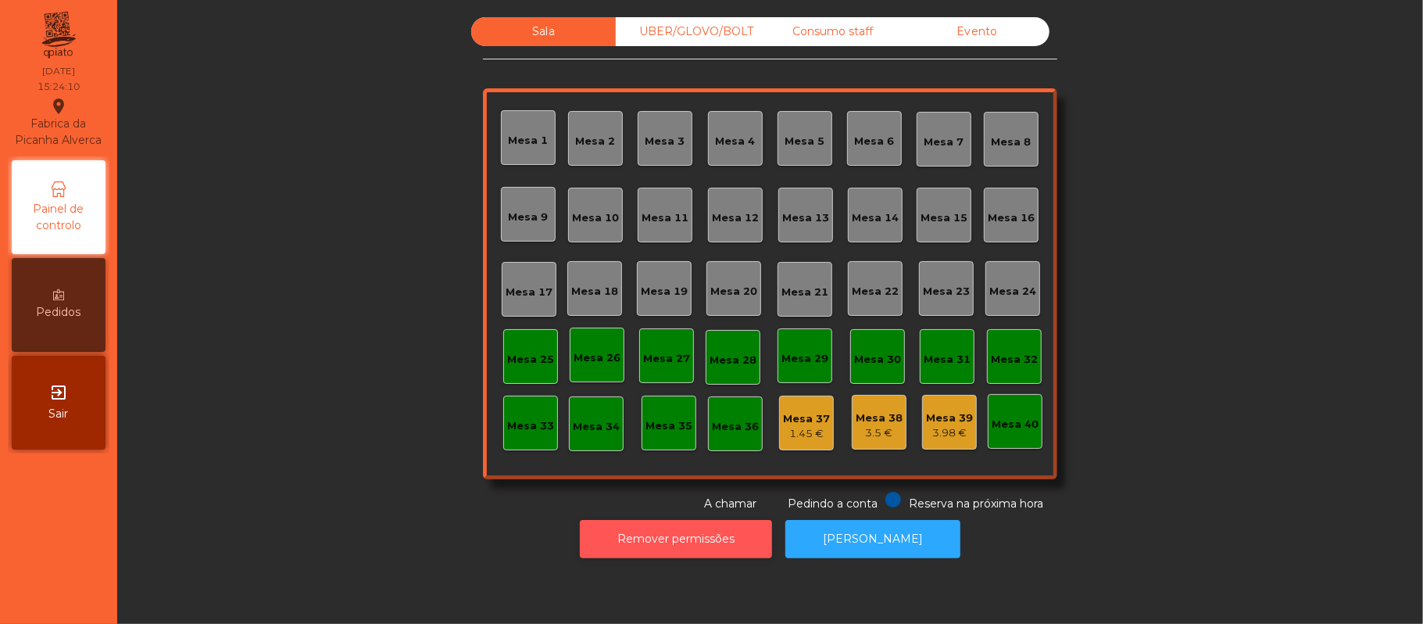
click at [642, 538] on button "Remover permissões" at bounding box center [676, 539] width 192 height 38
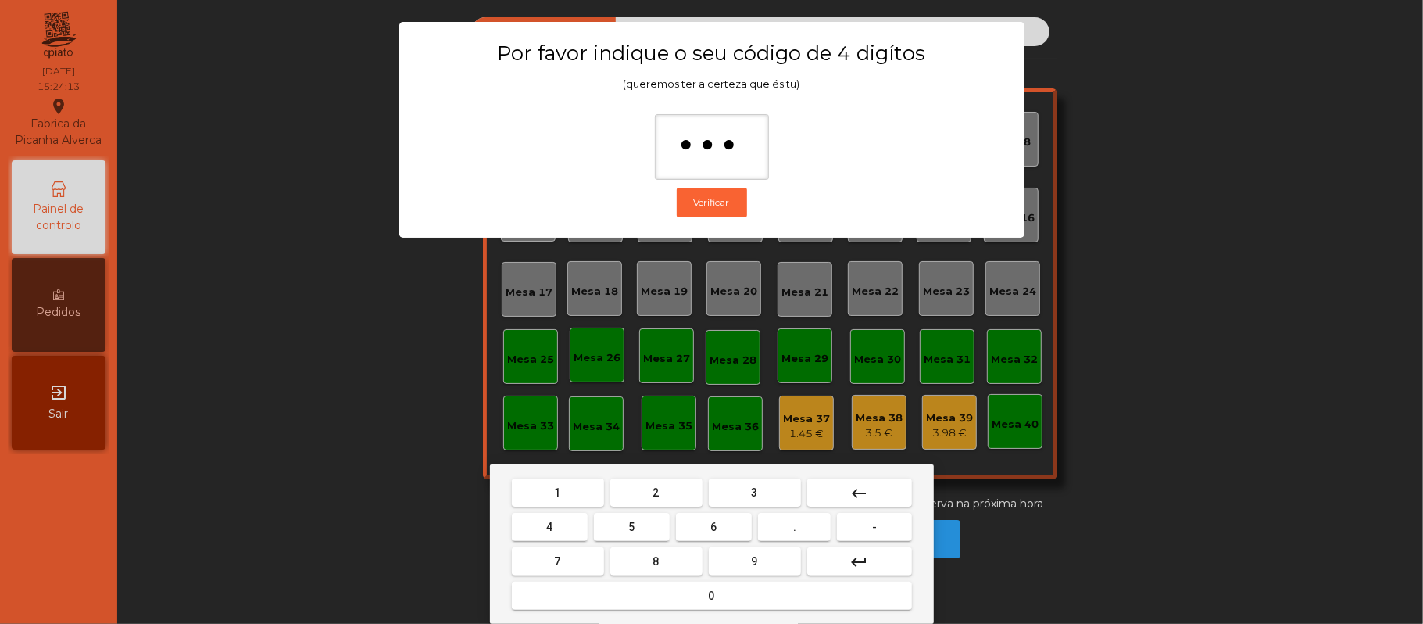
type input "****"
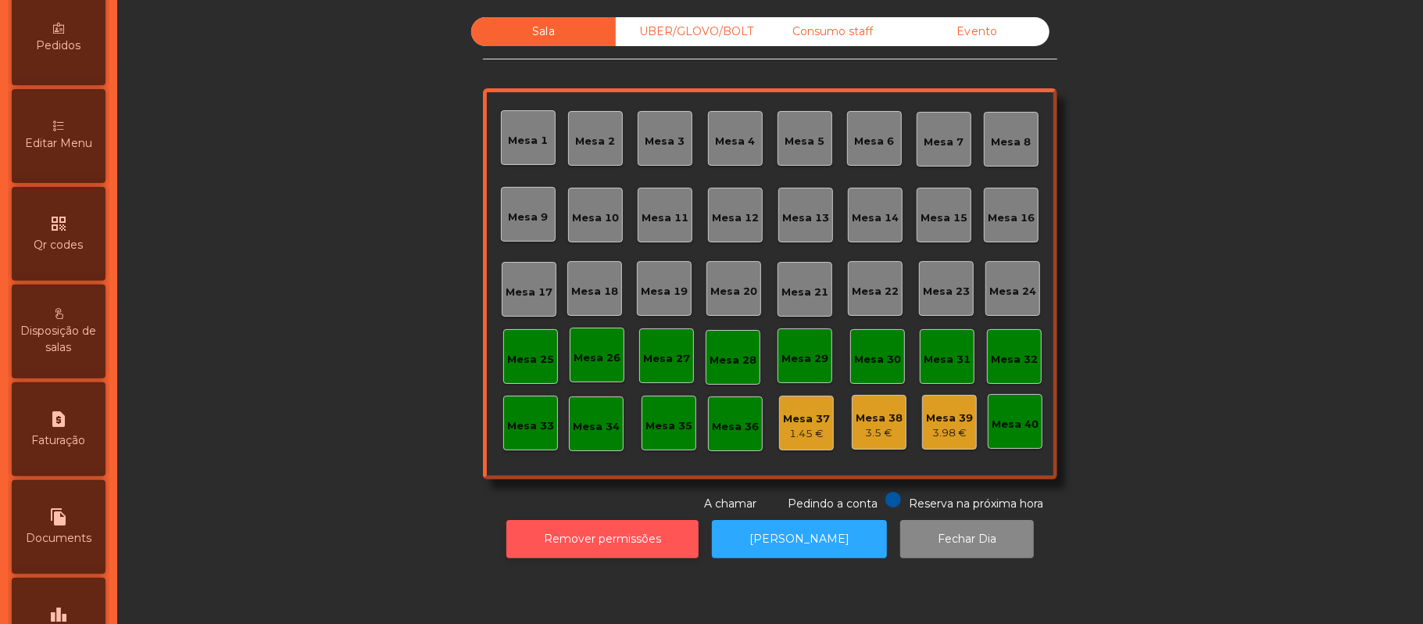
scroll to position [285, 0]
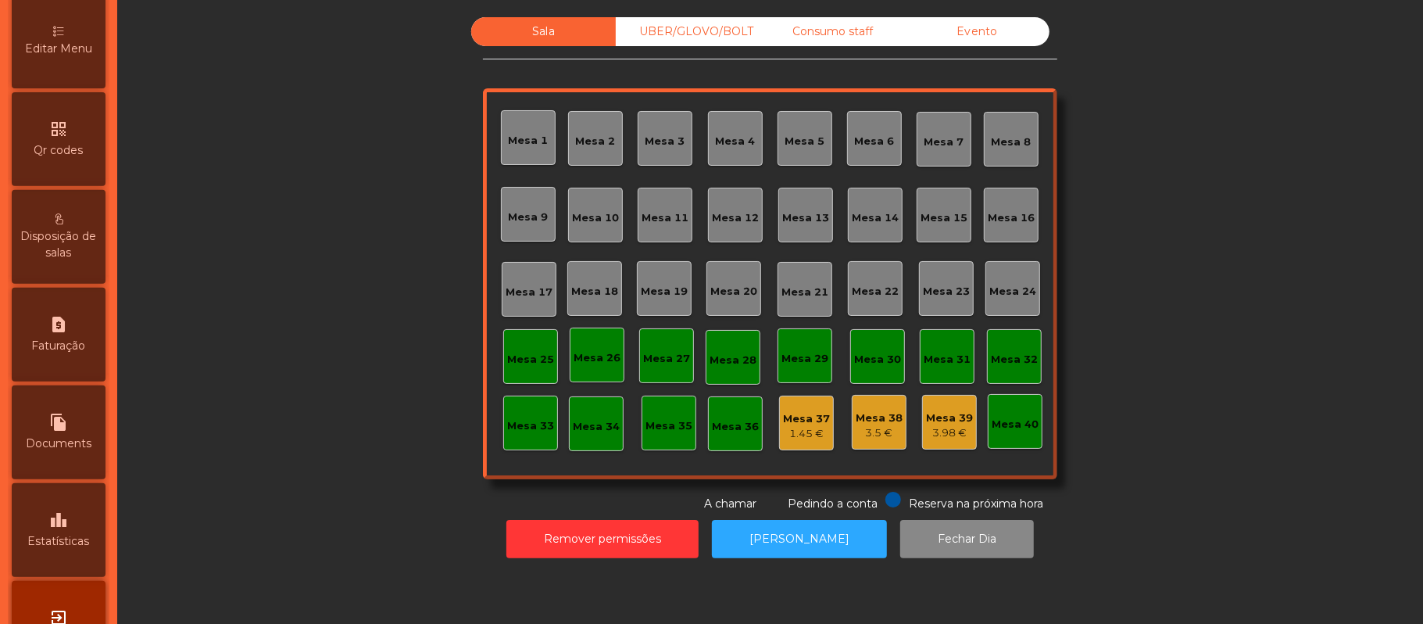
click at [73, 549] on span "Estatísticas" at bounding box center [59, 541] width 62 height 16
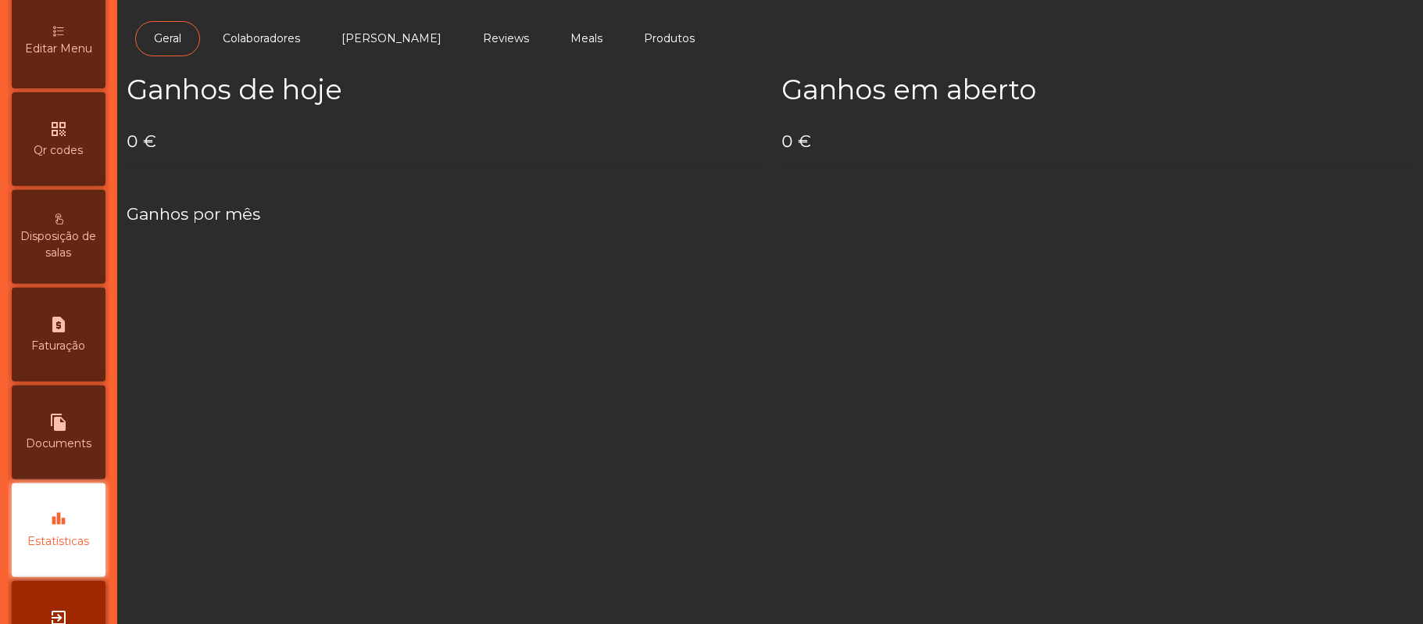
scroll to position [439, 0]
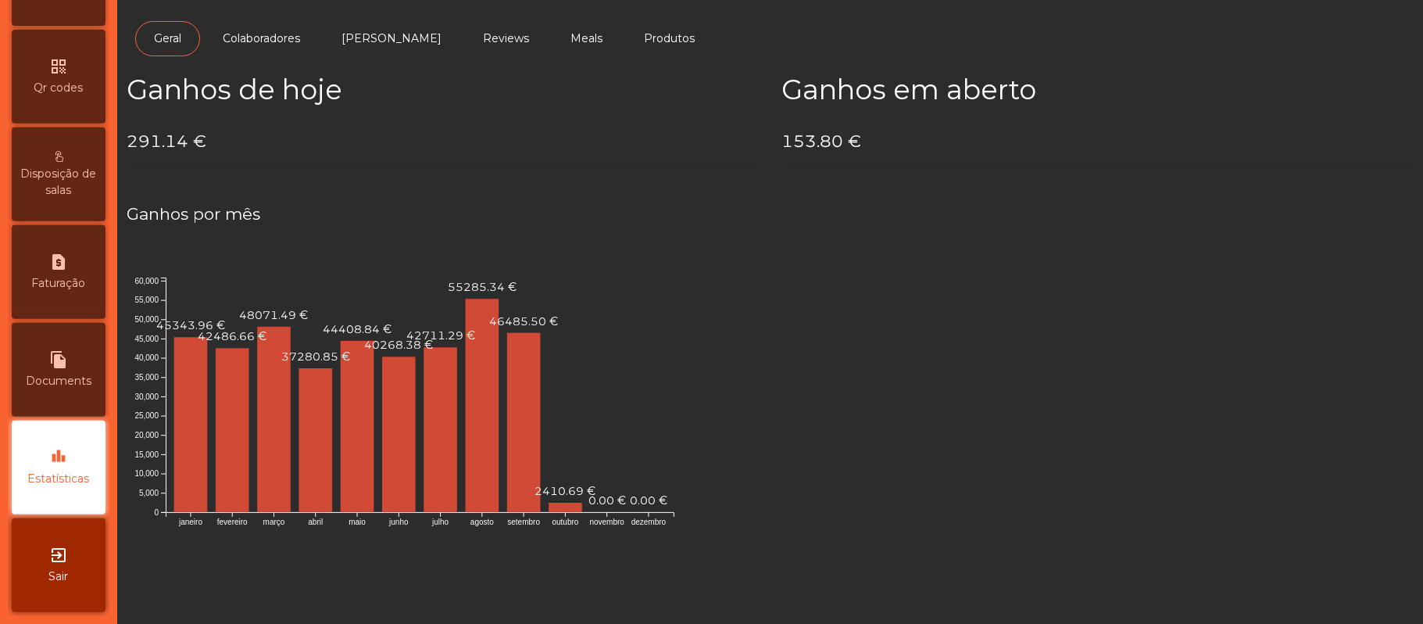
click at [105, 297] on div "request_page Faturação" at bounding box center [59, 272] width 94 height 94
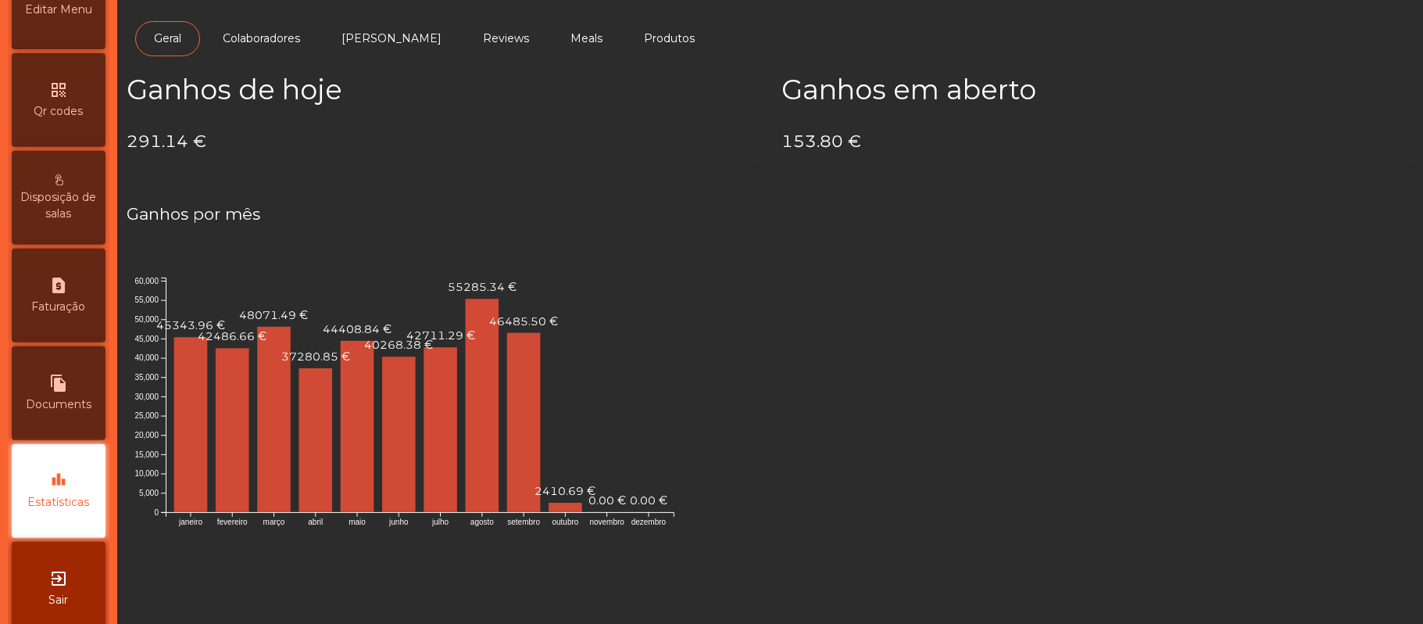
select select "**"
select select "****"
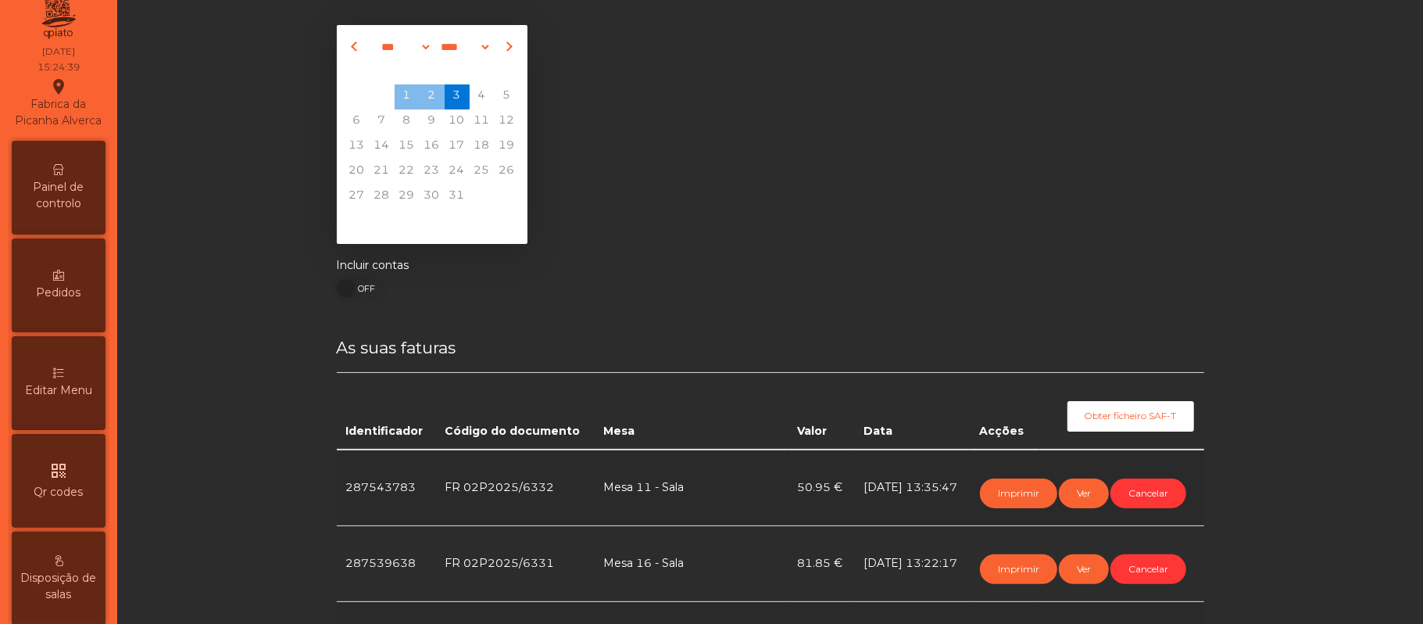
scroll to position [19, 0]
click at [76, 213] on span "Painel de controlo" at bounding box center [59, 196] width 86 height 33
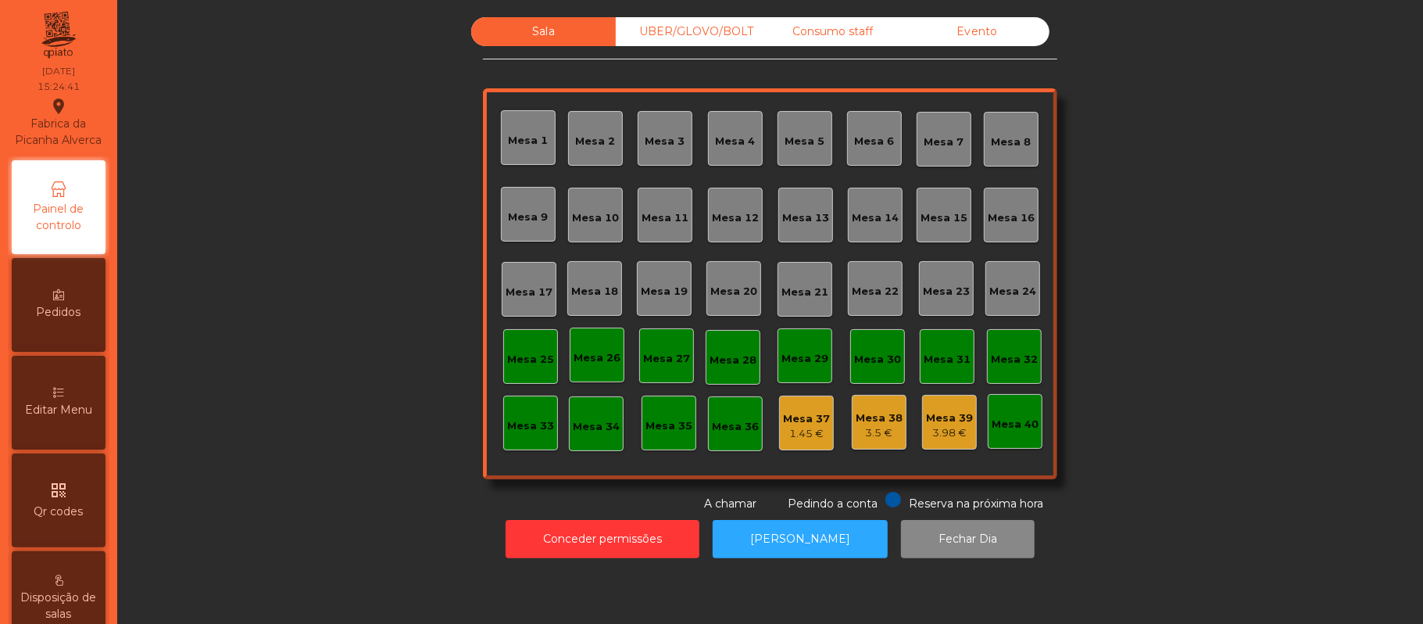
click at [970, 31] on div "Evento" at bounding box center [977, 31] width 145 height 29
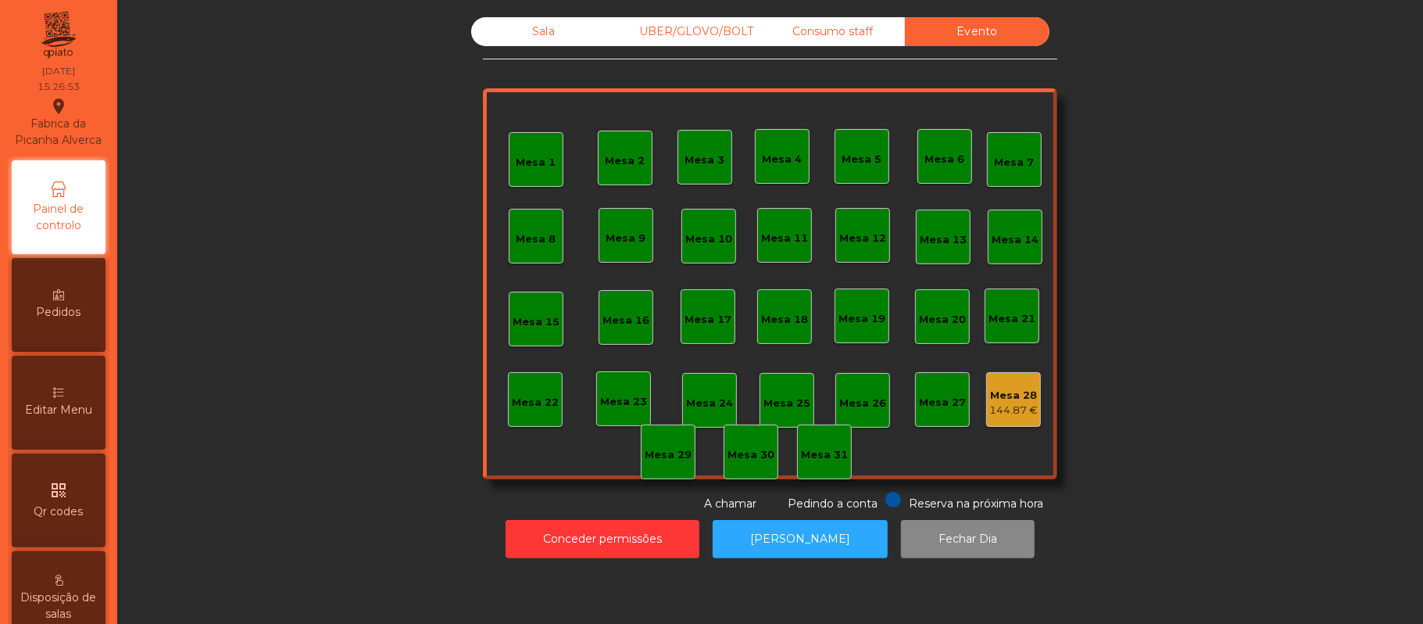
click at [513, 27] on div "Sala" at bounding box center [543, 31] width 145 height 29
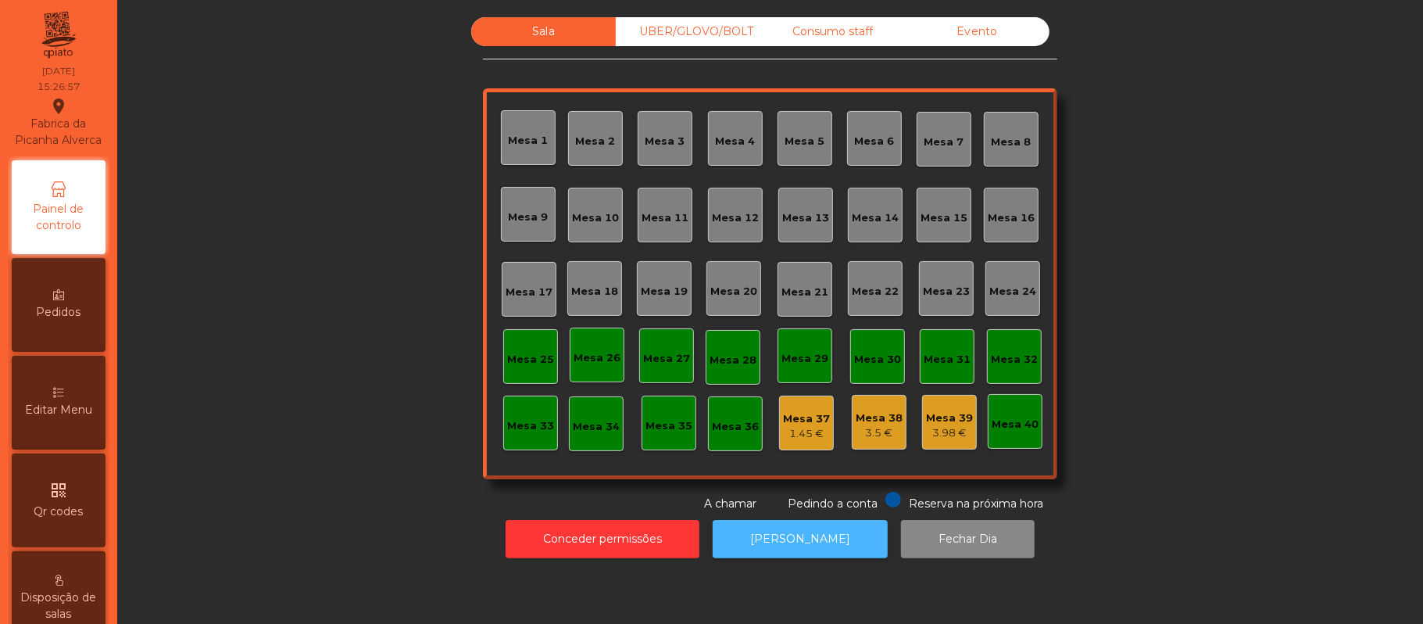
click at [750, 550] on button "[PERSON_NAME]" at bounding box center [800, 539] width 175 height 38
click at [844, 26] on div "Consumo staff" at bounding box center [832, 31] width 145 height 29
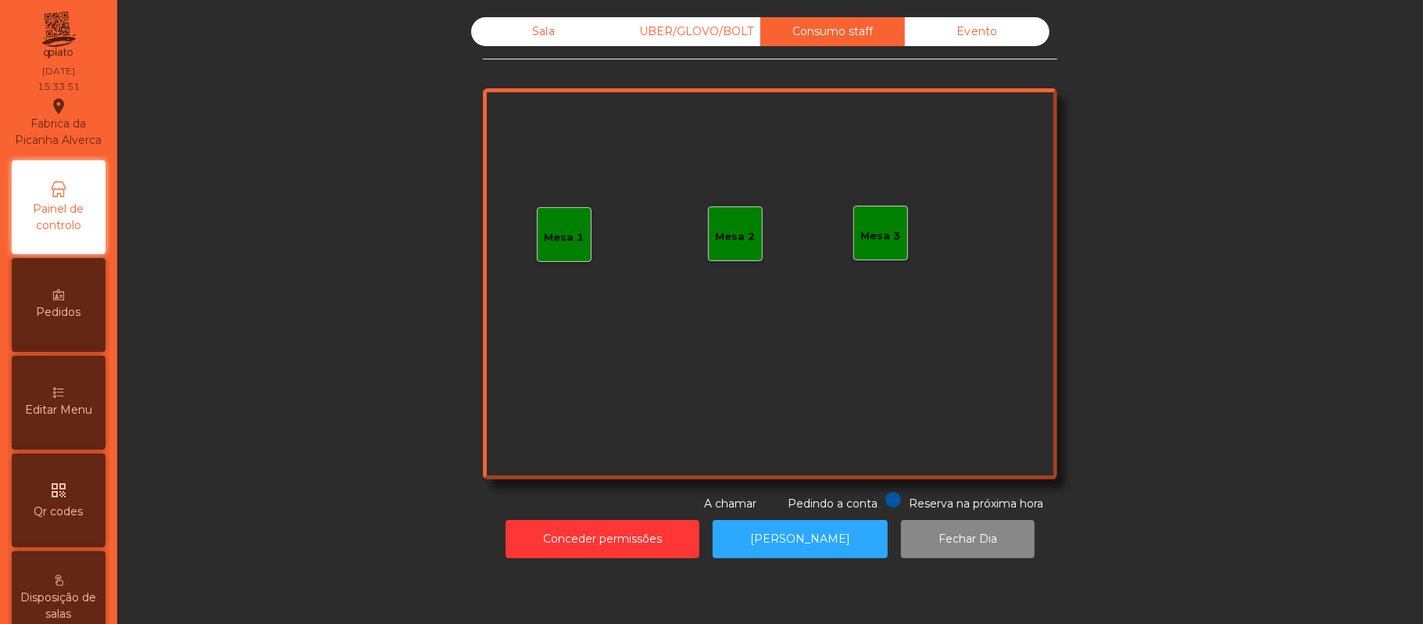
click at [566, 256] on div "Mesa 1" at bounding box center [564, 234] width 55 height 55
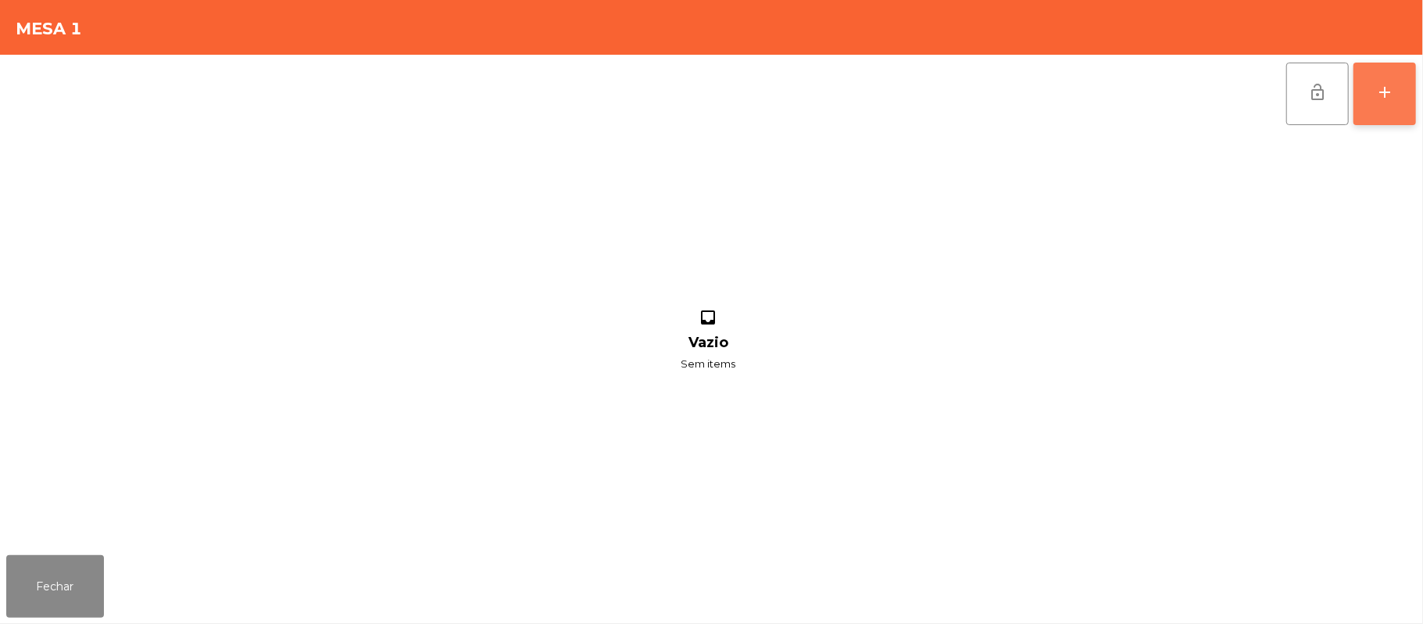
click at [1410, 86] on button "add" at bounding box center [1384, 94] width 63 height 63
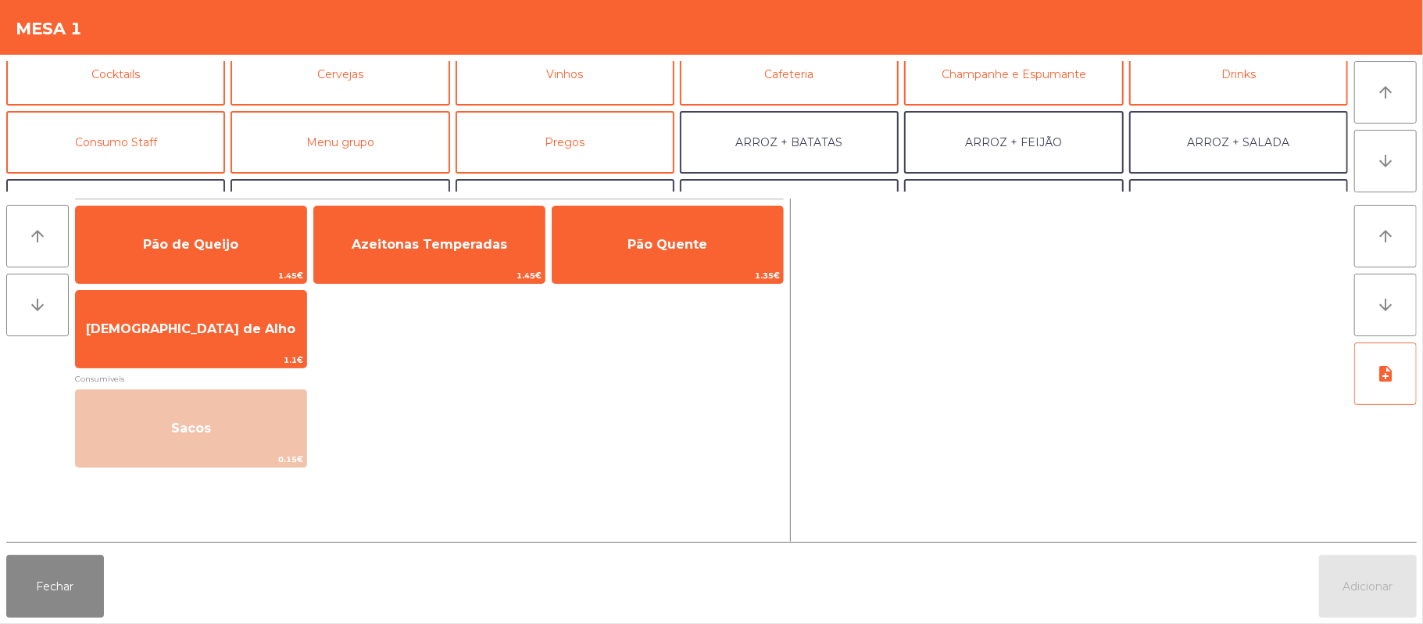
scroll to position [92, 0]
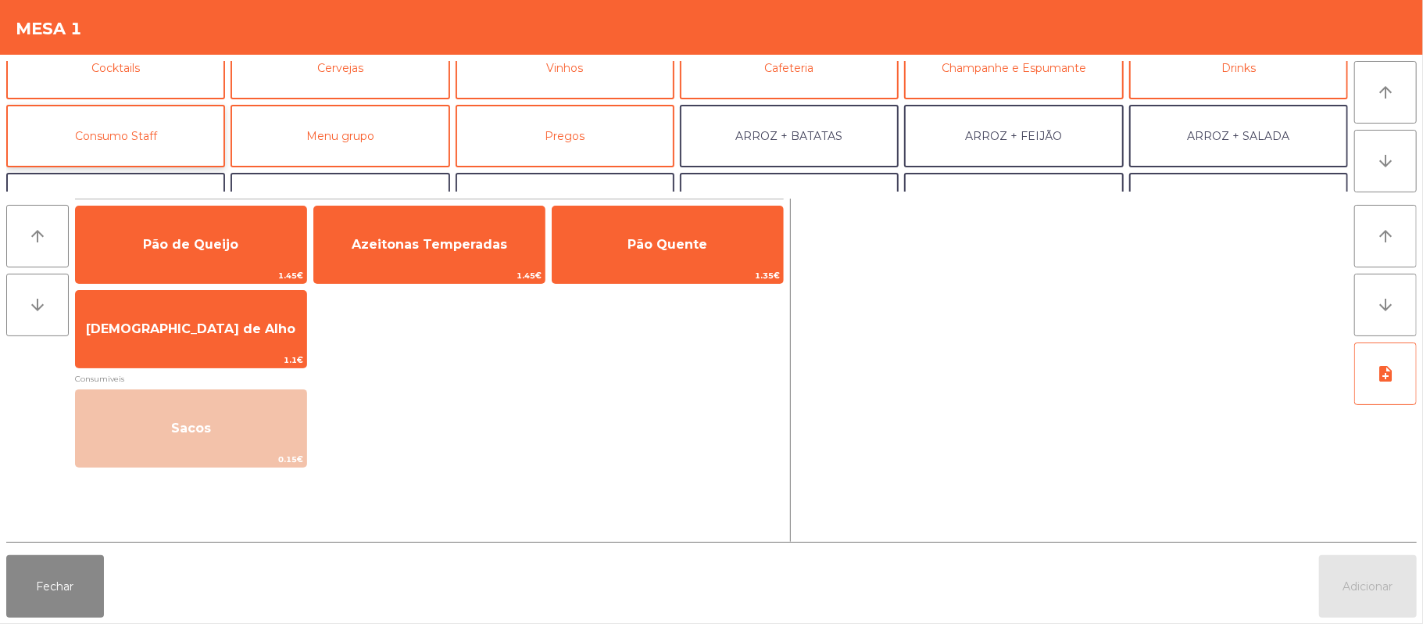
click at [145, 110] on button "Consumo Staff" at bounding box center [115, 136] width 219 height 63
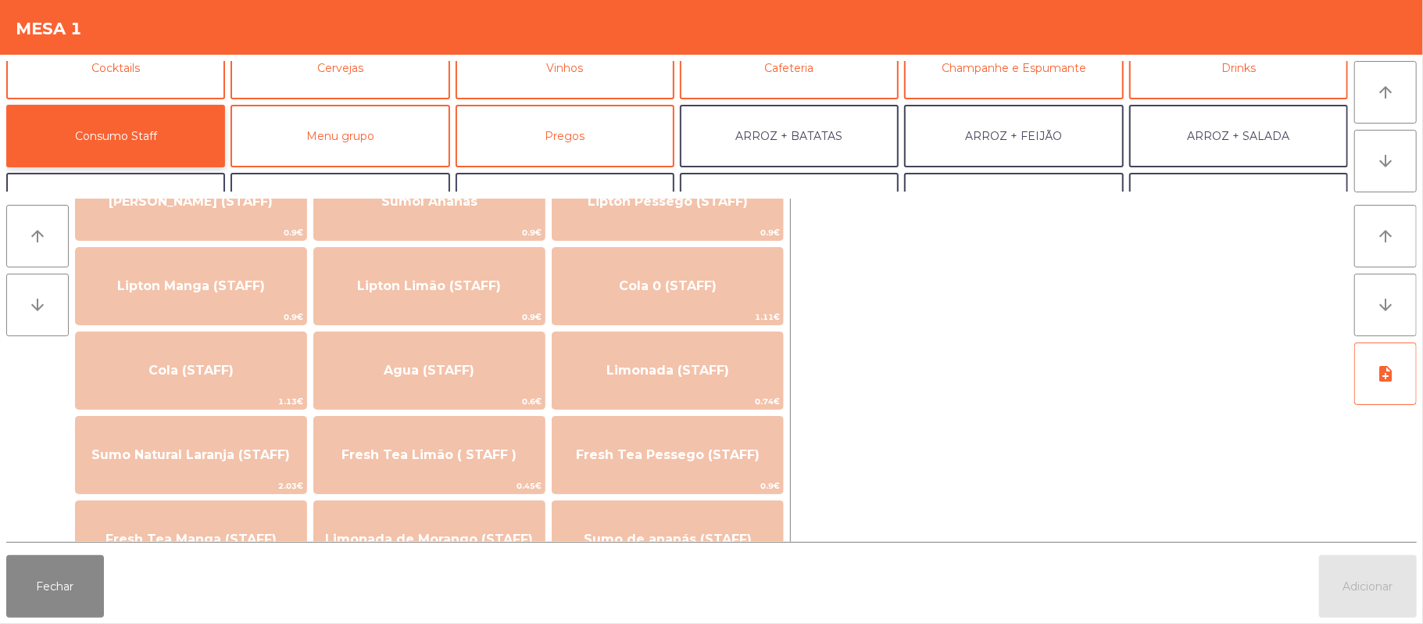
scroll to position [244, 0]
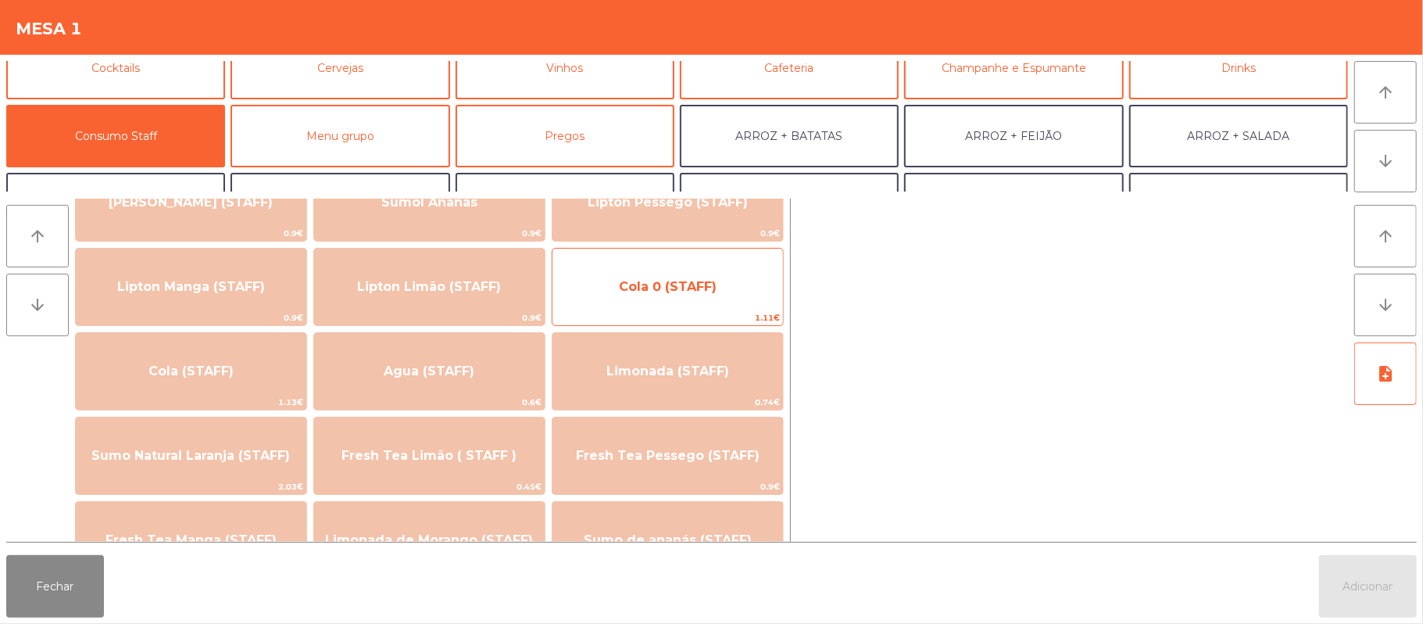
click at [757, 289] on span "Cola 0 (STAFF)" at bounding box center [667, 287] width 230 height 42
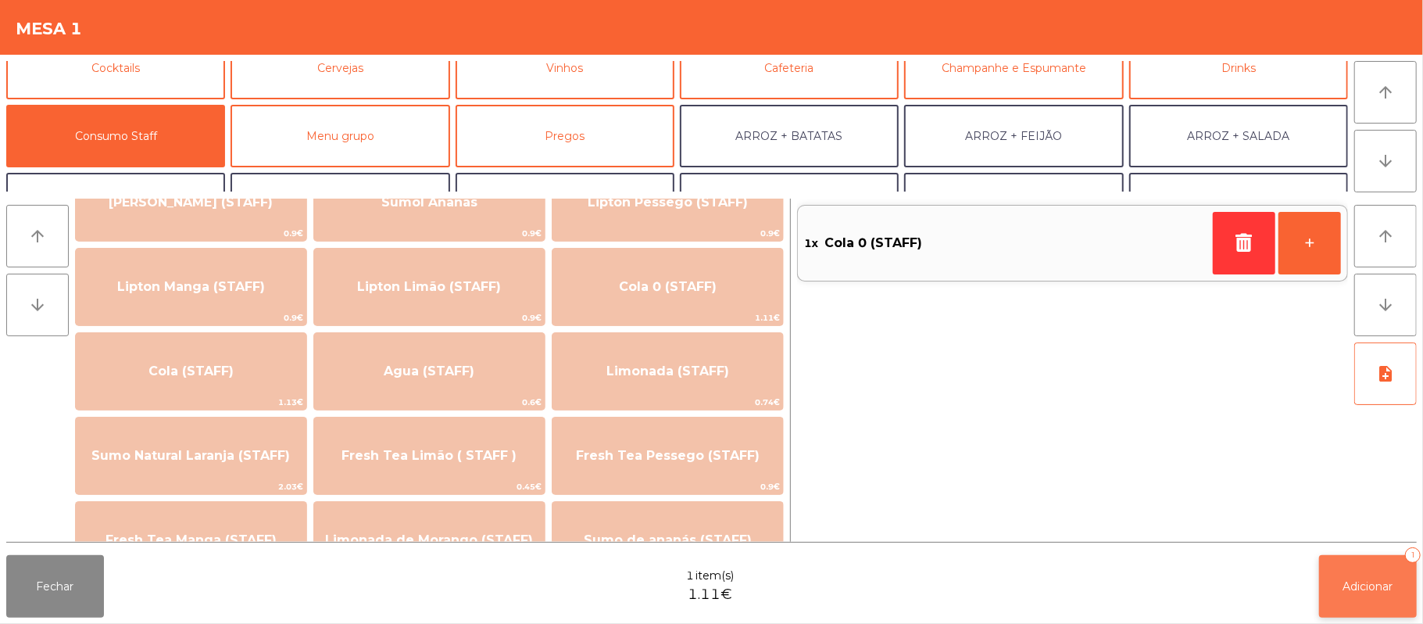
click at [1336, 603] on button "Adicionar 1" at bounding box center [1368, 586] width 98 height 63
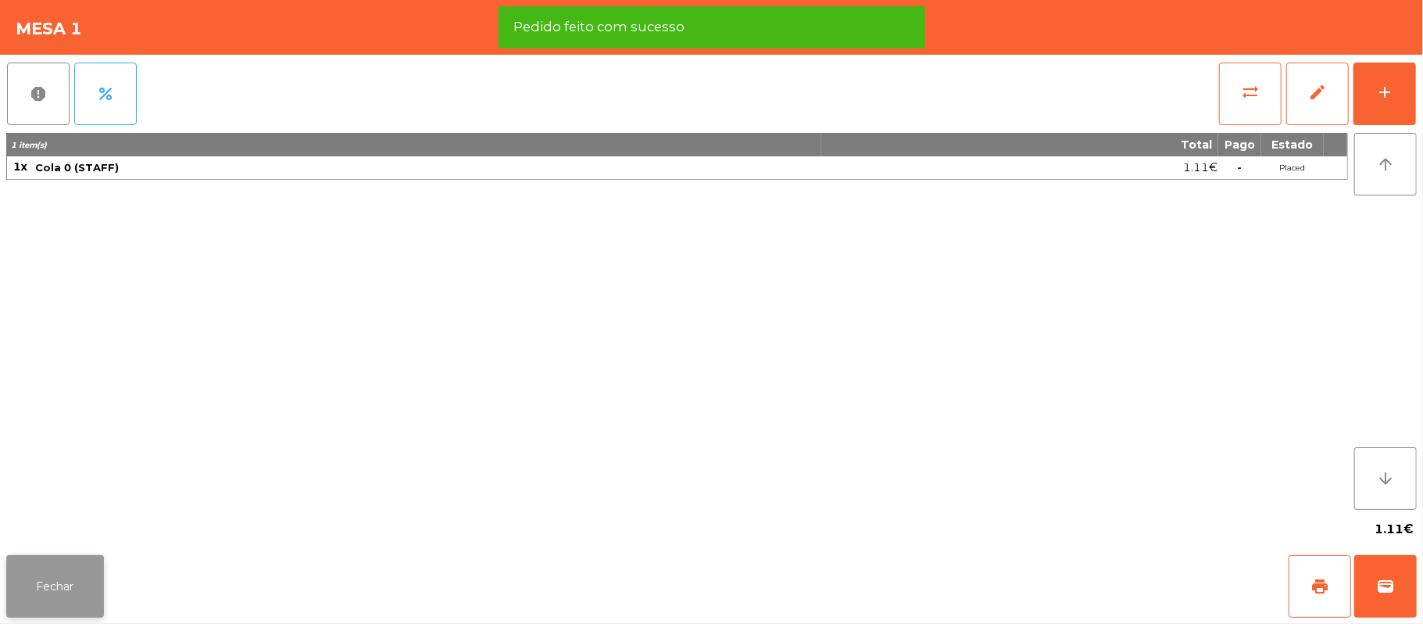
click at [79, 563] on button "Fechar" at bounding box center [55, 586] width 98 height 63
